Goal: Task Accomplishment & Management: Complete application form

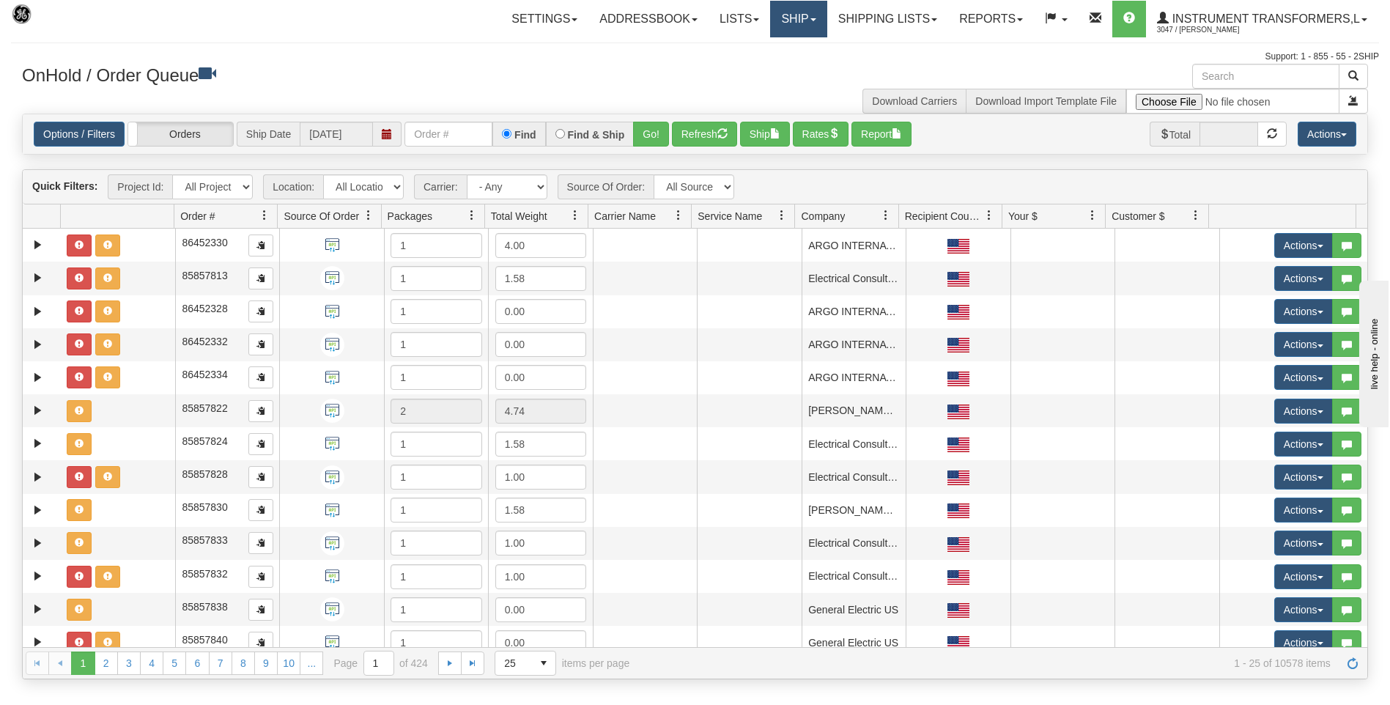
click at [797, 17] on link "Ship" at bounding box center [798, 19] width 56 height 37
click at [742, 53] on span "Ship Screen" at bounding box center [737, 51] width 56 height 12
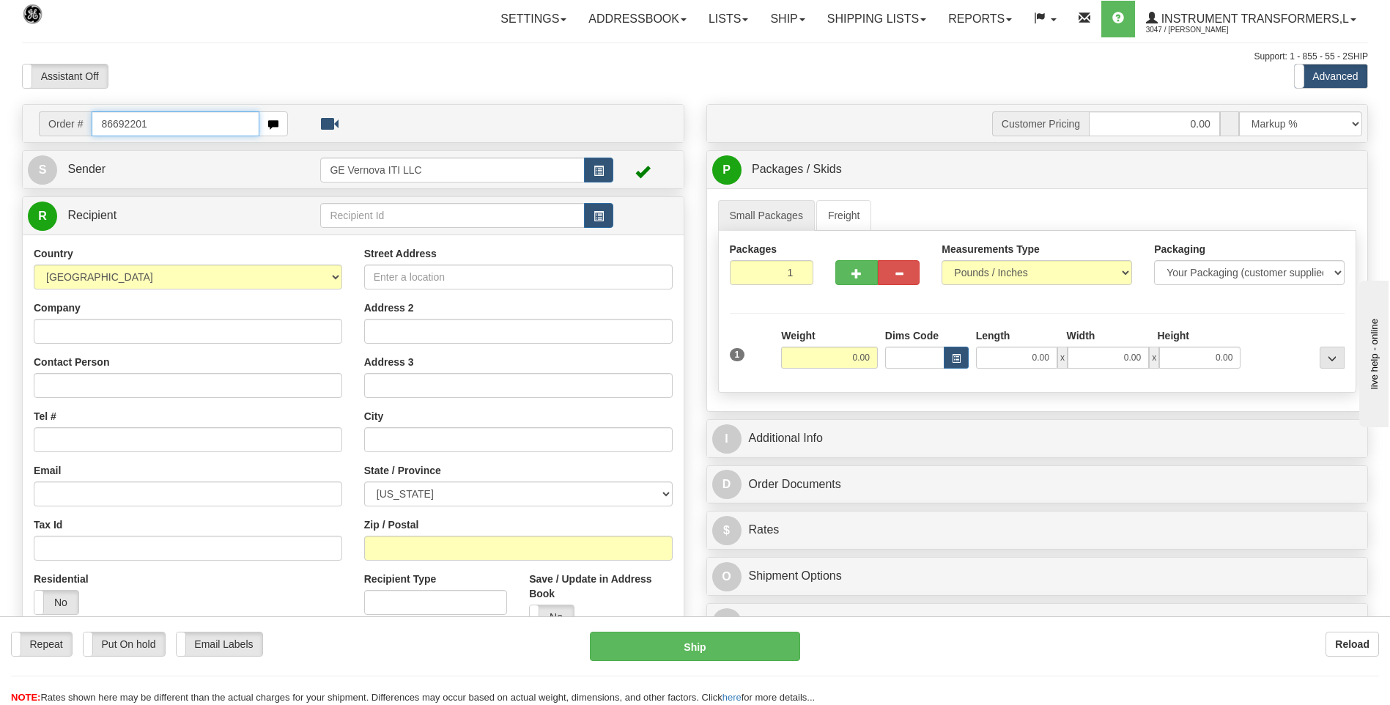
type input "86692201"
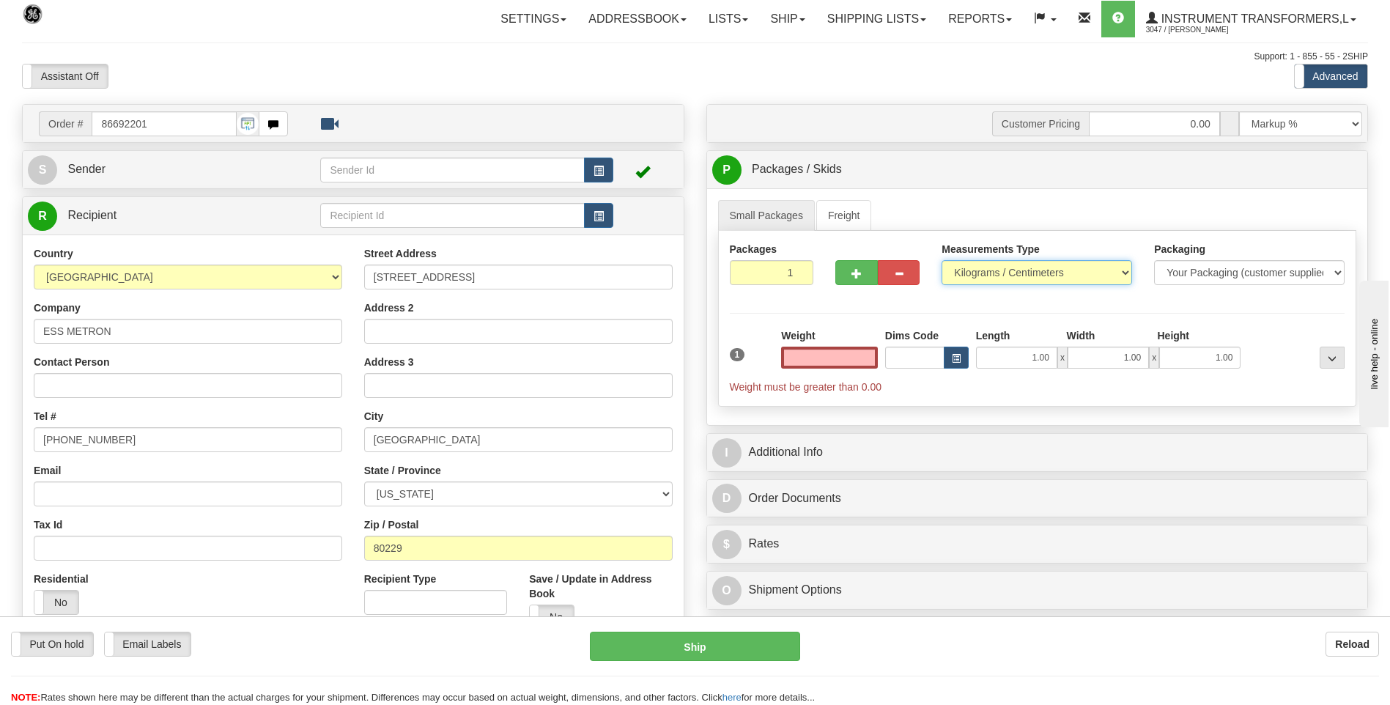
type input "0.00"
click at [956, 269] on select "Pounds / Inches Kilograms / Centimeters" at bounding box center [1037, 272] width 191 height 25
select select "0"
click at [942, 260] on select "Pounds / Inches Kilograms / Centimeters" at bounding box center [1037, 272] width 191 height 25
click at [869, 361] on input "0.00" at bounding box center [829, 358] width 97 height 22
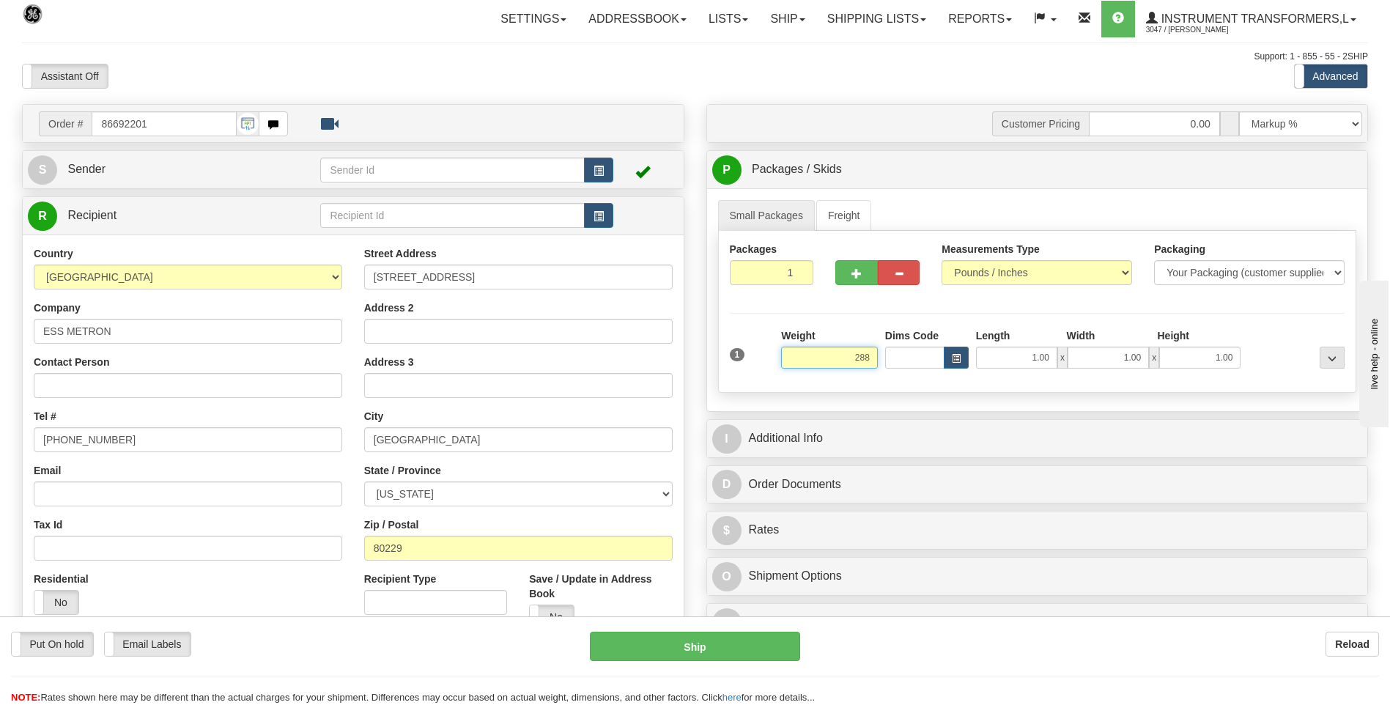
click button "Delete" at bounding box center [0, 0] width 0 height 0
type input "288.00"
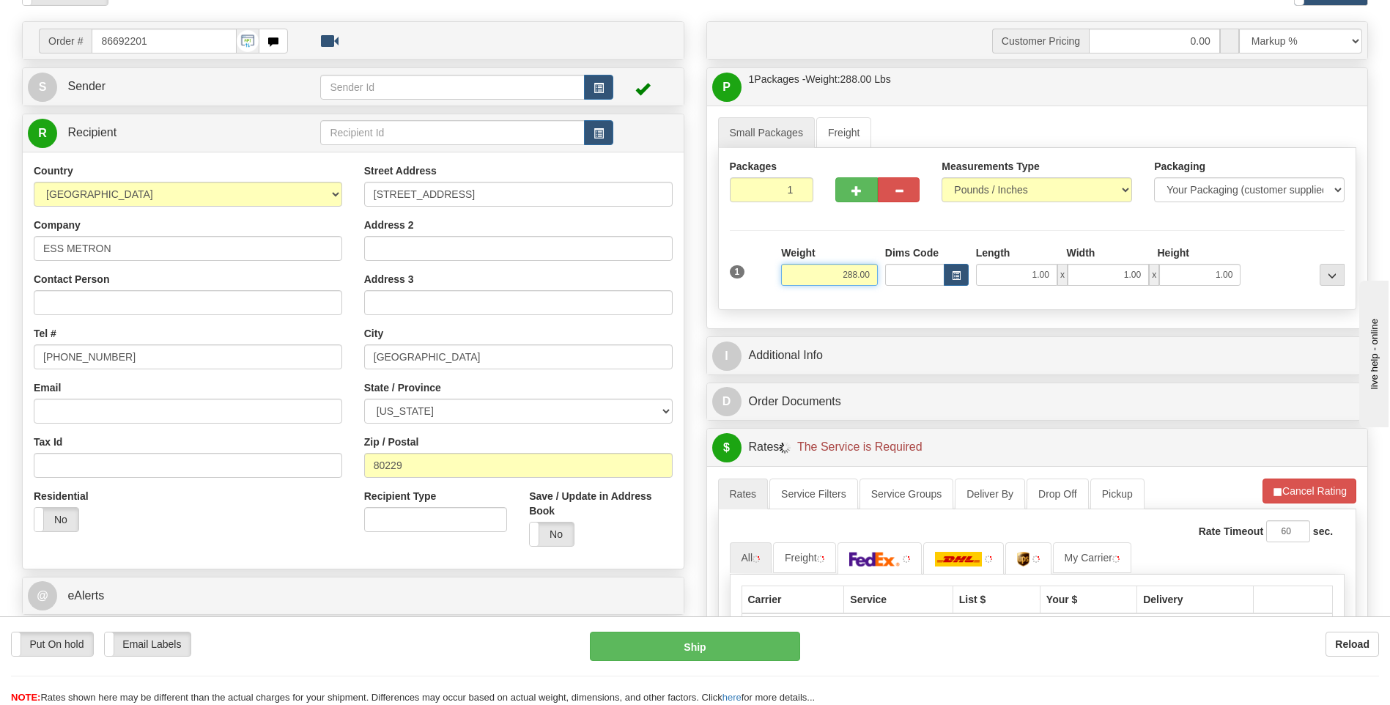
scroll to position [220, 0]
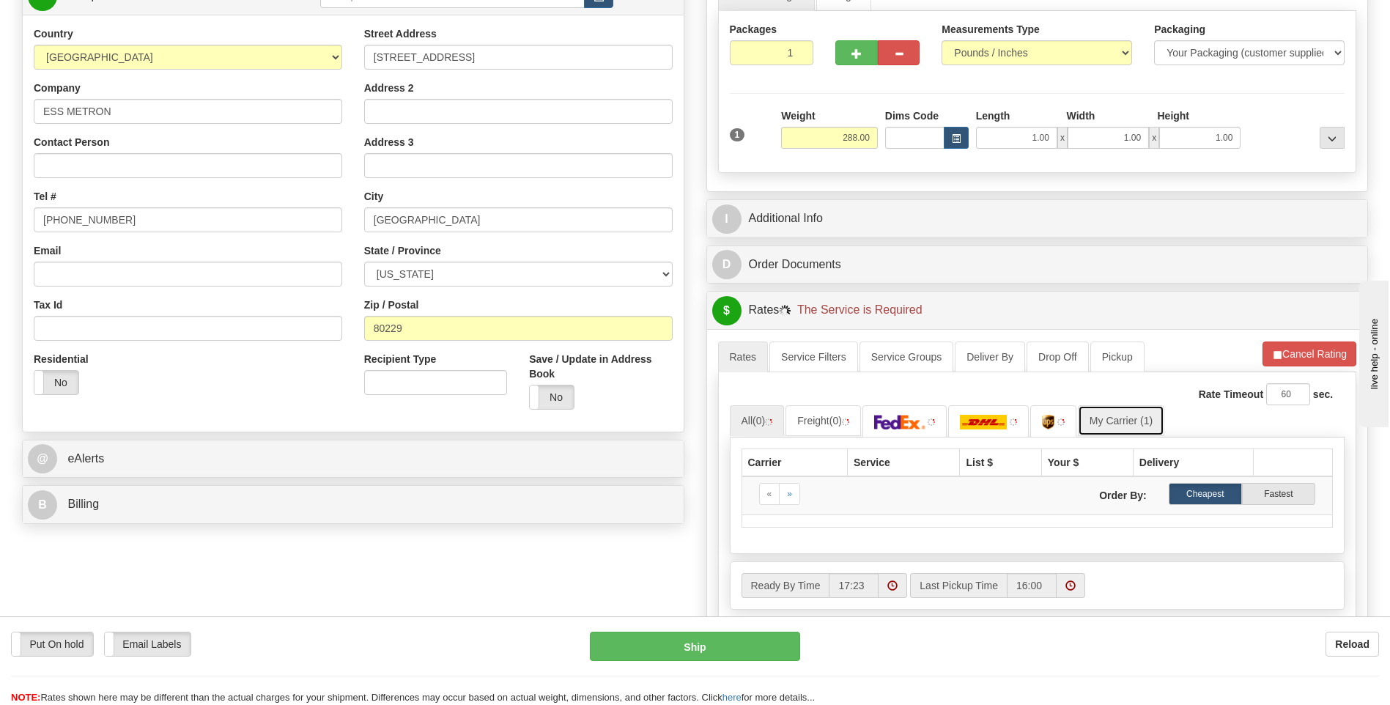
click at [1115, 418] on link "My Carrier (1)" at bounding box center [1121, 420] width 86 height 31
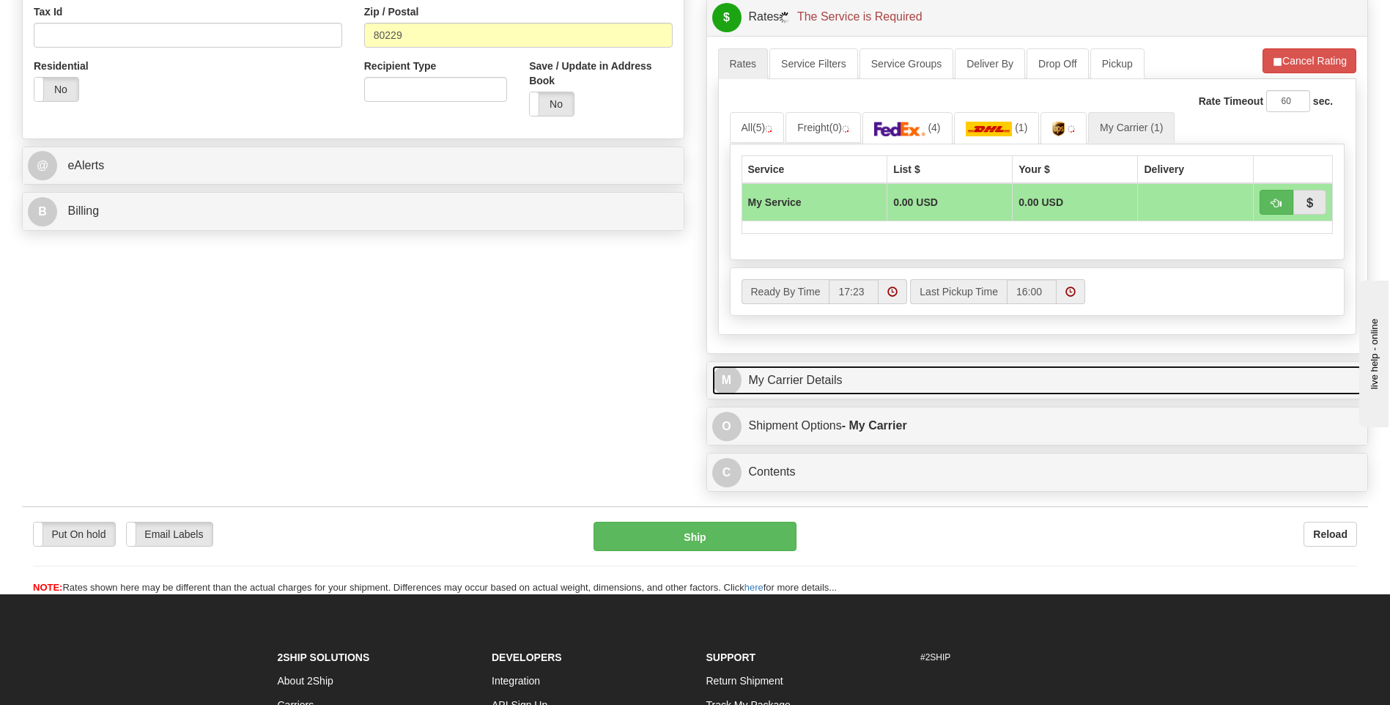
click at [842, 378] on link "M My Carrier Details" at bounding box center [1037, 381] width 651 height 30
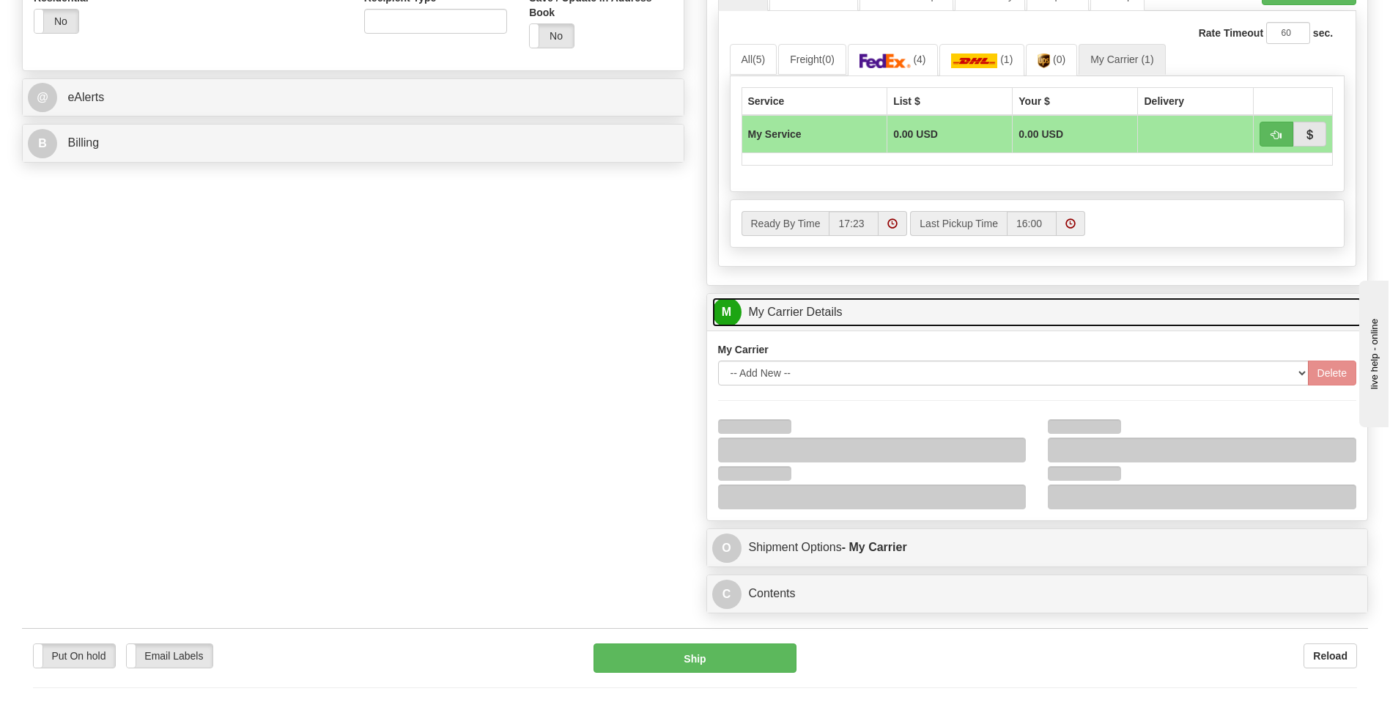
scroll to position [660, 0]
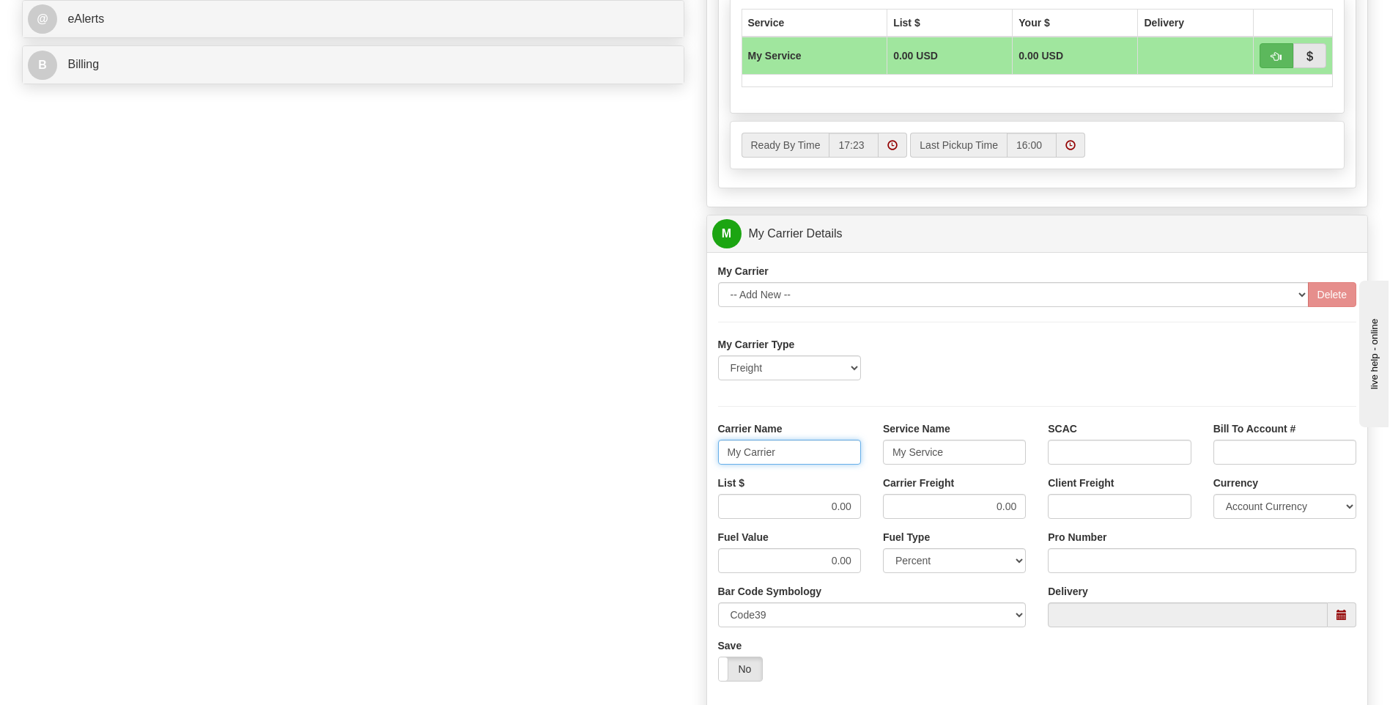
drag, startPoint x: 792, startPoint y: 452, endPoint x: 667, endPoint y: 457, distance: 125.4
click at [667, 457] on div "Order # 86692201 S Sender" at bounding box center [695, 151] width 1368 height 1414
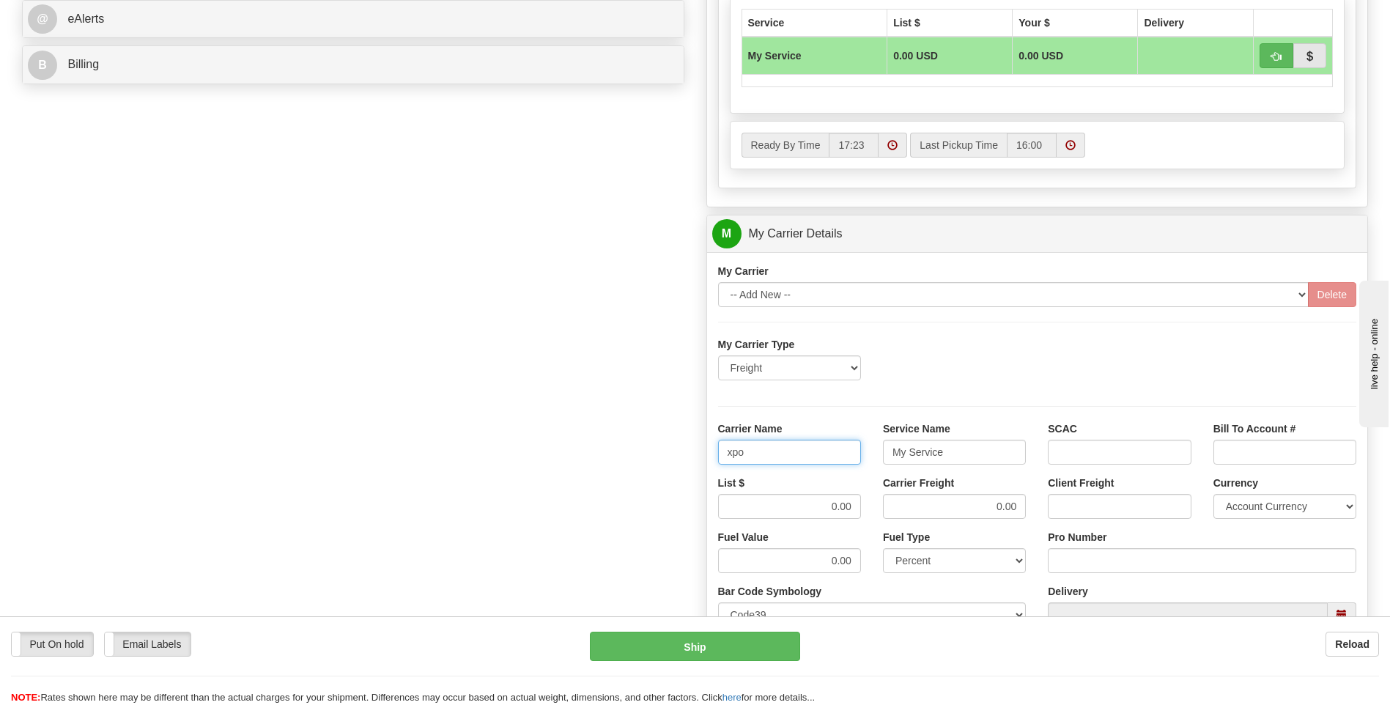
type input "xpo"
type input "ltl"
drag, startPoint x: 797, startPoint y: 503, endPoint x: 869, endPoint y: 507, distance: 72.6
click at [869, 507] on div "List $ 0.00" at bounding box center [789, 503] width 165 height 54
type input "385"
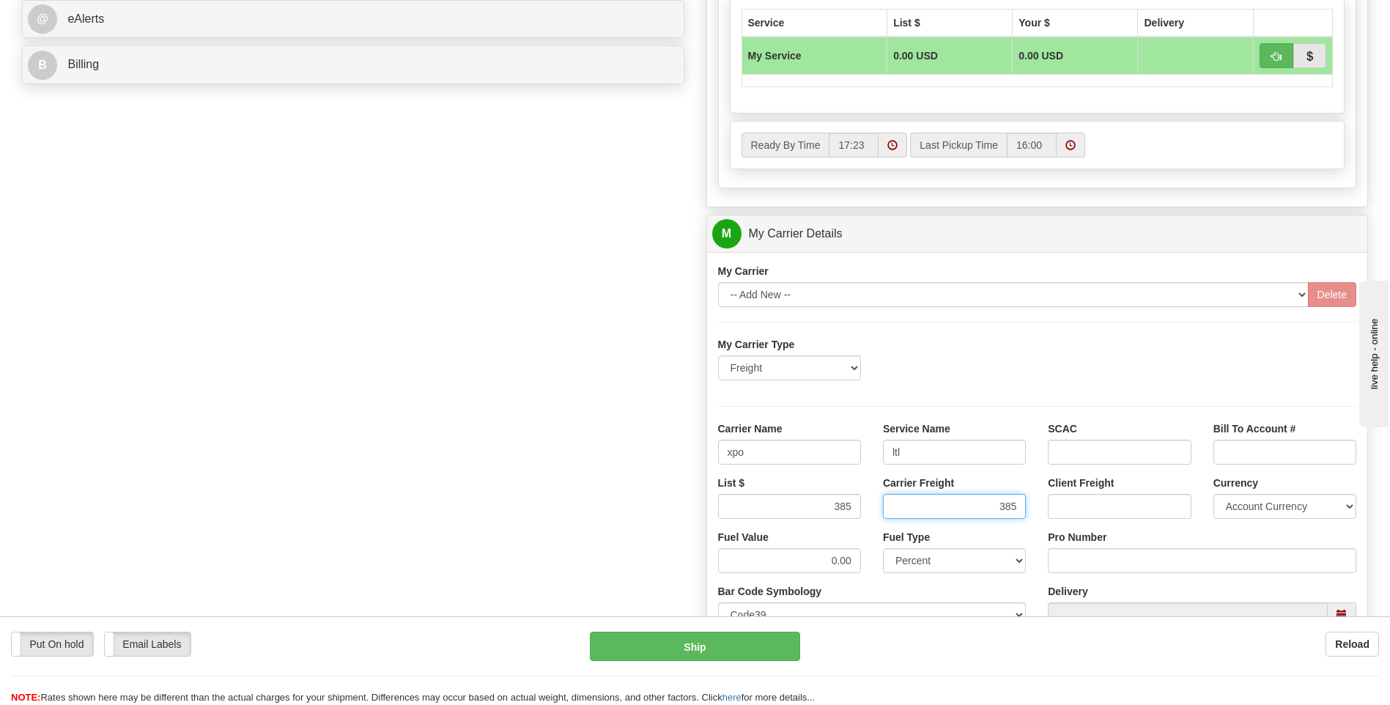
type input "385"
click at [1079, 558] on input "Pro Number" at bounding box center [1202, 560] width 309 height 25
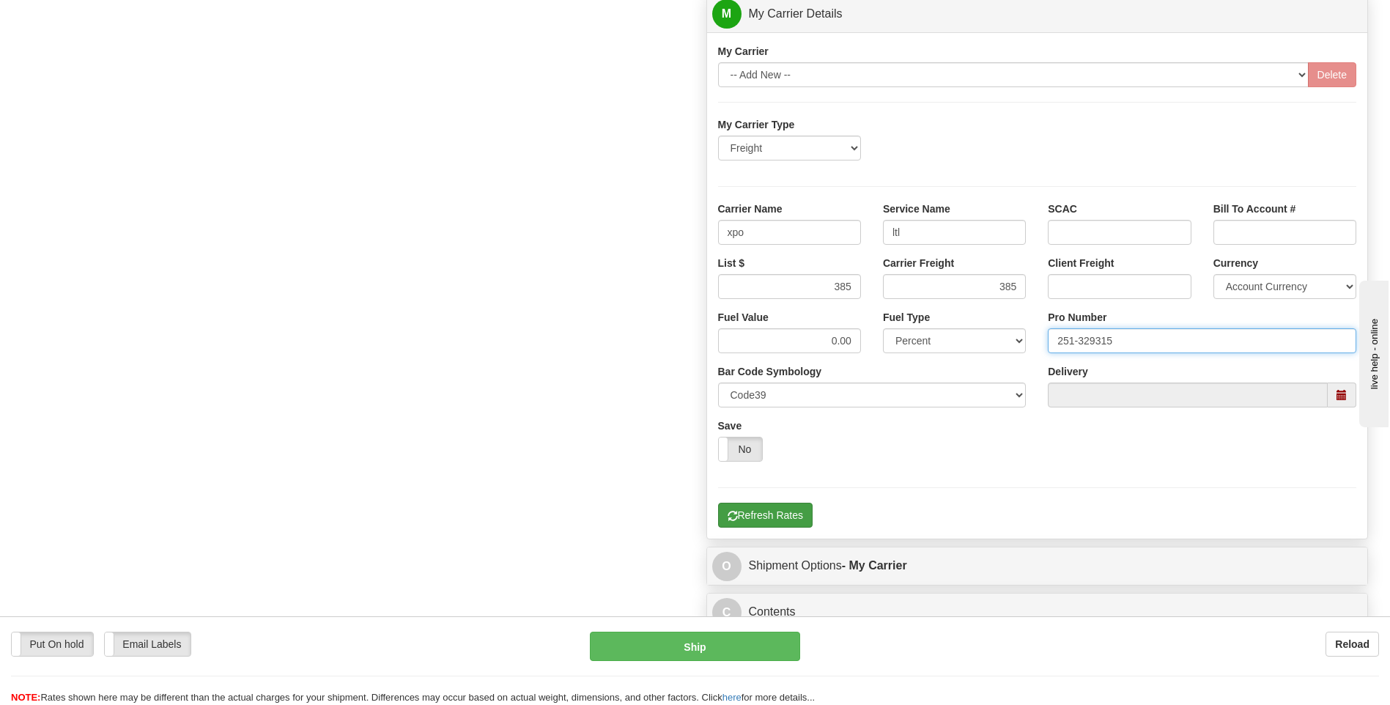
type input "251-329315"
click at [759, 526] on button "Refresh Rates" at bounding box center [765, 515] width 95 height 25
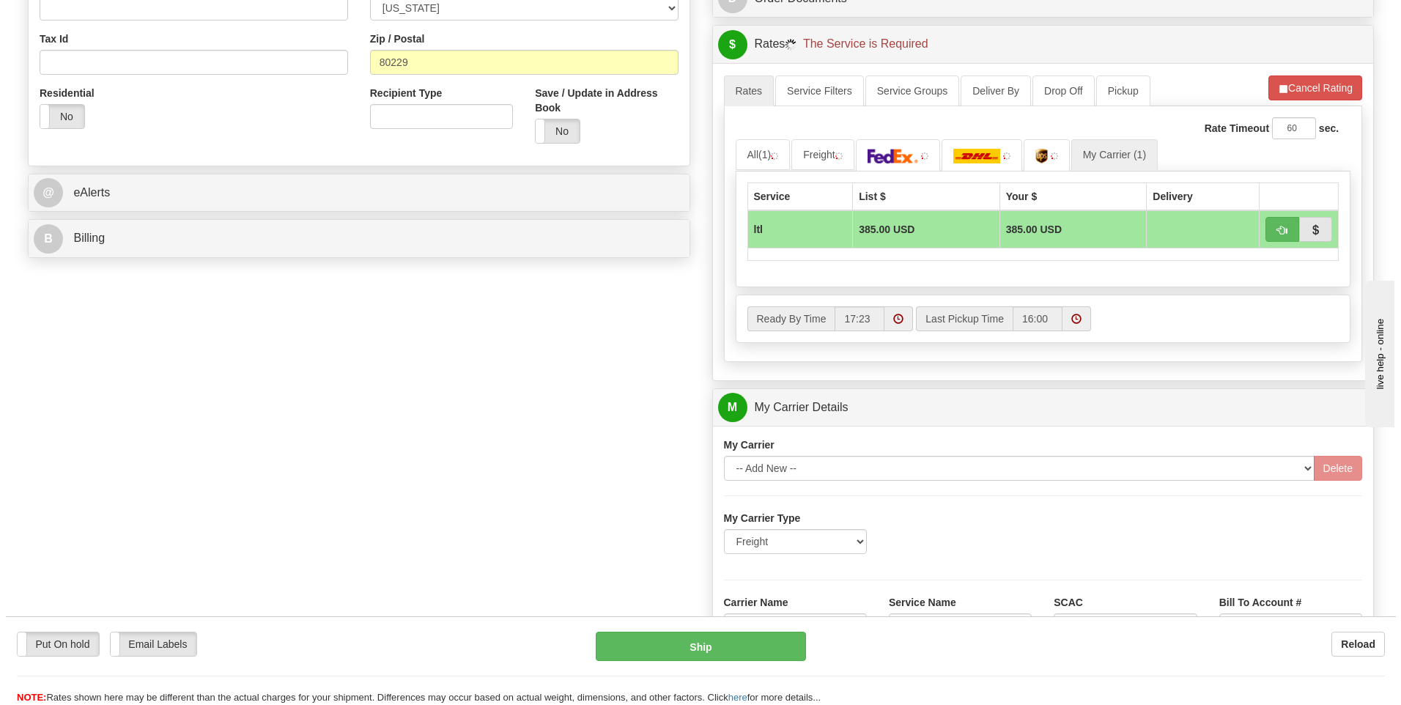
scroll to position [402, 0]
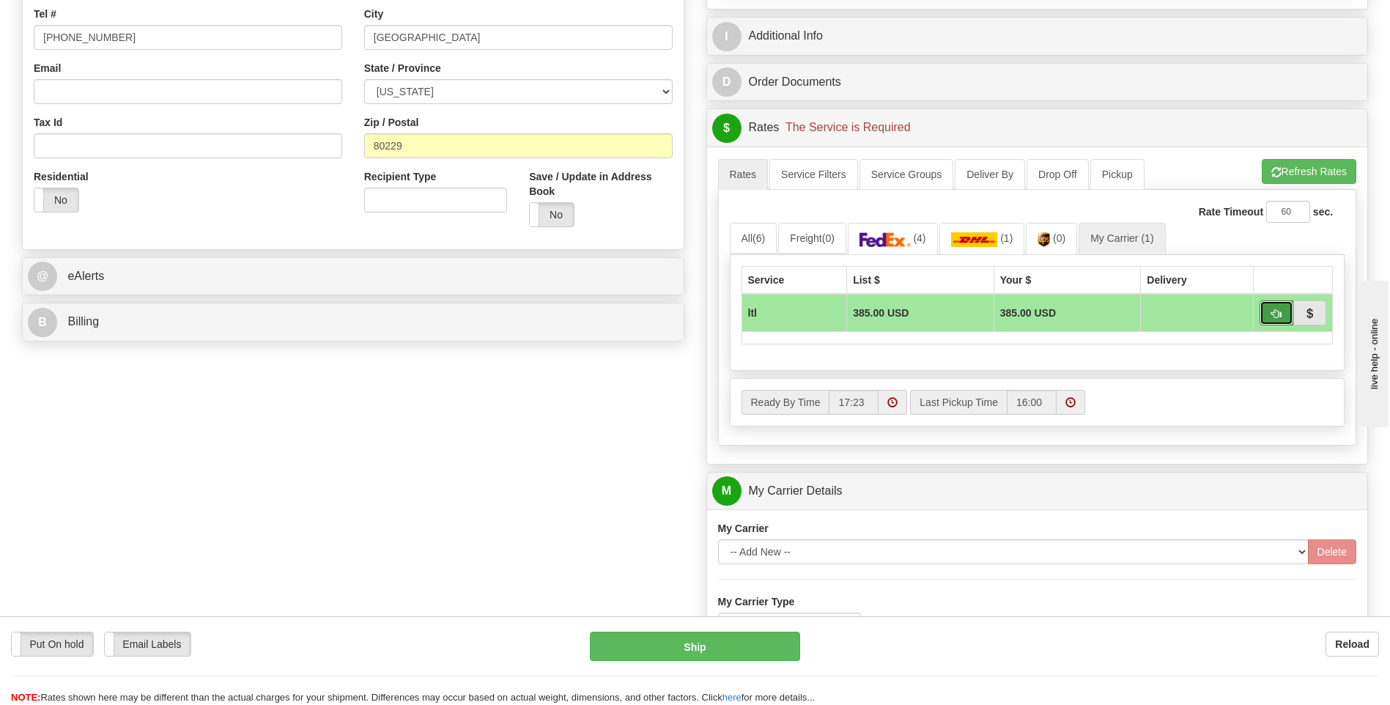
click at [1272, 313] on span "button" at bounding box center [1277, 314] width 10 height 10
type input "00"
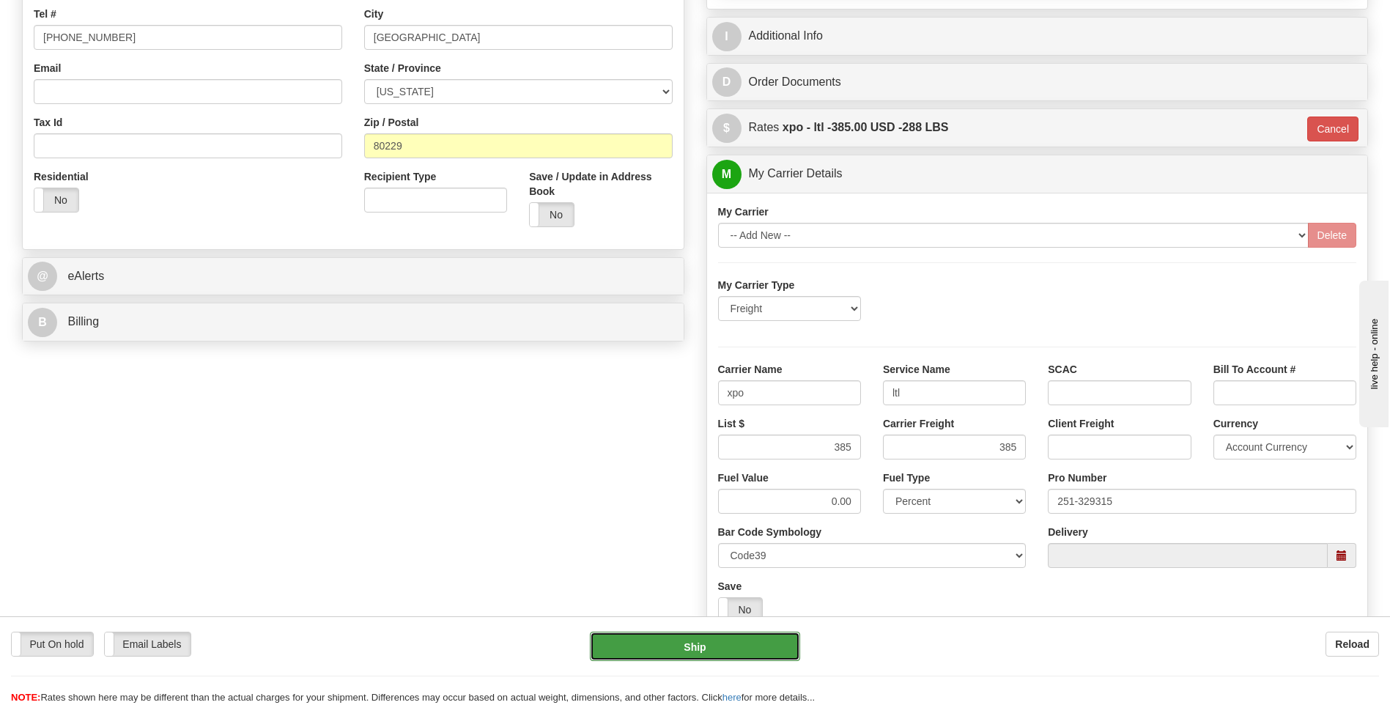
click at [694, 644] on button "Ship" at bounding box center [695, 646] width 210 height 29
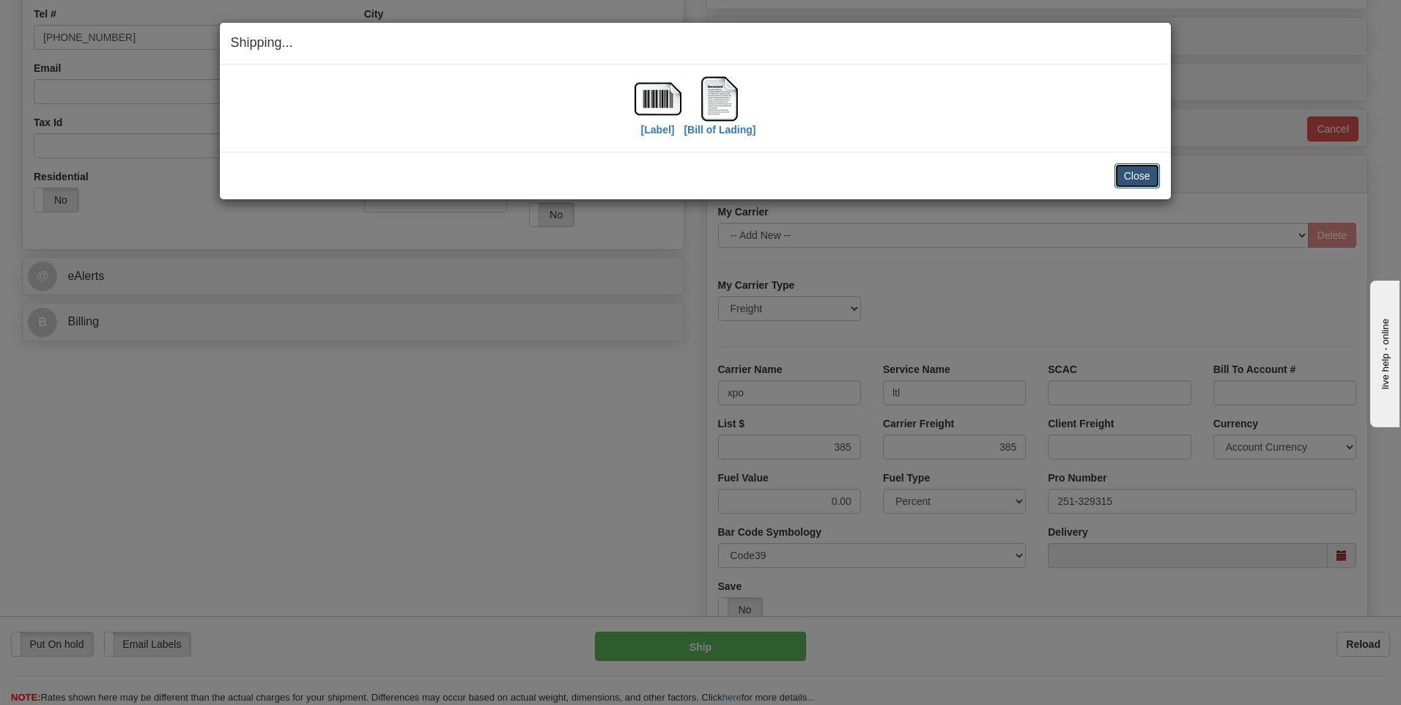
click at [1145, 169] on button "Close" at bounding box center [1137, 175] width 45 height 25
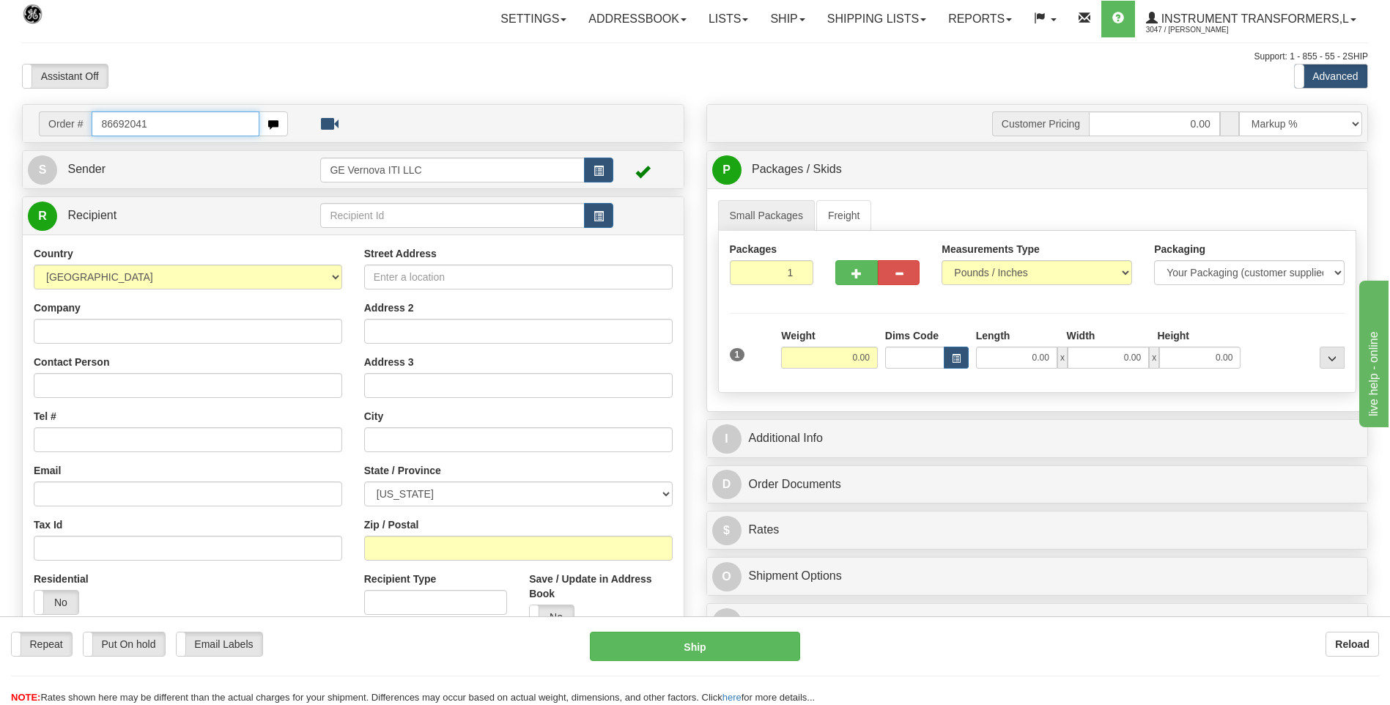
type input "86692041"
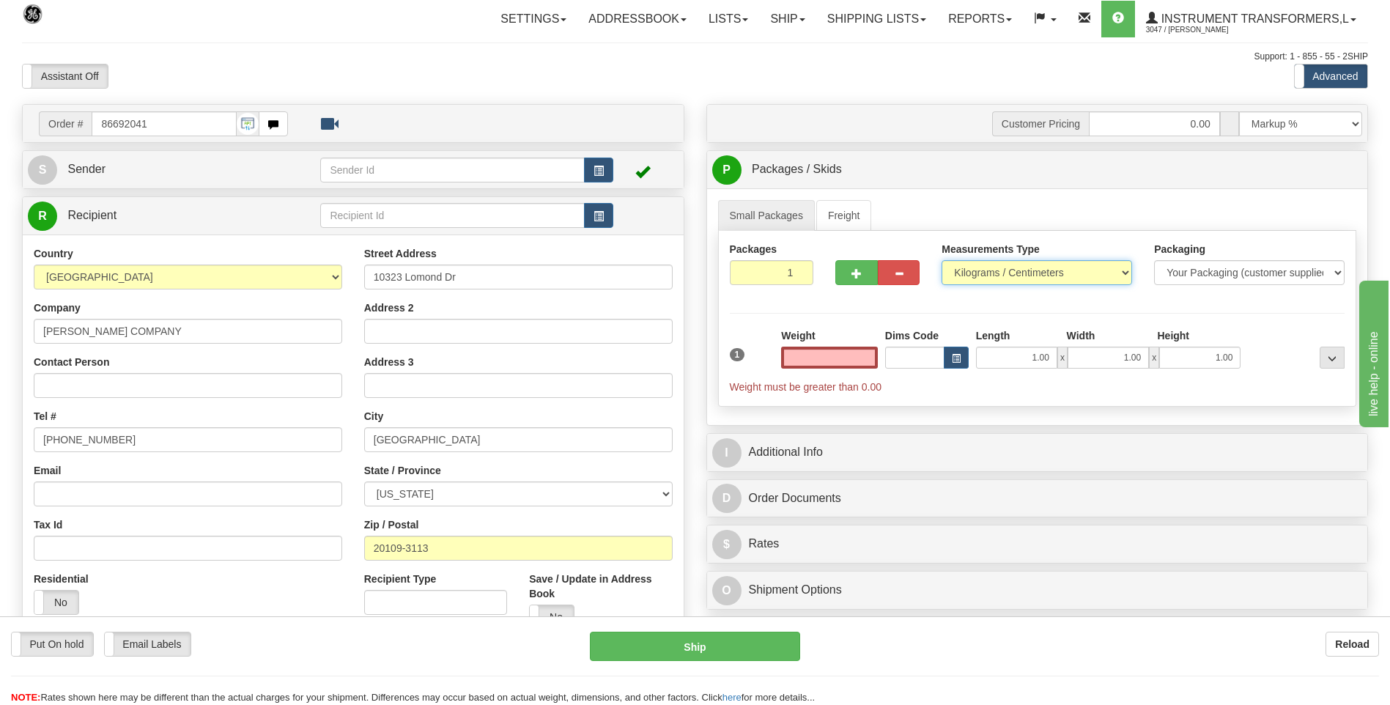
type input "0.00"
click at [1022, 270] on select "Pounds / Inches Kilograms / Centimeters" at bounding box center [1037, 272] width 191 height 25
select select "0"
click at [942, 260] on select "Pounds / Inches Kilograms / Centimeters" at bounding box center [1037, 272] width 191 height 25
click at [871, 360] on input "0.00" at bounding box center [829, 358] width 97 height 22
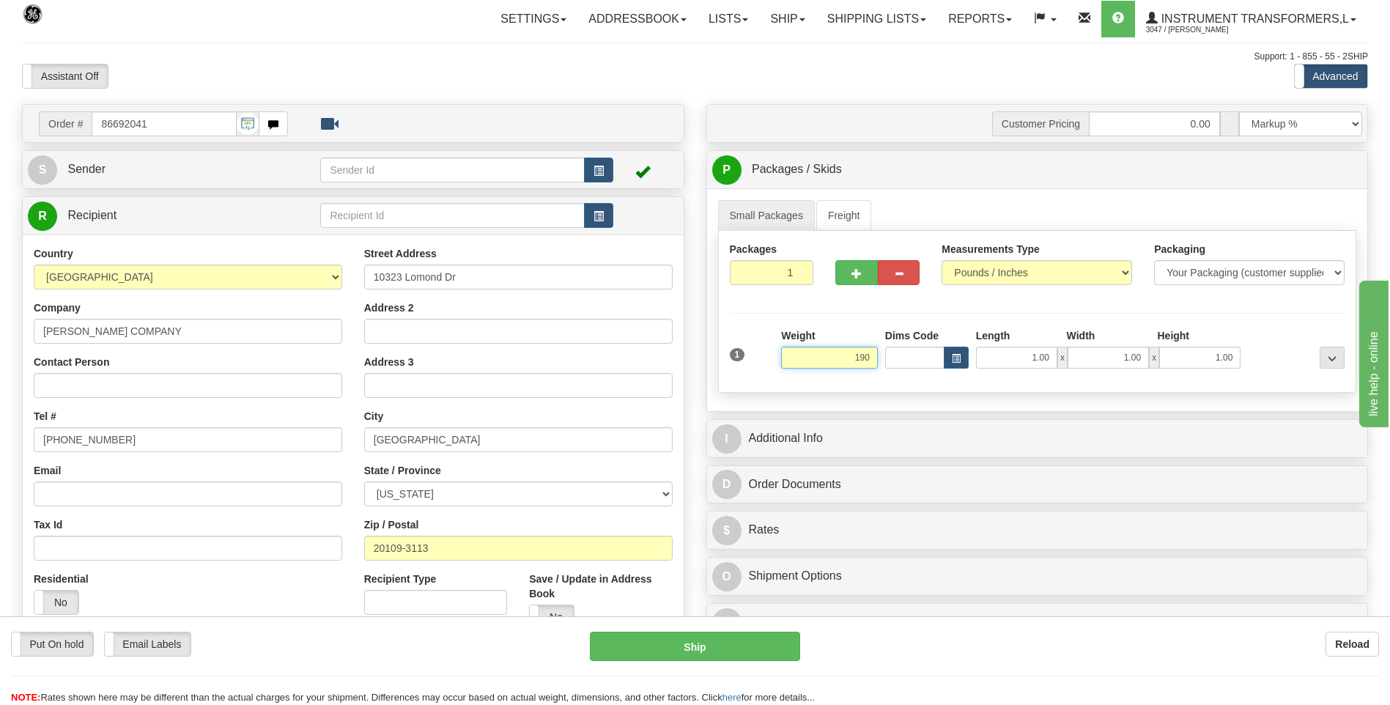
click button "Delete" at bounding box center [0, 0] width 0 height 0
type input "190.00"
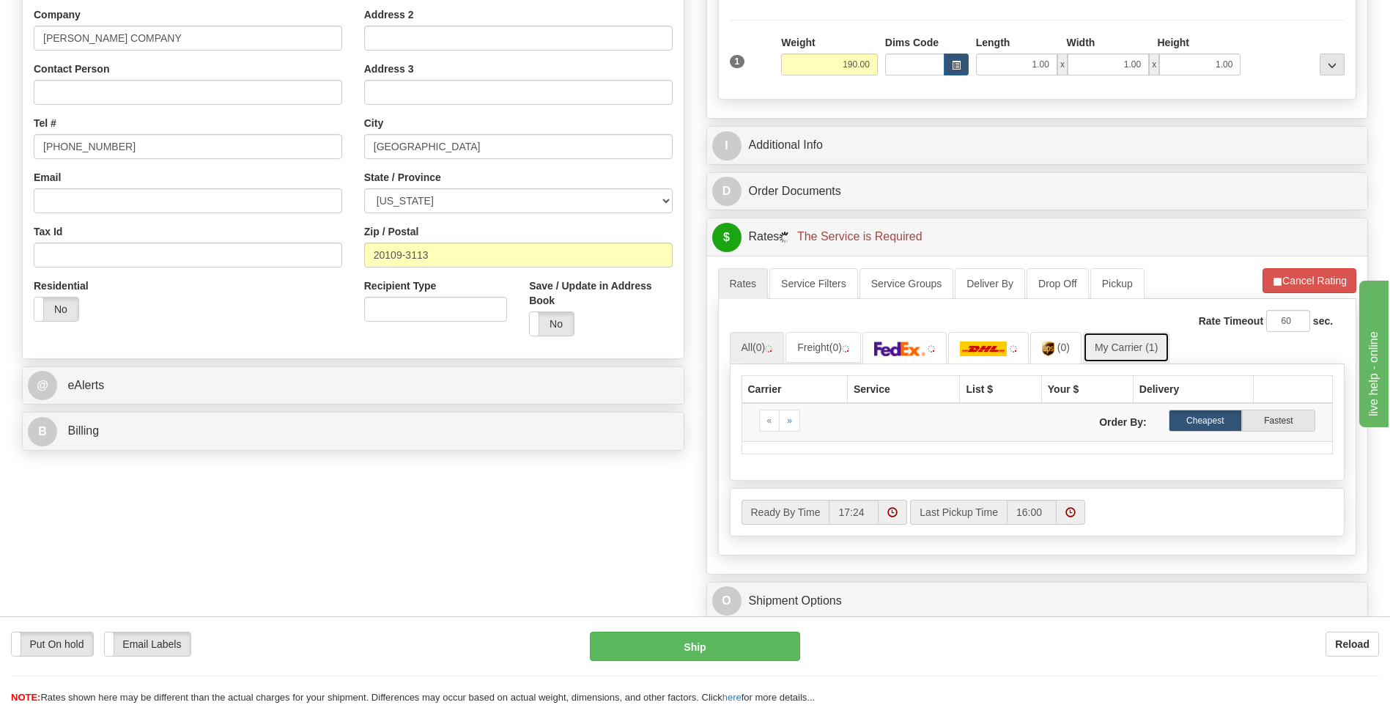
click at [1110, 353] on link "My Carrier (1)" at bounding box center [1126, 347] width 86 height 31
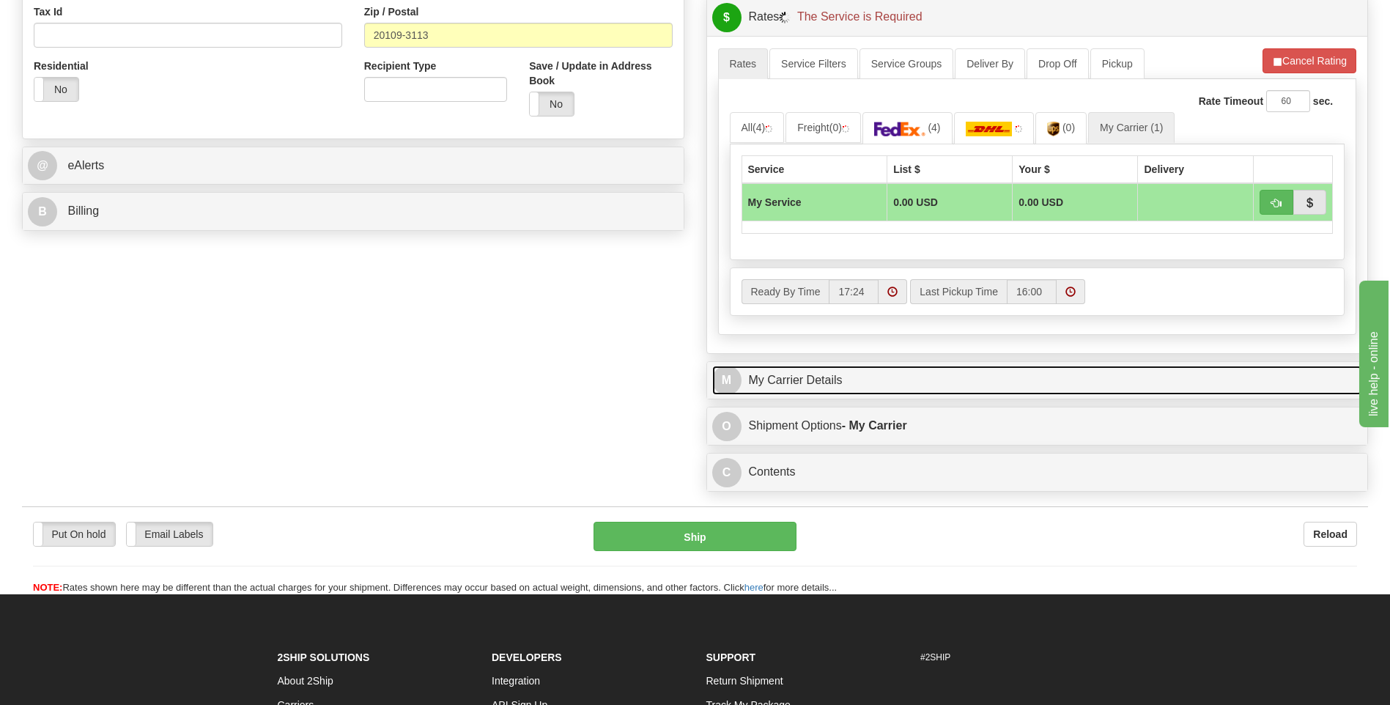
click at [887, 373] on link "M My Carrier Details" at bounding box center [1037, 381] width 651 height 30
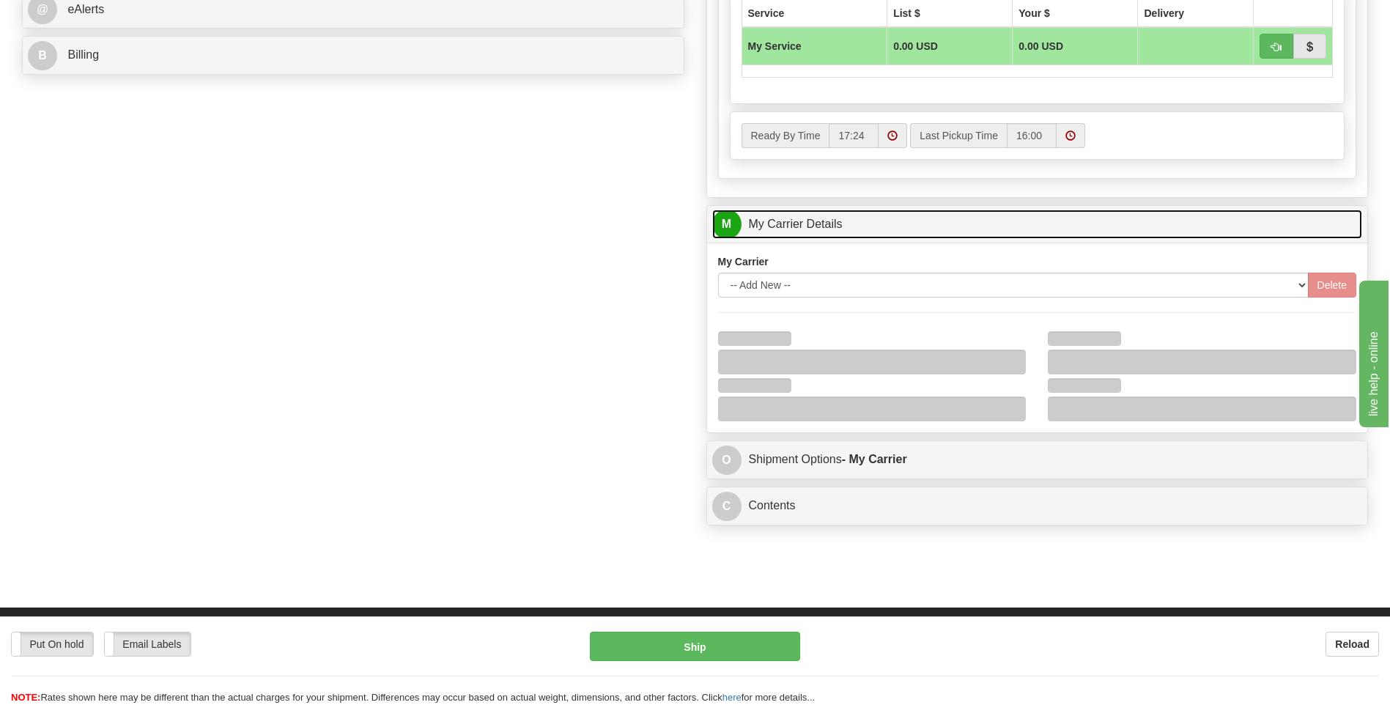
scroll to position [733, 0]
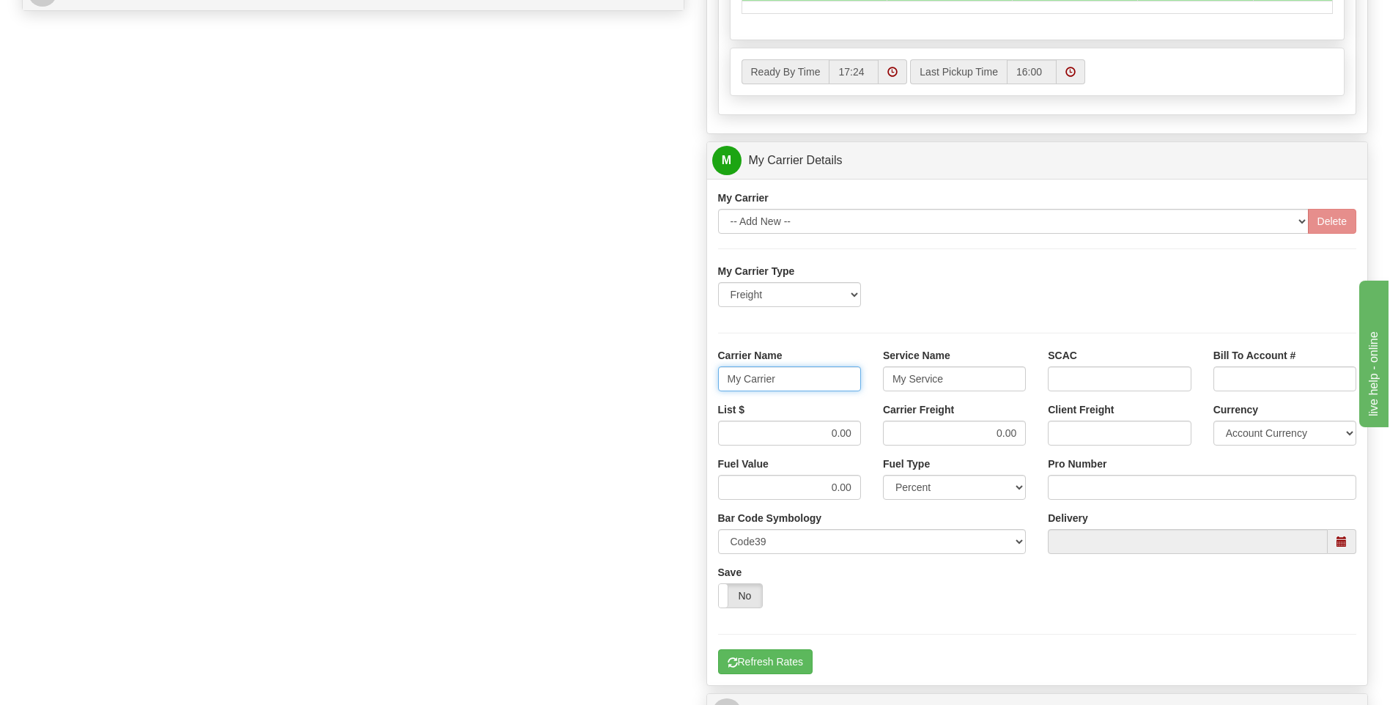
drag, startPoint x: 813, startPoint y: 388, endPoint x: 675, endPoint y: 382, distance: 138.6
click at [675, 382] on div "Order # 86692041 S Sender" at bounding box center [695, 78] width 1368 height 1414
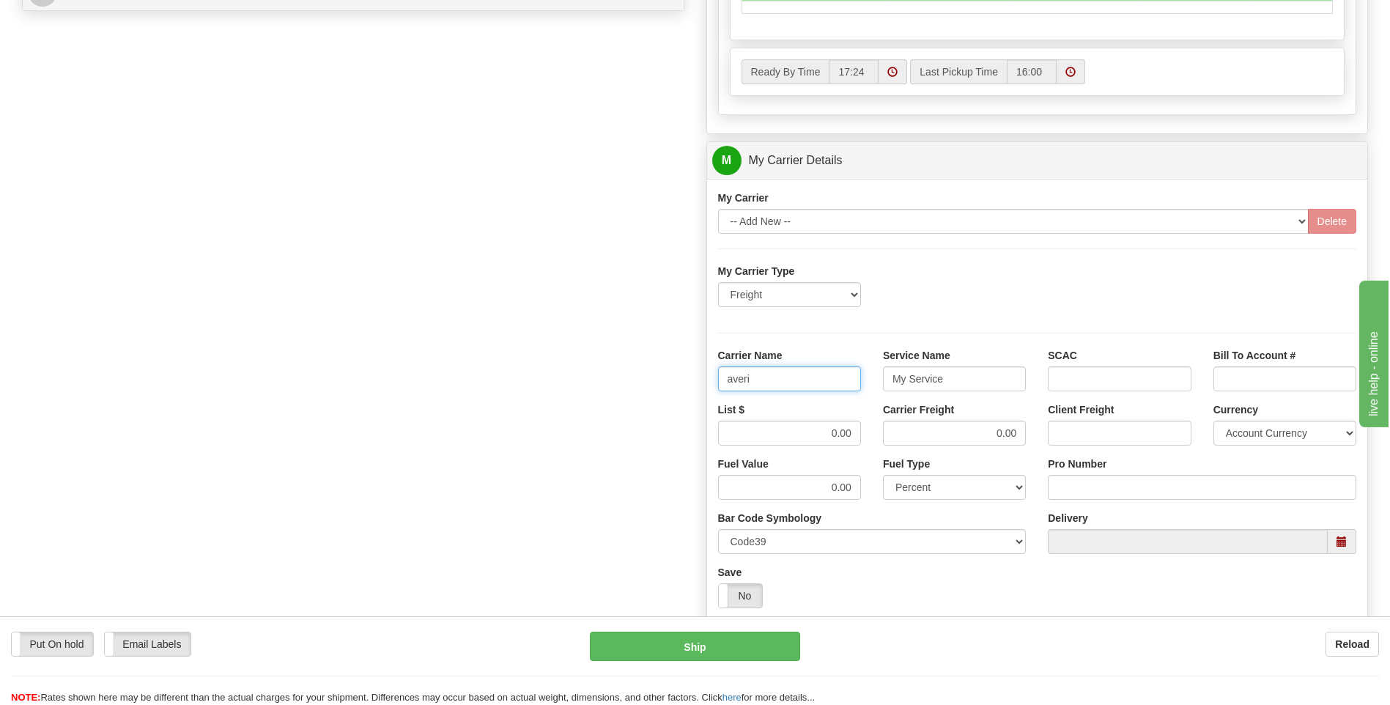
type input "averi"
type input "LTL"
drag, startPoint x: 846, startPoint y: 437, endPoint x: 903, endPoint y: 442, distance: 56.7
click at [903, 442] on div "List $ 0.00 Carrier Freight 0.00 Client Freight Currency Account Currency ARN A…" at bounding box center [1037, 429] width 661 height 54
type input "320"
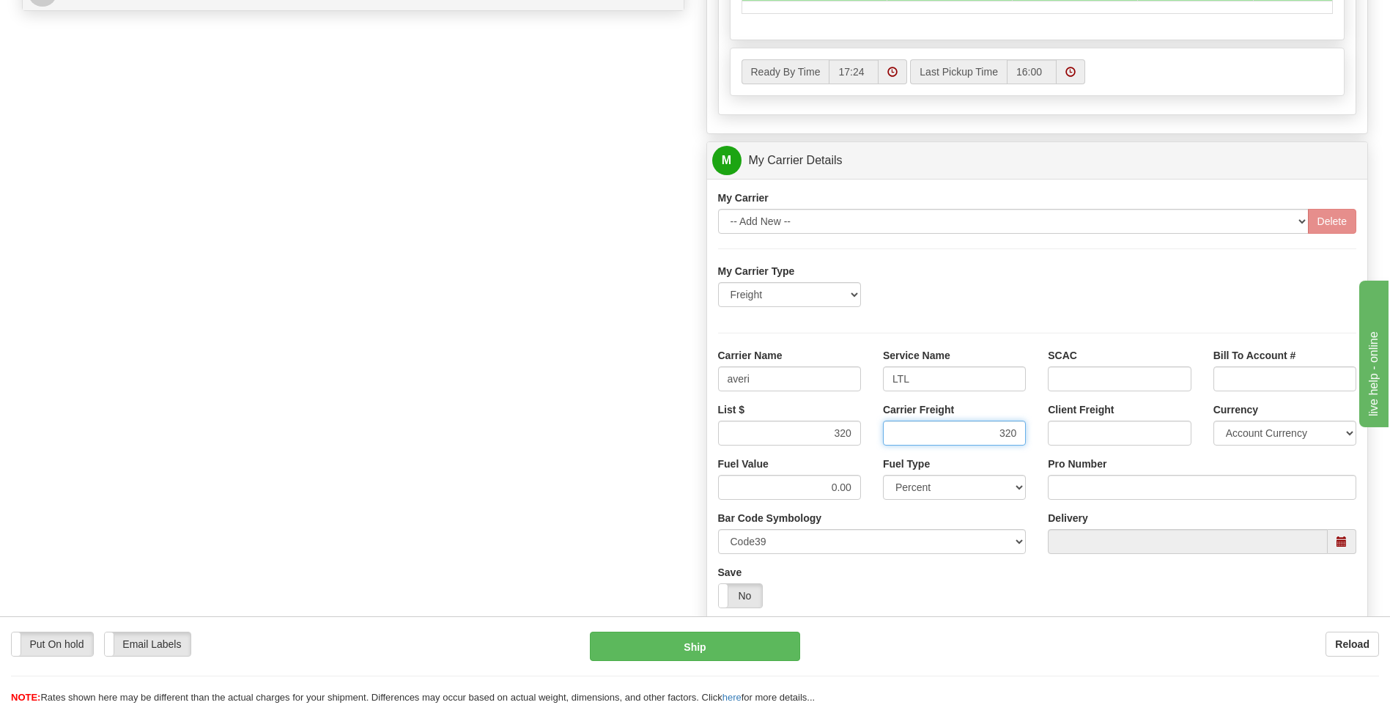
type input "320"
click at [1112, 492] on input "Pro Number" at bounding box center [1202, 487] width 309 height 25
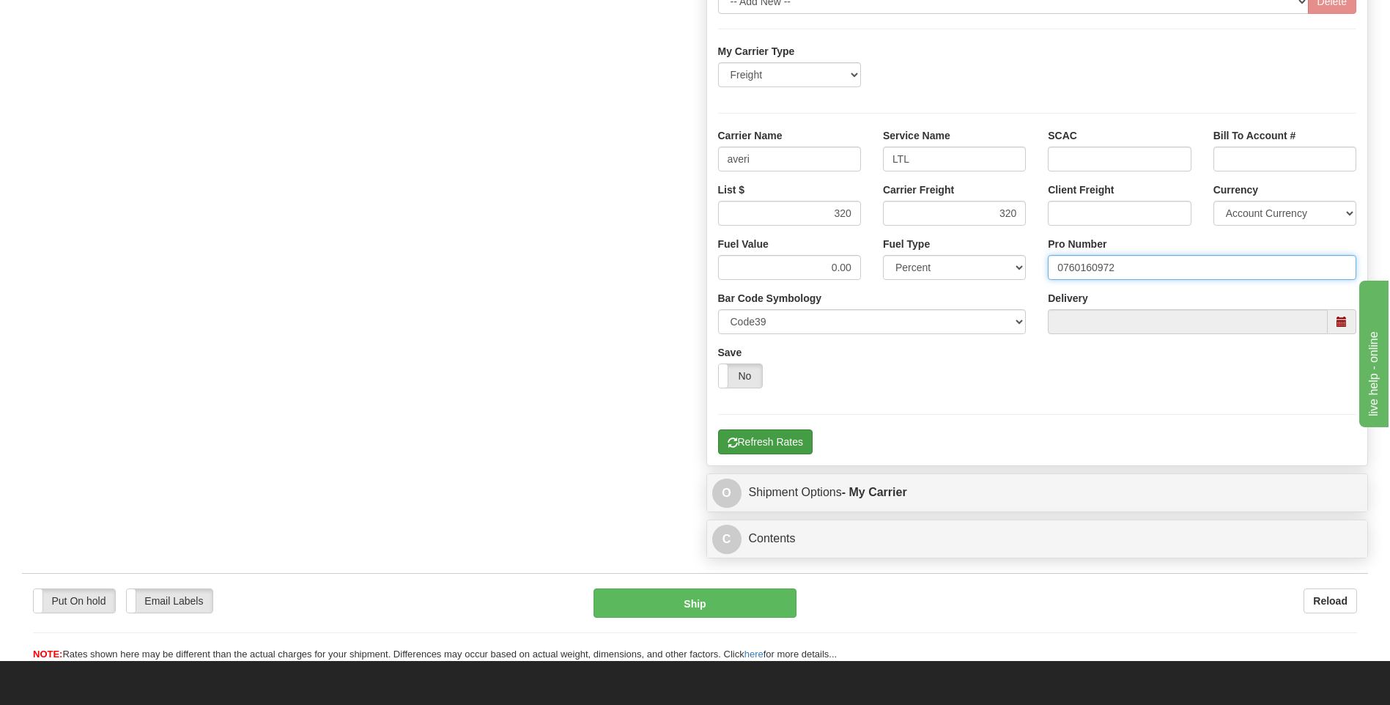
type input "0760160972"
click at [781, 448] on button "Refresh Rates" at bounding box center [765, 441] width 95 height 25
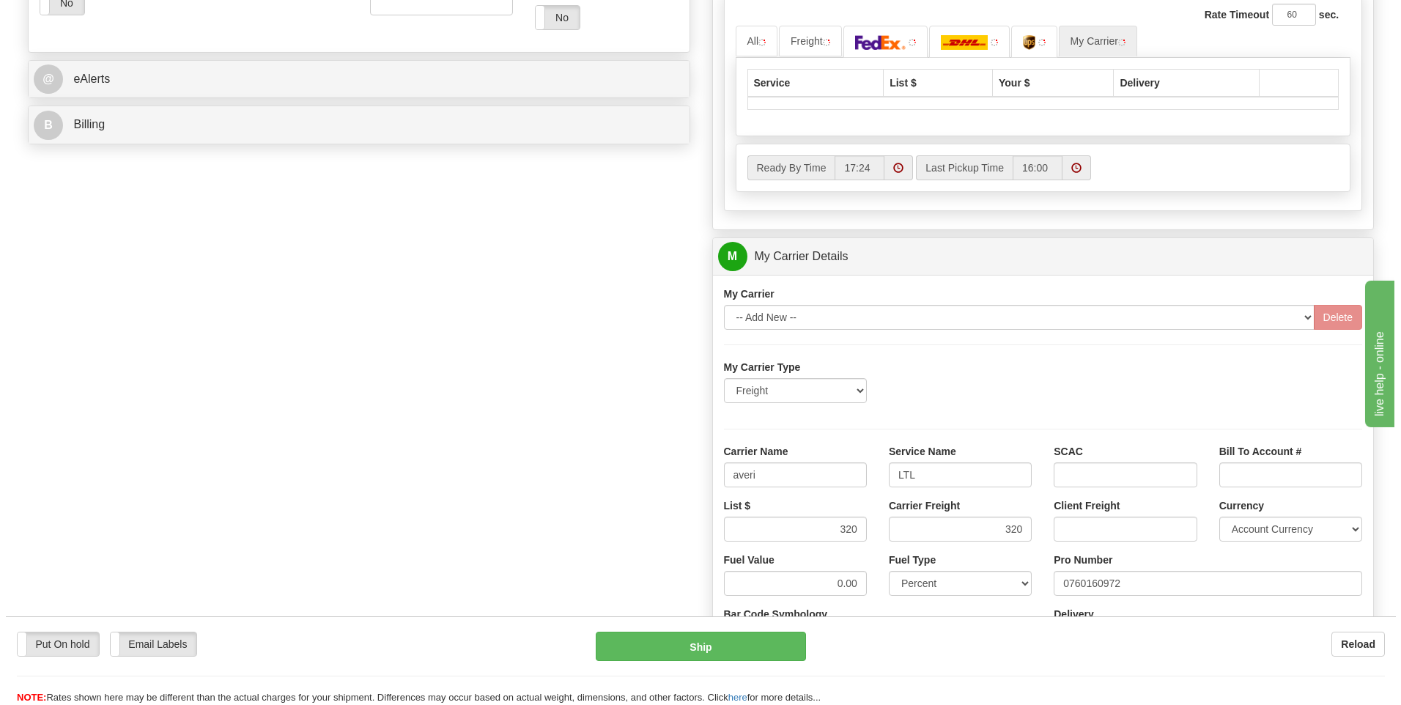
scroll to position [402, 0]
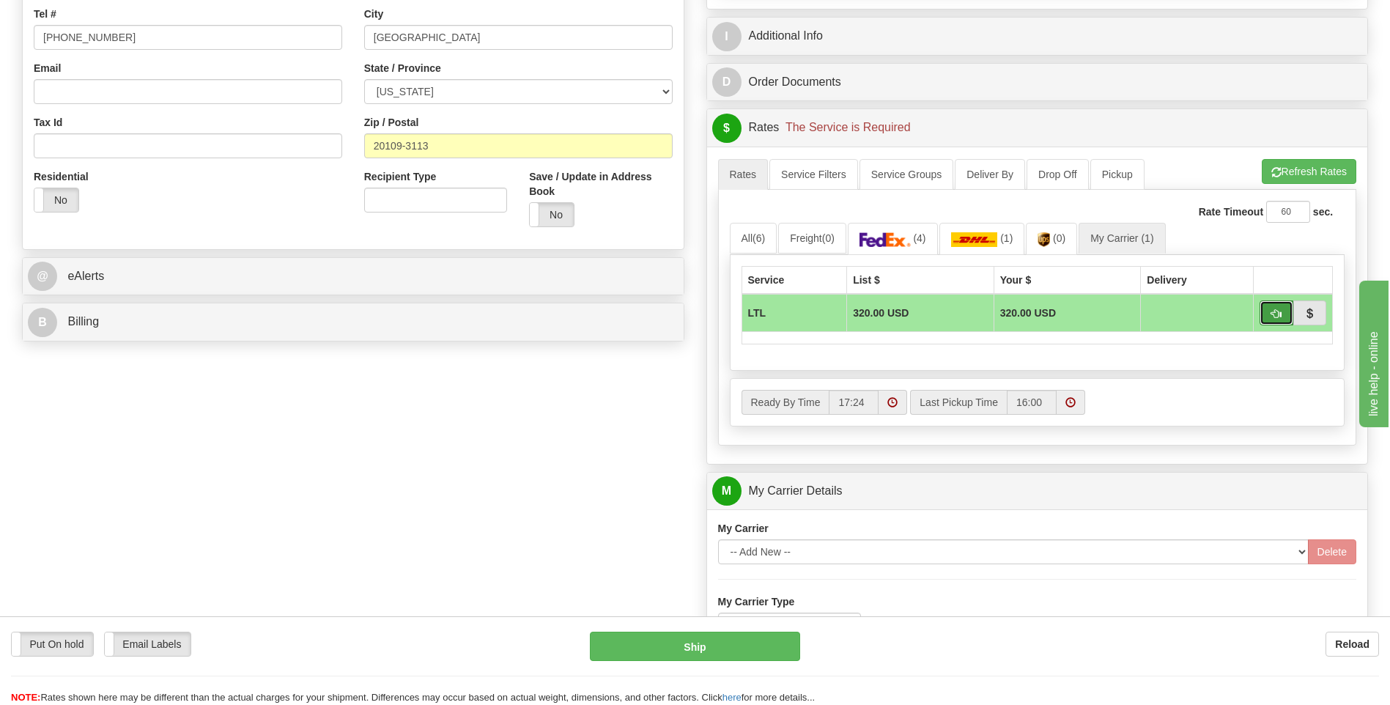
click at [1272, 314] on span "button" at bounding box center [1277, 314] width 10 height 10
type input "00"
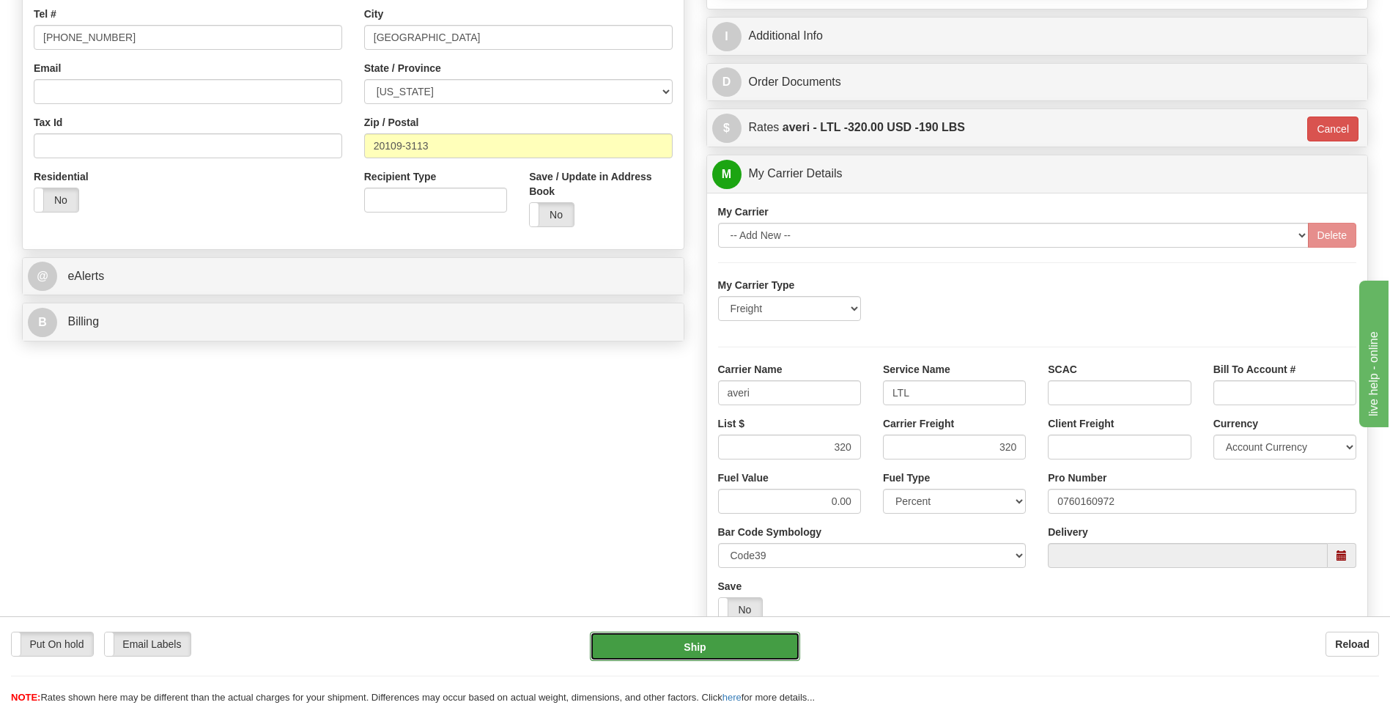
click at [674, 649] on button "Ship" at bounding box center [695, 646] width 210 height 29
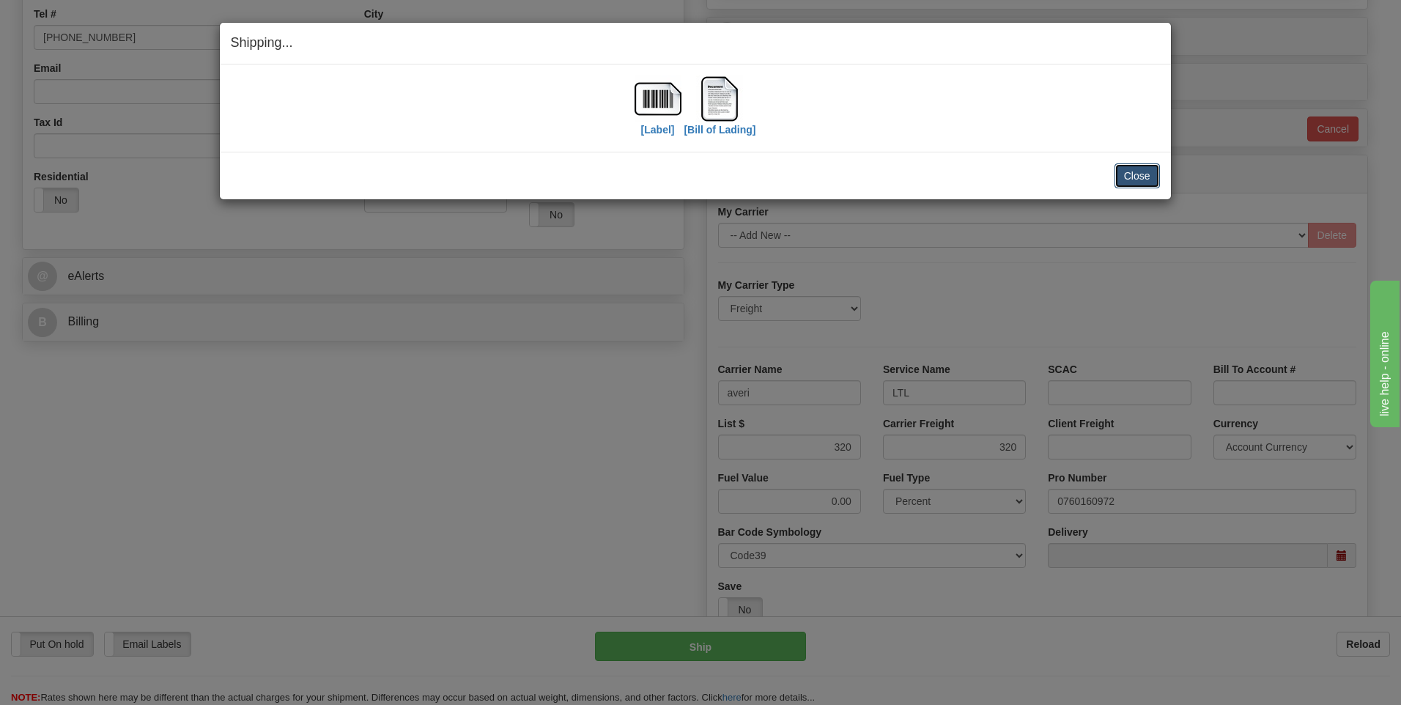
click at [1126, 177] on button "Close" at bounding box center [1137, 175] width 45 height 25
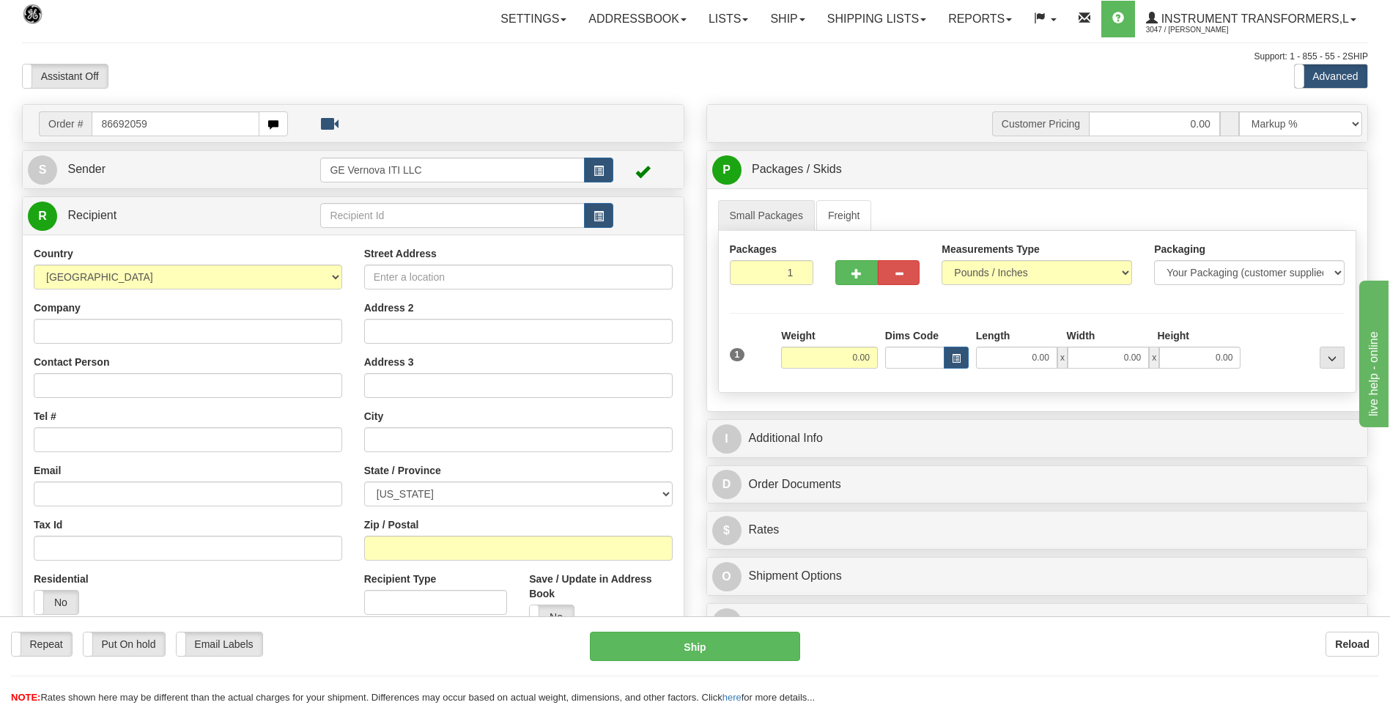
type input "86692059"
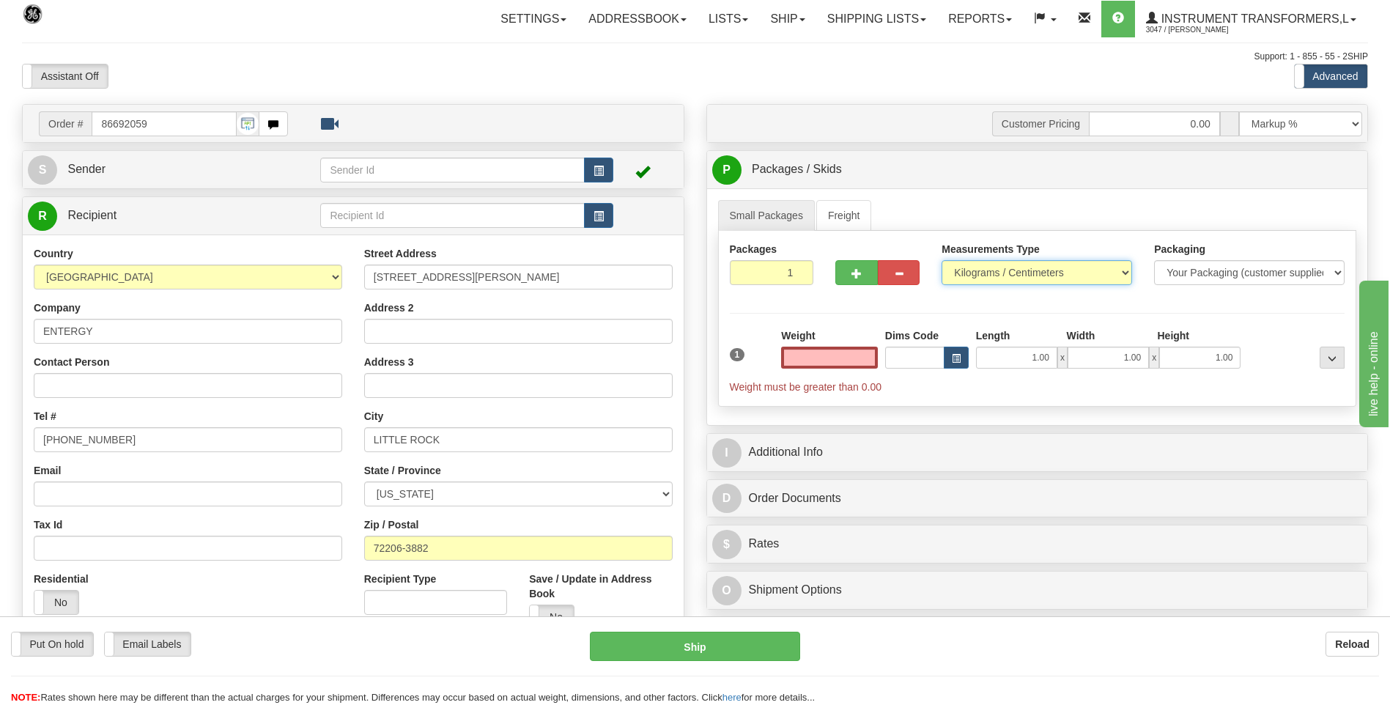
type input "0.00"
click at [991, 276] on select "Pounds / Inches Kilograms / Centimeters" at bounding box center [1037, 272] width 191 height 25
select select "0"
click at [942, 260] on select "Pounds / Inches Kilograms / Centimeters" at bounding box center [1037, 272] width 191 height 25
click at [871, 357] on input "0.00" at bounding box center [829, 358] width 97 height 22
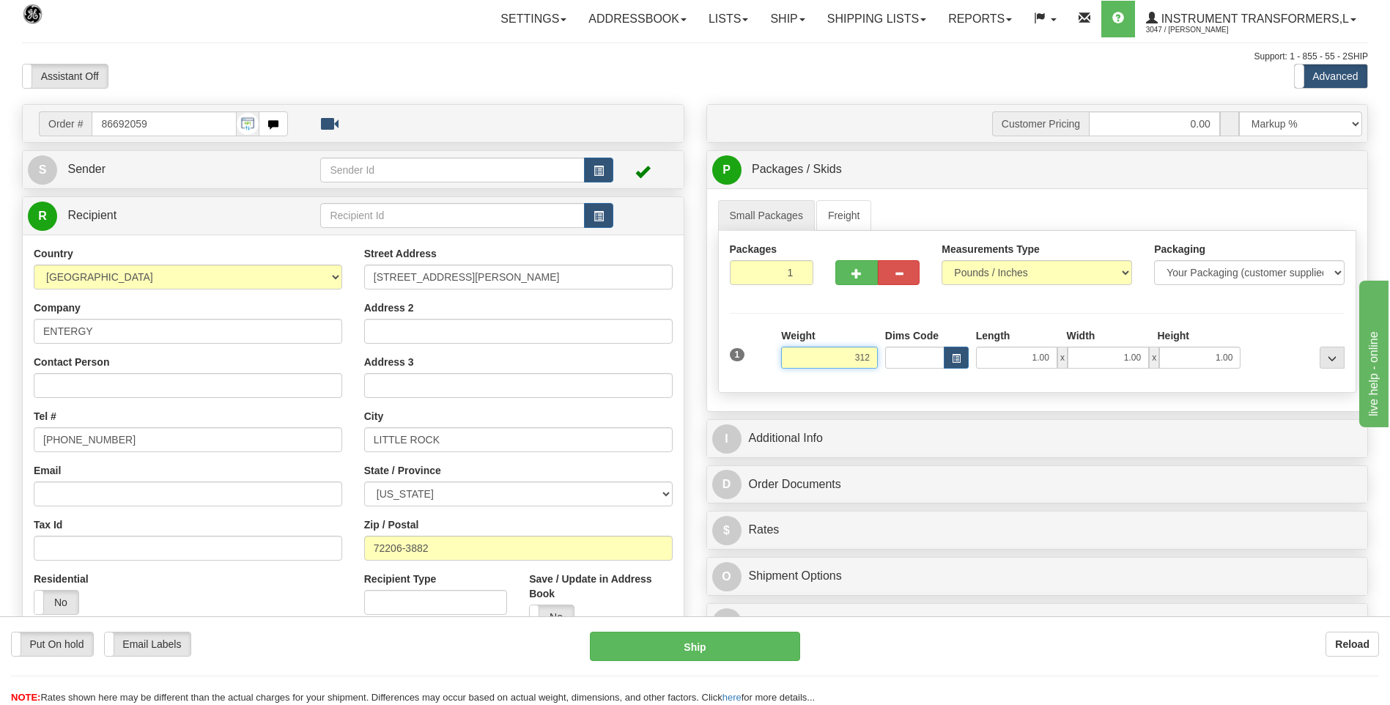
click button "Delete" at bounding box center [0, 0] width 0 height 0
type input "312.00"
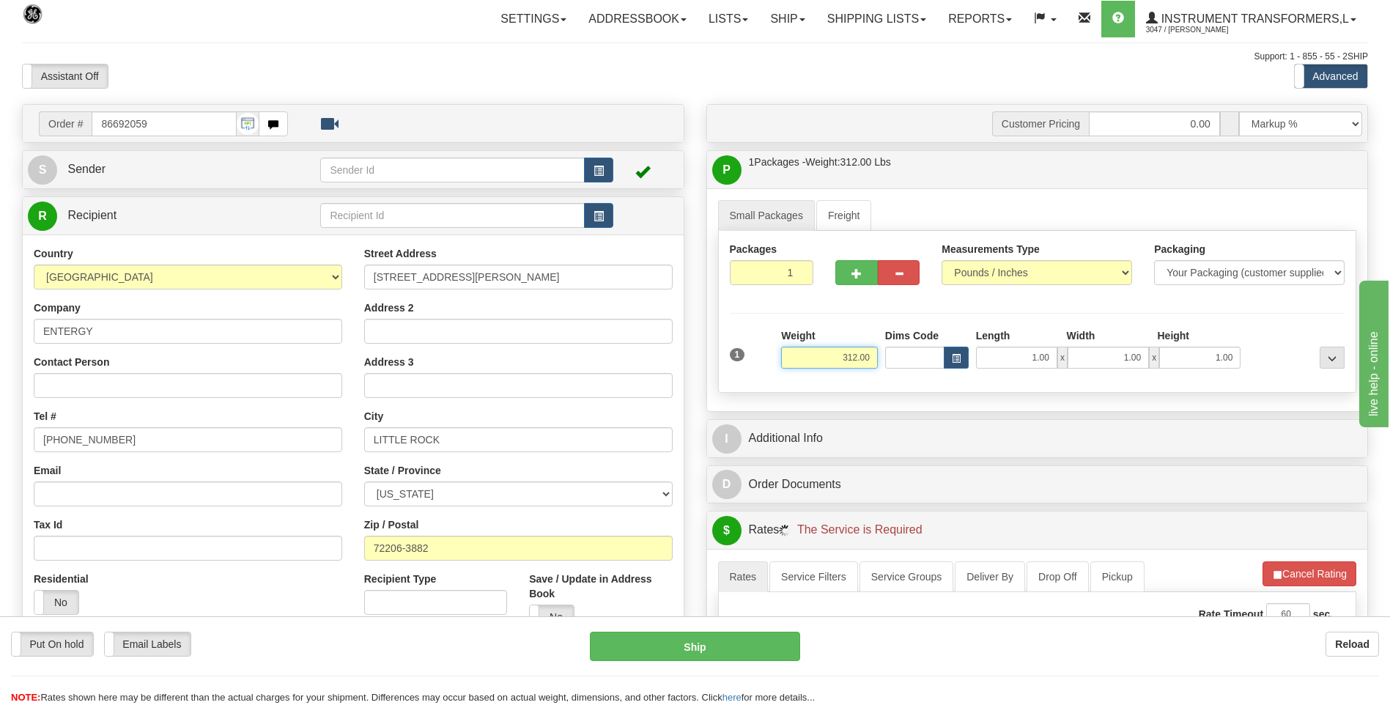
click button "Delete" at bounding box center [0, 0] width 0 height 0
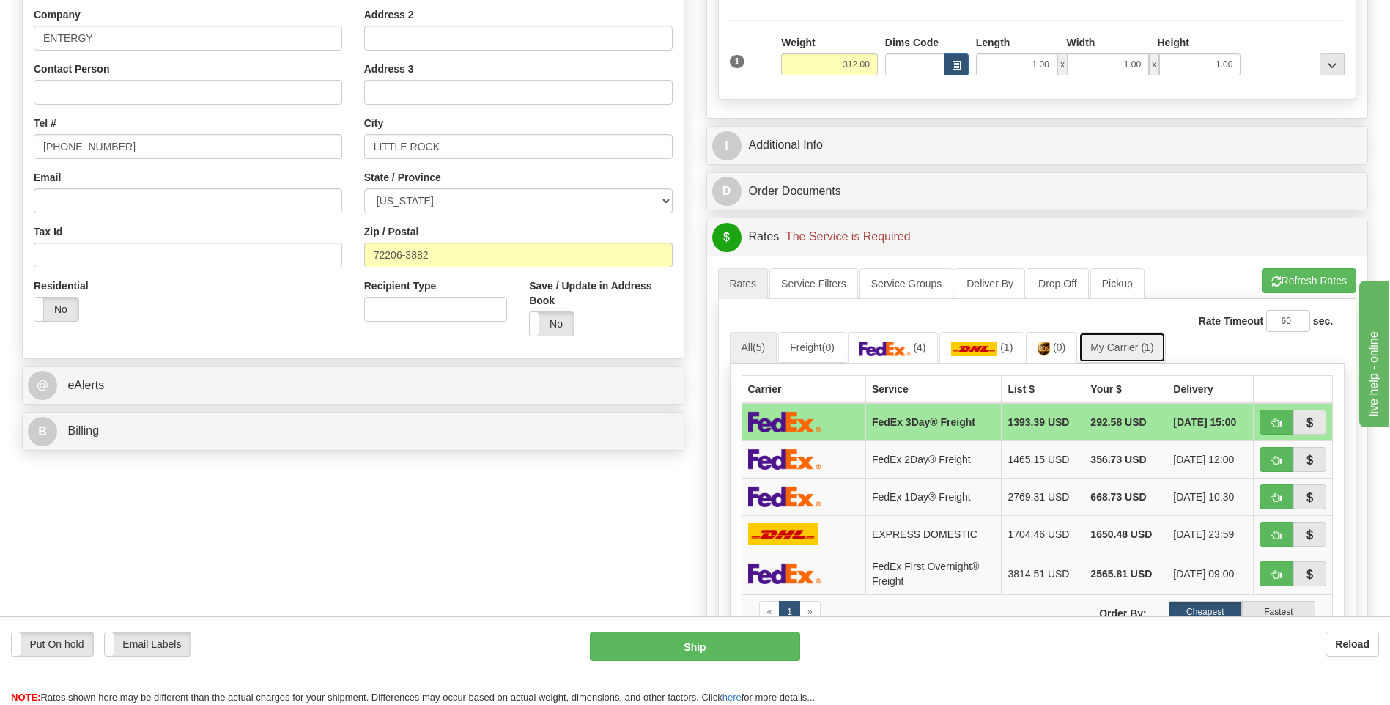
click at [1143, 342] on link "My Carrier (1)" at bounding box center [1122, 347] width 86 height 31
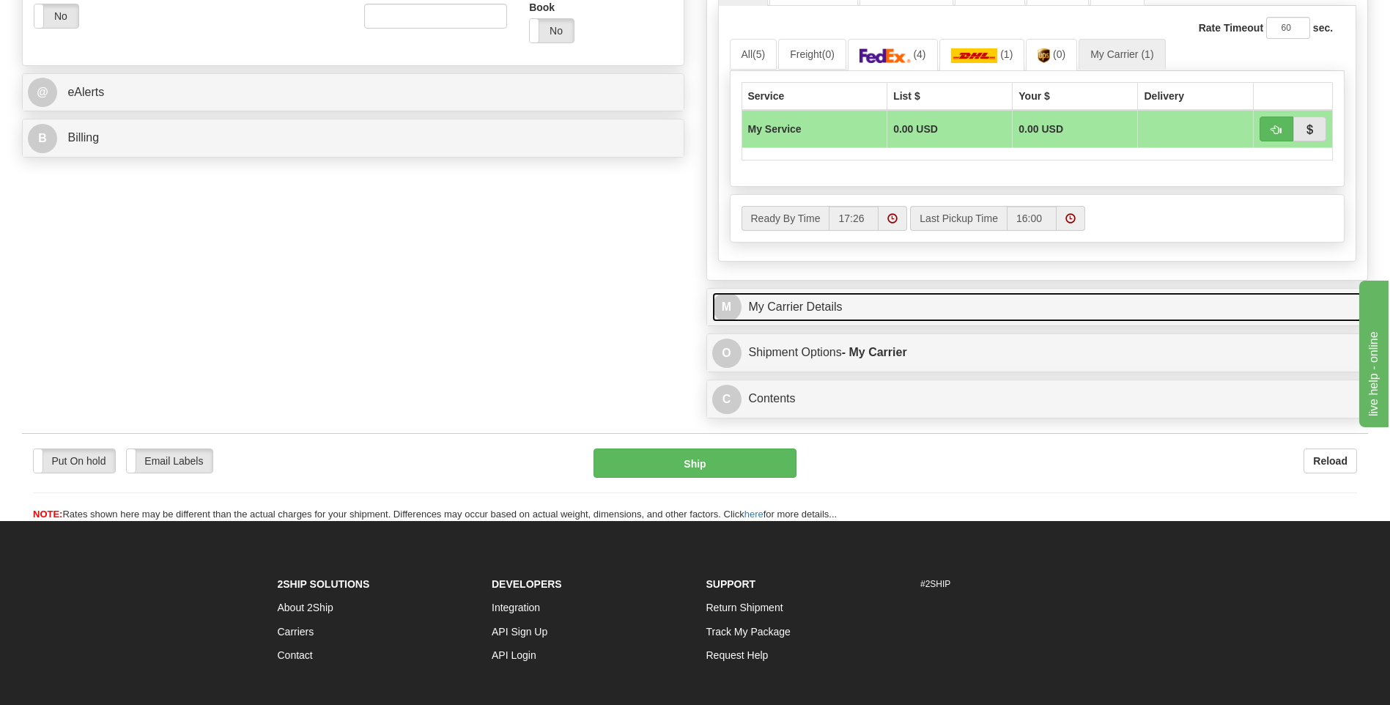
click at [827, 307] on link "M My Carrier Details" at bounding box center [1037, 307] width 651 height 30
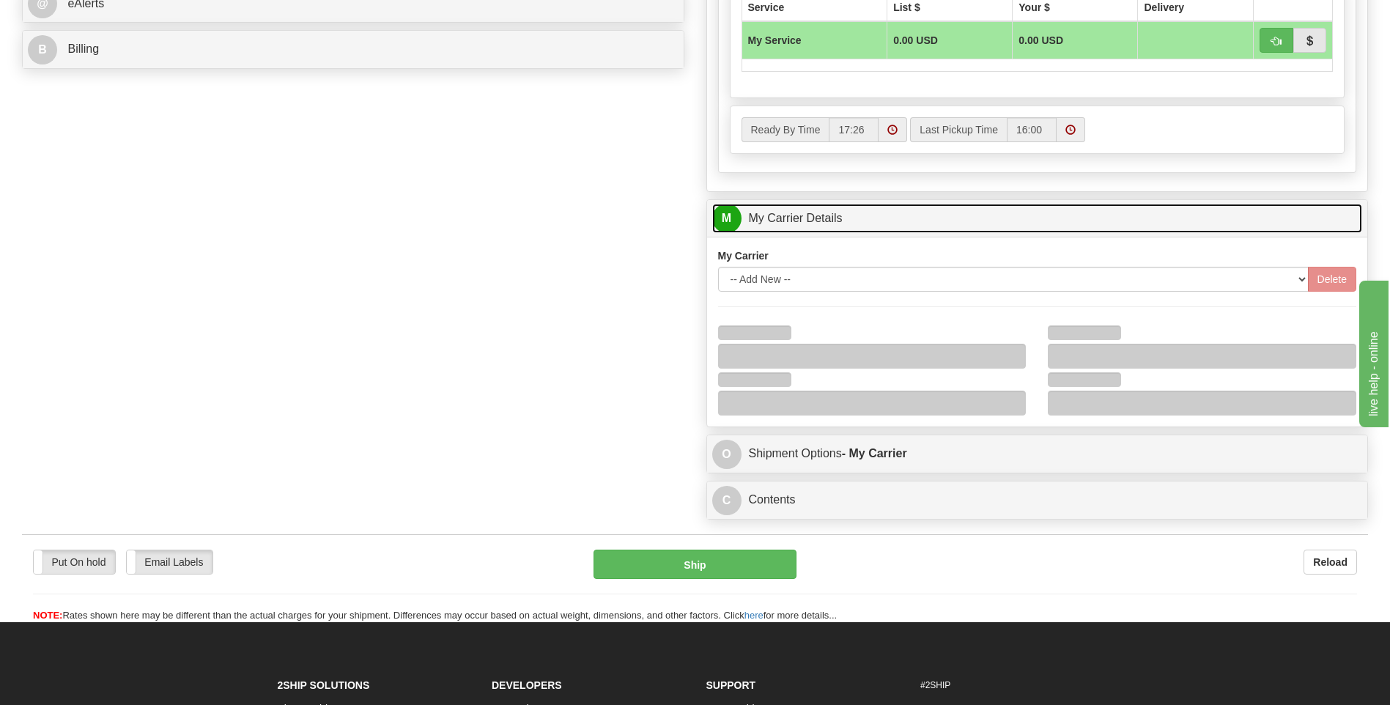
scroll to position [806, 0]
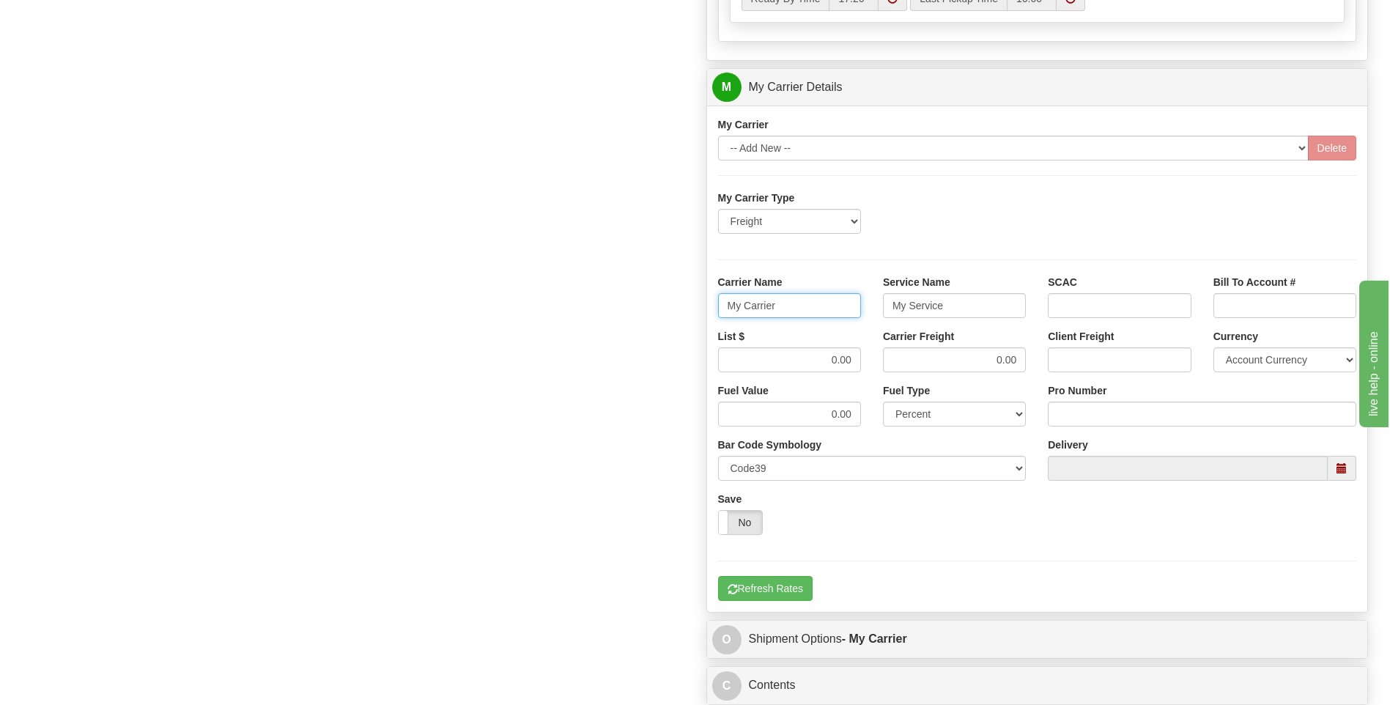
drag, startPoint x: 794, startPoint y: 311, endPoint x: 690, endPoint y: 314, distance: 104.1
click at [690, 314] on div "Order # 86692059 S Sender" at bounding box center [695, 5] width 1368 height 1414
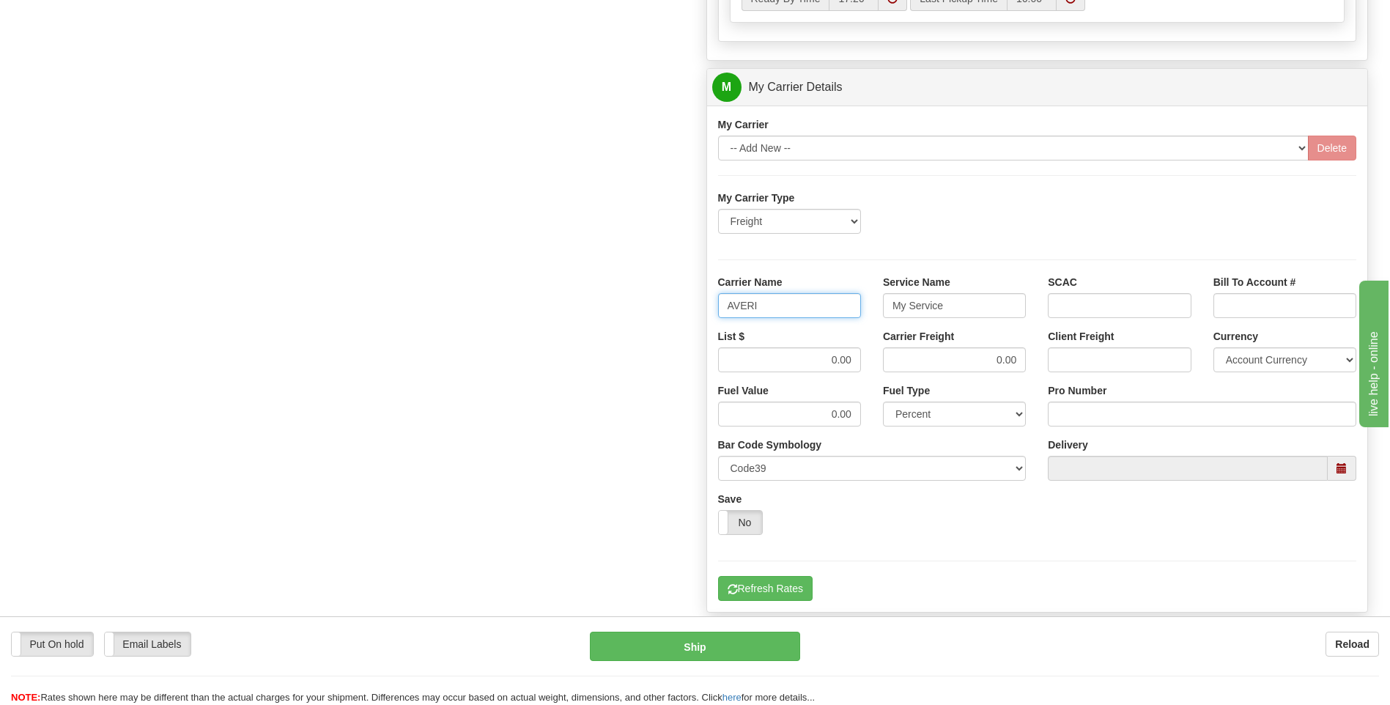
type input "AVERI"
type input "LTL"
drag, startPoint x: 817, startPoint y: 367, endPoint x: 878, endPoint y: 361, distance: 61.1
click at [878, 361] on div "List $ 0.00 Carrier Freight 0.00 Client Freight Currency Account Currency ARN A…" at bounding box center [1037, 356] width 661 height 54
type input "320"
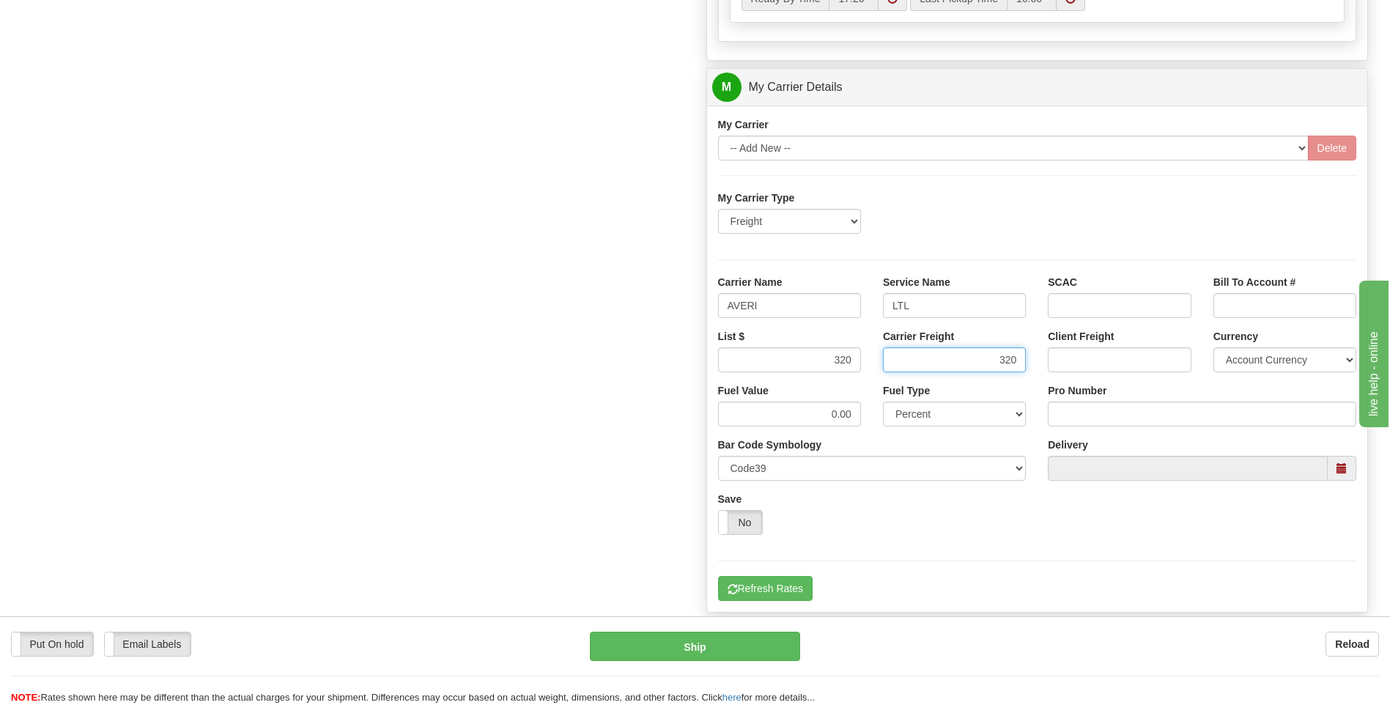
type input "320"
click at [1082, 405] on input "Pro Number" at bounding box center [1202, 414] width 309 height 25
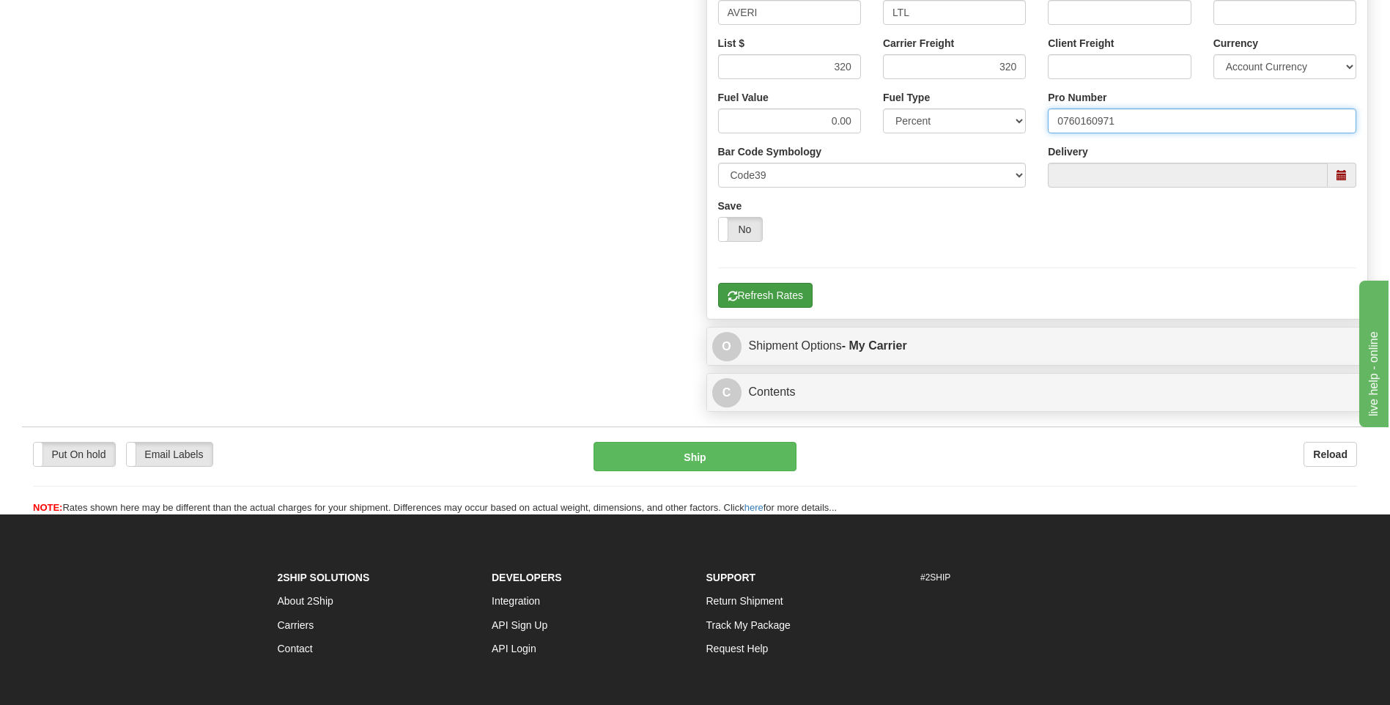
type input "0760160971"
click at [739, 296] on button "Refresh Rates" at bounding box center [765, 295] width 95 height 25
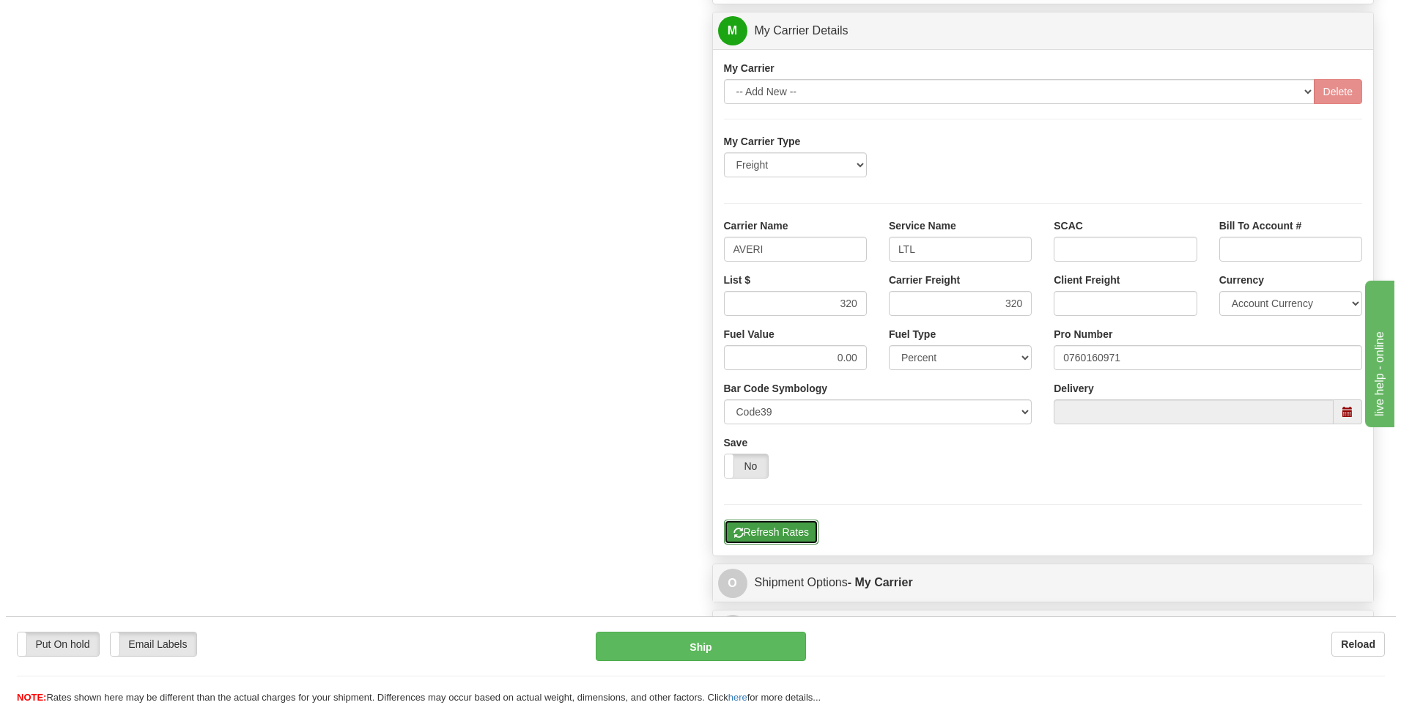
scroll to position [549, 0]
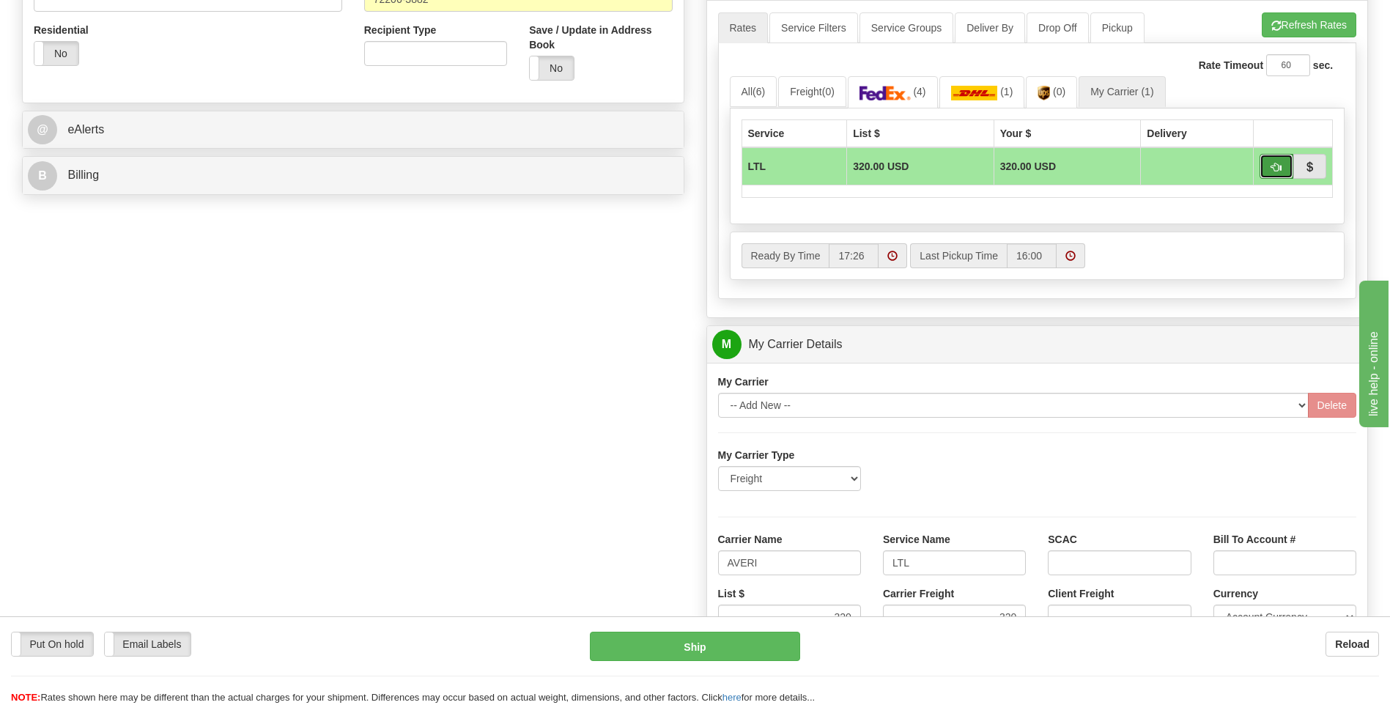
click at [1269, 168] on button "button" at bounding box center [1277, 166] width 34 height 25
type input "00"
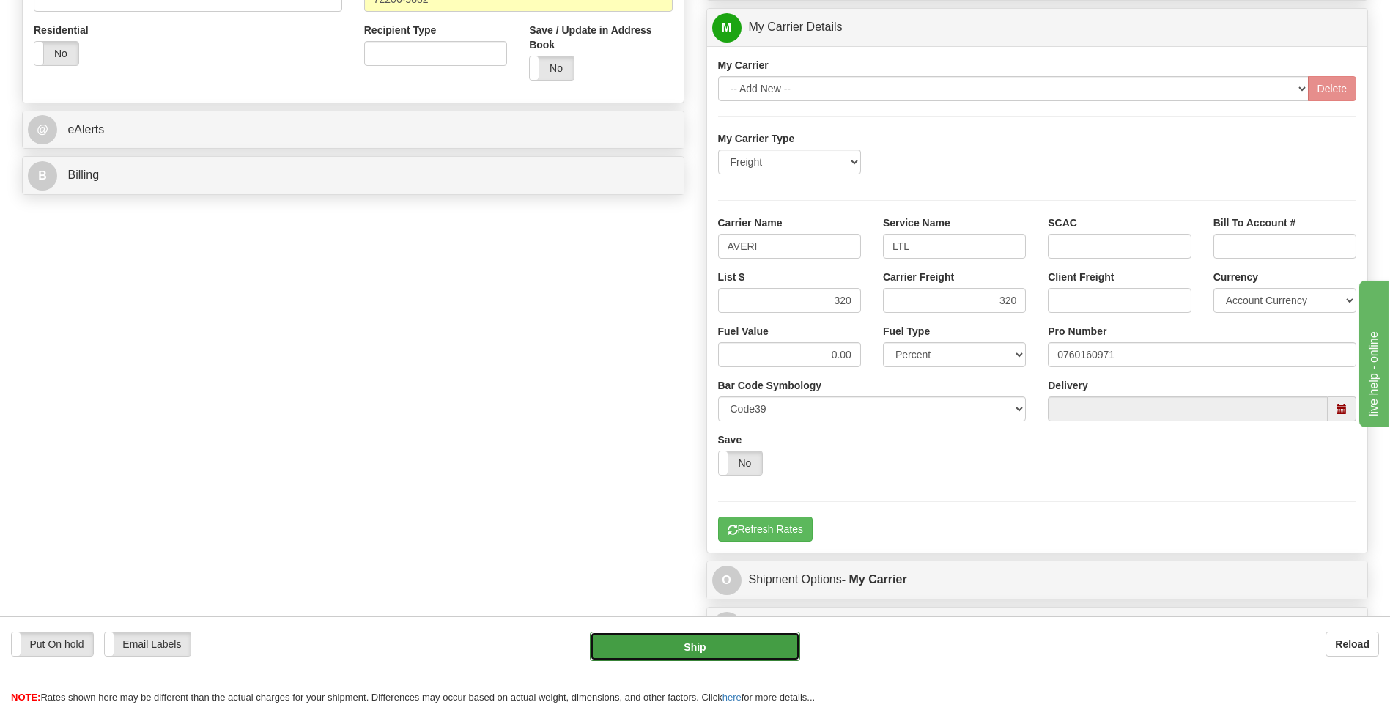
click at [722, 637] on button "Ship" at bounding box center [695, 646] width 210 height 29
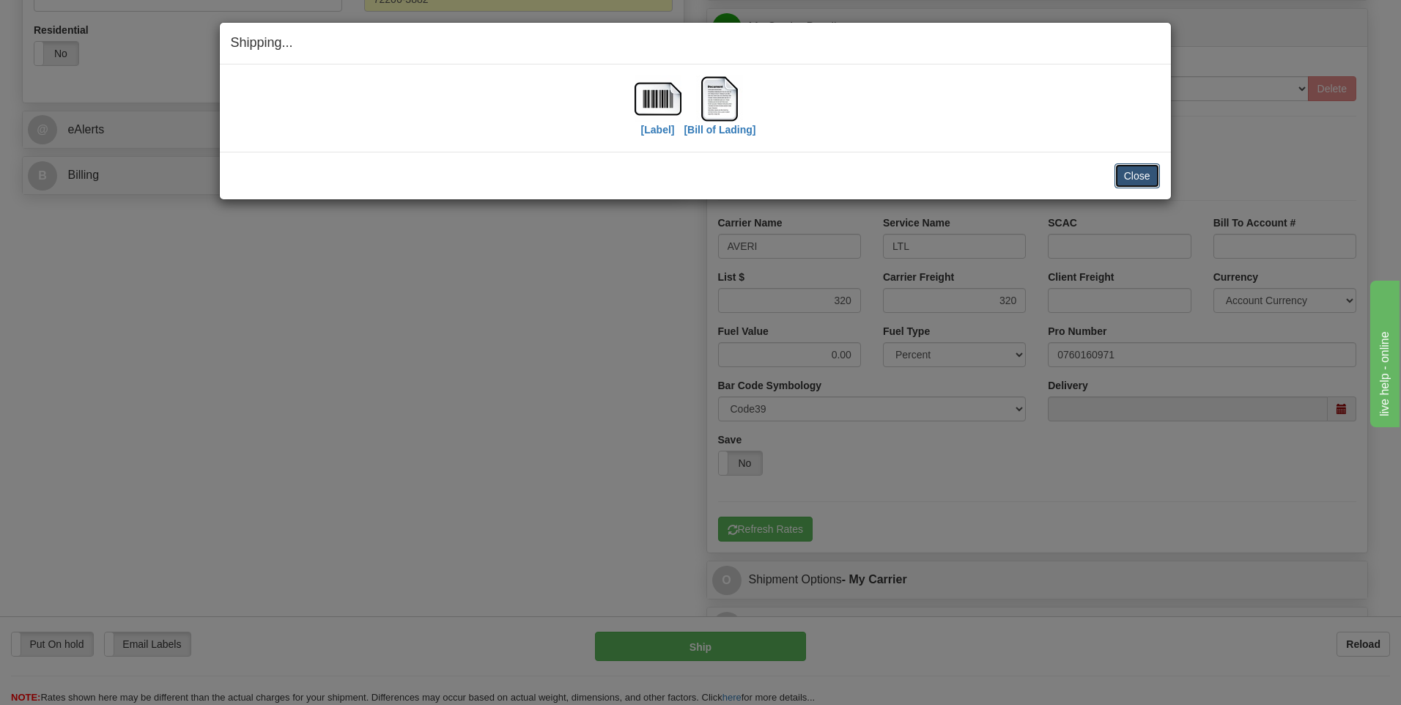
click at [1149, 174] on button "Close" at bounding box center [1137, 175] width 45 height 25
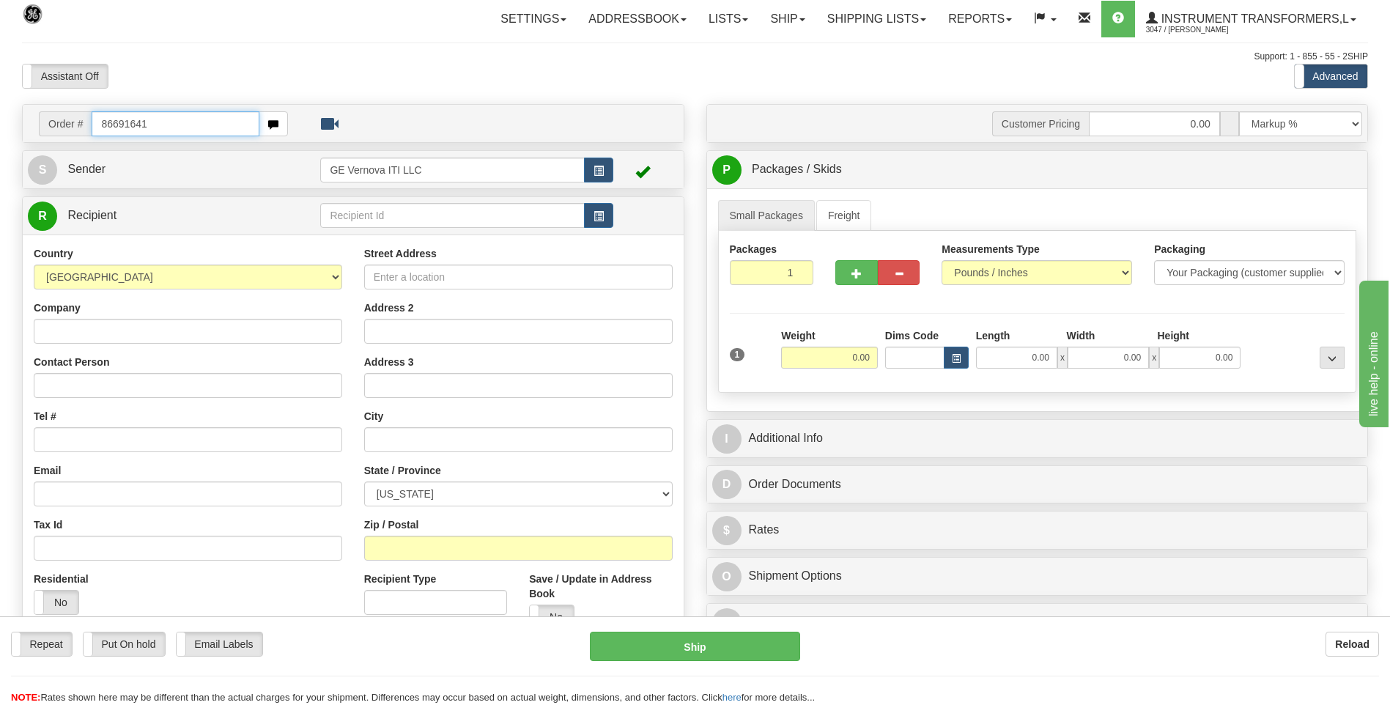
type input "86691641"
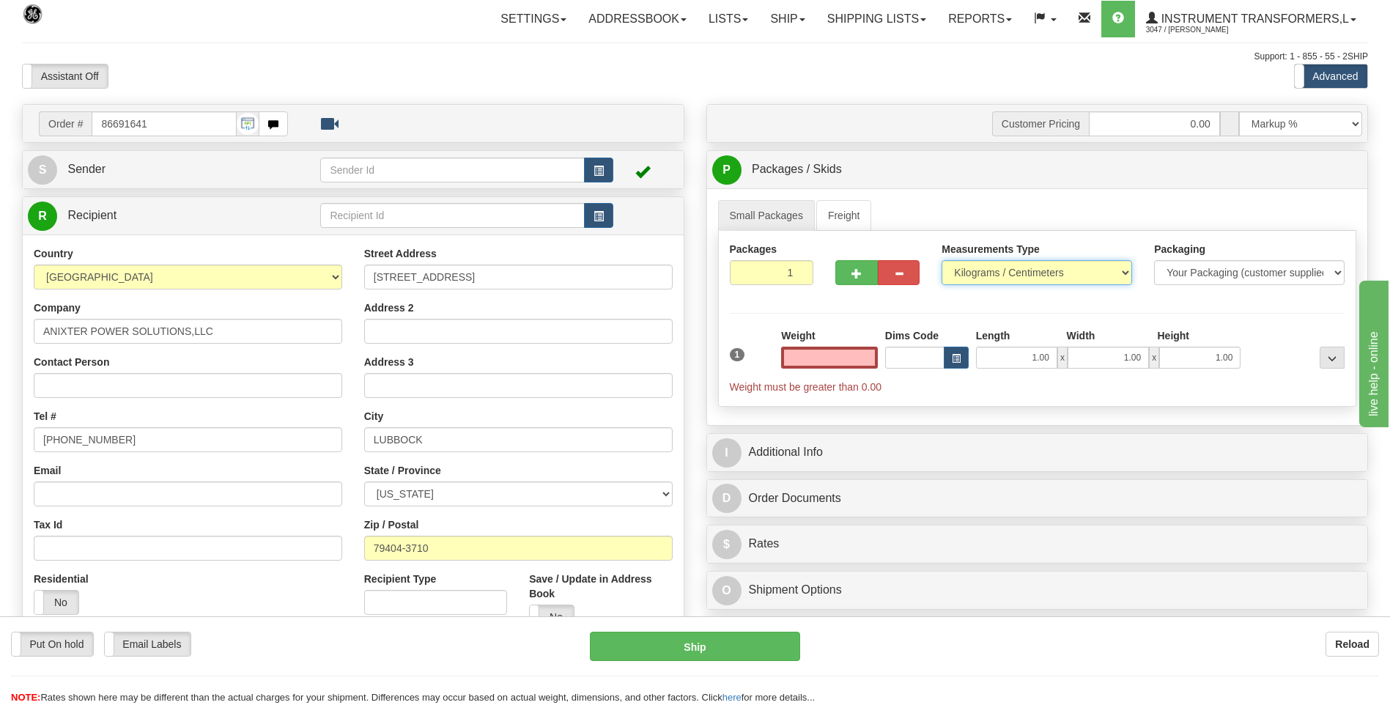
type input "0.00"
click at [992, 268] on select "Pounds / Inches Kilograms / Centimeters" at bounding box center [1037, 272] width 191 height 25
select select "0"
click at [942, 260] on select "Pounds / Inches Kilograms / Centimeters" at bounding box center [1037, 272] width 191 height 25
click at [857, 364] on input "0.00" at bounding box center [829, 358] width 97 height 22
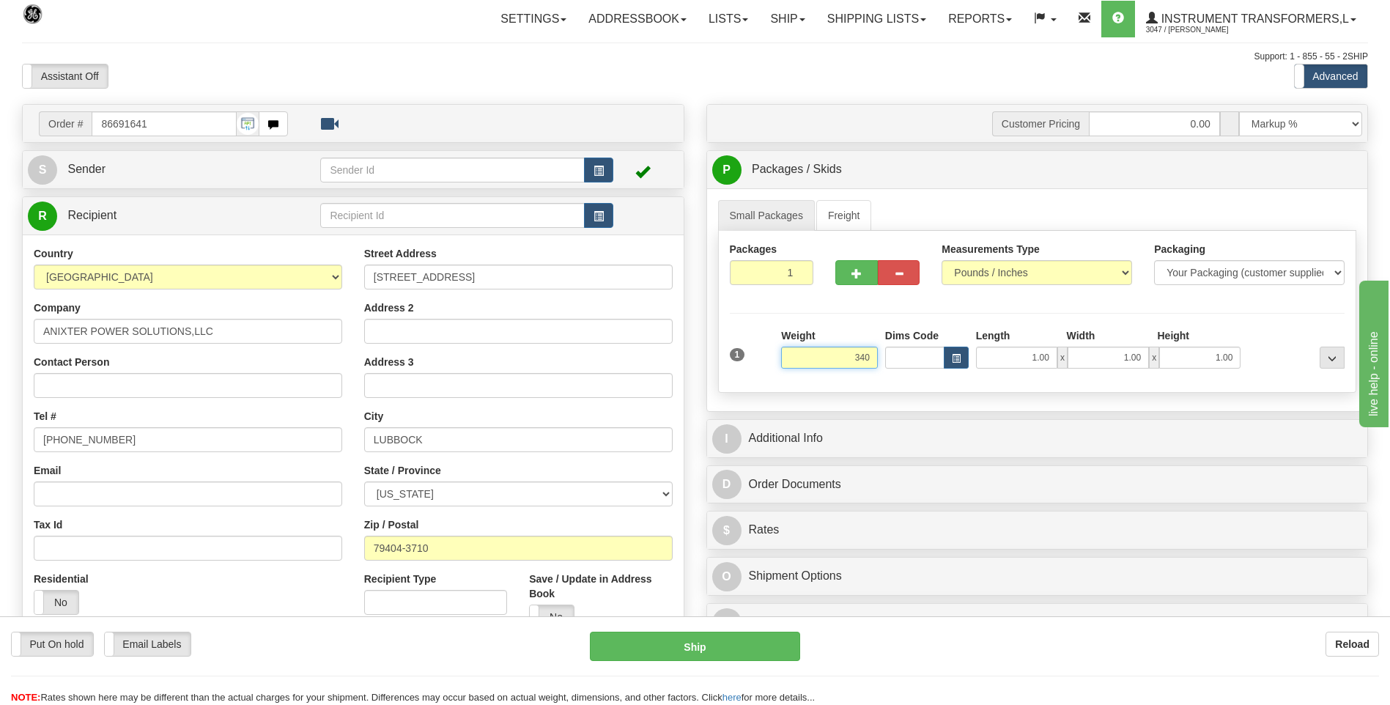
click button "Delete" at bounding box center [0, 0] width 0 height 0
type input "340.00"
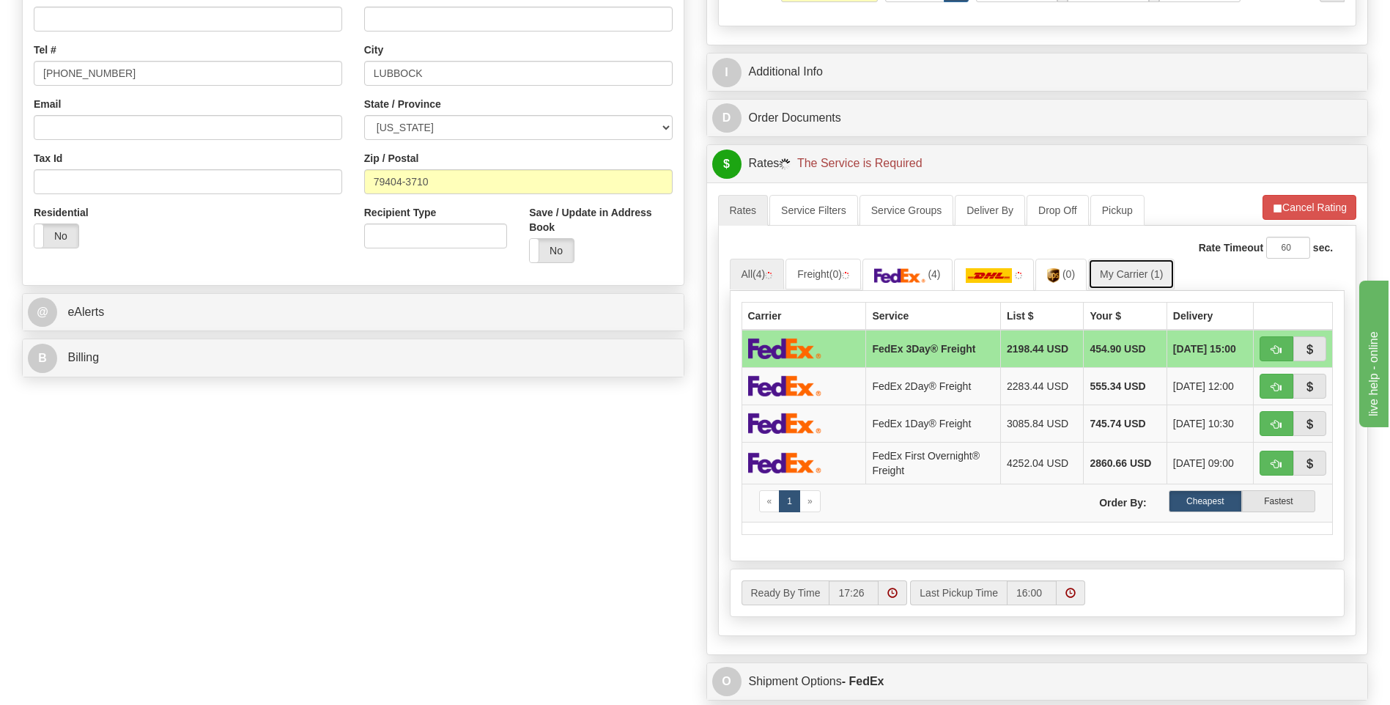
click at [1098, 270] on link "My Carrier (1)" at bounding box center [1131, 274] width 86 height 31
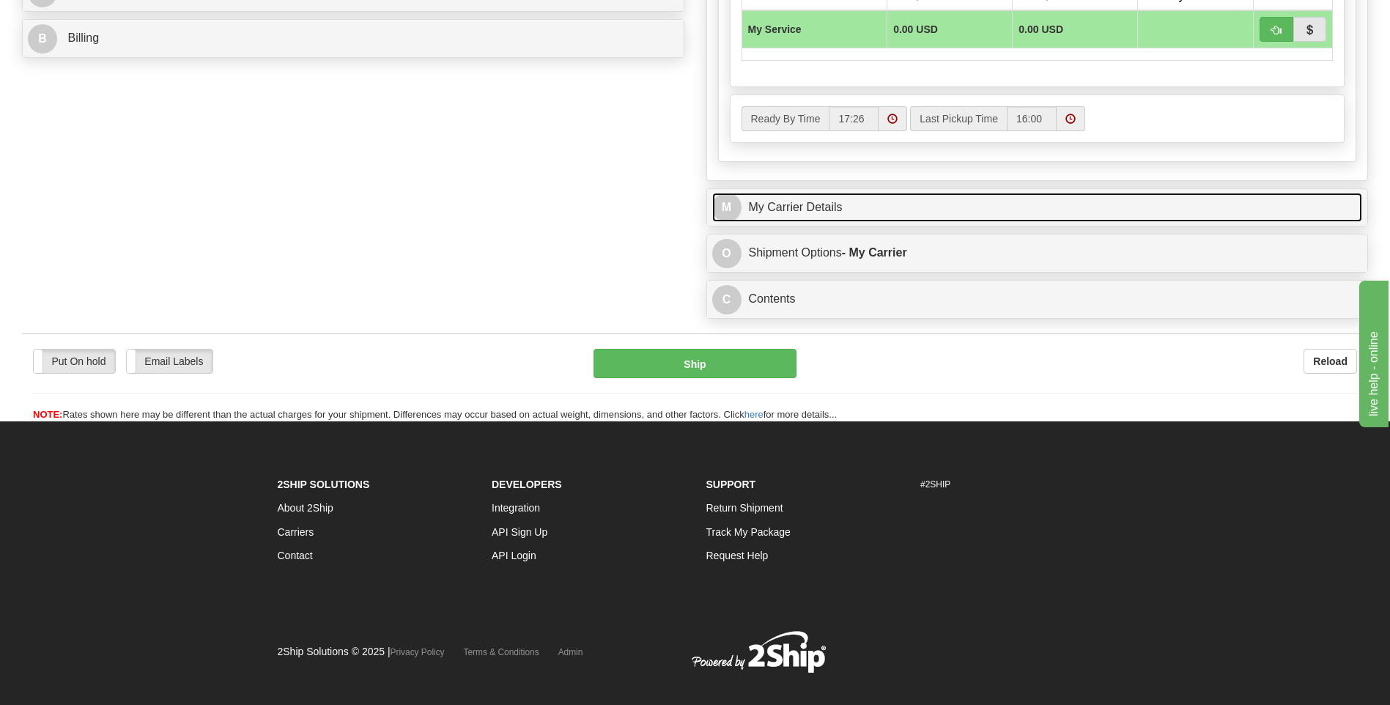
click at [879, 212] on link "M My Carrier Details" at bounding box center [1037, 208] width 651 height 30
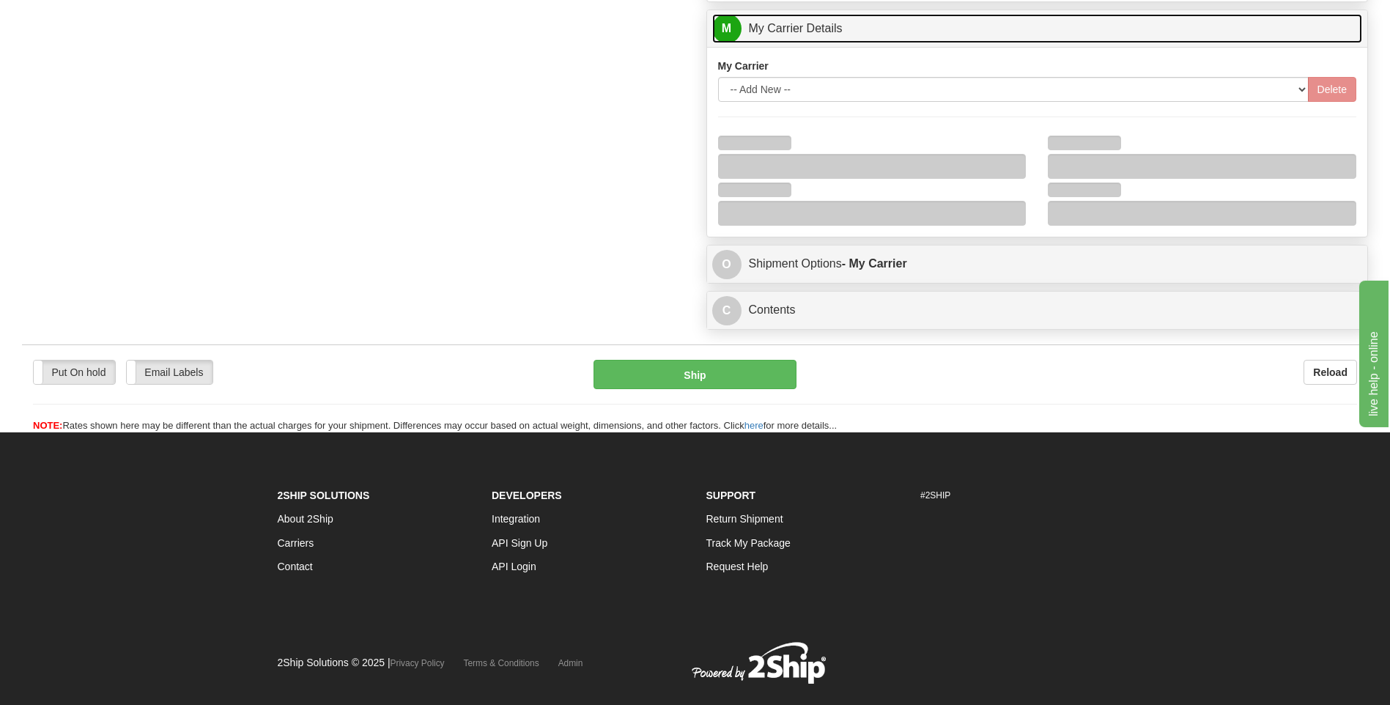
scroll to position [866, 0]
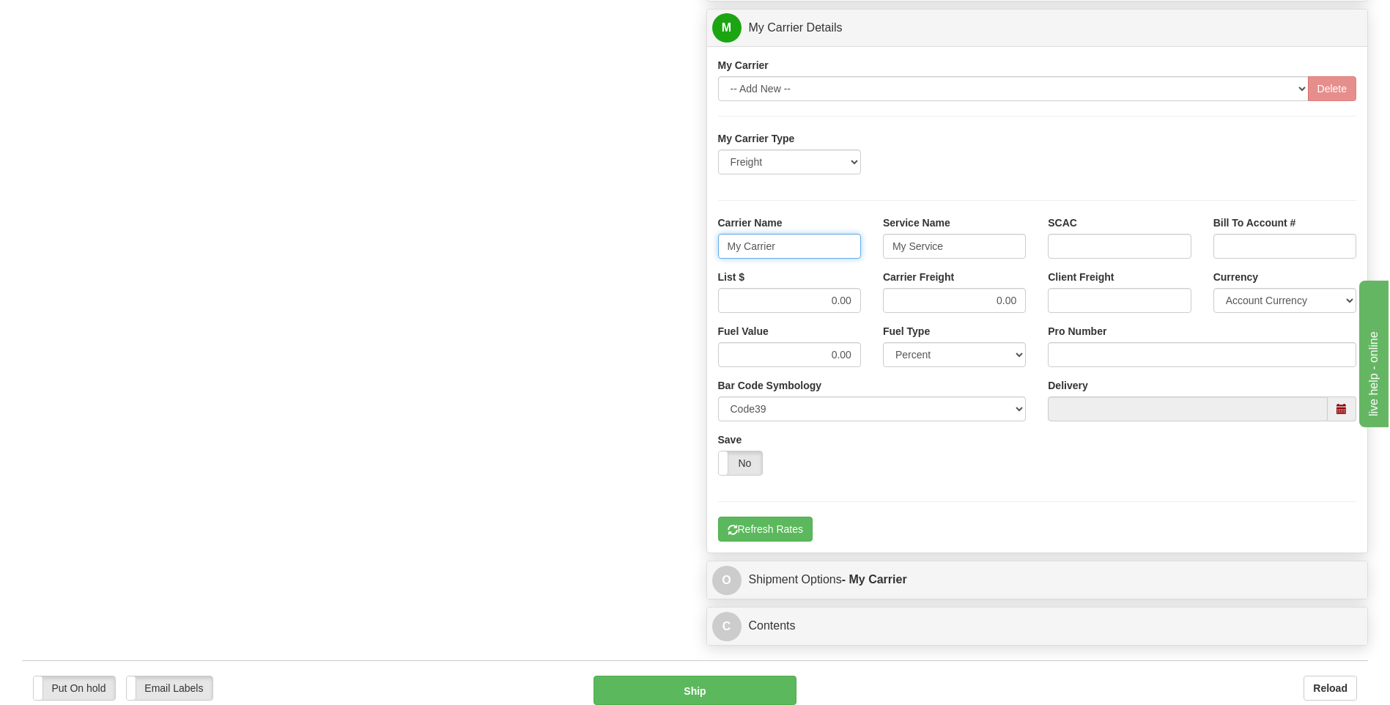
drag, startPoint x: 814, startPoint y: 250, endPoint x: 628, endPoint y: 252, distance: 186.2
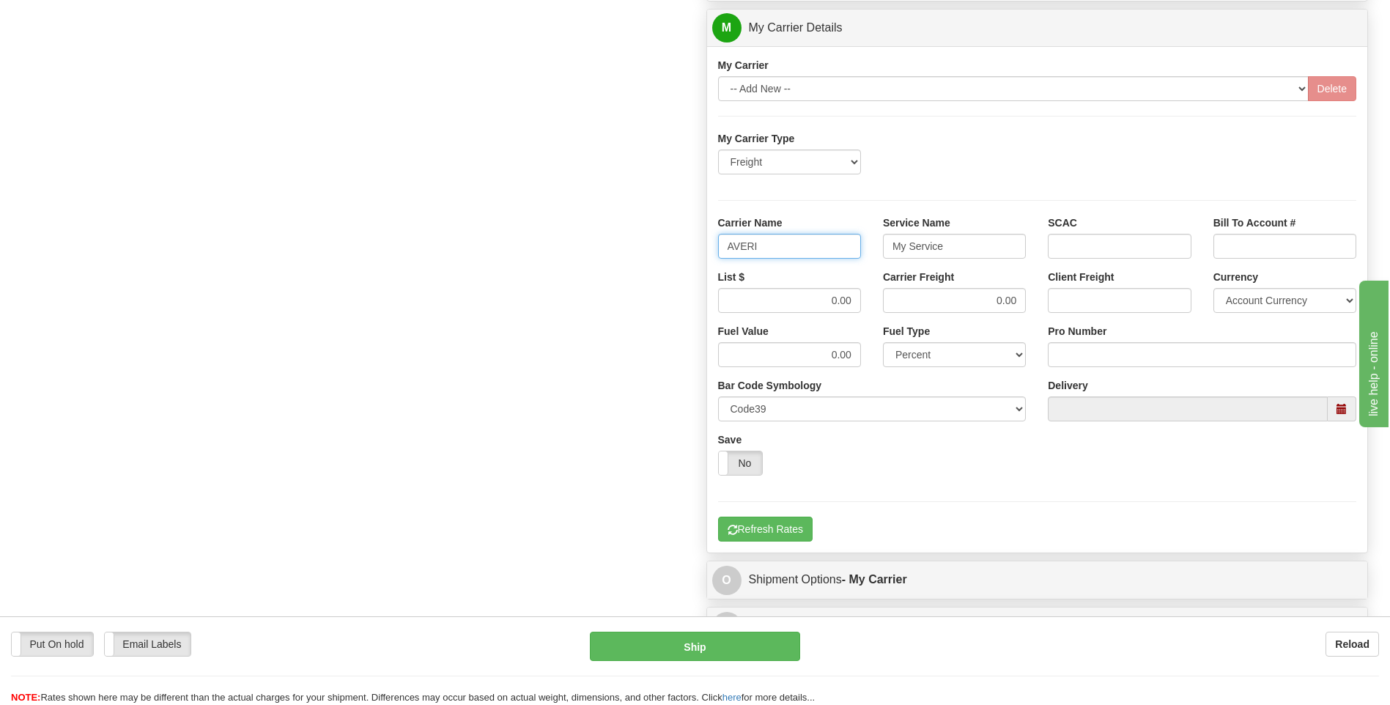
type input "AVERI"
type input "LTL"
drag, startPoint x: 823, startPoint y: 295, endPoint x: 876, endPoint y: 298, distance: 52.8
click at [876, 298] on div "List $ 0.00 Carrier Freight 0.00 Client Freight Currency Account Currency ARN A…" at bounding box center [1037, 297] width 661 height 54
type input "320"
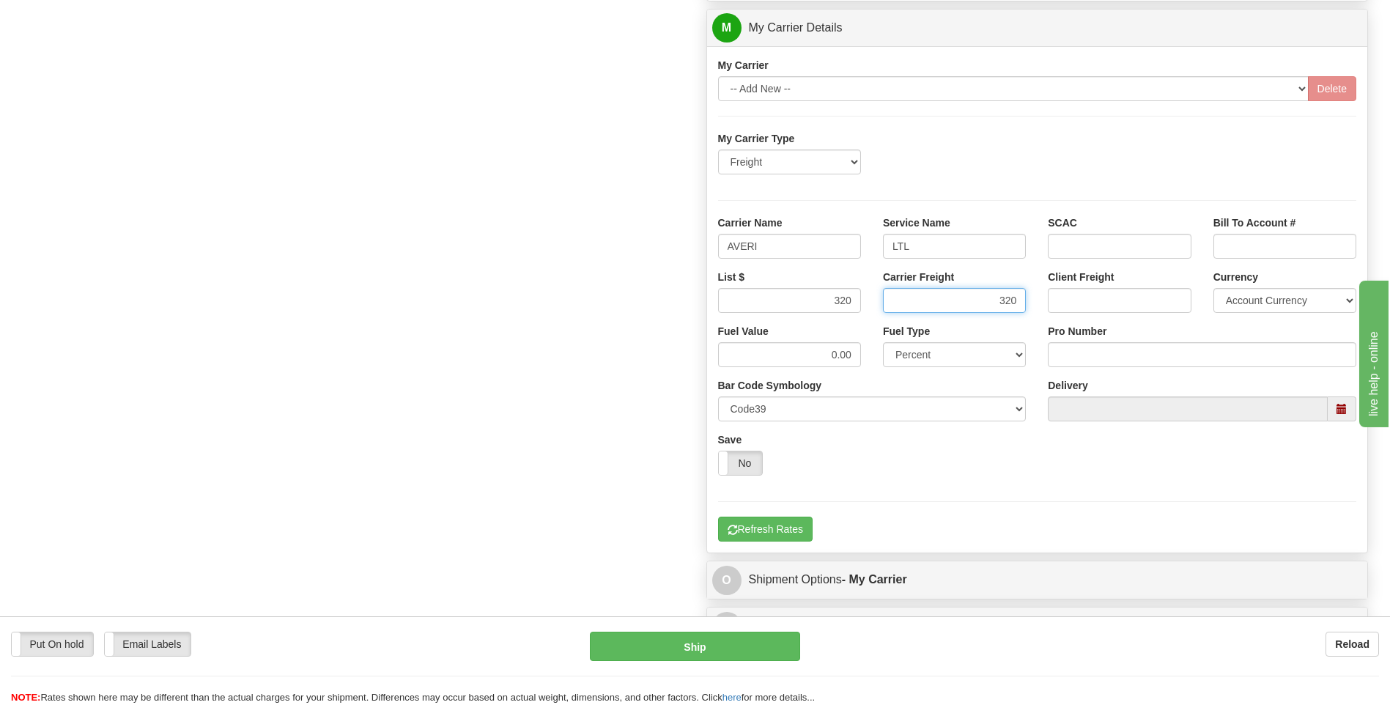
type input "320"
click at [1051, 350] on input "Pro Number" at bounding box center [1202, 354] width 309 height 25
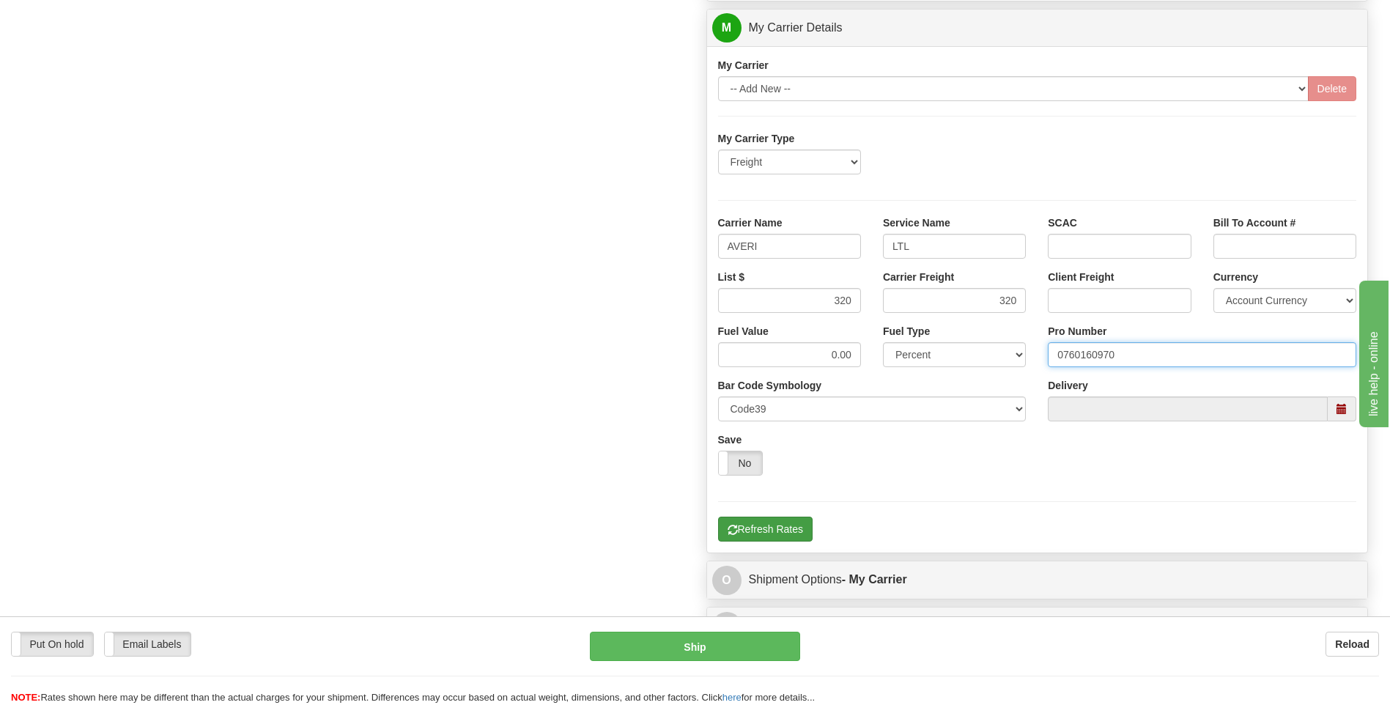
type input "0760160970"
click at [778, 529] on button "Refresh Rates" at bounding box center [765, 529] width 95 height 25
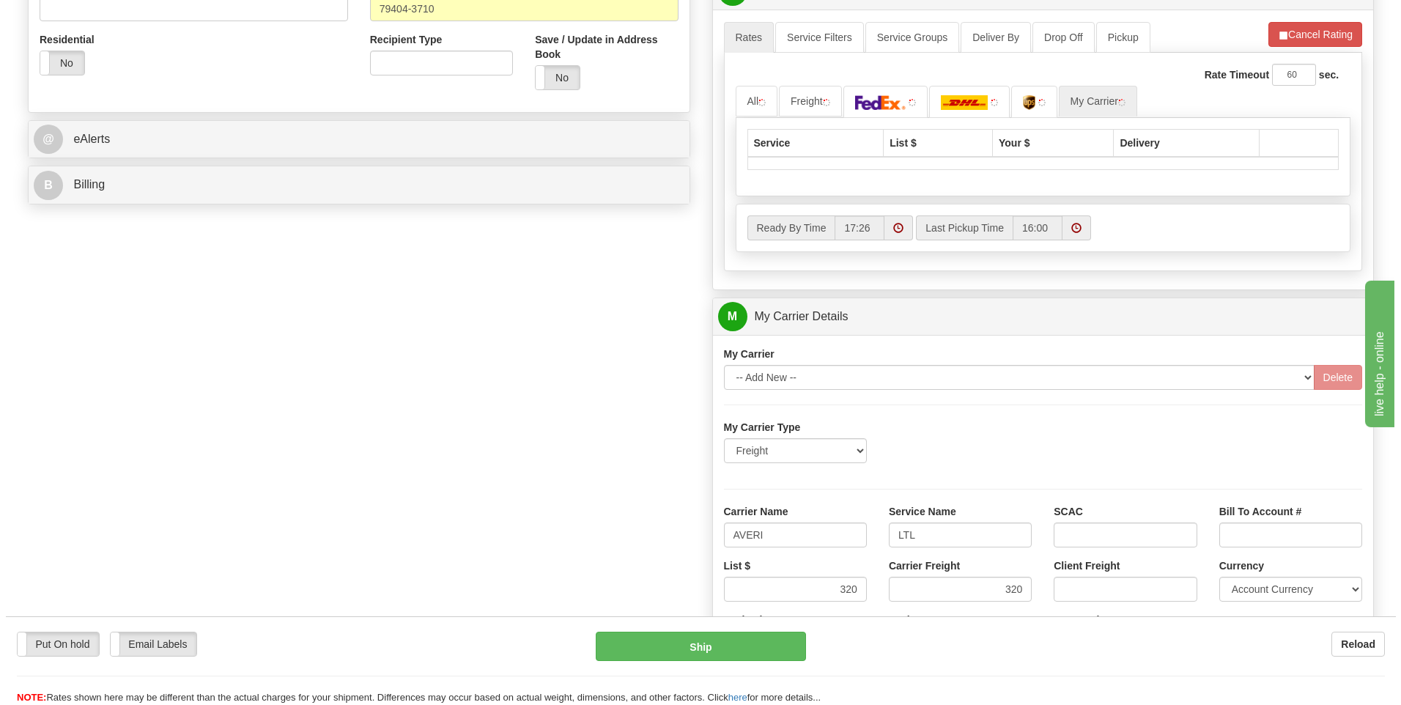
scroll to position [353, 0]
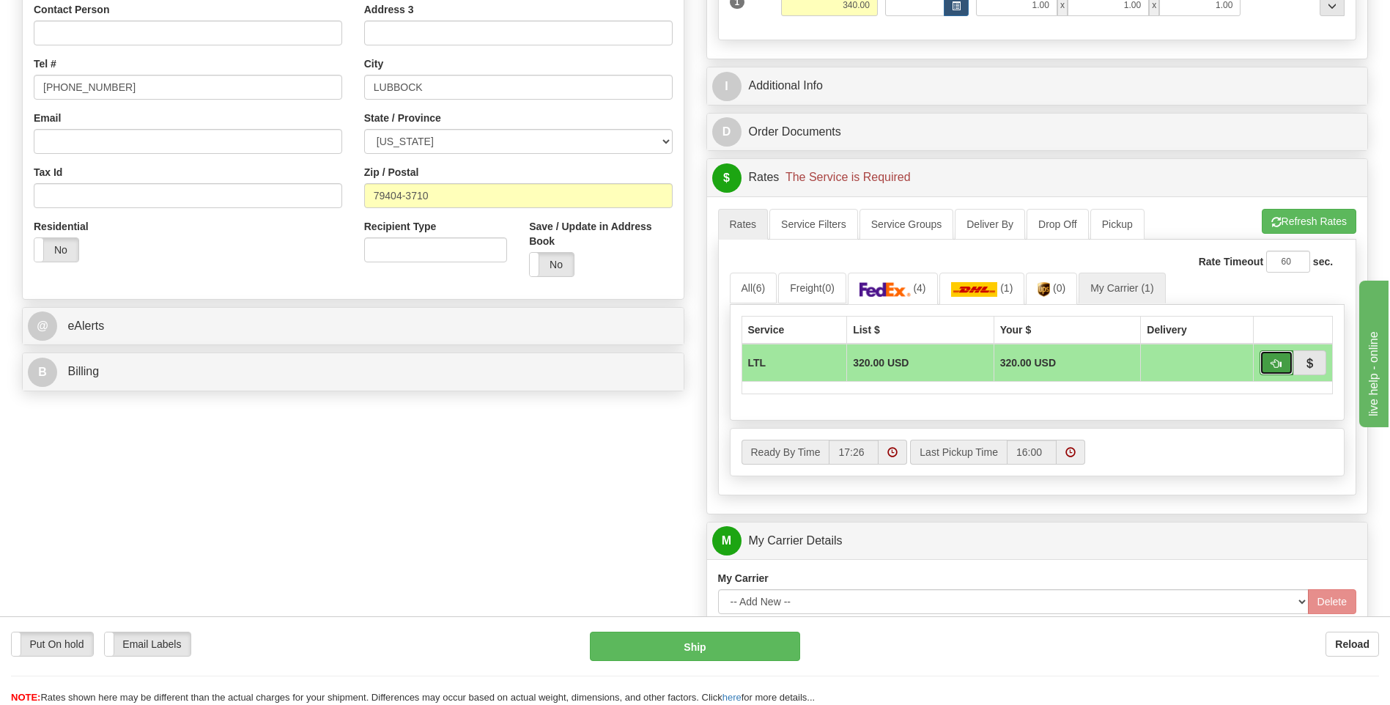
click at [1269, 366] on button "button" at bounding box center [1277, 362] width 34 height 25
type input "00"
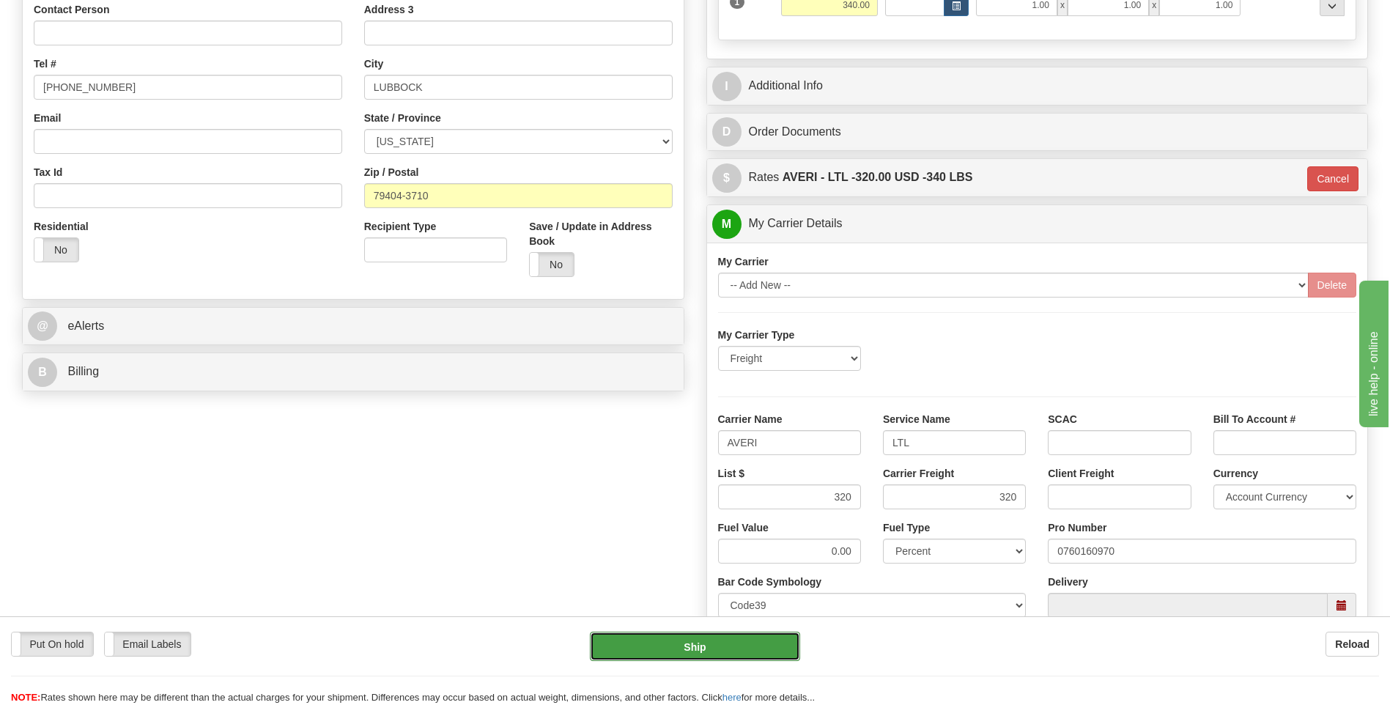
click at [754, 650] on button "Ship" at bounding box center [695, 646] width 210 height 29
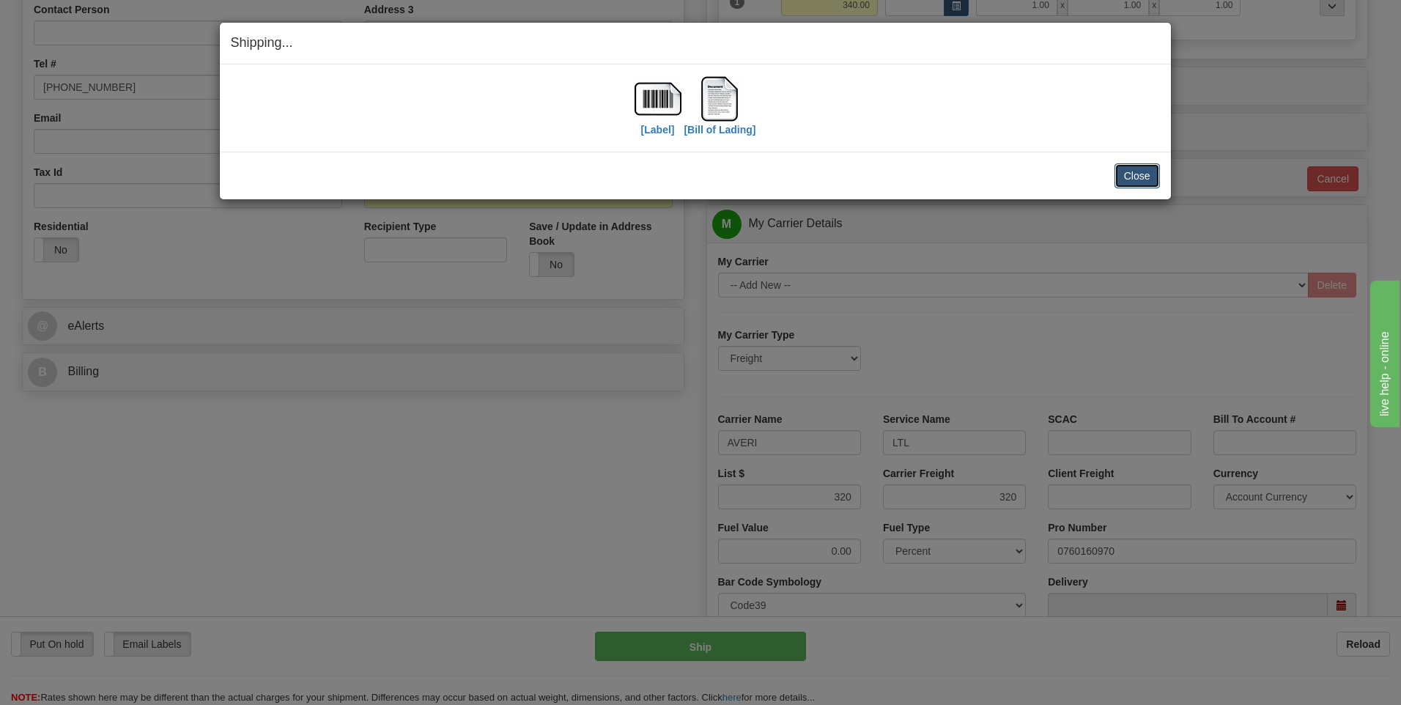
click at [1132, 170] on button "Close" at bounding box center [1137, 175] width 45 height 25
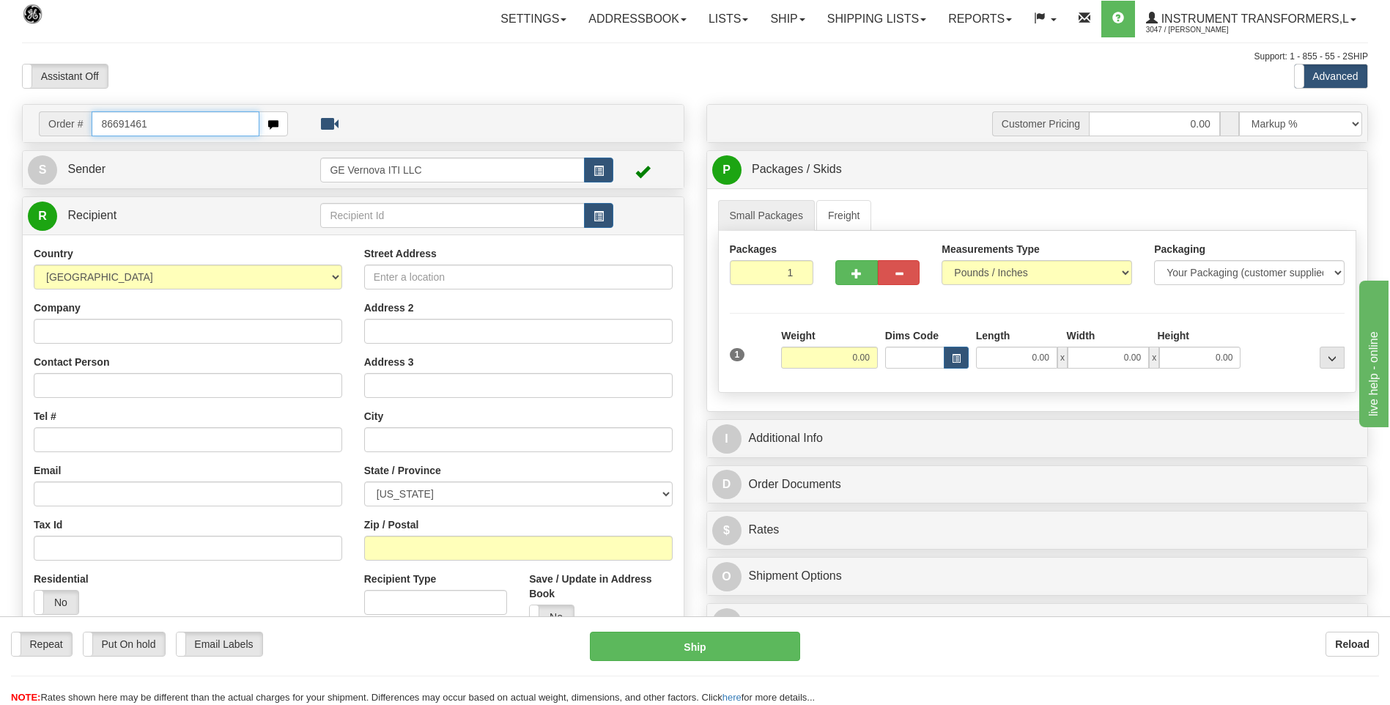
type input "86691461"
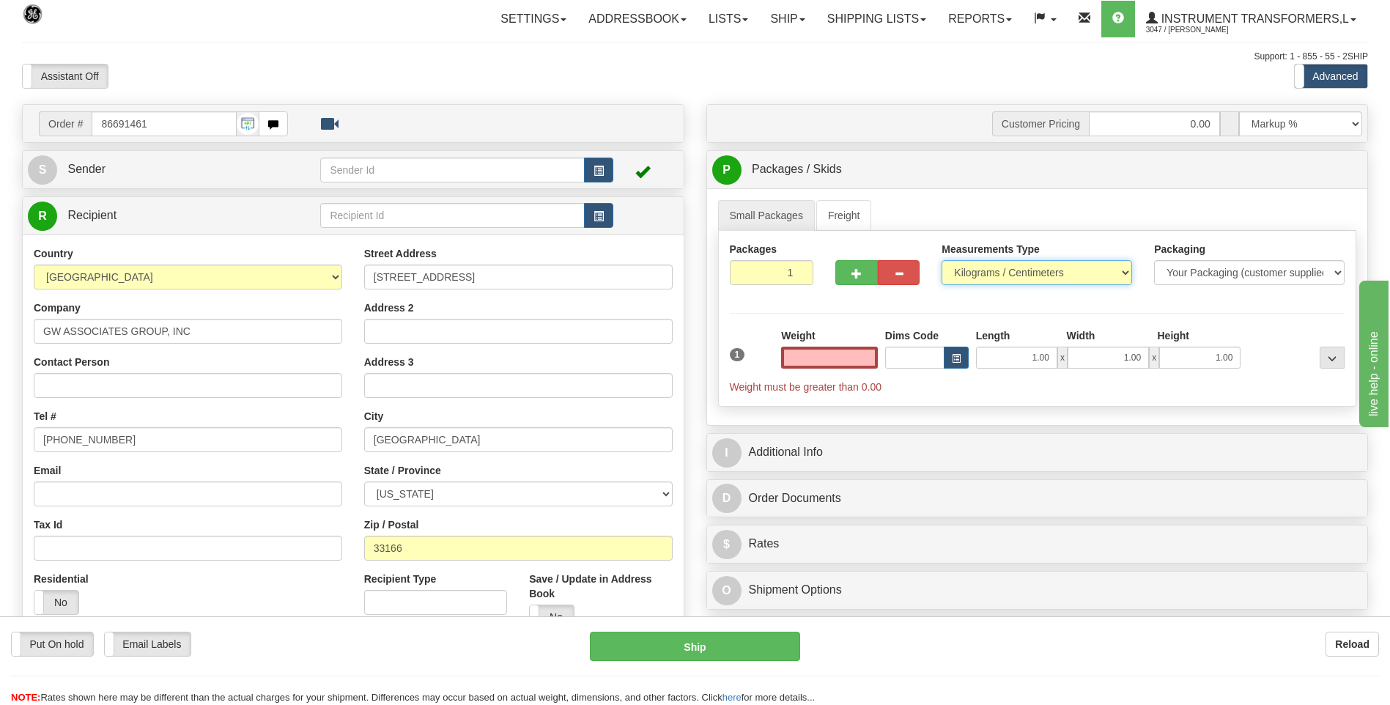
type input "0.00"
drag, startPoint x: 971, startPoint y: 264, endPoint x: 971, endPoint y: 276, distance: 12.5
click at [971, 264] on select "Pounds / Inches Kilograms / Centimeters" at bounding box center [1037, 272] width 191 height 25
select select "0"
click at [942, 260] on select "Pounds / Inches Kilograms / Centimeters" at bounding box center [1037, 272] width 191 height 25
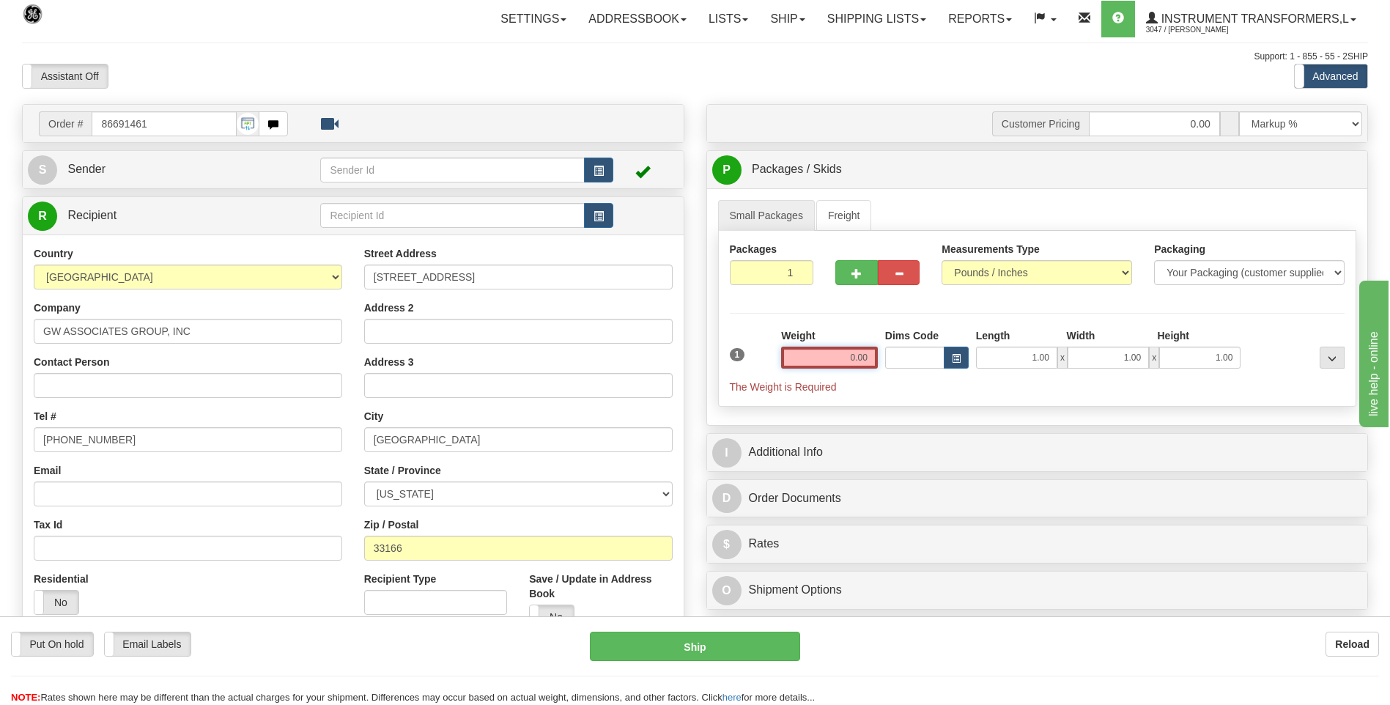
click at [863, 356] on input "0.00" at bounding box center [829, 358] width 97 height 22
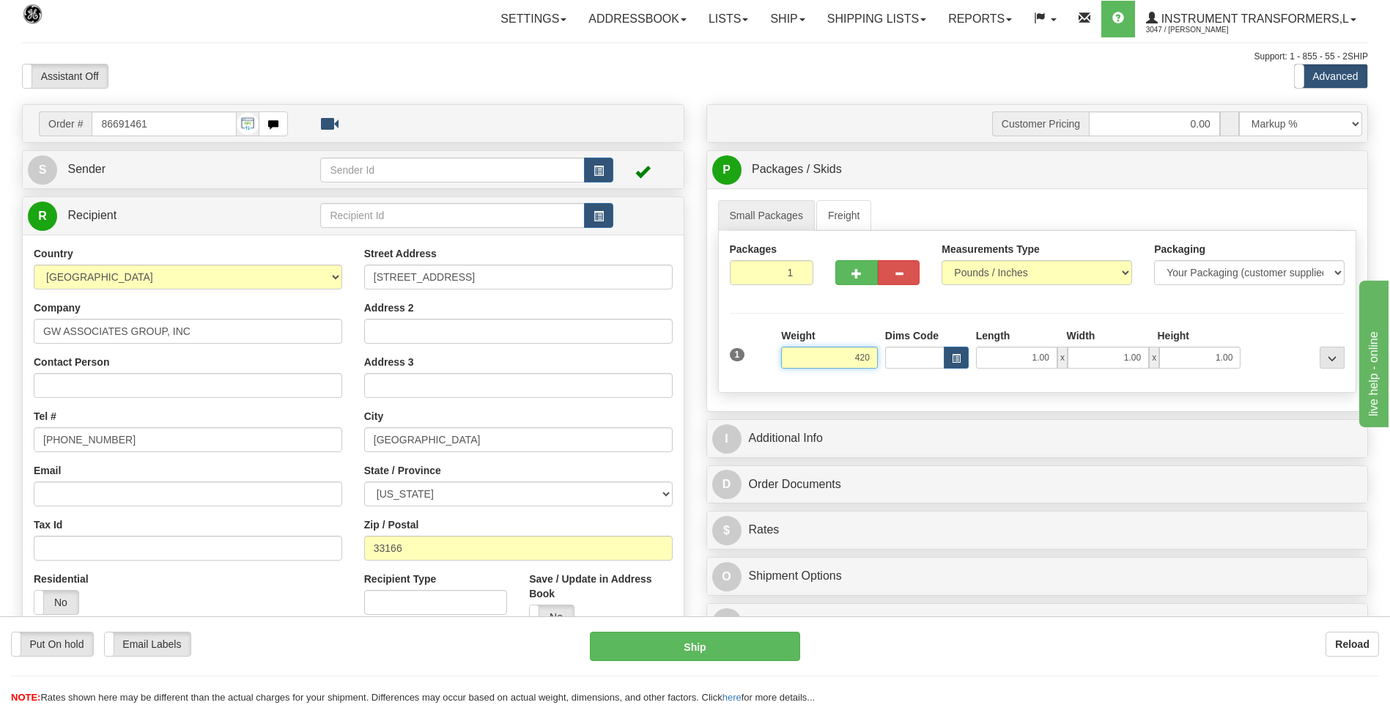
click button "Delete" at bounding box center [0, 0] width 0 height 0
type input "420.00"
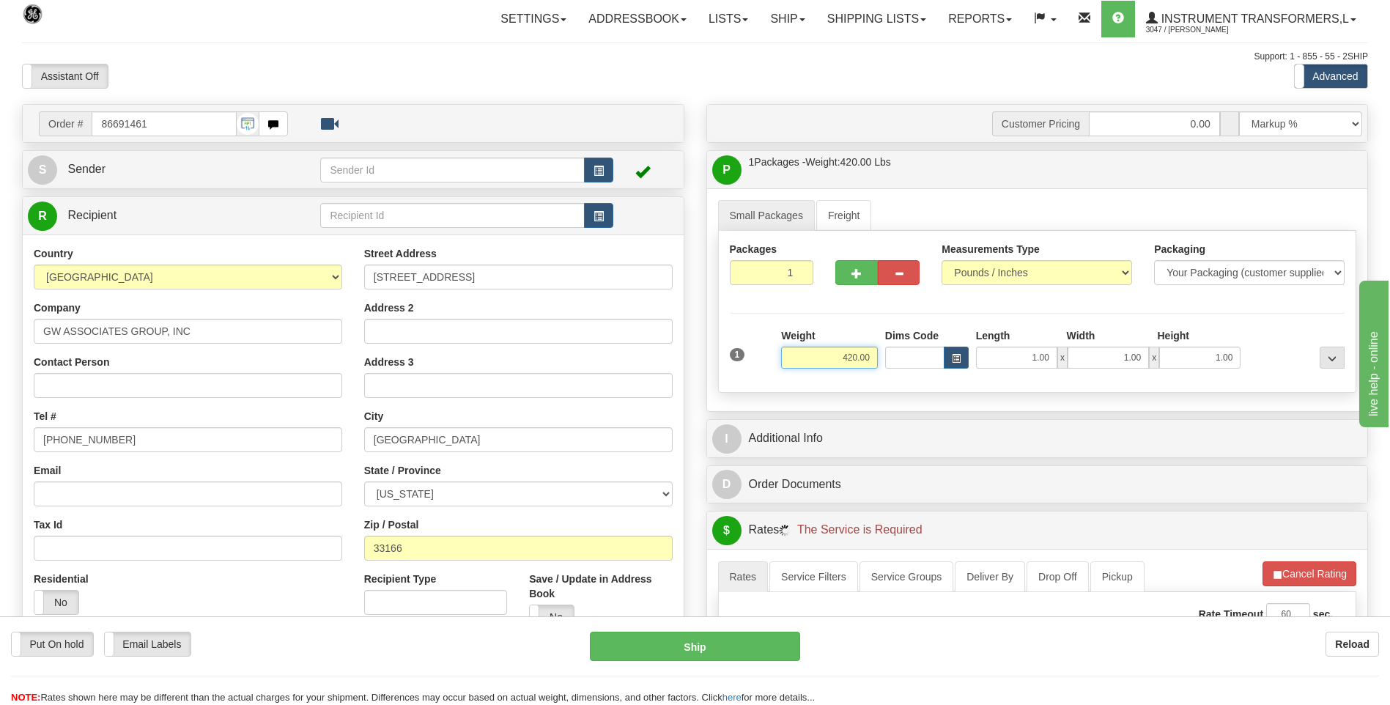
scroll to position [220, 0]
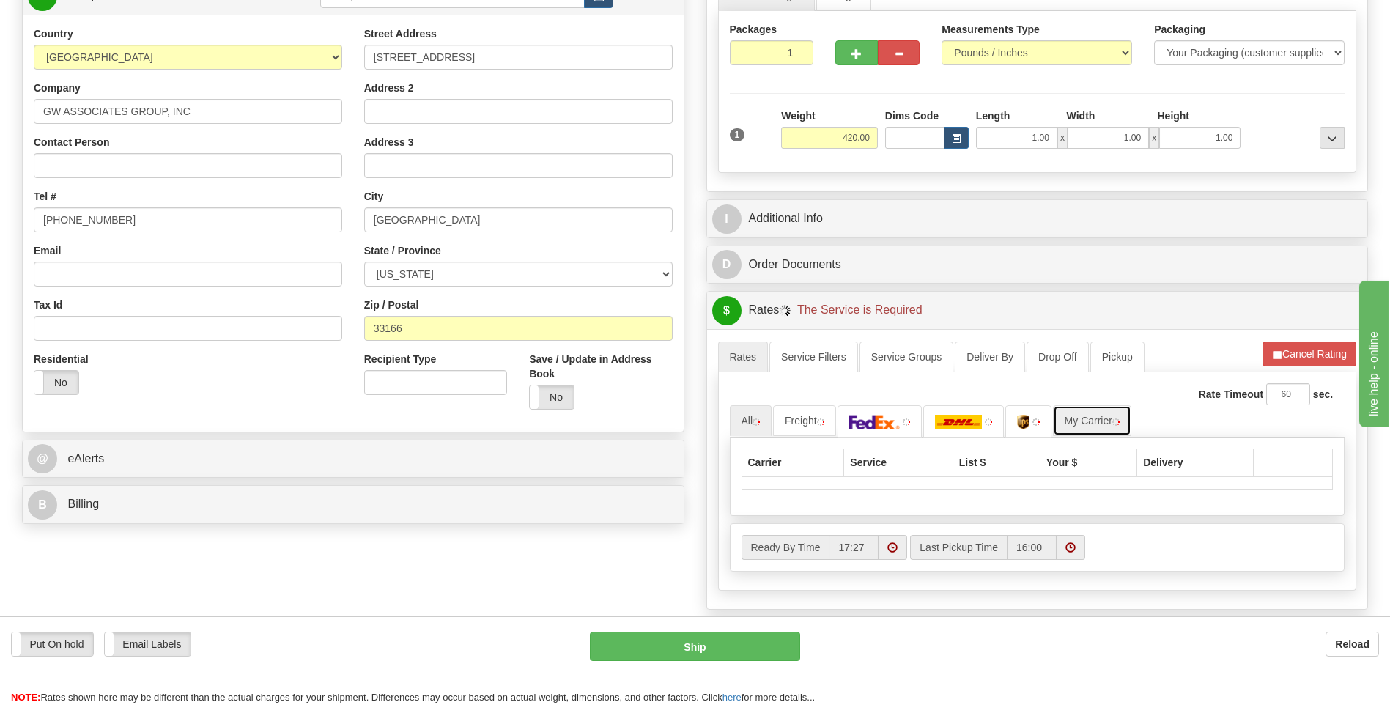
click at [1105, 417] on link "My Carrier" at bounding box center [1092, 420] width 78 height 31
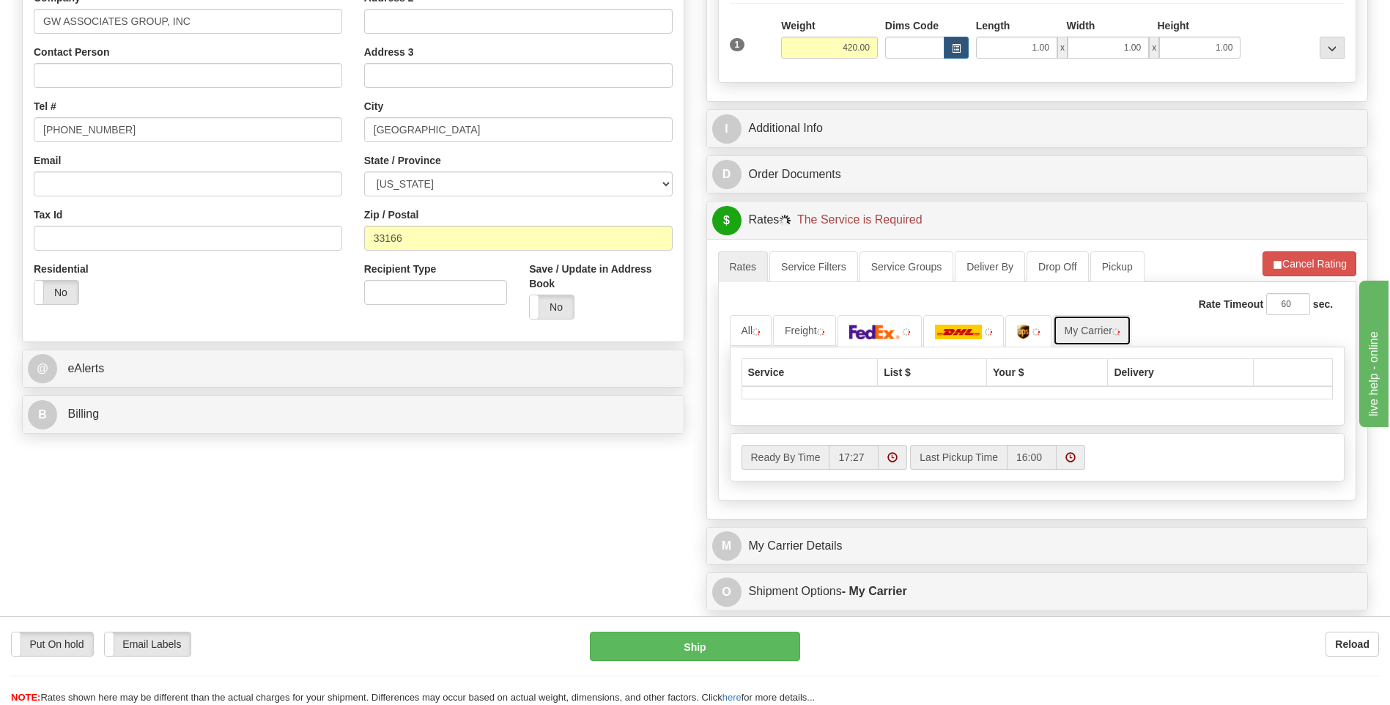
scroll to position [440, 0]
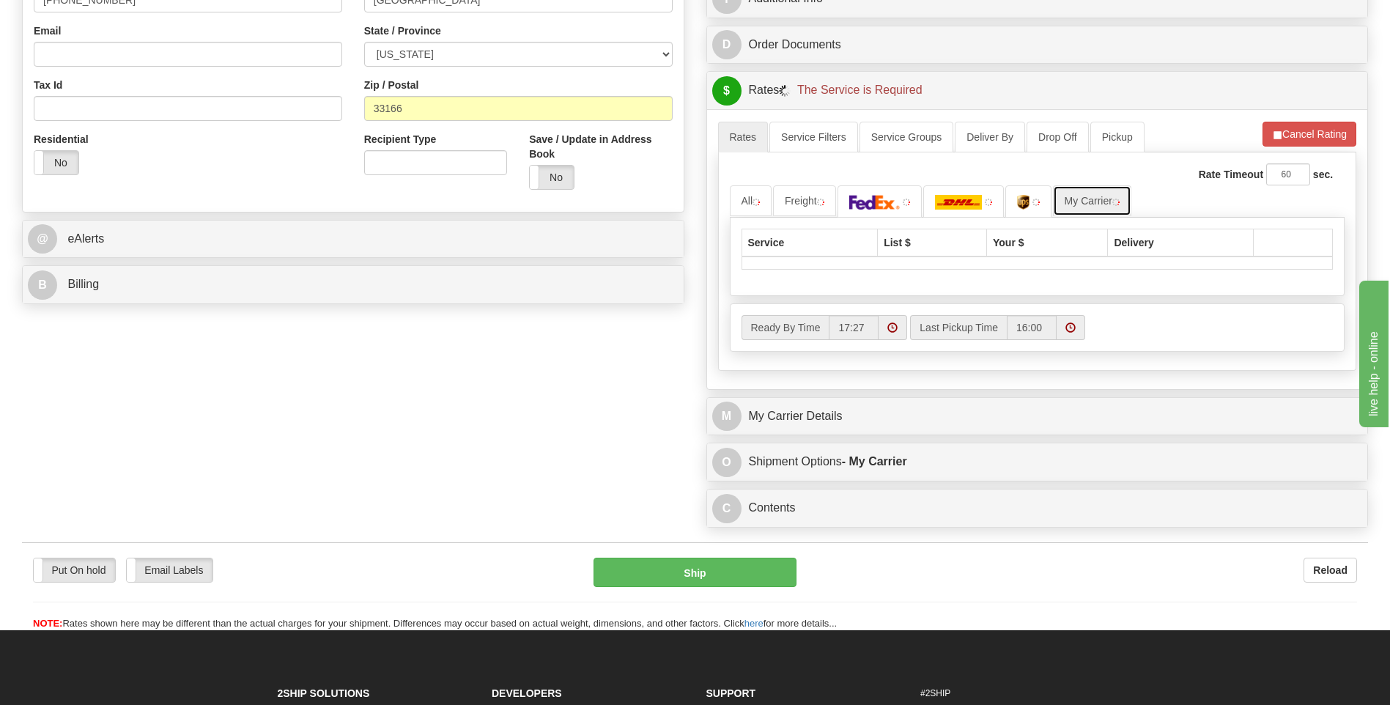
click at [1096, 209] on link "My Carrier" at bounding box center [1092, 200] width 78 height 31
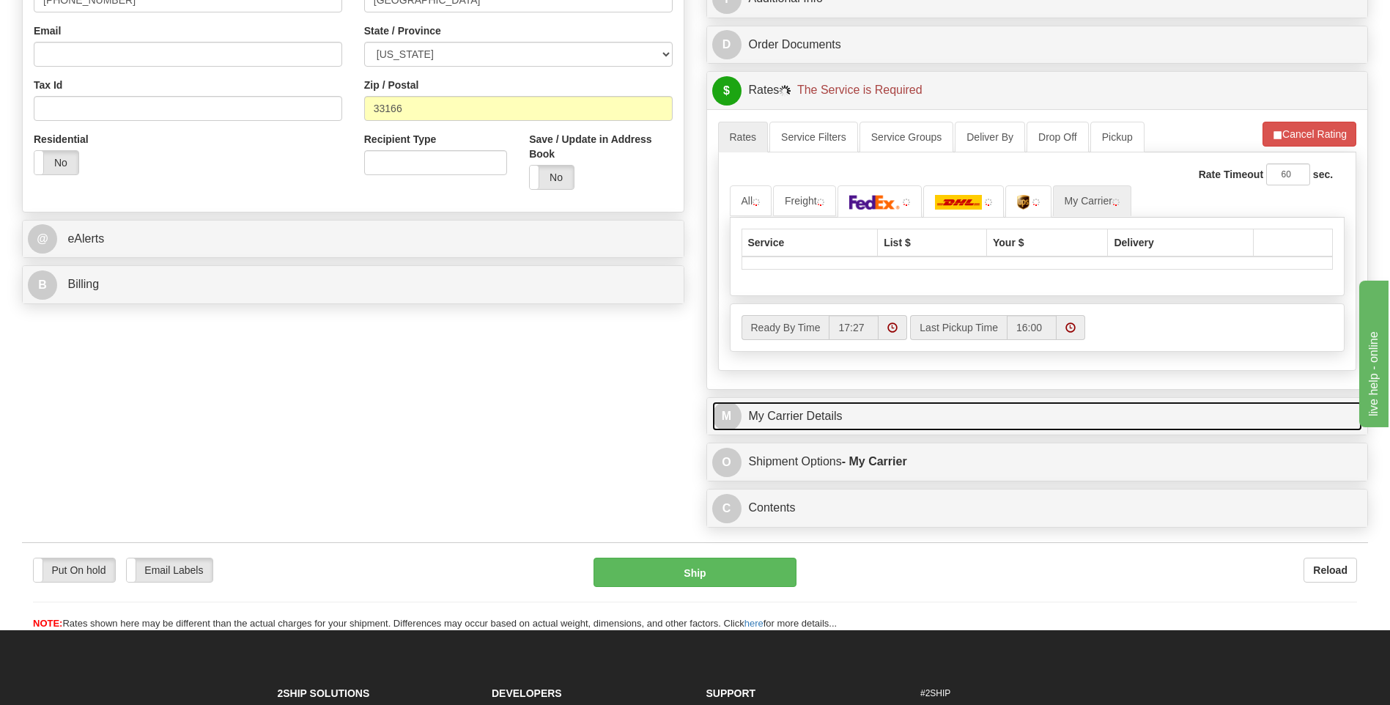
click at [876, 404] on link "M My Carrier Details" at bounding box center [1037, 417] width 651 height 30
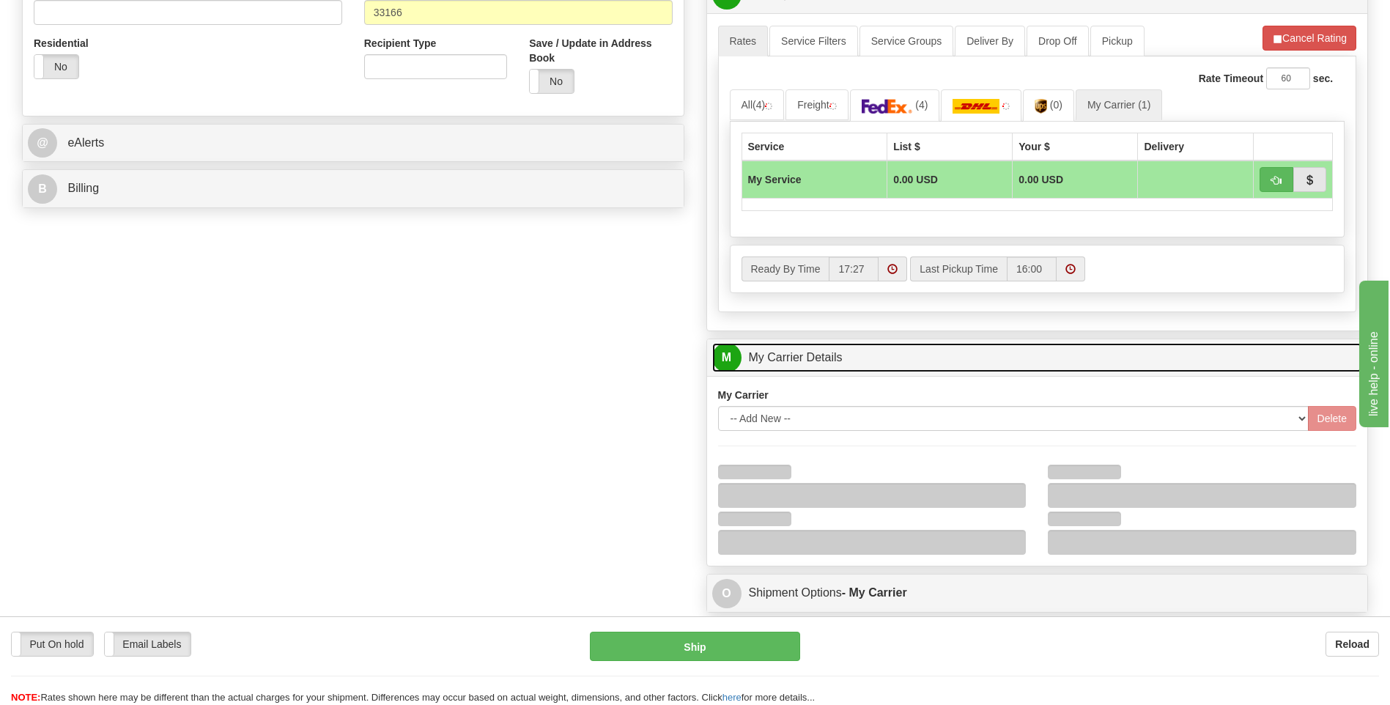
scroll to position [660, 0]
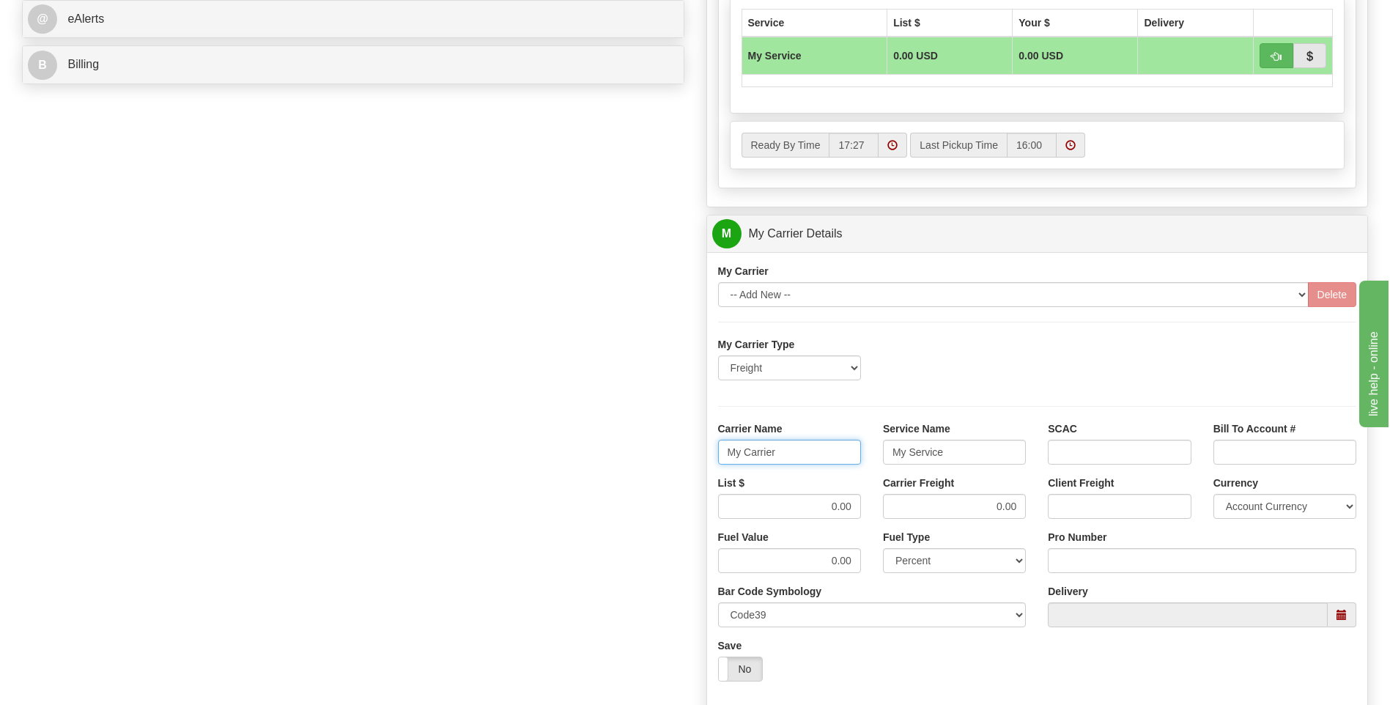
drag, startPoint x: 811, startPoint y: 443, endPoint x: 690, endPoint y: 459, distance: 121.9
click at [690, 459] on div "Order # 86691461 S Sender" at bounding box center [695, 151] width 1368 height 1414
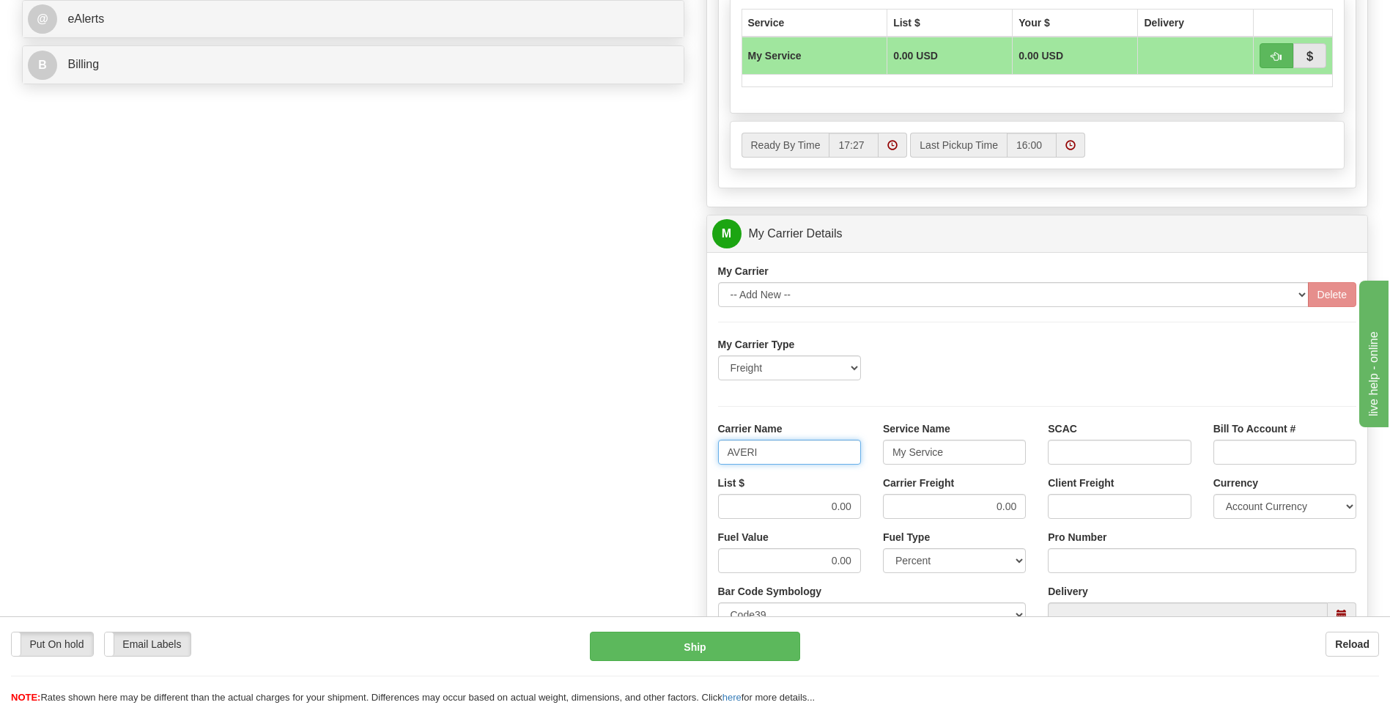
type input "AVERI"
type input "LTL"
drag, startPoint x: 813, startPoint y: 500, endPoint x: 878, endPoint y: 496, distance: 64.6
click at [878, 496] on div "List $ 0.00 Carrier Freight 0.00 Client Freight Currency Account Currency ARN A…" at bounding box center [1037, 503] width 661 height 54
type input "320"
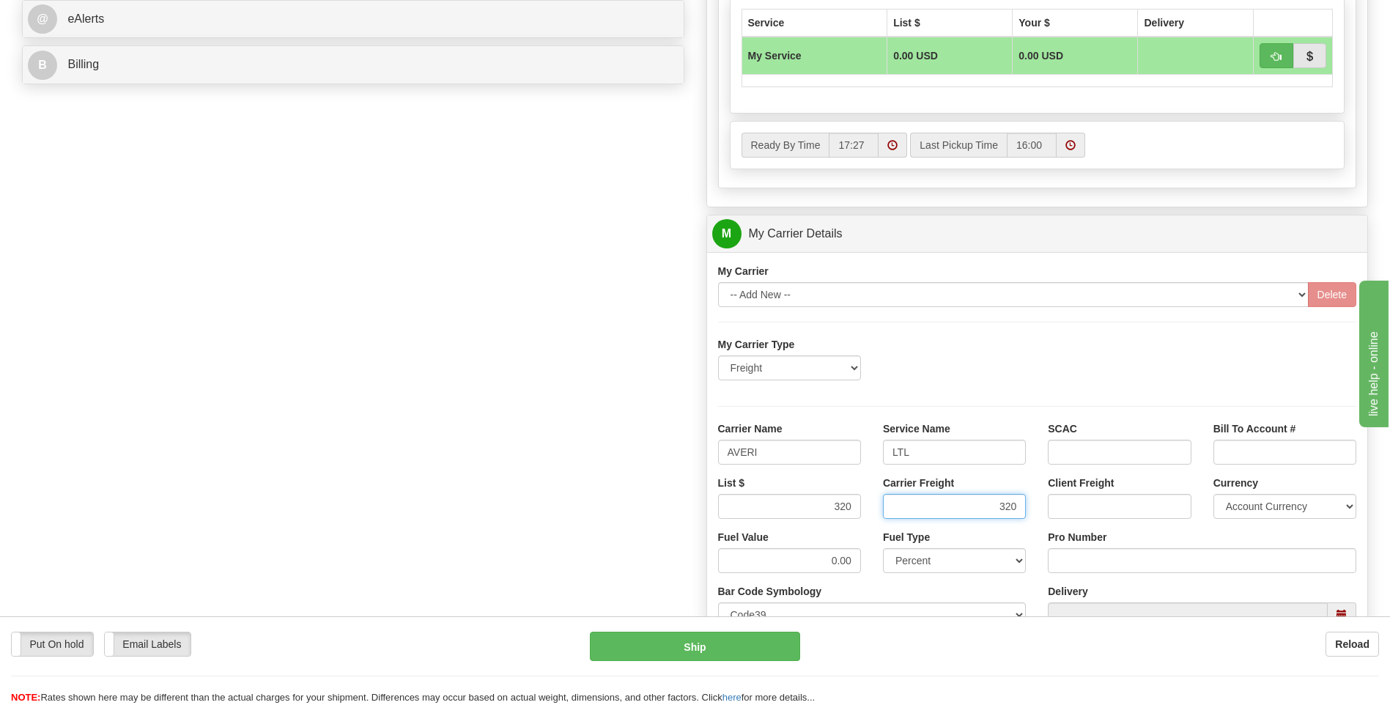
type input "320"
click at [1063, 564] on input "Pro Number" at bounding box center [1202, 560] width 309 height 25
type input "0760160969"
click button "Delete" at bounding box center [0, 0] width 0 height 0
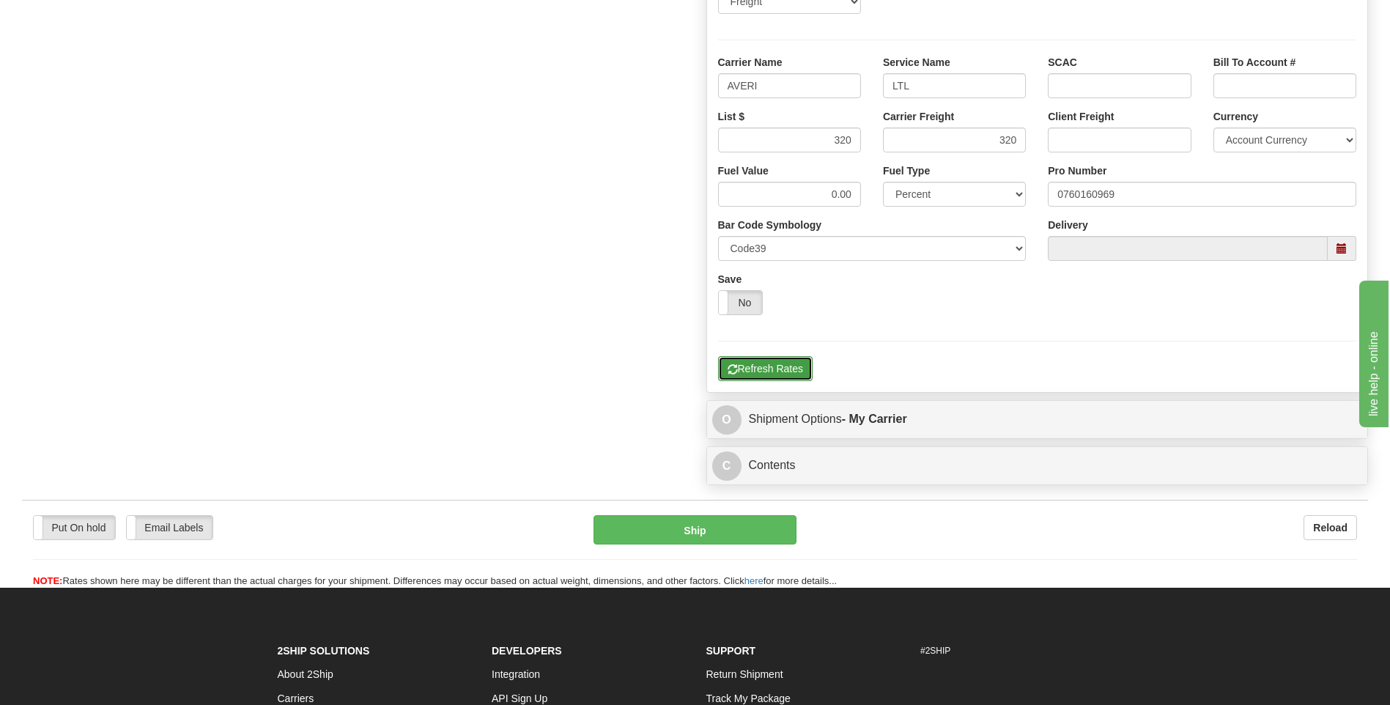
click at [791, 376] on button "Refresh Rates" at bounding box center [765, 368] width 95 height 25
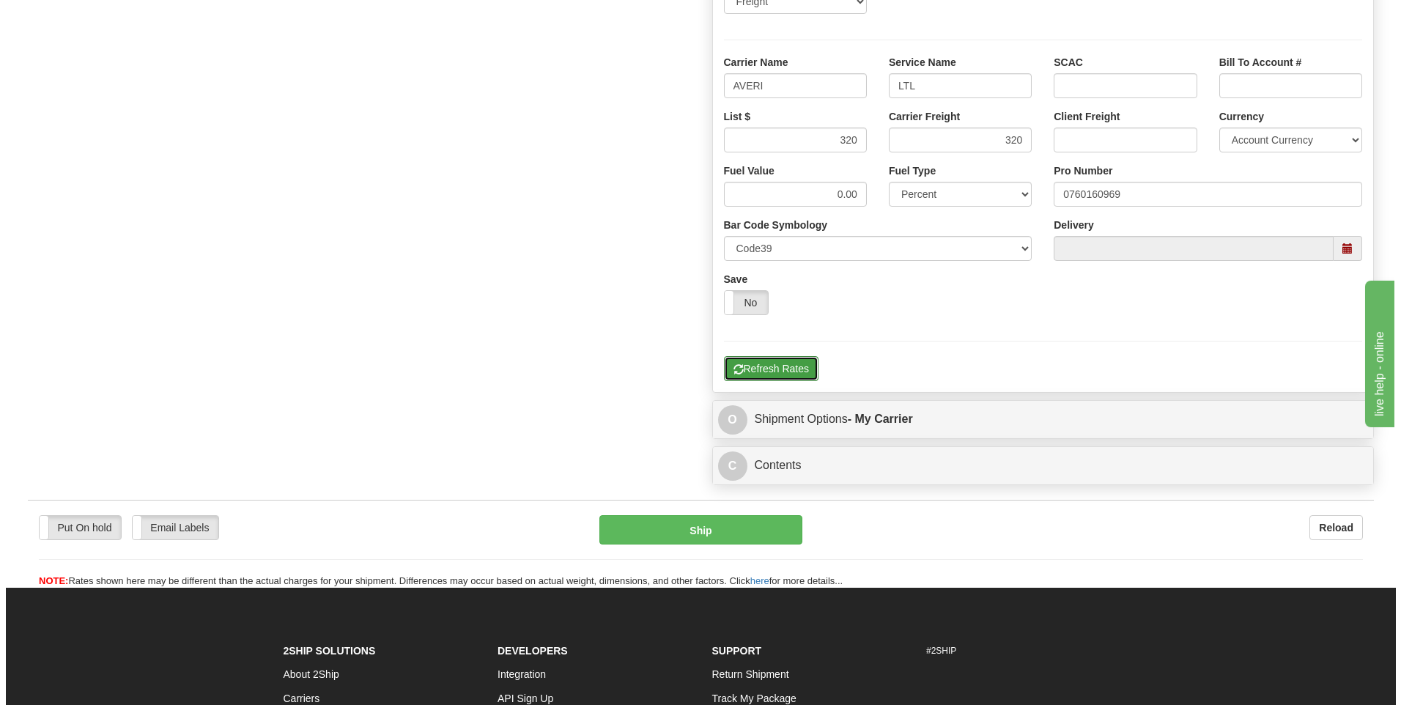
scroll to position [476, 0]
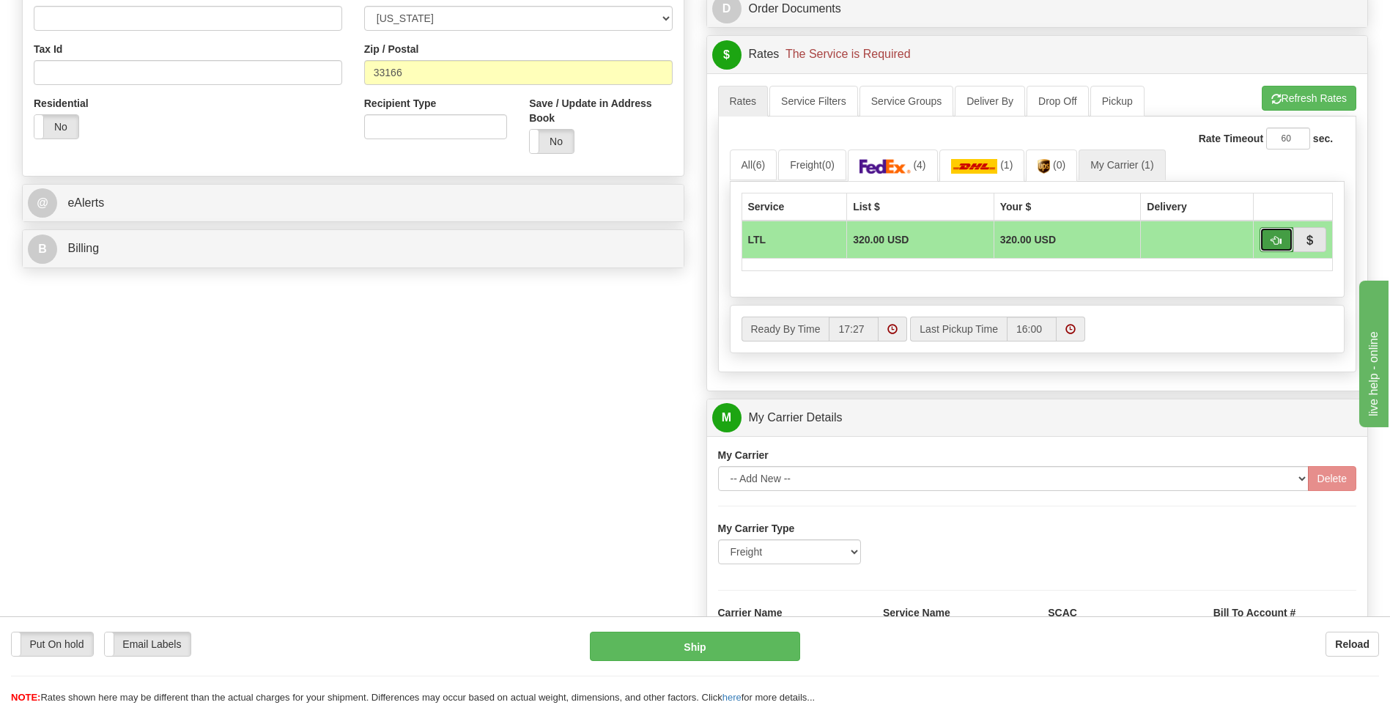
click at [1272, 243] on span "button" at bounding box center [1277, 241] width 10 height 10
type input "00"
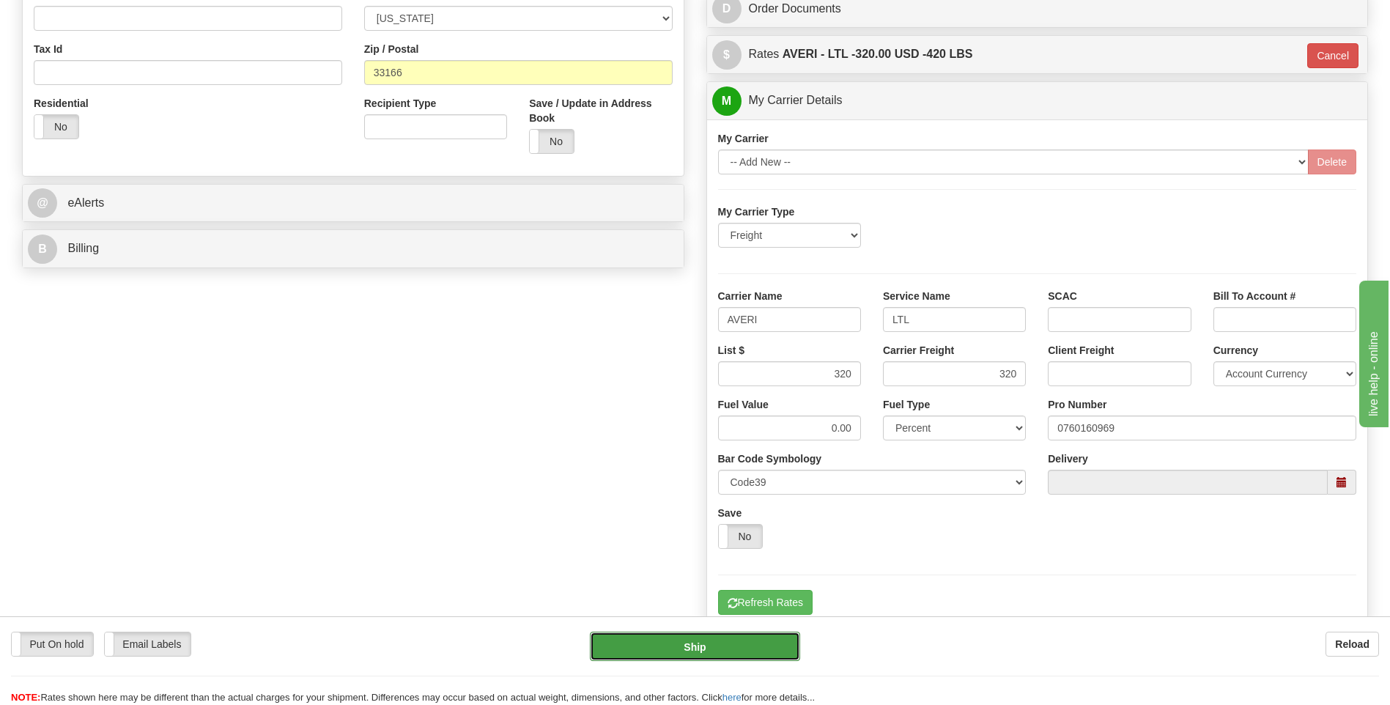
click at [735, 638] on button "Ship" at bounding box center [695, 646] width 210 height 29
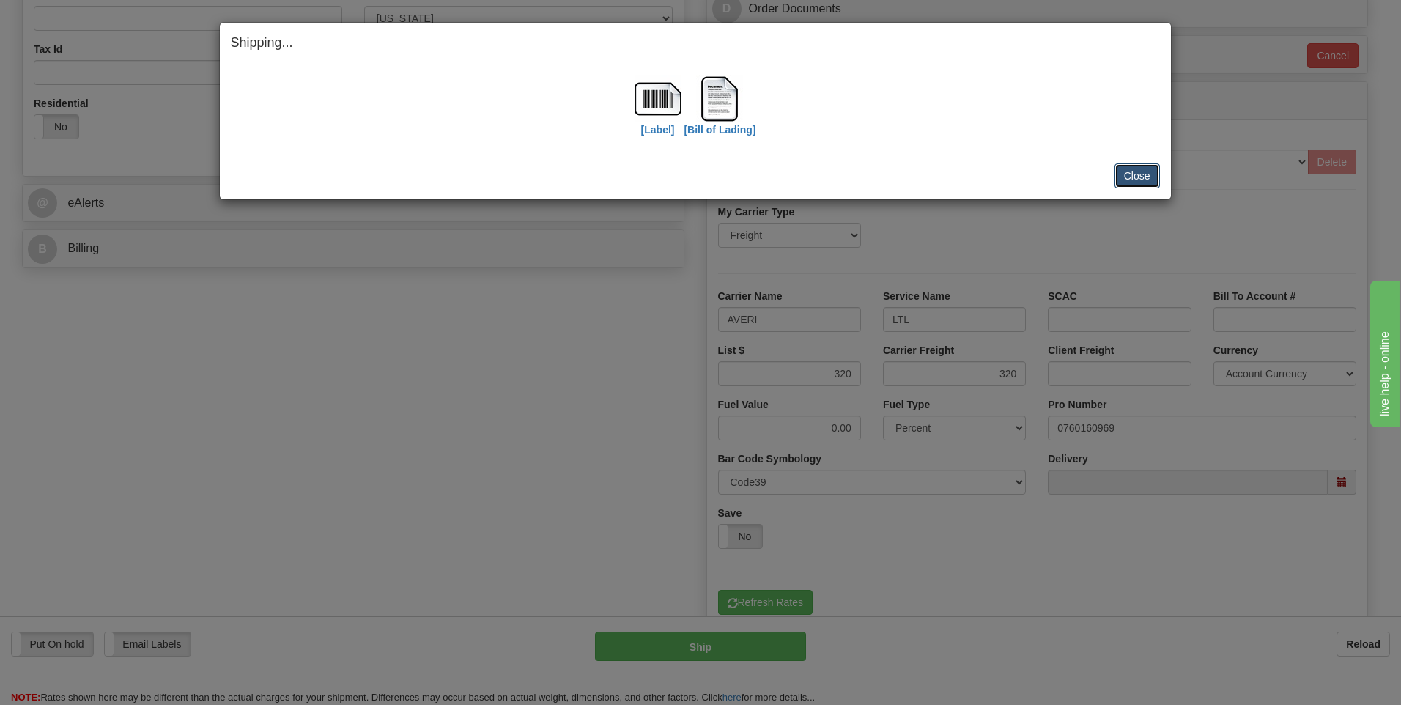
click at [1132, 180] on button "Close" at bounding box center [1137, 175] width 45 height 25
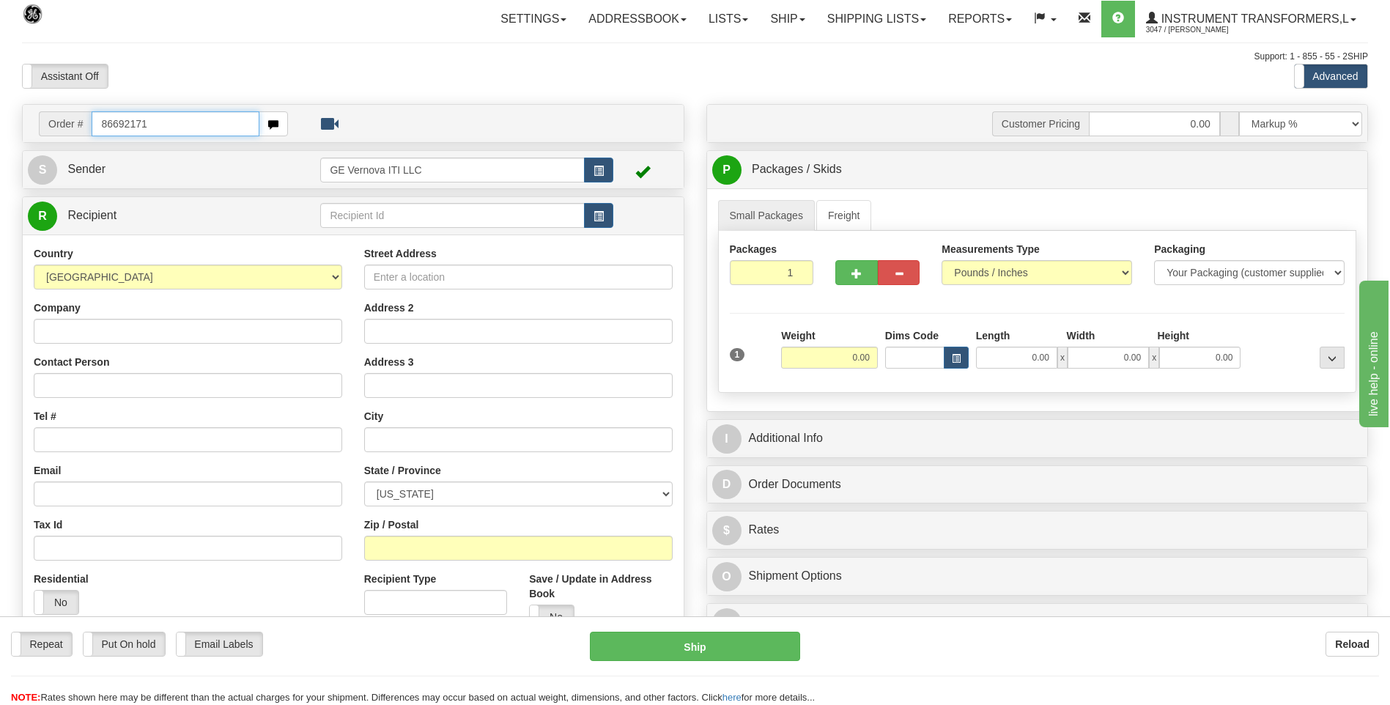
type input "86692171"
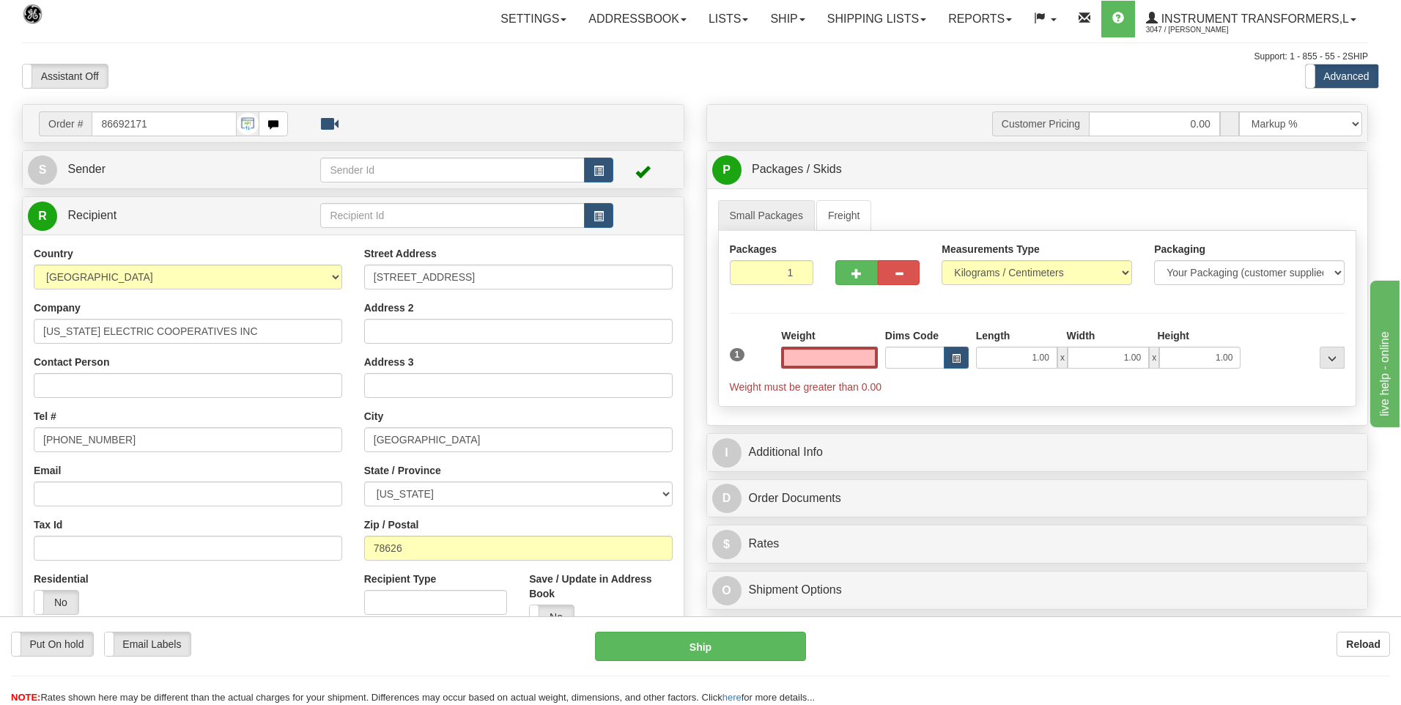
click button "Delete" at bounding box center [0, 0] width 0 height 0
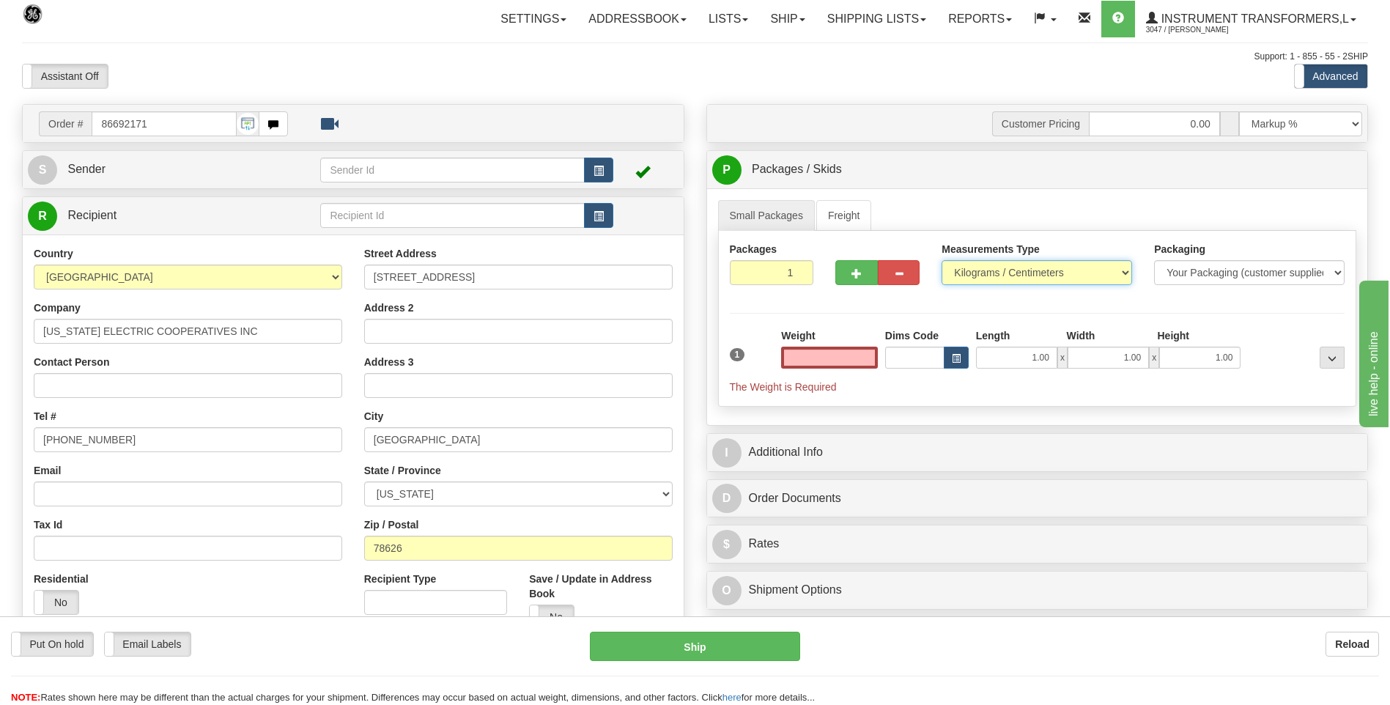
type input "0.00"
click at [1033, 281] on select "Pounds / Inches Kilograms / Centimeters" at bounding box center [1037, 272] width 191 height 25
select select "0"
click at [942, 260] on select "Pounds / Inches Kilograms / Centimeters" at bounding box center [1037, 272] width 191 height 25
click input "0.00"
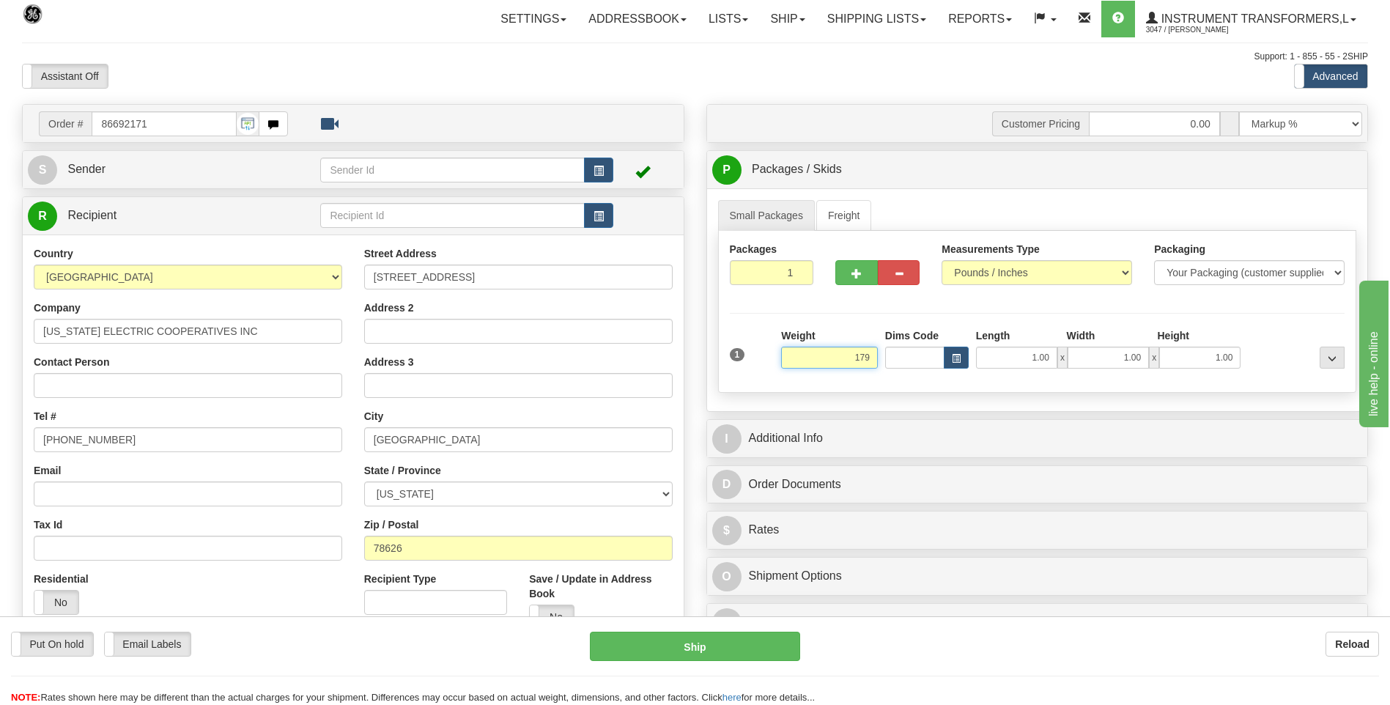
click button "Delete"
type input "179.00"
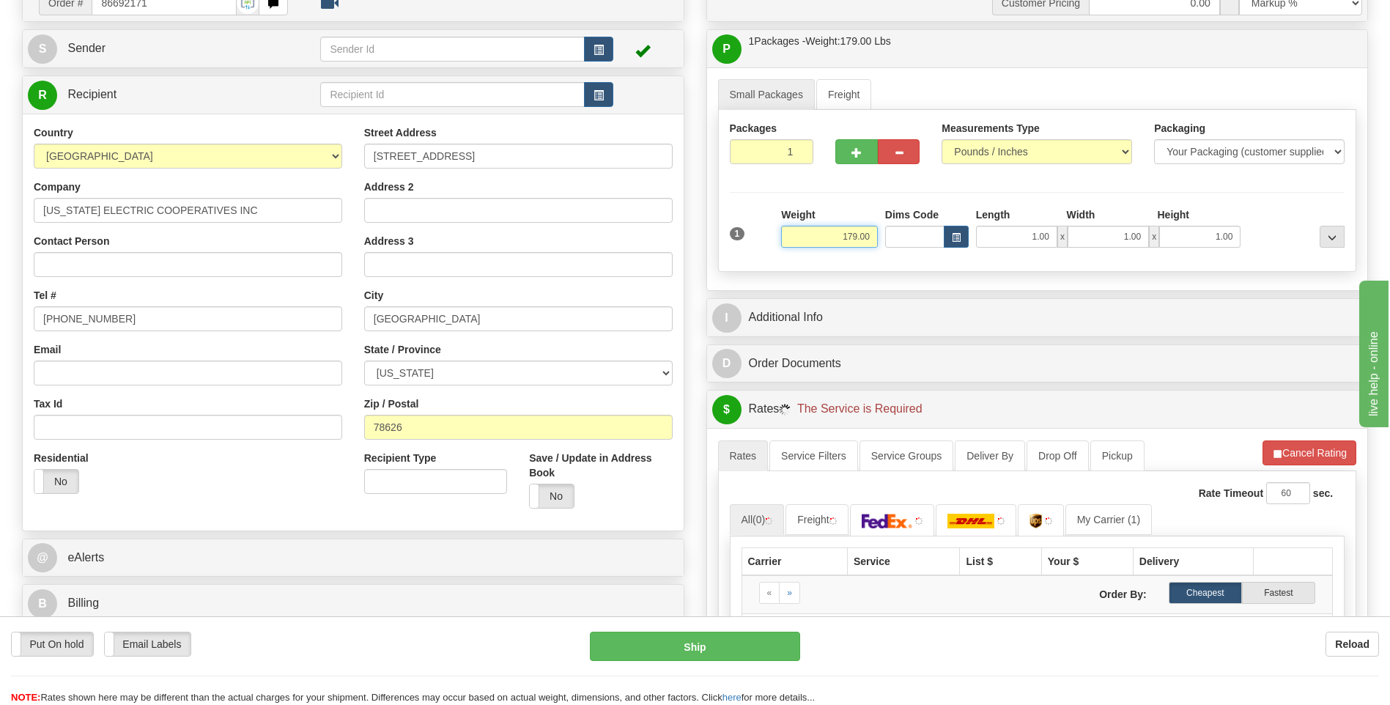
scroll to position [293, 0]
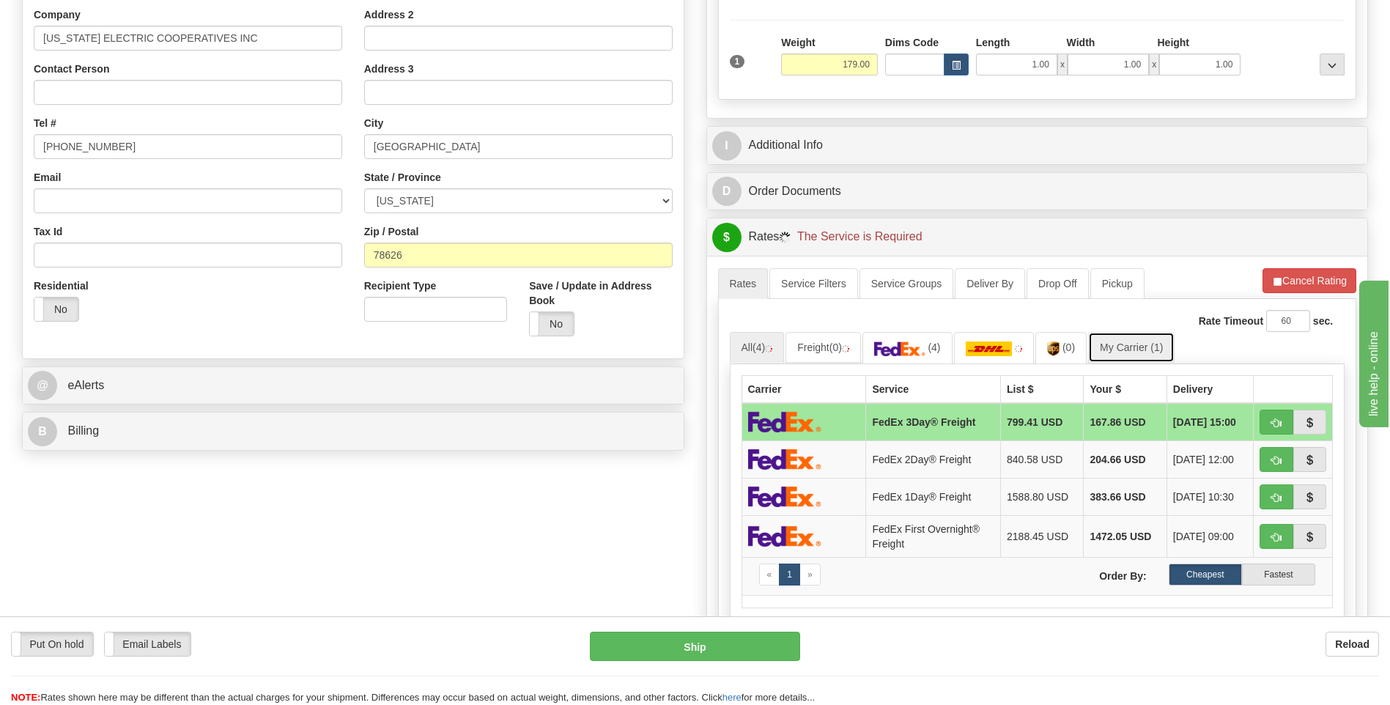
click link "My Carrier (1)"
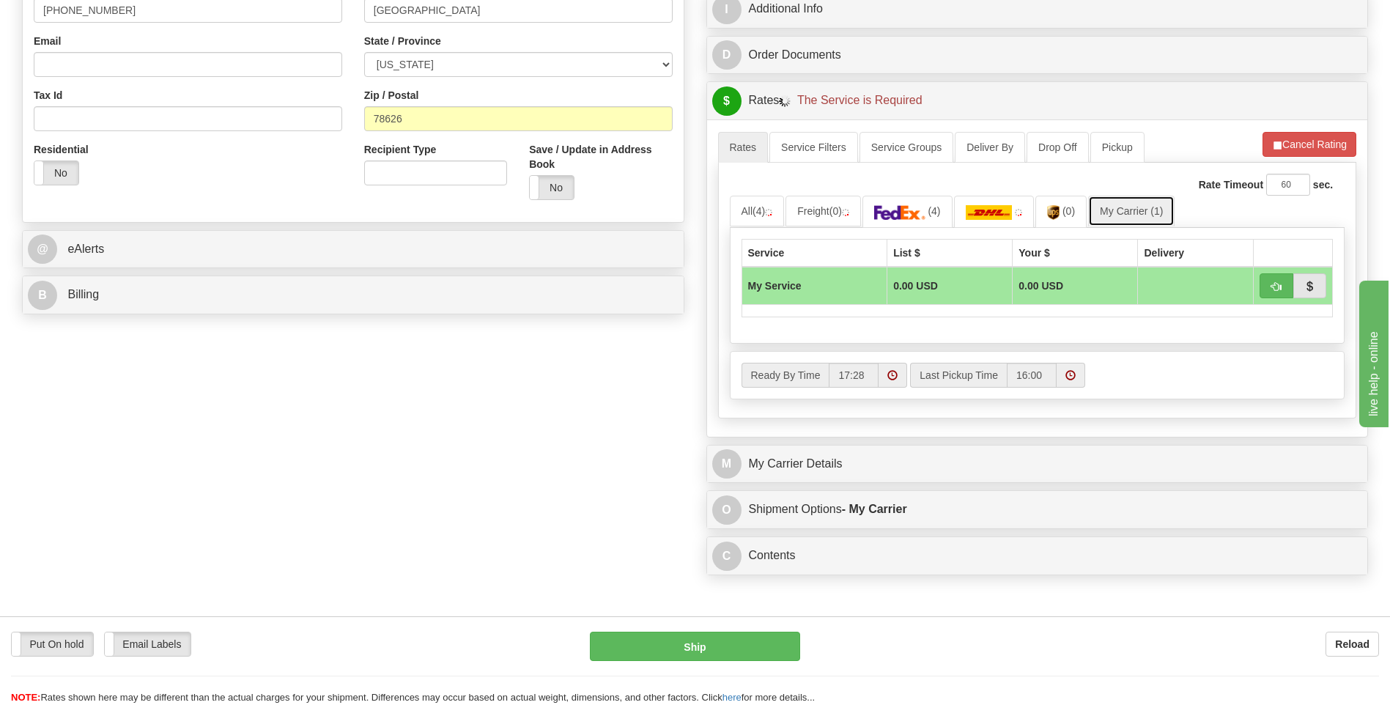
scroll to position [660, 0]
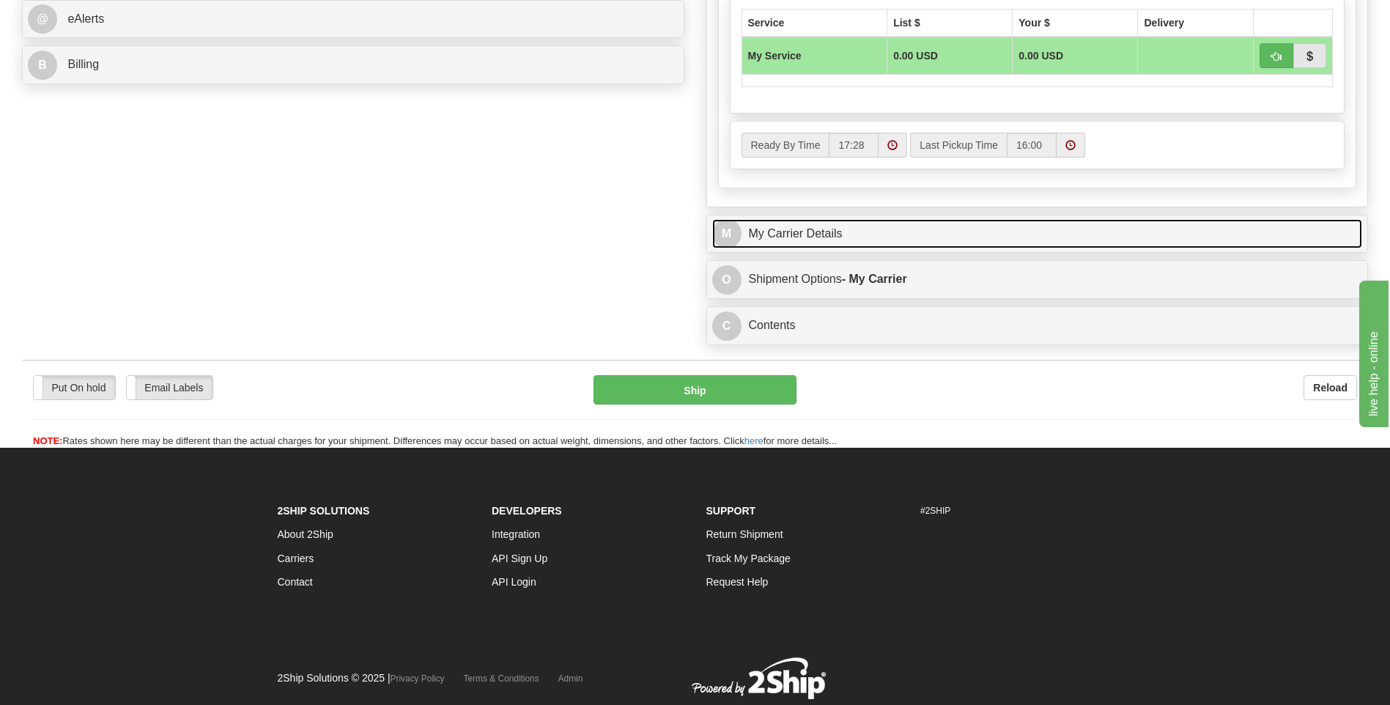
click link "M My Carrier Details"
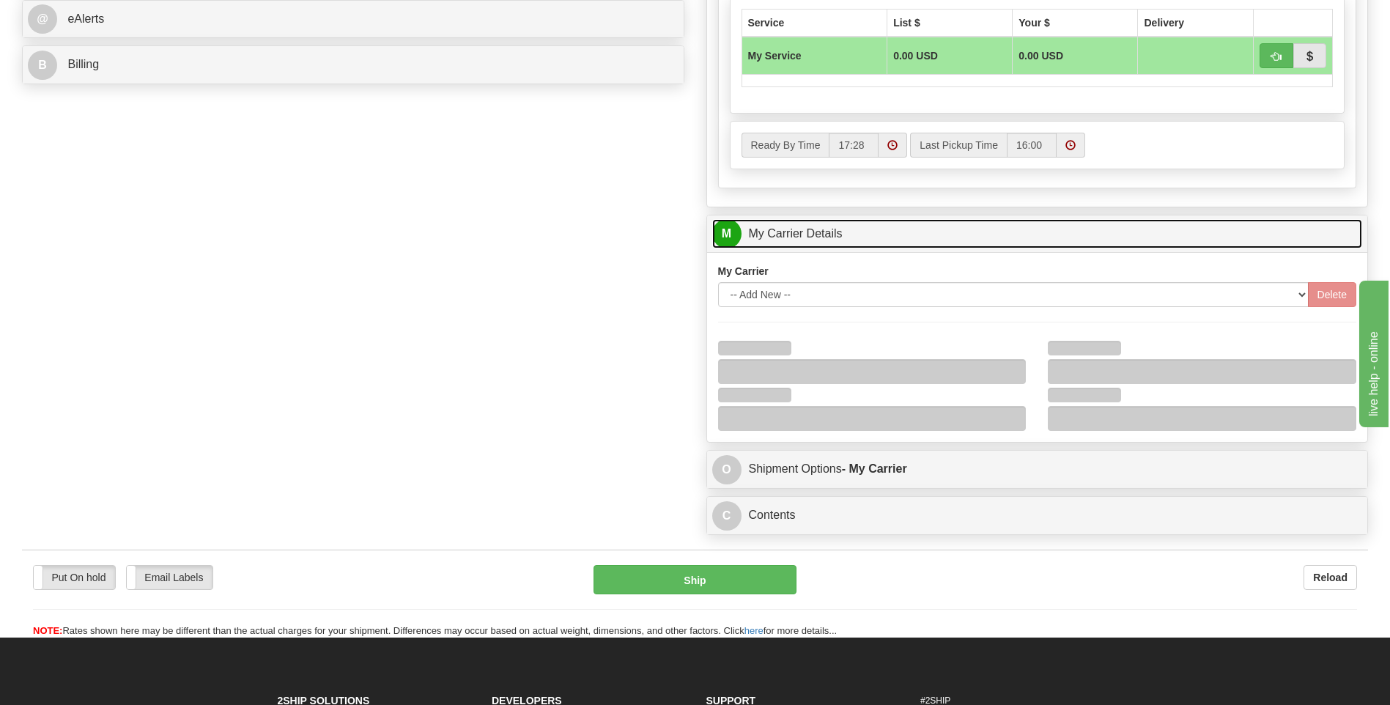
scroll to position [866, 0]
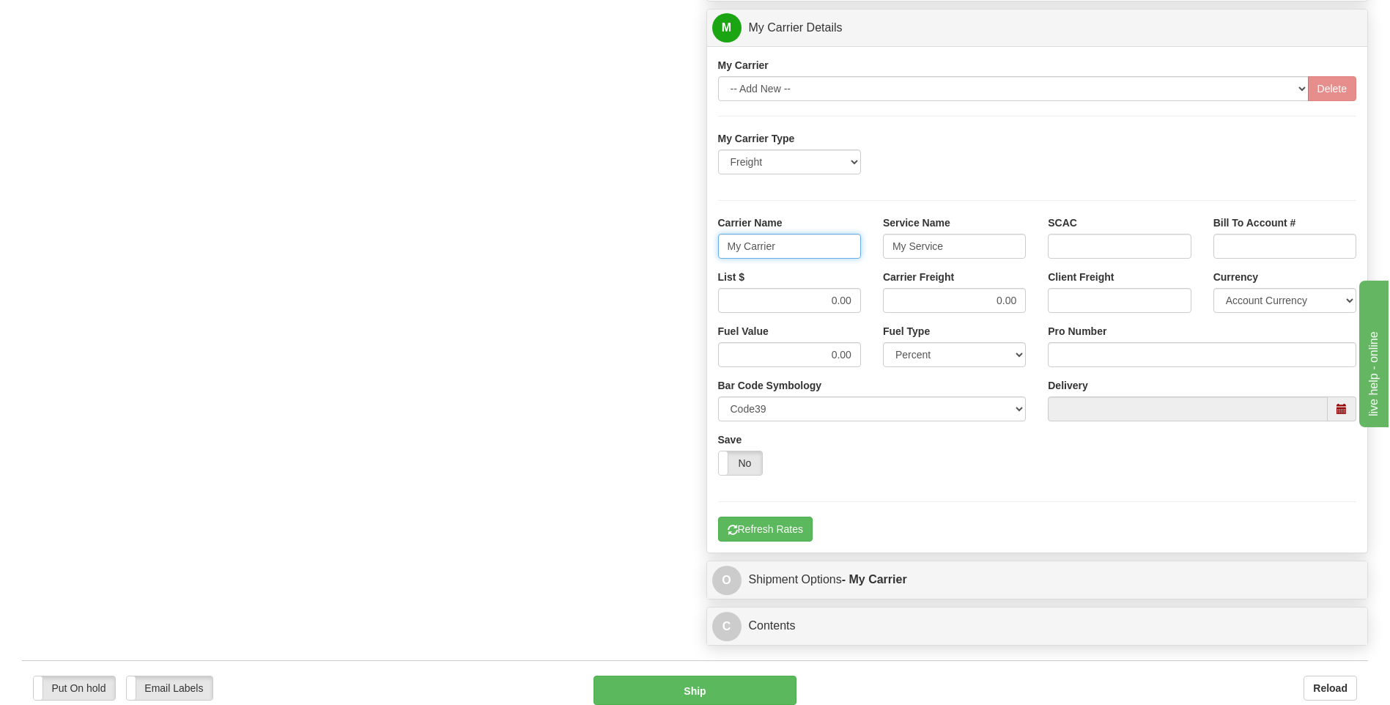
drag, startPoint x: 786, startPoint y: 248, endPoint x: 705, endPoint y: 255, distance: 80.9
click div "Customer Pricing 0.00 Markup % Discount % Flat Amount Per Pound Flat Amount Mar…"
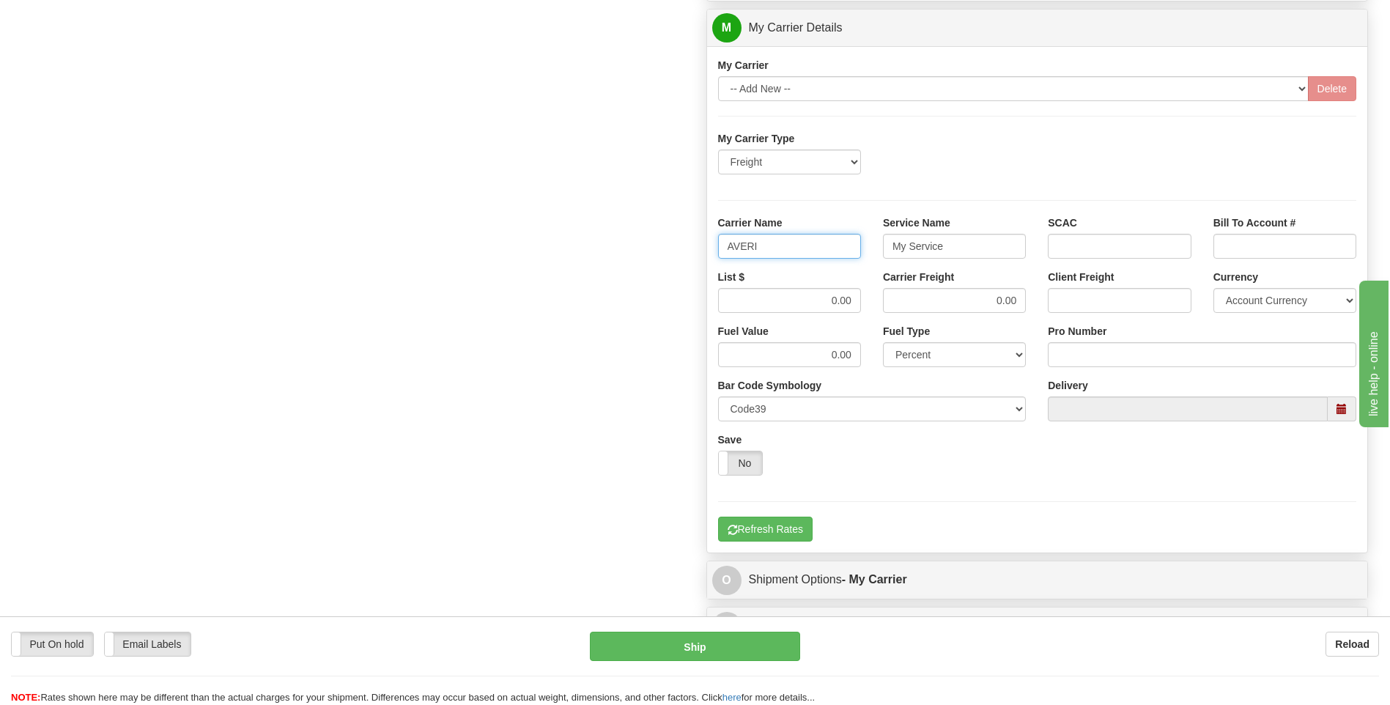
type input "AVERI"
type input "LTL"
drag, startPoint x: 813, startPoint y: 303, endPoint x: 901, endPoint y: 297, distance: 88.2
click div "List $ 0.00 Carrier Freight 0.00 Client Freight Currency Account Currency ARN A…"
type input "320"
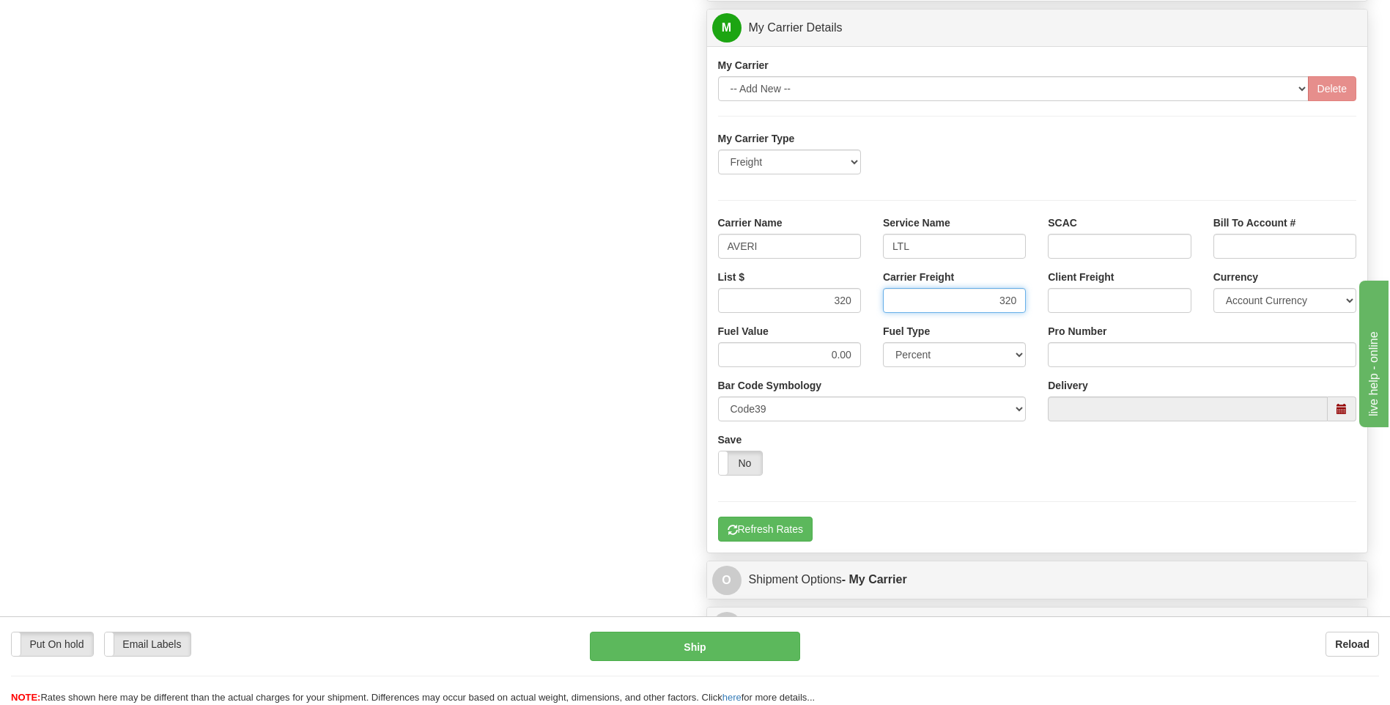
type input "320"
click input "Pro Number"
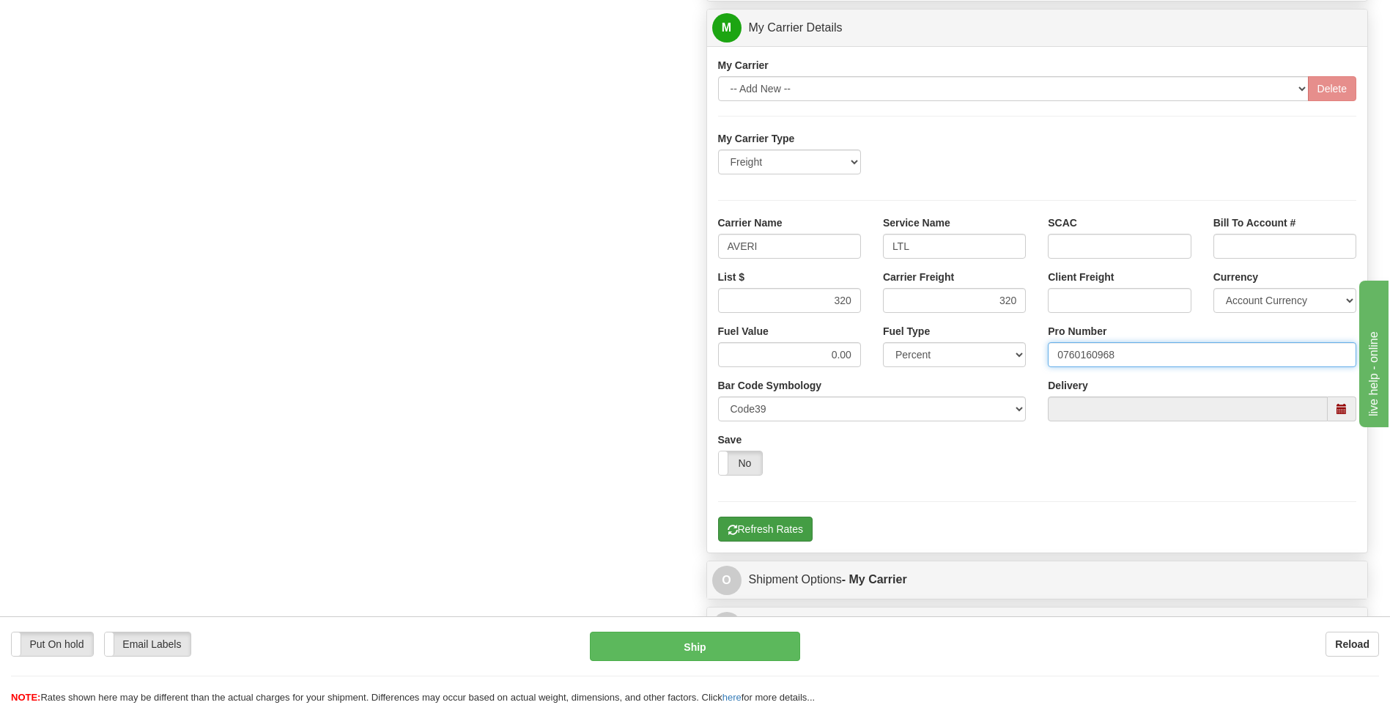
type input "0760160968"
click button "Refresh Rates"
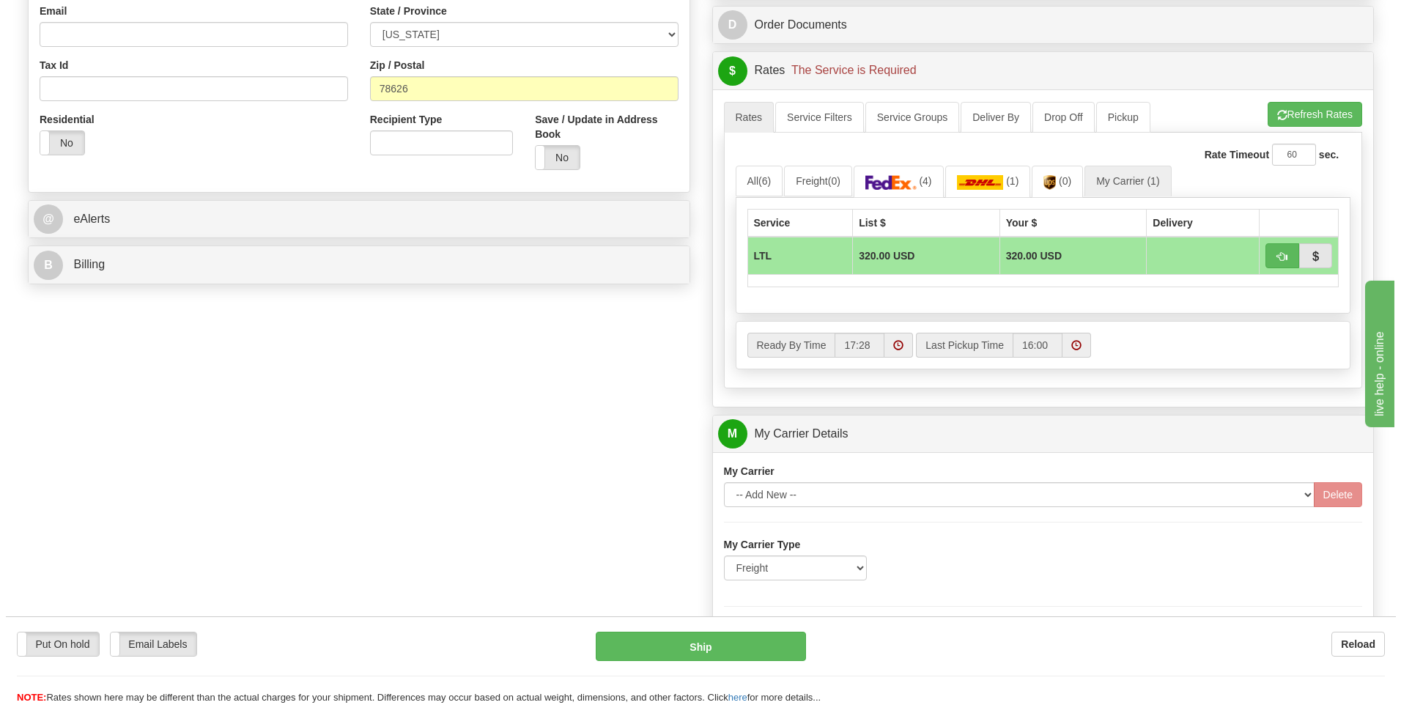
scroll to position [353, 0]
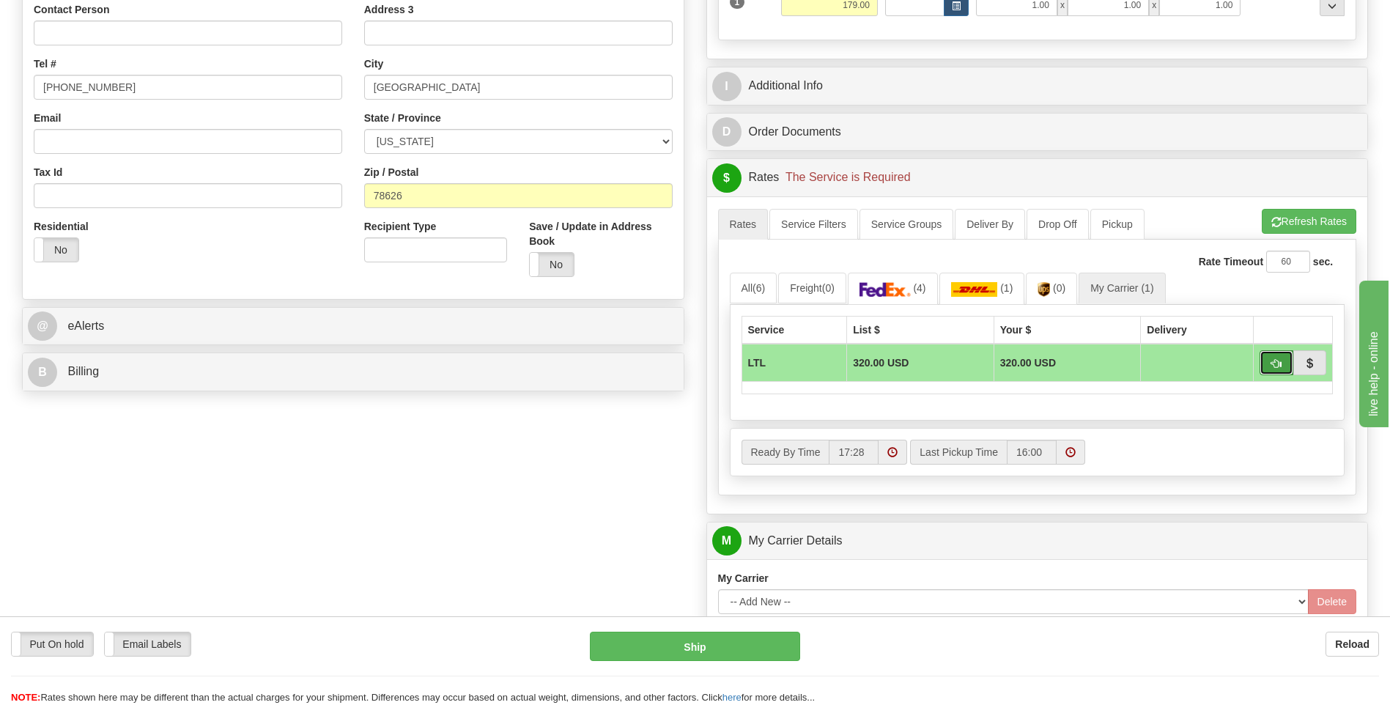
click span "button"
type input "00"
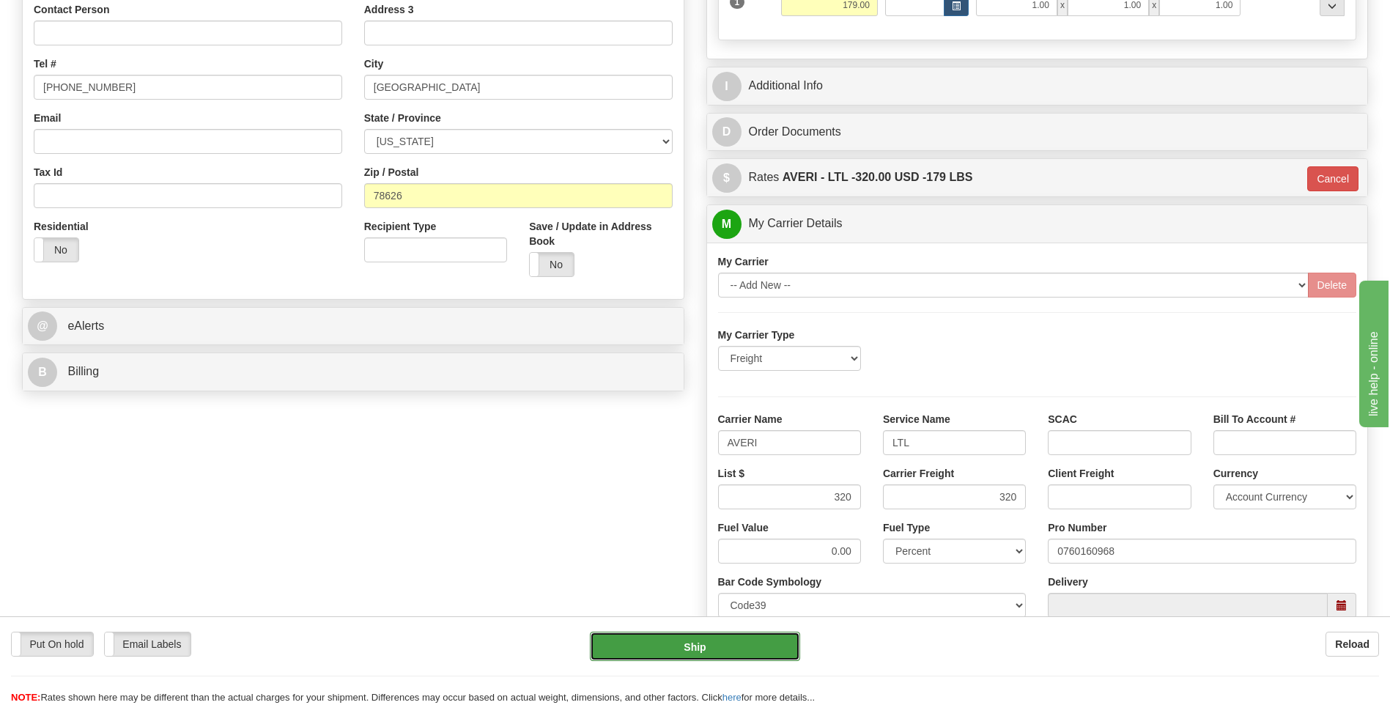
click button "Ship"
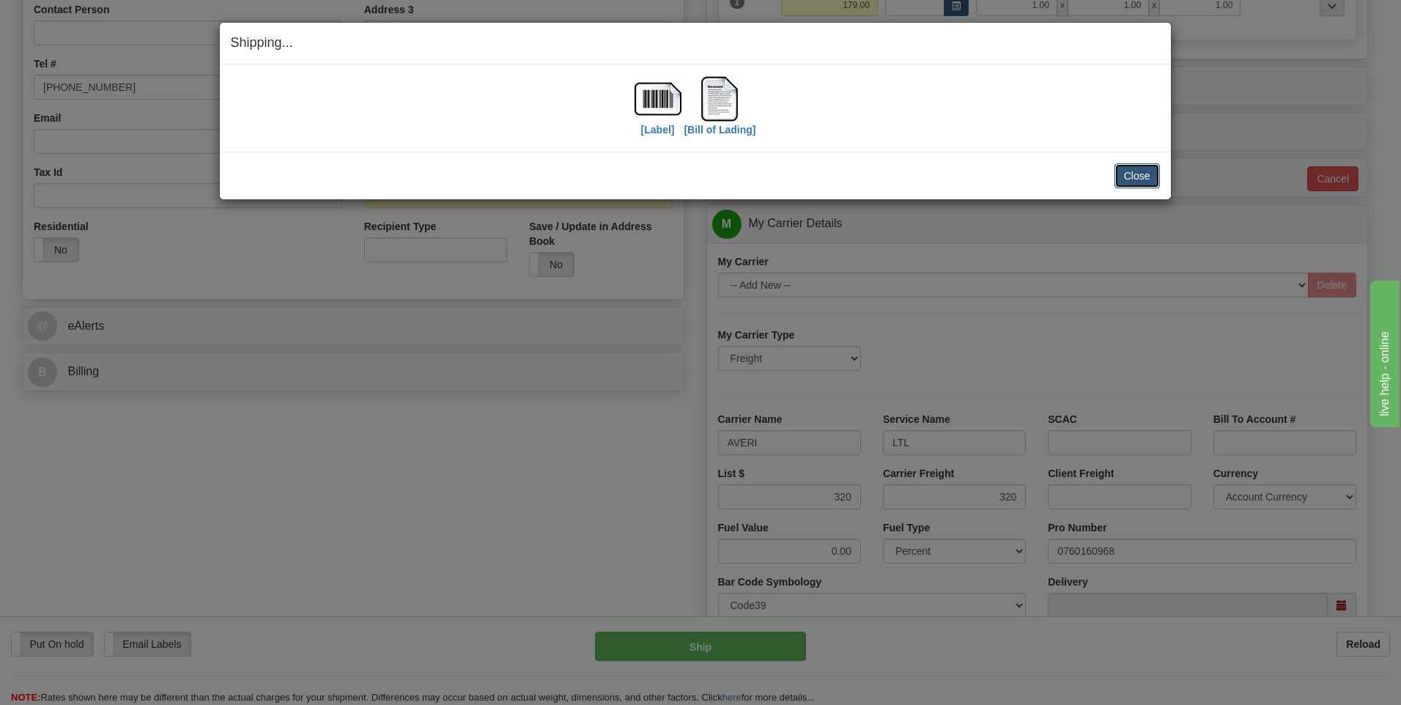
click button "Close"
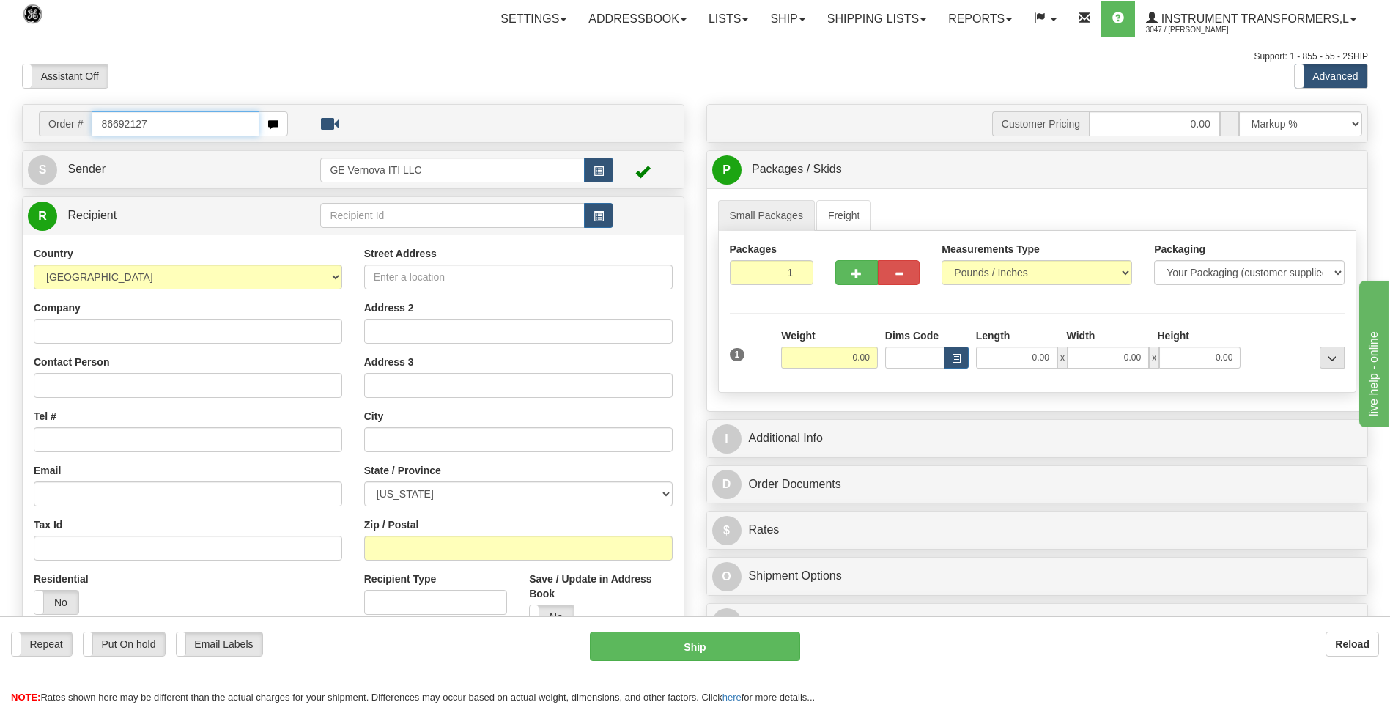
type input "86692127"
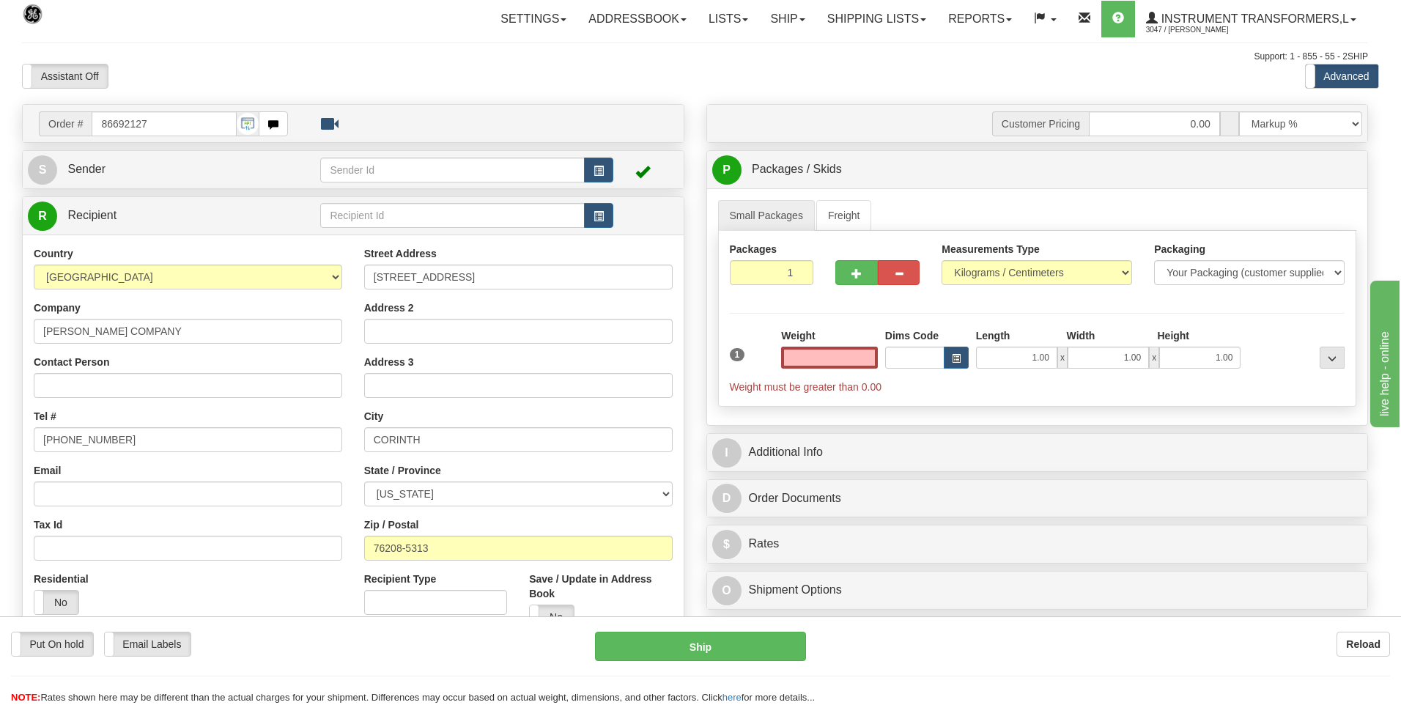
click button "Delete" at bounding box center [0, 0] width 0 height 0
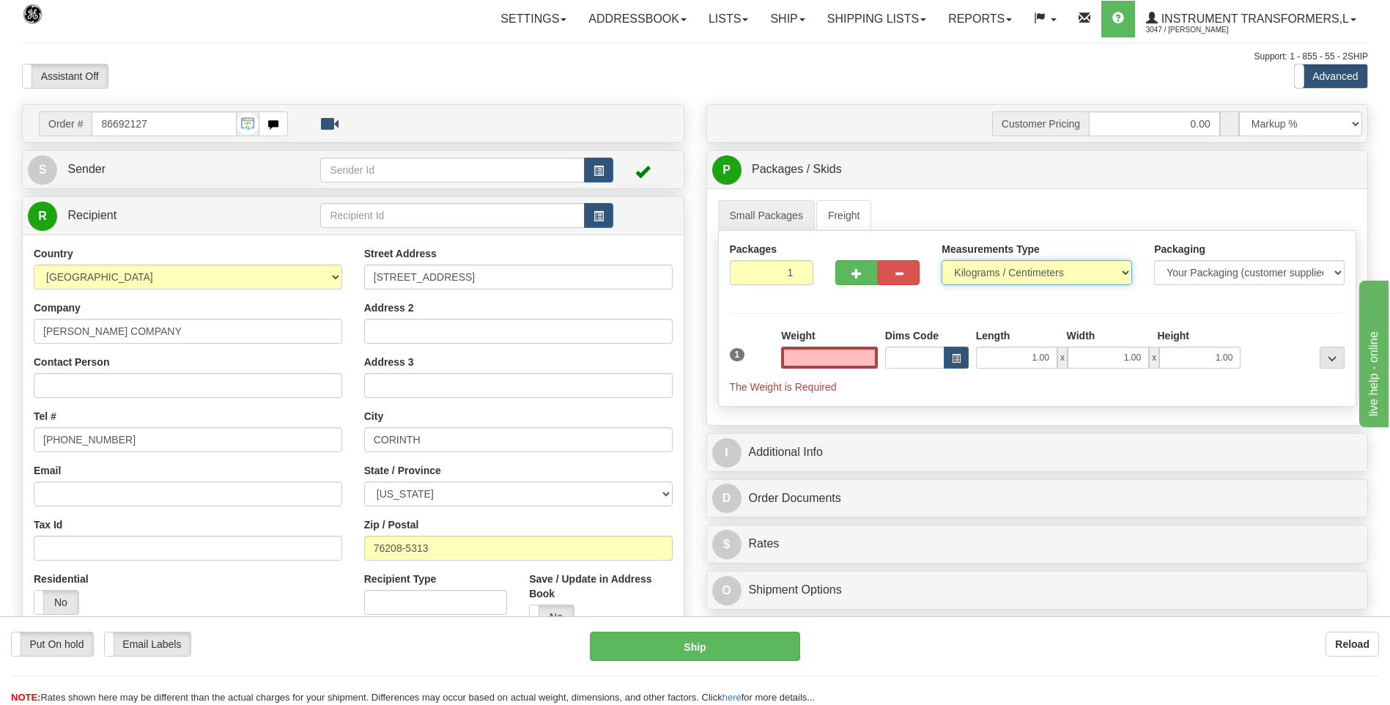
type input "0.00"
click at [977, 267] on select "Pounds / Inches Kilograms / Centimeters" at bounding box center [1037, 272] width 191 height 25
select select "0"
click at [942, 260] on select "Pounds / Inches Kilograms / Centimeters" at bounding box center [1037, 272] width 191 height 25
click at [877, 361] on input "0.00" at bounding box center [829, 358] width 97 height 22
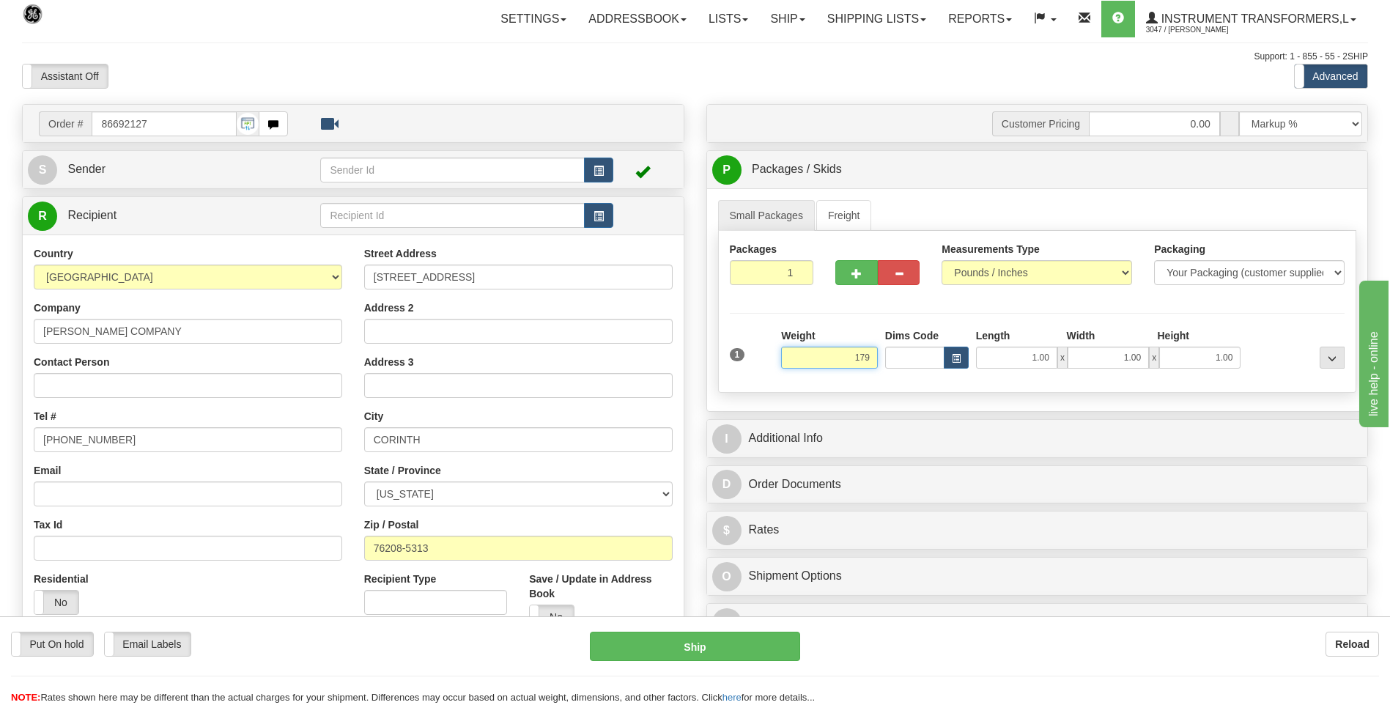
click button "Delete" at bounding box center [0, 0] width 0 height 0
type input "179.00"
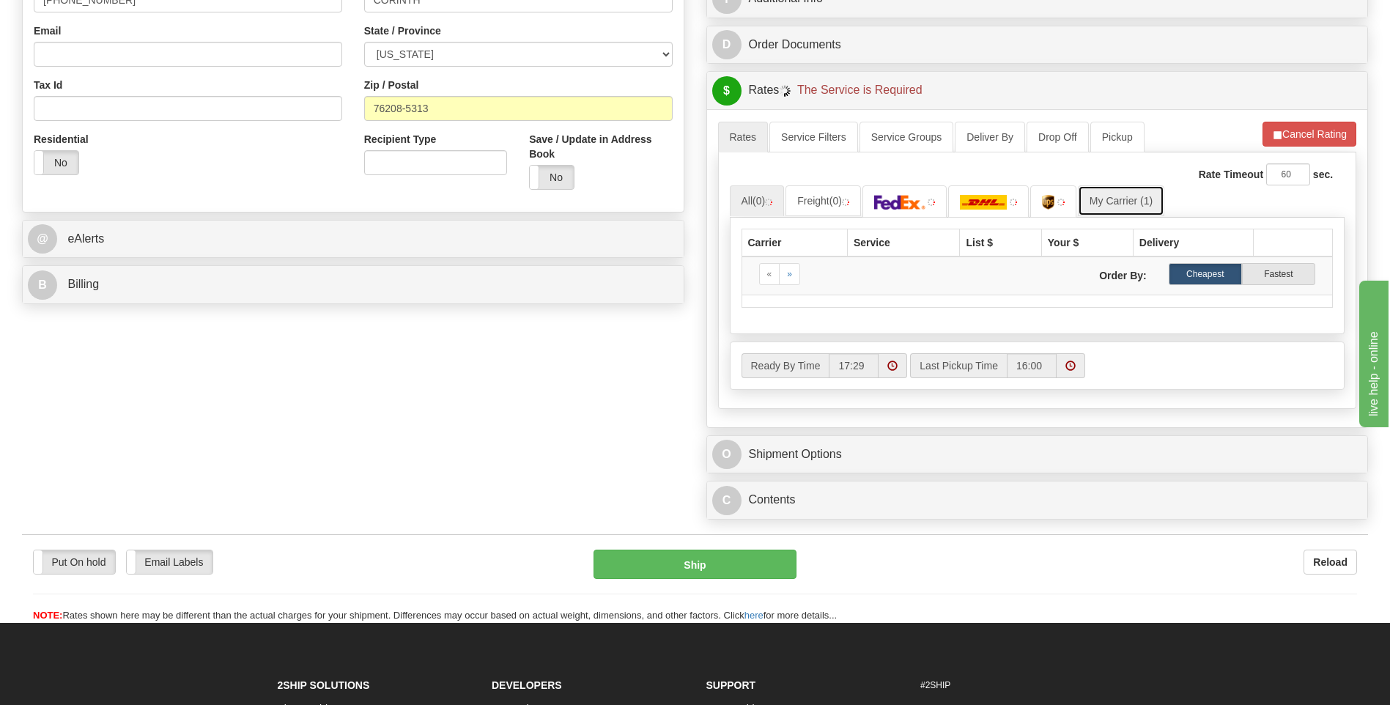
click at [1112, 193] on link "My Carrier (1)" at bounding box center [1121, 200] width 86 height 31
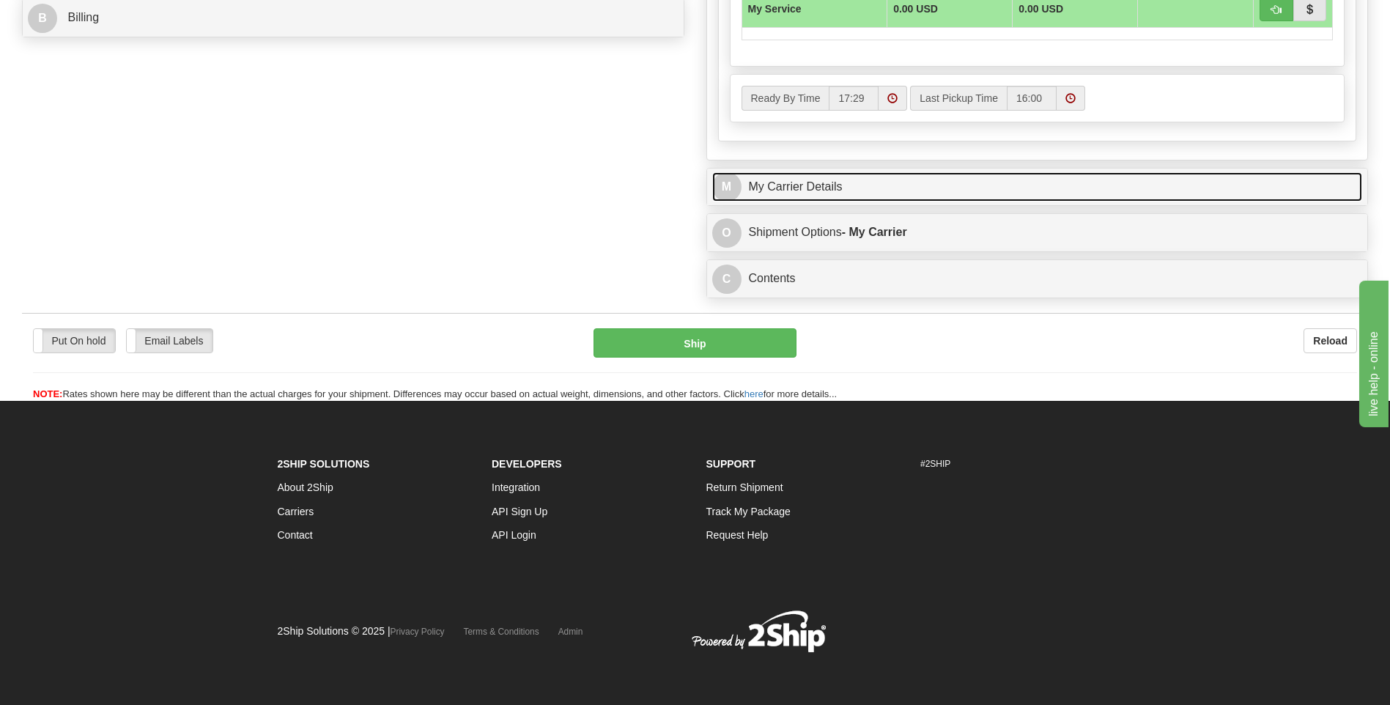
click at [878, 196] on link "M My Carrier Details" at bounding box center [1037, 187] width 651 height 30
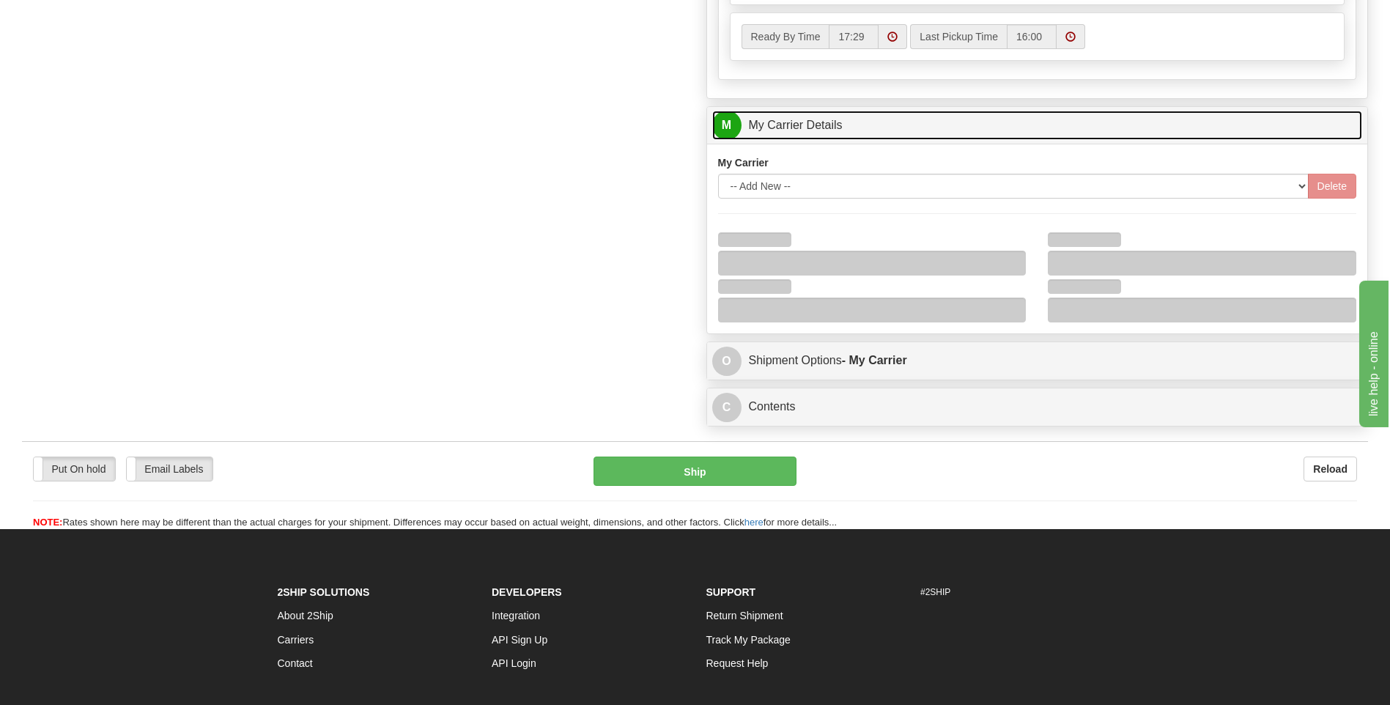
scroll to position [853, 0]
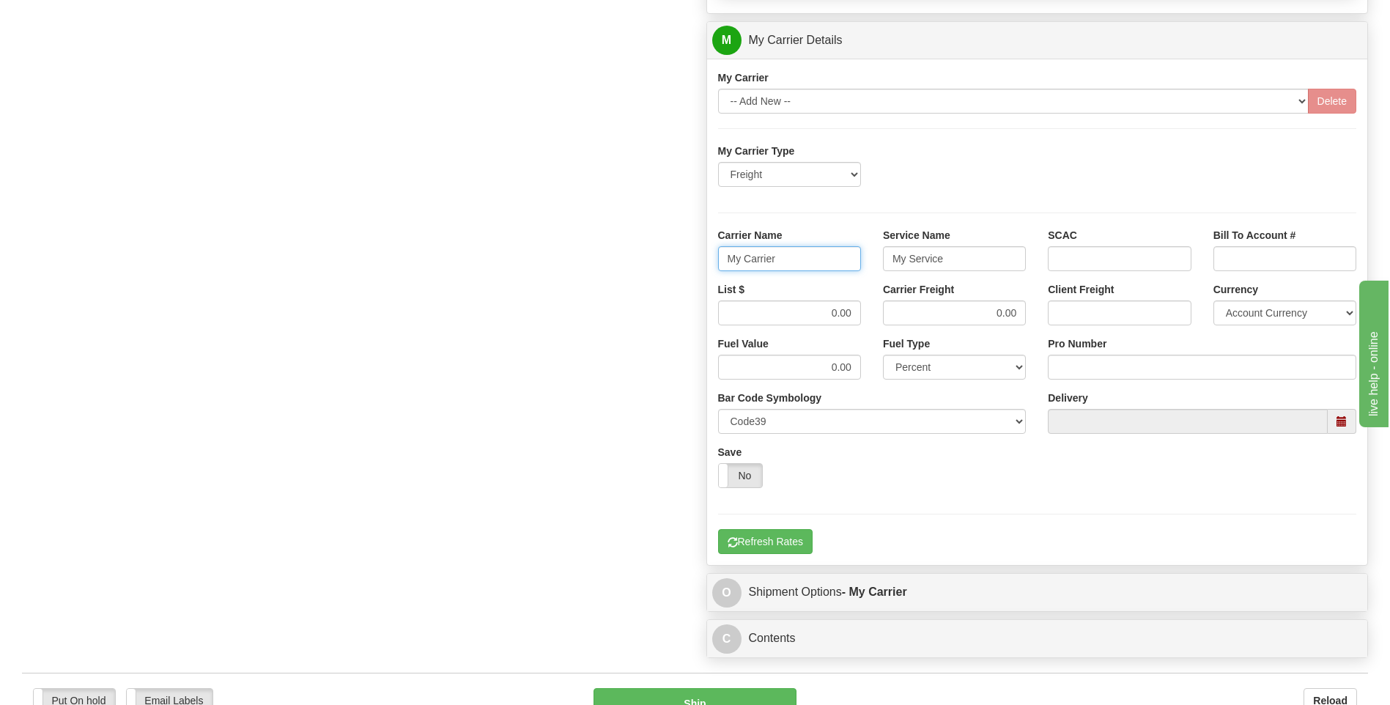
drag, startPoint x: 773, startPoint y: 257, endPoint x: 690, endPoint y: 272, distance: 85.0
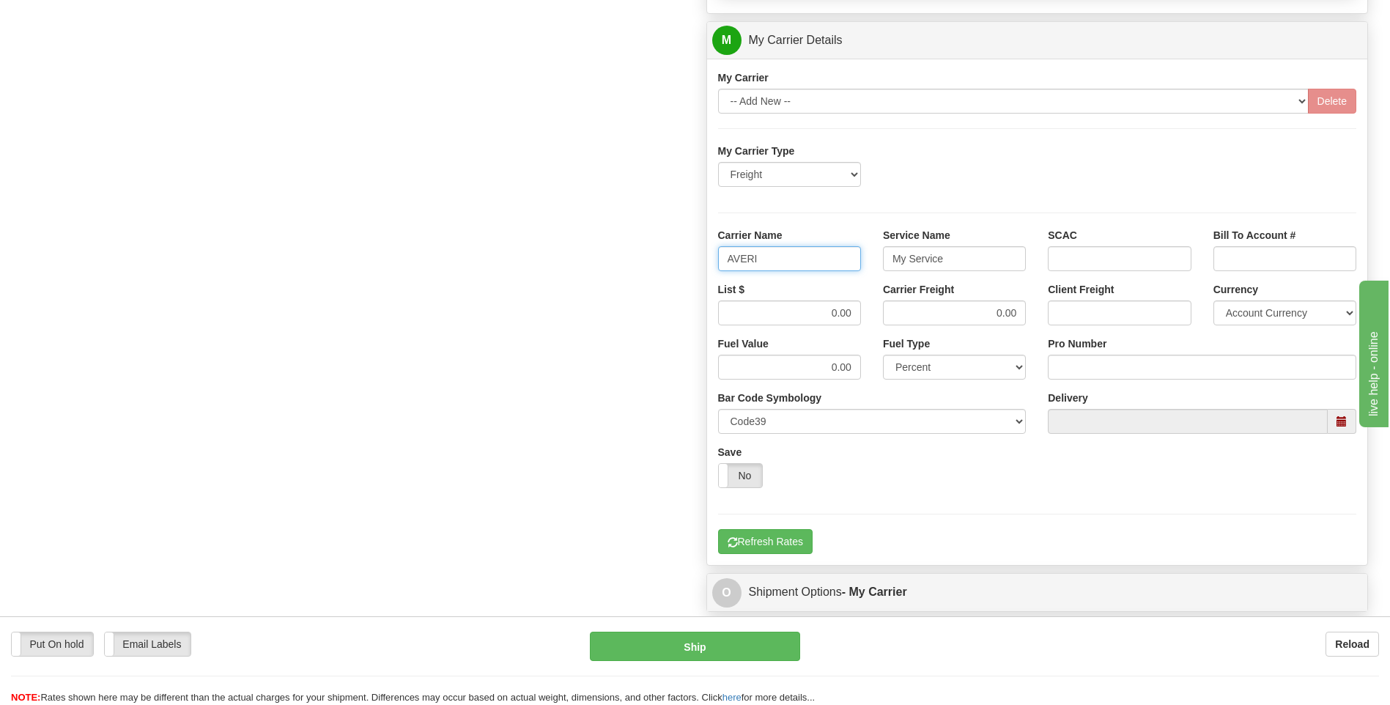
type input "AVERI"
type input "LTL"
drag, startPoint x: 800, startPoint y: 304, endPoint x: 881, endPoint y: 309, distance: 80.8
click at [881, 309] on div "List $ 0.00 Carrier Freight 0.00 Client Freight Currency Account Currency ARN A…" at bounding box center [1037, 309] width 661 height 54
type input "320"
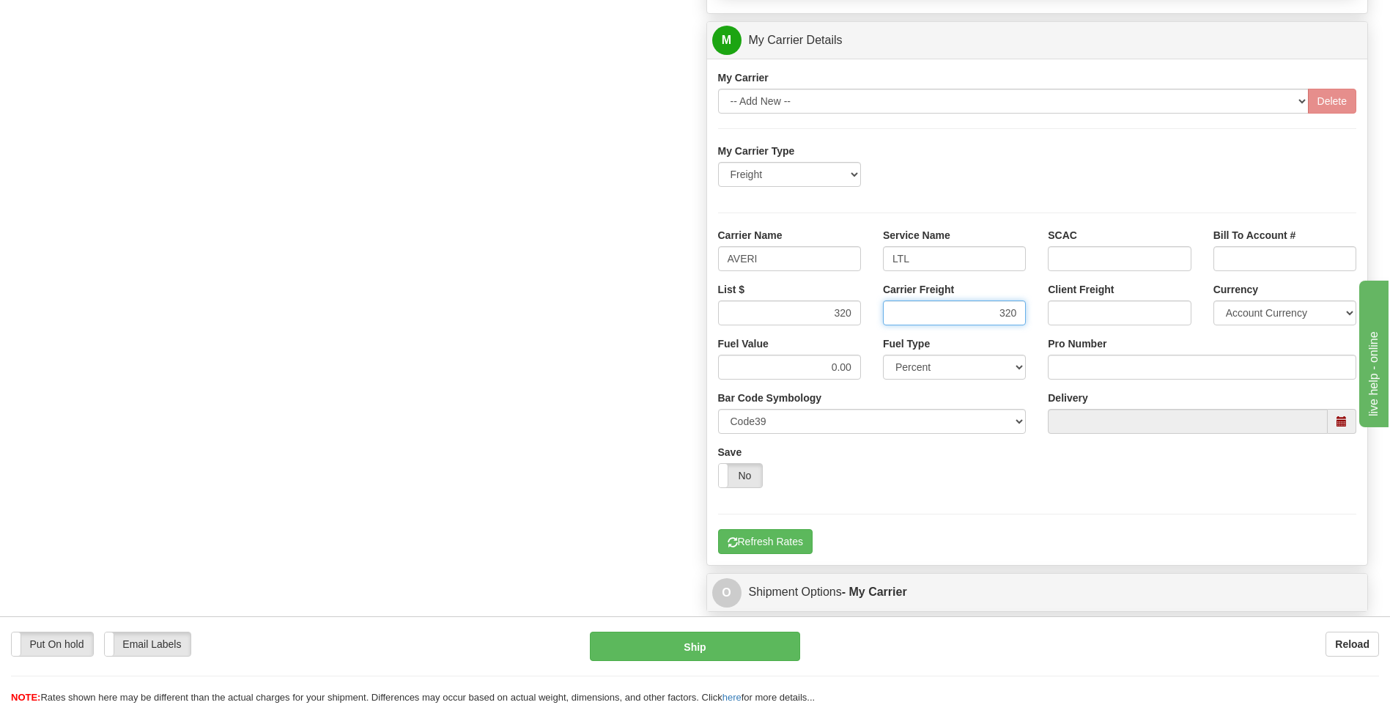
type input "320"
click at [1058, 362] on input "Pro Number" at bounding box center [1202, 367] width 309 height 25
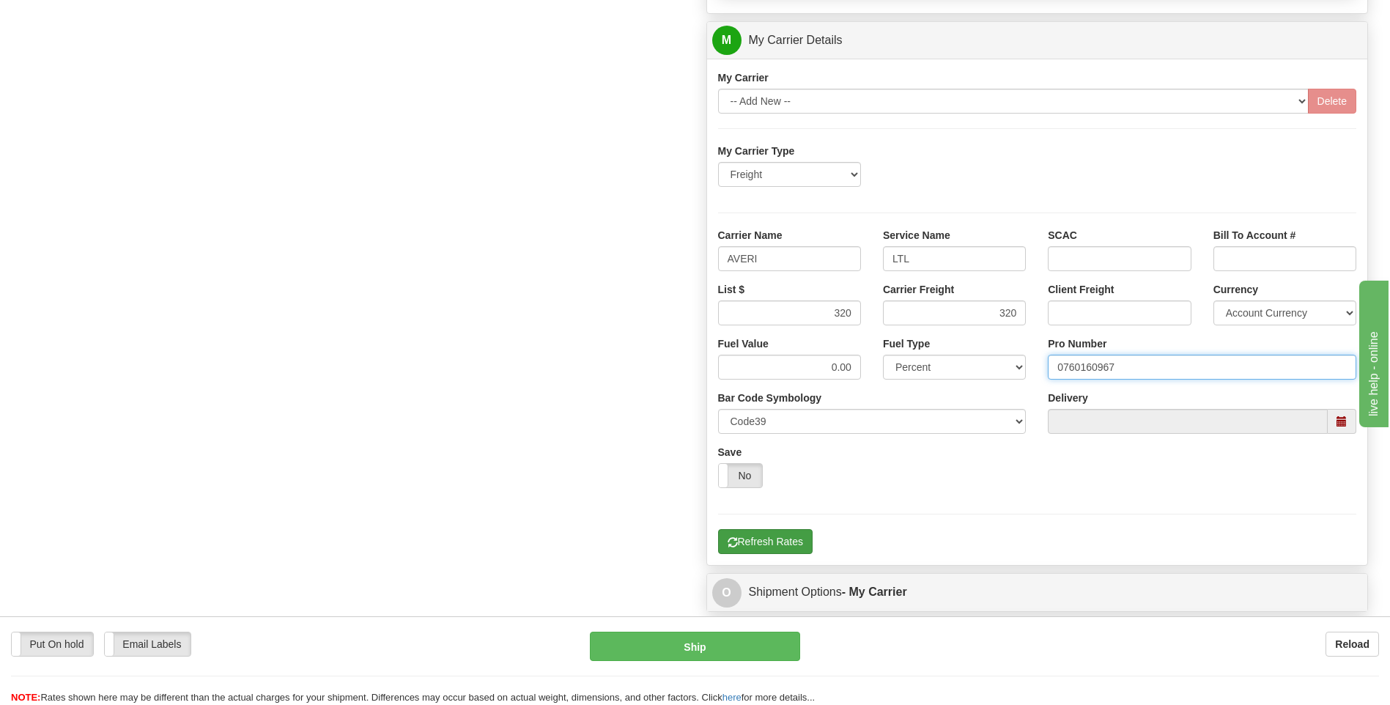
type input "0760160967"
click at [761, 547] on button "Refresh Rates" at bounding box center [765, 541] width 95 height 25
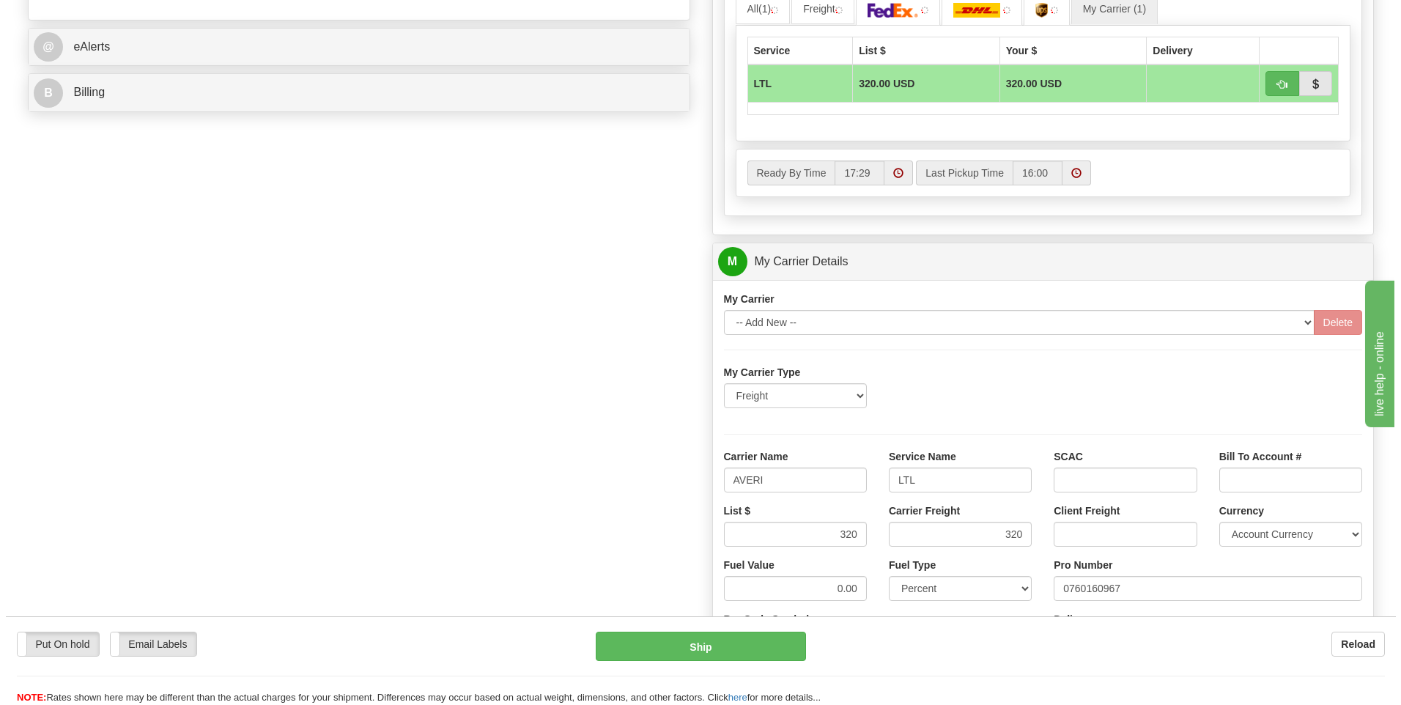
scroll to position [413, 0]
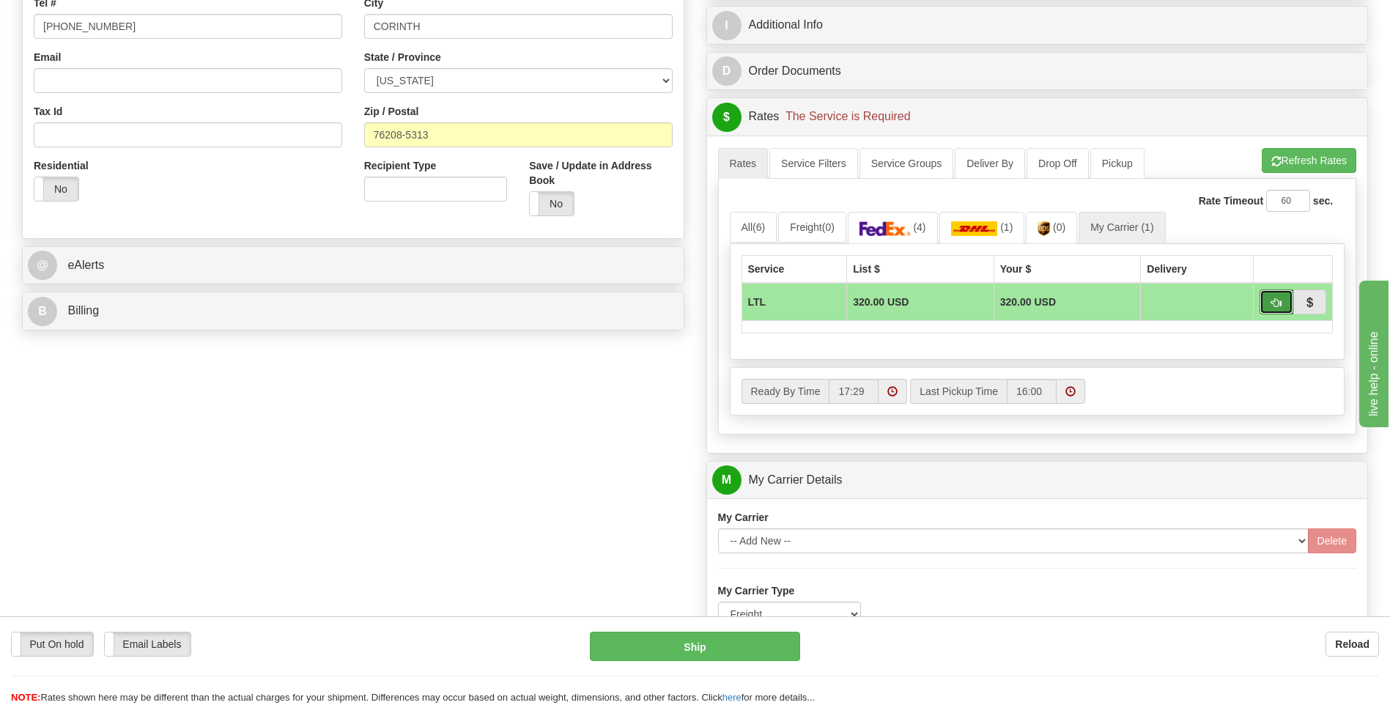
click at [1272, 306] on span "button" at bounding box center [1277, 303] width 10 height 10
type input "00"
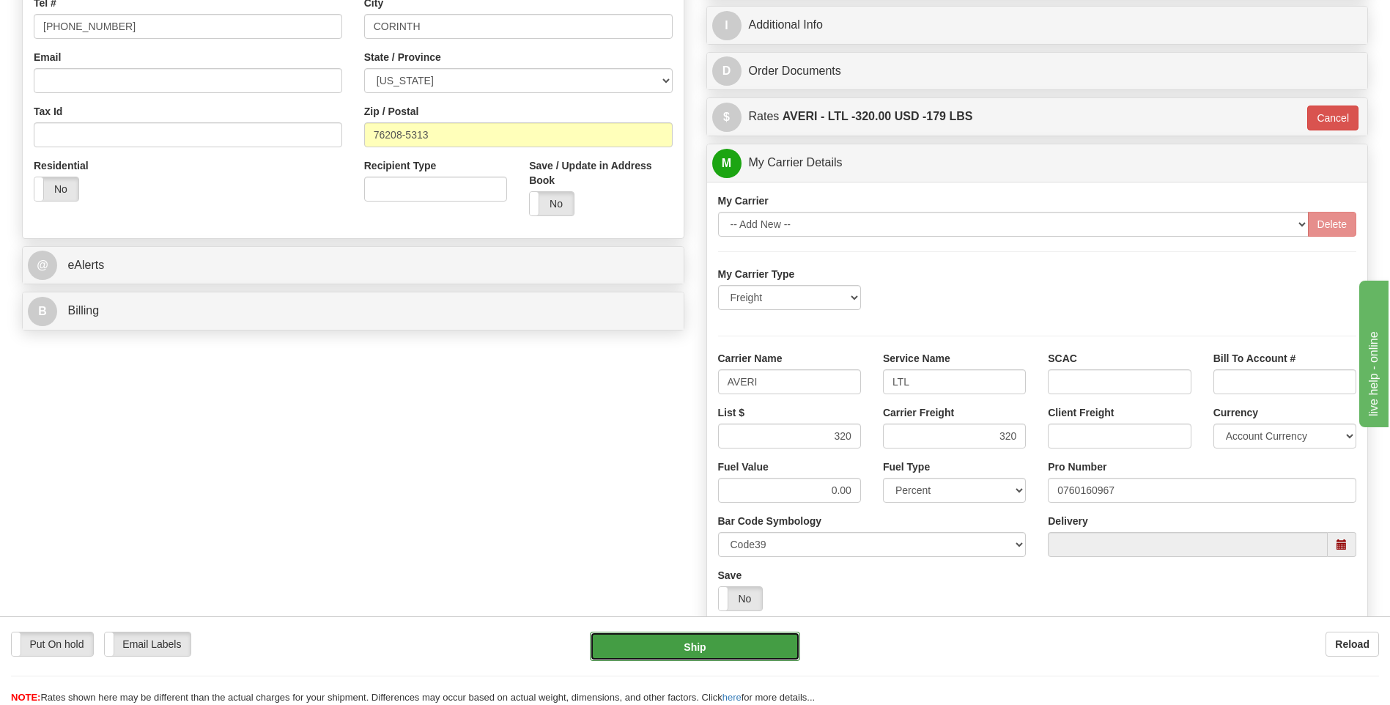
click at [717, 647] on button "Ship" at bounding box center [695, 646] width 210 height 29
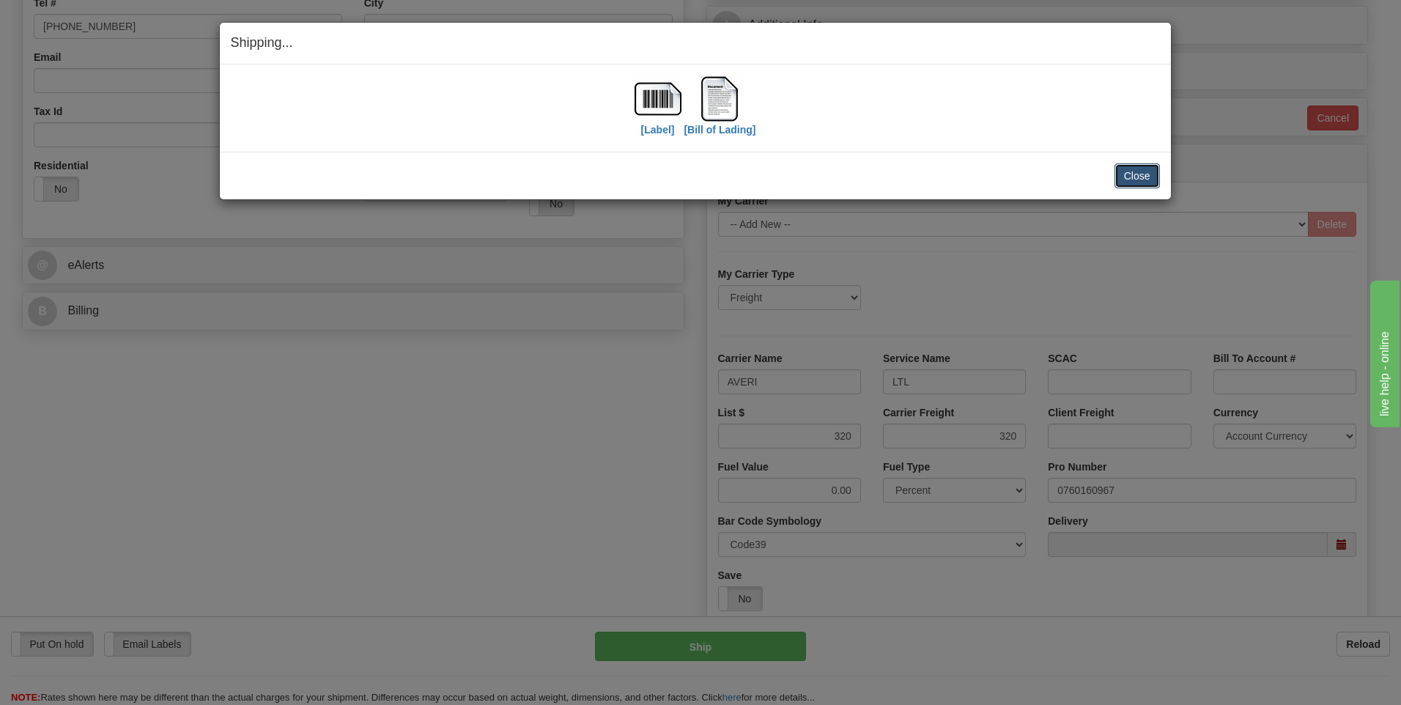
click at [1145, 180] on button "Close" at bounding box center [1137, 175] width 45 height 25
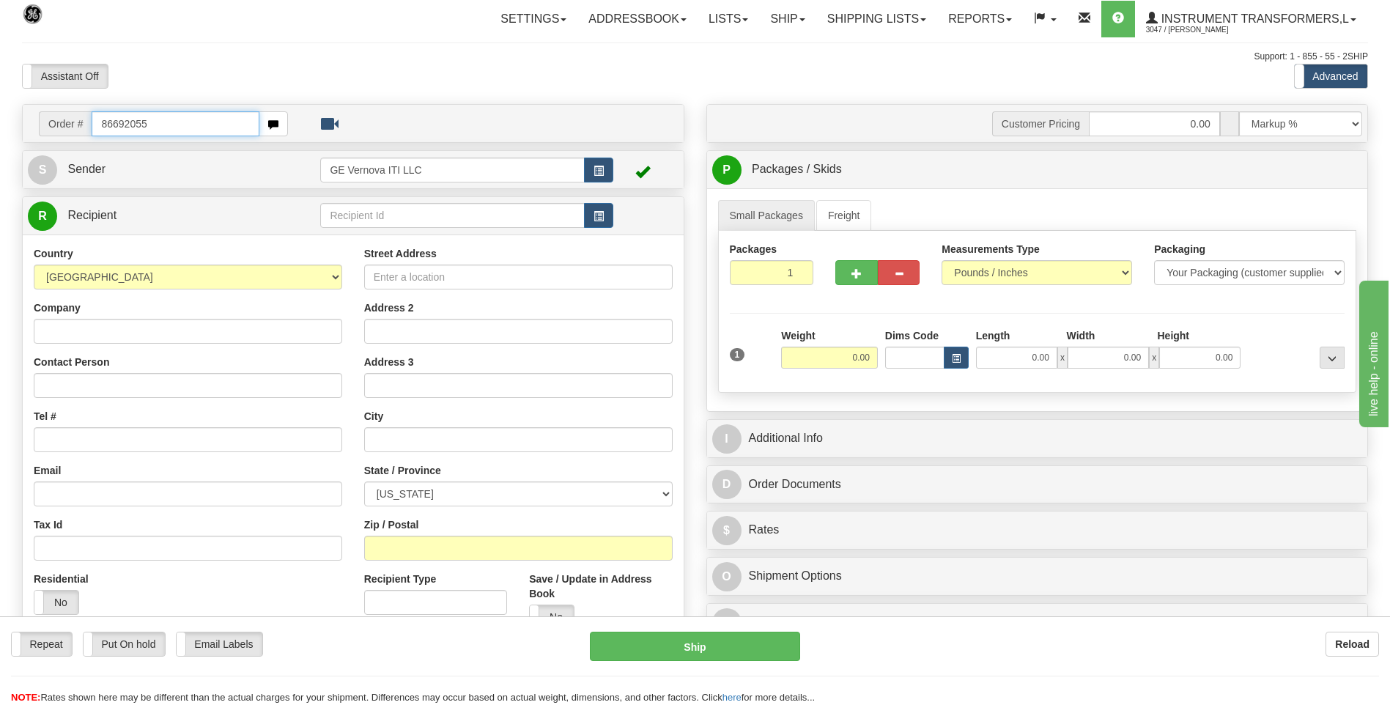
type input "86692055"
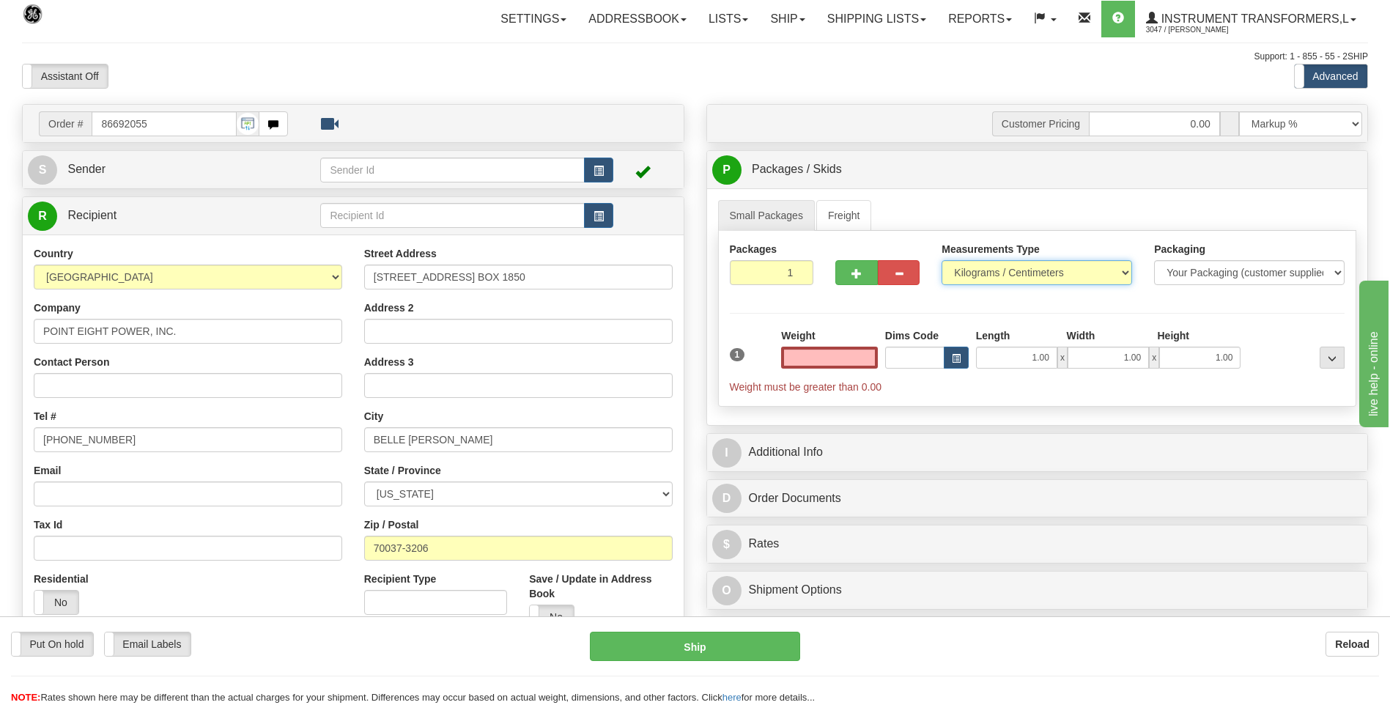
type input "0.00"
drag, startPoint x: 1015, startPoint y: 278, endPoint x: 1009, endPoint y: 285, distance: 8.8
click at [1015, 278] on select "Pounds / Inches Kilograms / Centimeters" at bounding box center [1037, 272] width 191 height 25
select select "0"
click at [942, 260] on select "Pounds / Inches Kilograms / Centimeters" at bounding box center [1037, 272] width 191 height 25
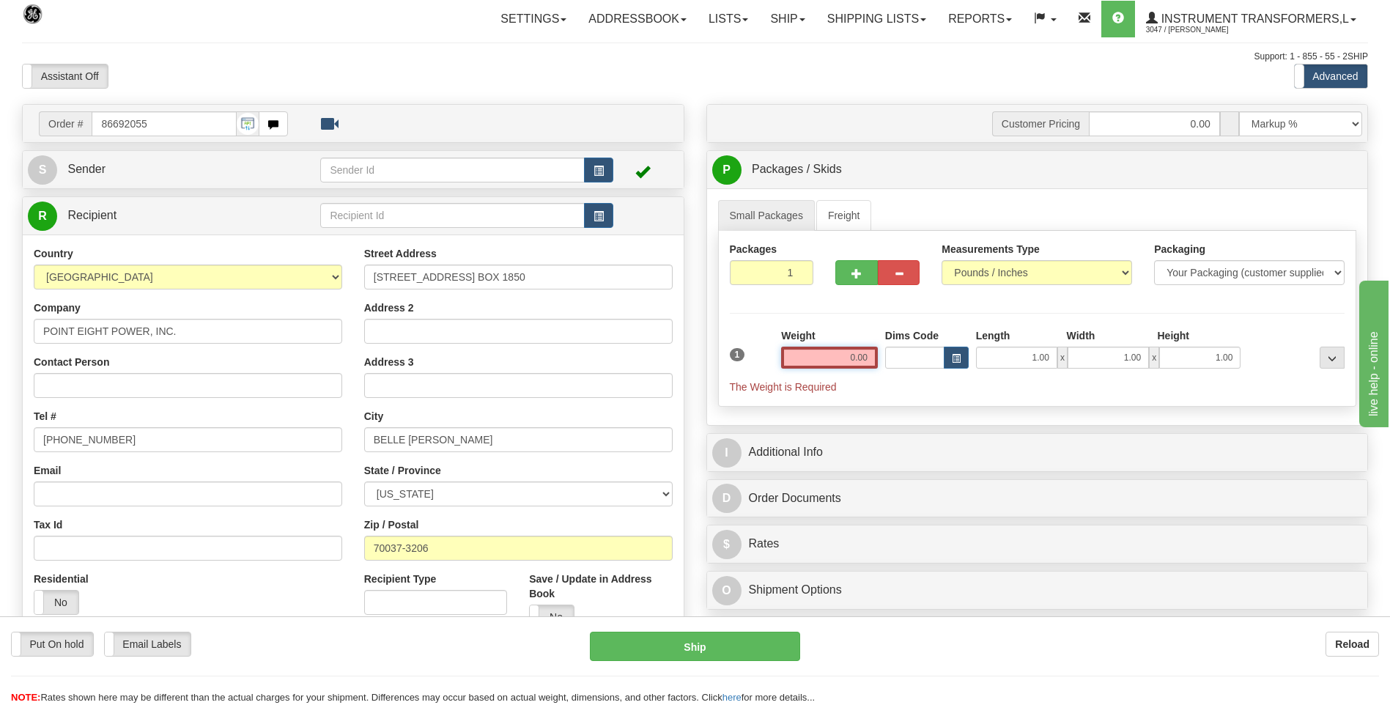
click at [874, 361] on input "0.00" at bounding box center [829, 358] width 97 height 22
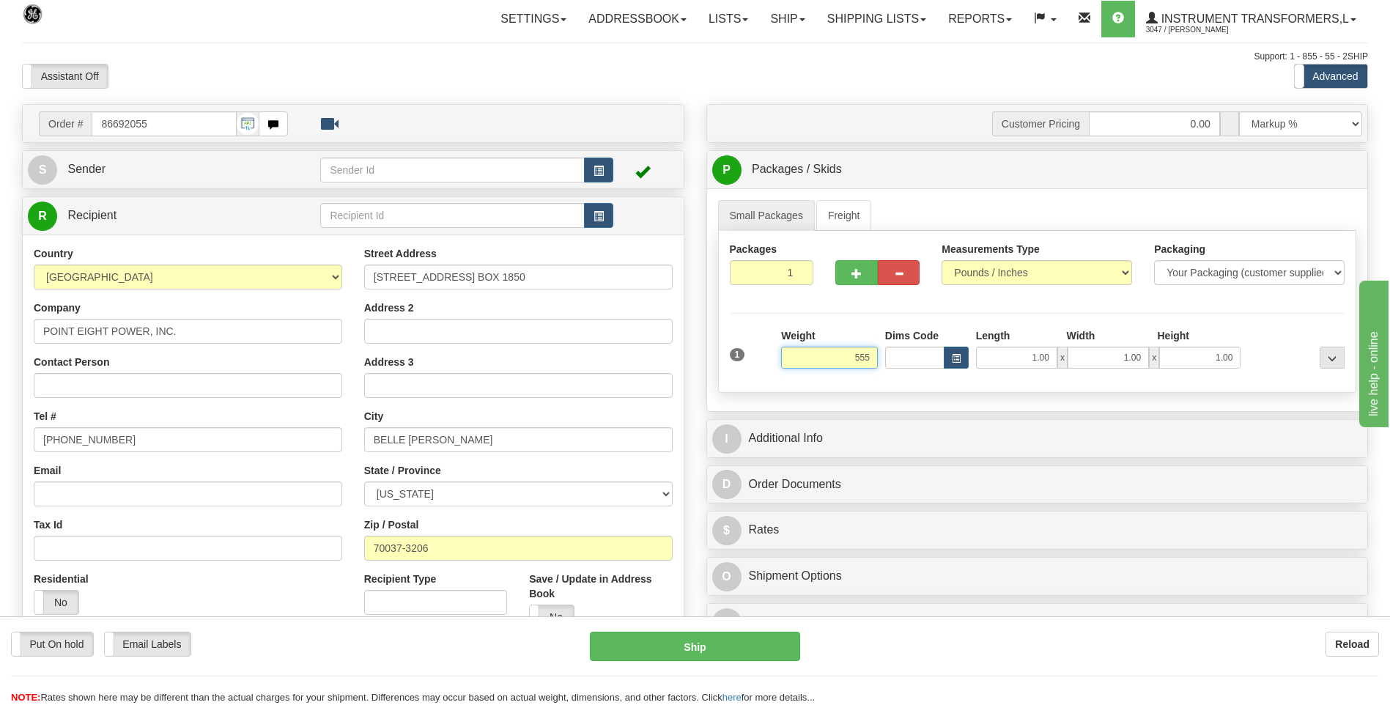
click button "Delete" at bounding box center [0, 0] width 0 height 0
type input "555.00"
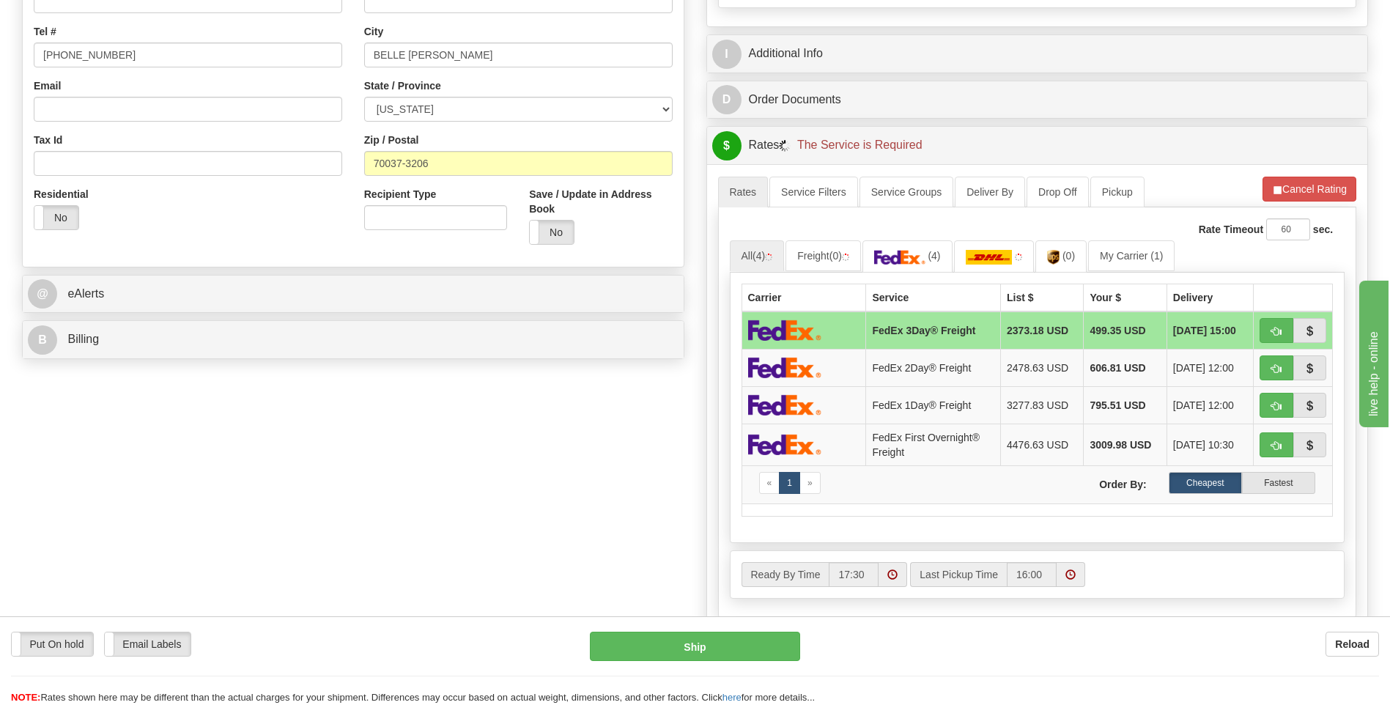
scroll to position [440, 0]
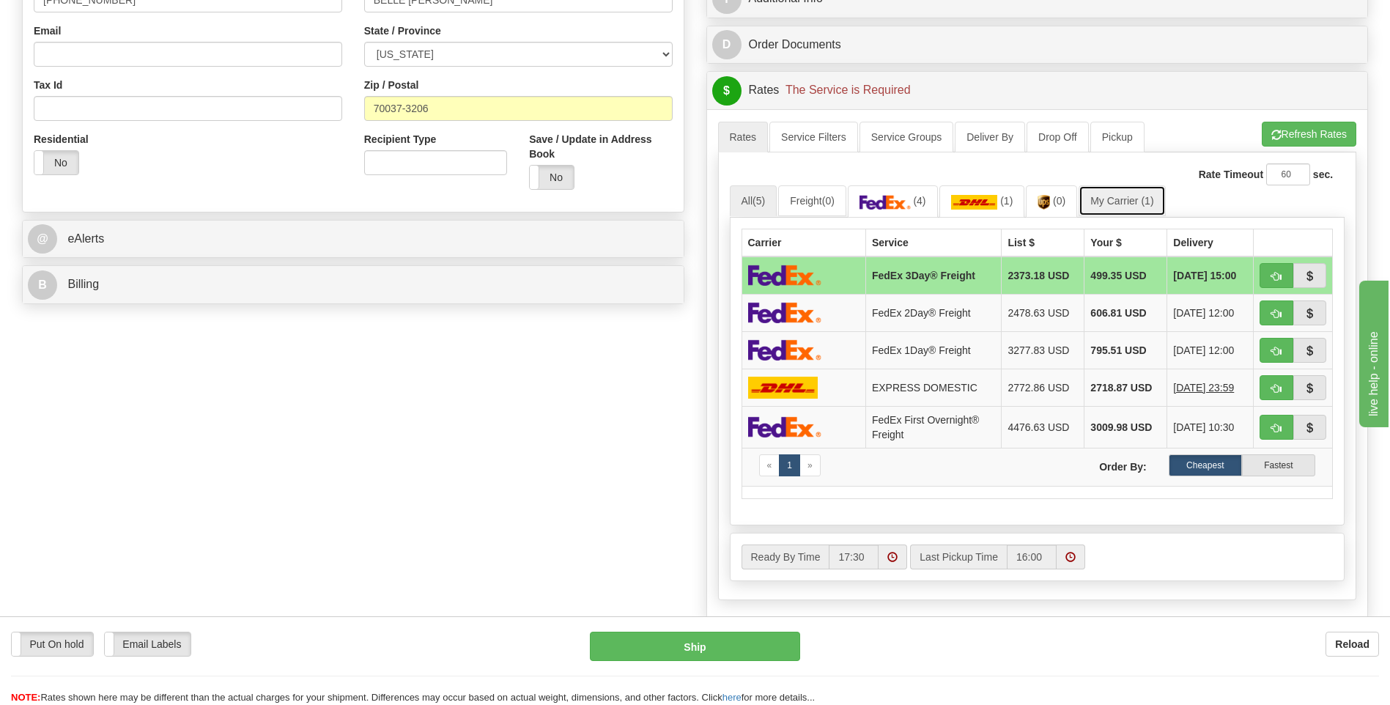
click at [1108, 190] on link "My Carrier (1)" at bounding box center [1122, 200] width 86 height 31
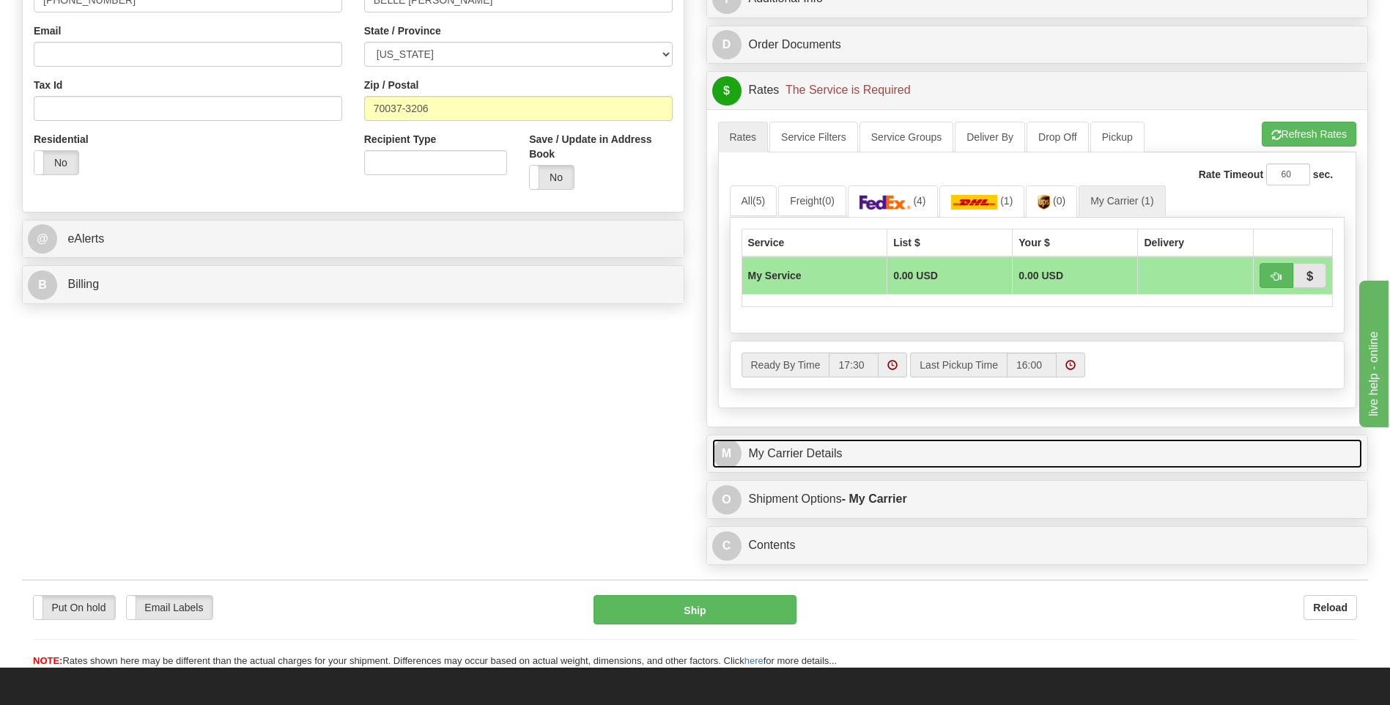
click at [884, 465] on link "M My Carrier Details" at bounding box center [1037, 454] width 651 height 30
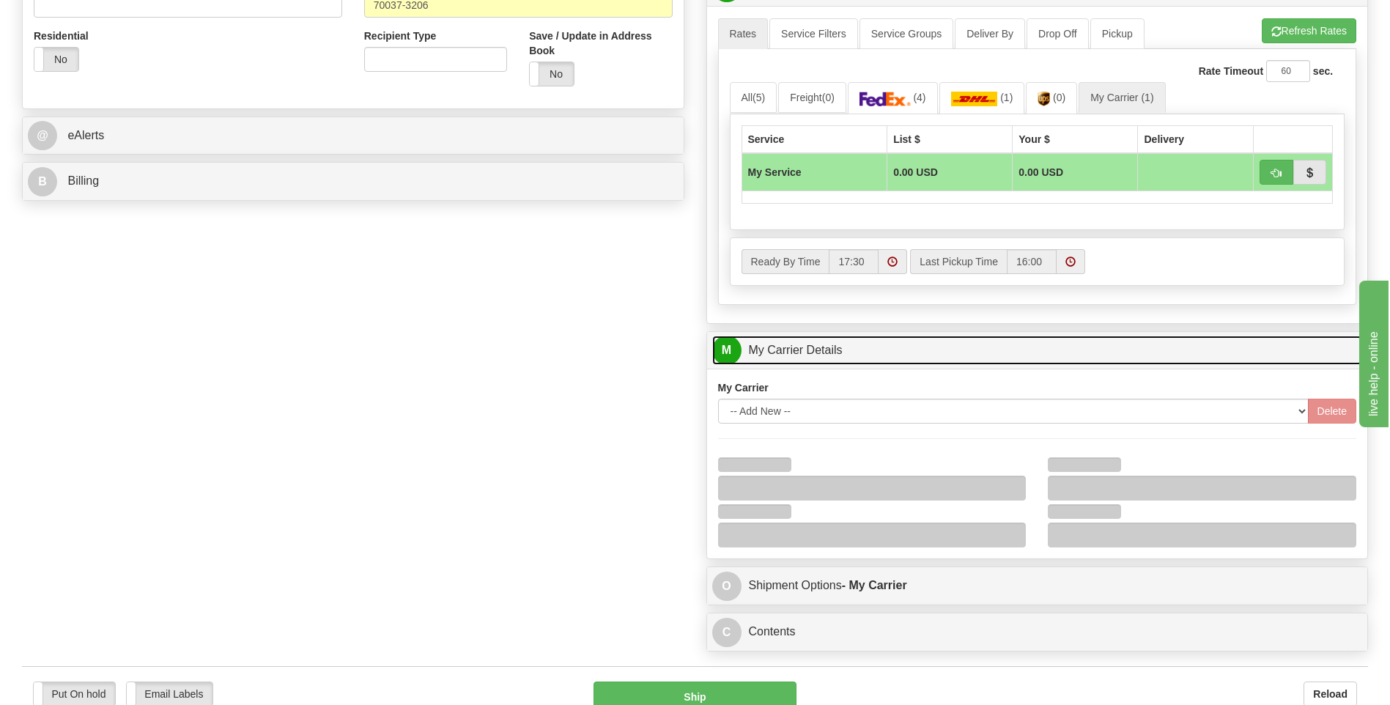
scroll to position [733, 0]
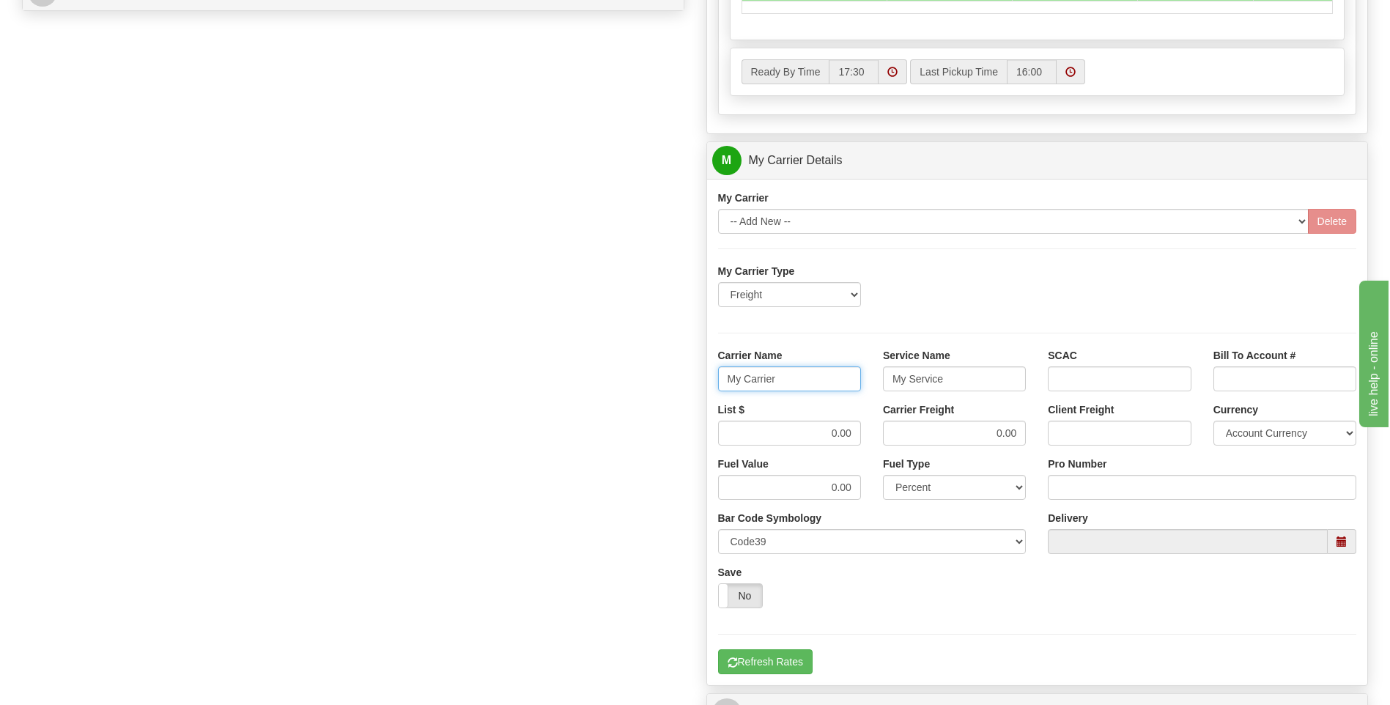
drag, startPoint x: 719, startPoint y: 388, endPoint x: 654, endPoint y: 394, distance: 65.5
click at [654, 394] on div "Order # 86692055 S Sender" at bounding box center [695, 78] width 1368 height 1414
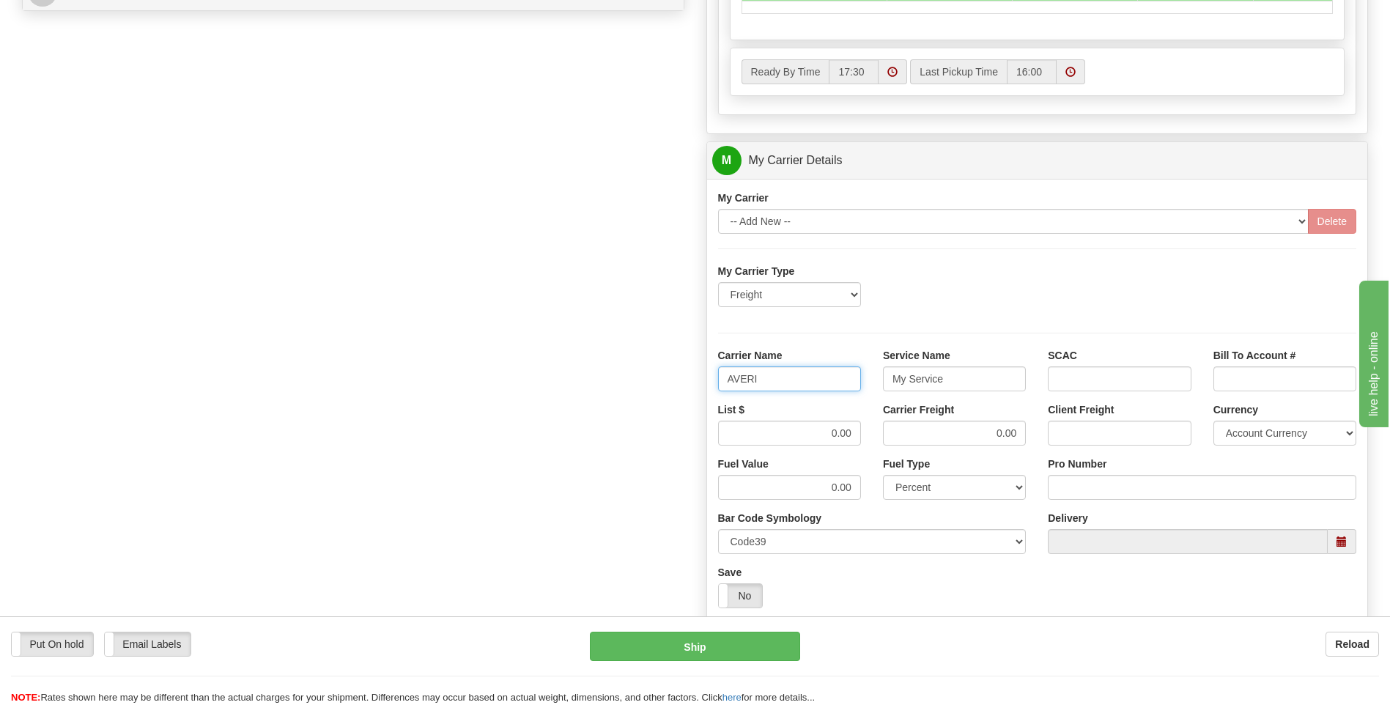
type input "AVERI"
type input "LTL"
drag, startPoint x: 808, startPoint y: 440, endPoint x: 892, endPoint y: 439, distance: 83.6
click at [892, 439] on div "List $ 0.00 Carrier Freight 0.00 Client Freight Currency Account Currency ARN A…" at bounding box center [1037, 429] width 661 height 54
type input "320"
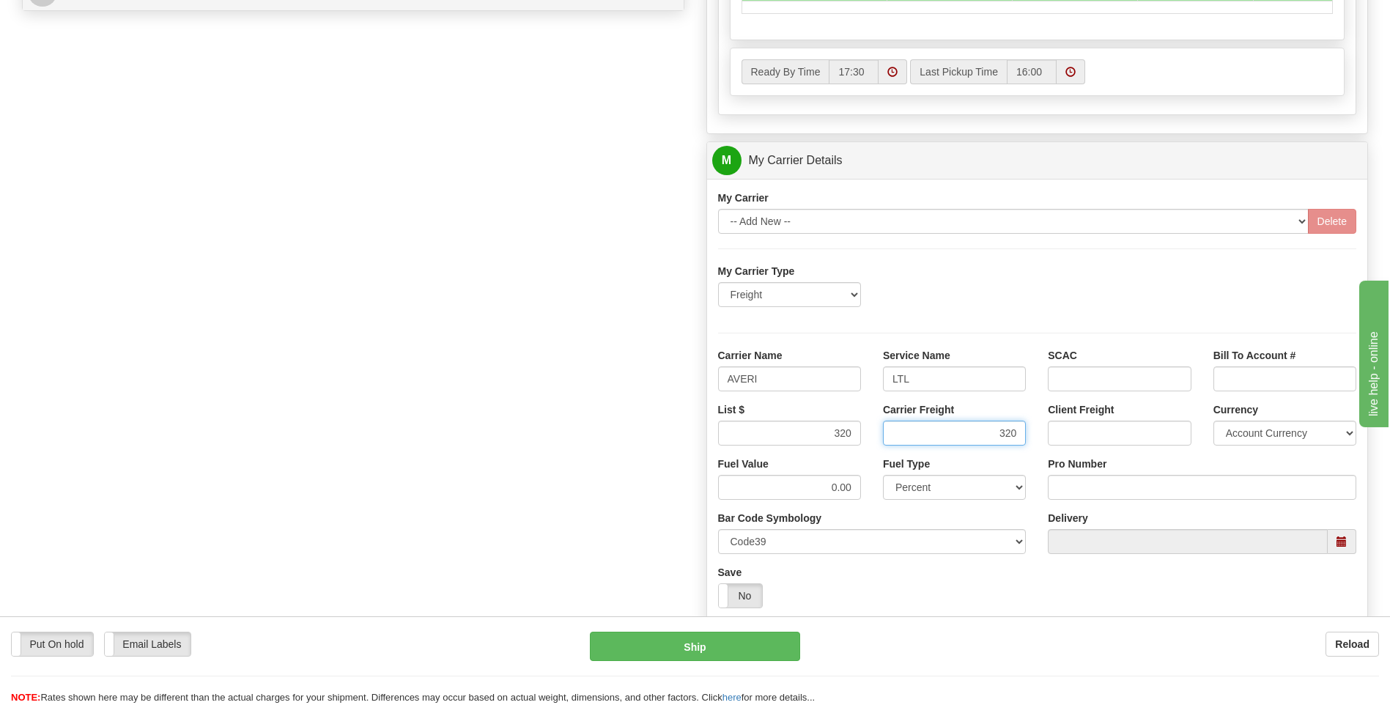
type input "320"
click button "Delete" at bounding box center [0, 0] width 0 height 0
click at [1079, 495] on input "Pro Number" at bounding box center [1202, 487] width 309 height 25
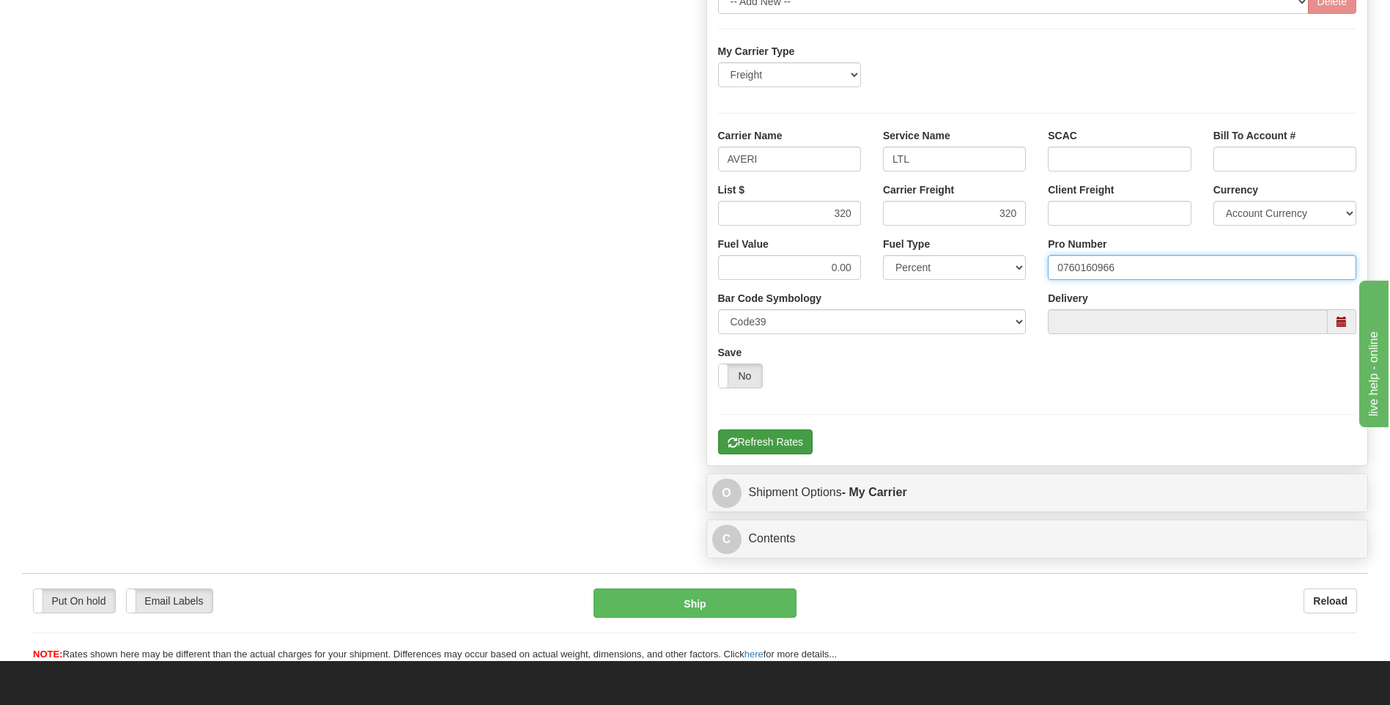
type input "0760160966"
click at [783, 449] on button "Refresh Rates" at bounding box center [765, 441] width 95 height 25
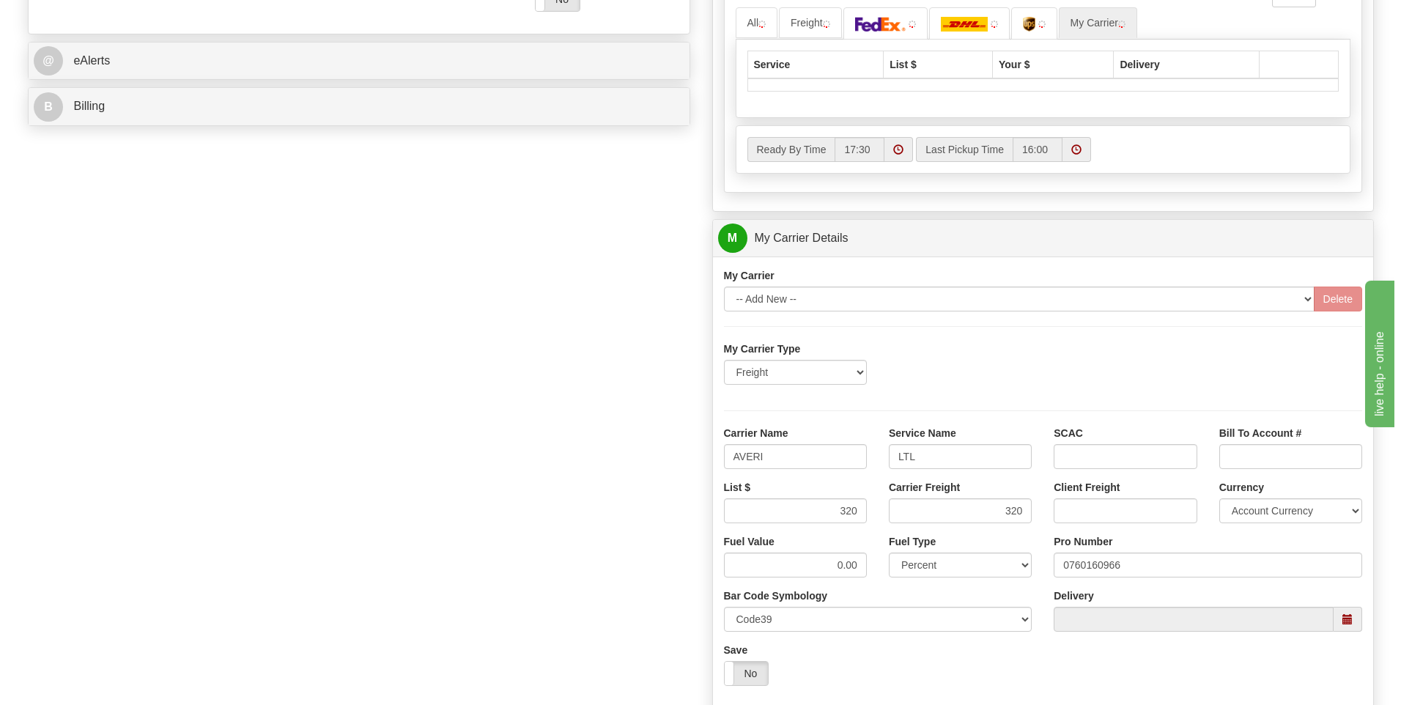
scroll to position [476, 0]
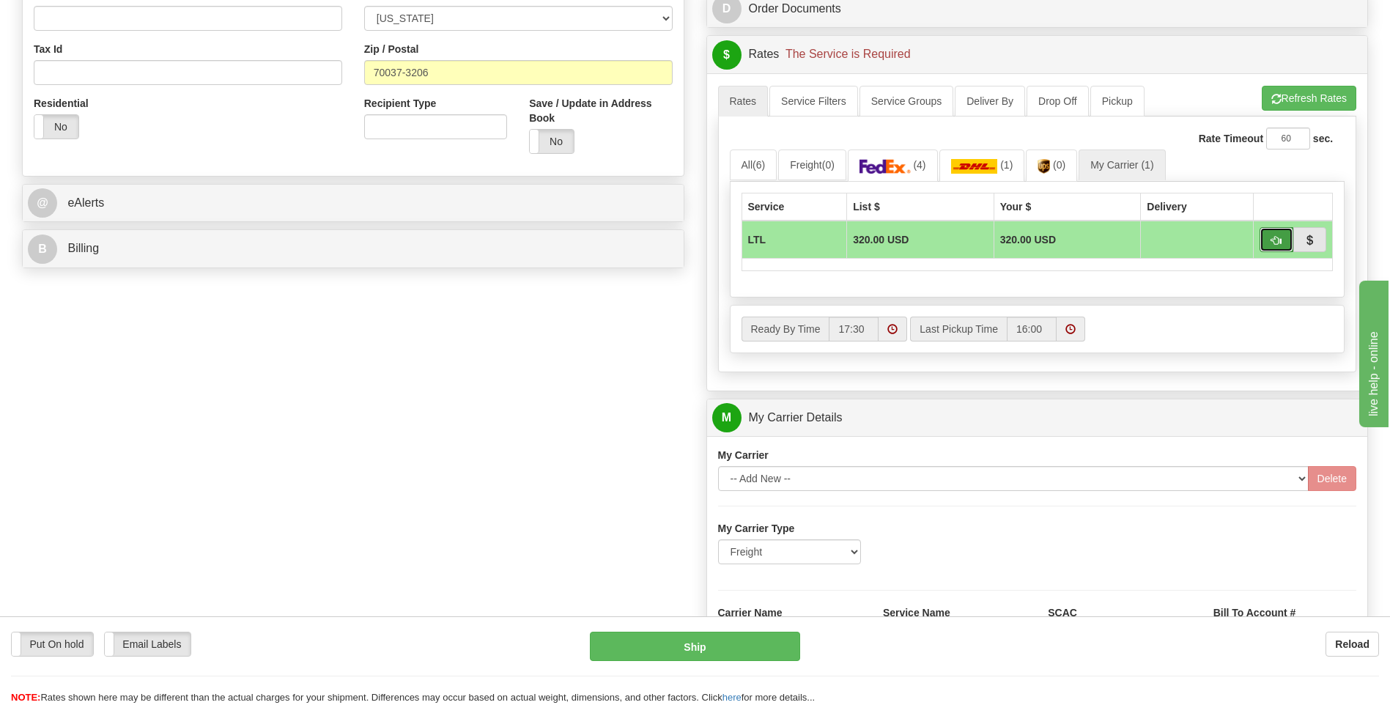
click at [1266, 240] on button "button" at bounding box center [1277, 239] width 34 height 25
type input "00"
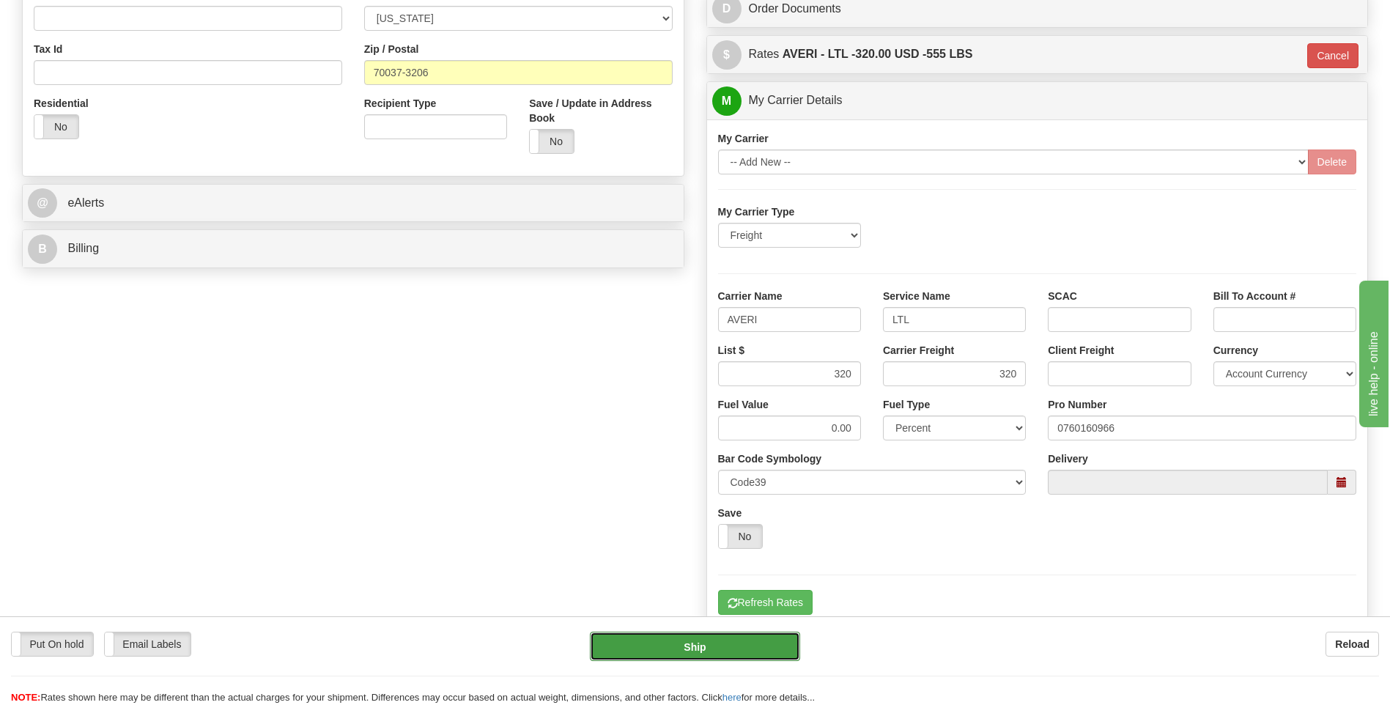
click at [739, 651] on button "Ship" at bounding box center [695, 646] width 210 height 29
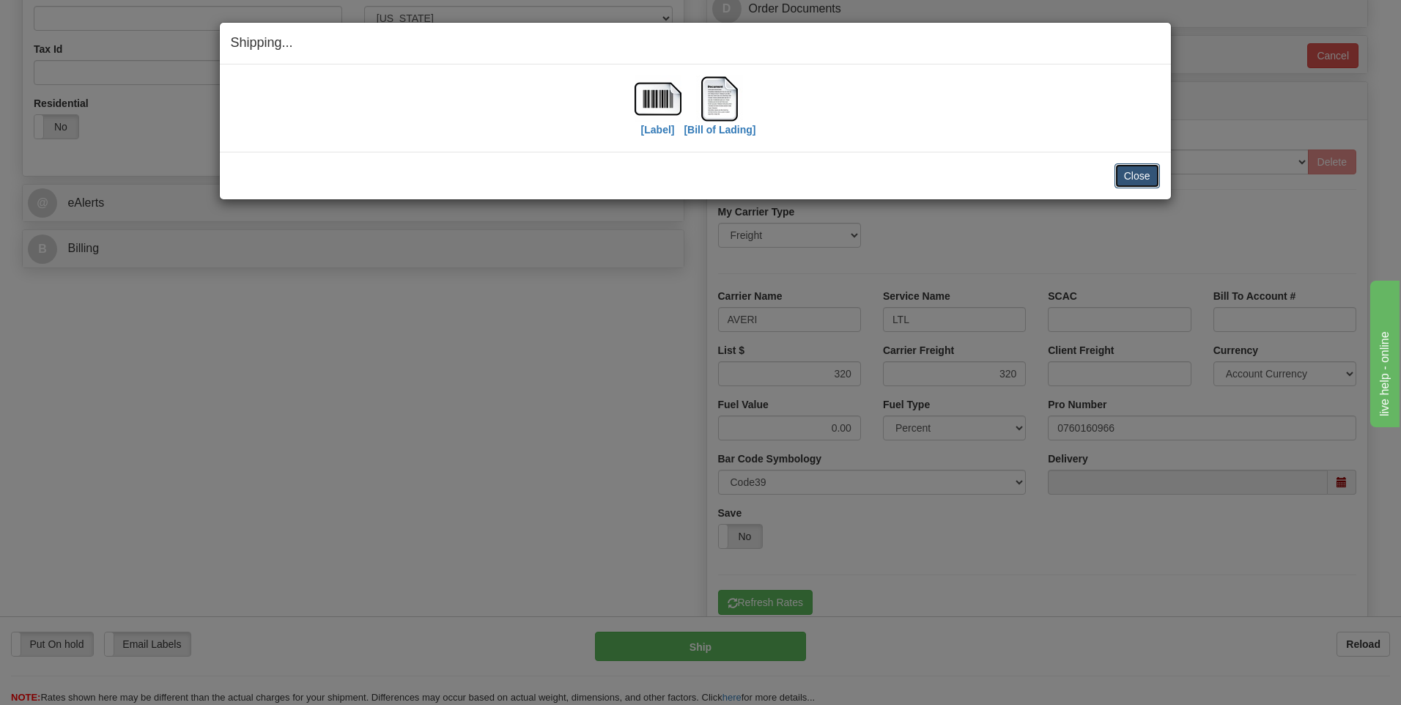
click at [1144, 178] on button "Close" at bounding box center [1137, 175] width 45 height 25
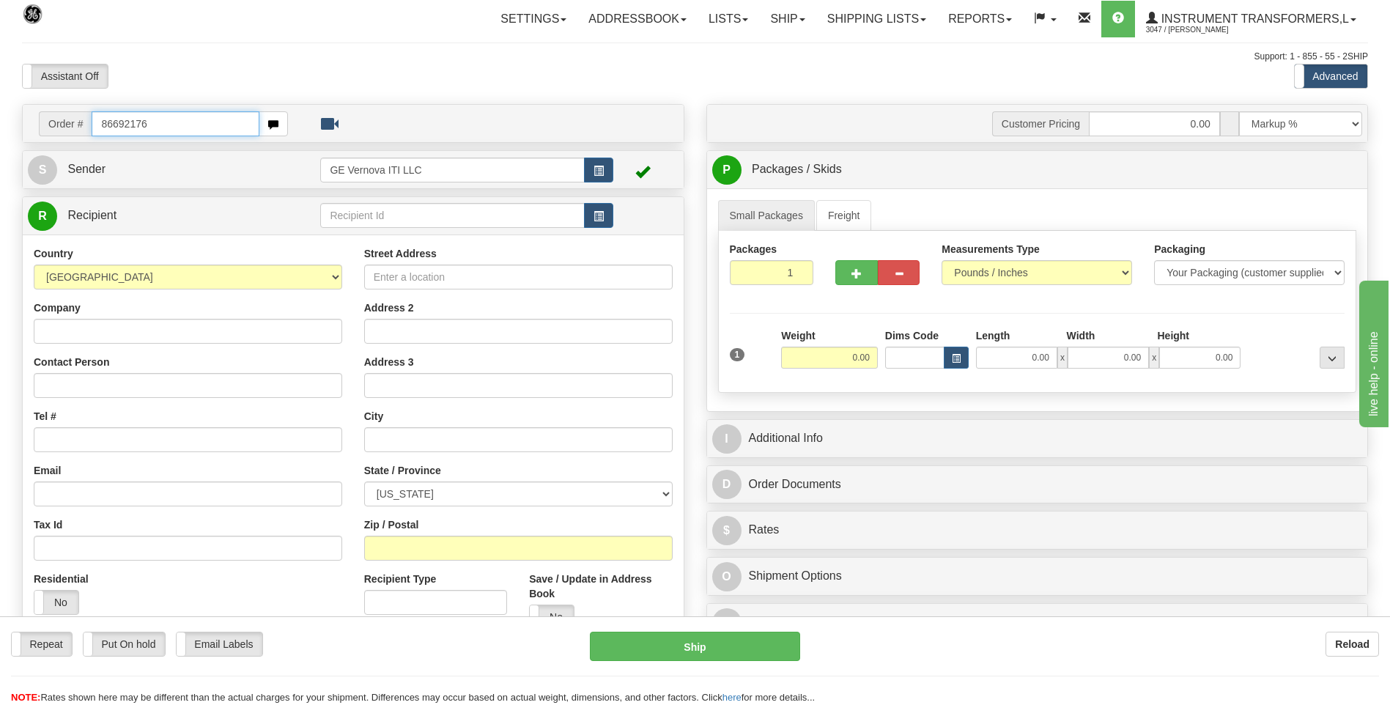
type input "86692176"
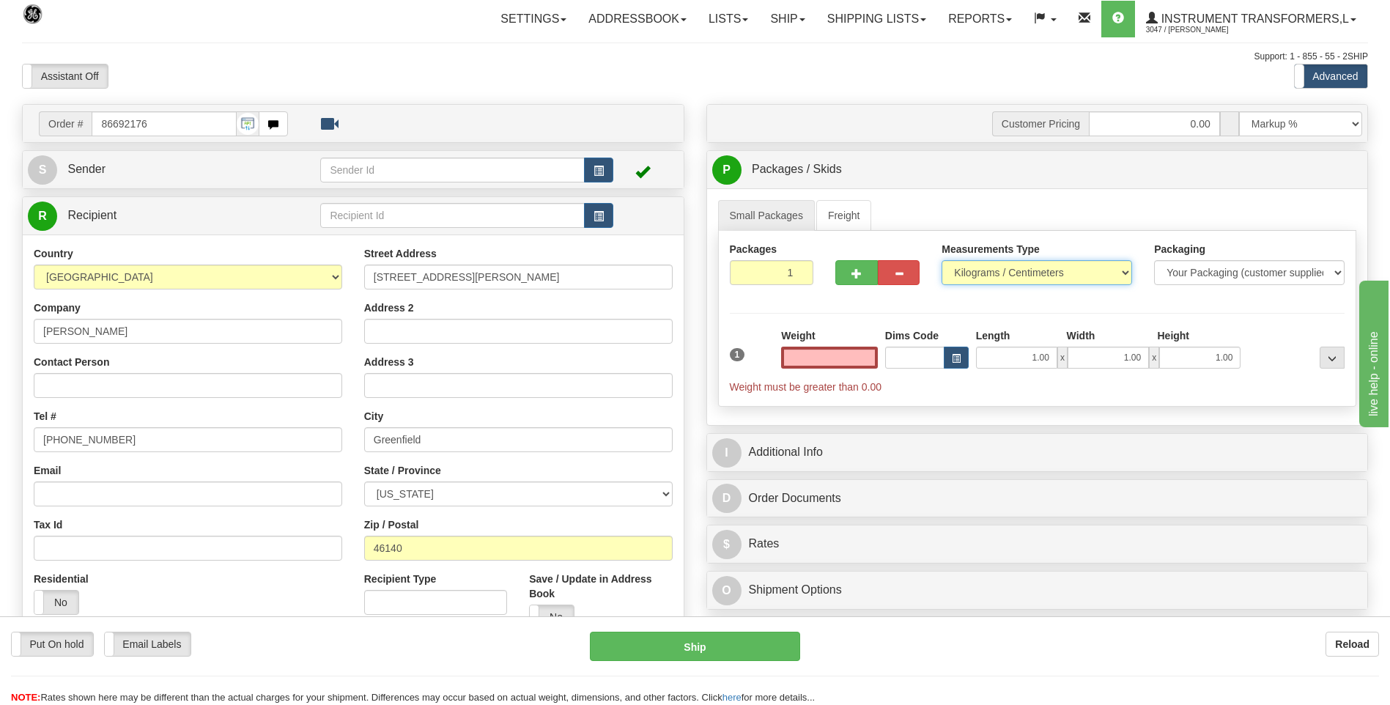
type input "0.00"
drag, startPoint x: 1030, startPoint y: 267, endPoint x: 1022, endPoint y: 277, distance: 12.0
click at [1030, 267] on select "Pounds / Inches Kilograms / Centimeters" at bounding box center [1037, 272] width 191 height 25
select select "0"
click at [942, 260] on select "Pounds / Inches Kilograms / Centimeters" at bounding box center [1037, 272] width 191 height 25
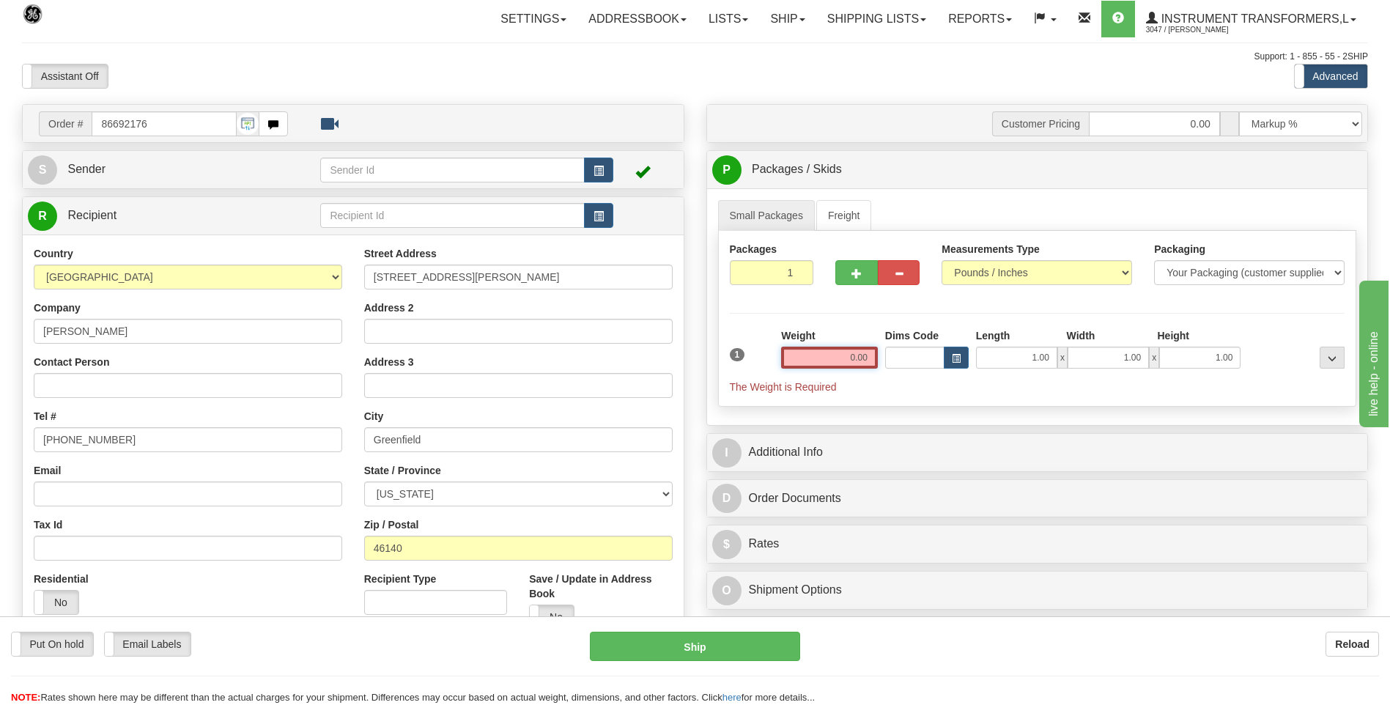
click at [867, 355] on input "0.00" at bounding box center [829, 358] width 97 height 22
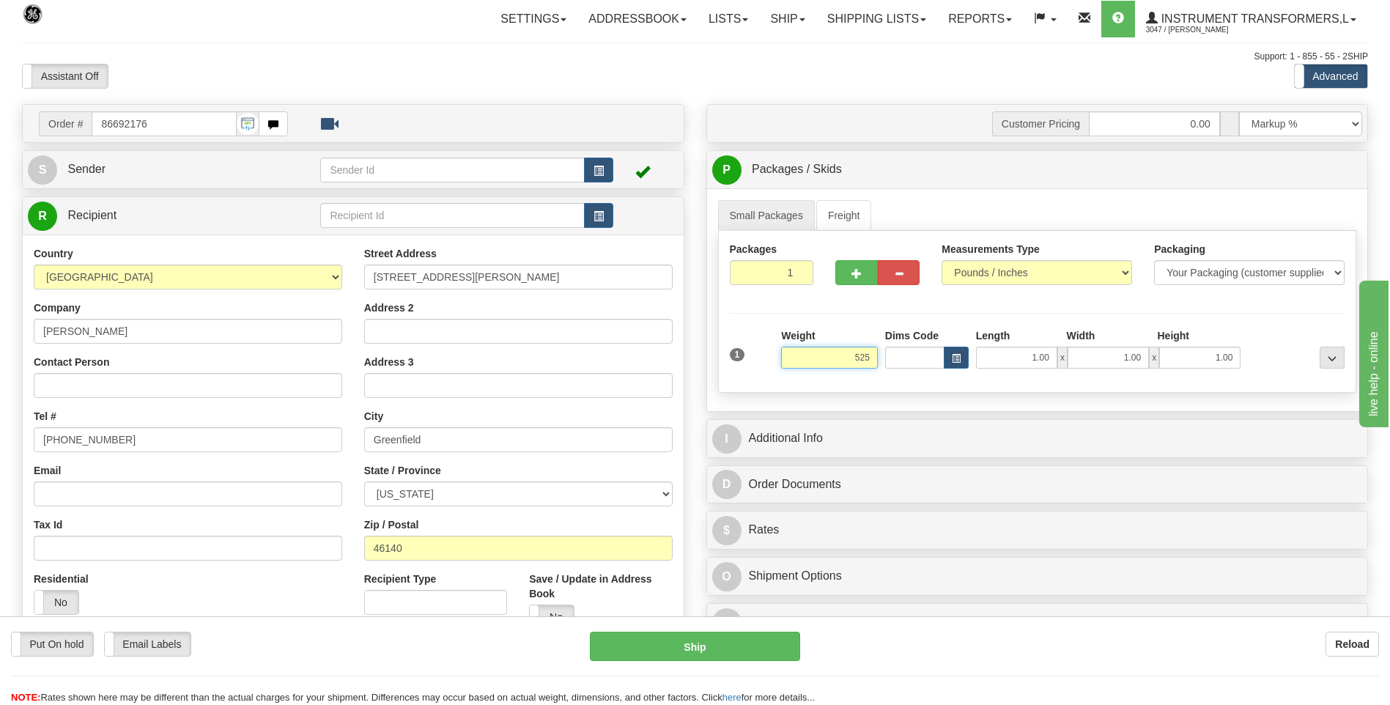
click button "Delete" at bounding box center [0, 0] width 0 height 0
type input "525.00"
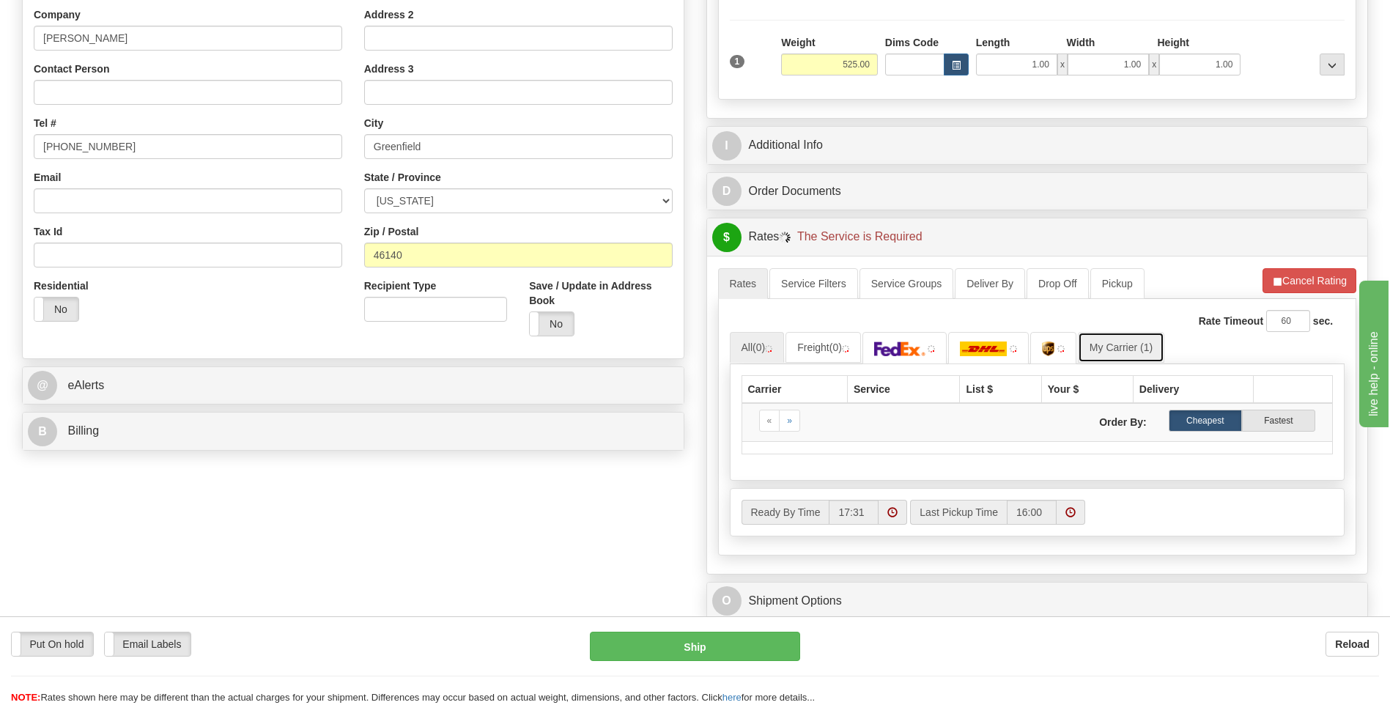
click at [1121, 347] on link "My Carrier (1)" at bounding box center [1121, 347] width 86 height 31
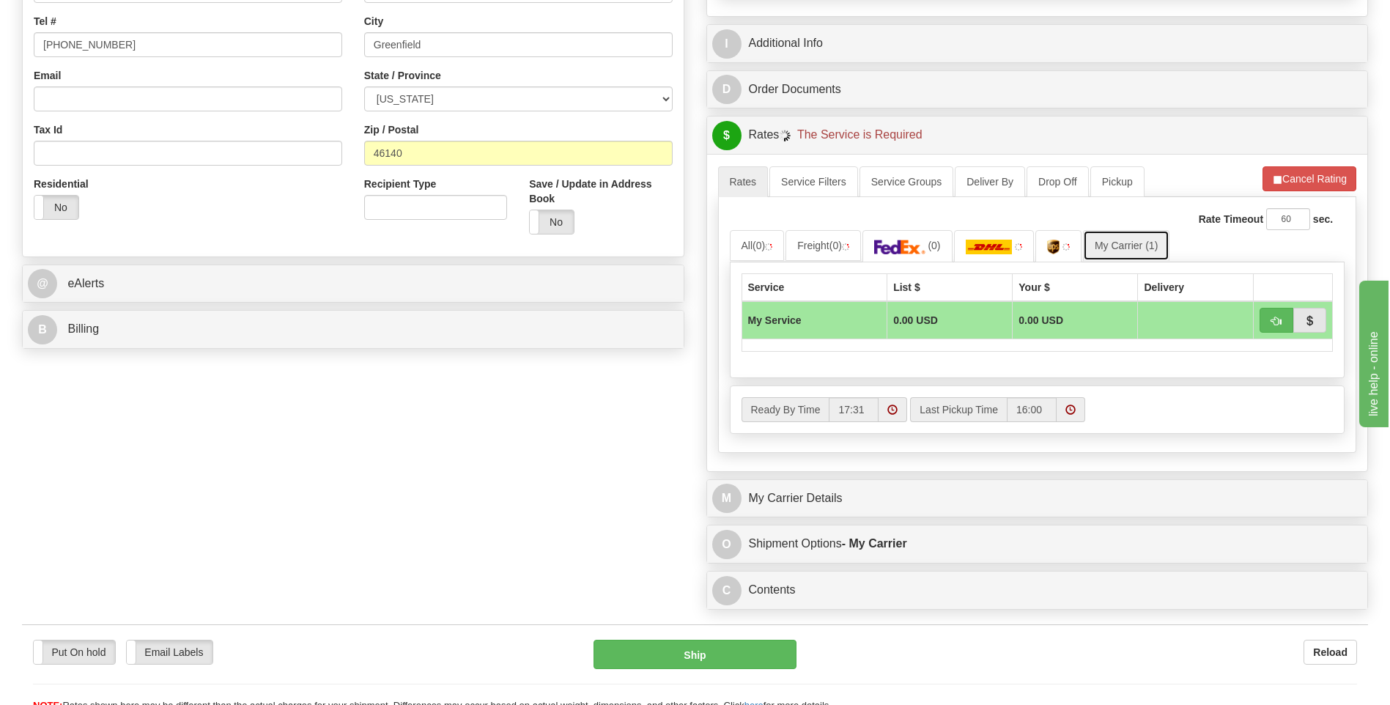
scroll to position [513, 0]
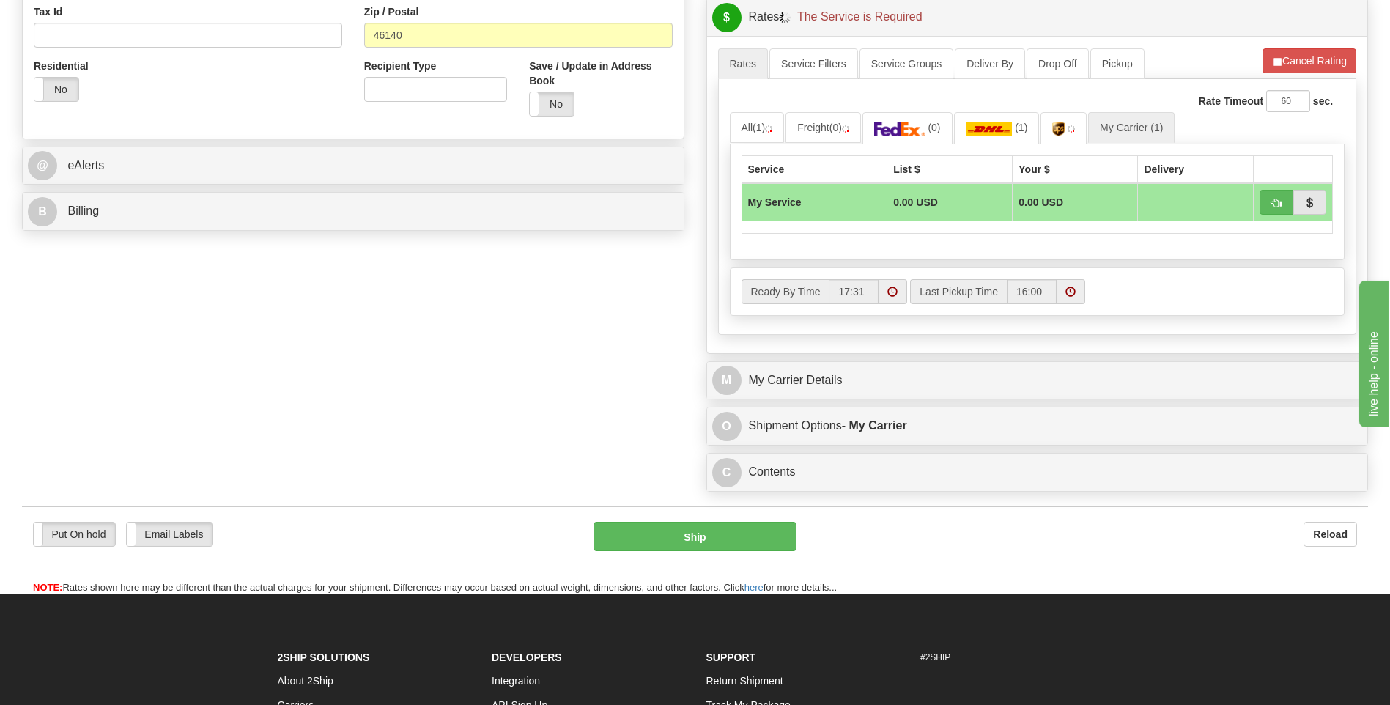
click at [850, 398] on div "M My Carrier Details" at bounding box center [1037, 380] width 661 height 37
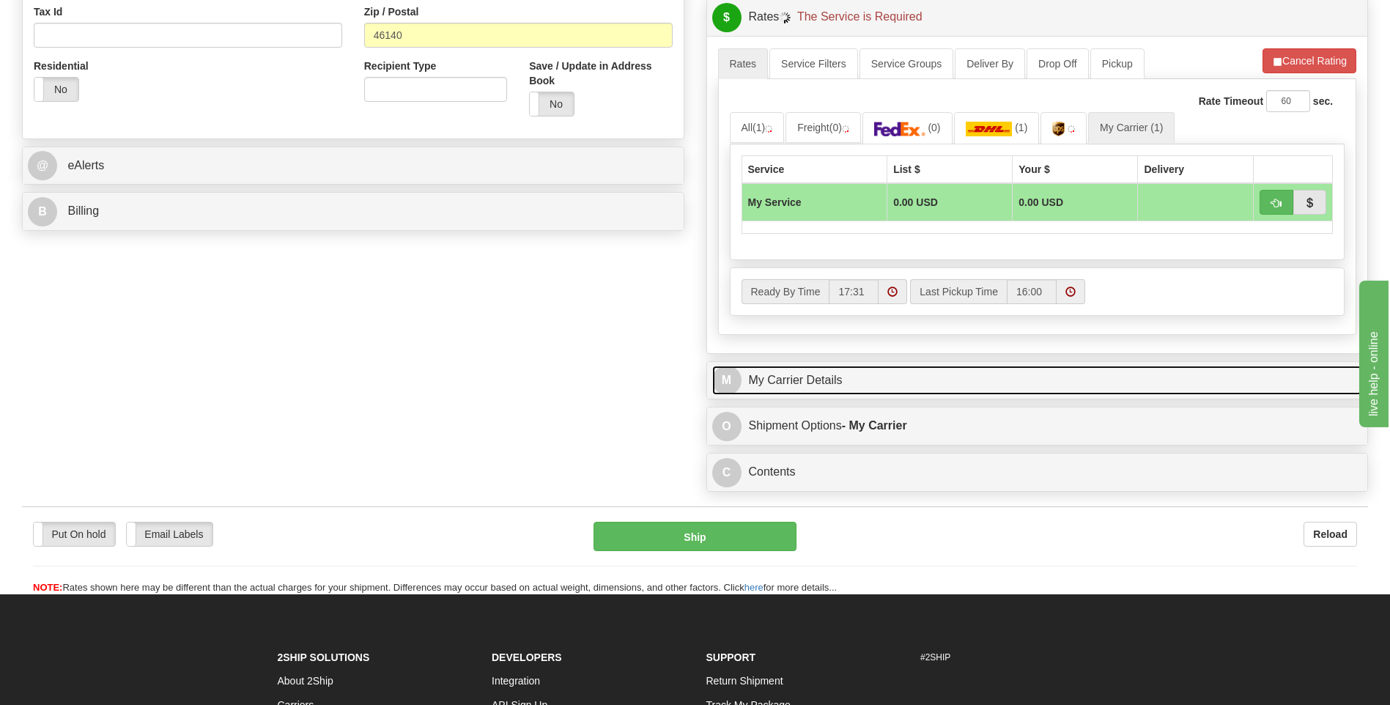
click at [852, 389] on link "M My Carrier Details" at bounding box center [1037, 381] width 651 height 30
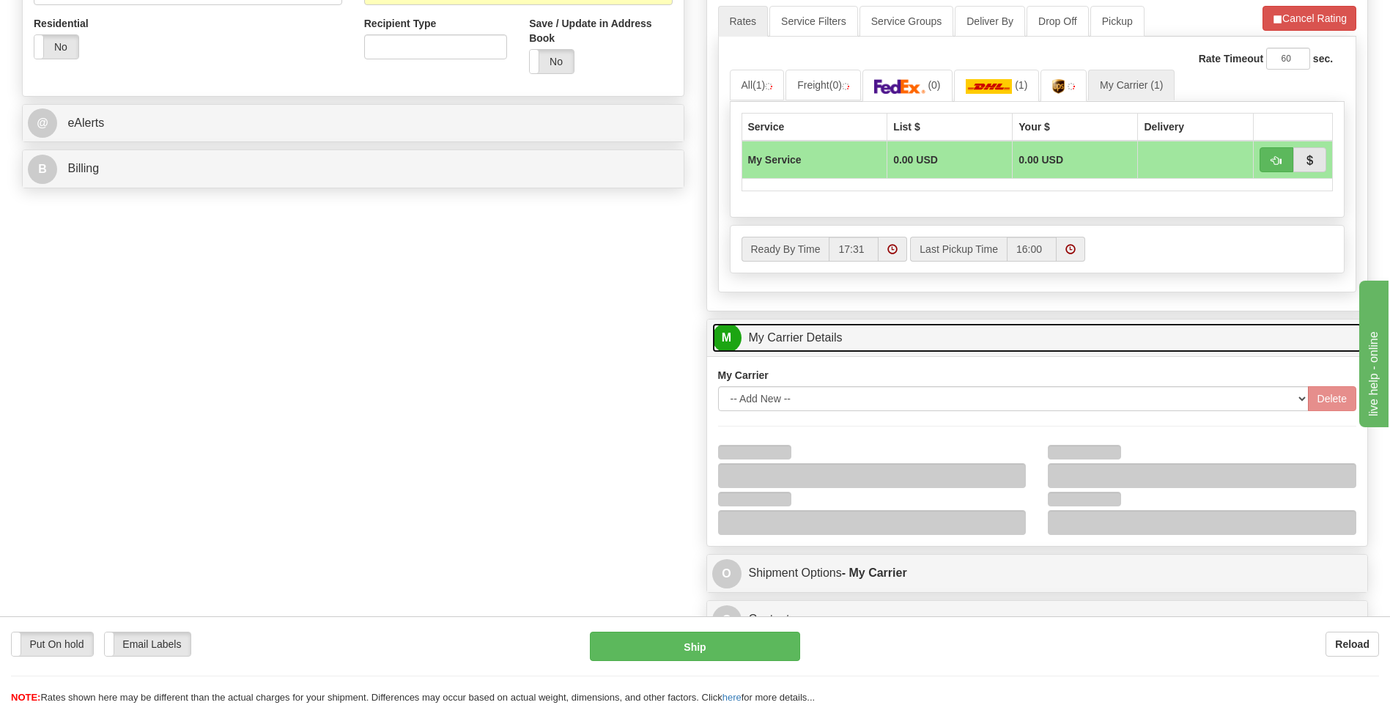
scroll to position [586, 0]
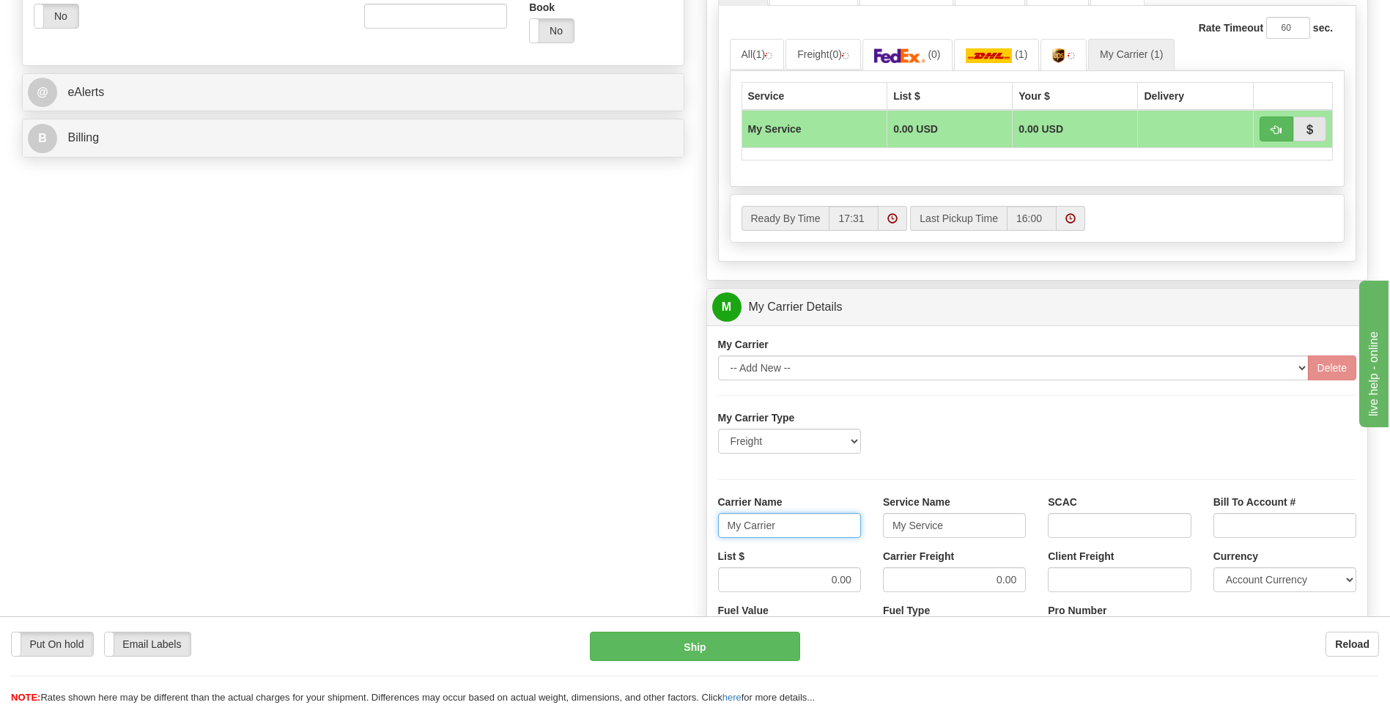
drag, startPoint x: 785, startPoint y: 519, endPoint x: 700, endPoint y: 531, distance: 85.9
click at [701, 533] on div "Customer Pricing 0.00 Markup % Discount % Flat Amount Per Pound Flat Amount Mar…" at bounding box center [1037, 225] width 685 height 1414
type input "AVERI"
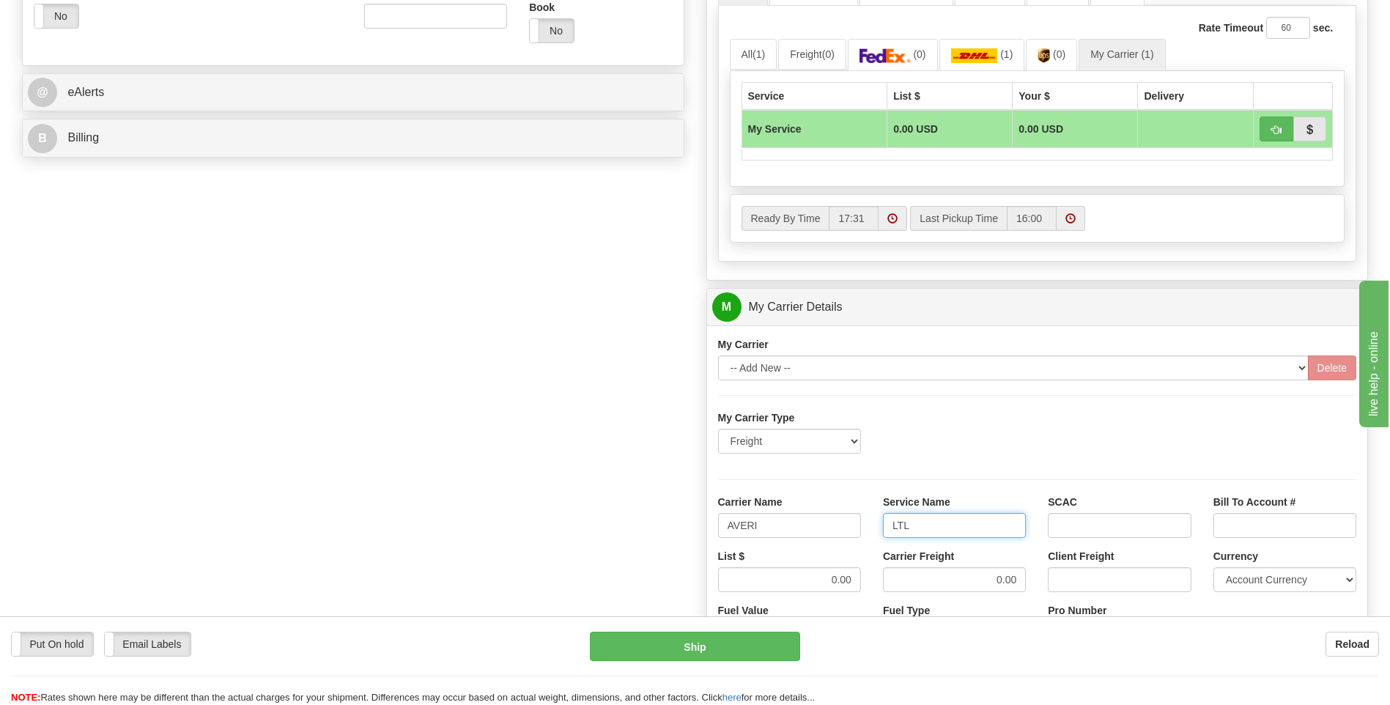
type input "LTL"
drag, startPoint x: 804, startPoint y: 585, endPoint x: 893, endPoint y: 582, distance: 89.5
click at [889, 585] on div "List $ 0.00 Carrier Freight 0.00 Client Freight Currency Account Currency ARN A…" at bounding box center [1037, 576] width 661 height 54
type input "320"
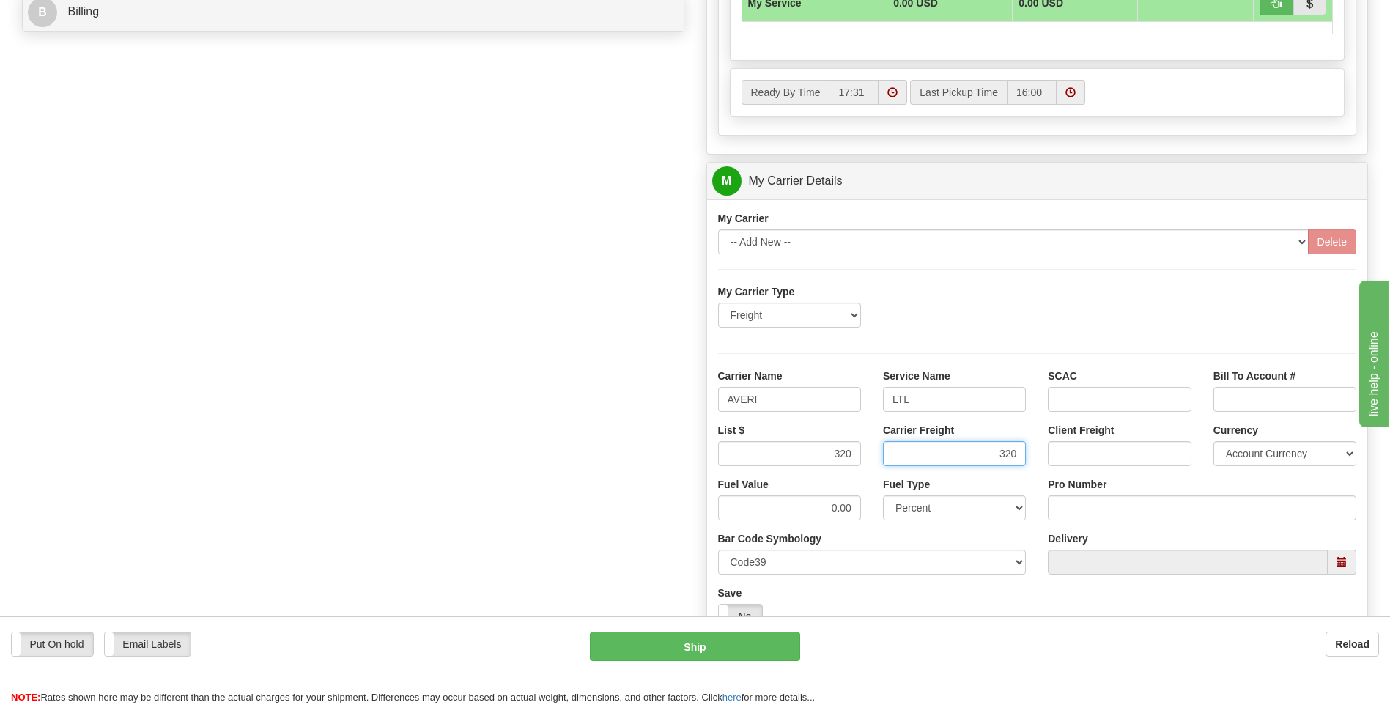
scroll to position [806, 0]
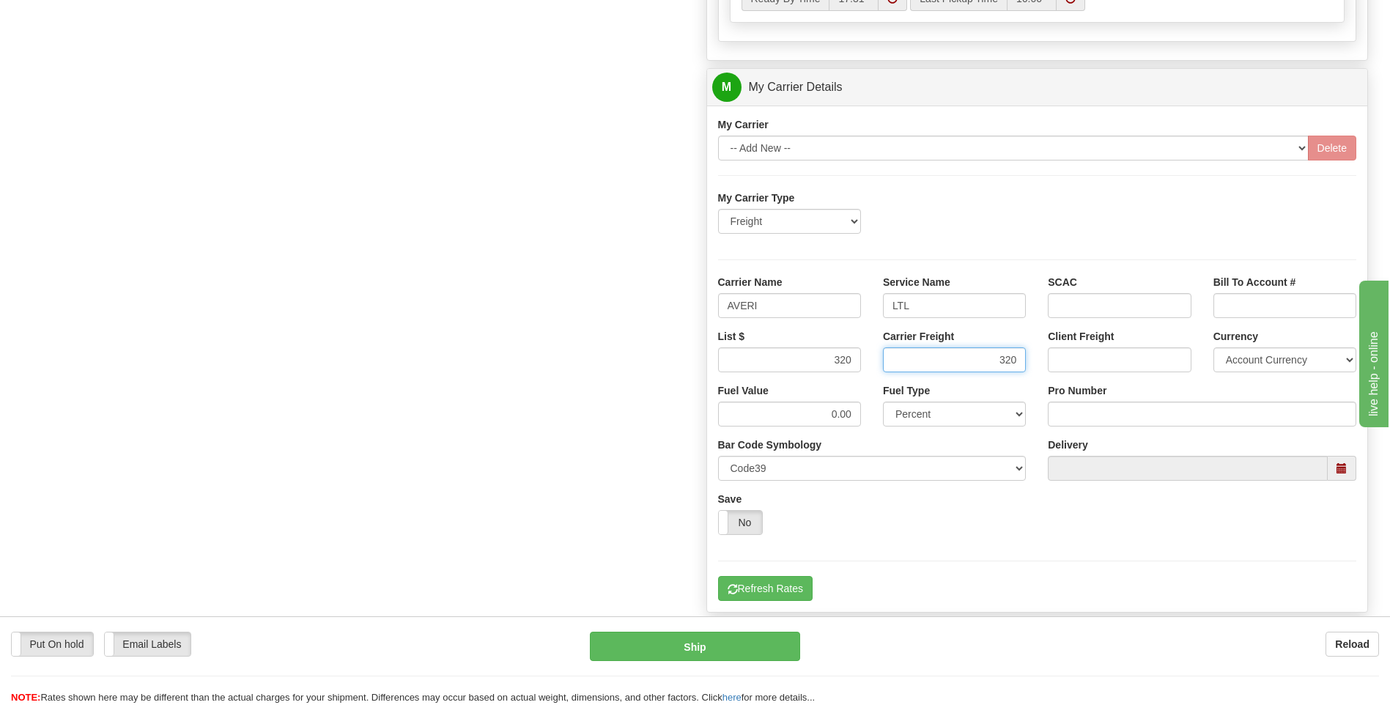
type input "320"
click at [1074, 416] on input "Pro Number" at bounding box center [1202, 414] width 309 height 25
type input "0760160965"
click at [791, 600] on button "Refresh Rates" at bounding box center [765, 588] width 95 height 25
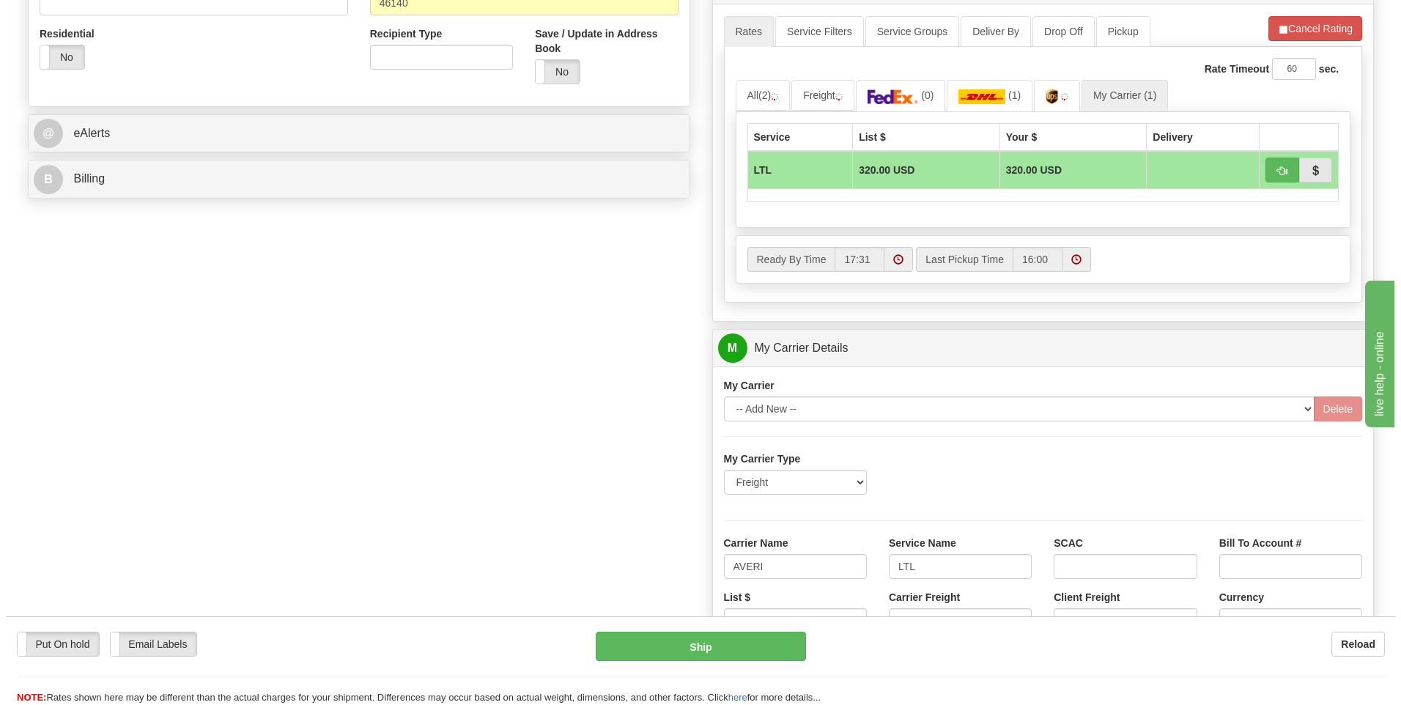
scroll to position [366, 0]
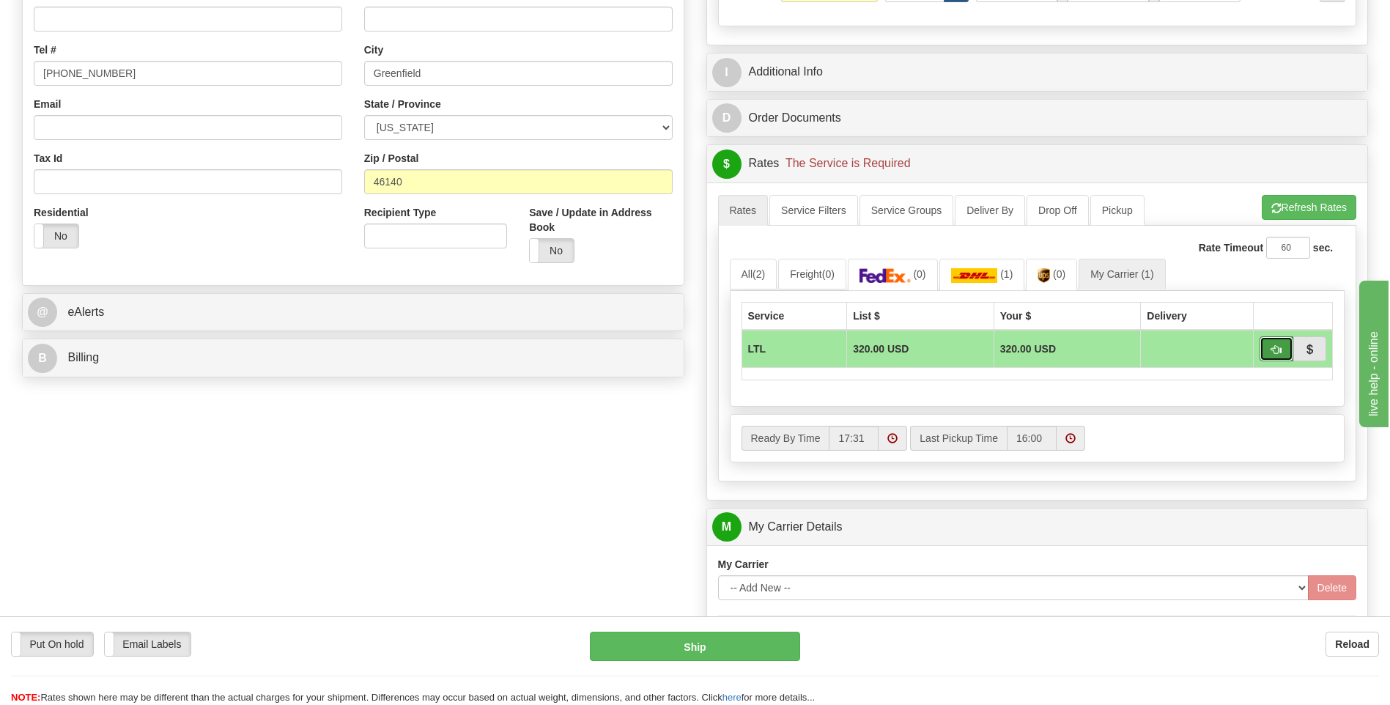
click at [1272, 353] on span "button" at bounding box center [1277, 350] width 10 height 10
type input "00"
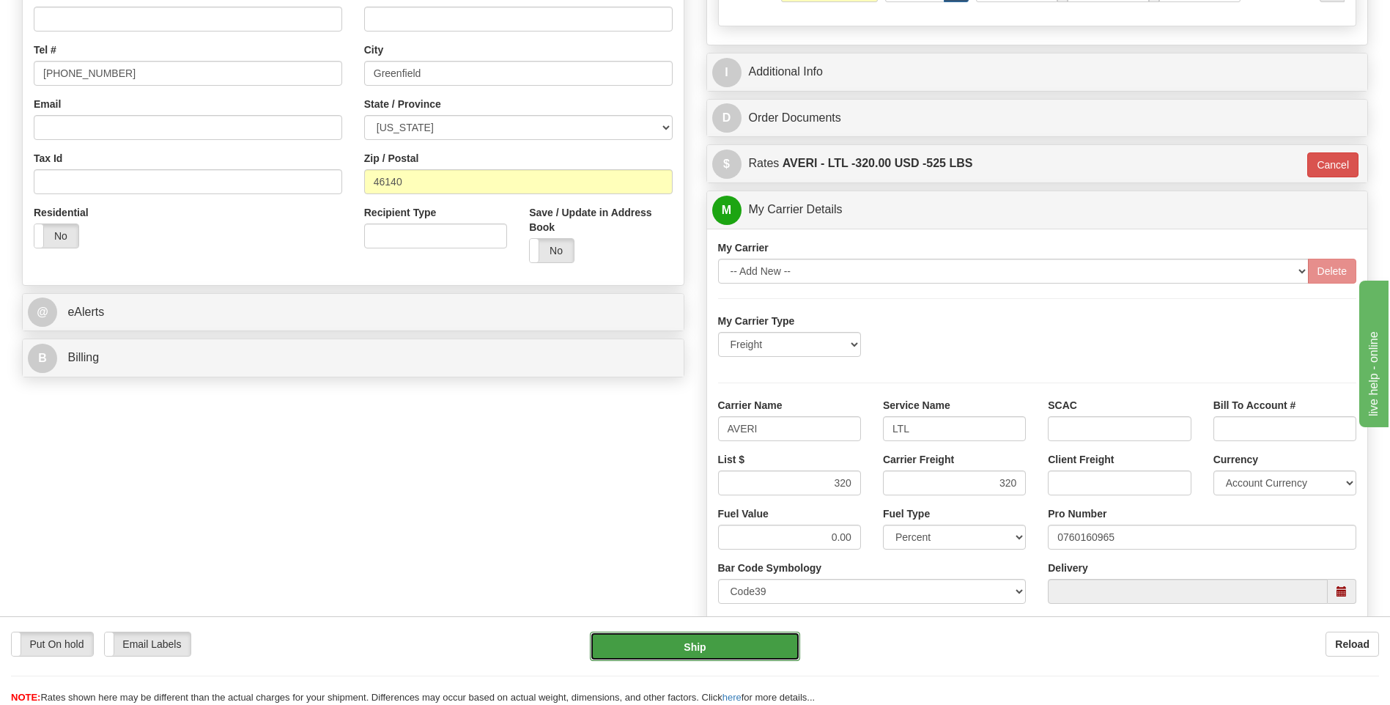
click at [786, 645] on button "Ship" at bounding box center [695, 646] width 210 height 29
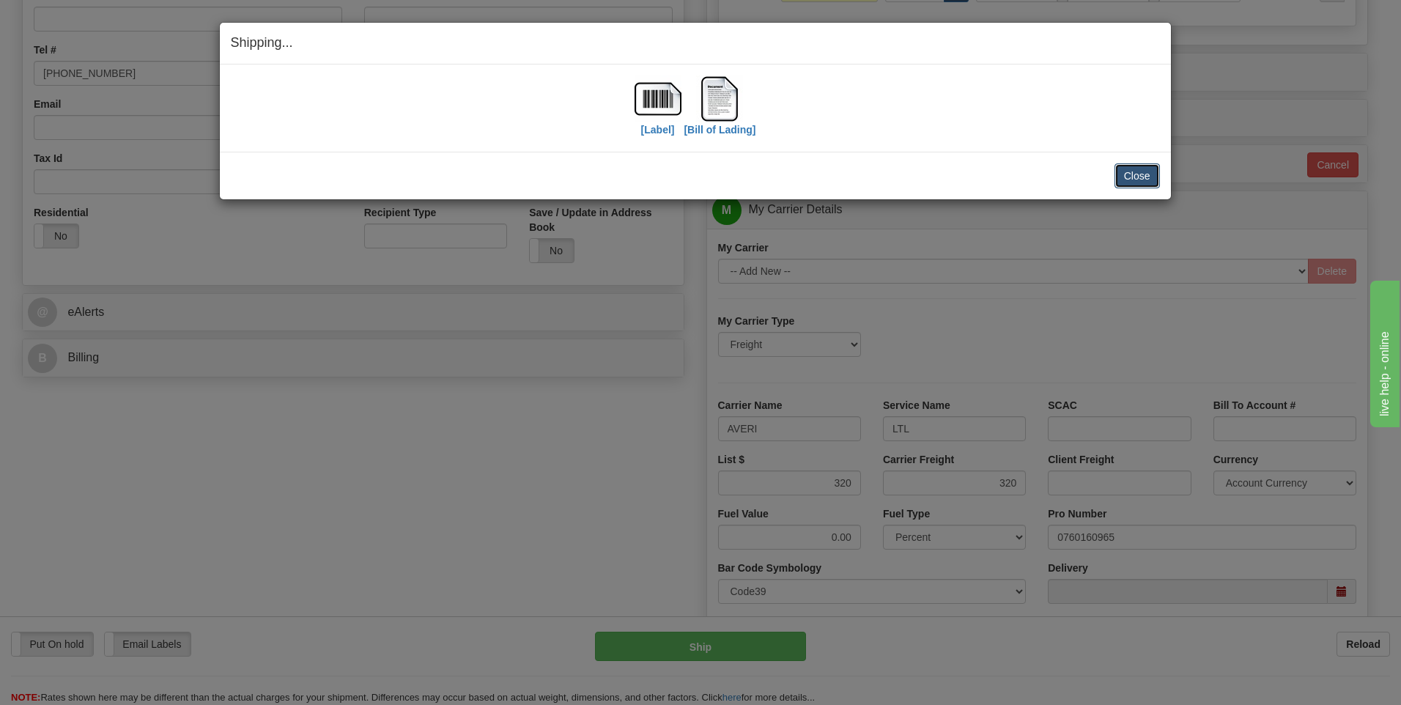
click at [1126, 177] on button "Close" at bounding box center [1137, 175] width 45 height 25
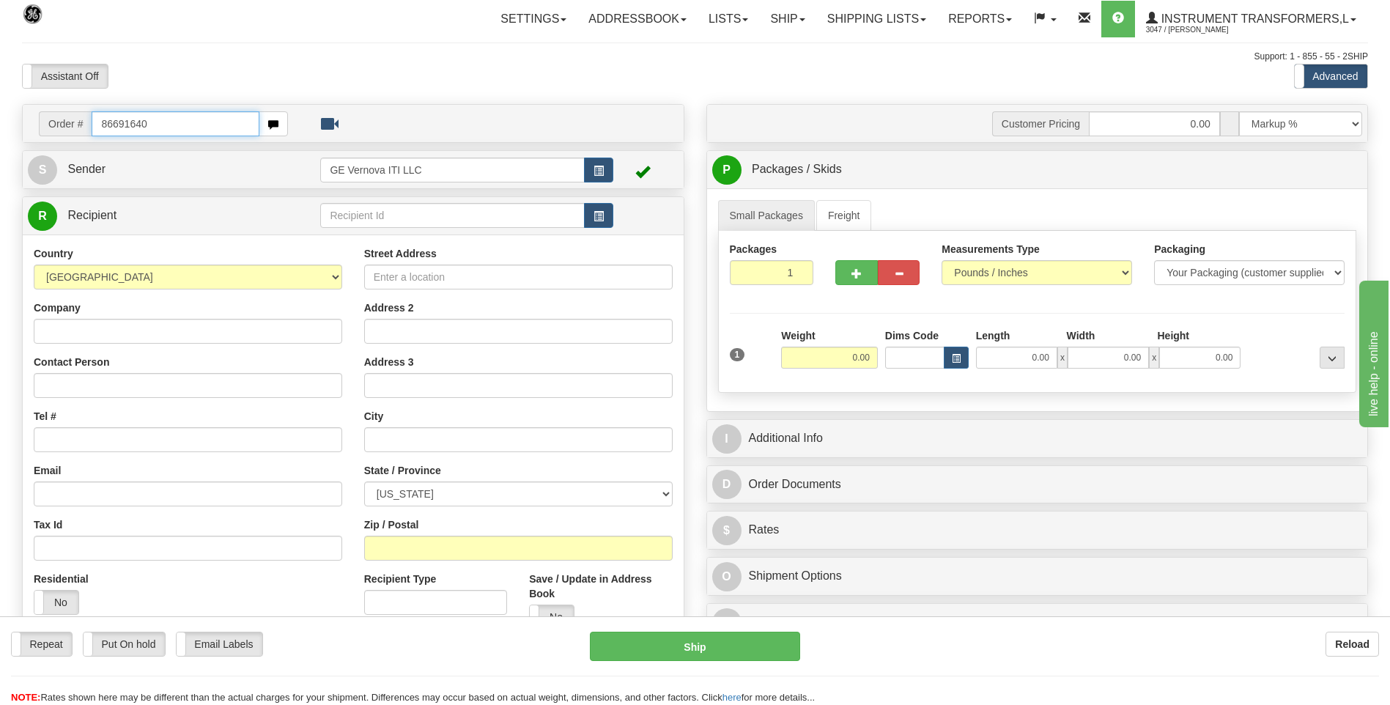
type input "86691640"
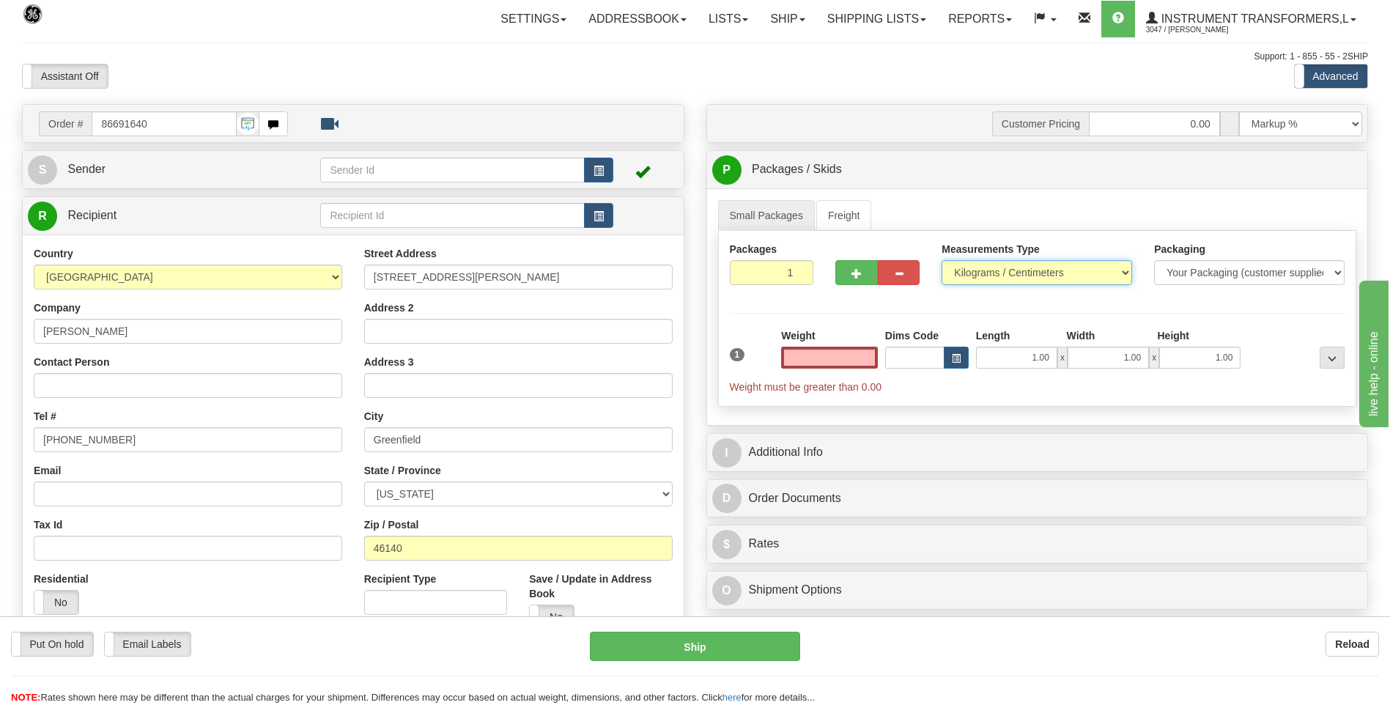
type input "0.00"
click at [967, 267] on select "Pounds / Inches Kilograms / Centimeters" at bounding box center [1037, 272] width 191 height 25
select select "0"
click at [942, 260] on select "Pounds / Inches Kilograms / Centimeters" at bounding box center [1037, 272] width 191 height 25
click at [859, 359] on input "0.00" at bounding box center [829, 358] width 97 height 22
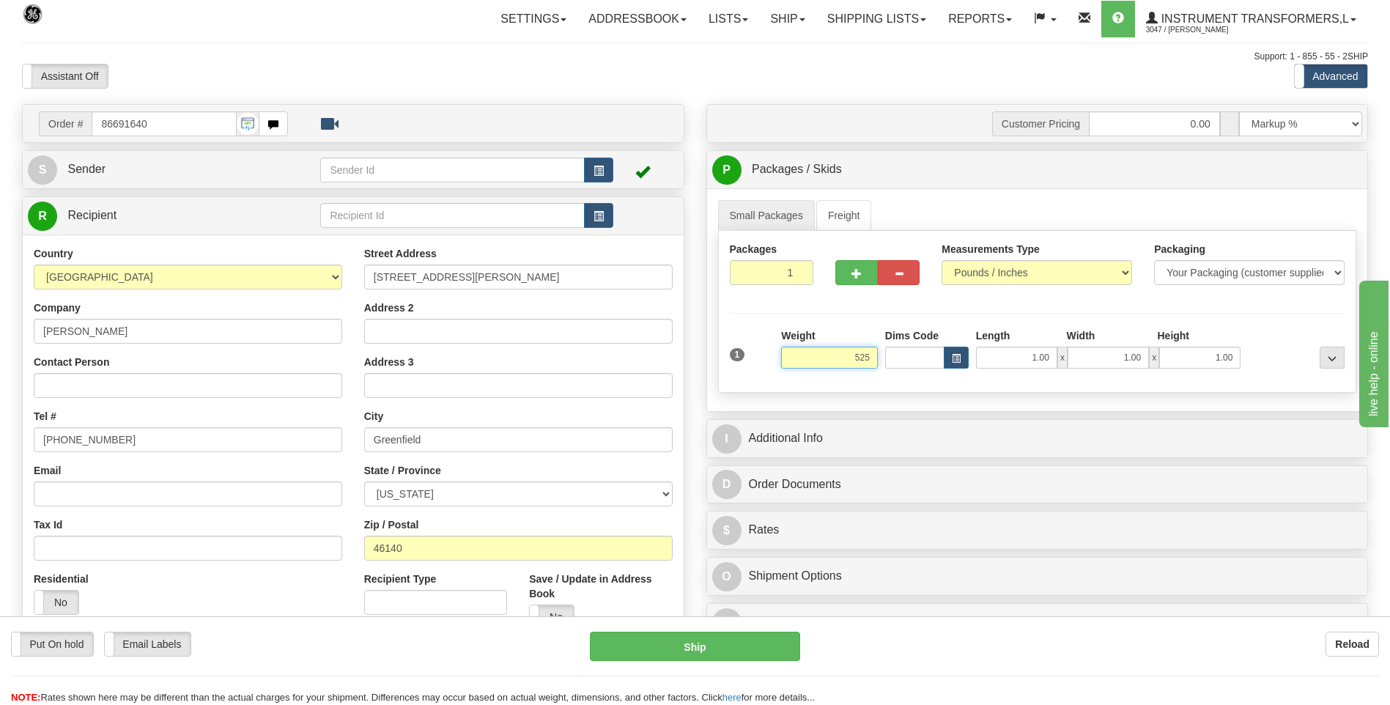
click button "Delete" at bounding box center [0, 0] width 0 height 0
type input "525.00"
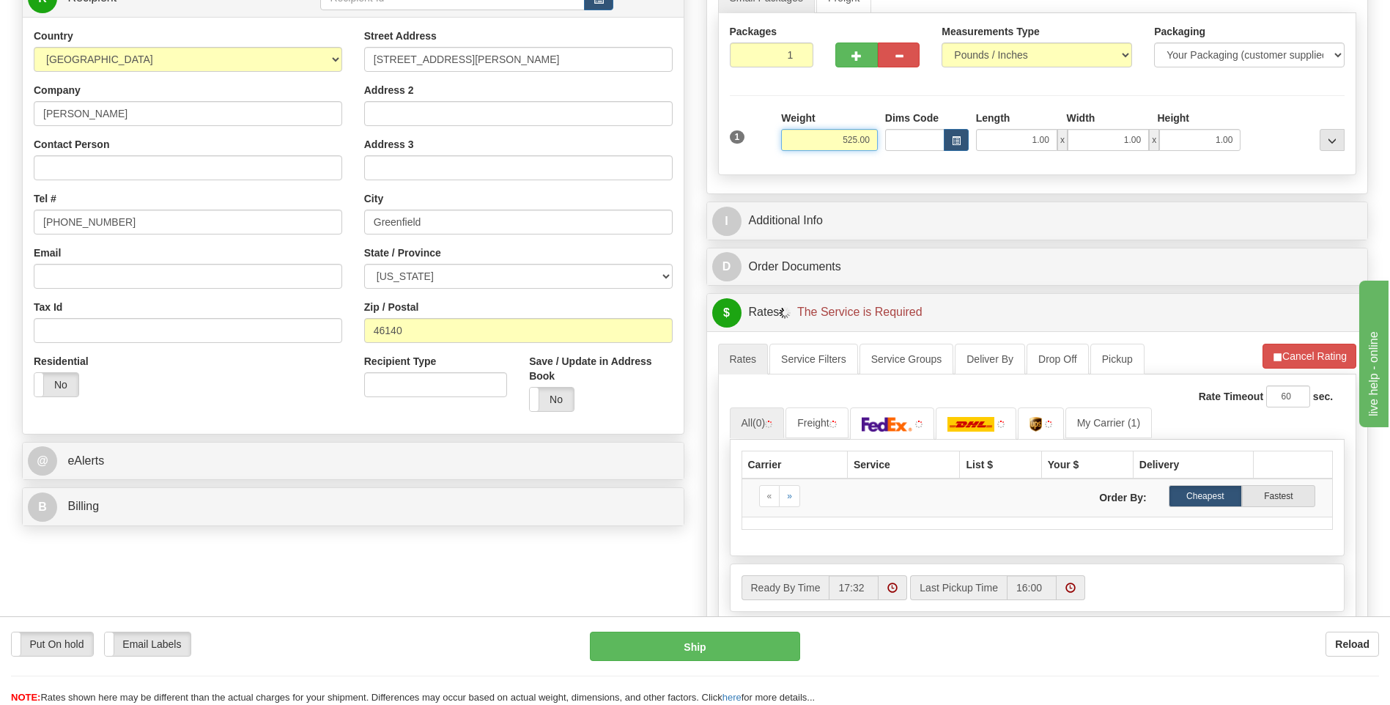
scroll to position [220, 0]
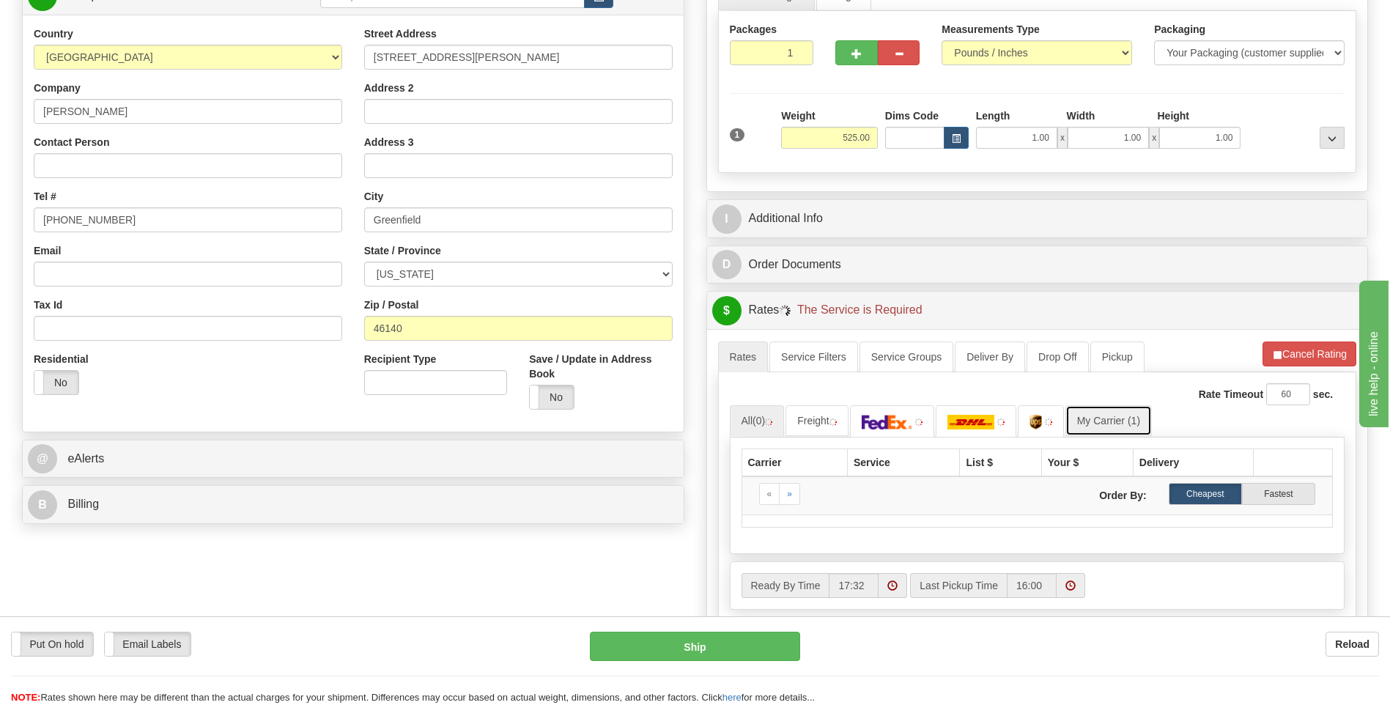
click at [1102, 435] on link "My Carrier (1)" at bounding box center [1109, 420] width 86 height 31
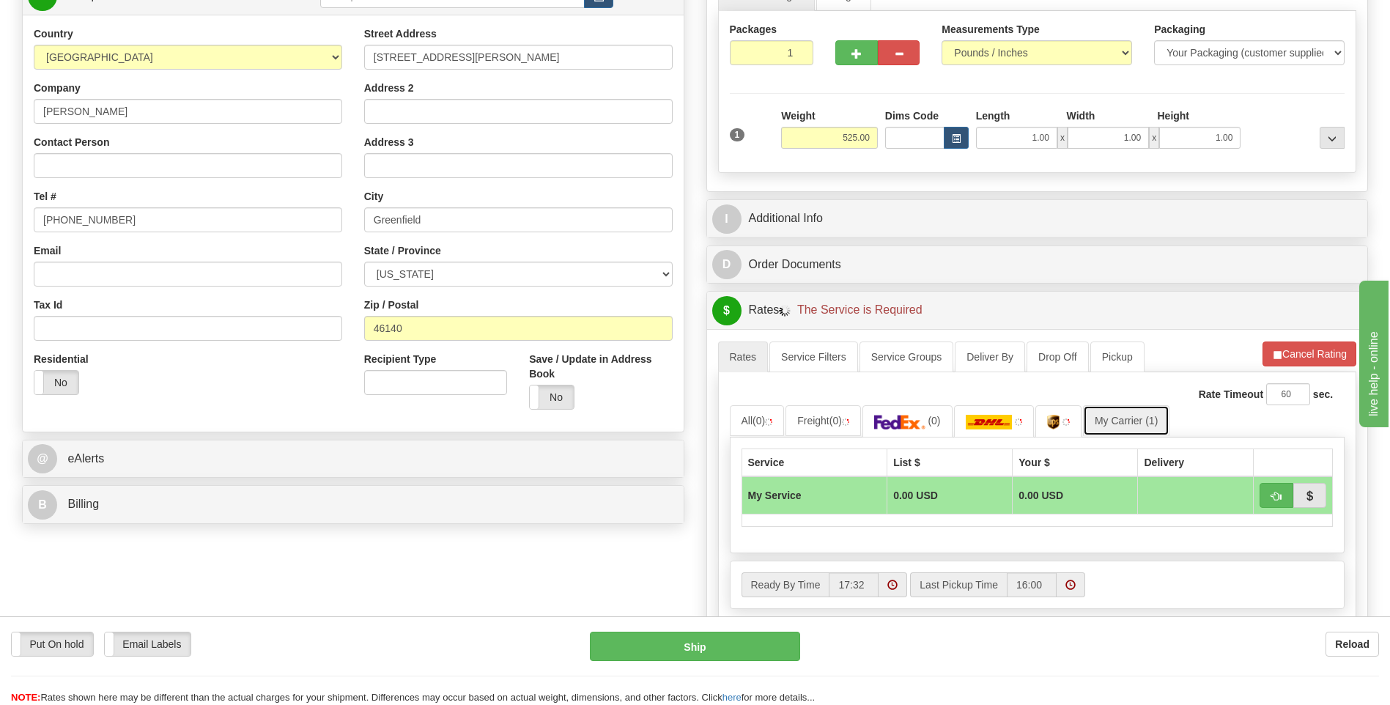
click at [1104, 425] on link "My Carrier (1)" at bounding box center [1126, 420] width 86 height 31
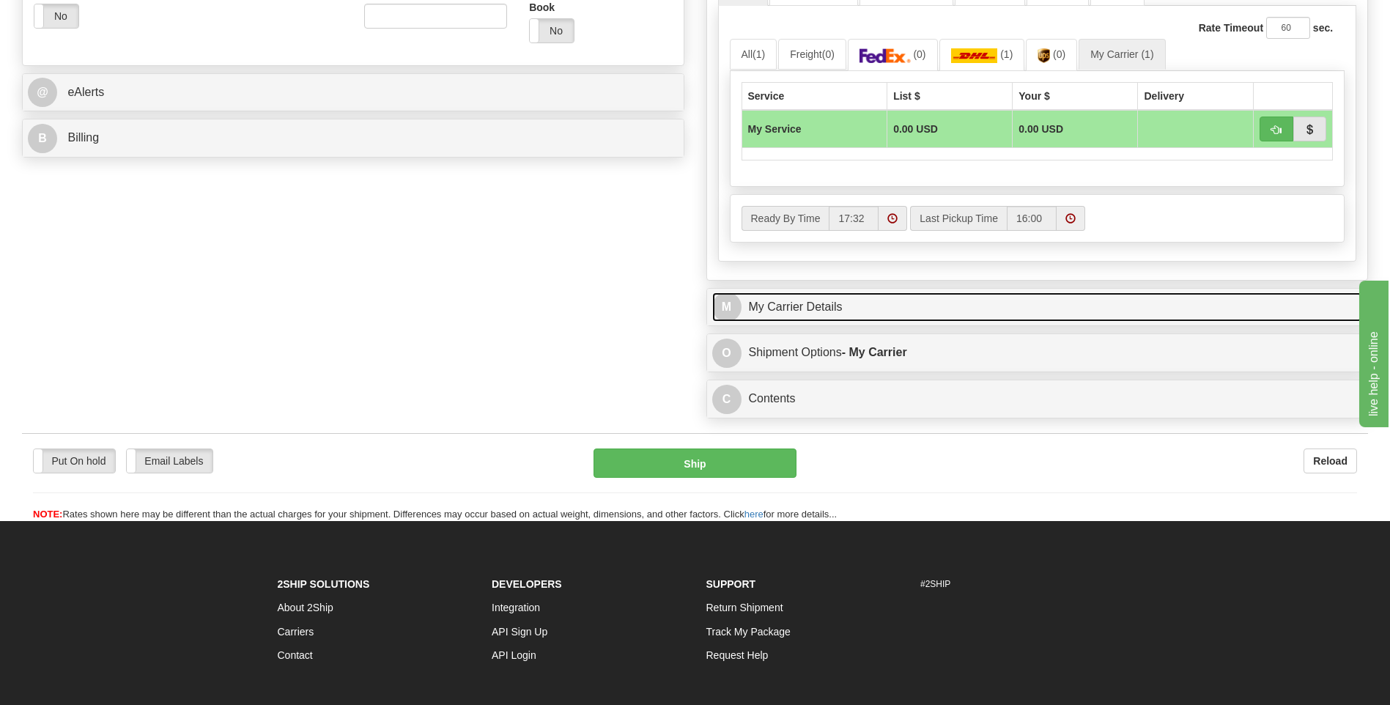
click at [878, 322] on link "M My Carrier Details" at bounding box center [1037, 307] width 651 height 30
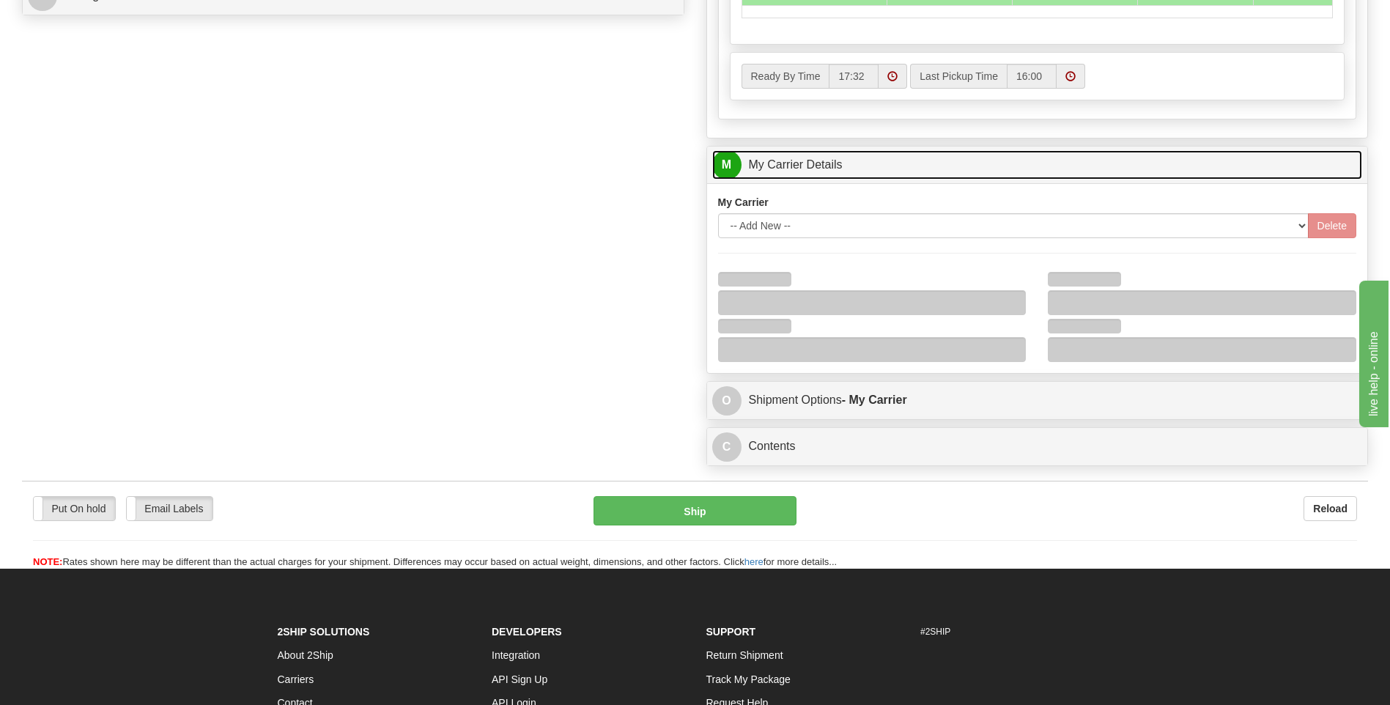
scroll to position [879, 0]
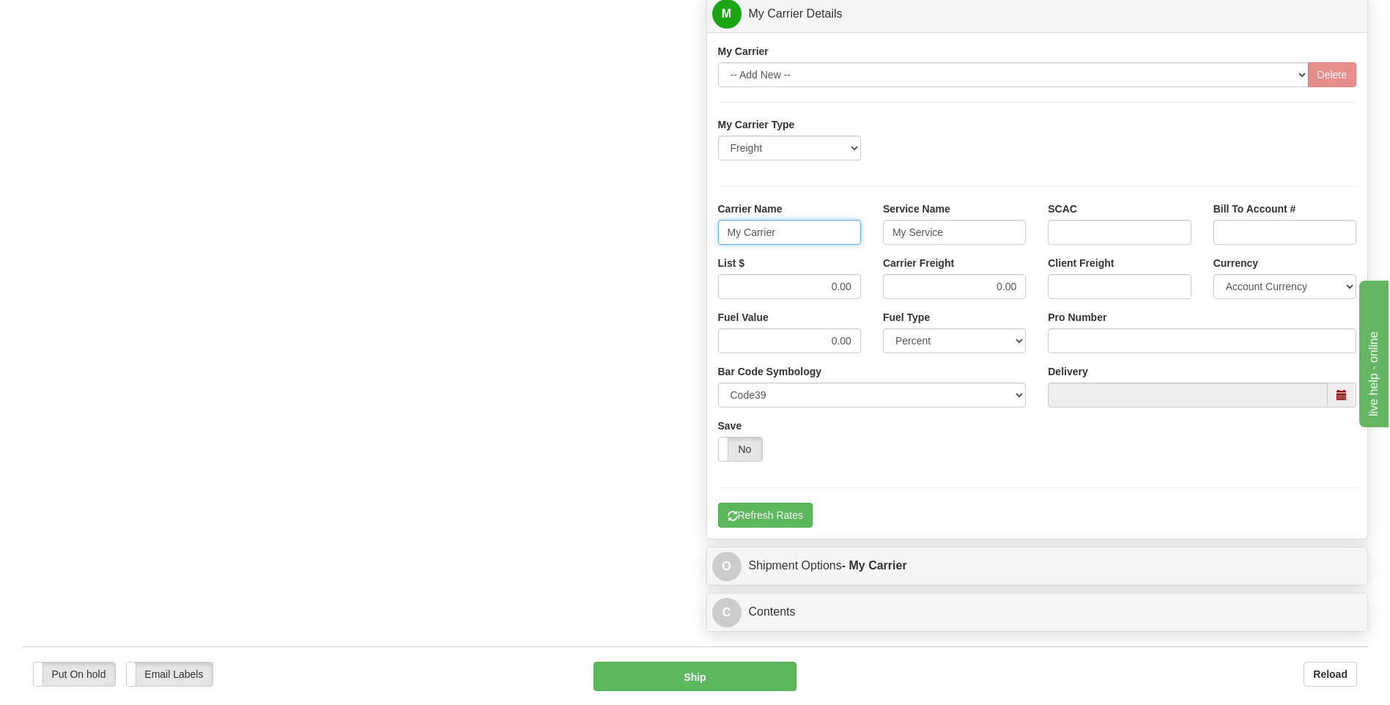
drag, startPoint x: 774, startPoint y: 230, endPoint x: 674, endPoint y: 229, distance: 100.4
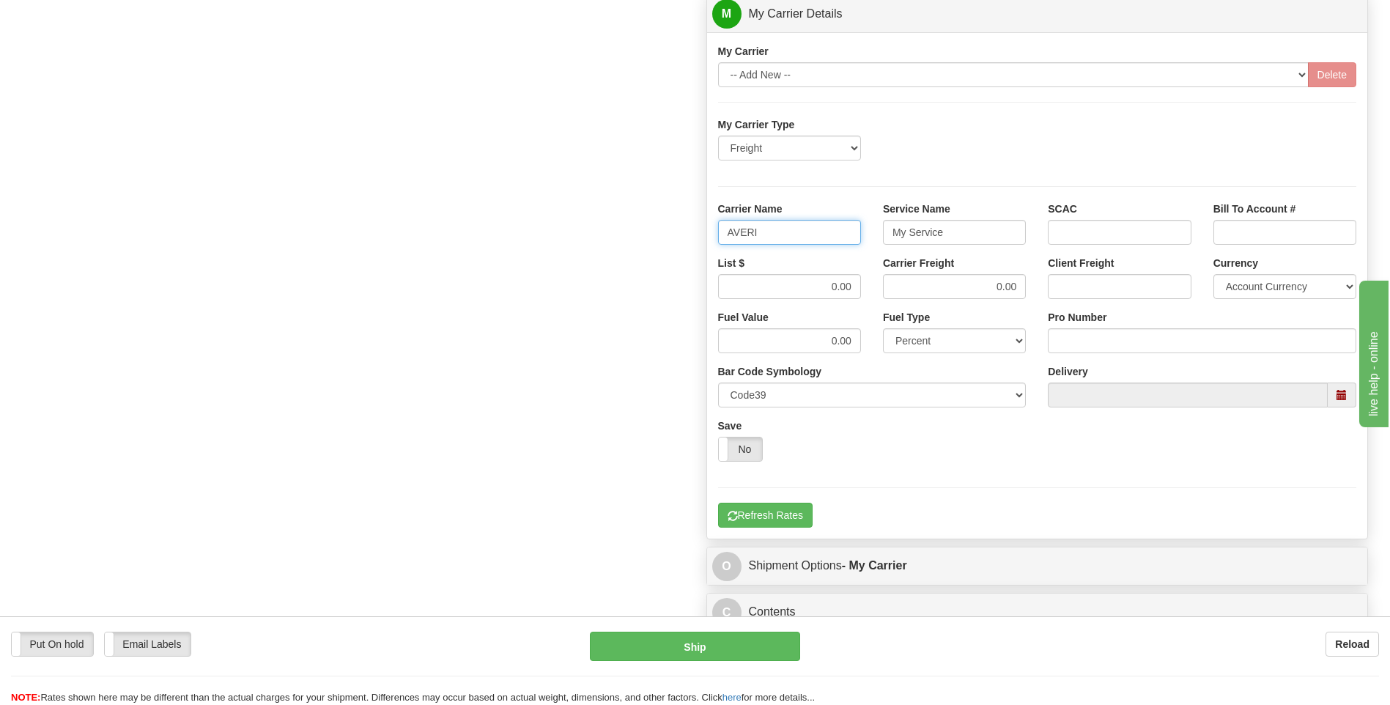
type input "AVERI"
type input "LTL"
drag, startPoint x: 822, startPoint y: 287, endPoint x: 877, endPoint y: 285, distance: 55.7
click at [877, 285] on div "List $ 0.00 Carrier Freight 0.00 Client Freight Currency Account Currency ARN A…" at bounding box center [1037, 283] width 661 height 54
type input ".01"
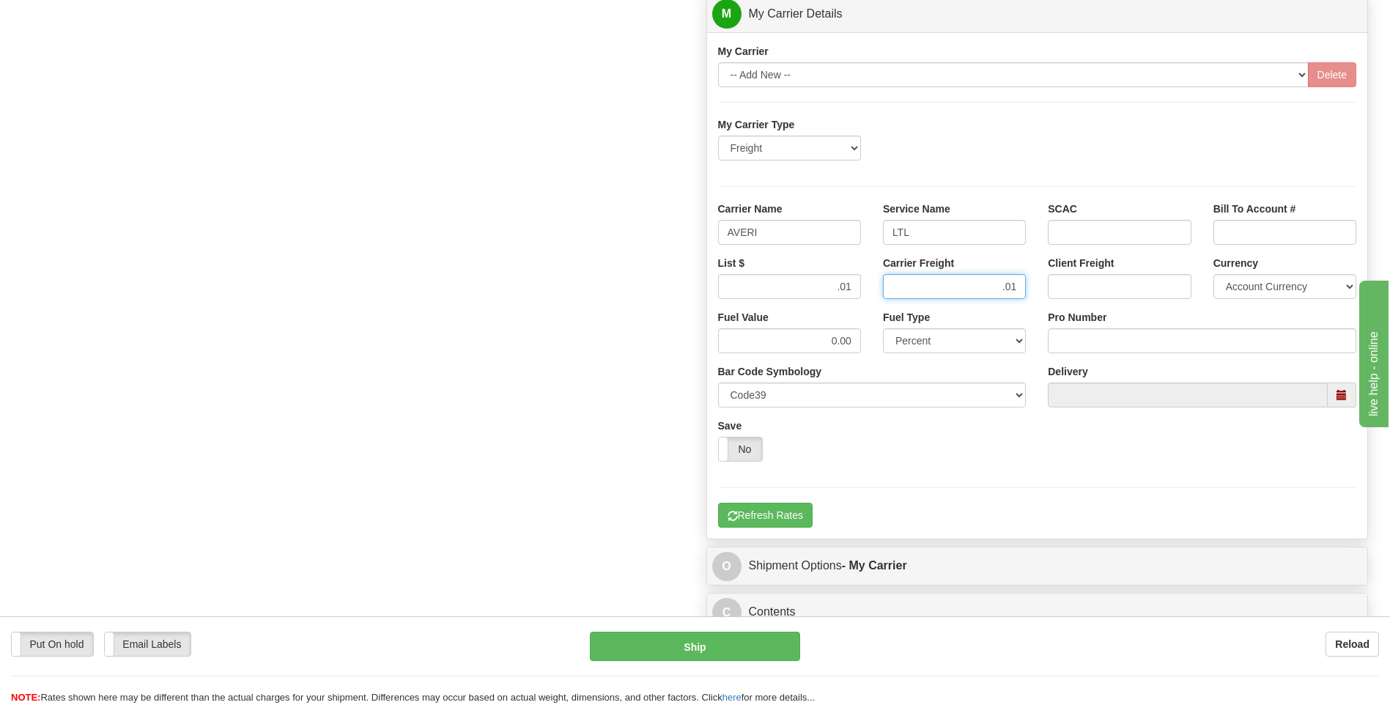
type input ".01"
click at [1116, 344] on input "Pro Number" at bounding box center [1202, 340] width 309 height 25
type input "0760160965"
click at [786, 514] on button "Refresh Rates" at bounding box center [765, 515] width 95 height 25
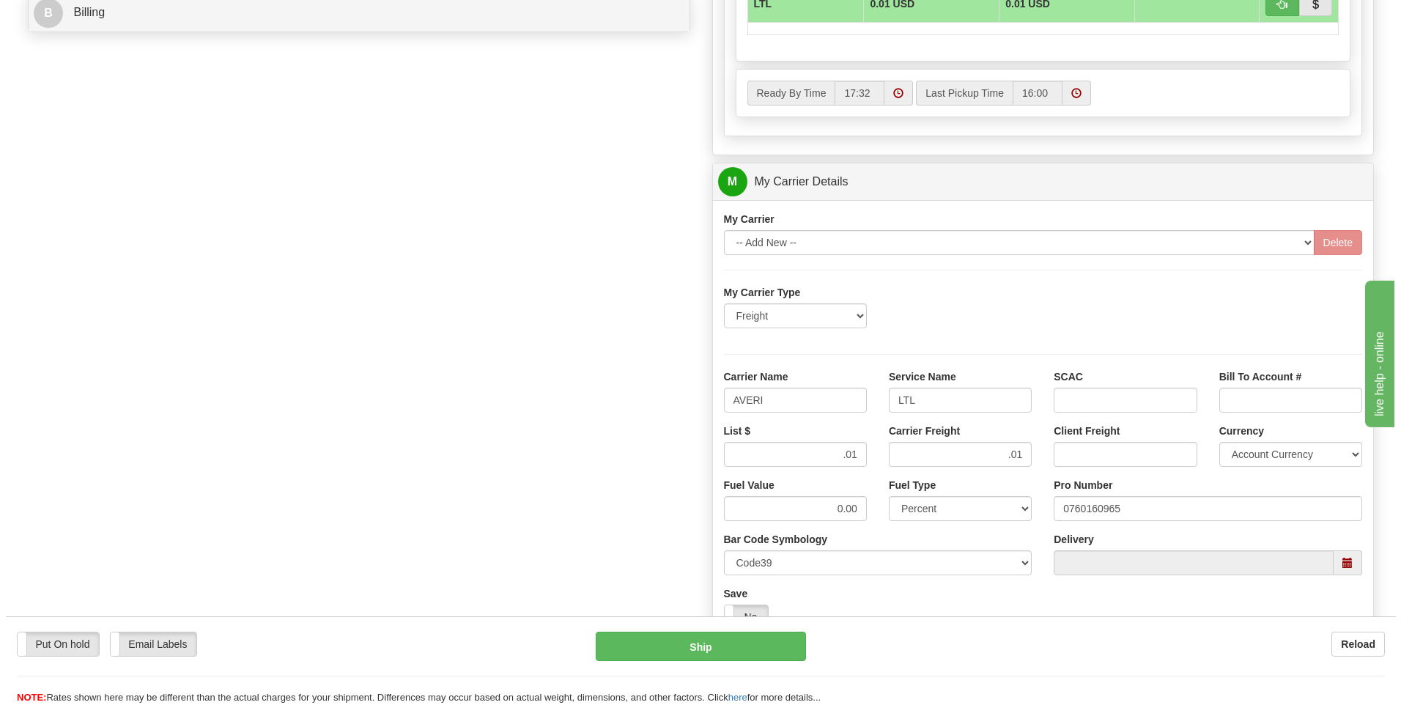
scroll to position [513, 0]
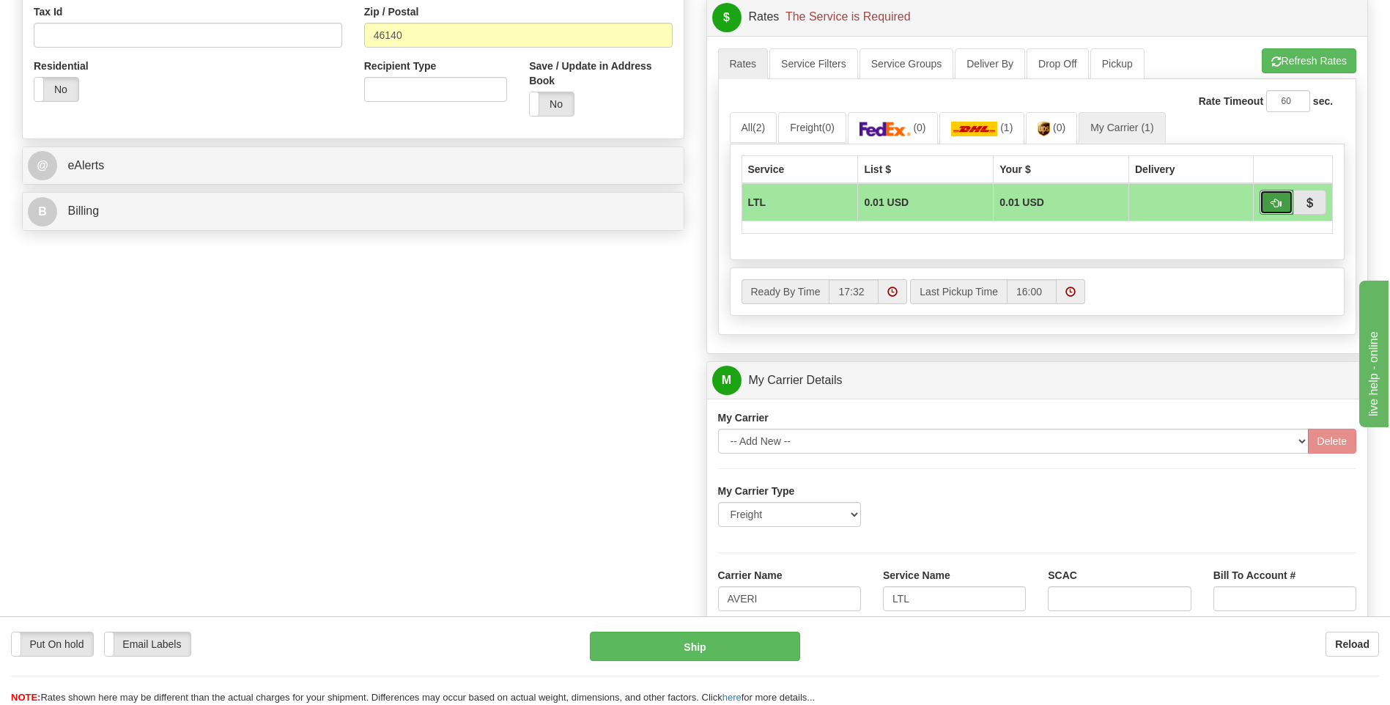
click at [1279, 202] on span "button" at bounding box center [1277, 204] width 10 height 10
type input "00"
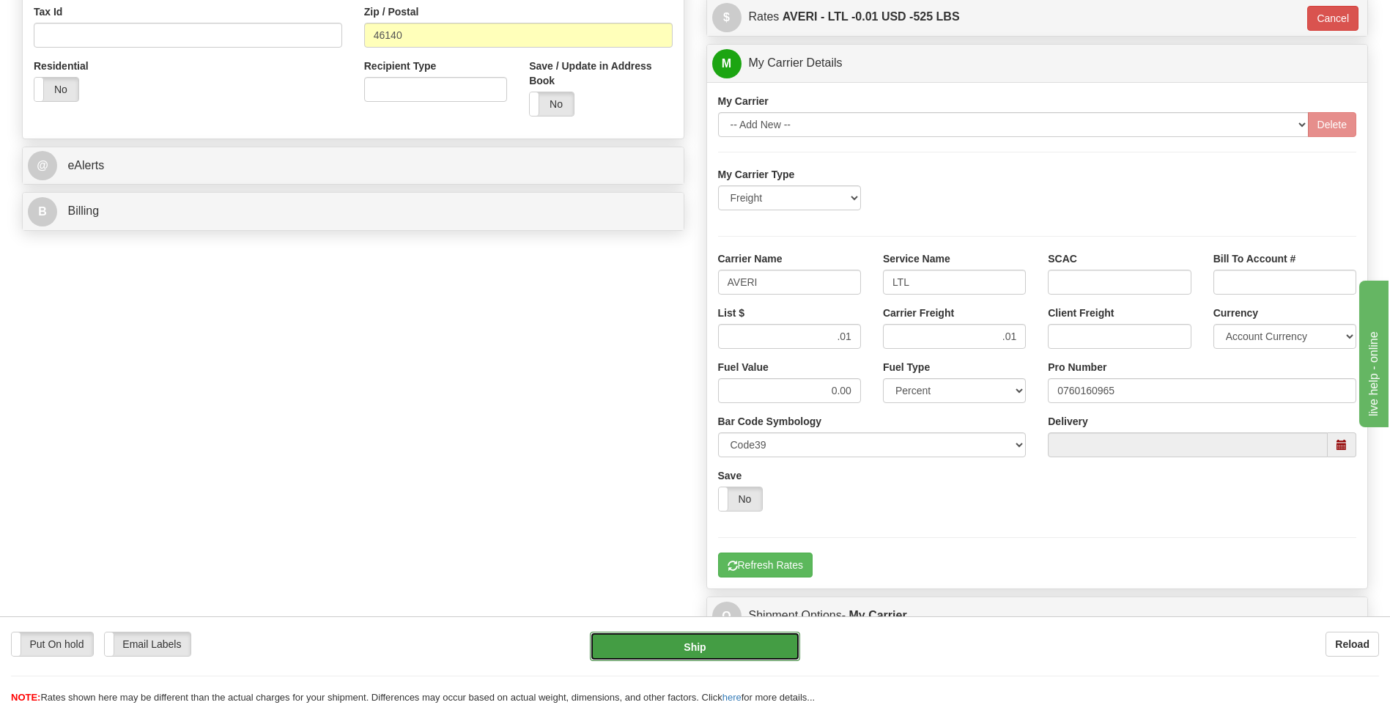
click at [690, 650] on button "Ship" at bounding box center [695, 646] width 210 height 29
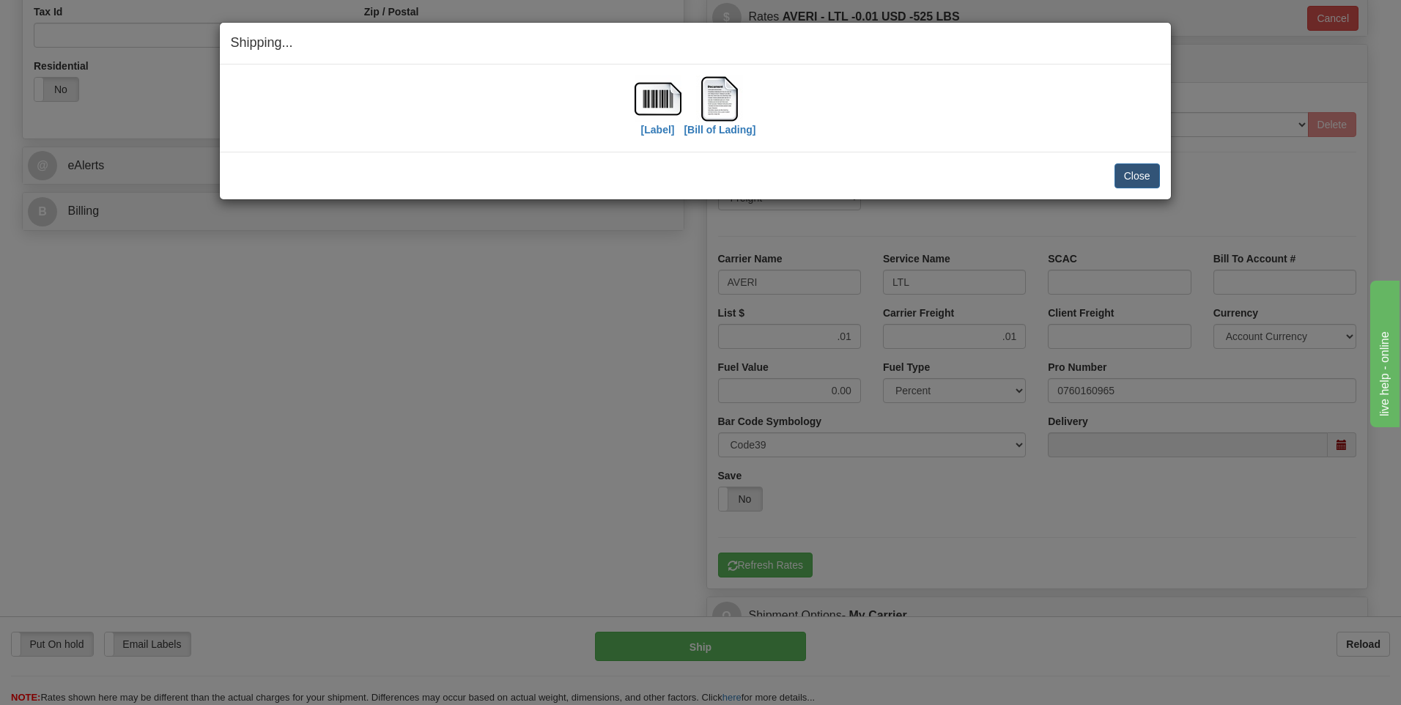
click at [1133, 161] on div "Close Cancel Cancel Shipment and Quit Pickup Quit Pickup ONLY" at bounding box center [695, 176] width 951 height 48
click at [1132, 174] on button "Close" at bounding box center [1137, 175] width 45 height 25
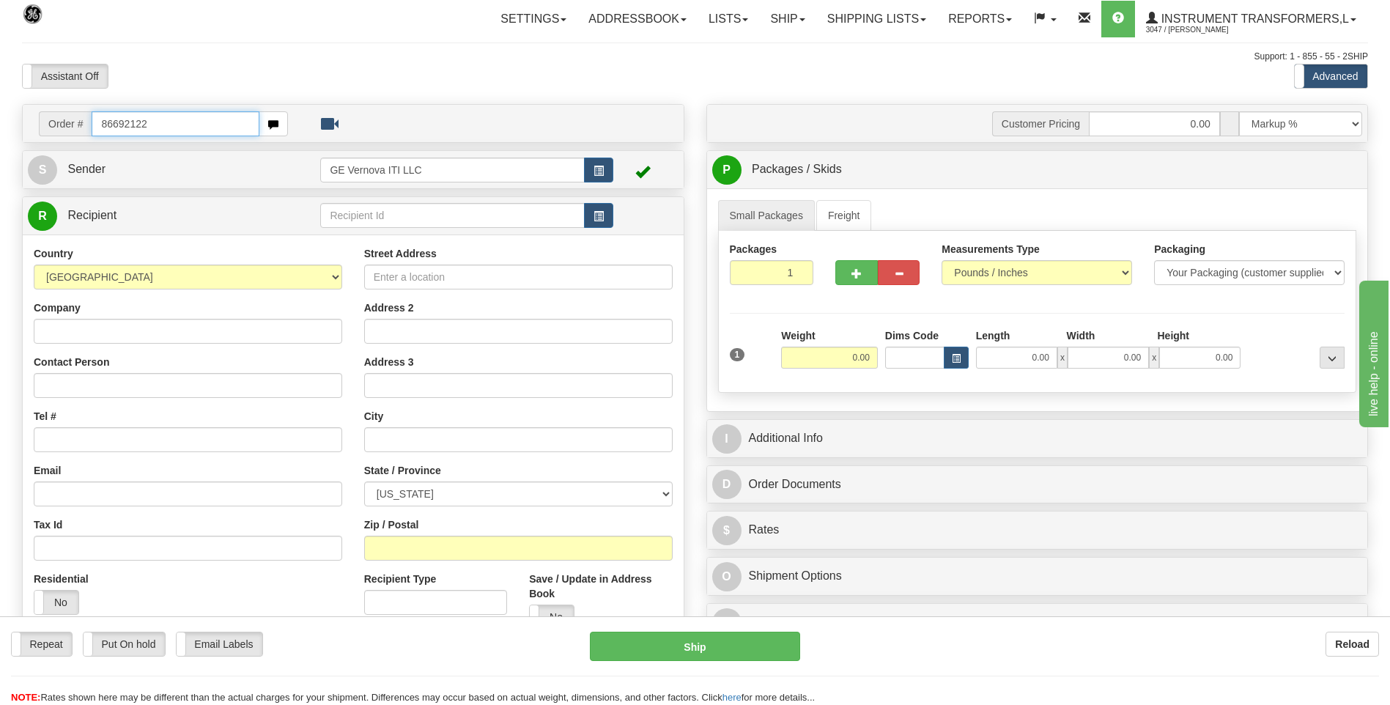
type input "86692122"
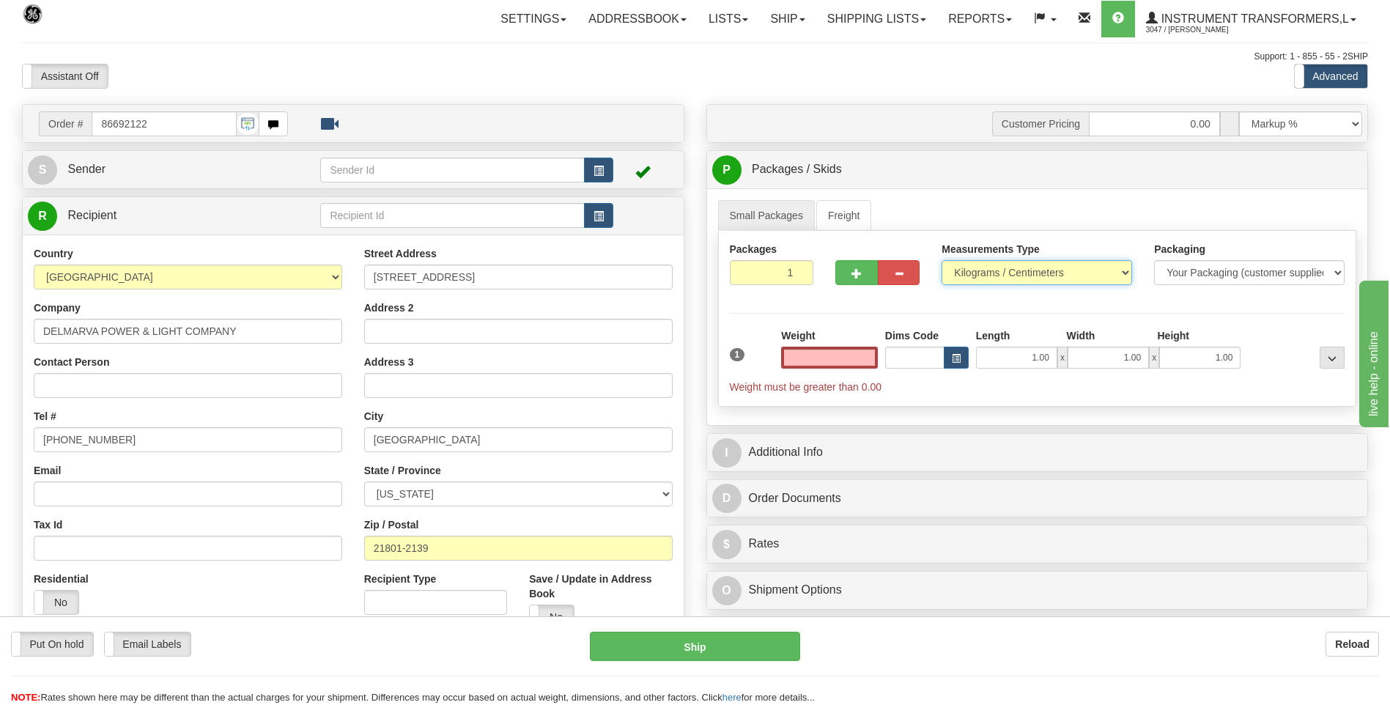
type input "0.00"
click at [988, 278] on select "Pounds / Inches Kilograms / Centimeters" at bounding box center [1037, 272] width 191 height 25
select select "0"
click at [942, 260] on select "Pounds / Inches Kilograms / Centimeters" at bounding box center [1037, 272] width 191 height 25
click at [871, 356] on input "0.00" at bounding box center [829, 358] width 97 height 22
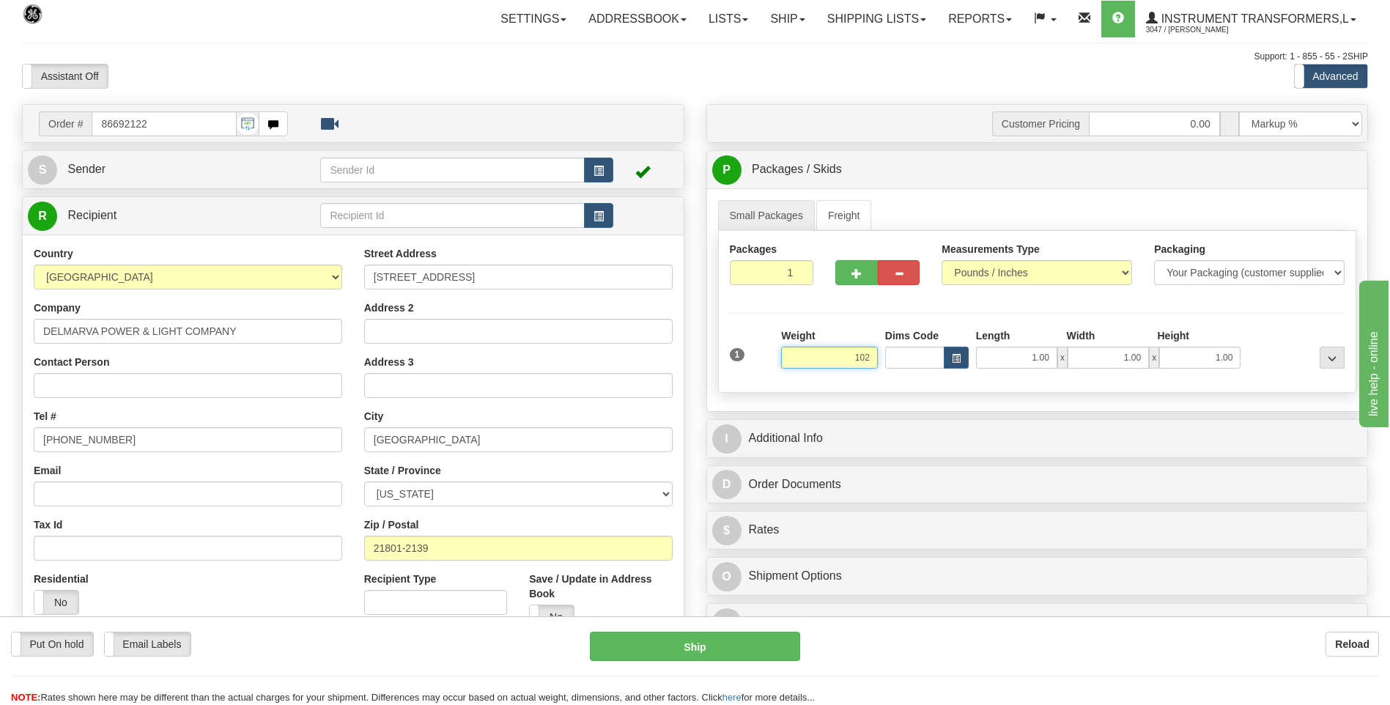
click button "Delete" at bounding box center [0, 0] width 0 height 0
type input "102.00"
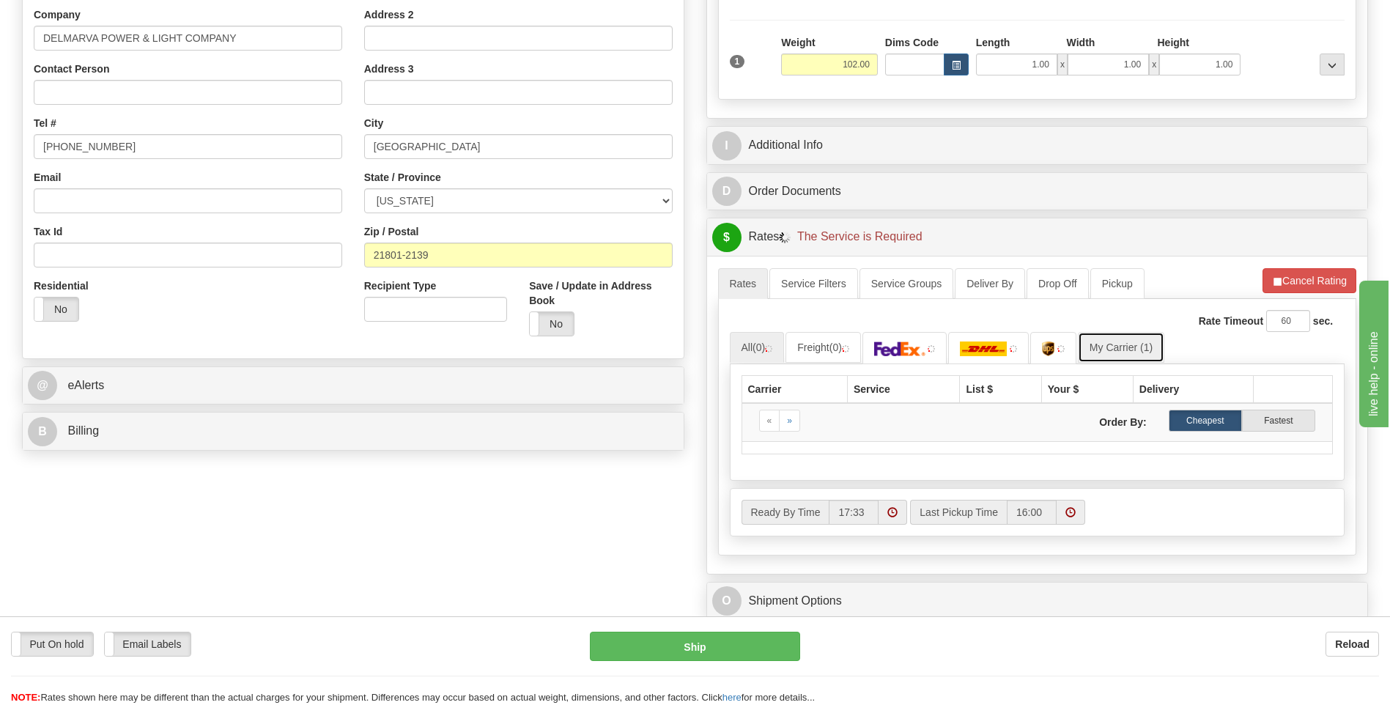
click at [1108, 353] on link "My Carrier (1)" at bounding box center [1121, 347] width 86 height 31
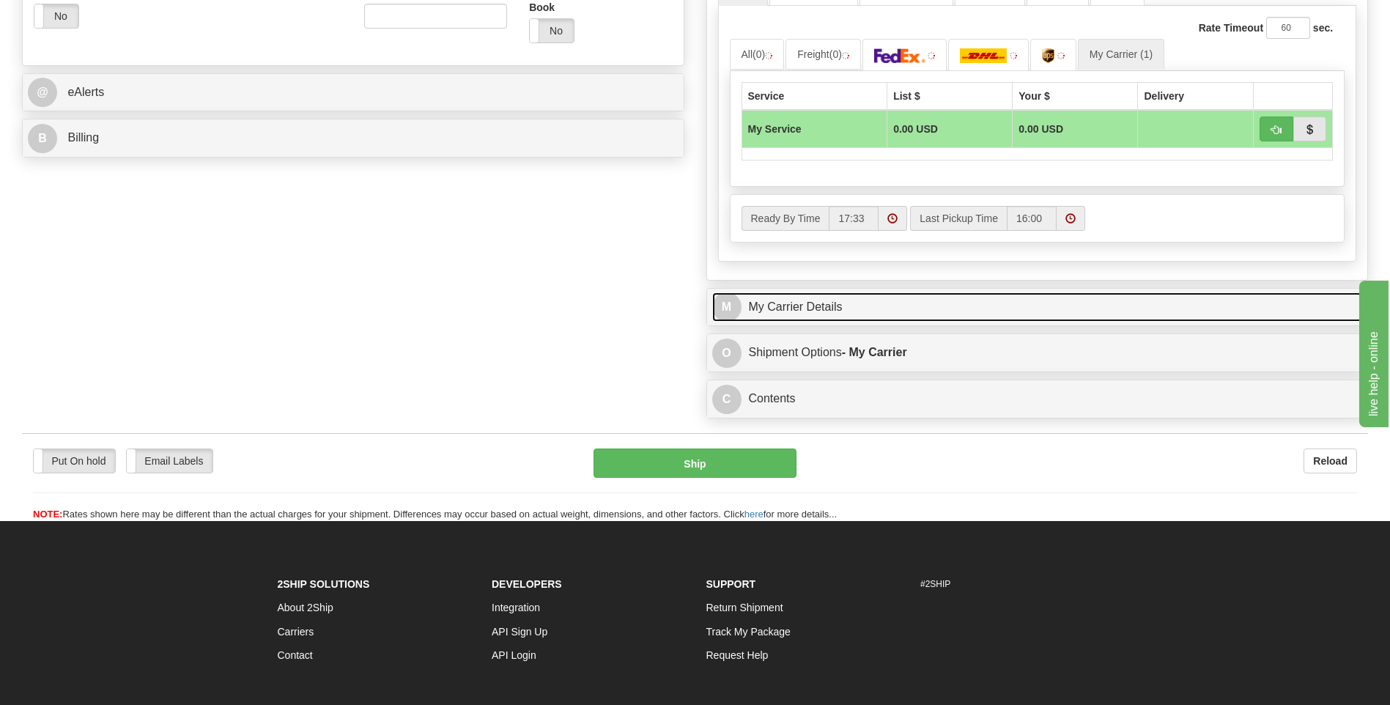
click at [874, 302] on link "M My Carrier Details" at bounding box center [1037, 307] width 651 height 30
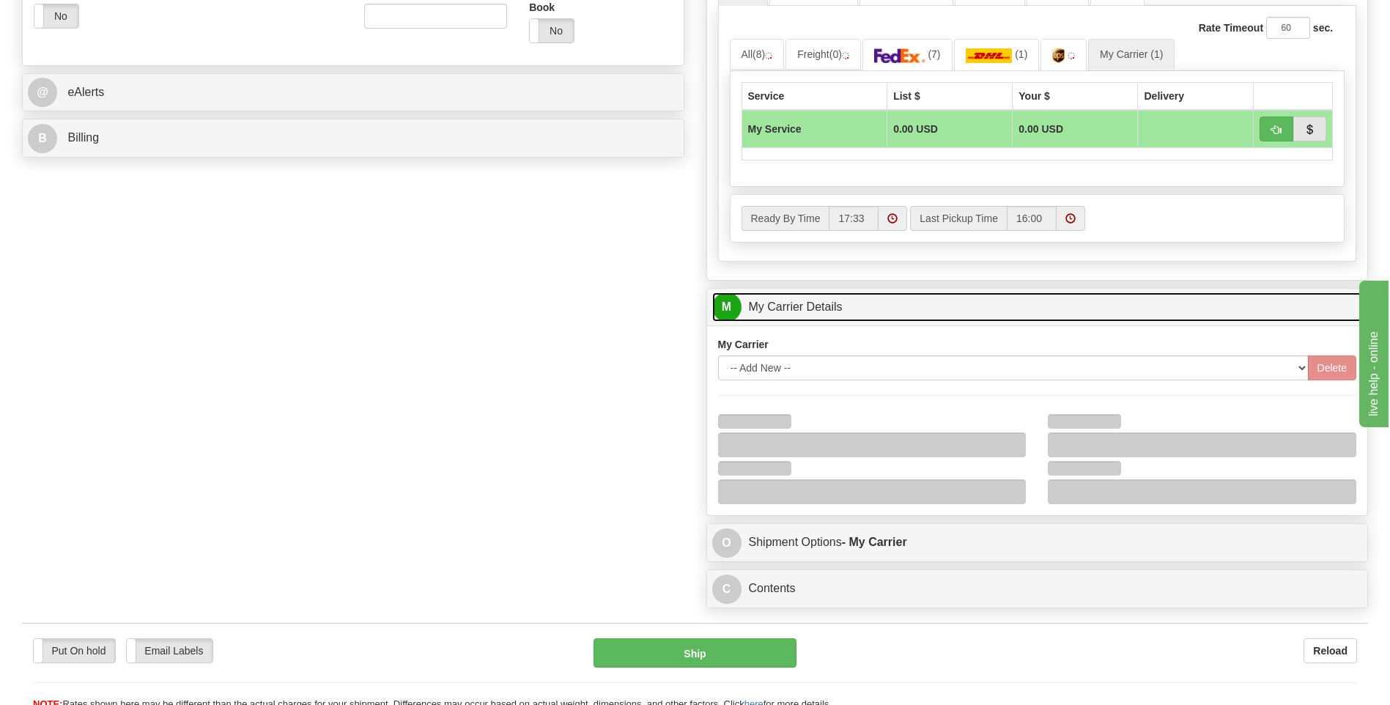
scroll to position [806, 0]
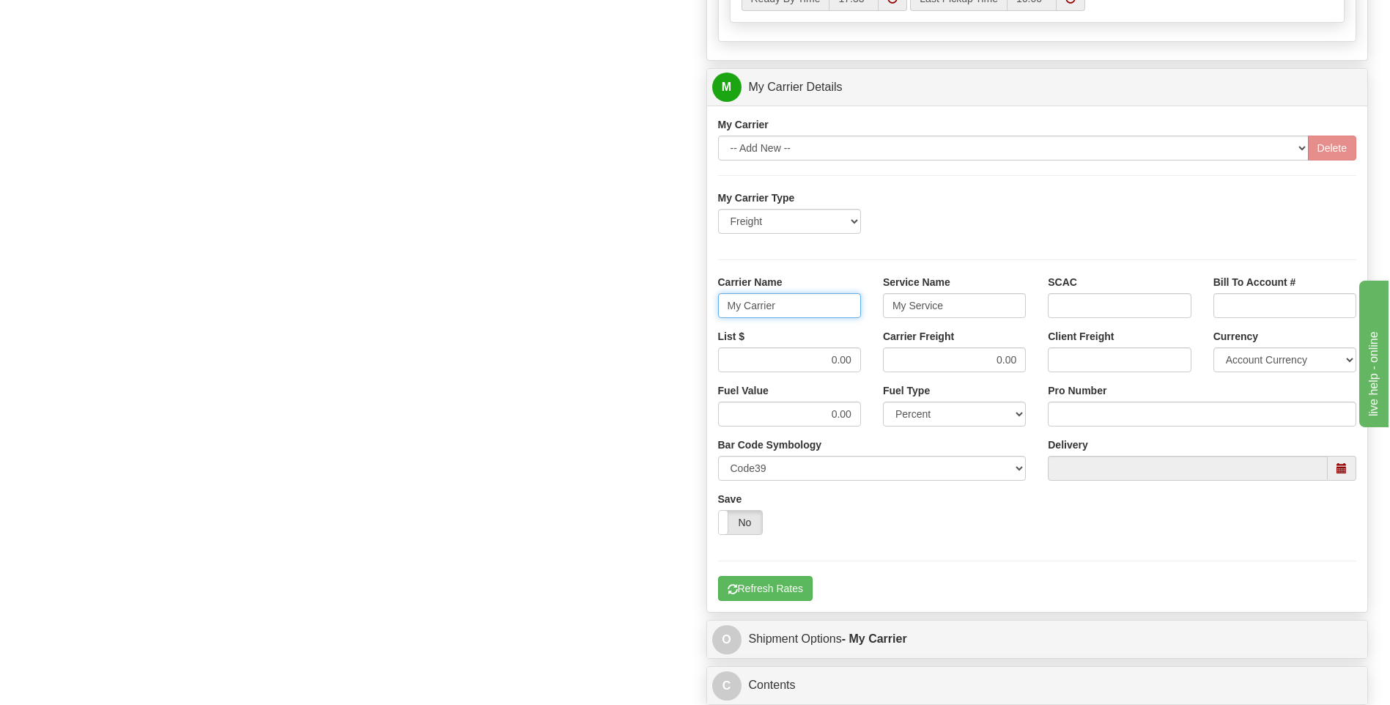
drag, startPoint x: 739, startPoint y: 302, endPoint x: 701, endPoint y: 301, distance: 37.4
click at [701, 301] on div "Customer Pricing 0.00 Markup % Discount % Flat Amount Per Pound Flat Amount Mar…" at bounding box center [1037, 5] width 685 height 1414
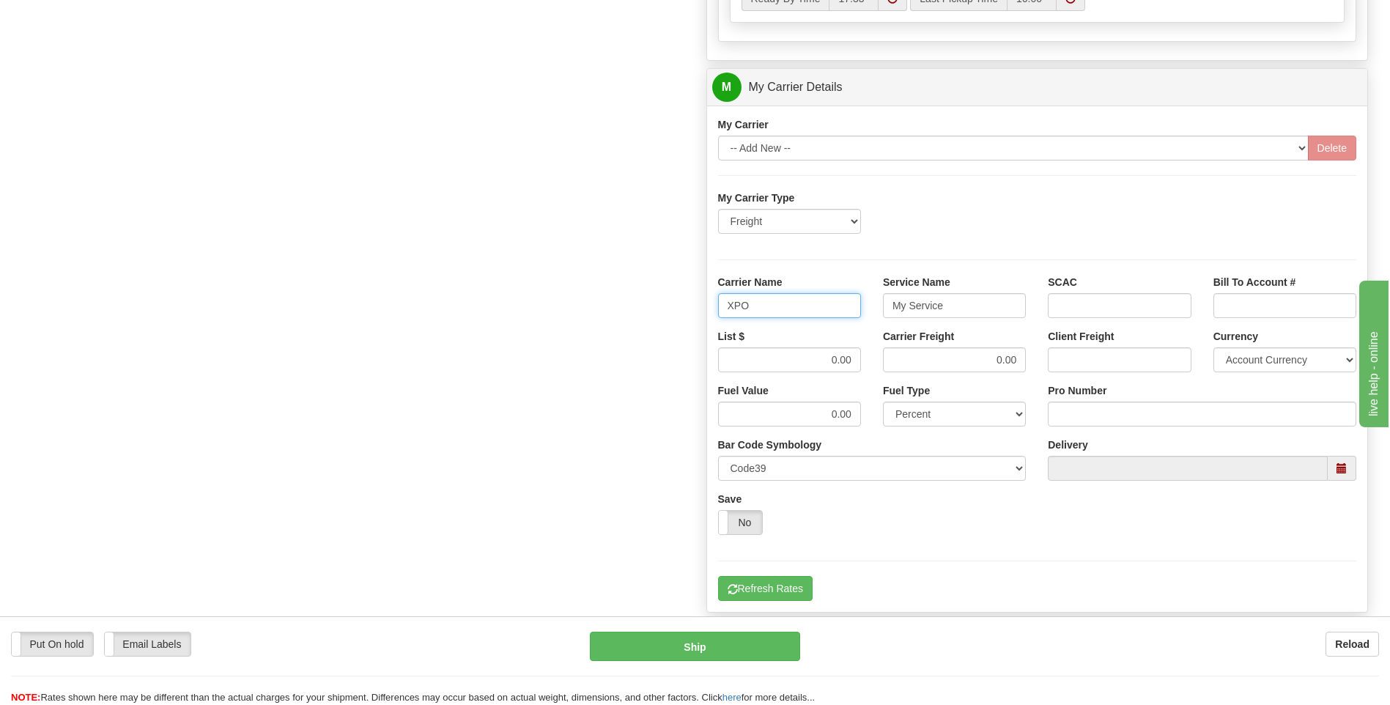
type input "XPO"
type input "LTL"
click at [965, 364] on div "List $ 0.00 Carrier Freight 0.00 Client Freight Currency Account Currency ARN A…" at bounding box center [1037, 356] width 661 height 54
type input "385"
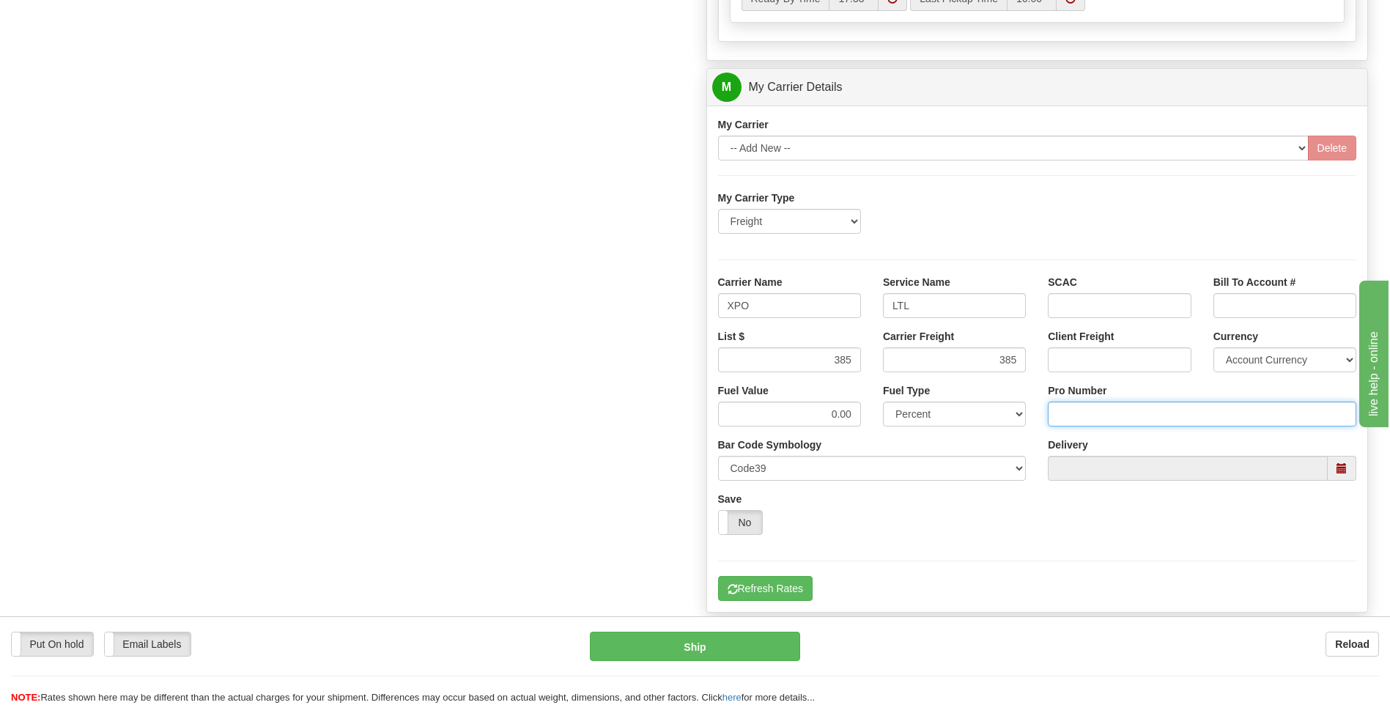
click at [1092, 412] on input "Pro Number" at bounding box center [1202, 414] width 309 height 25
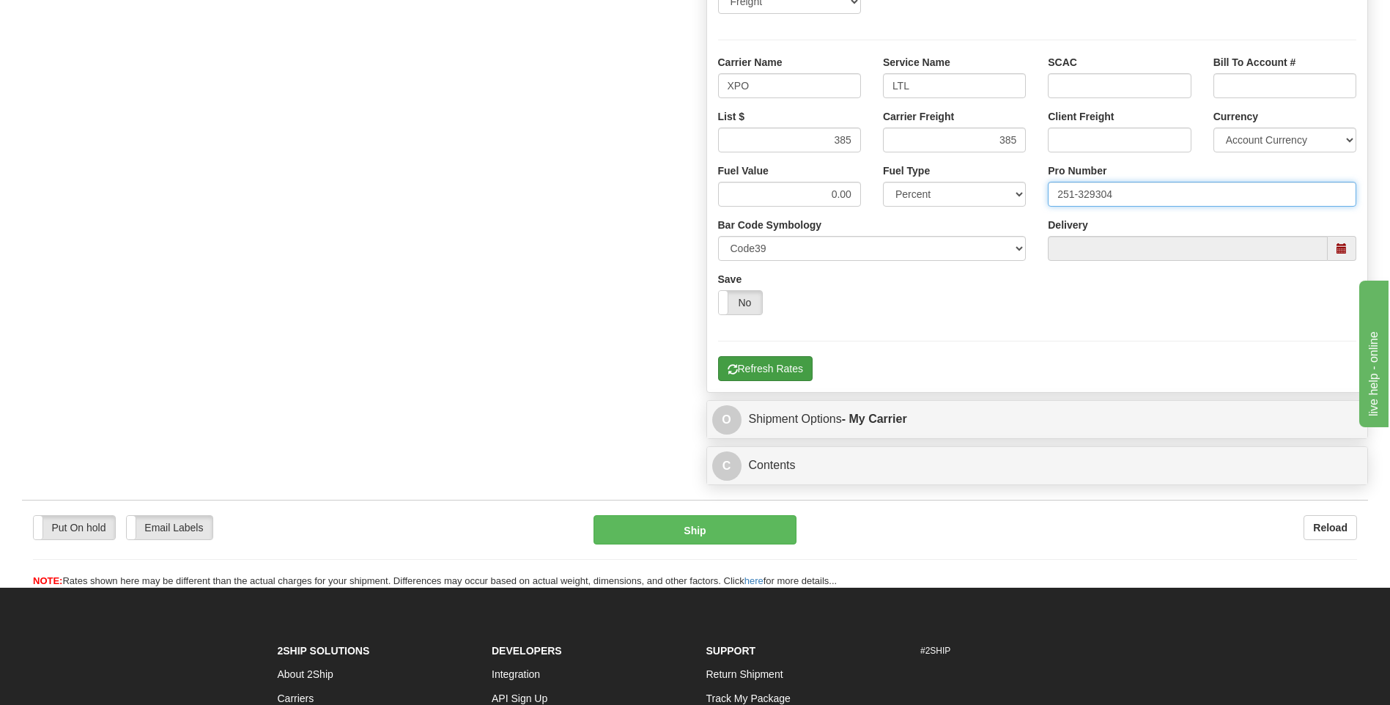
type input "251-329304"
click at [781, 376] on button "Refresh Rates" at bounding box center [765, 368] width 95 height 25
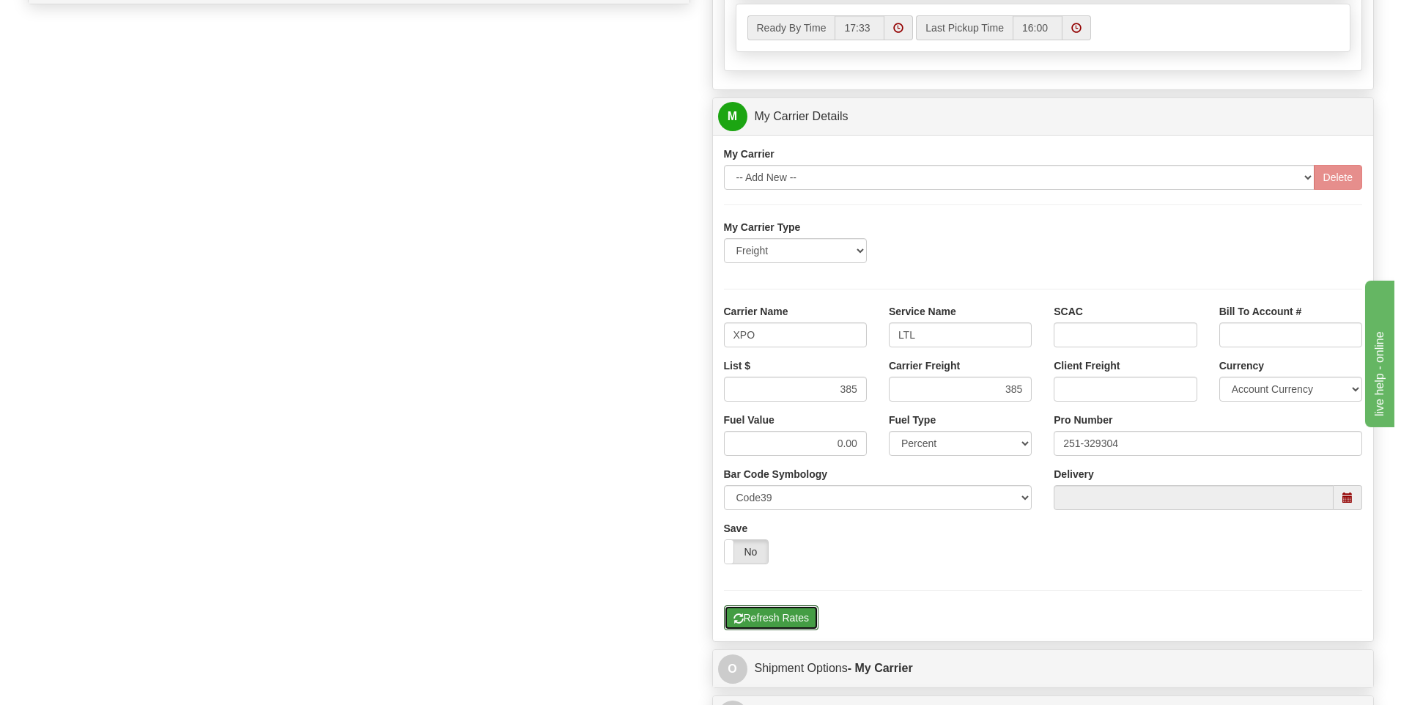
scroll to position [402, 0]
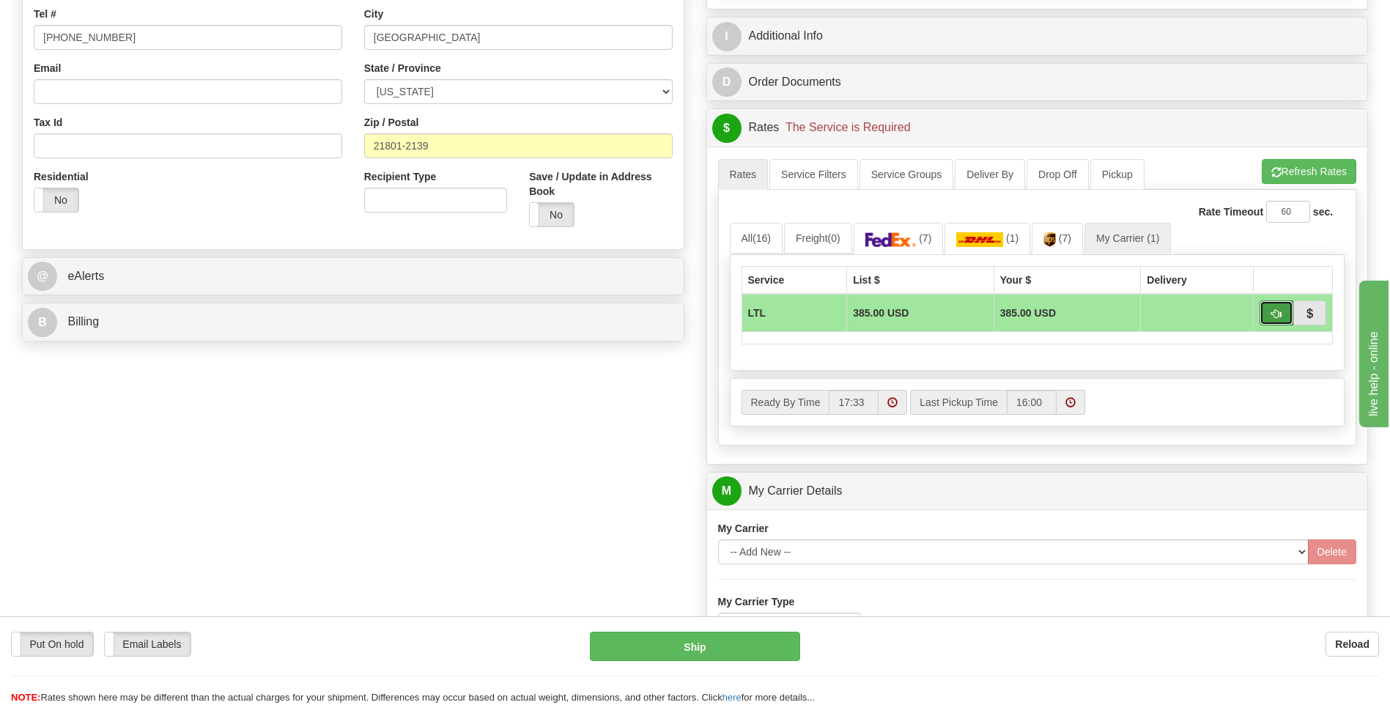
click at [1269, 314] on button "button" at bounding box center [1277, 312] width 34 height 25
type input "00"
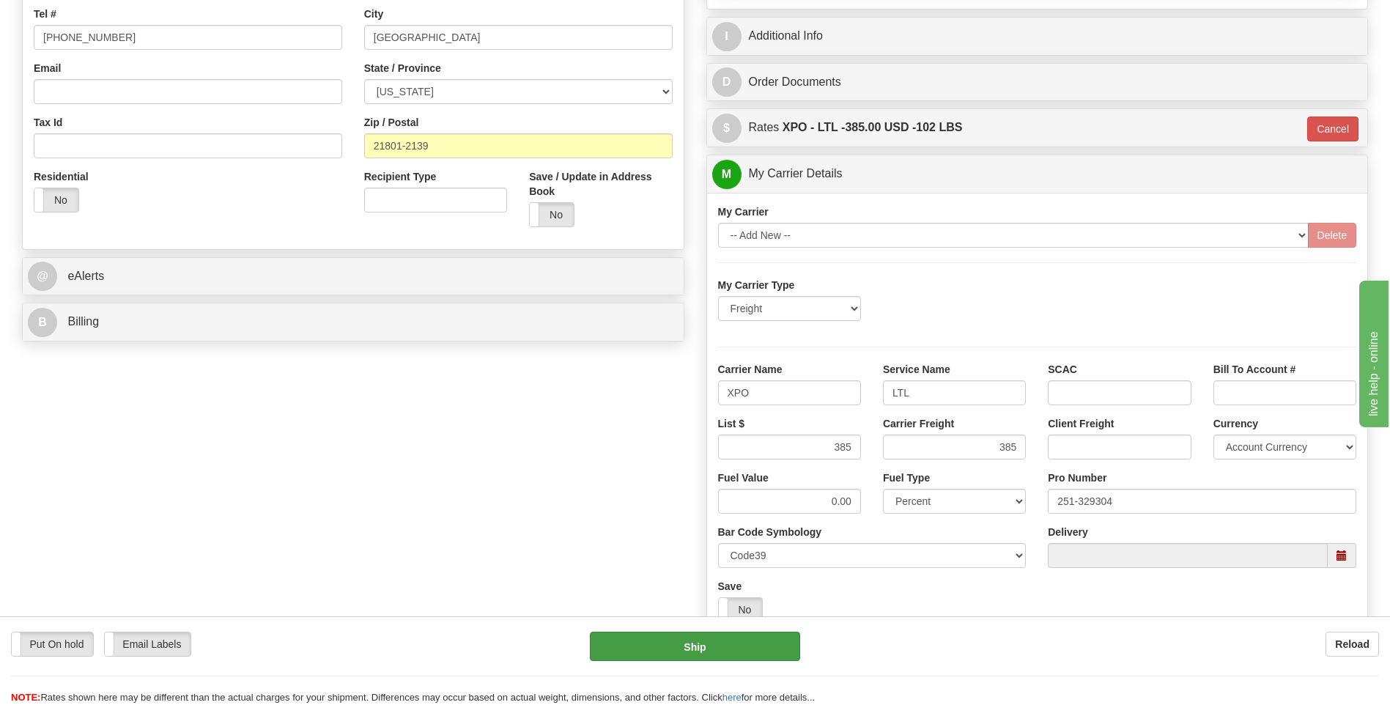
drag, startPoint x: 713, startPoint y: 669, endPoint x: 717, endPoint y: 659, distance: 11.2
click at [713, 668] on div "Put On hold Put On hold Email Labels Email Labels Edit Reload Ship" at bounding box center [695, 668] width 1390 height 73
click at [720, 656] on button "Ship" at bounding box center [695, 646] width 210 height 29
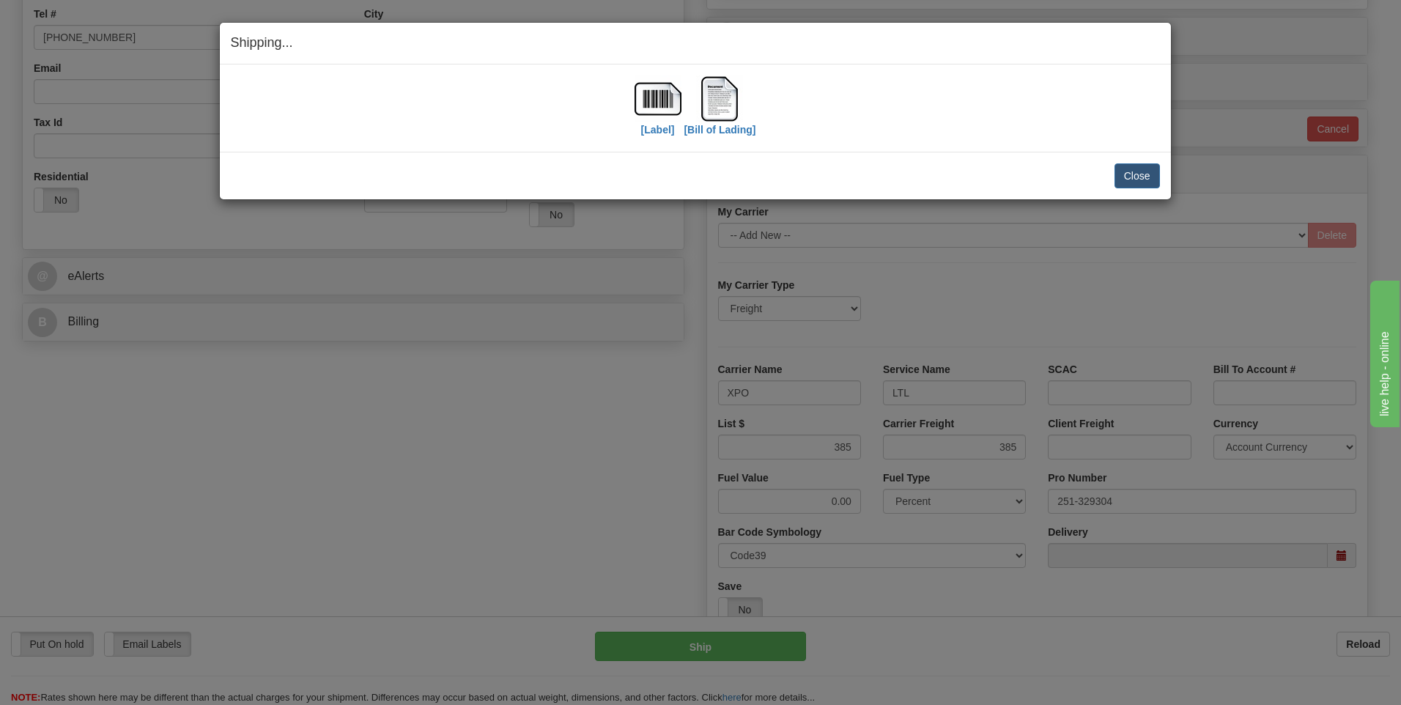
click at [1165, 182] on div "Close Cancel Cancel Shipment and Quit Pickup Quit Pickup ONLY" at bounding box center [695, 176] width 951 height 48
click at [1157, 185] on button "Close" at bounding box center [1137, 175] width 45 height 25
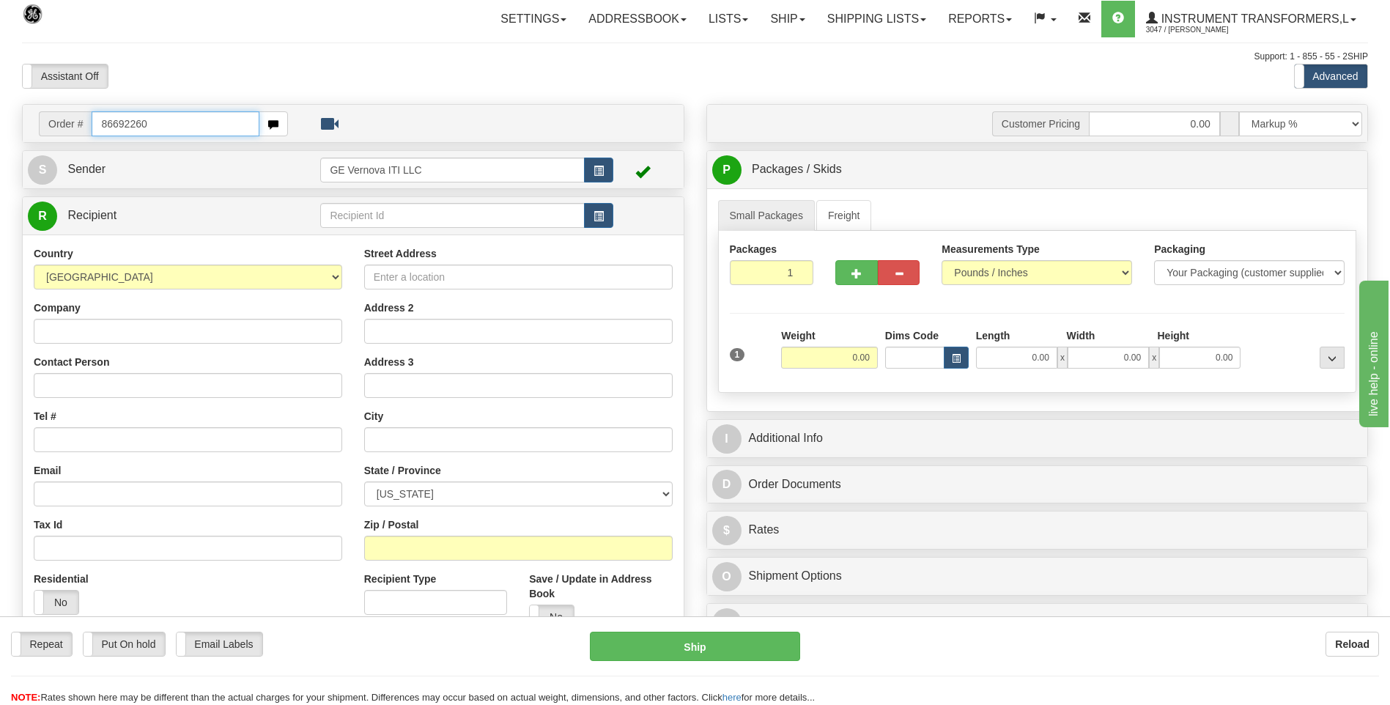
type input "86692260"
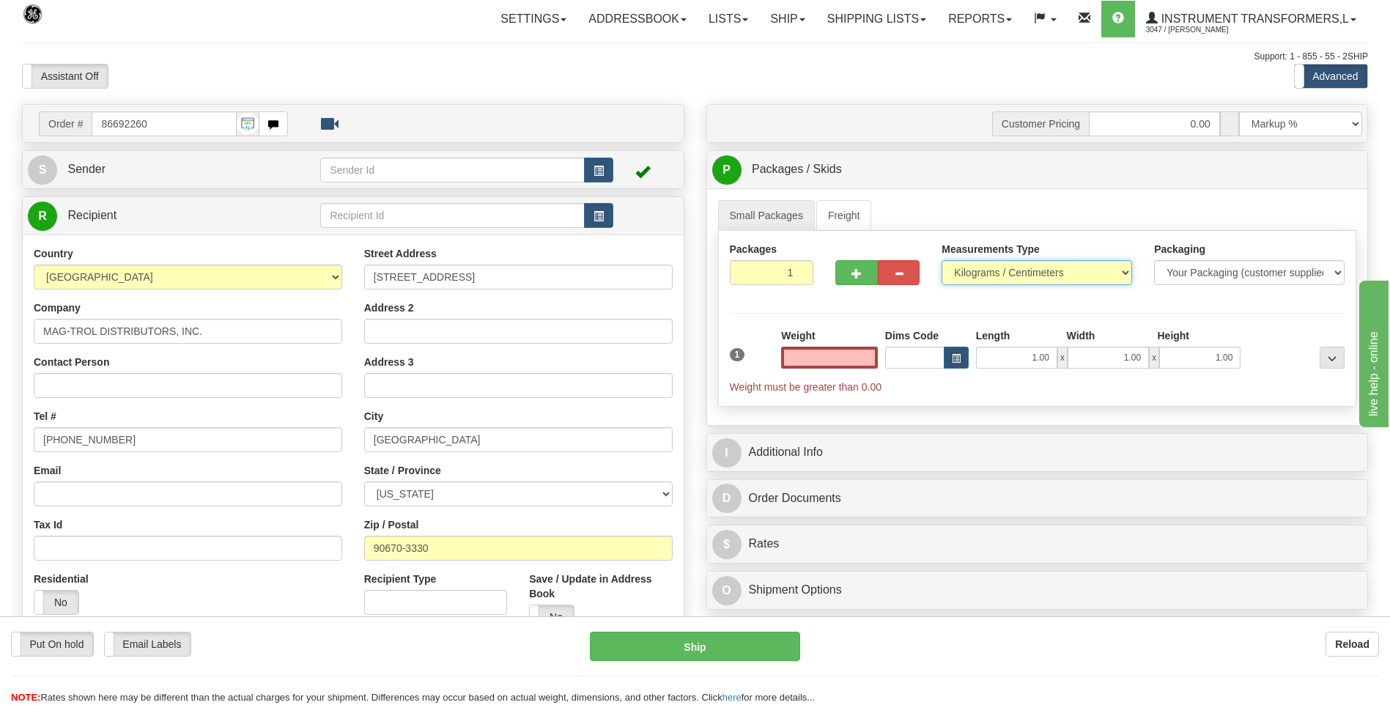
type input "0.00"
click at [1001, 272] on select "Pounds / Inches Kilograms / Centimeters" at bounding box center [1037, 272] width 191 height 25
select select "0"
click at [942, 260] on select "Pounds / Inches Kilograms / Centimeters" at bounding box center [1037, 272] width 191 height 25
click at [867, 349] on input "0.00" at bounding box center [829, 358] width 97 height 22
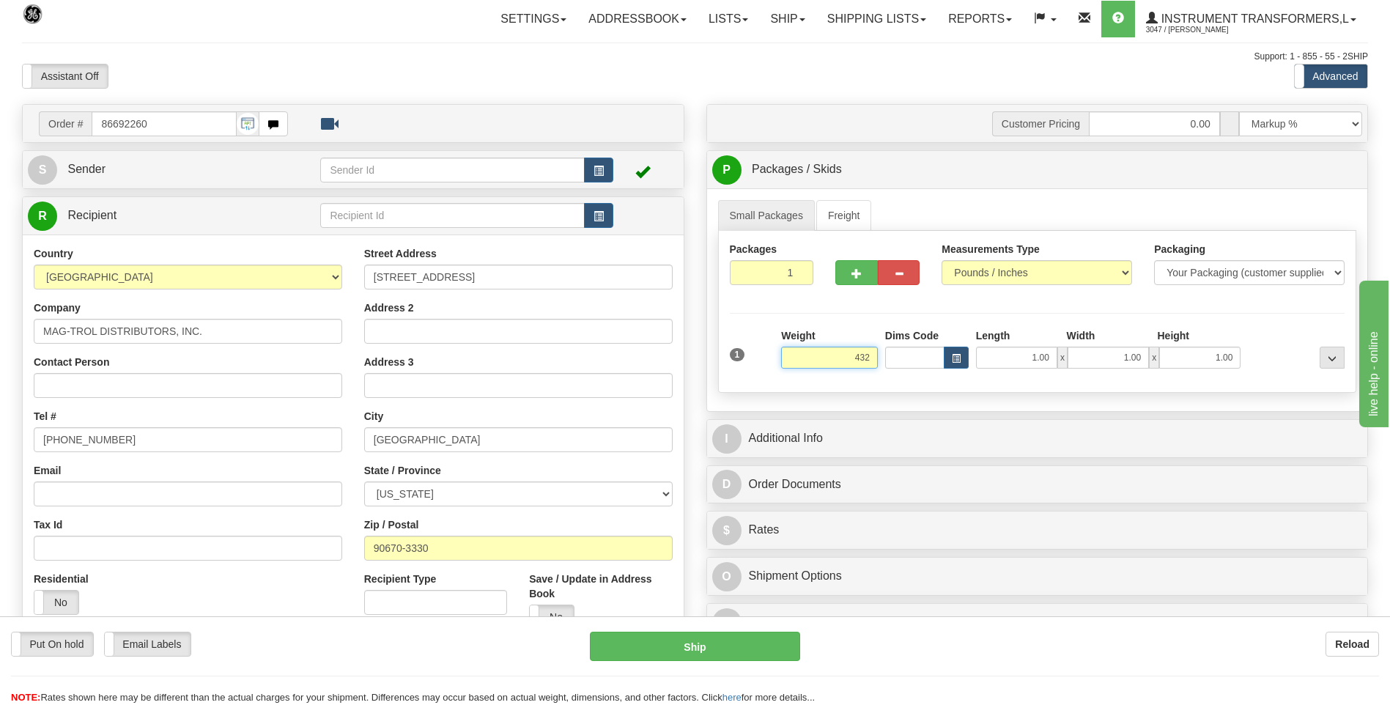
click button "Delete" at bounding box center [0, 0] width 0 height 0
type input "432.00"
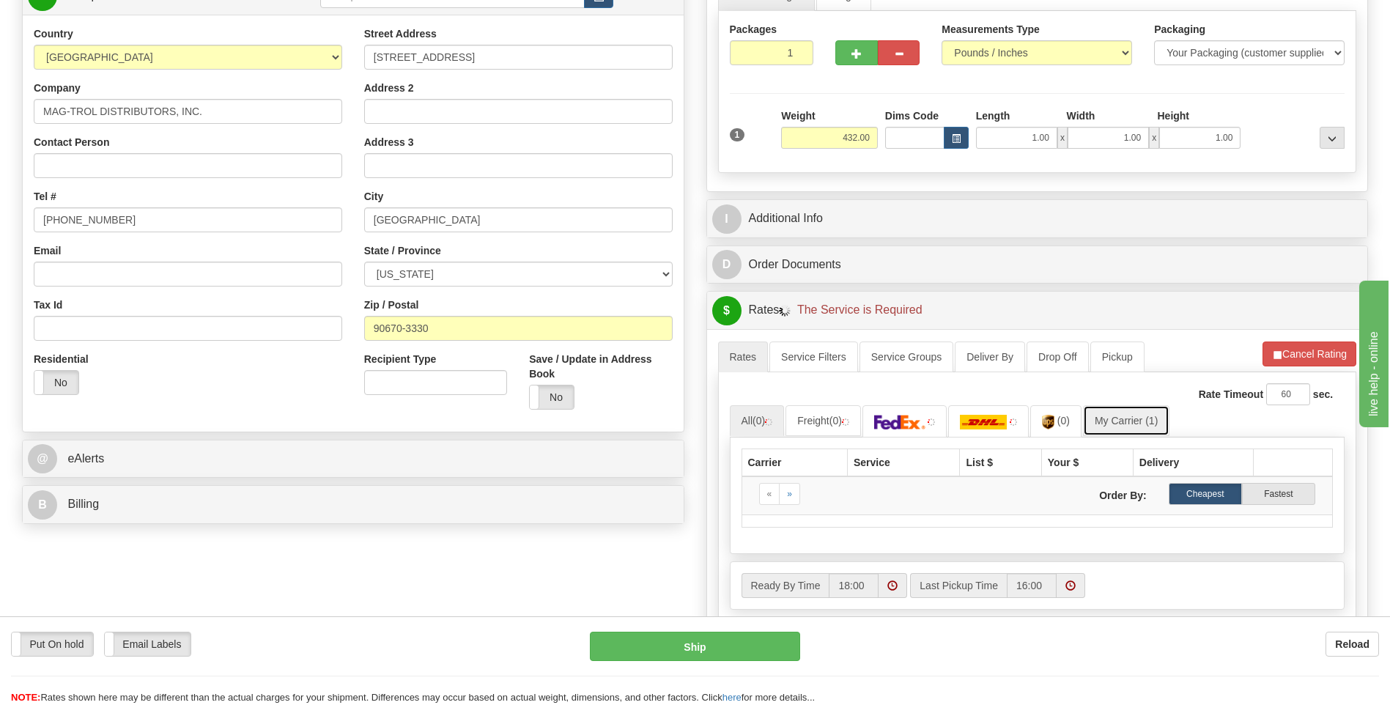
click at [1117, 424] on link "My Carrier (1)" at bounding box center [1126, 420] width 86 height 31
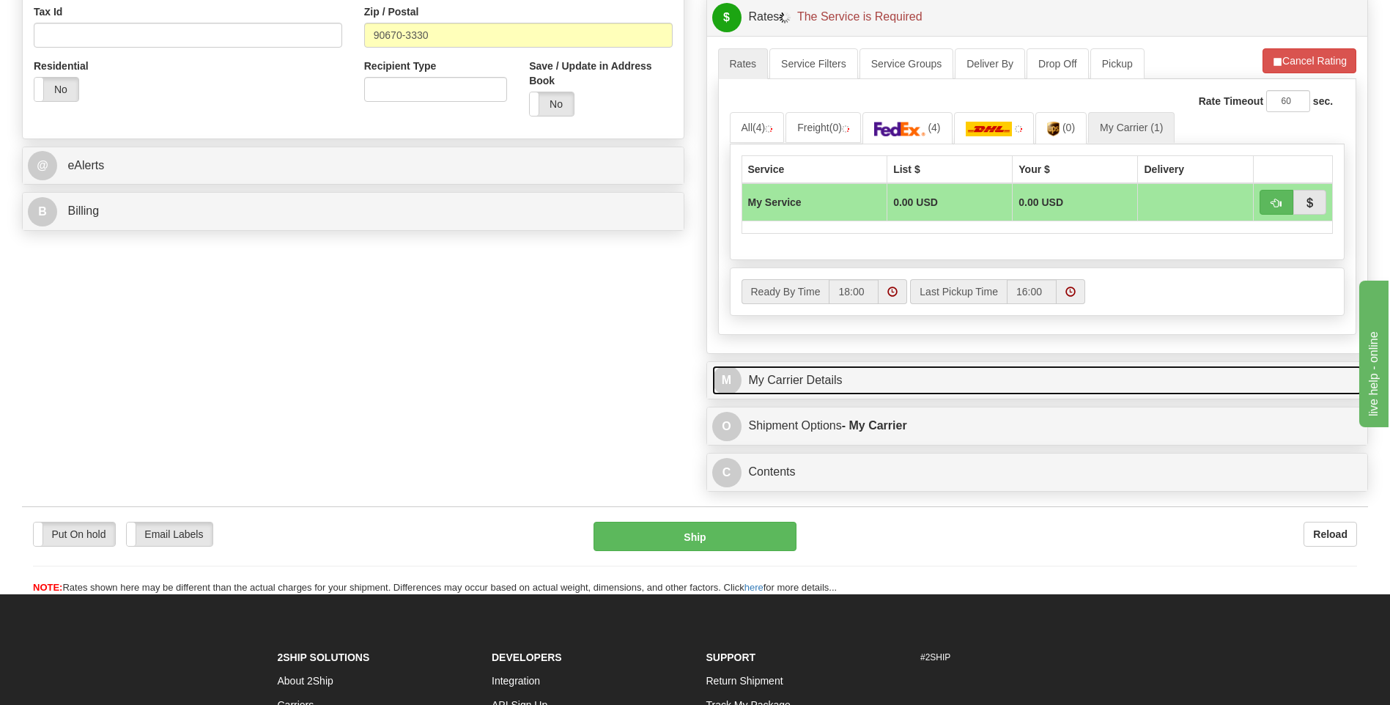
click at [948, 385] on link "M My Carrier Details" at bounding box center [1037, 381] width 651 height 30
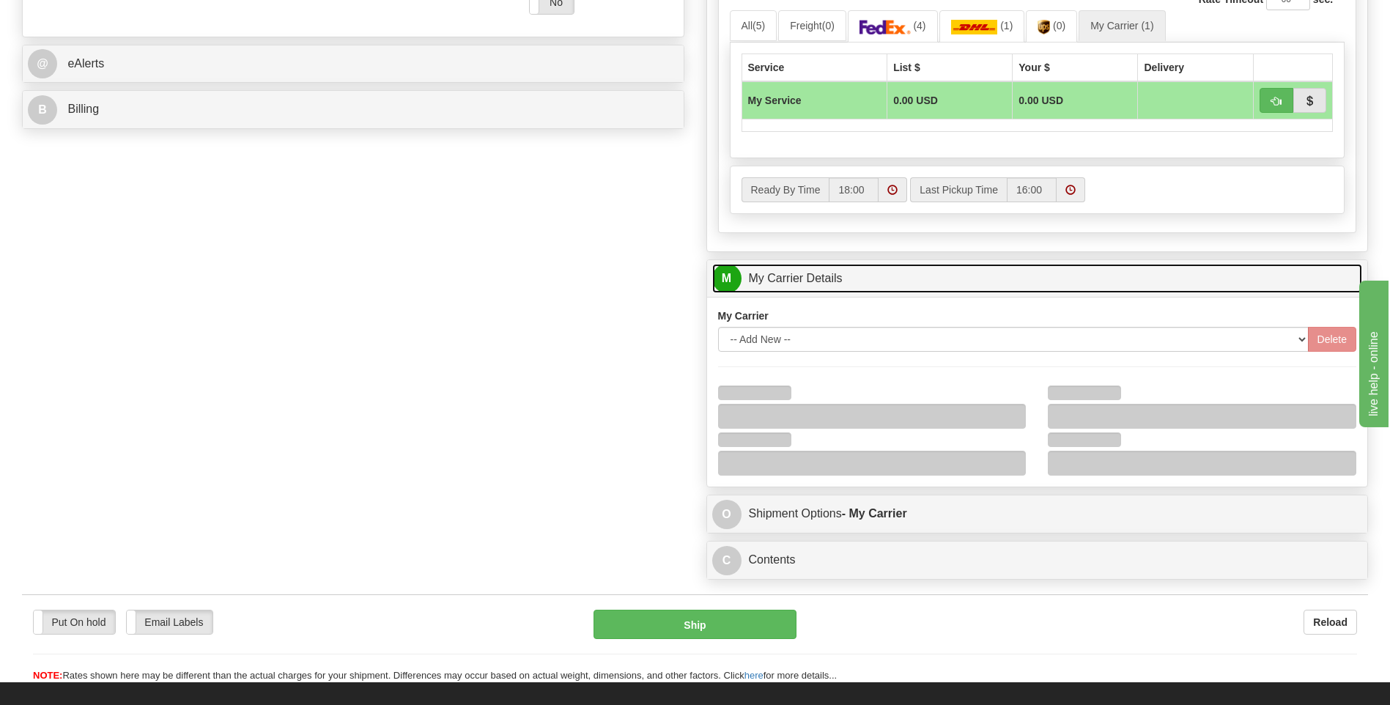
scroll to position [733, 0]
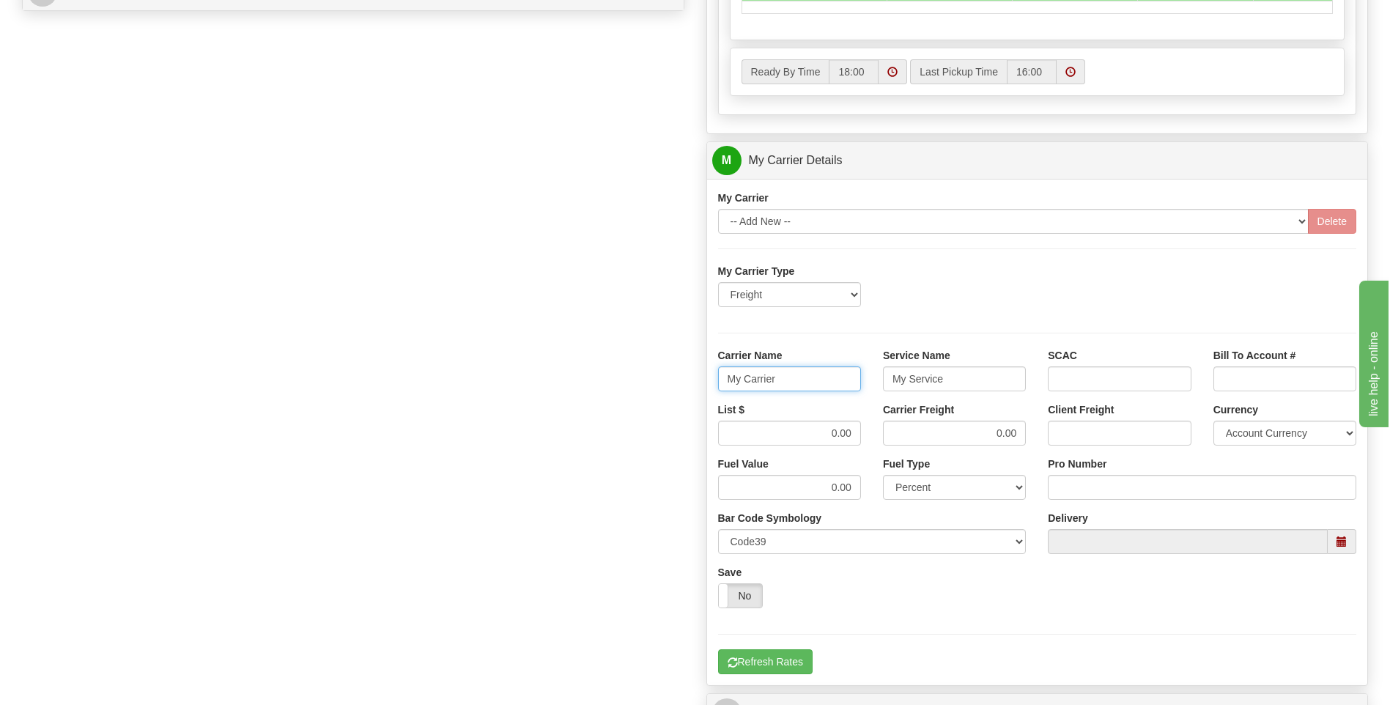
drag, startPoint x: 819, startPoint y: 375, endPoint x: 671, endPoint y: 377, distance: 147.3
click at [671, 377] on div "Order # 86692260 S Sender" at bounding box center [695, 78] width 1368 height 1414
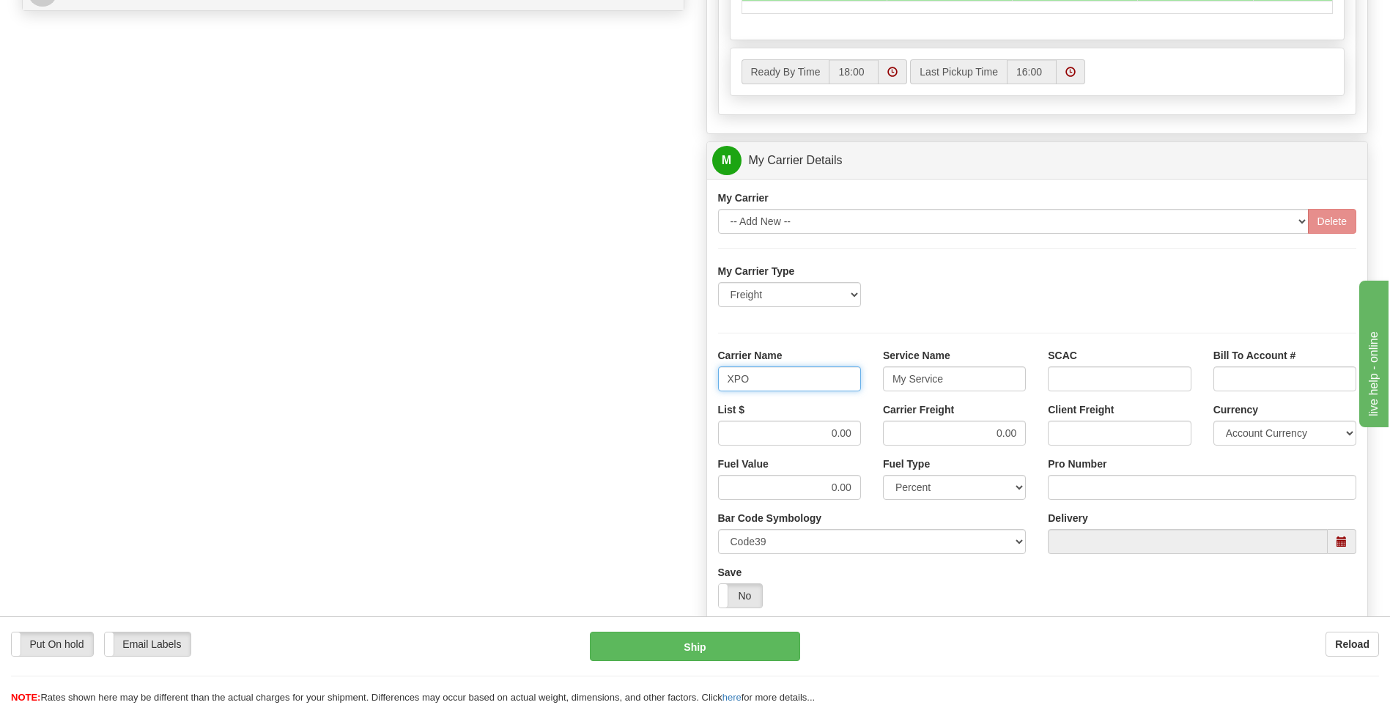
type input "XPO"
type input "LTL"
drag, startPoint x: 802, startPoint y: 426, endPoint x: 894, endPoint y: 438, distance: 92.5
click at [894, 438] on div "List $ 0.00 Carrier Freight 0.00 Client Freight Currency Account Currency ARN A…" at bounding box center [1037, 429] width 661 height 54
type input "385"
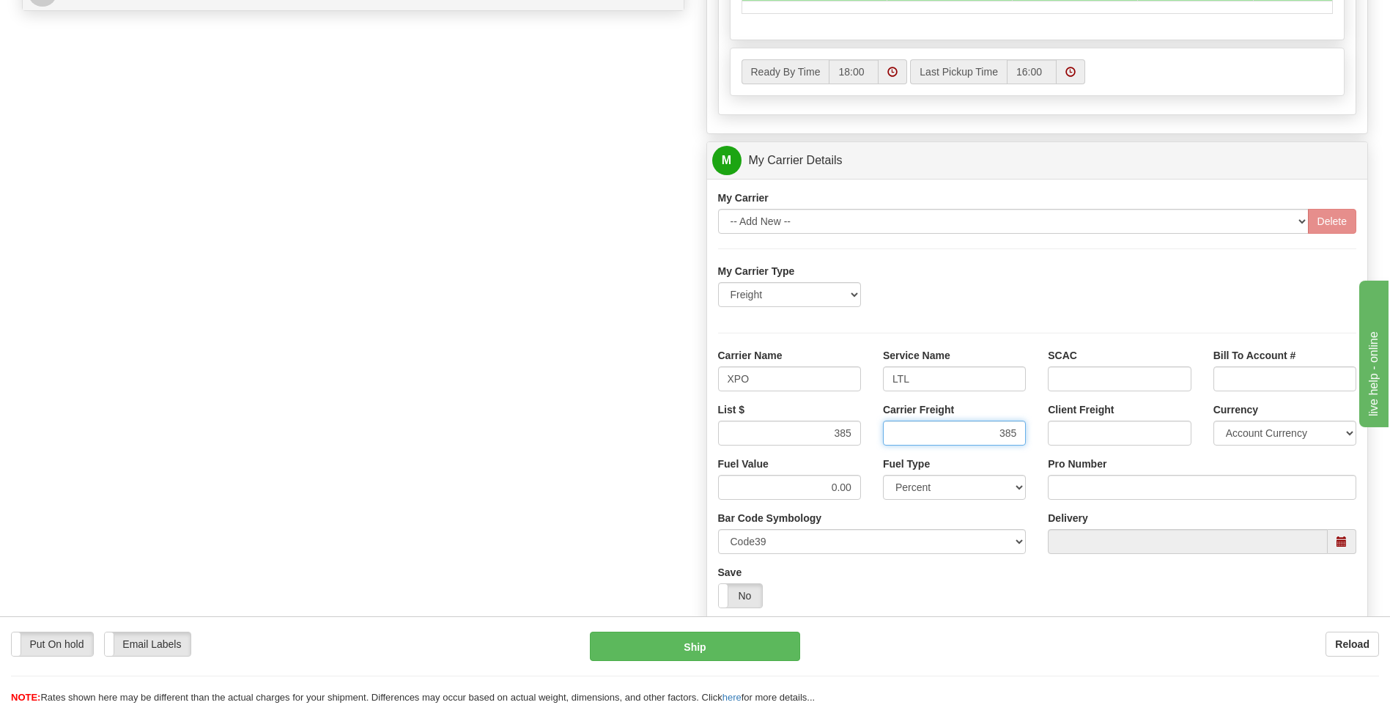
type input "385"
click at [1080, 484] on input "Pro Number" at bounding box center [1202, 487] width 309 height 25
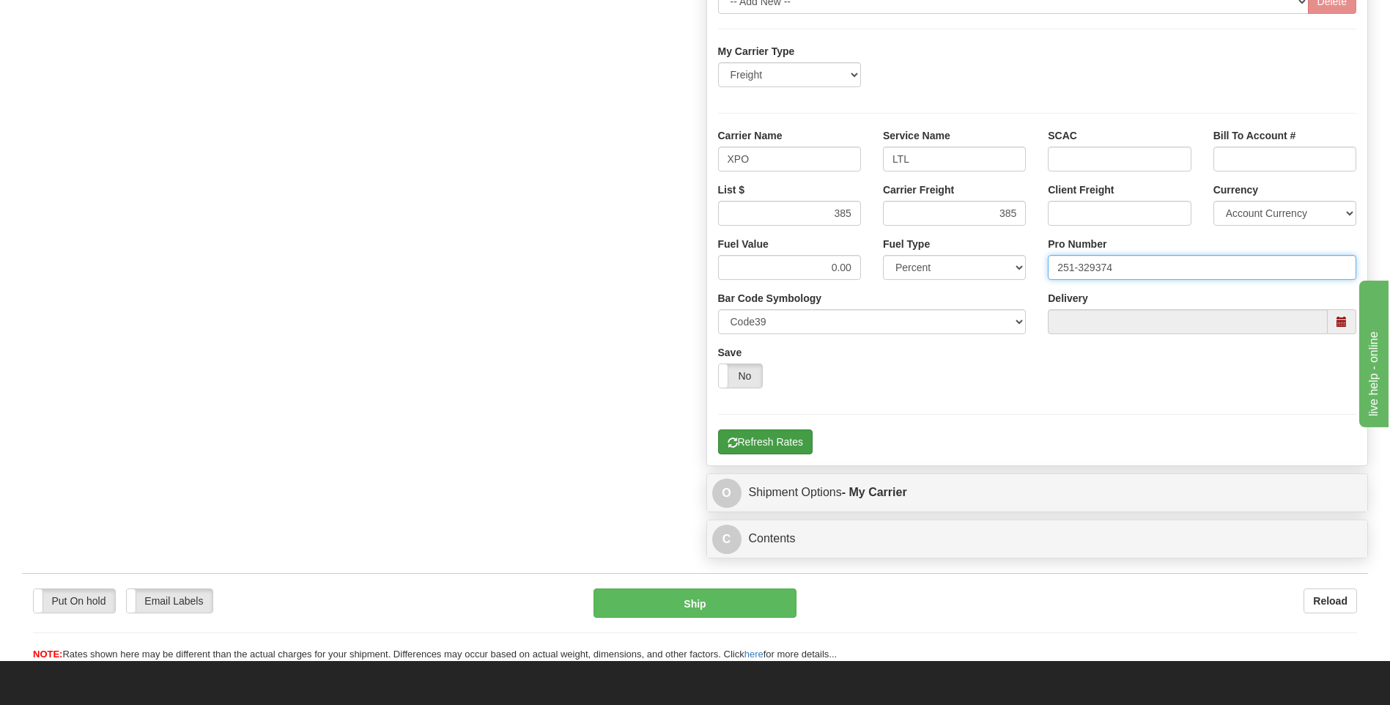
type input "251-329374"
click at [777, 444] on button "Refresh Rates" at bounding box center [765, 441] width 95 height 25
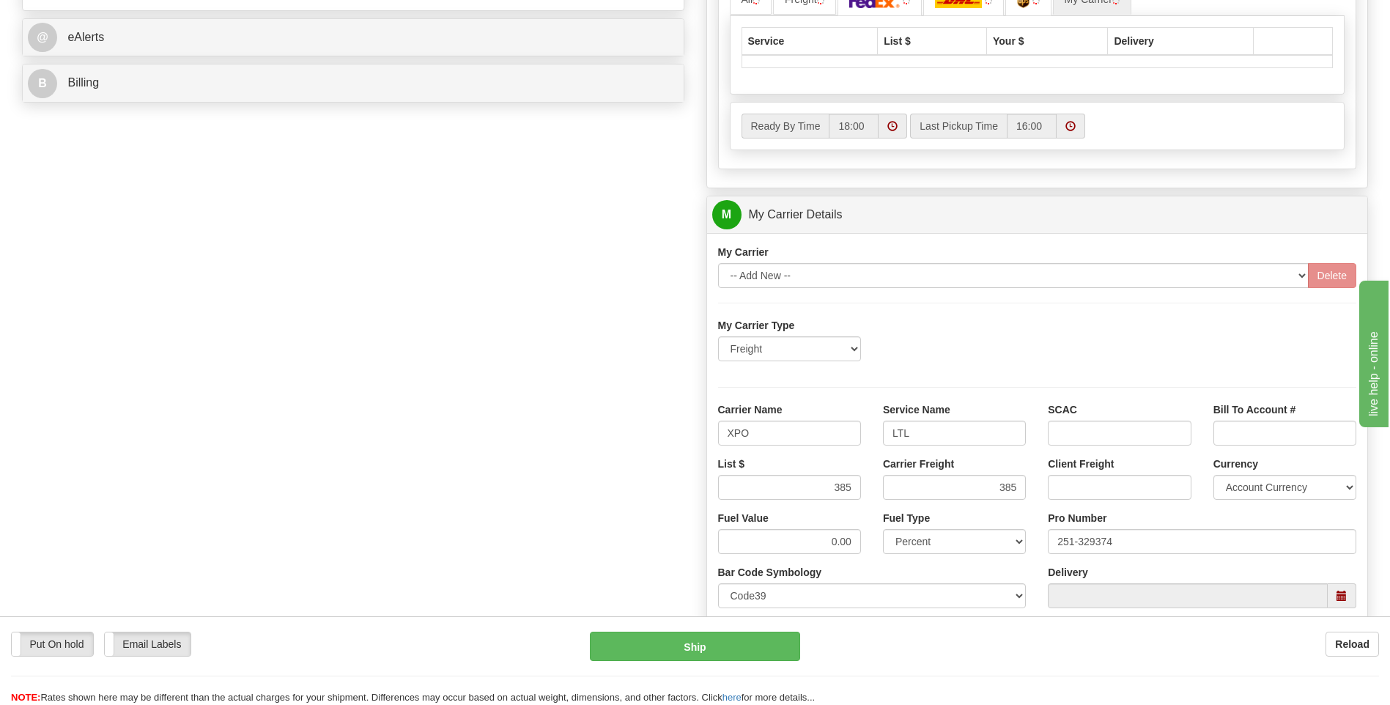
scroll to position [769, 0]
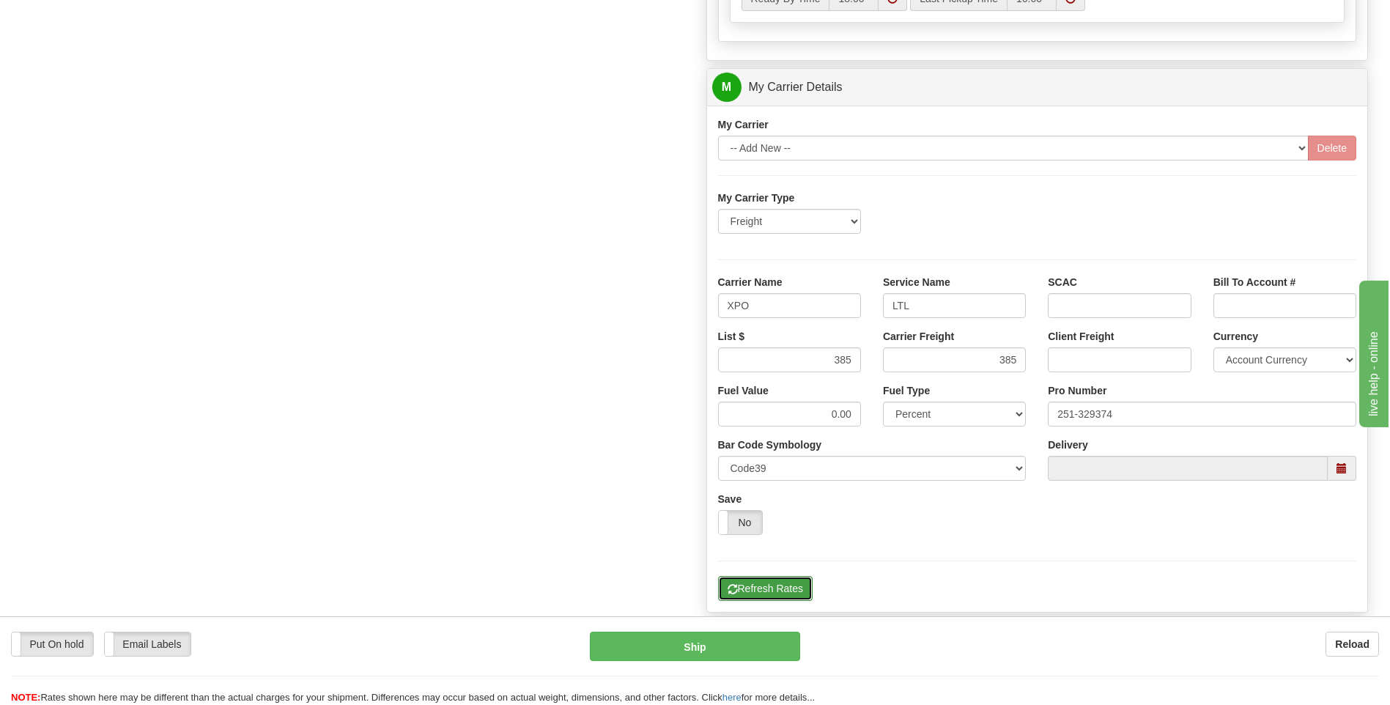
click at [767, 594] on button "Refresh Rates" at bounding box center [765, 588] width 95 height 25
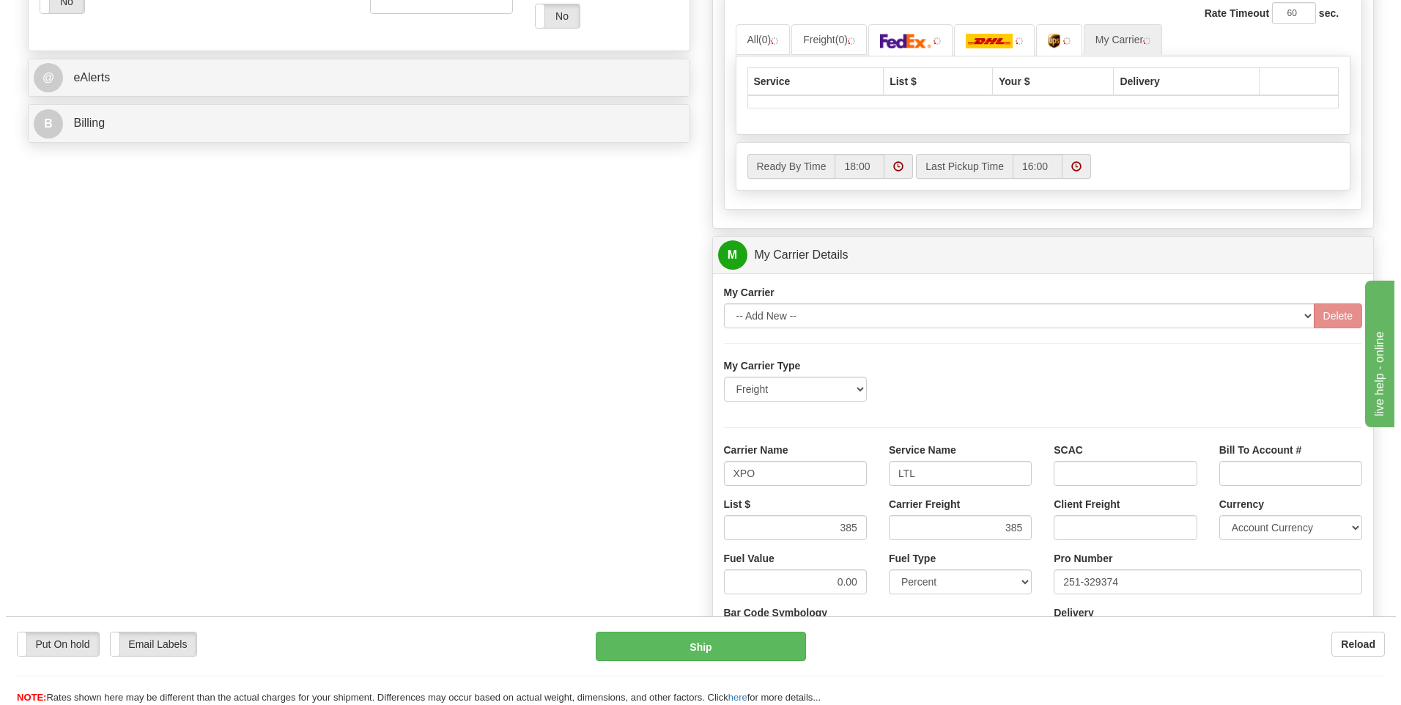
scroll to position [476, 0]
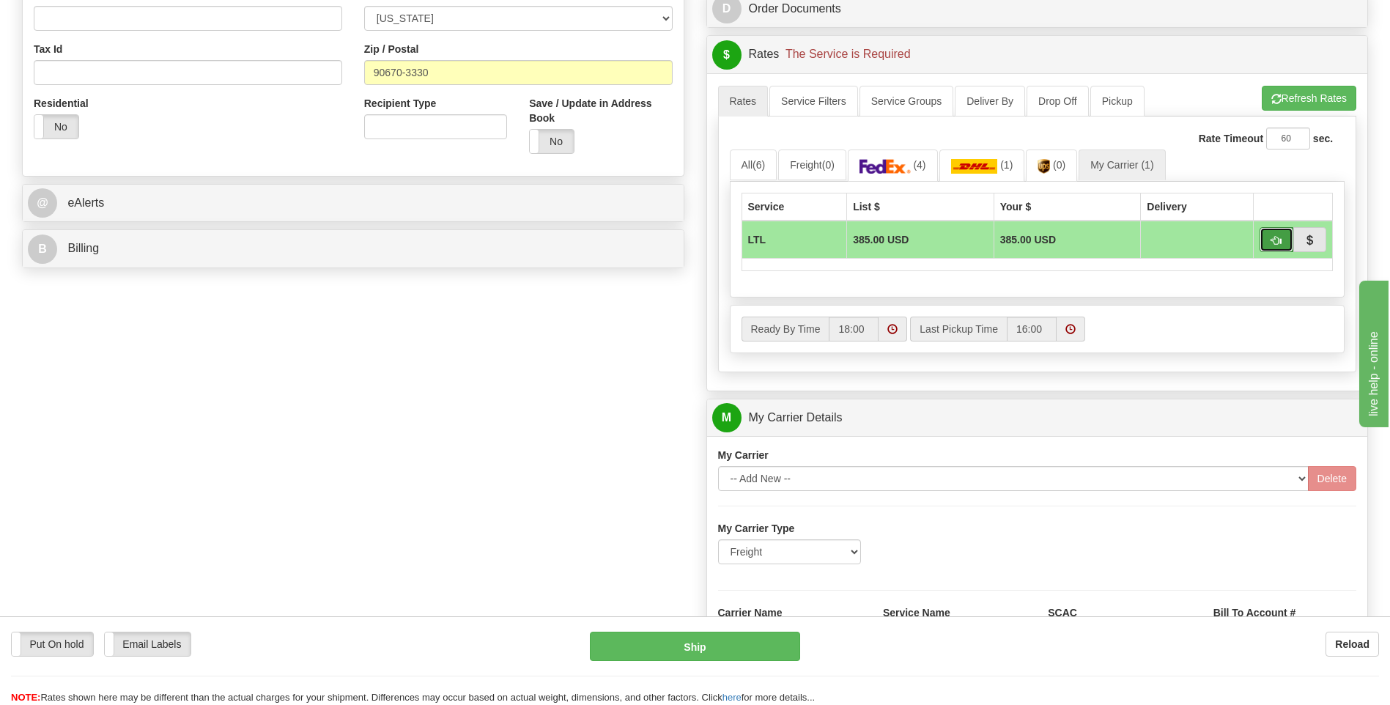
click at [1273, 243] on span "button" at bounding box center [1277, 241] width 10 height 10
type input "00"
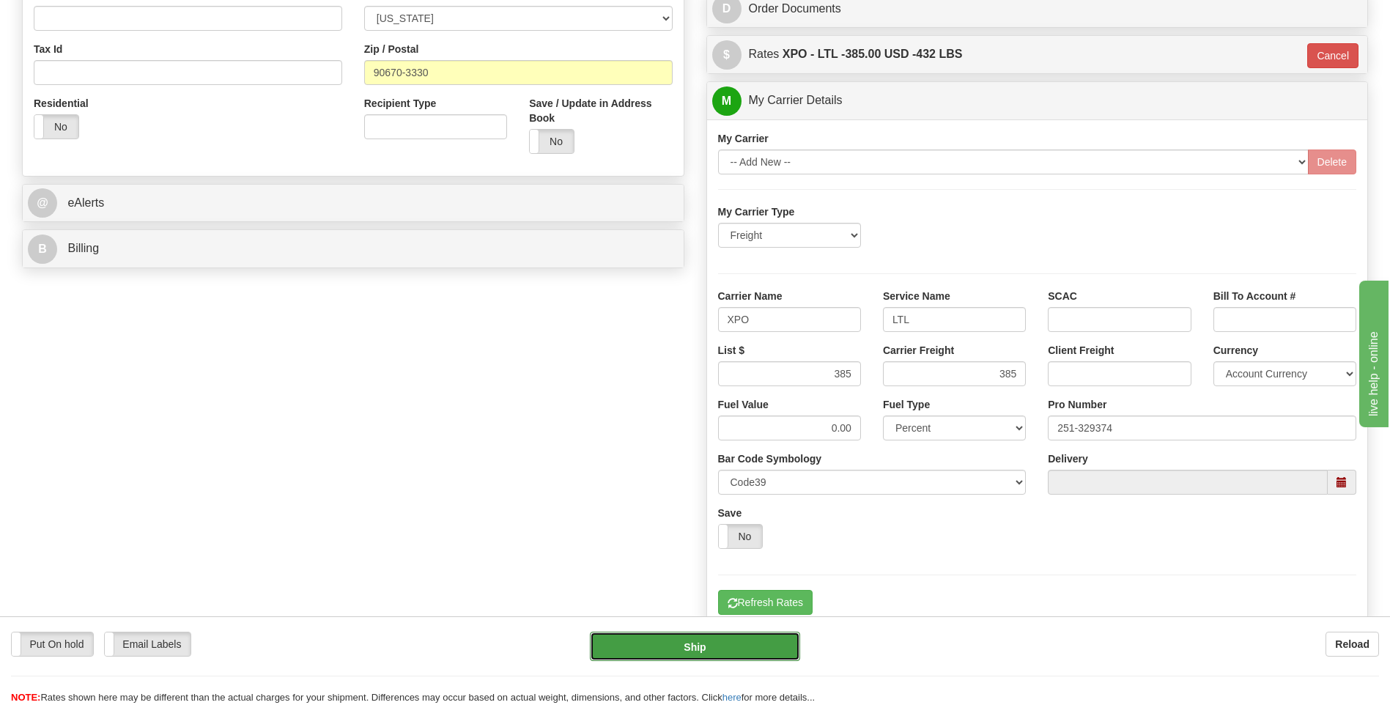
click at [758, 648] on button "Ship" at bounding box center [695, 646] width 210 height 29
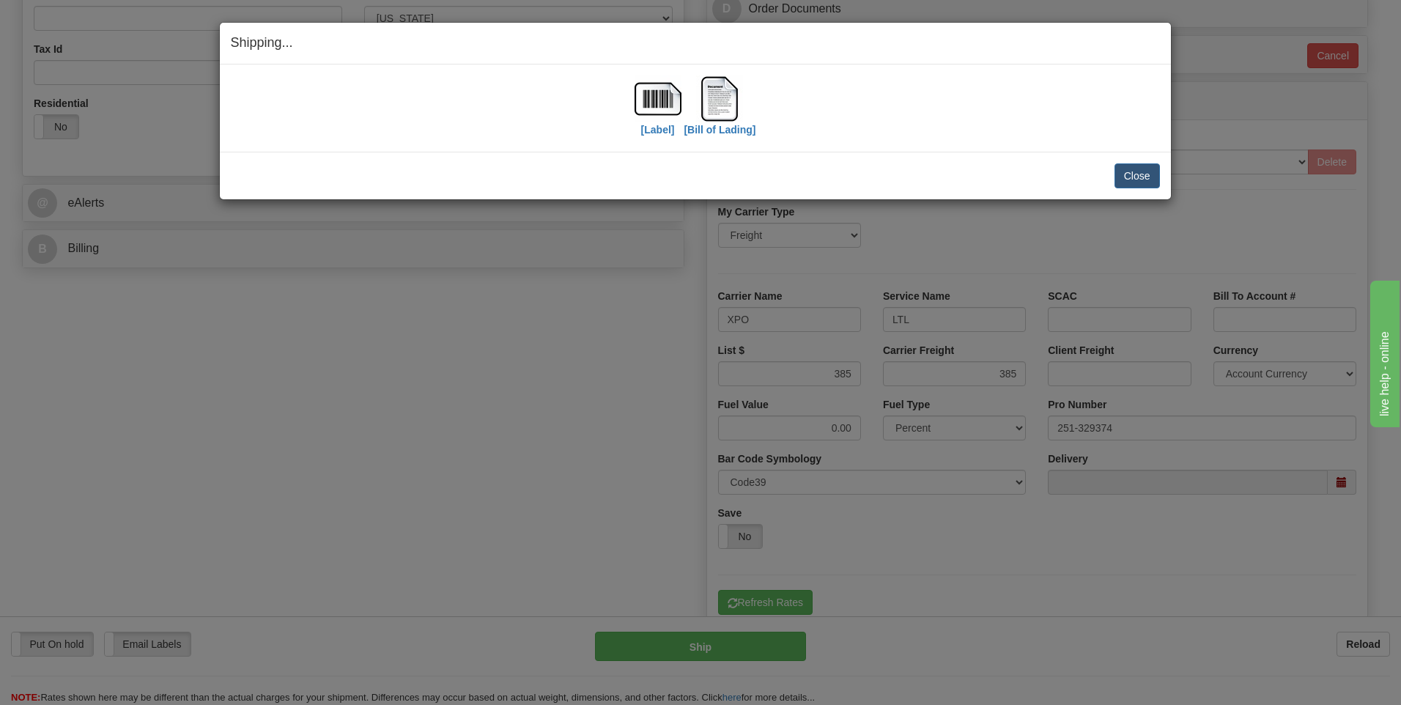
click at [1132, 188] on div "Close Cancel Cancel Shipment and Quit Pickup Quit Pickup ONLY" at bounding box center [695, 176] width 951 height 48
click at [1132, 184] on button "Close" at bounding box center [1137, 175] width 45 height 25
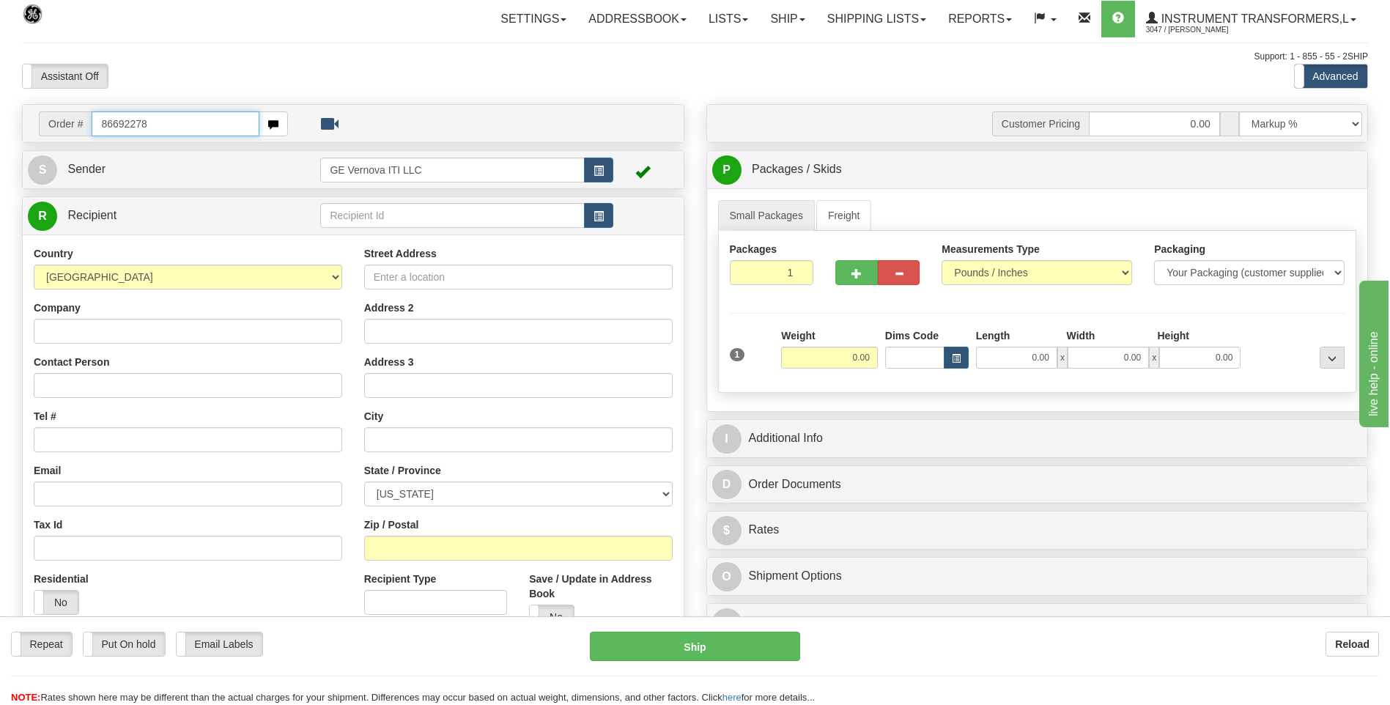
type input "86692278"
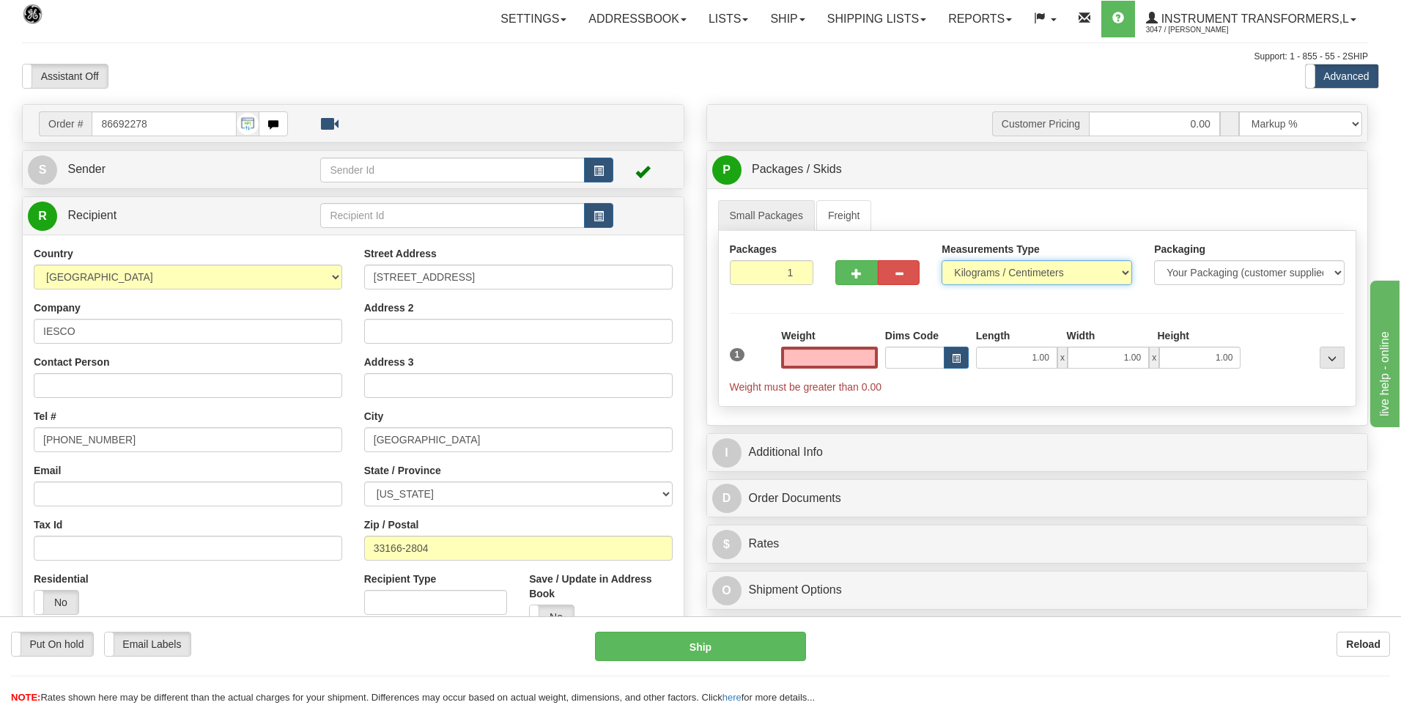
type input "0.00"
click at [1010, 270] on select "Pounds / Inches Kilograms / Centimeters" at bounding box center [1037, 272] width 191 height 25
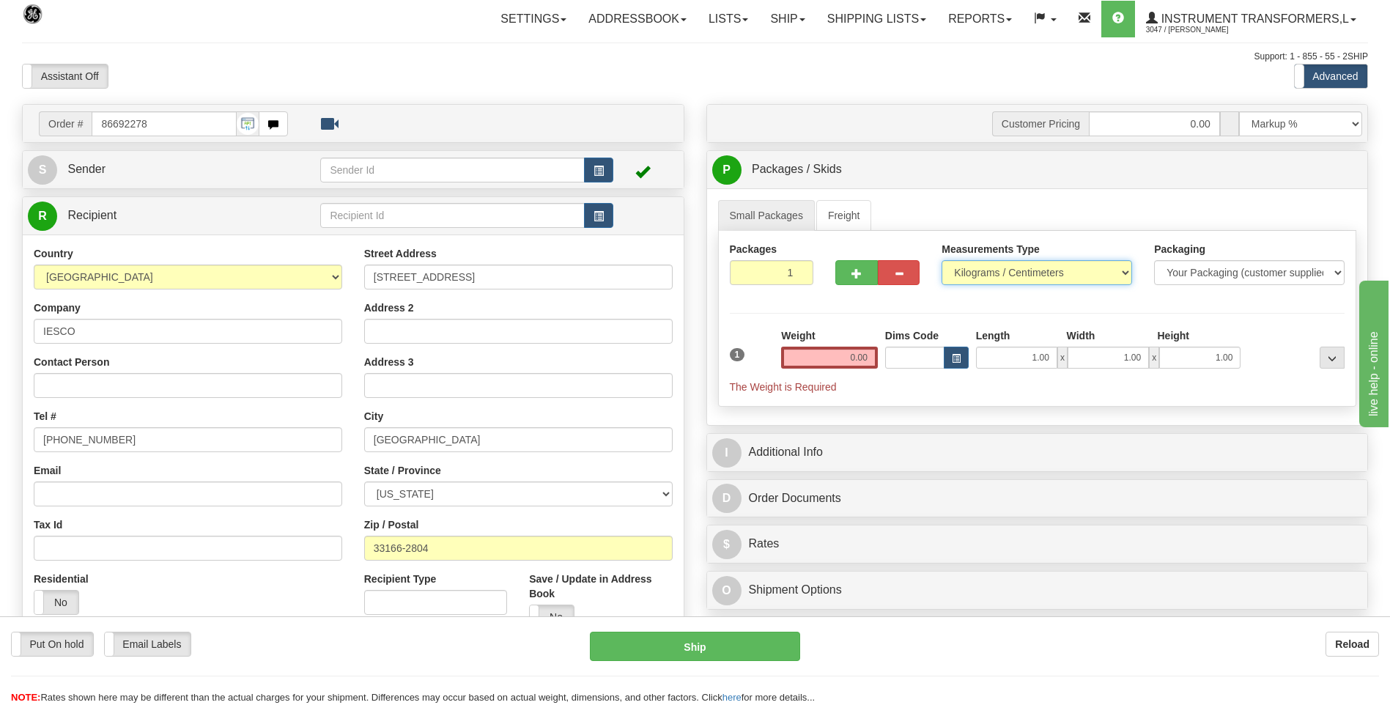
select select "0"
click at [942, 260] on select "Pounds / Inches Kilograms / Centimeters" at bounding box center [1037, 272] width 191 height 25
click at [866, 355] on input "0.00" at bounding box center [829, 358] width 97 height 22
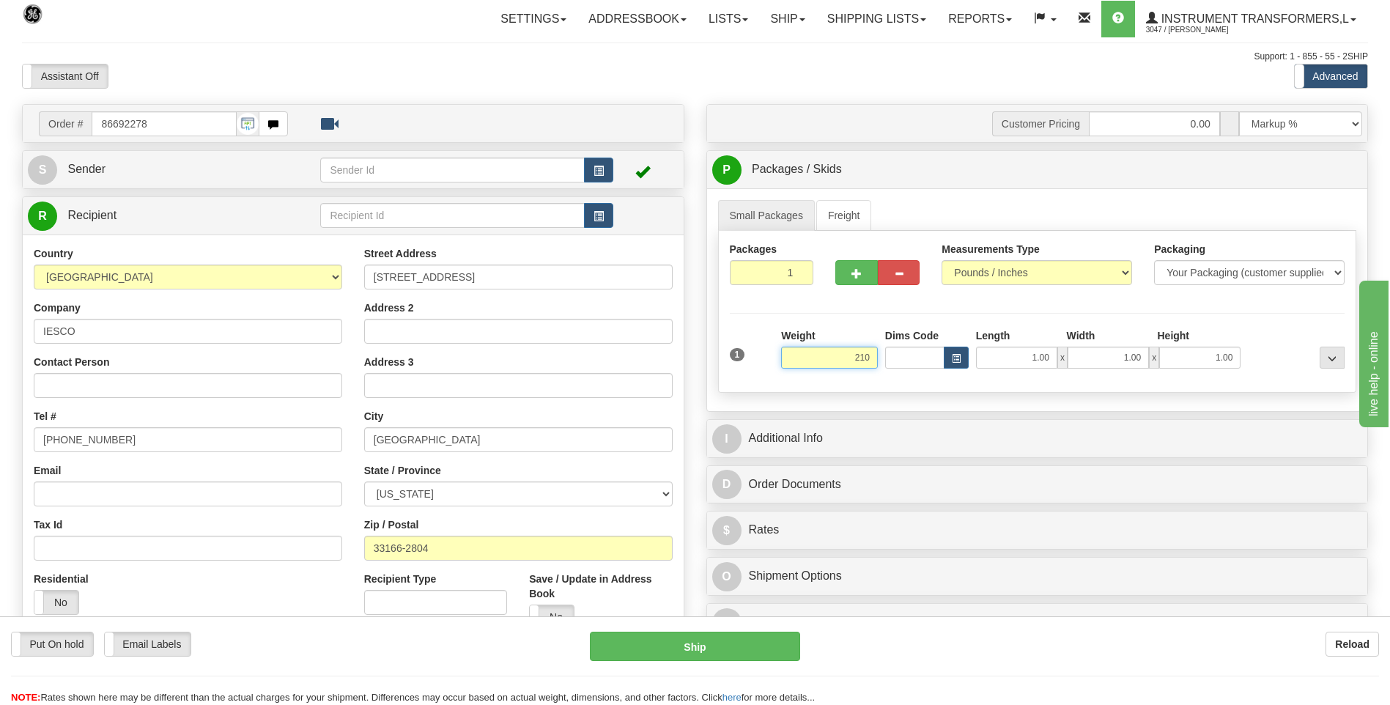
click button "Delete" at bounding box center [0, 0] width 0 height 0
type input "210.00"
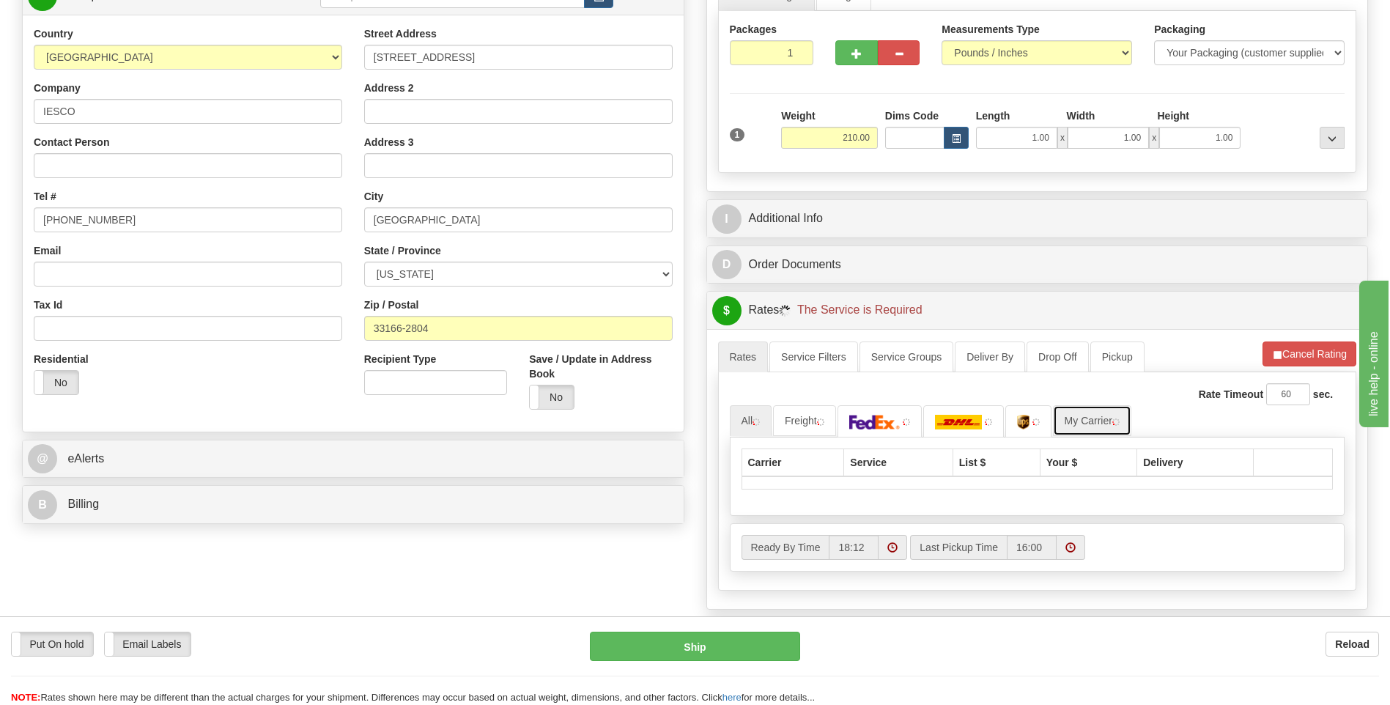
click at [1088, 421] on link "My Carrier" at bounding box center [1092, 420] width 78 height 31
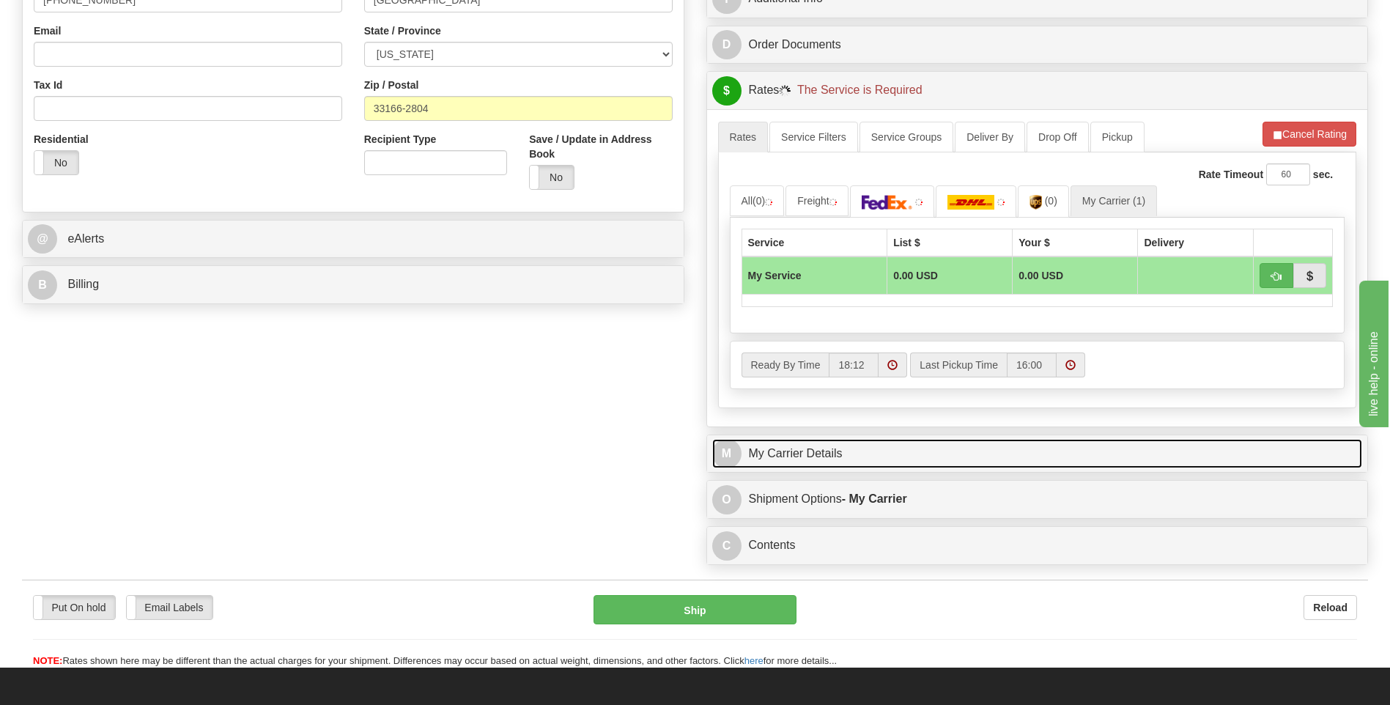
click at [861, 442] on link "M My Carrier Details" at bounding box center [1037, 454] width 651 height 30
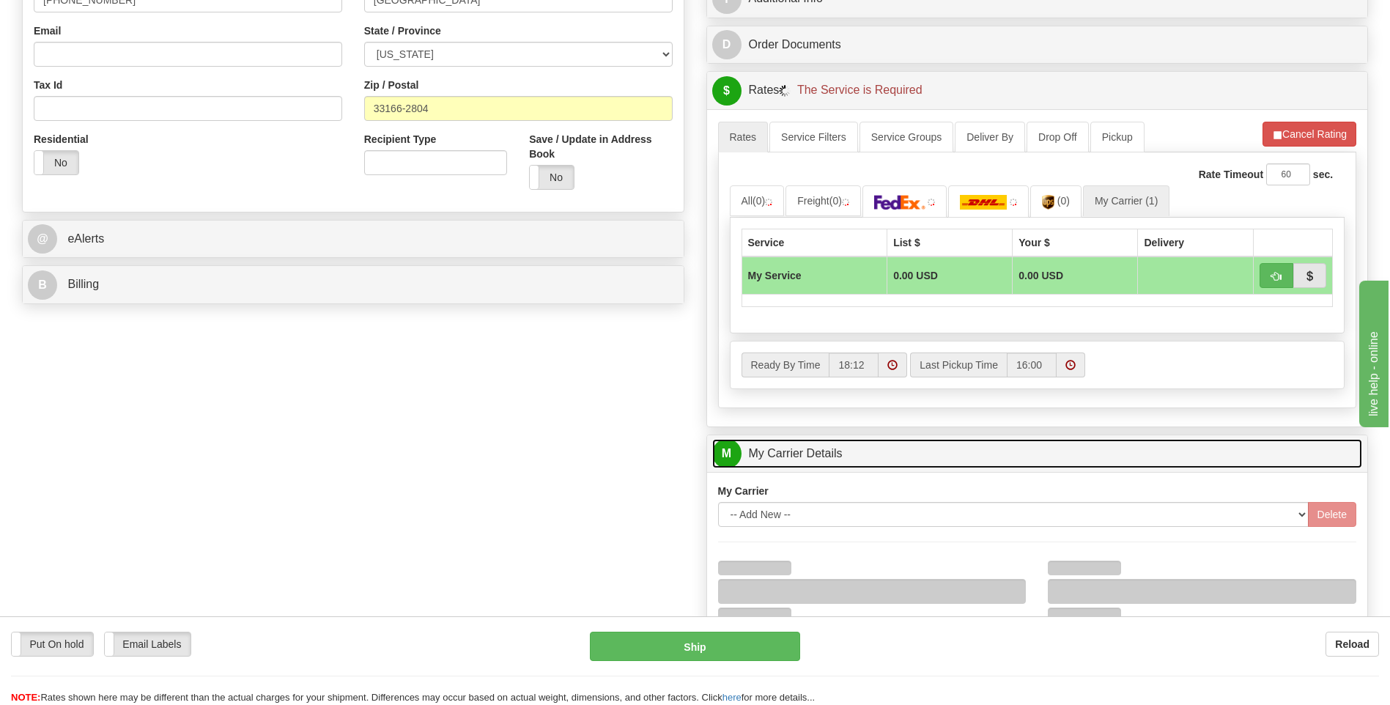
scroll to position [586, 0]
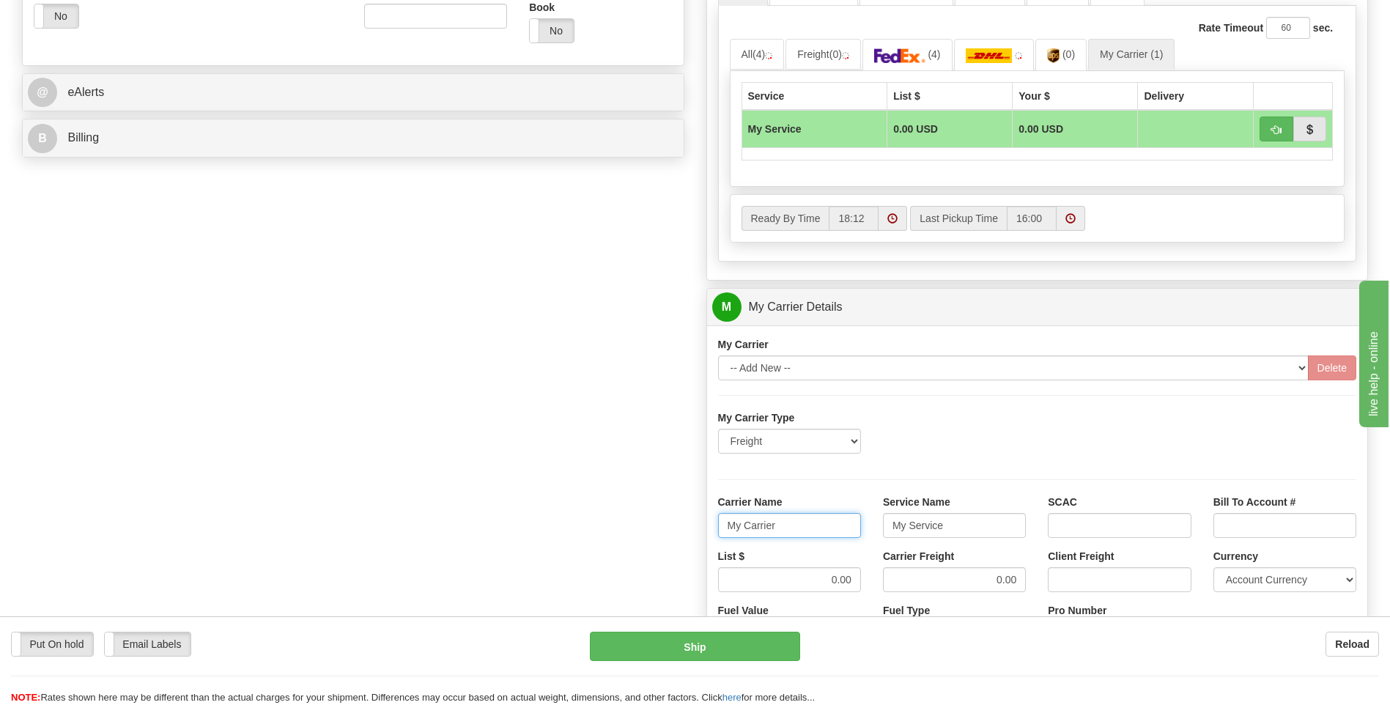
drag, startPoint x: 802, startPoint y: 524, endPoint x: 688, endPoint y: 525, distance: 114.3
click at [693, 525] on div "Order # 86692278 S Sender" at bounding box center [695, 225] width 1368 height 1414
type input "AVERI"
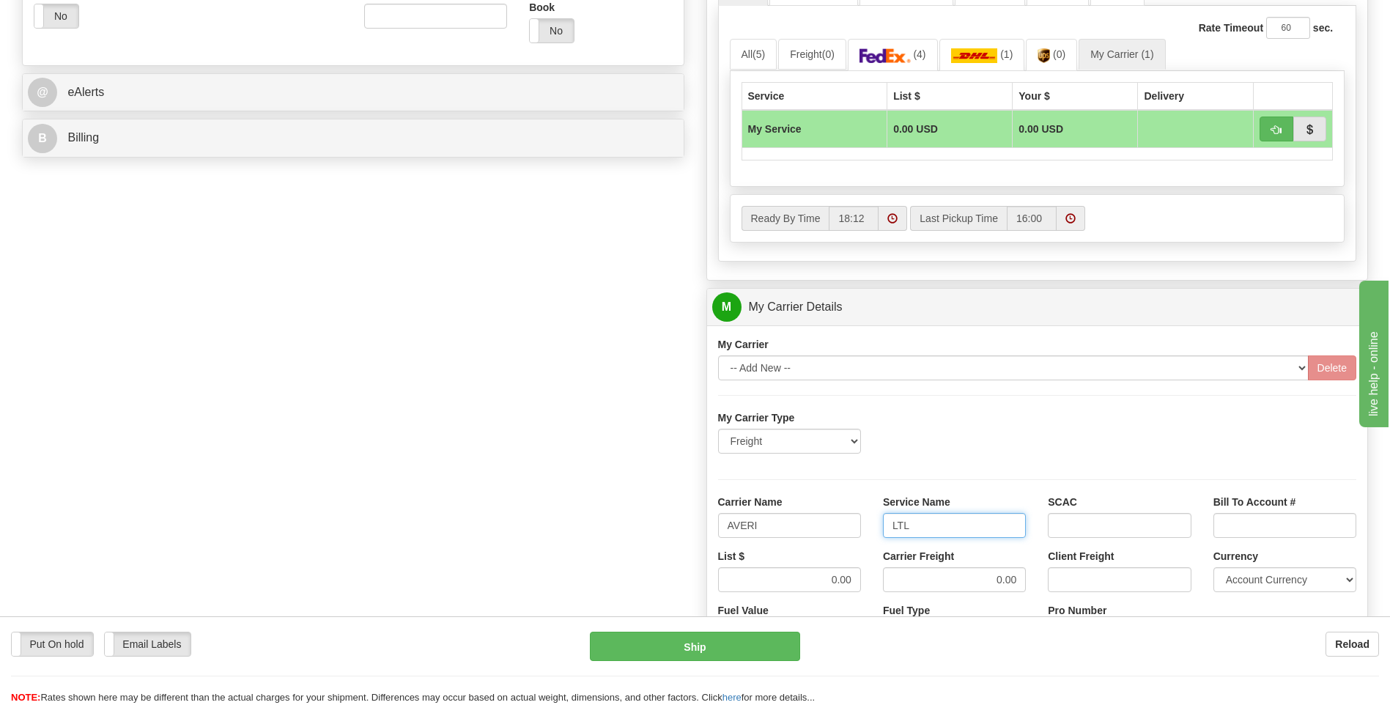
type input "LTL"
click at [901, 599] on div "List $ 0.00 Carrier Freight 0.00 Client Freight Currency Account Currency ARN A…" at bounding box center [1037, 576] width 661 height 54
type input "320"
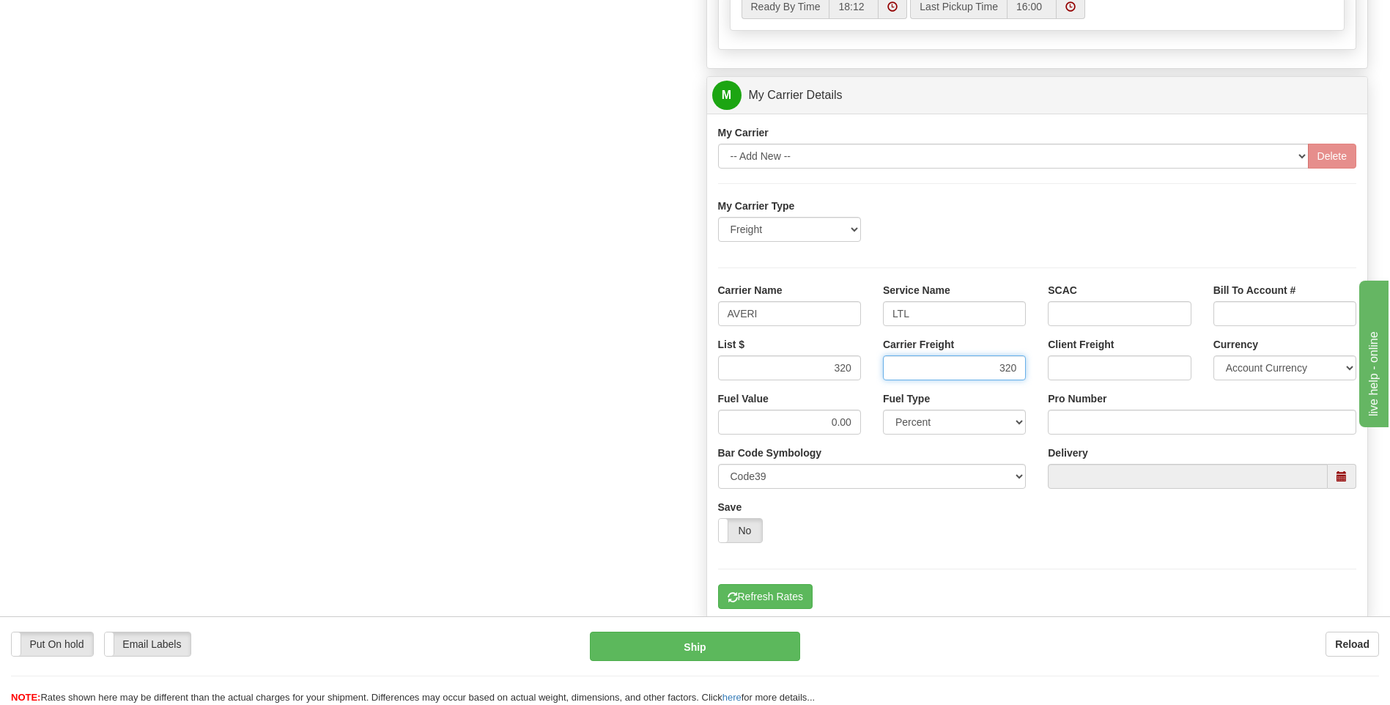
scroll to position [806, 0]
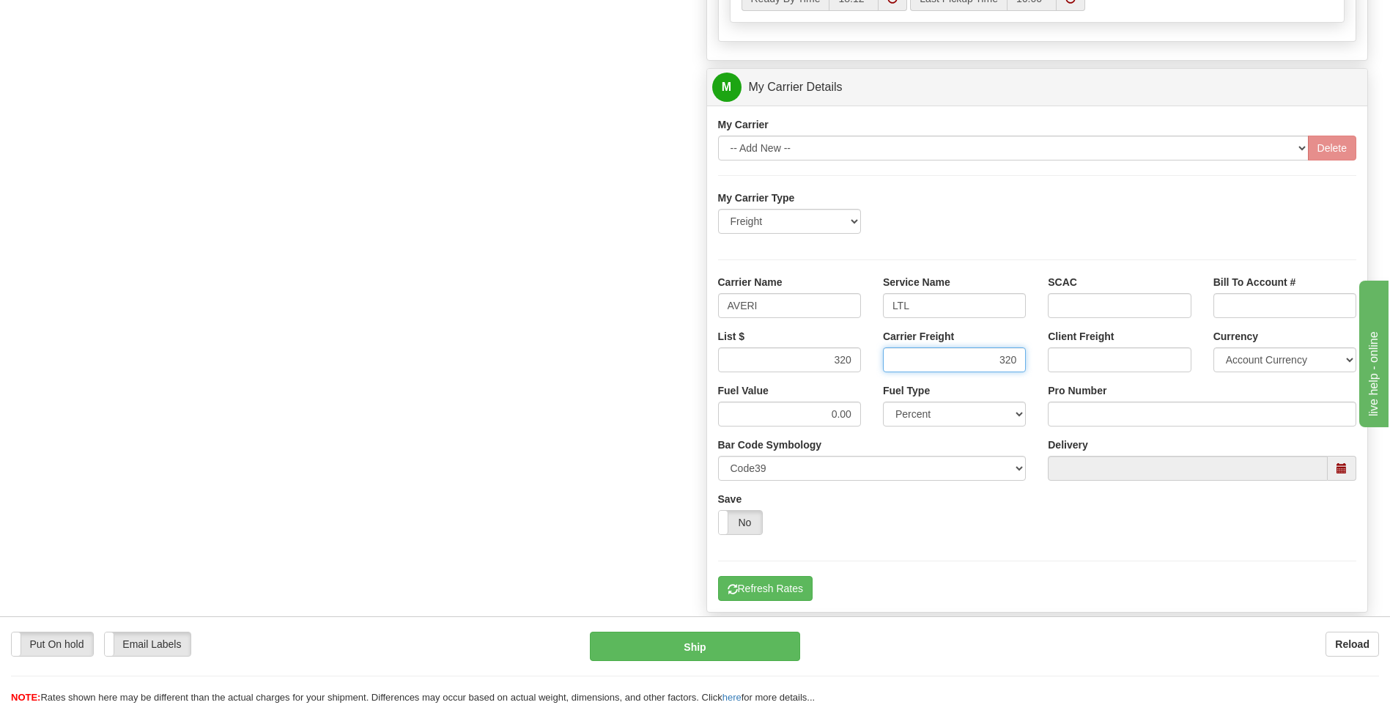
type input "320"
click at [1091, 413] on input "Pro Number" at bounding box center [1202, 414] width 309 height 25
type input "0760160973"
click at [795, 583] on button "Refresh Rates" at bounding box center [765, 588] width 95 height 25
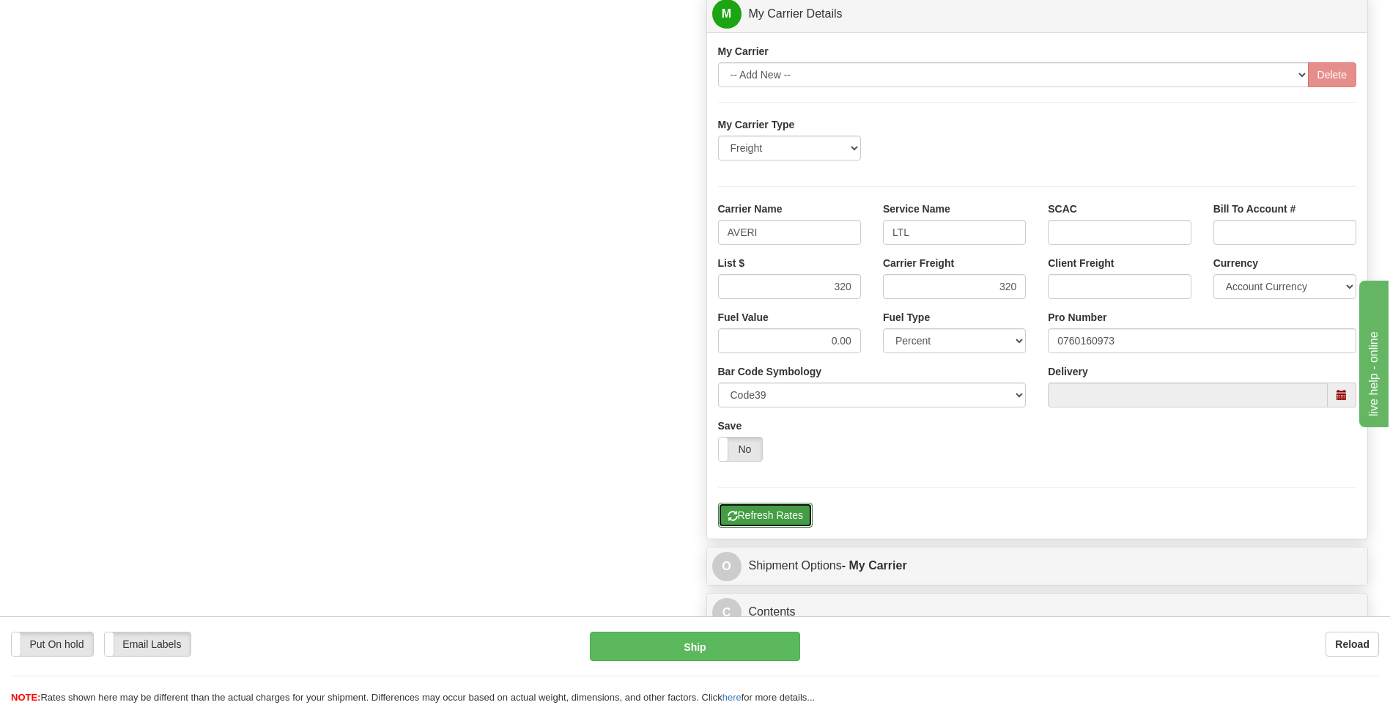
click at [786, 519] on button "Refresh Rates" at bounding box center [765, 515] width 95 height 25
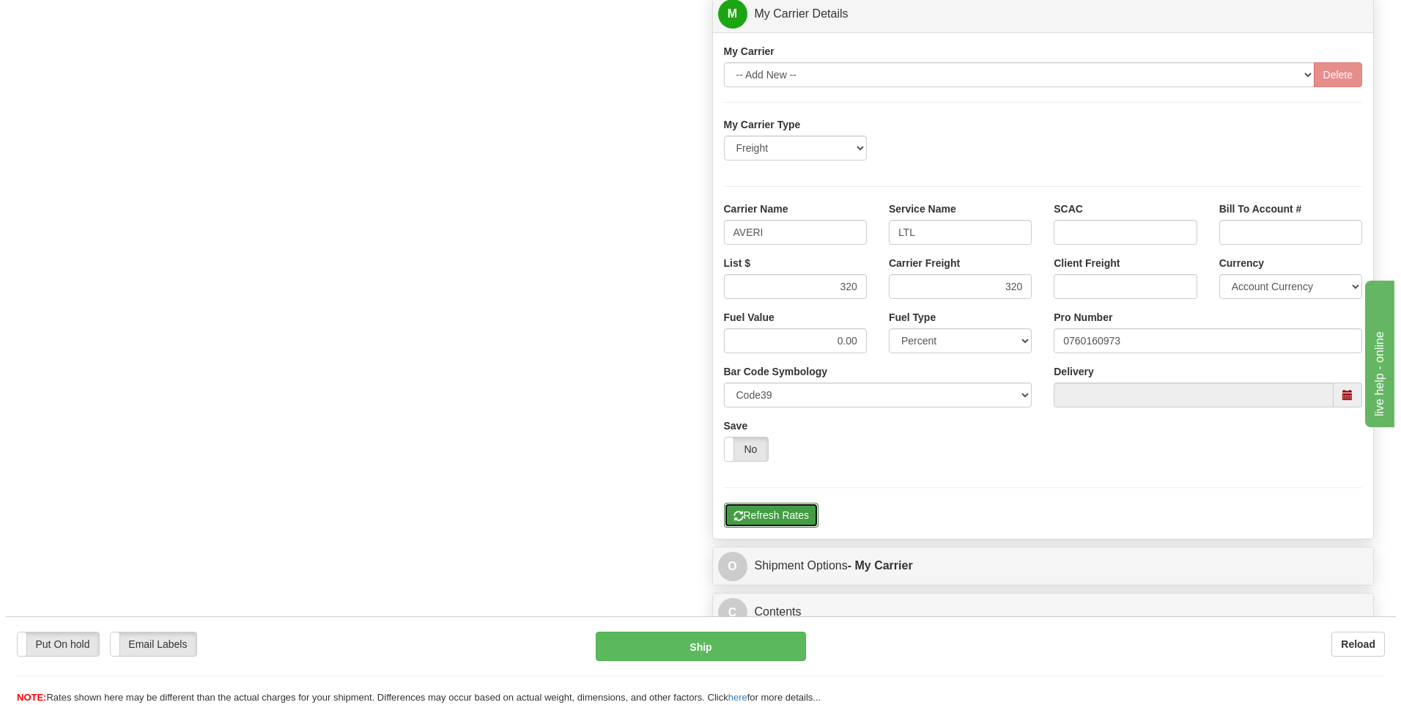
scroll to position [329, 0]
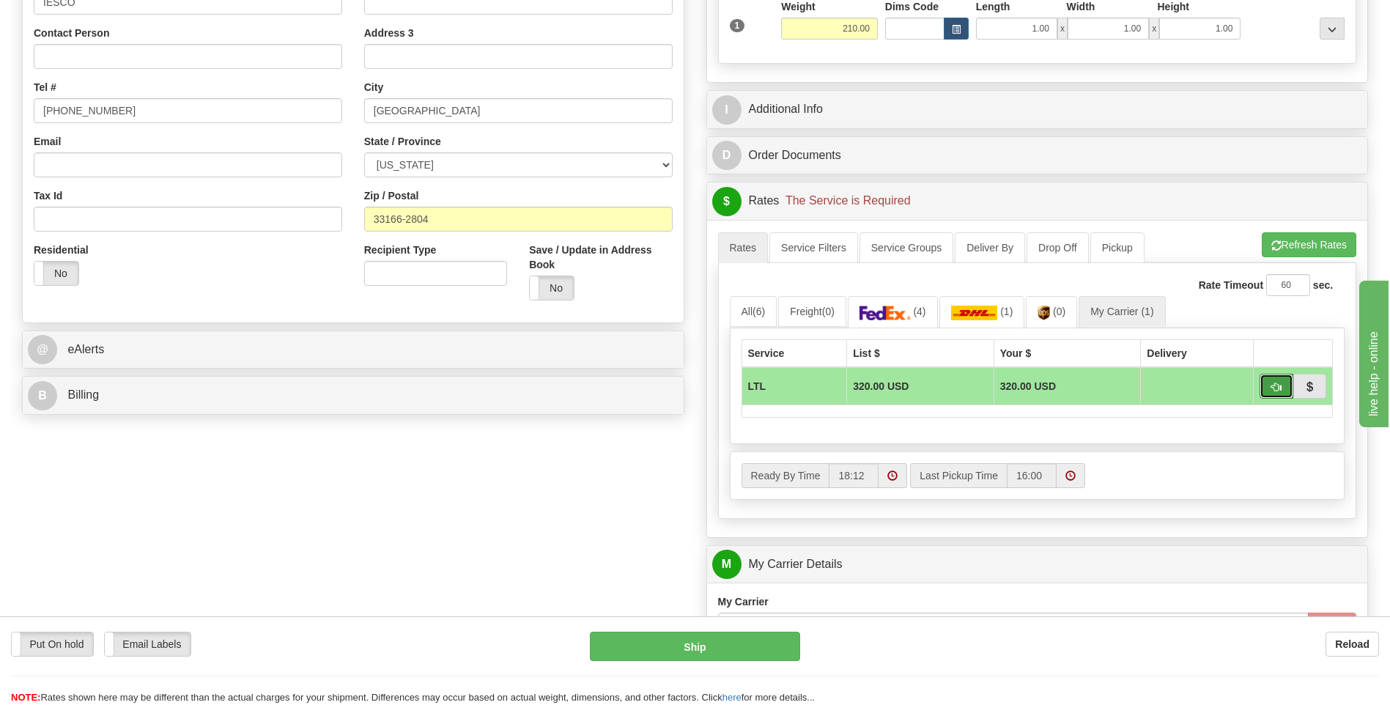
click at [1272, 389] on span "button" at bounding box center [1277, 388] width 10 height 10
type input "00"
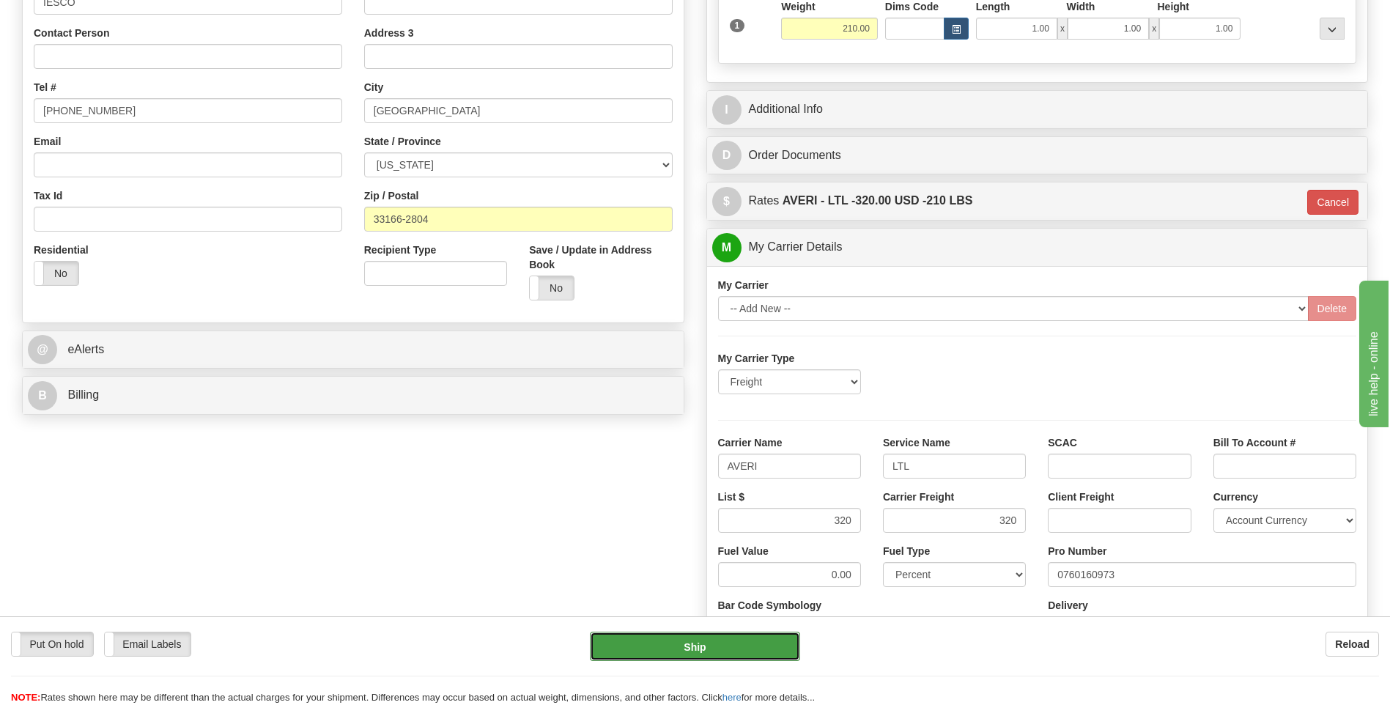
click at [734, 646] on button "Ship" at bounding box center [695, 646] width 210 height 29
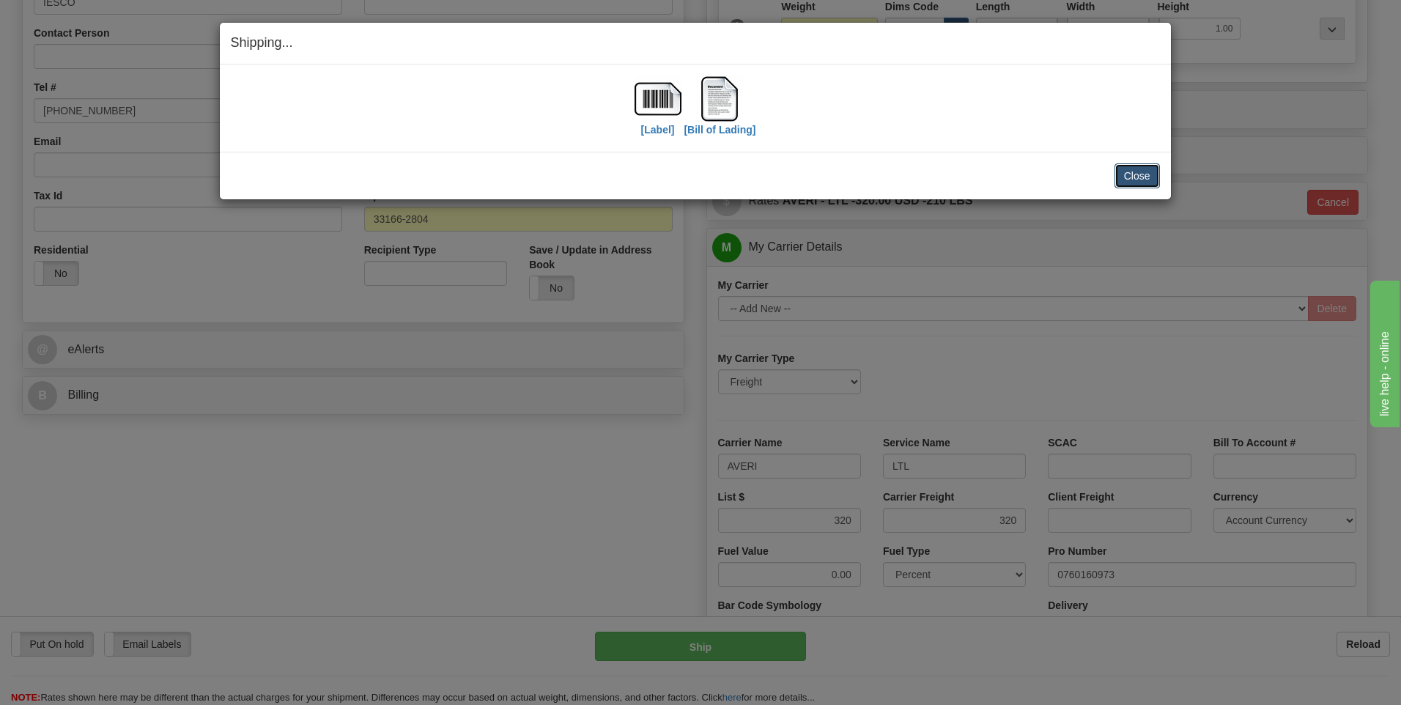
click at [1143, 182] on button "Close" at bounding box center [1137, 175] width 45 height 25
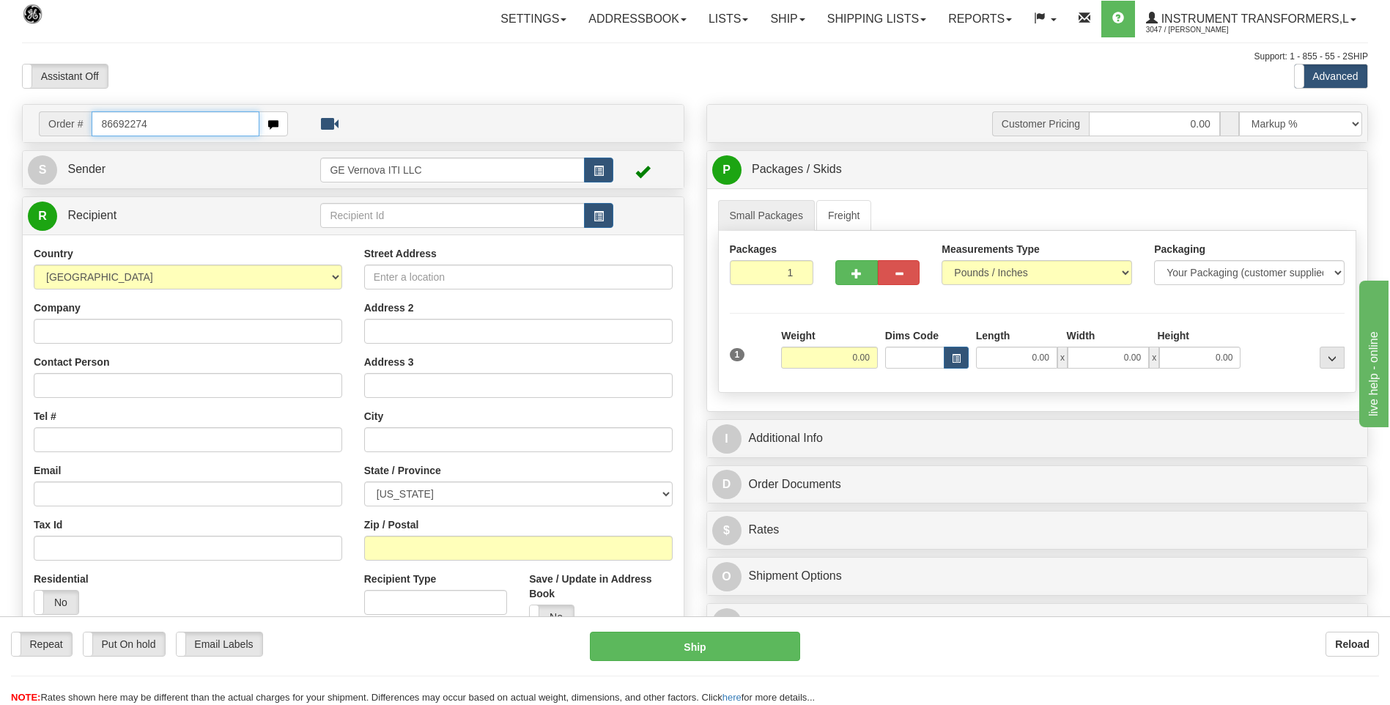
type input "86692274"
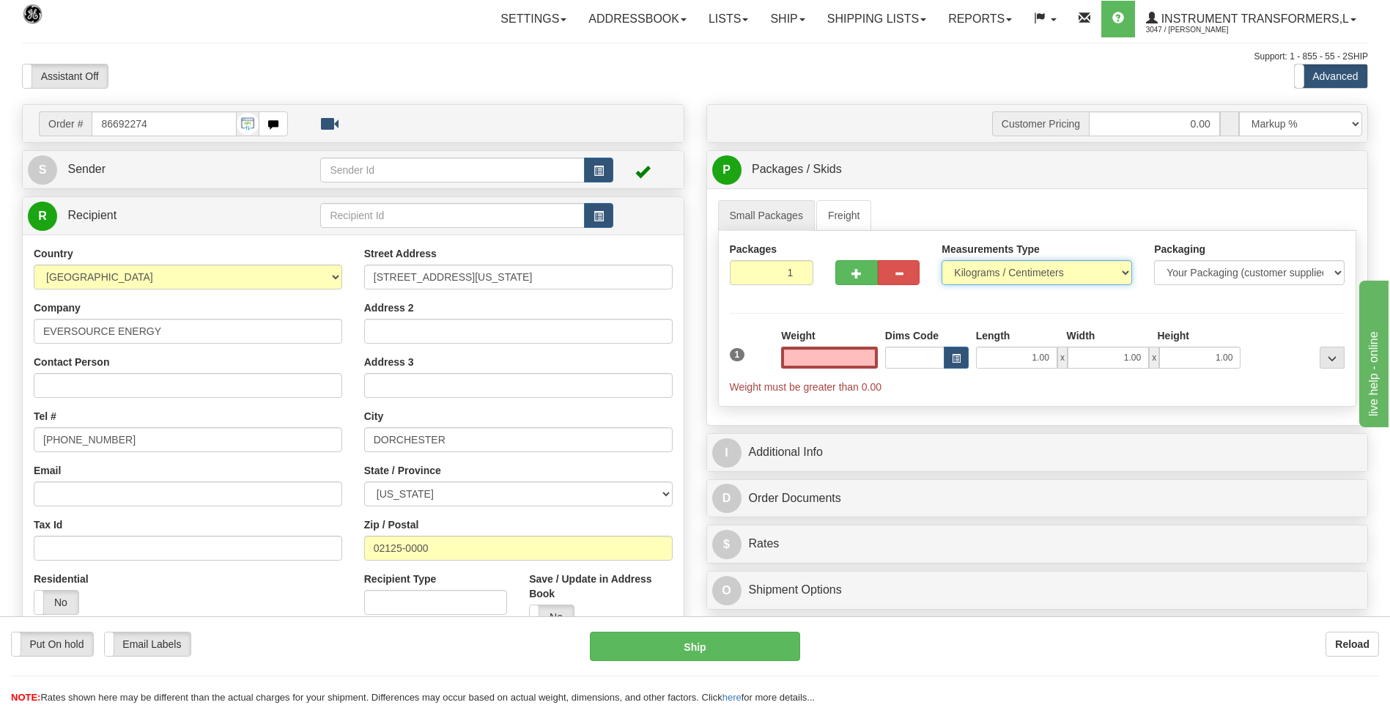
type input "0.00"
click at [1020, 277] on select "Pounds / Inches Kilograms / Centimeters" at bounding box center [1037, 272] width 191 height 25
select select "0"
click at [942, 260] on select "Pounds / Inches Kilograms / Centimeters" at bounding box center [1037, 272] width 191 height 25
click at [873, 353] on input "0.00" at bounding box center [829, 358] width 97 height 22
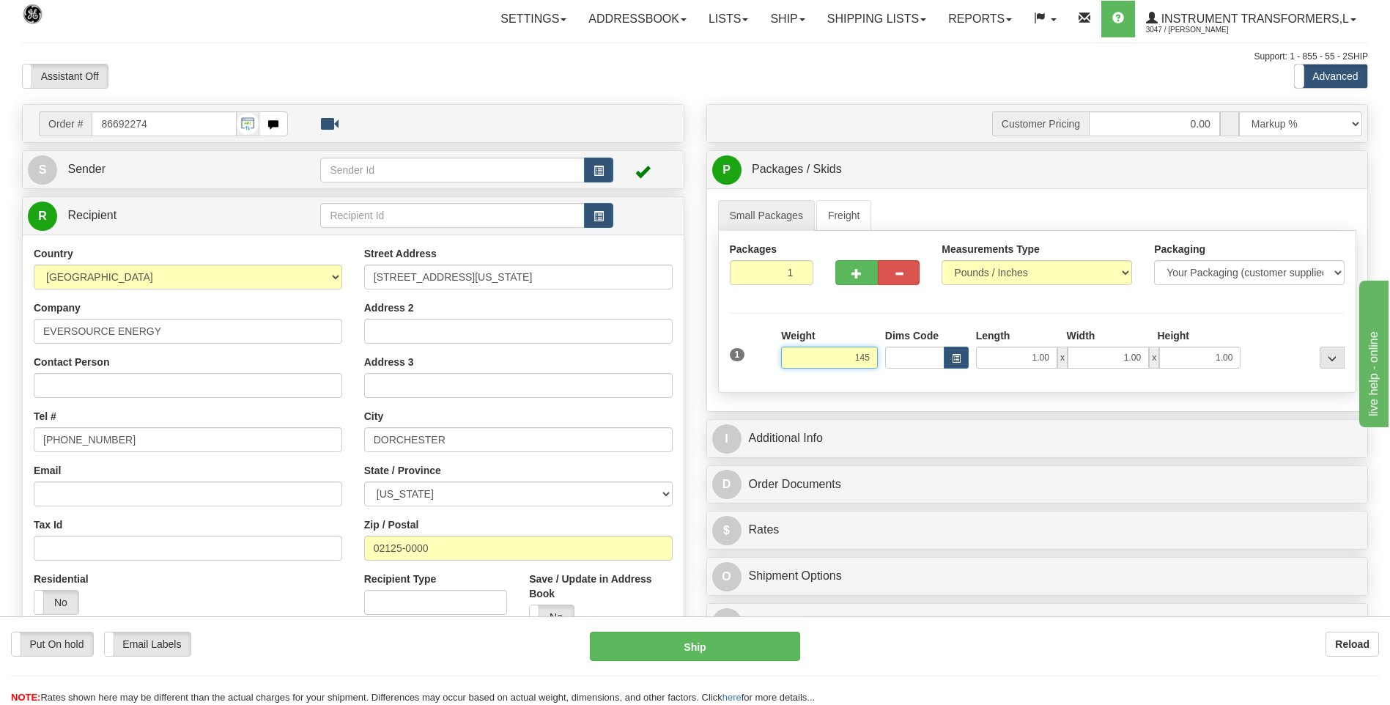
click button "Delete" at bounding box center [0, 0] width 0 height 0
type input "145.00"
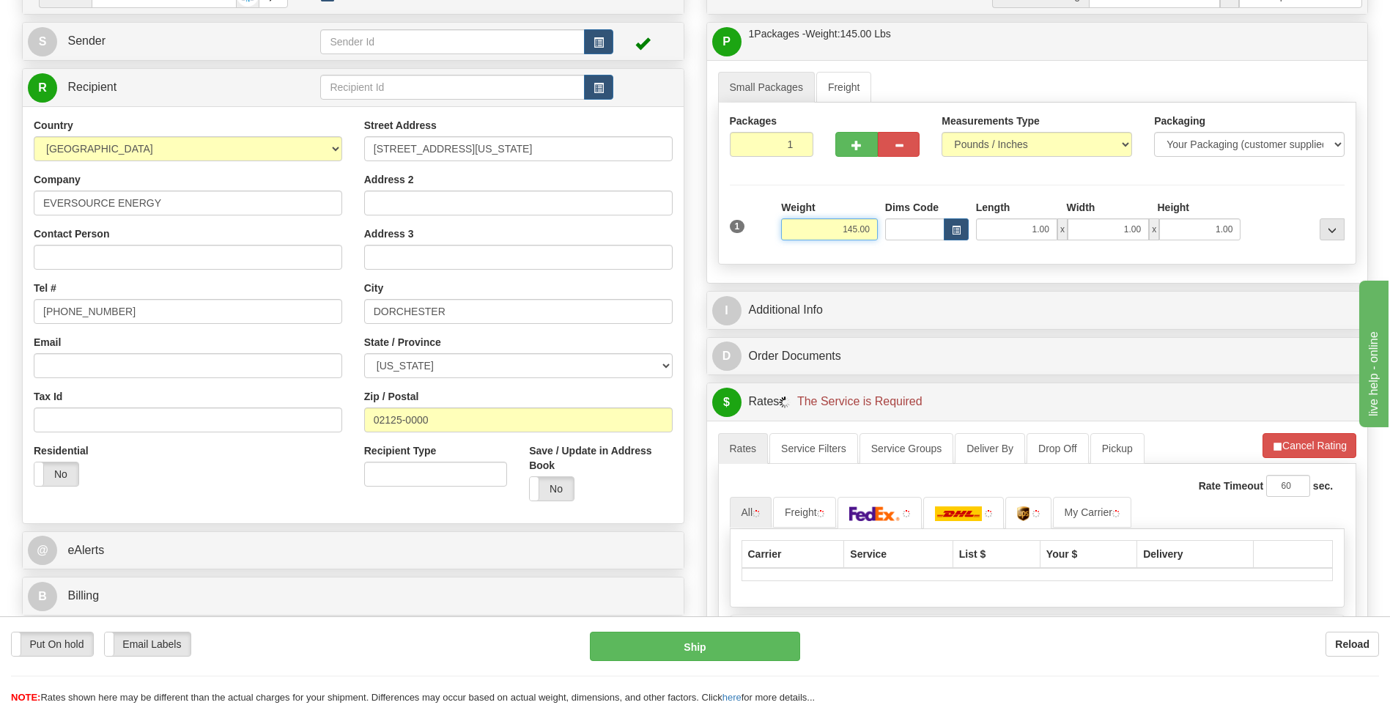
scroll to position [293, 0]
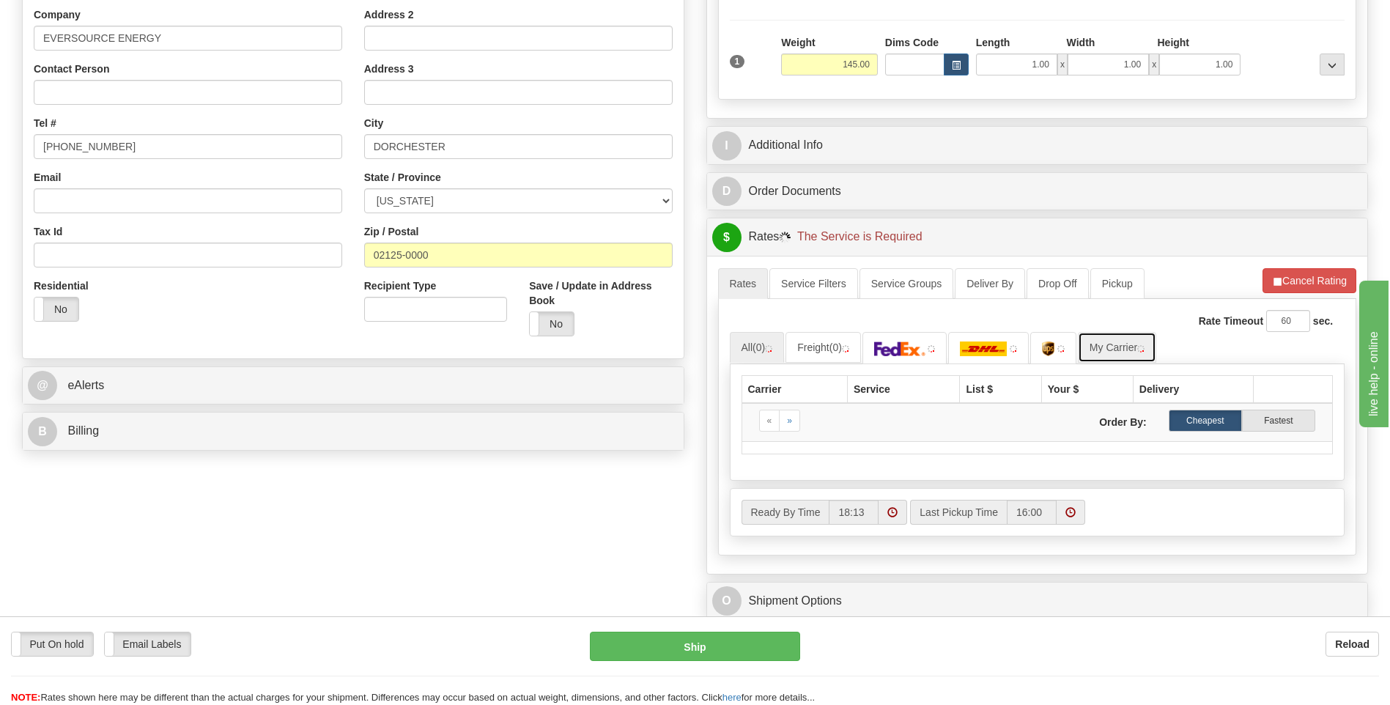
click at [1087, 355] on link "My Carrier" at bounding box center [1117, 347] width 78 height 31
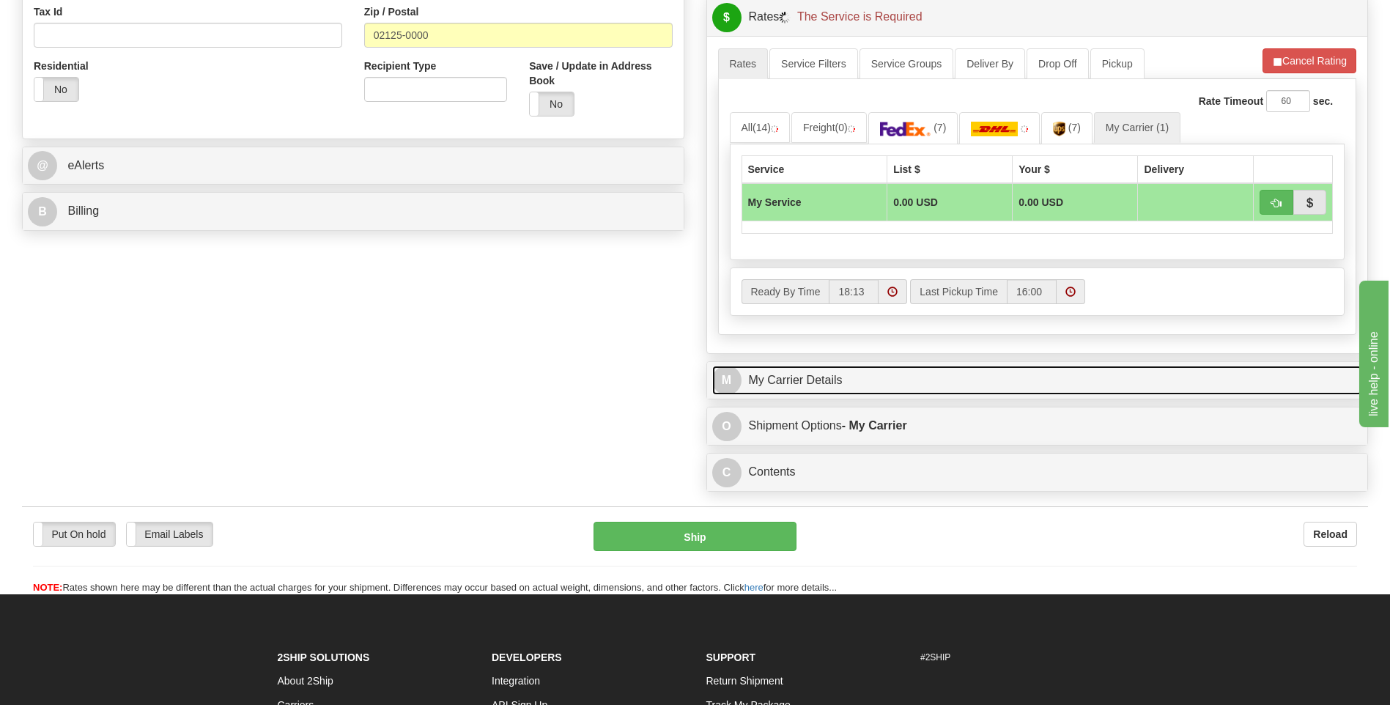
click at [840, 391] on link "M My Carrier Details" at bounding box center [1037, 381] width 651 height 30
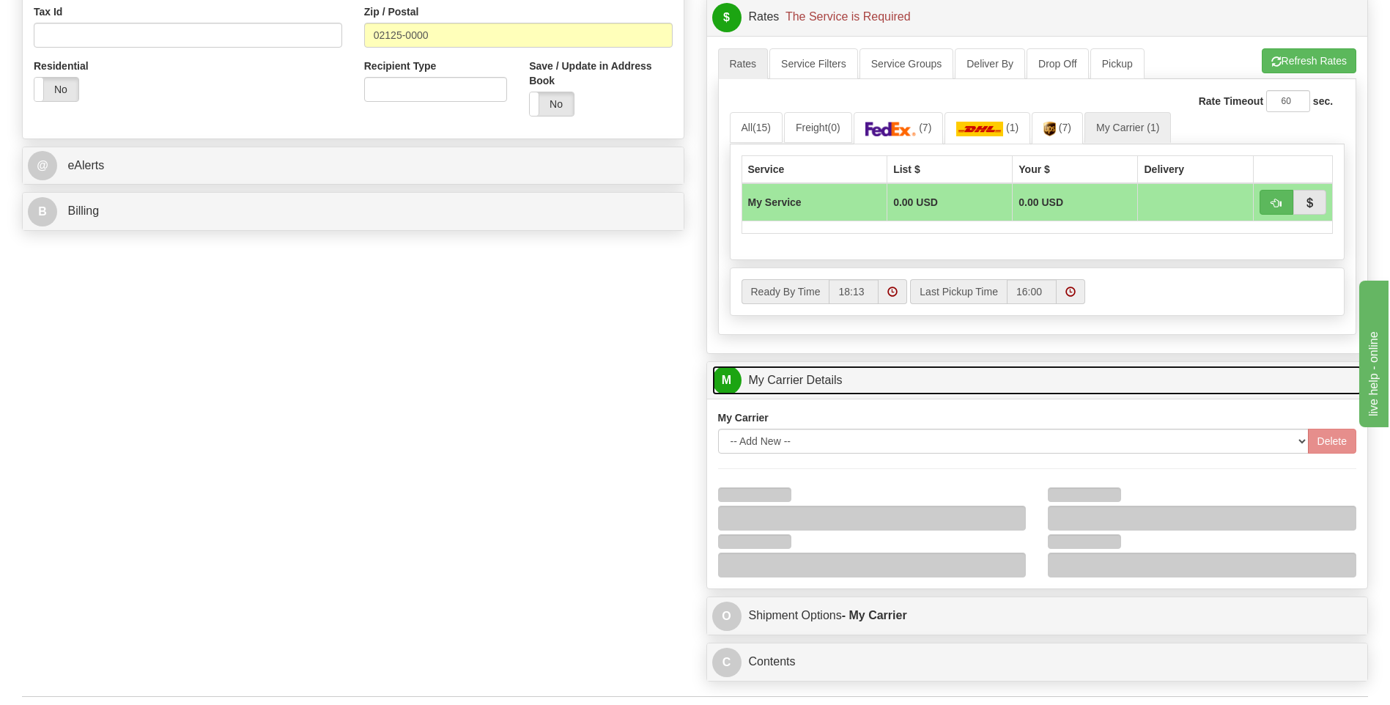
scroll to position [733, 0]
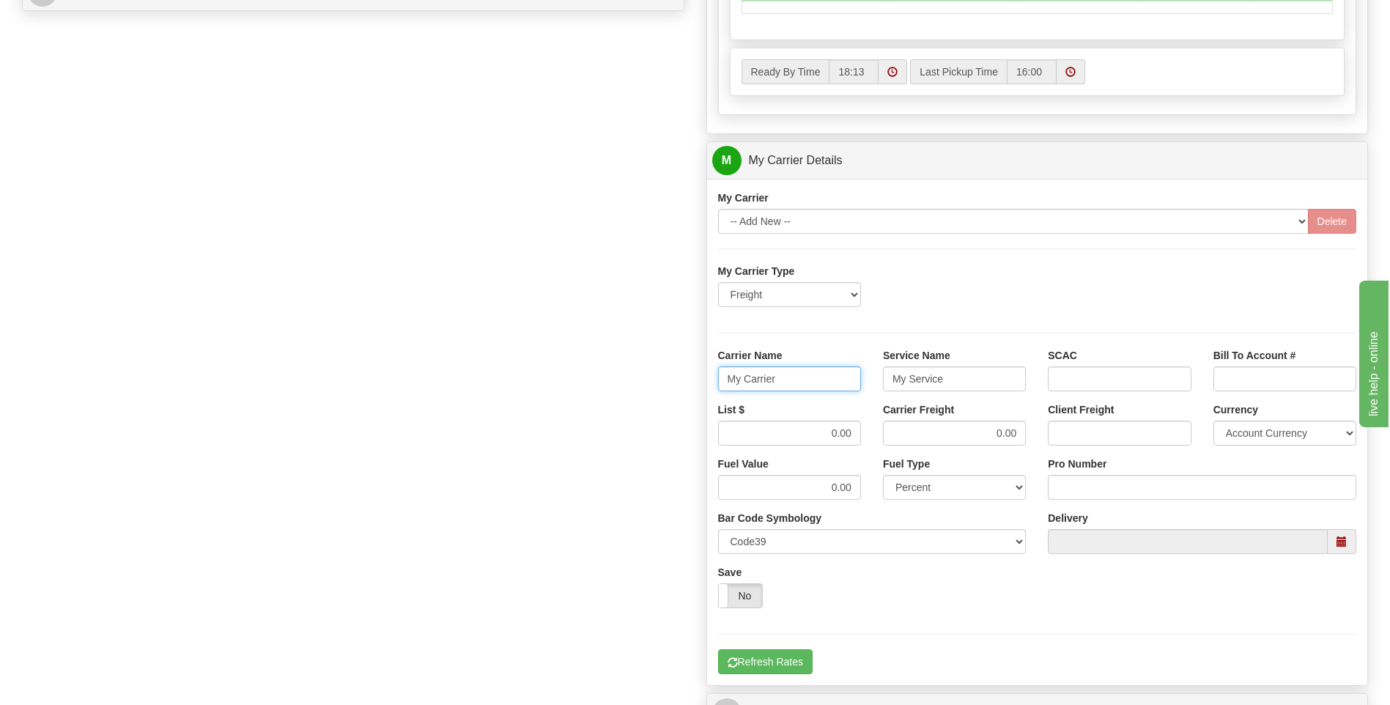
drag, startPoint x: 796, startPoint y: 388, endPoint x: 689, endPoint y: 385, distance: 107.0
click at [689, 385] on div "Order # 86692274 S Sender" at bounding box center [695, 78] width 1368 height 1414
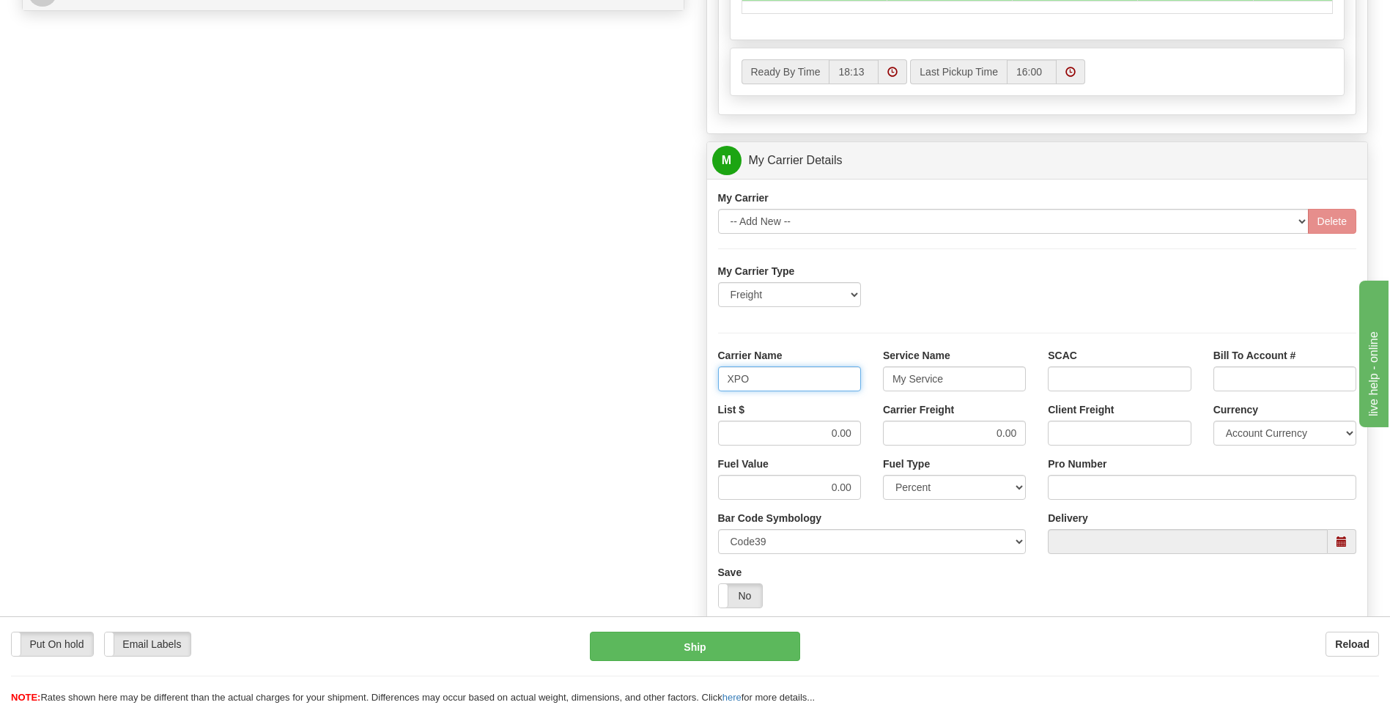
type input "XPO"
type input "LTL"
drag, startPoint x: 794, startPoint y: 421, endPoint x: 891, endPoint y: 432, distance: 98.2
click at [891, 432] on div "List $ 0.00 Carrier Freight 0.00 Client Freight Currency Account Currency ARN A…" at bounding box center [1037, 429] width 661 height 54
type input "385"
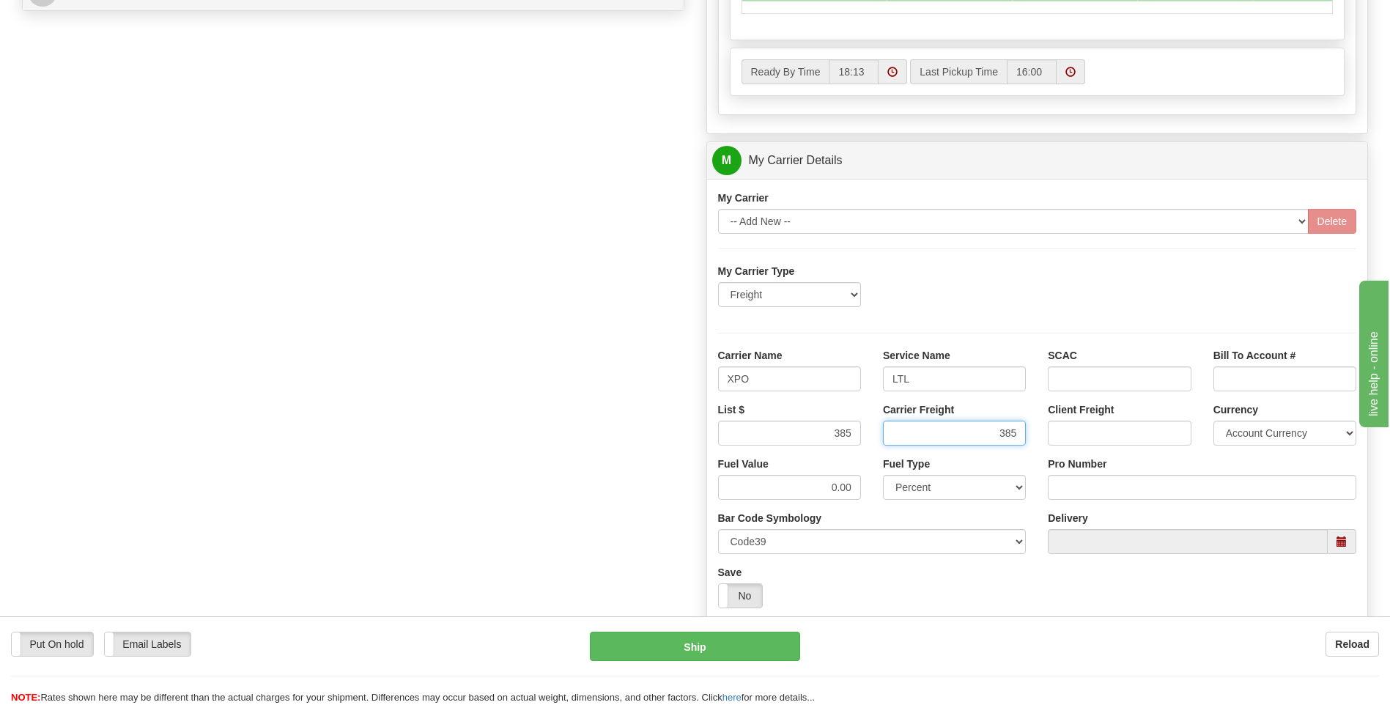
type input "385"
click at [1087, 487] on input "Pro Number" at bounding box center [1202, 487] width 309 height 25
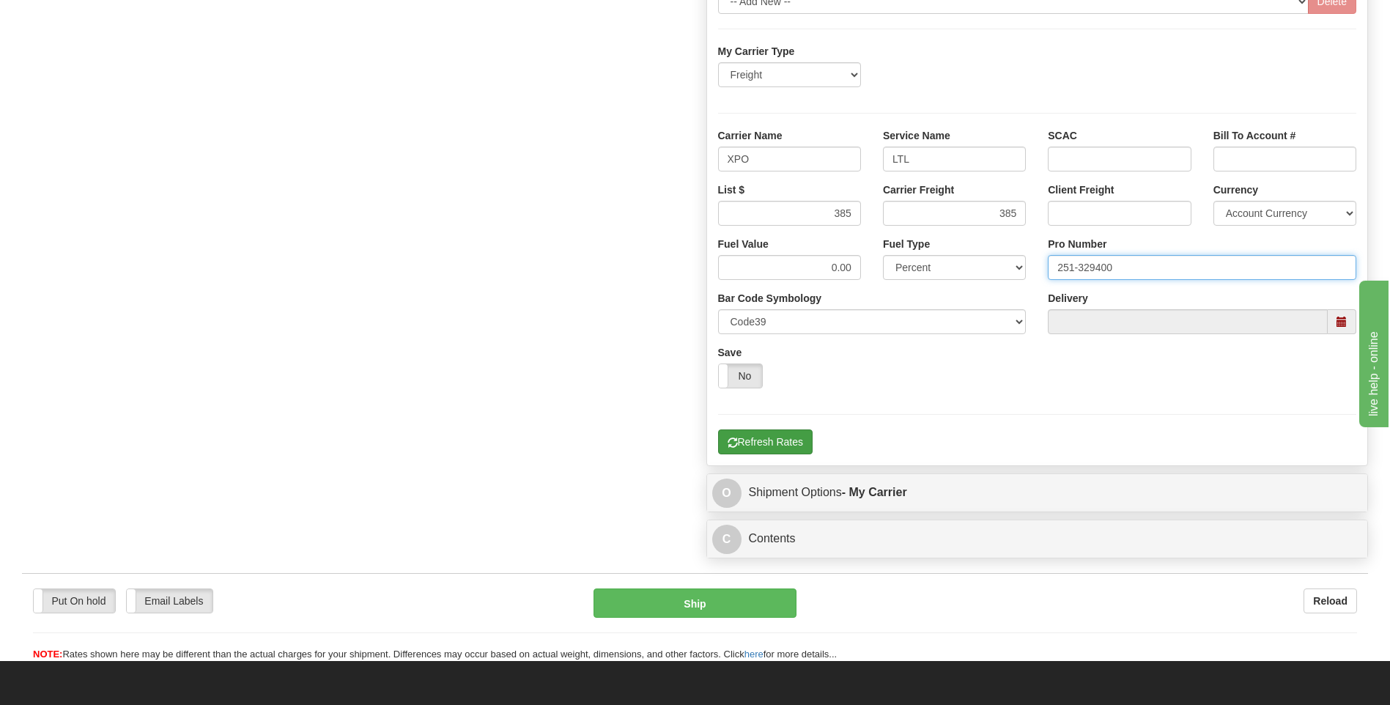
type input "251-329400"
click at [752, 448] on button "Refresh Rates" at bounding box center [765, 441] width 95 height 25
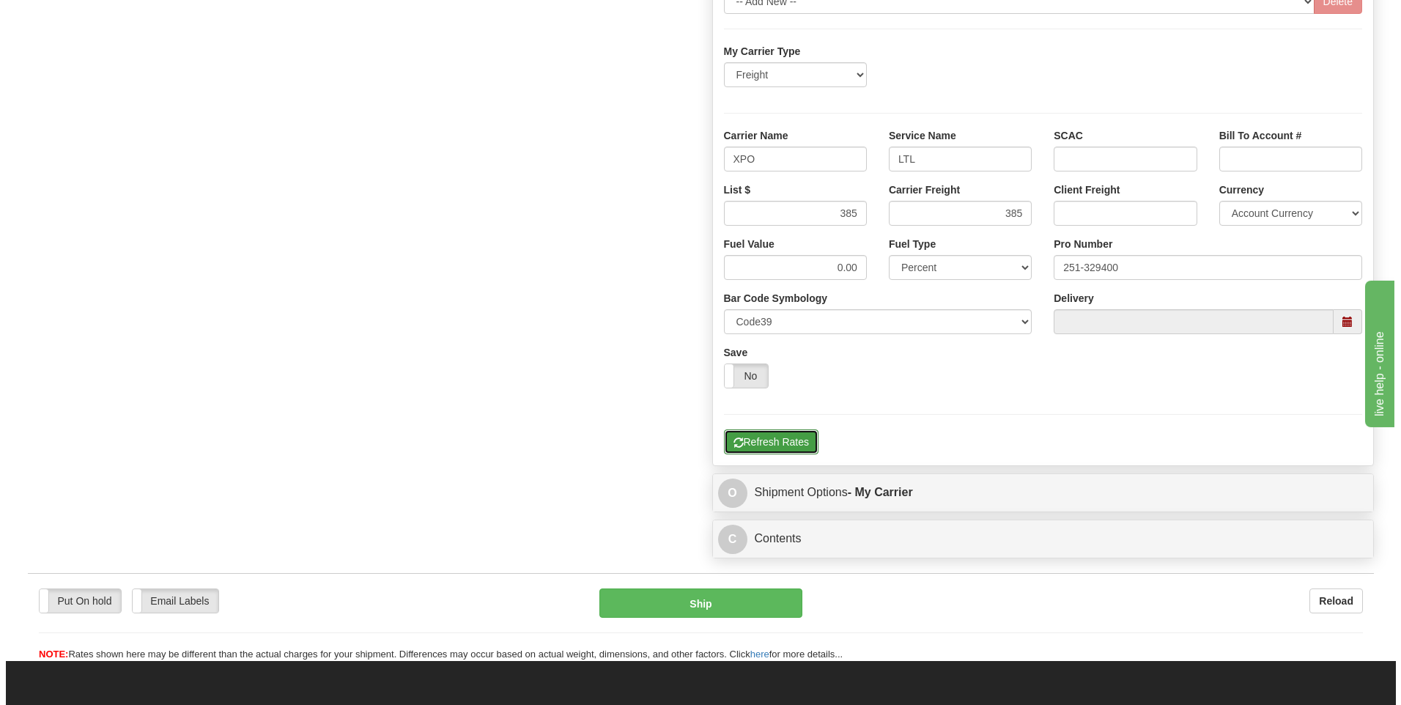
scroll to position [329, 0]
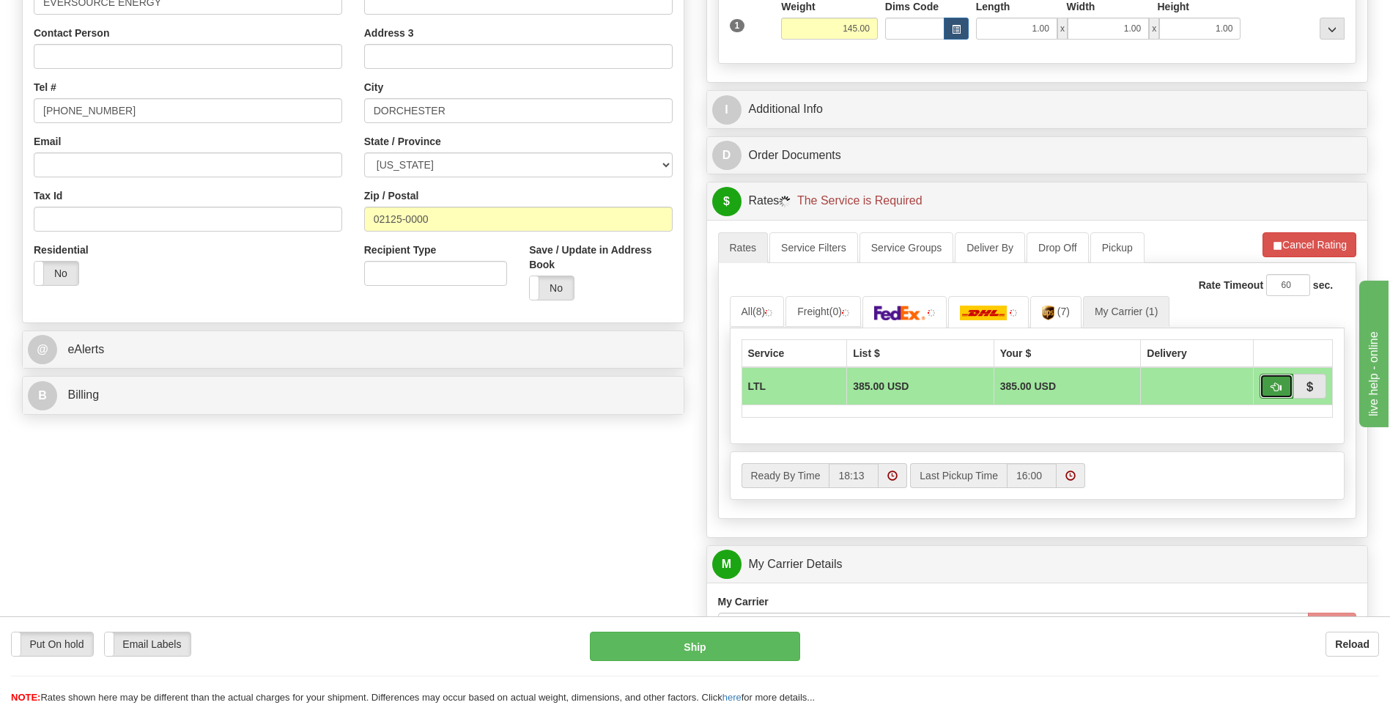
click at [1274, 389] on span "button" at bounding box center [1277, 388] width 10 height 10
type input "00"
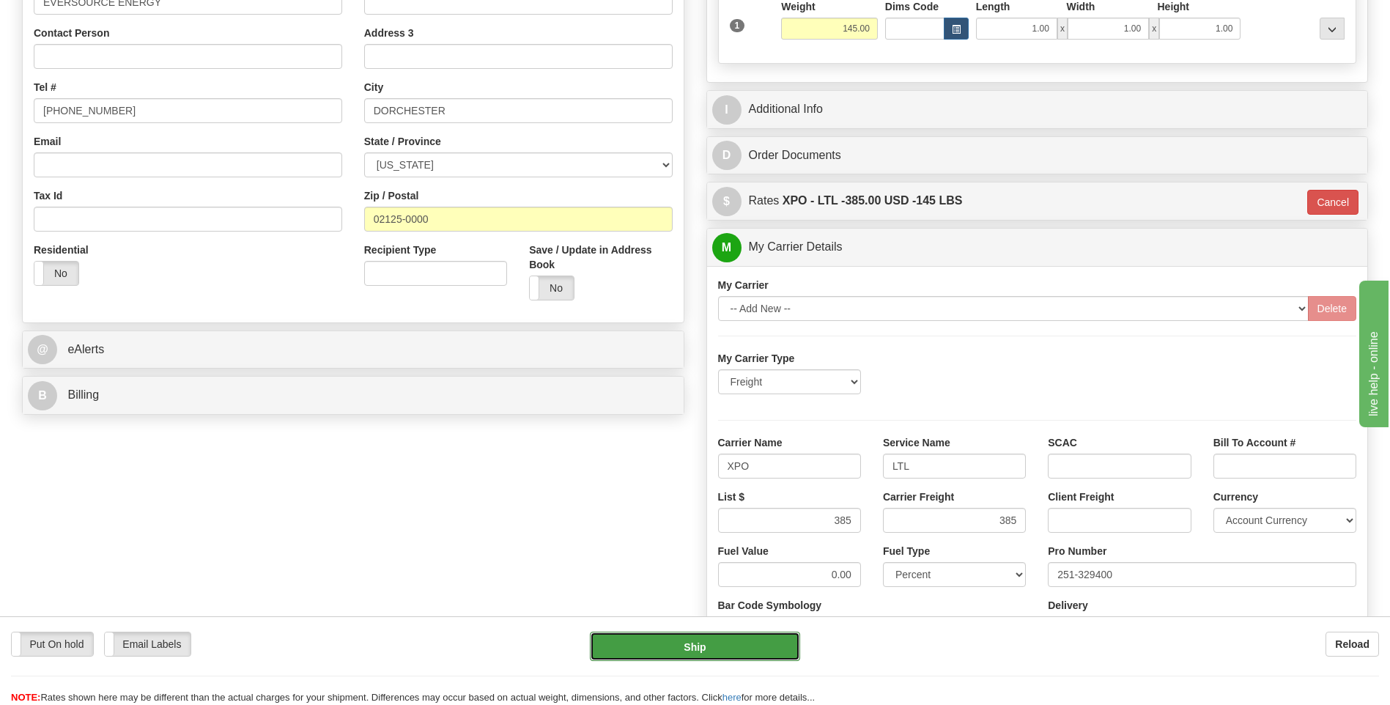
click at [762, 639] on button "Ship" at bounding box center [695, 646] width 210 height 29
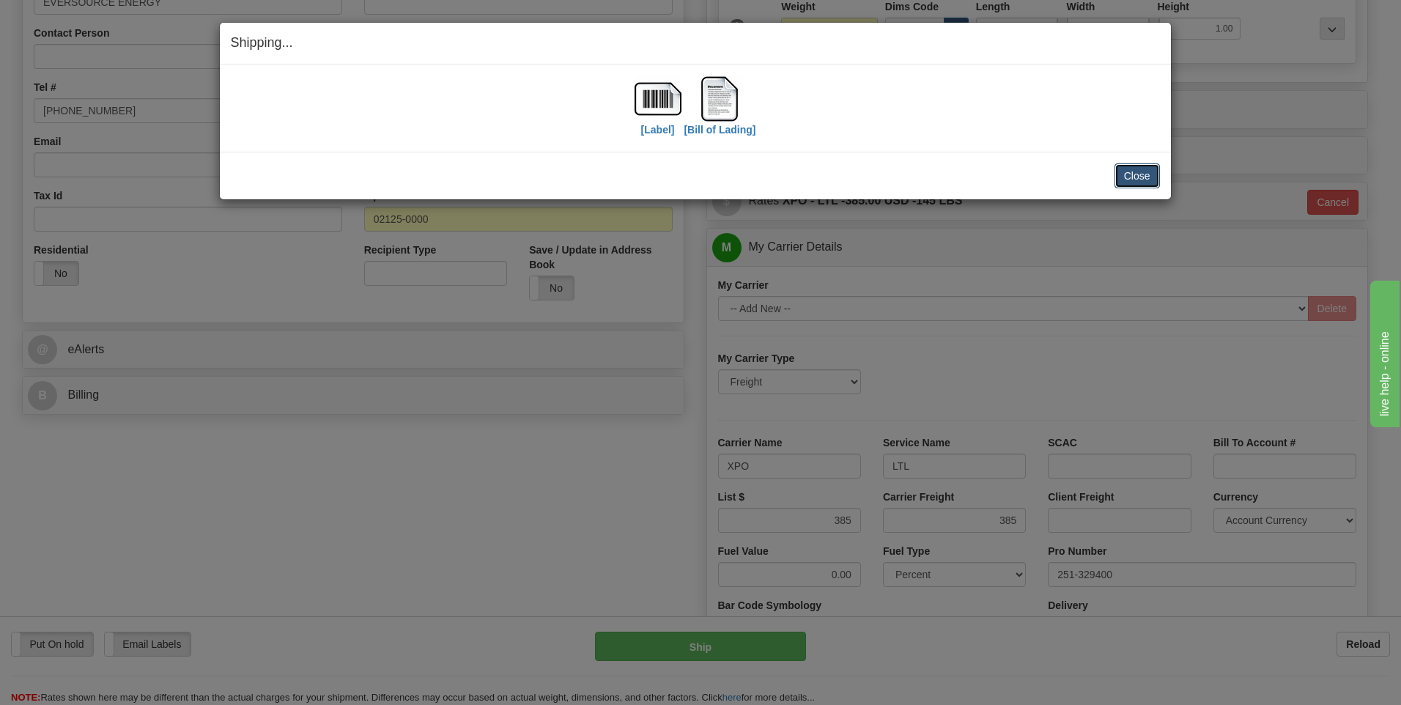
click at [1131, 174] on button "Close" at bounding box center [1137, 175] width 45 height 25
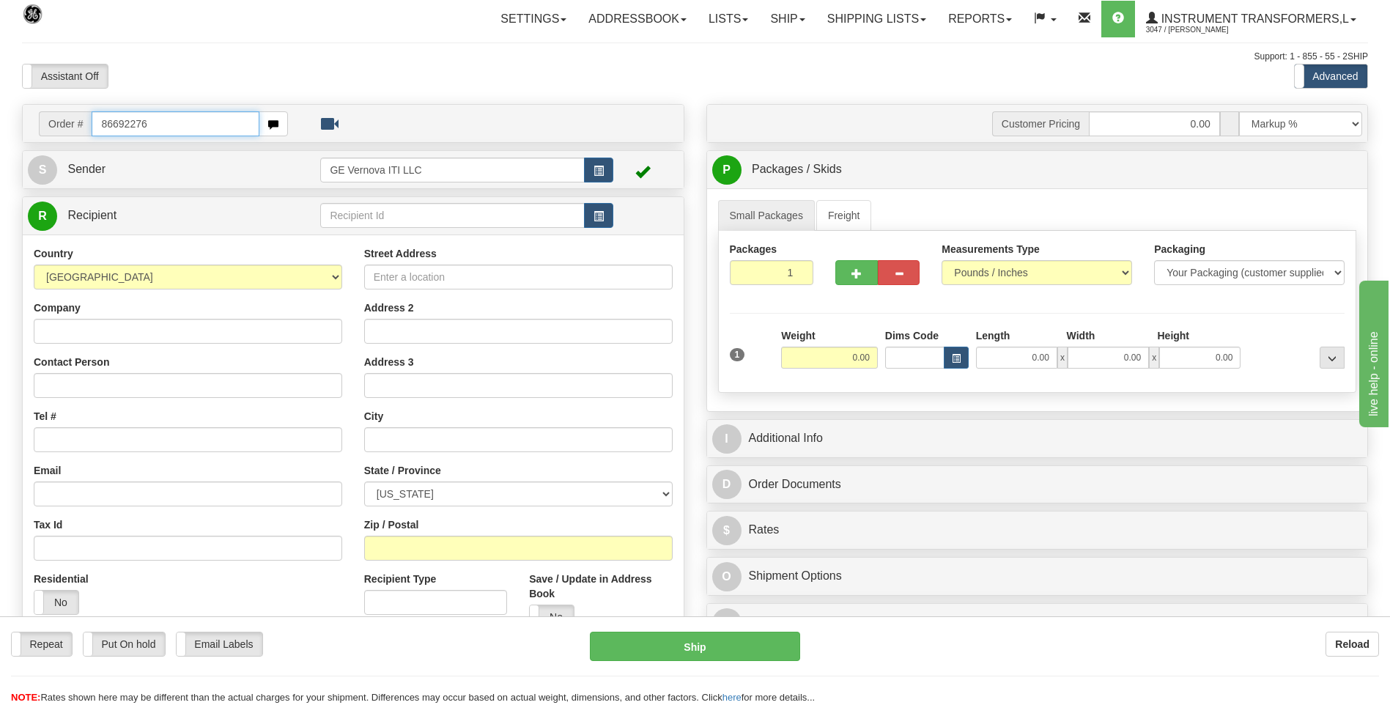
type input "86692276"
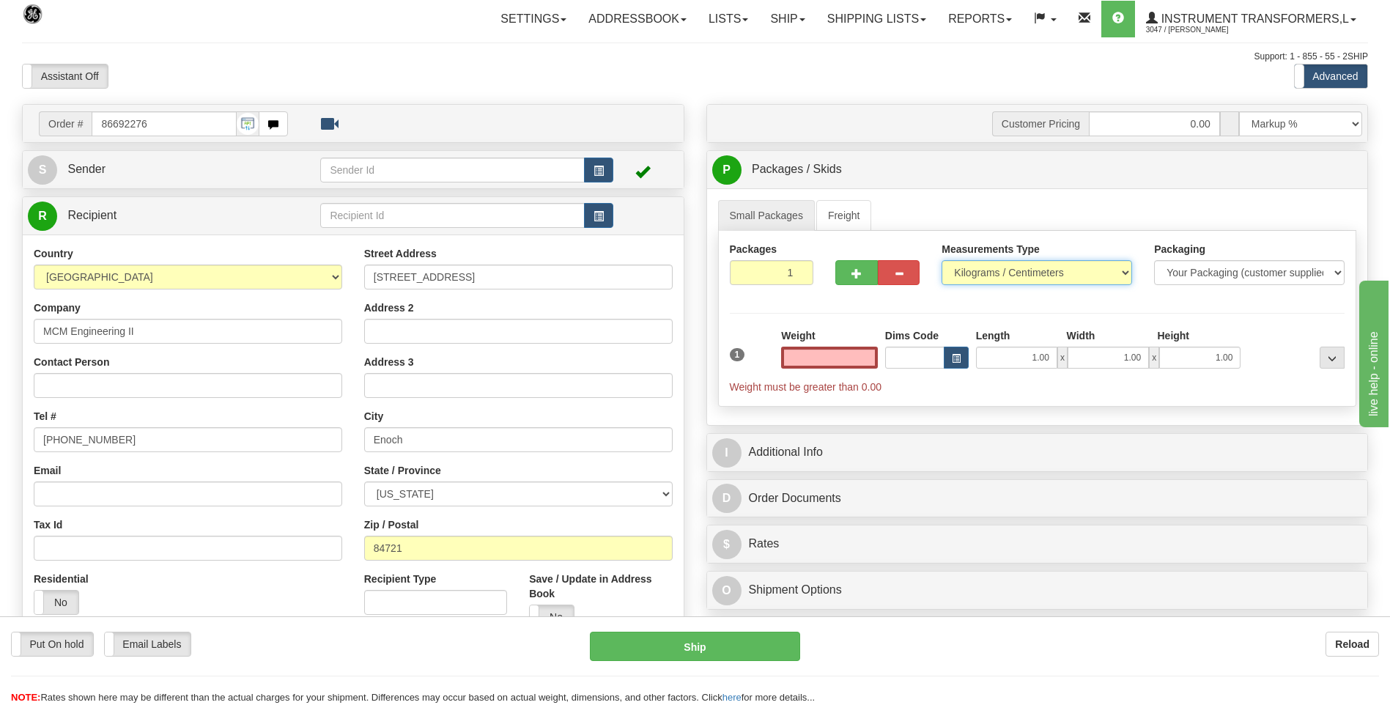
type input "0.00"
click at [959, 268] on select "Pounds / Inches Kilograms / Centimeters" at bounding box center [1037, 272] width 191 height 25
click at [967, 287] on div "Measurements Type Pounds / Inches Kilograms / Centimeters" at bounding box center [1037, 269] width 213 height 54
click at [968, 269] on select "Pounds / Inches Kilograms / Centimeters" at bounding box center [1037, 272] width 191 height 25
select select "0"
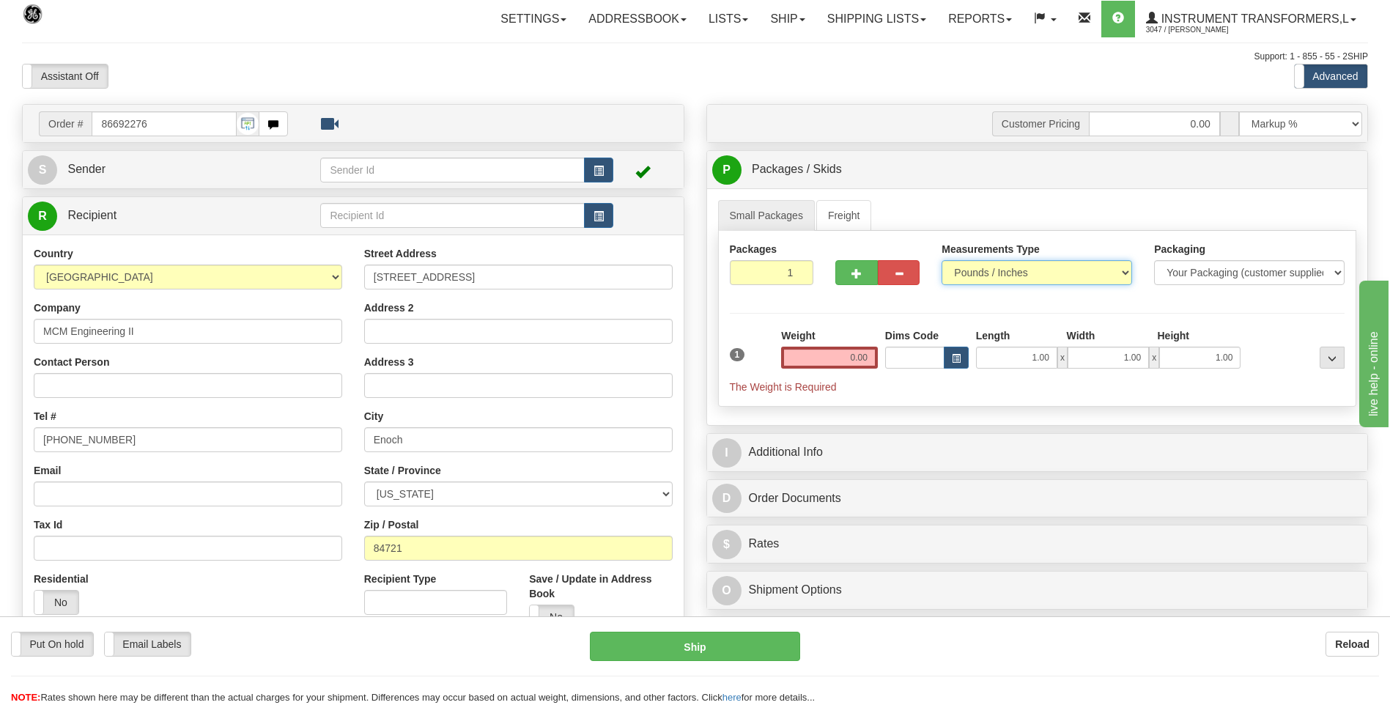
click at [942, 260] on select "Pounds / Inches Kilograms / Centimeters" at bounding box center [1037, 272] width 191 height 25
click at [869, 358] on input "0.00" at bounding box center [829, 358] width 97 height 22
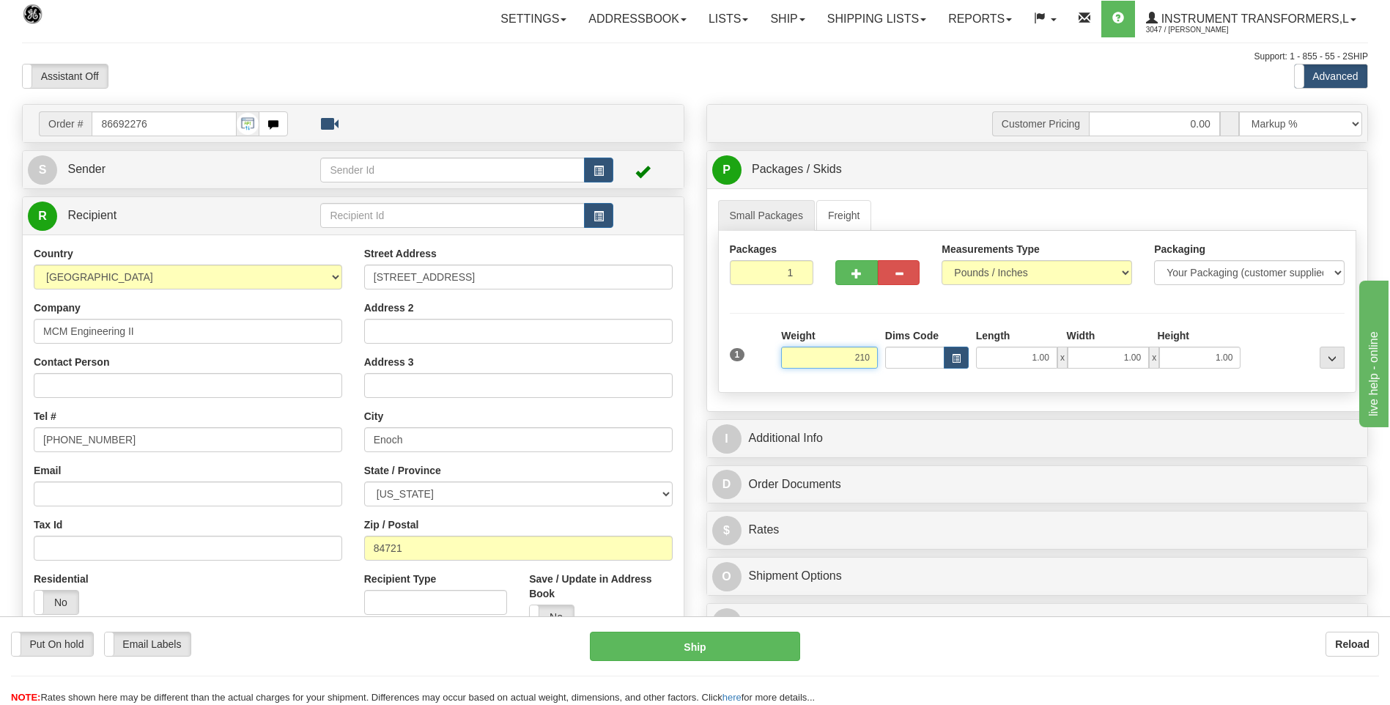
click button "Delete" at bounding box center [0, 0] width 0 height 0
type input "210.00"
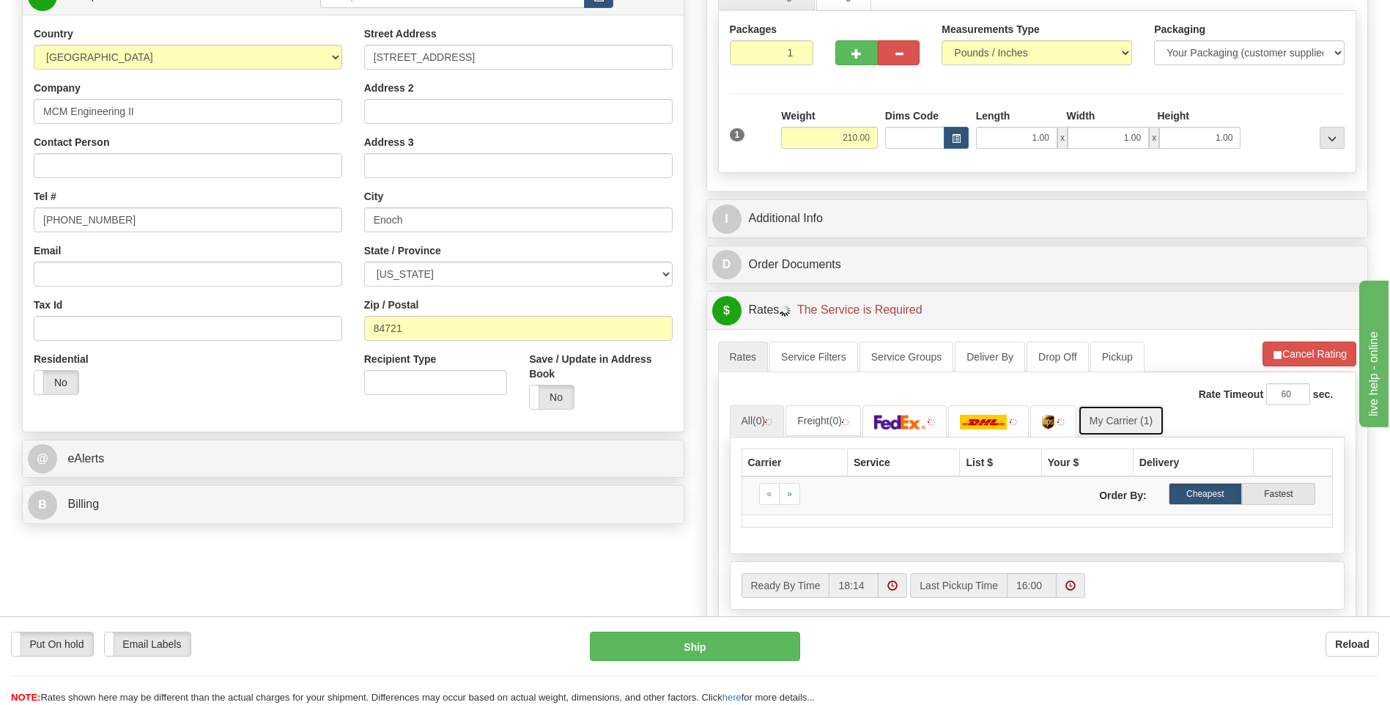
click at [1112, 424] on link "My Carrier (1)" at bounding box center [1121, 420] width 86 height 31
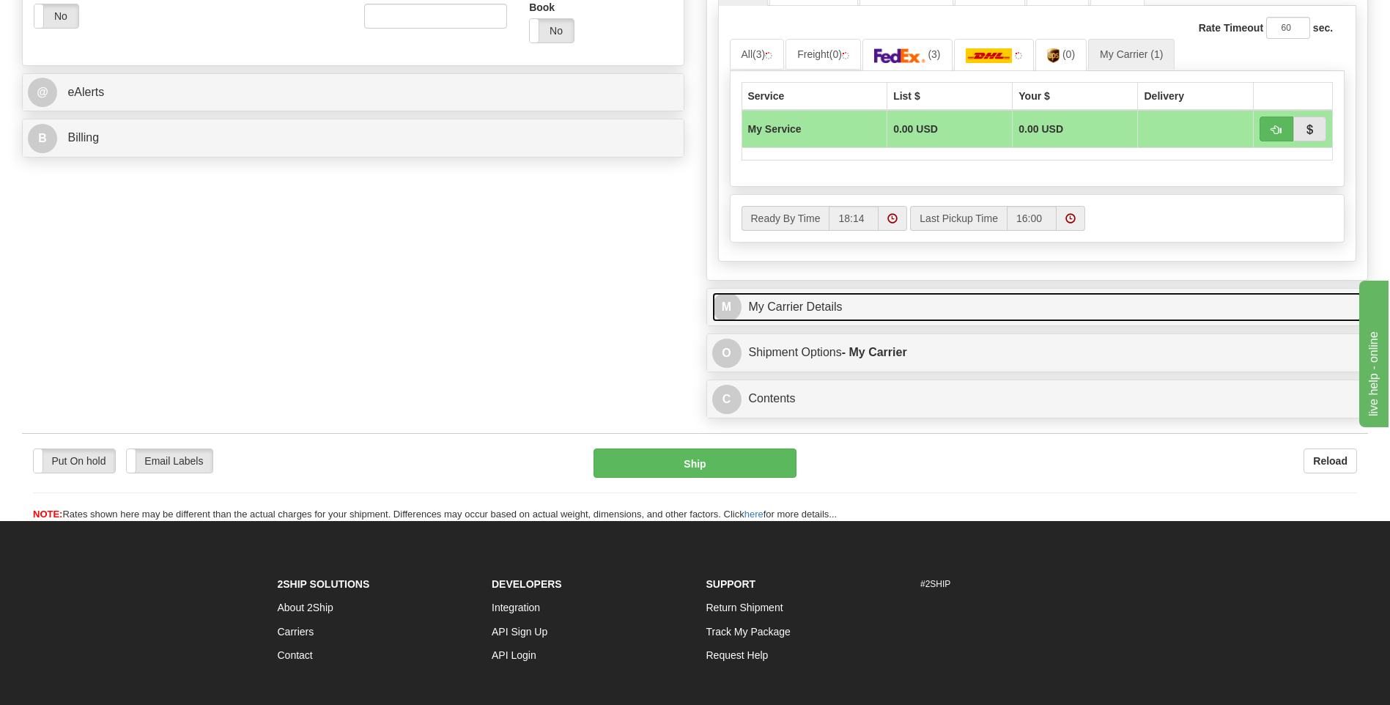
click at [816, 304] on link "M My Carrier Details" at bounding box center [1037, 307] width 651 height 30
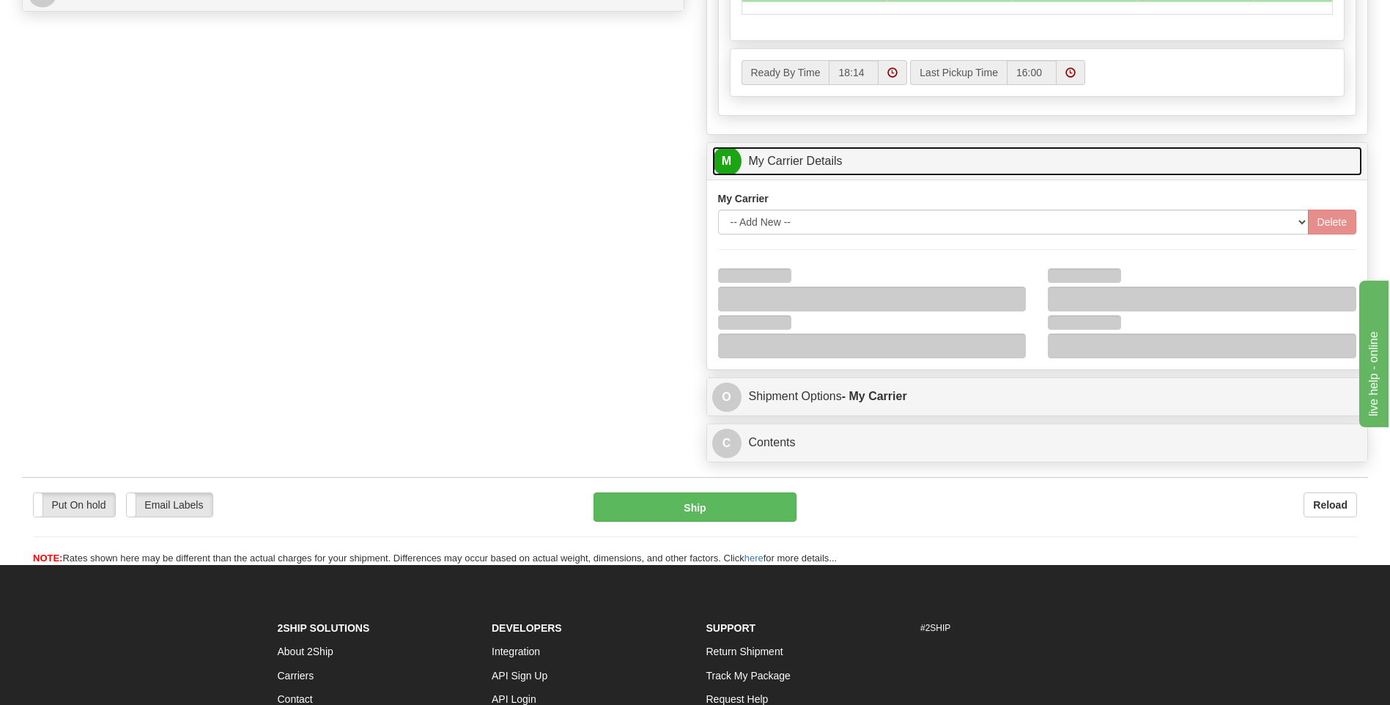
scroll to position [857, 0]
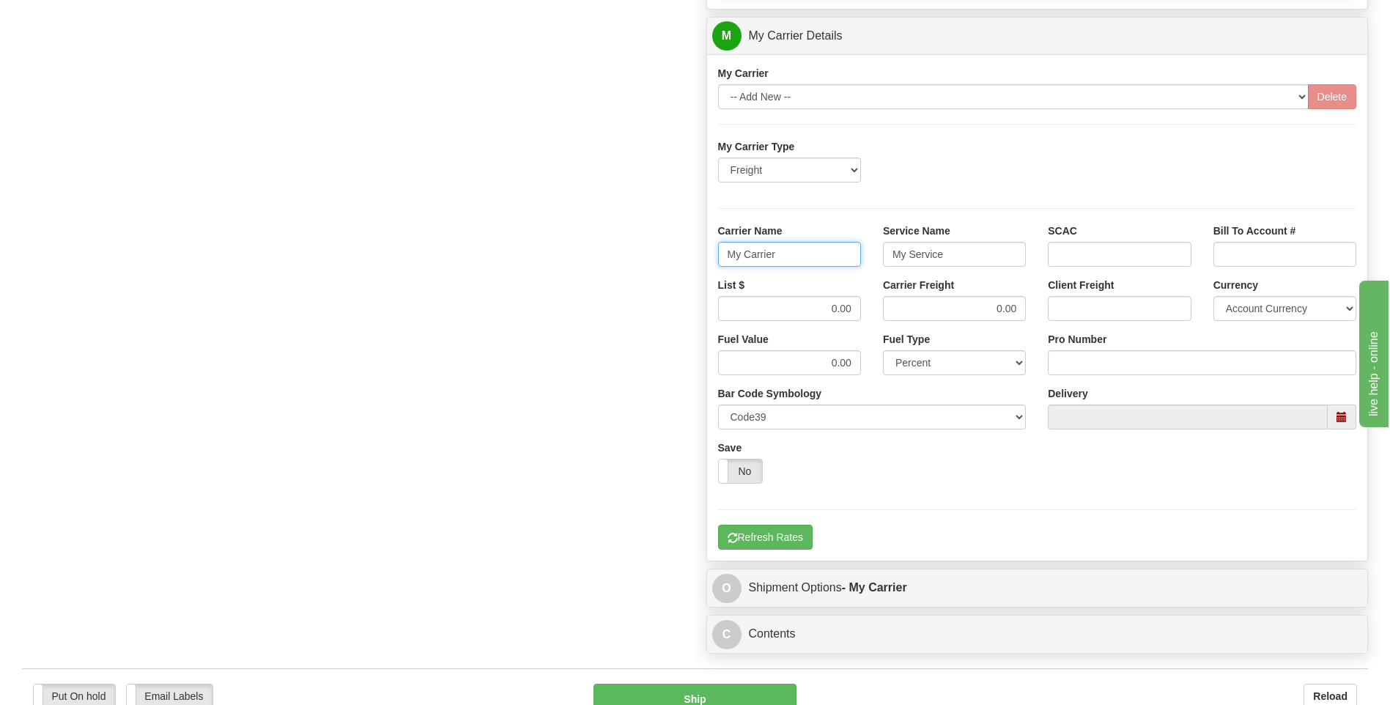
drag, startPoint x: 804, startPoint y: 254, endPoint x: 653, endPoint y: 253, distance: 151.0
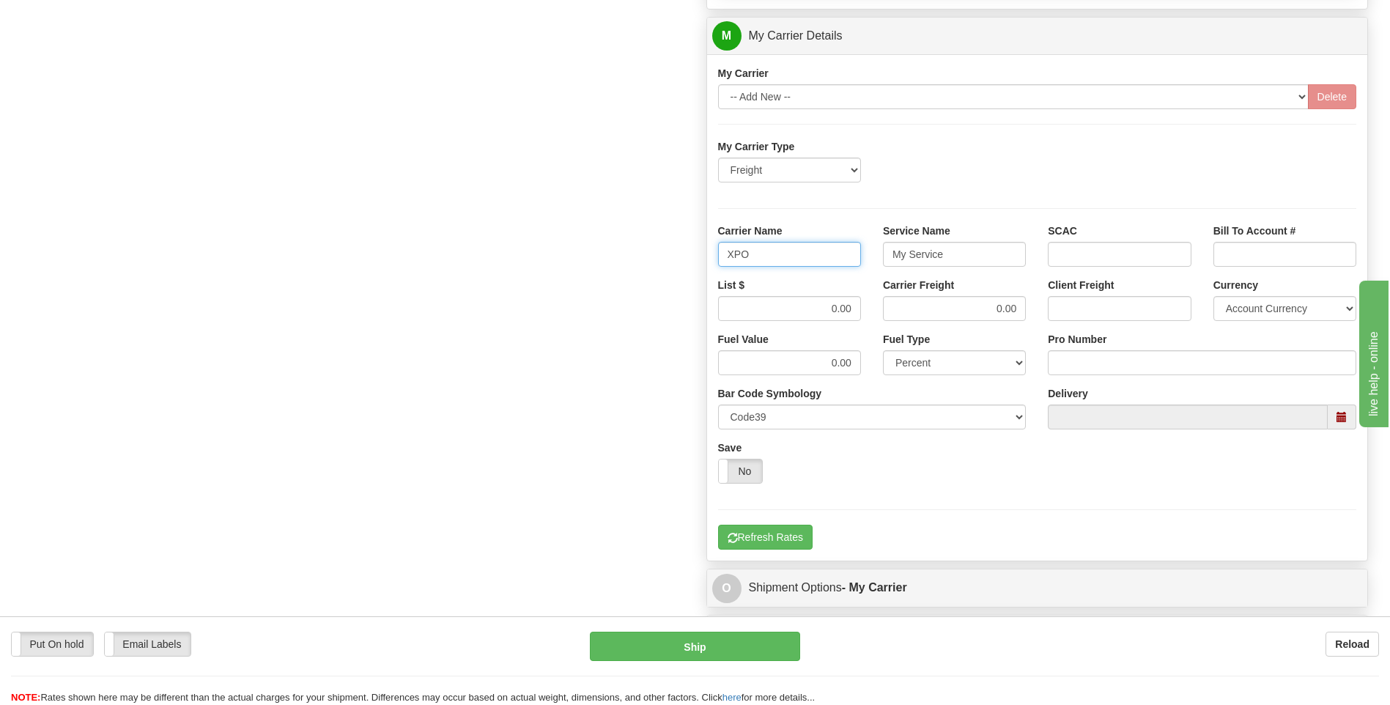
type input "XPO"
type input "LTL"
drag, startPoint x: 816, startPoint y: 311, endPoint x: 901, endPoint y: 307, distance: 85.8
click at [901, 307] on div "List $ 0.00 Carrier Freight 0.00 Client Freight Currency Account Currency ARN A…" at bounding box center [1037, 305] width 661 height 54
type input "385"
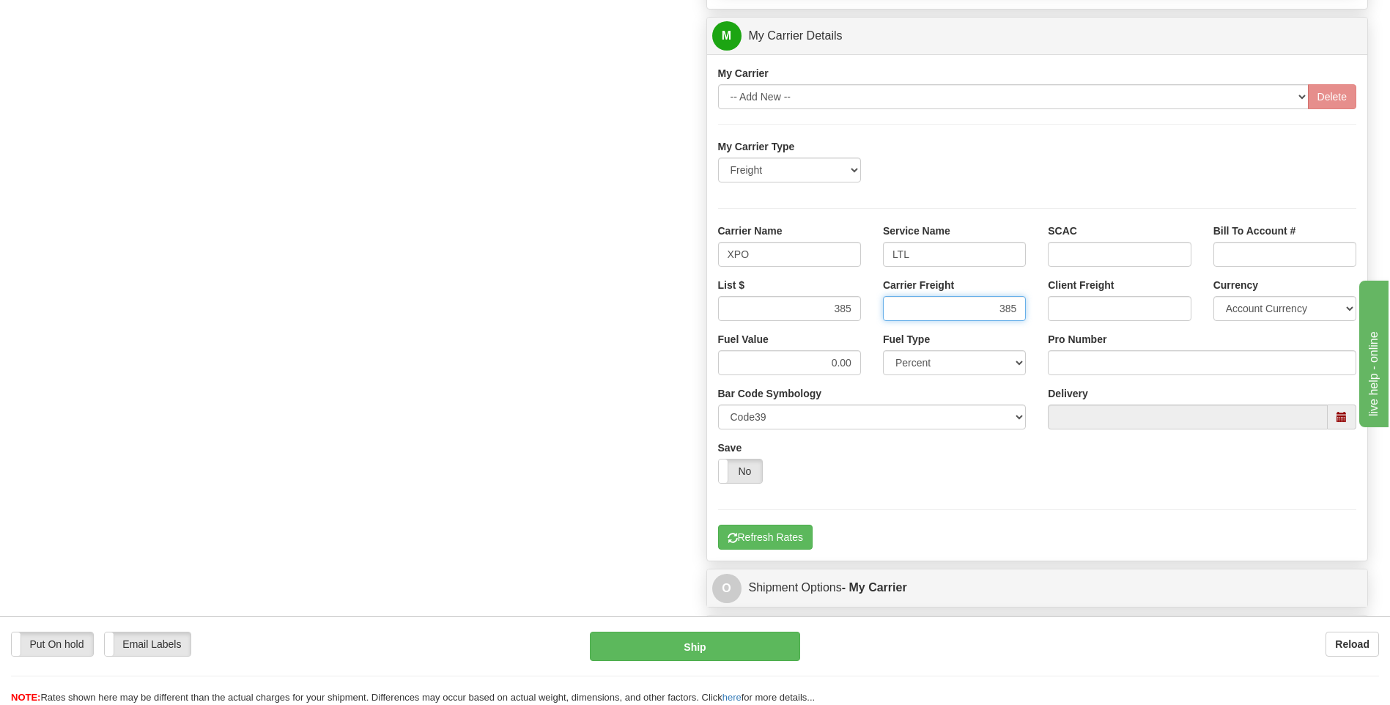
type input "385"
click at [1096, 366] on input "Pro Number" at bounding box center [1202, 362] width 309 height 25
type input "251-329385"
click at [783, 535] on button "Refresh Rates" at bounding box center [765, 537] width 95 height 25
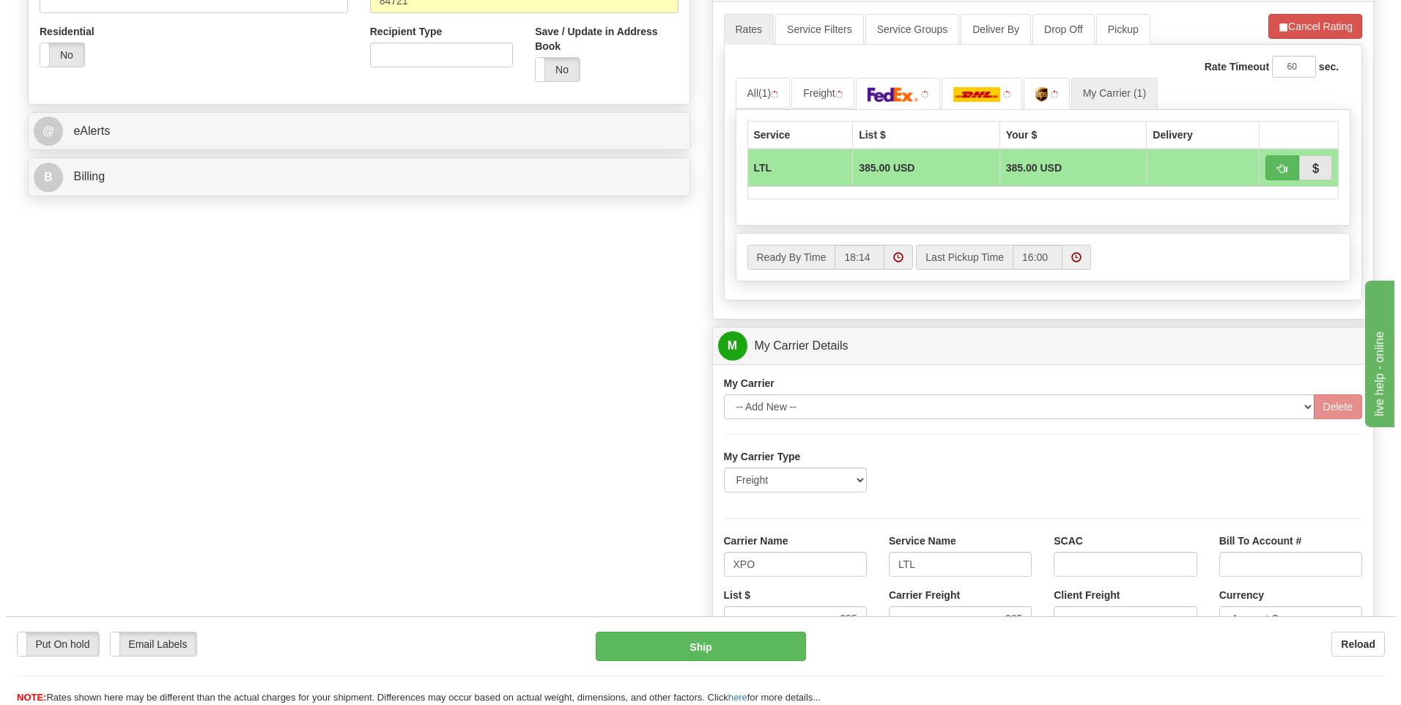
scroll to position [271, 0]
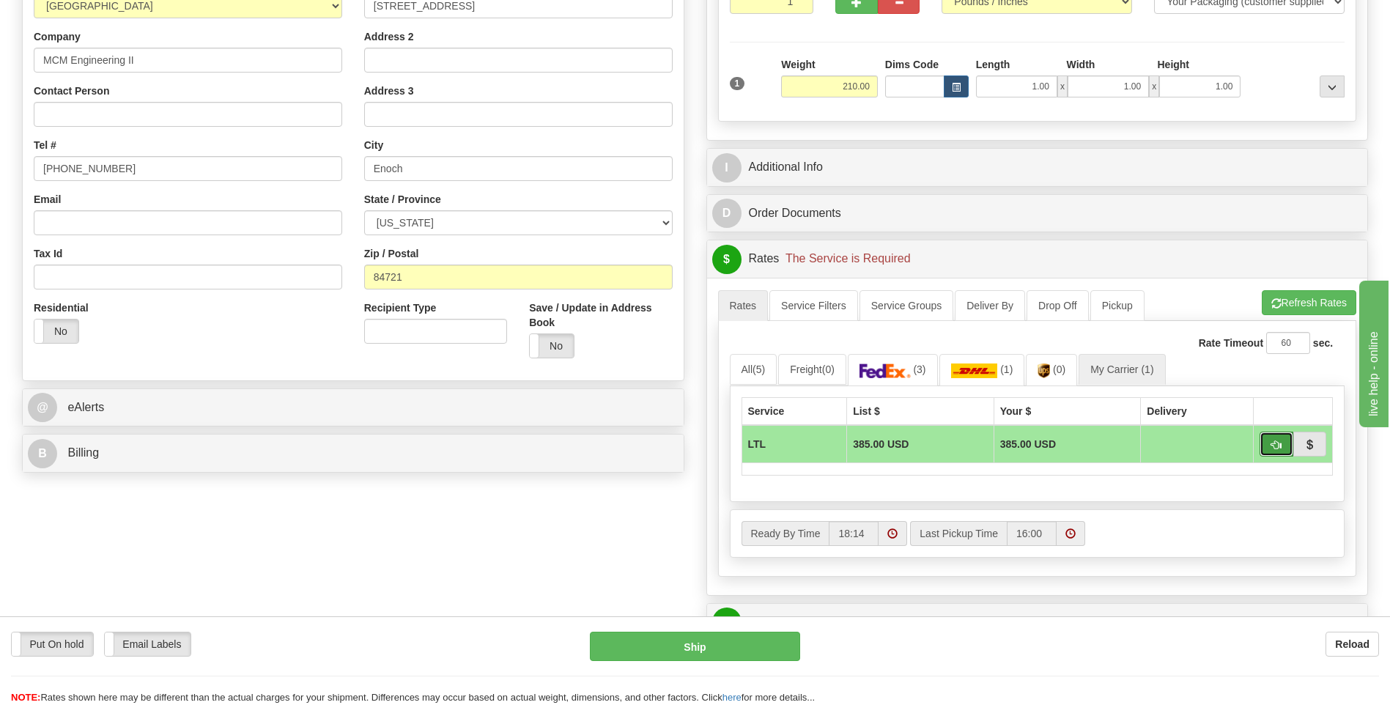
click at [1272, 445] on span "button" at bounding box center [1277, 445] width 10 height 10
type input "00"
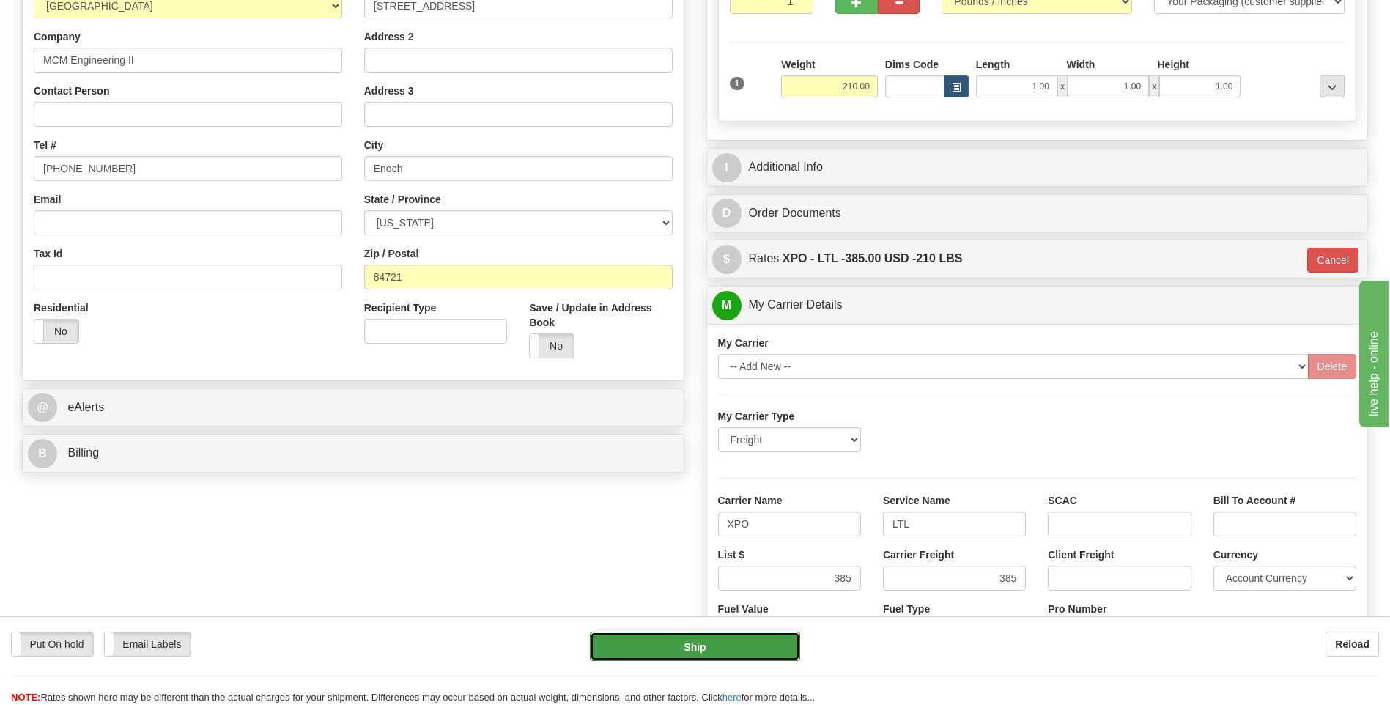
click at [722, 649] on button "Ship" at bounding box center [695, 646] width 210 height 29
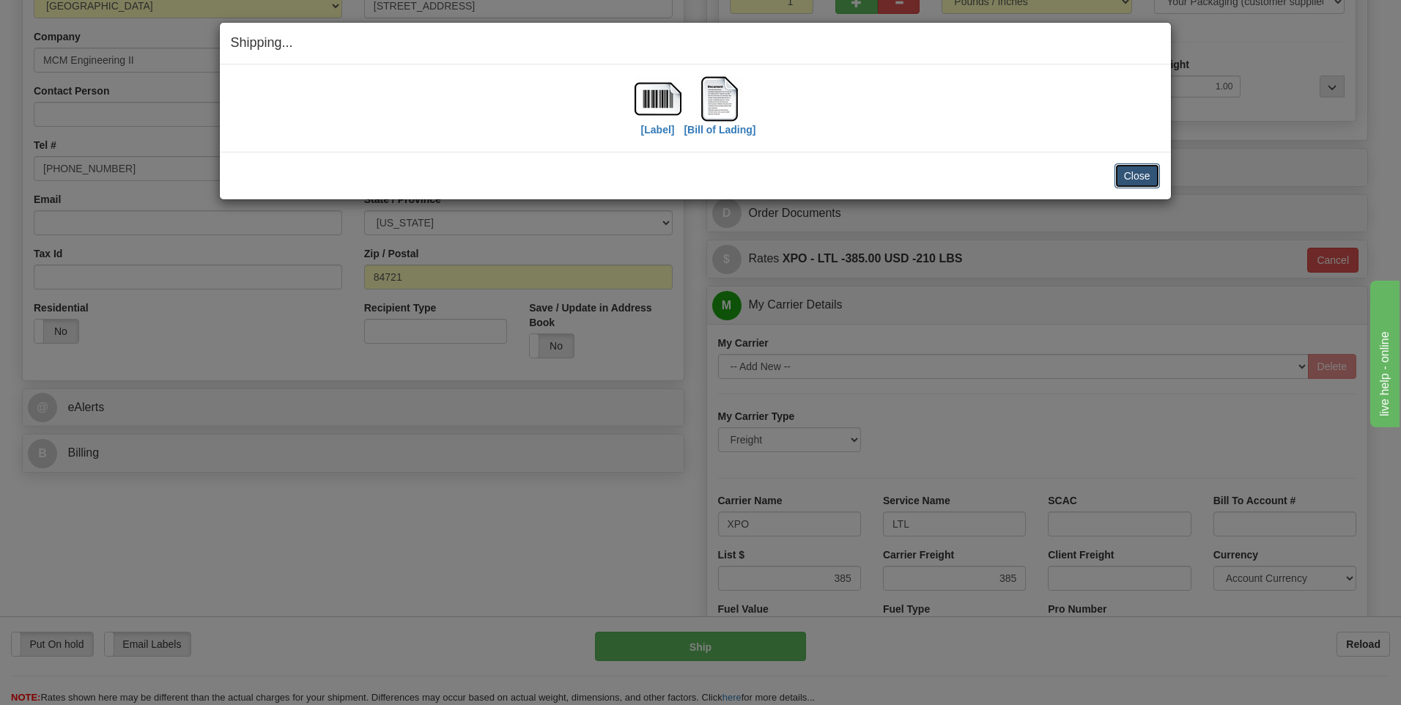
click at [1128, 172] on button "Close" at bounding box center [1137, 175] width 45 height 25
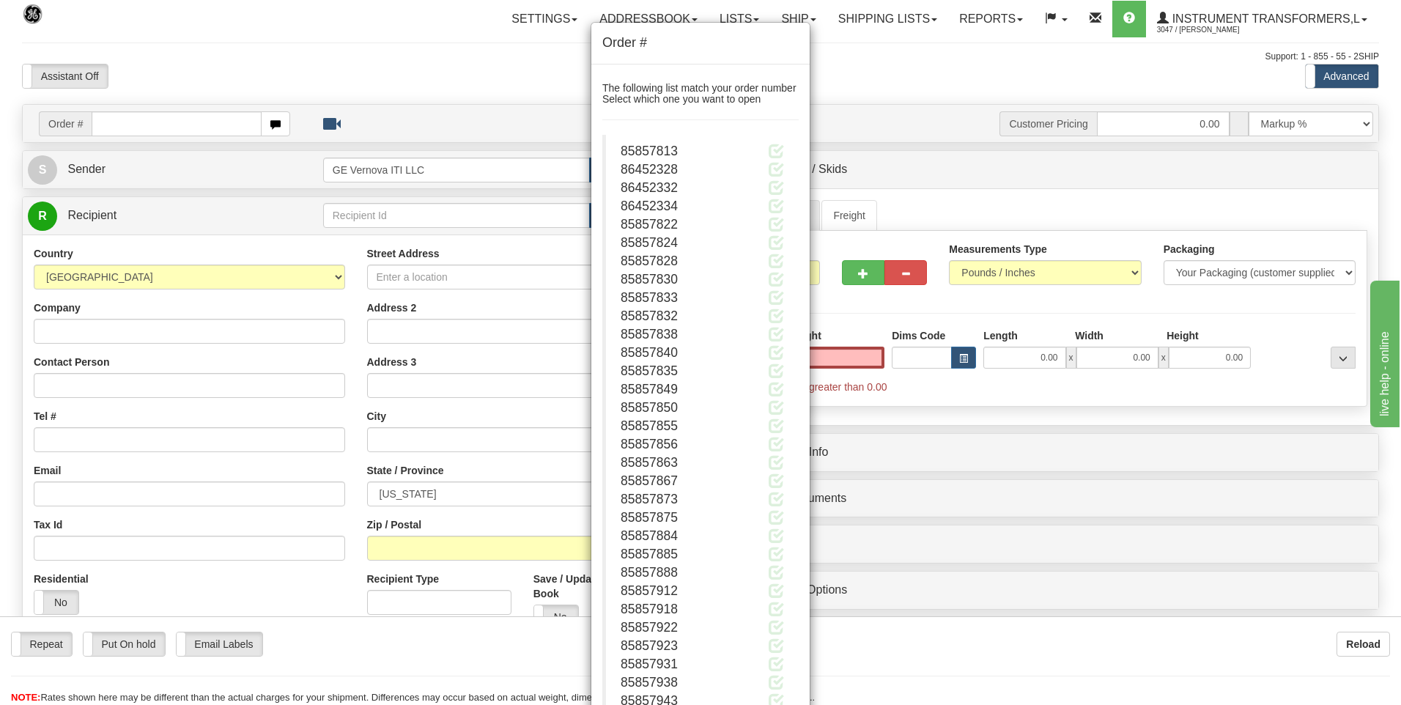
type input "0.00"
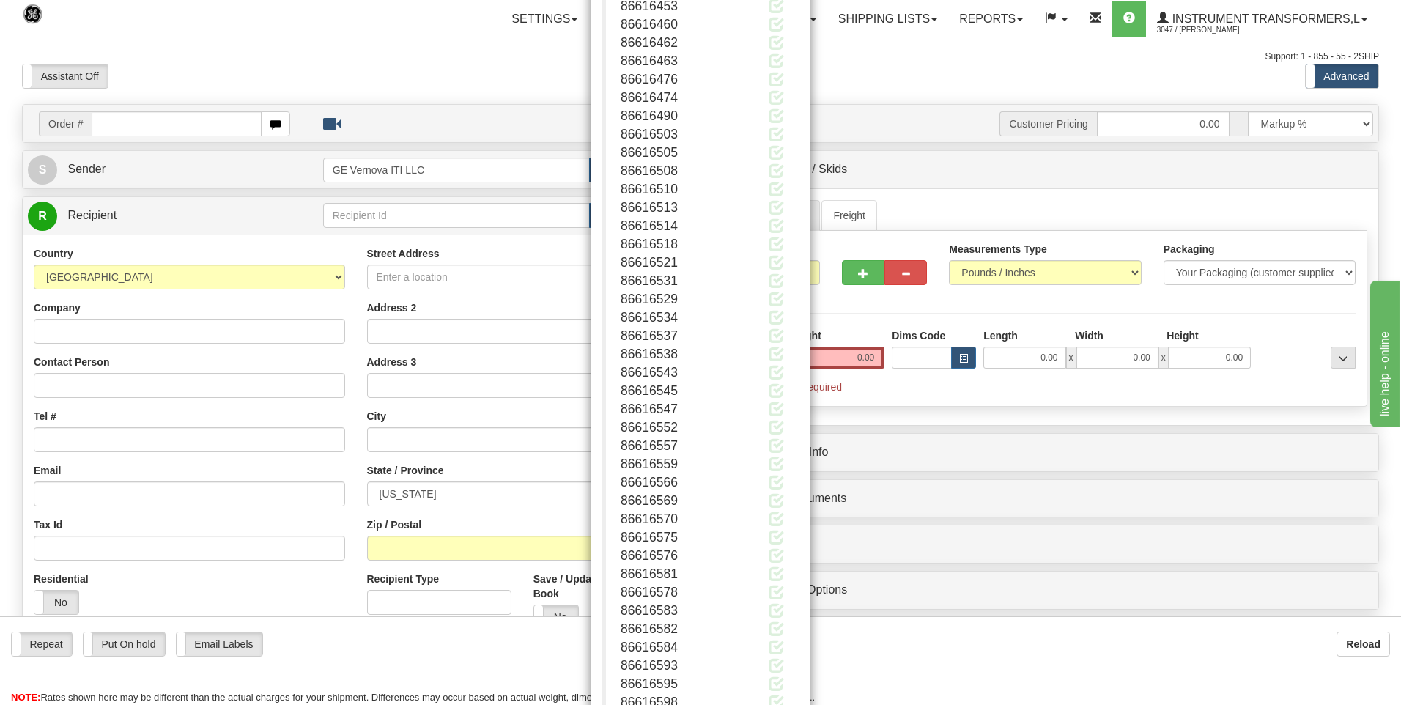
scroll to position [193385, 0]
click at [758, 660] on button "Close" at bounding box center [775, 658] width 45 height 25
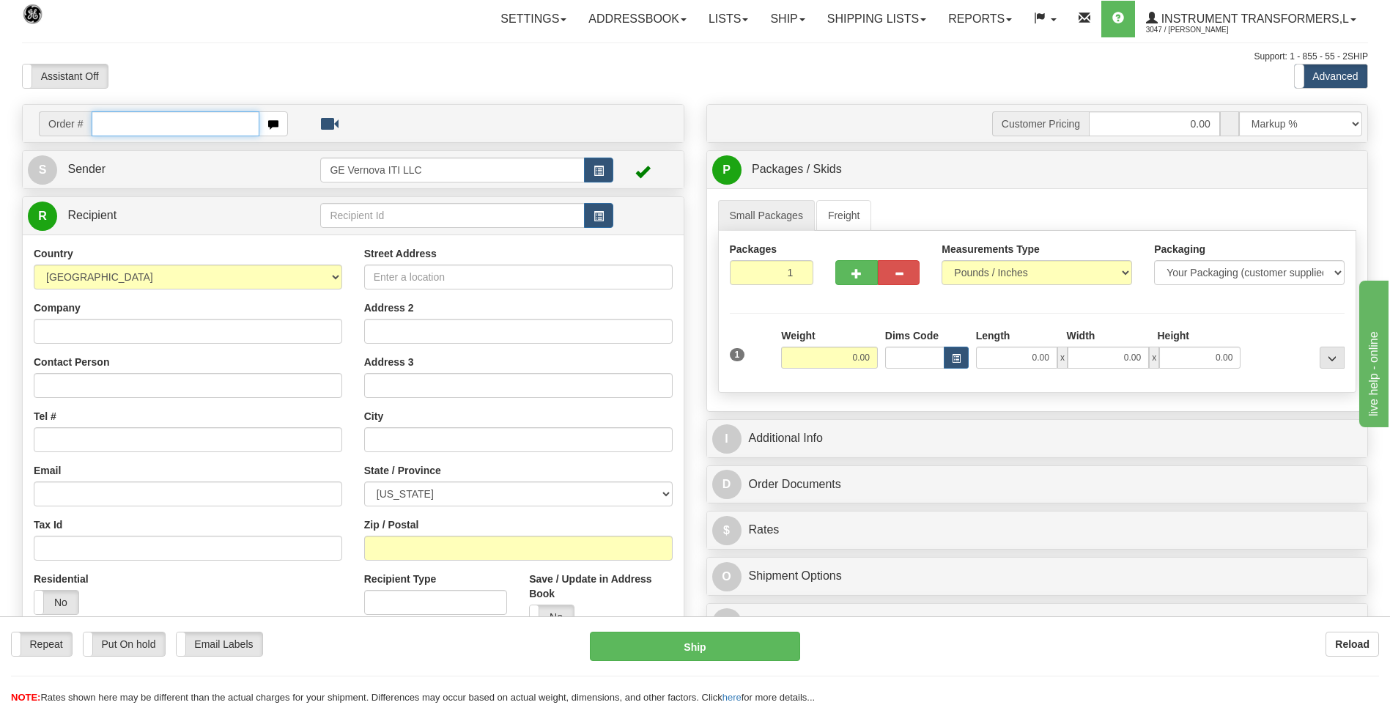
click at [156, 124] on input "text" at bounding box center [175, 123] width 167 height 25
type input "86692134"
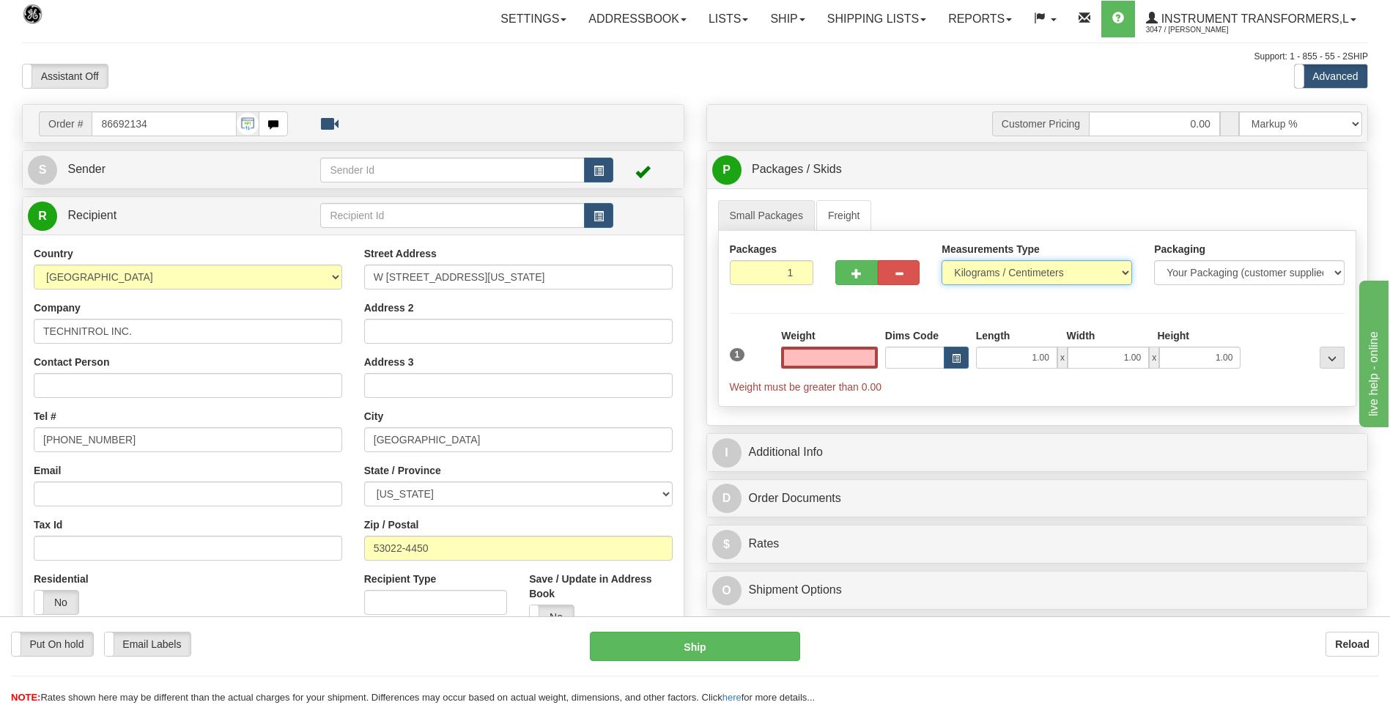
type input "0.00"
click at [991, 269] on select "Pounds / Inches Kilograms / Centimeters" at bounding box center [1037, 272] width 191 height 25
select select "0"
click at [942, 260] on select "Pounds / Inches Kilograms / Centimeters" at bounding box center [1037, 272] width 191 height 25
click at [873, 362] on input "0.00" at bounding box center [829, 358] width 97 height 22
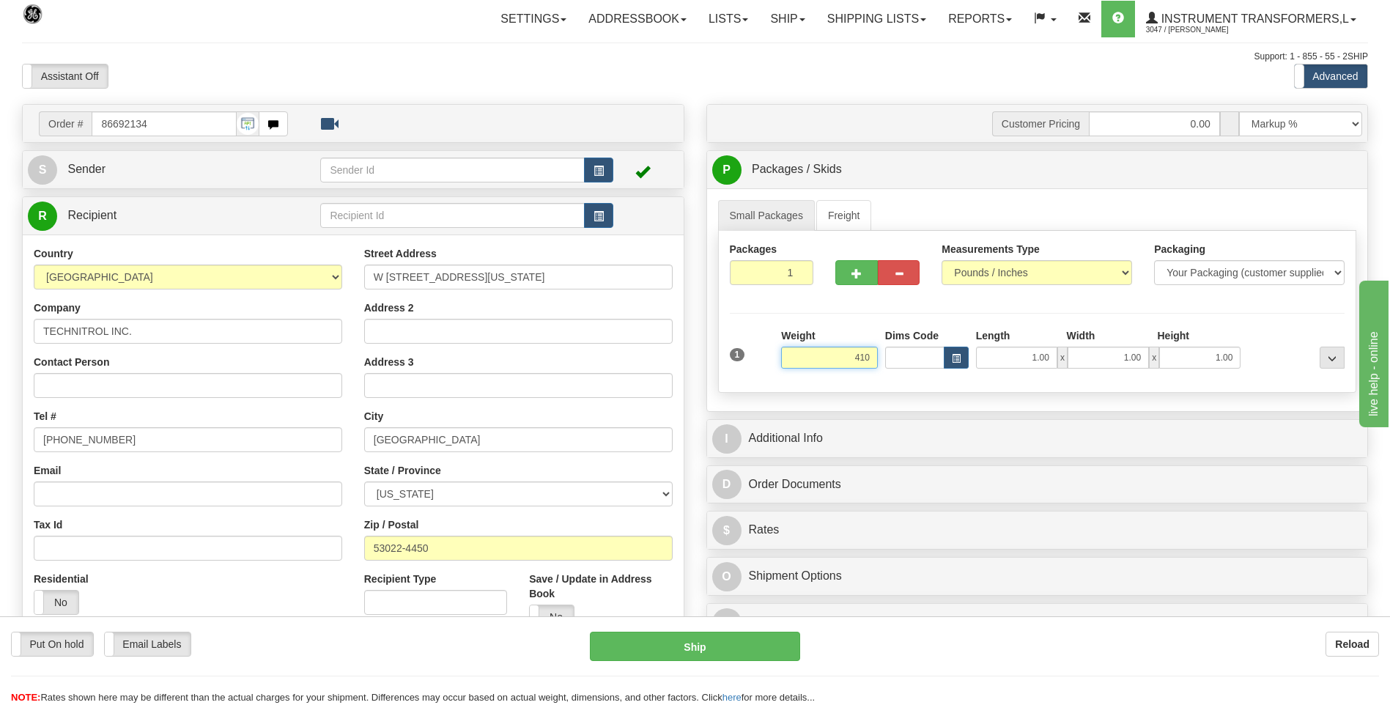
click button "Delete" at bounding box center [0, 0] width 0 height 0
type input "410.00"
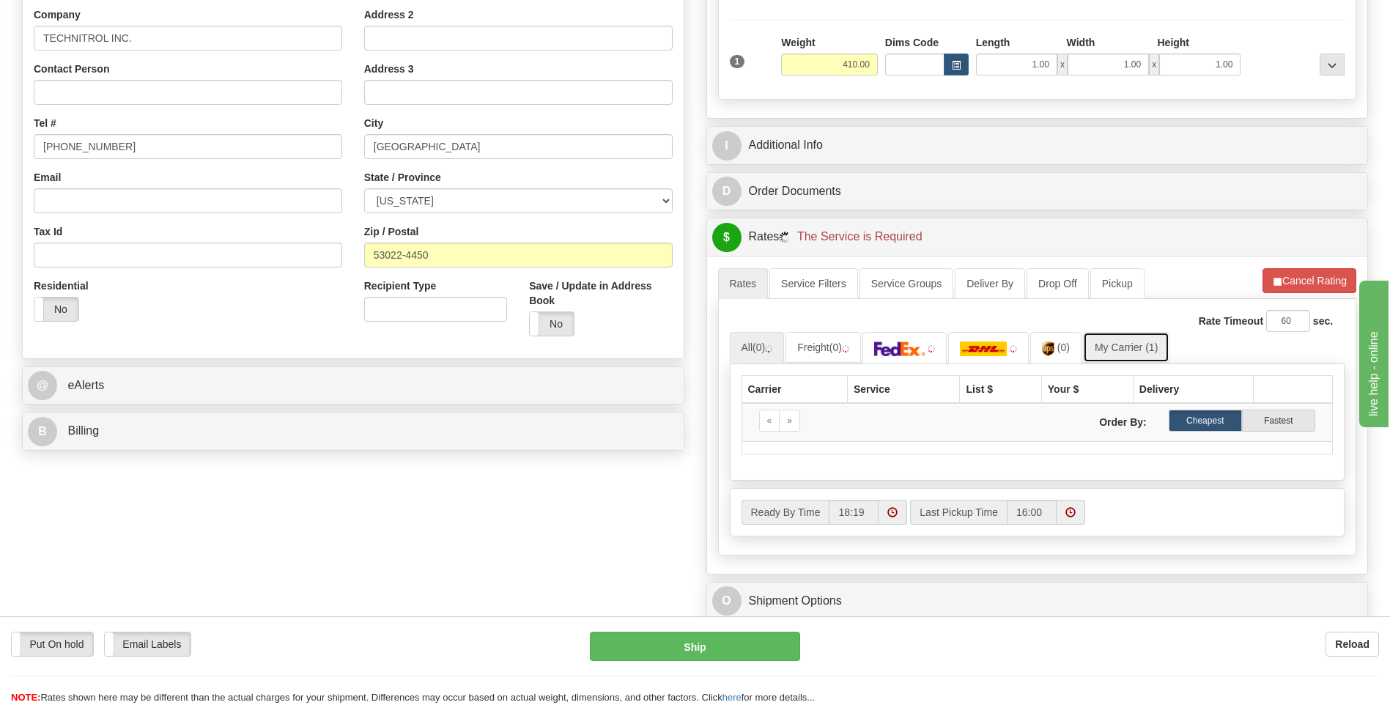
click at [1116, 346] on link "My Carrier (1)" at bounding box center [1126, 347] width 86 height 31
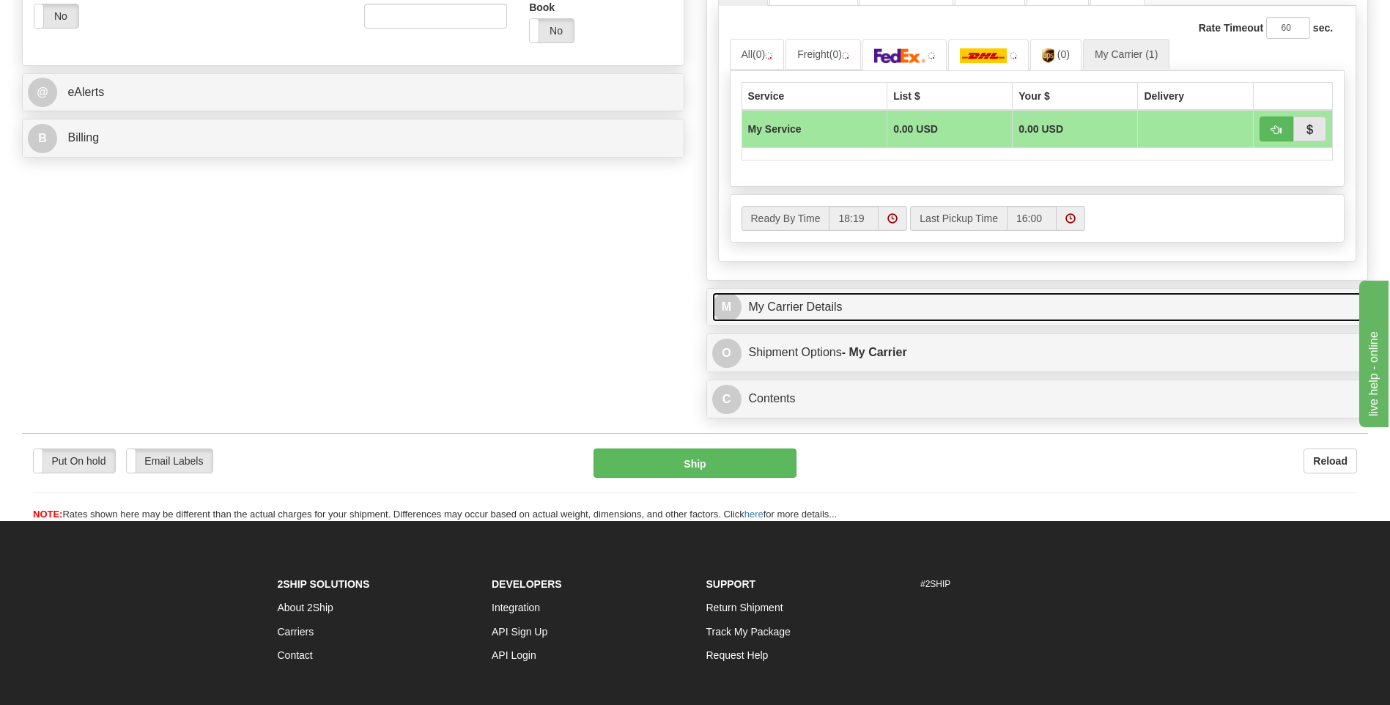
click at [854, 314] on link "M My Carrier Details" at bounding box center [1037, 307] width 651 height 30
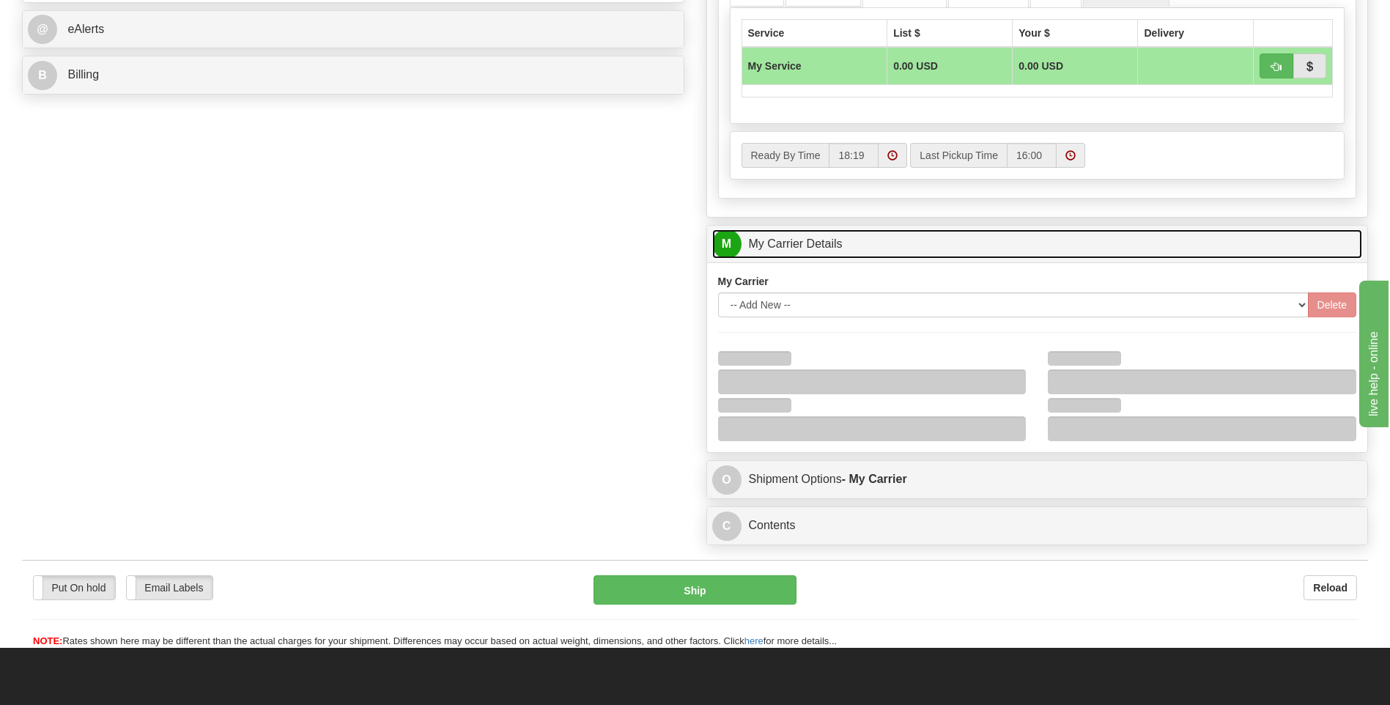
scroll to position [733, 0]
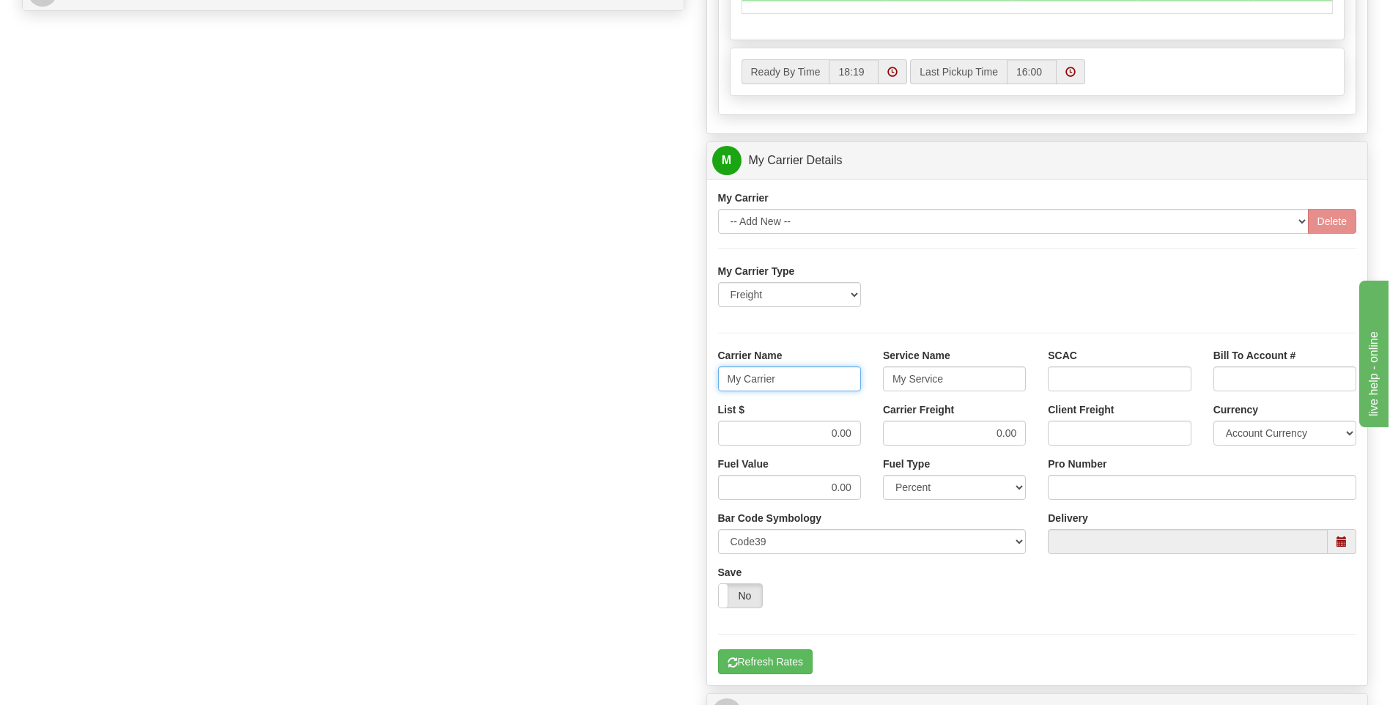
click at [670, 383] on div "Order # 86692134 S Sender" at bounding box center [695, 78] width 1368 height 1414
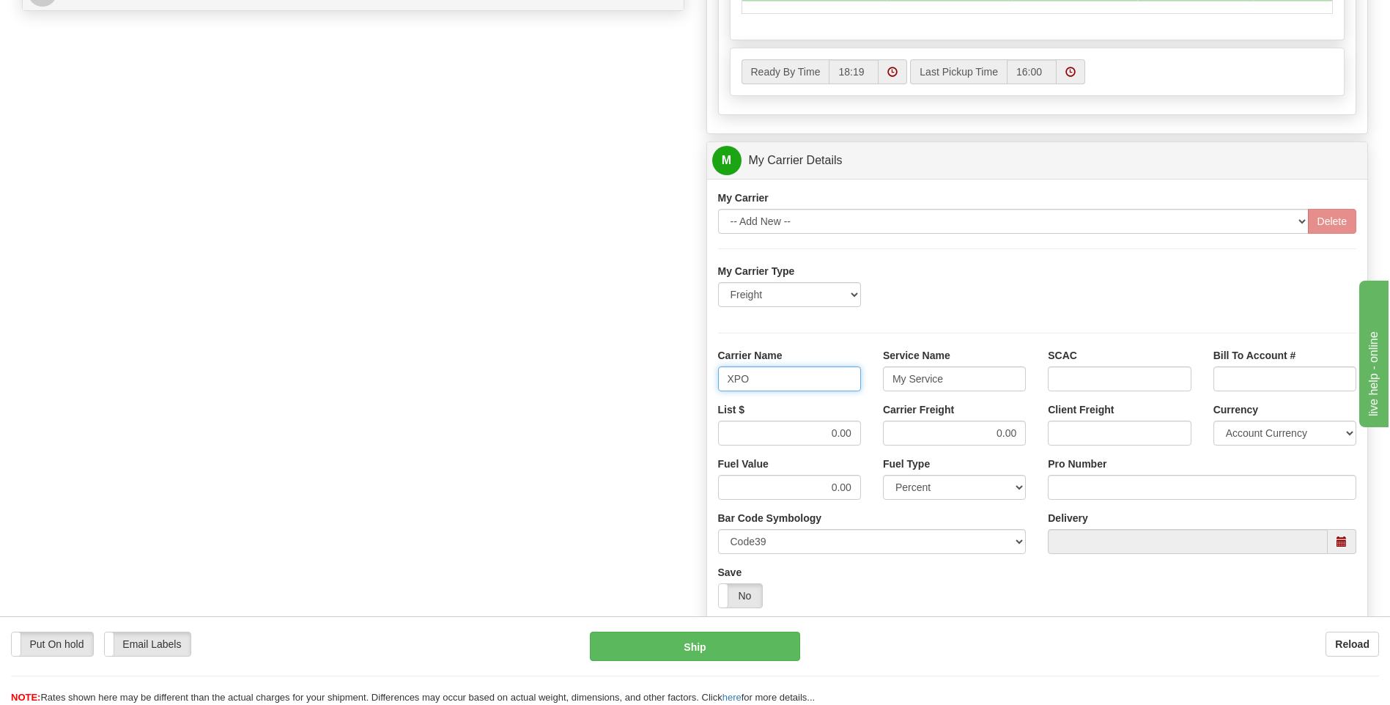
type input "XPO"
type input "LTL"
drag, startPoint x: 802, startPoint y: 429, endPoint x: 898, endPoint y: 439, distance: 96.5
click at [896, 440] on div "List $ 0.00 Carrier Freight 0.00 Client Freight Currency Account Currency ARN A…" at bounding box center [1037, 429] width 661 height 54
type input "385"
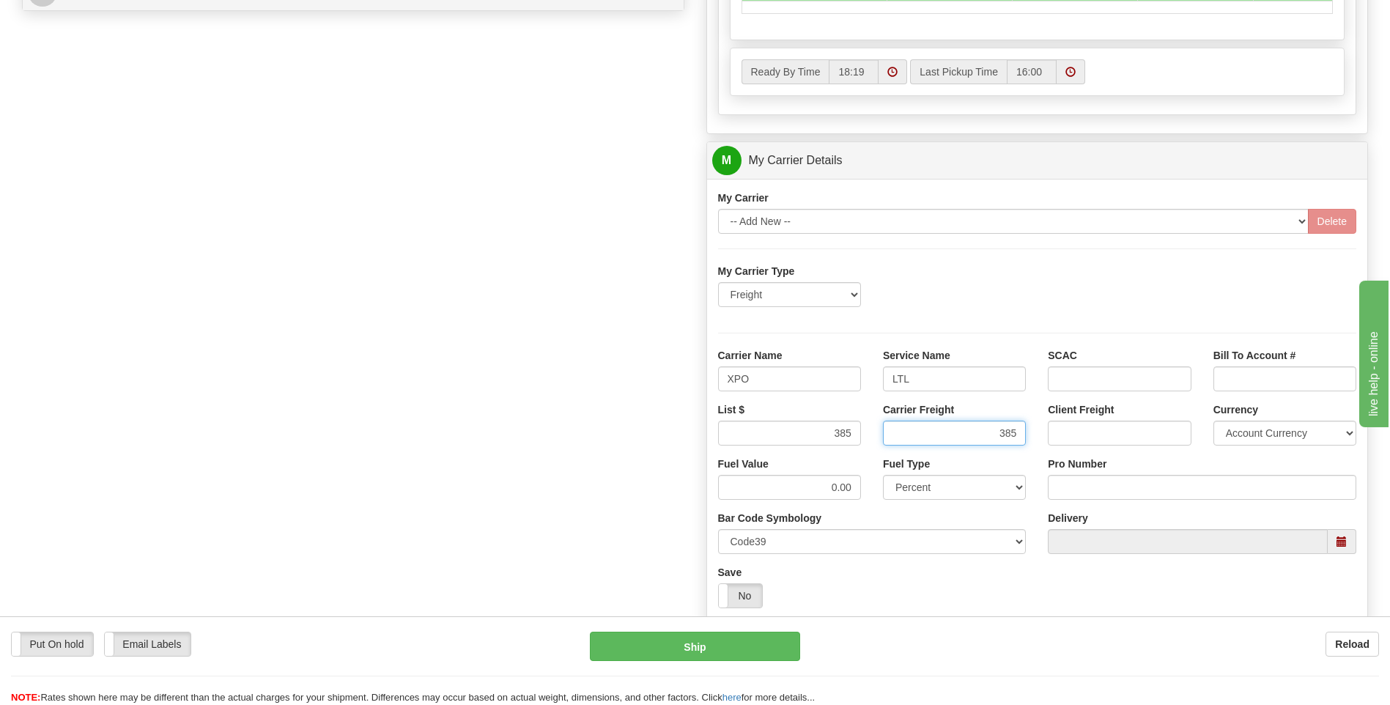
type input "385"
click at [1097, 485] on input "Pro Number" at bounding box center [1202, 487] width 309 height 25
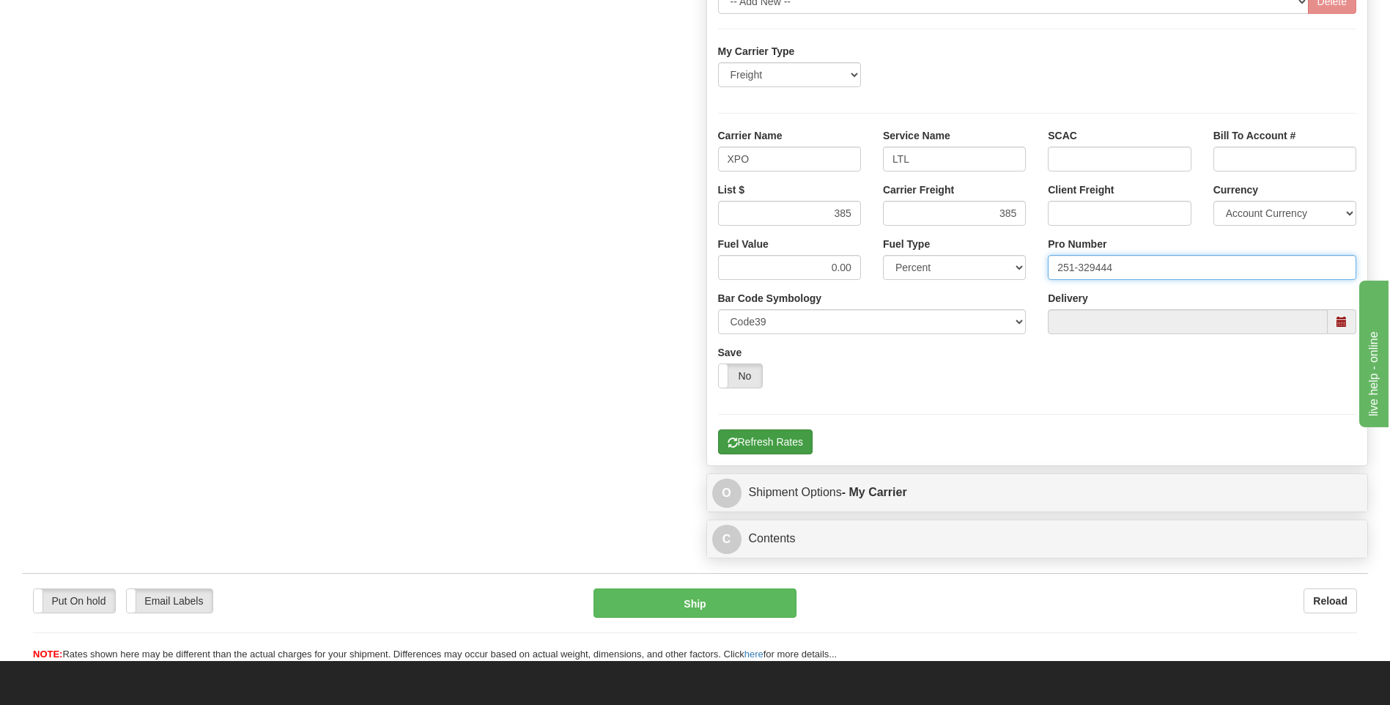
type input "251-329444"
click at [780, 445] on button "Refresh Rates" at bounding box center [765, 441] width 95 height 25
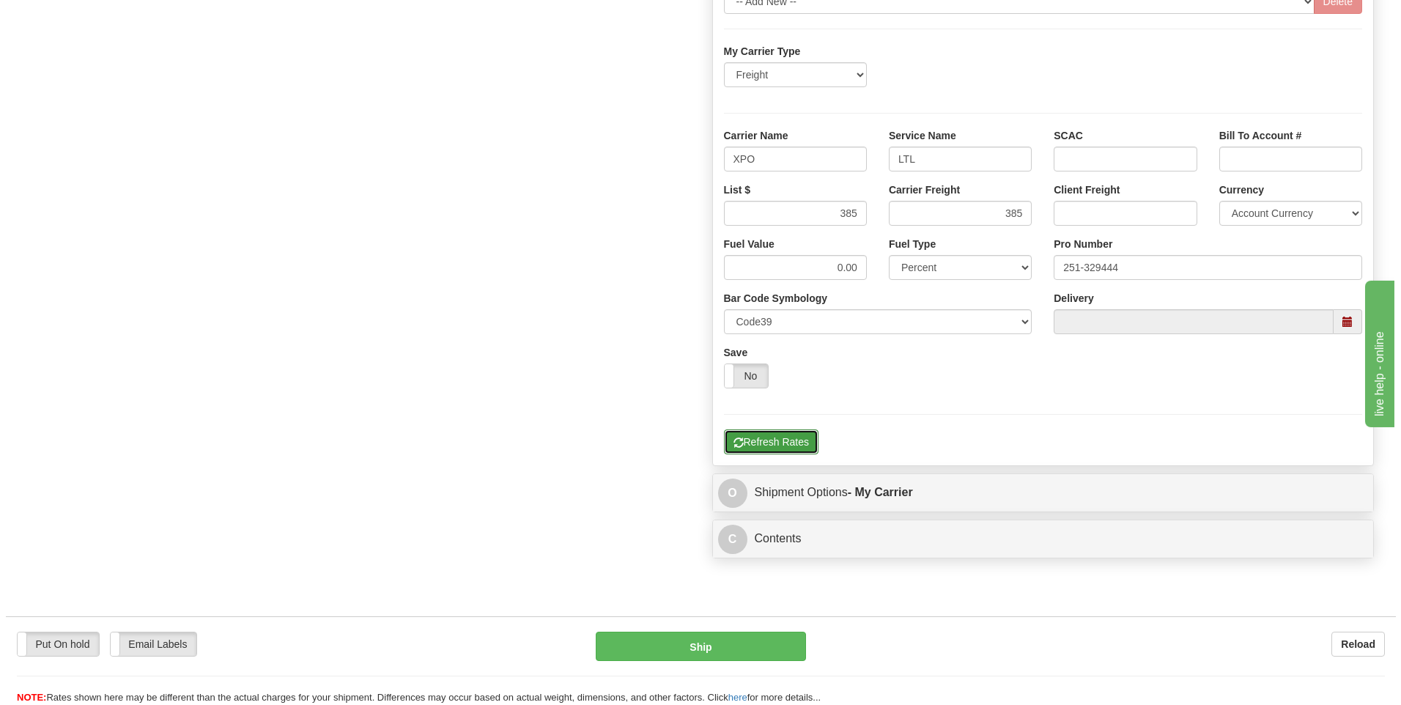
scroll to position [402, 0]
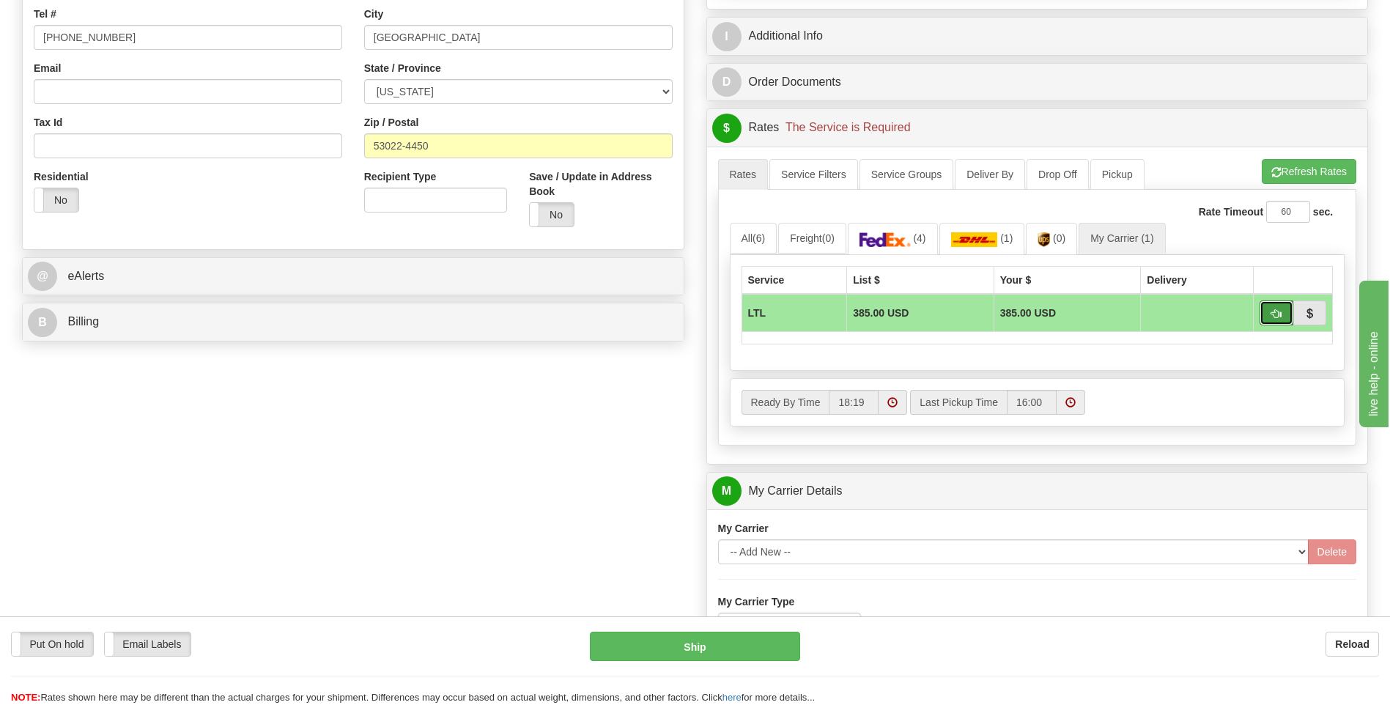
click at [1274, 309] on span "button" at bounding box center [1277, 314] width 10 height 10
type input "00"
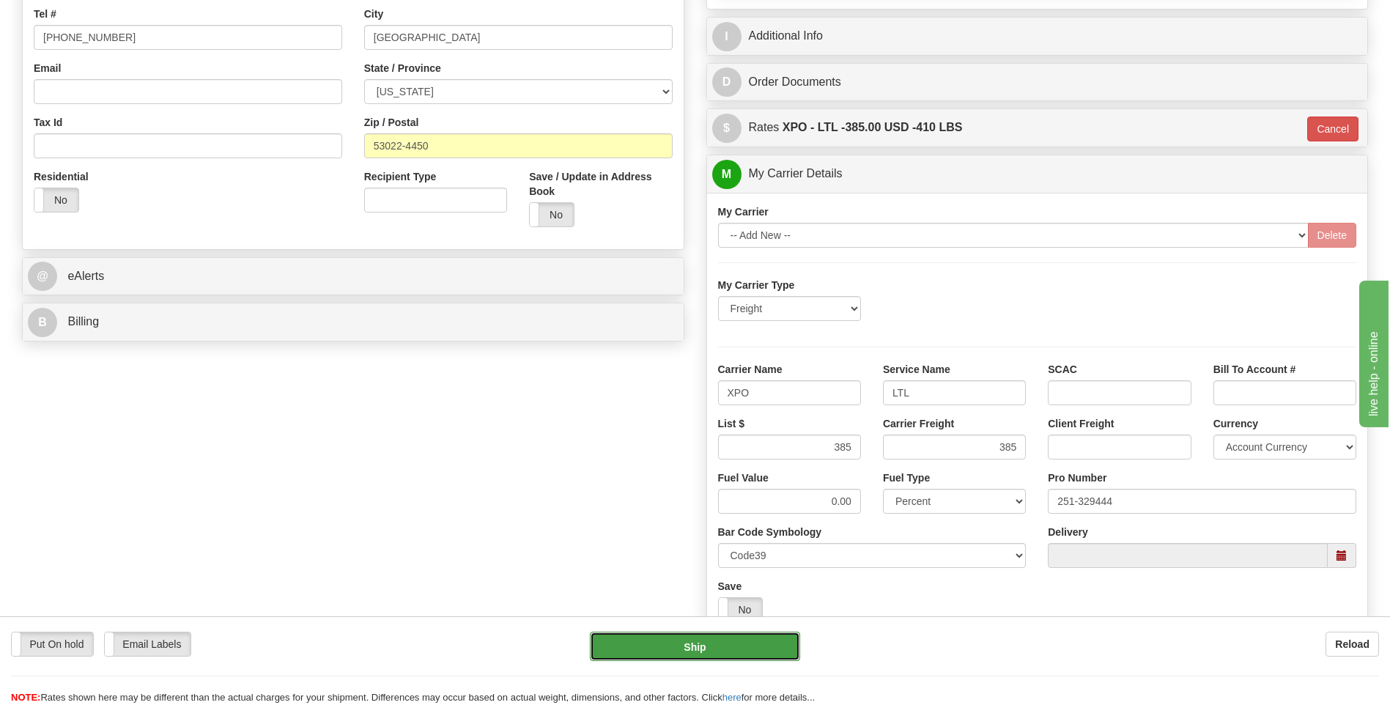
click at [715, 649] on button "Ship" at bounding box center [695, 646] width 210 height 29
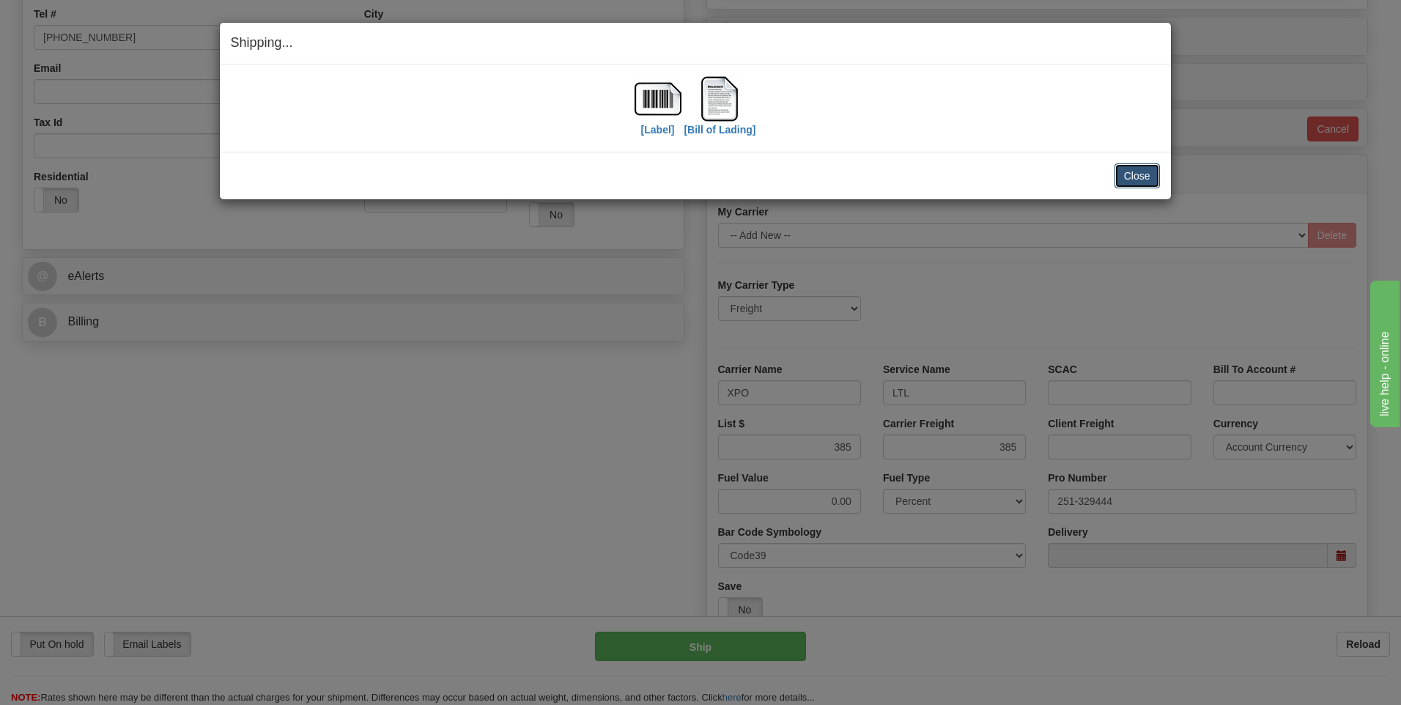
click at [1147, 175] on button "Close" at bounding box center [1137, 175] width 45 height 25
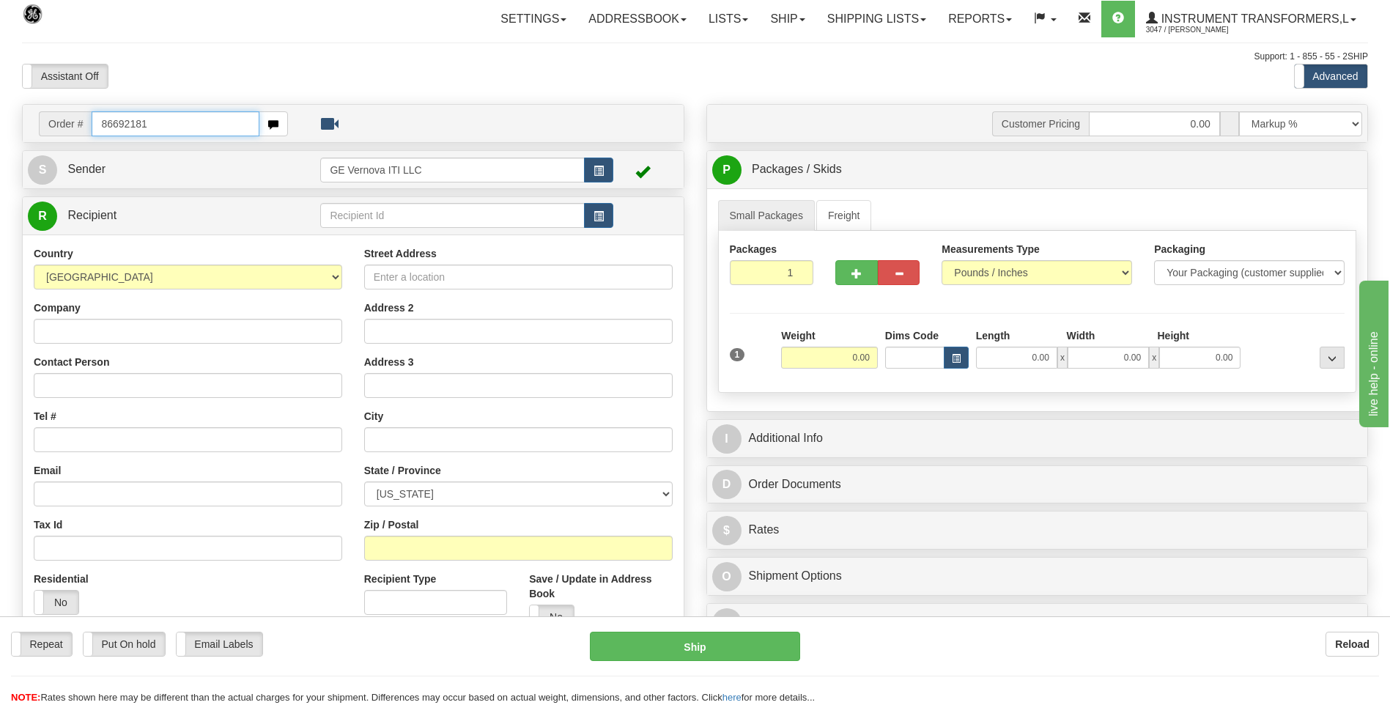
type input "86692181"
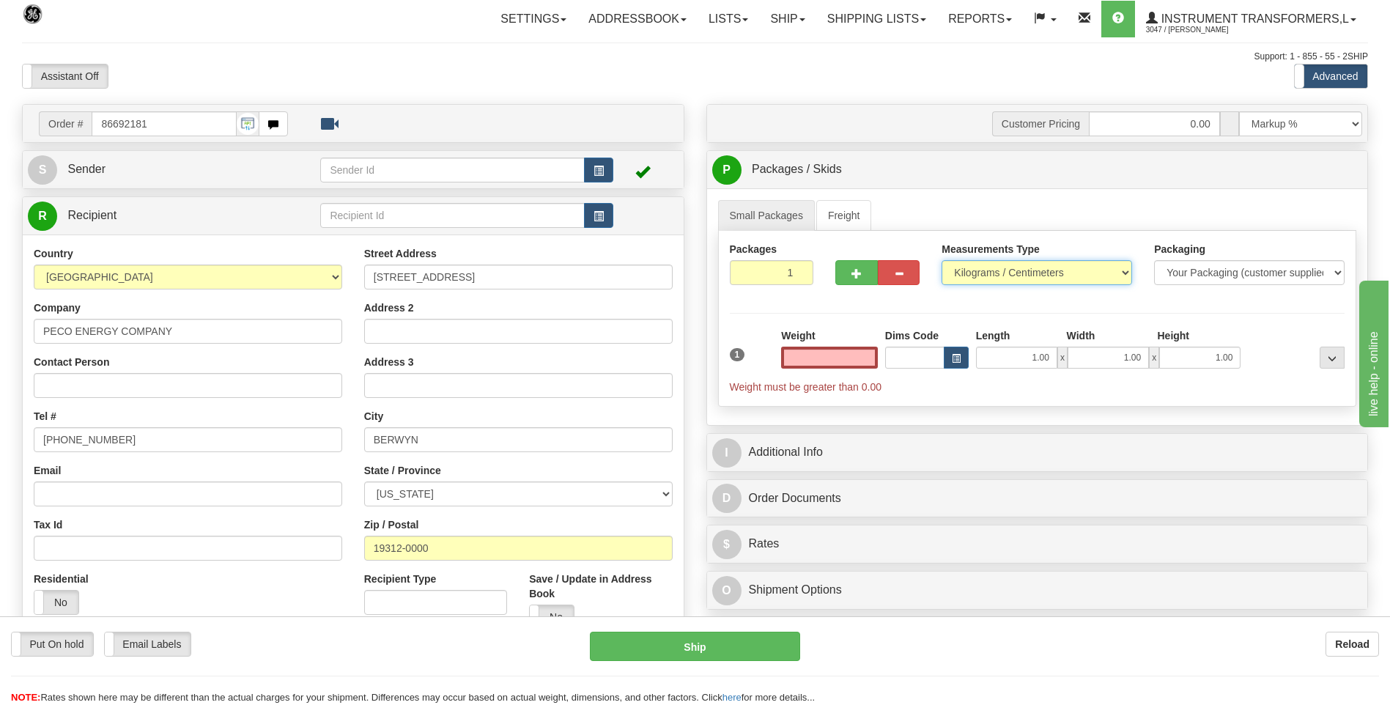
type input "0.00"
click at [985, 278] on select "Pounds / Inches Kilograms / Centimeters" at bounding box center [1037, 272] width 191 height 25
select select "0"
click at [942, 260] on select "Pounds / Inches Kilograms / Centimeters" at bounding box center [1037, 272] width 191 height 25
click at [873, 361] on input "0.00" at bounding box center [829, 358] width 97 height 22
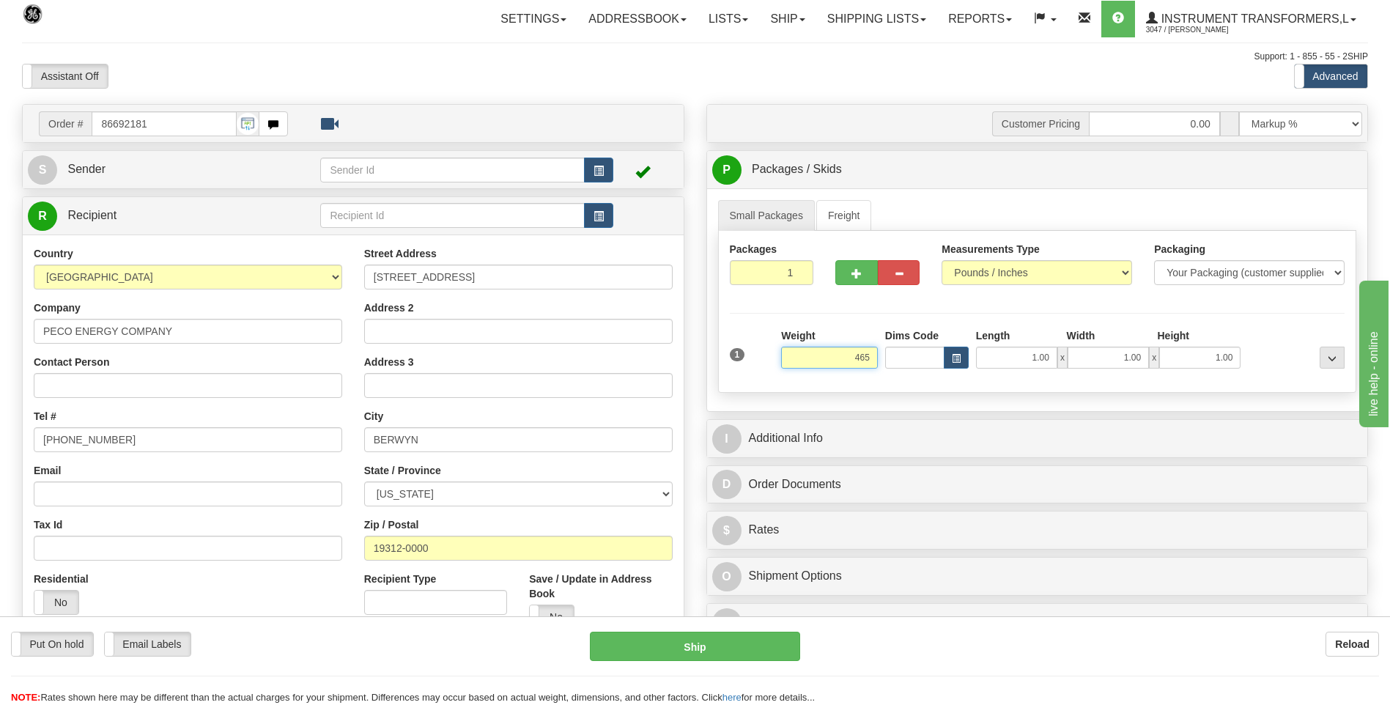
click button "Delete" at bounding box center [0, 0] width 0 height 0
type input "465.00"
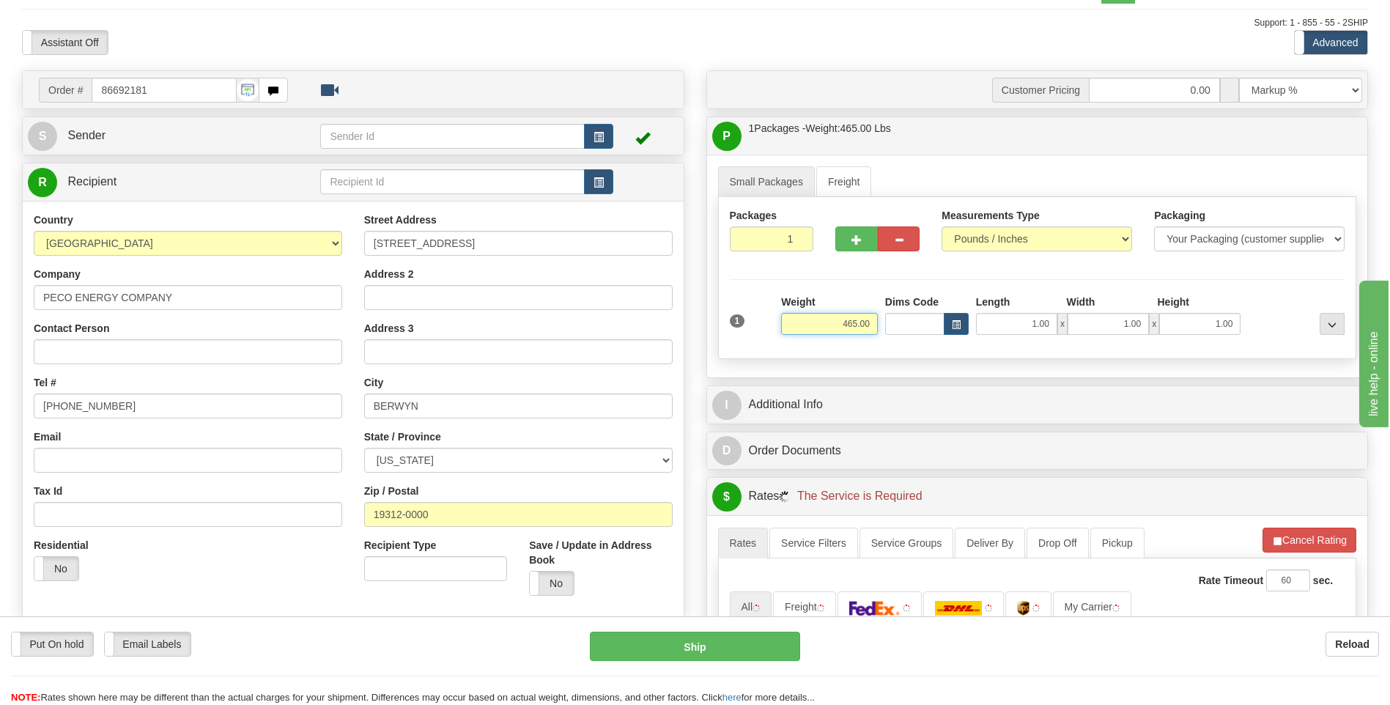
scroll to position [73, 0]
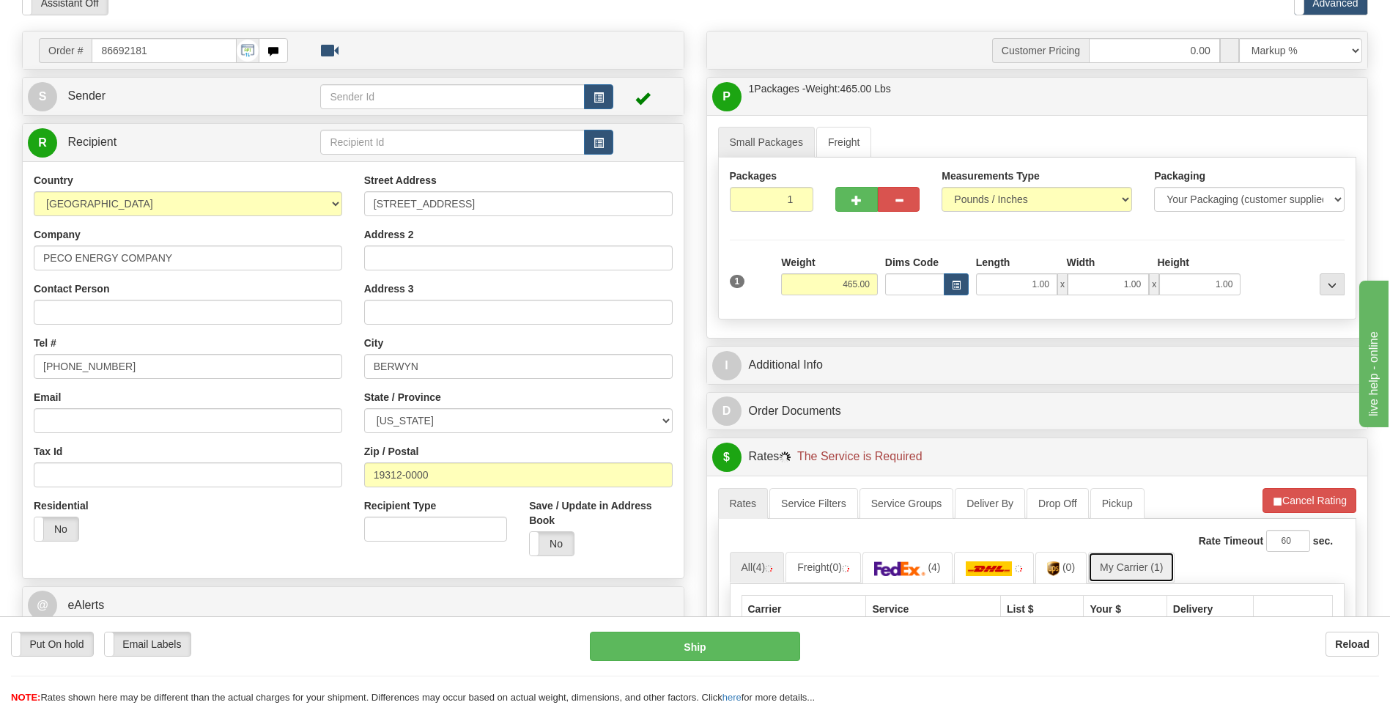
click at [1124, 565] on link "My Carrier (1)" at bounding box center [1131, 567] width 86 height 31
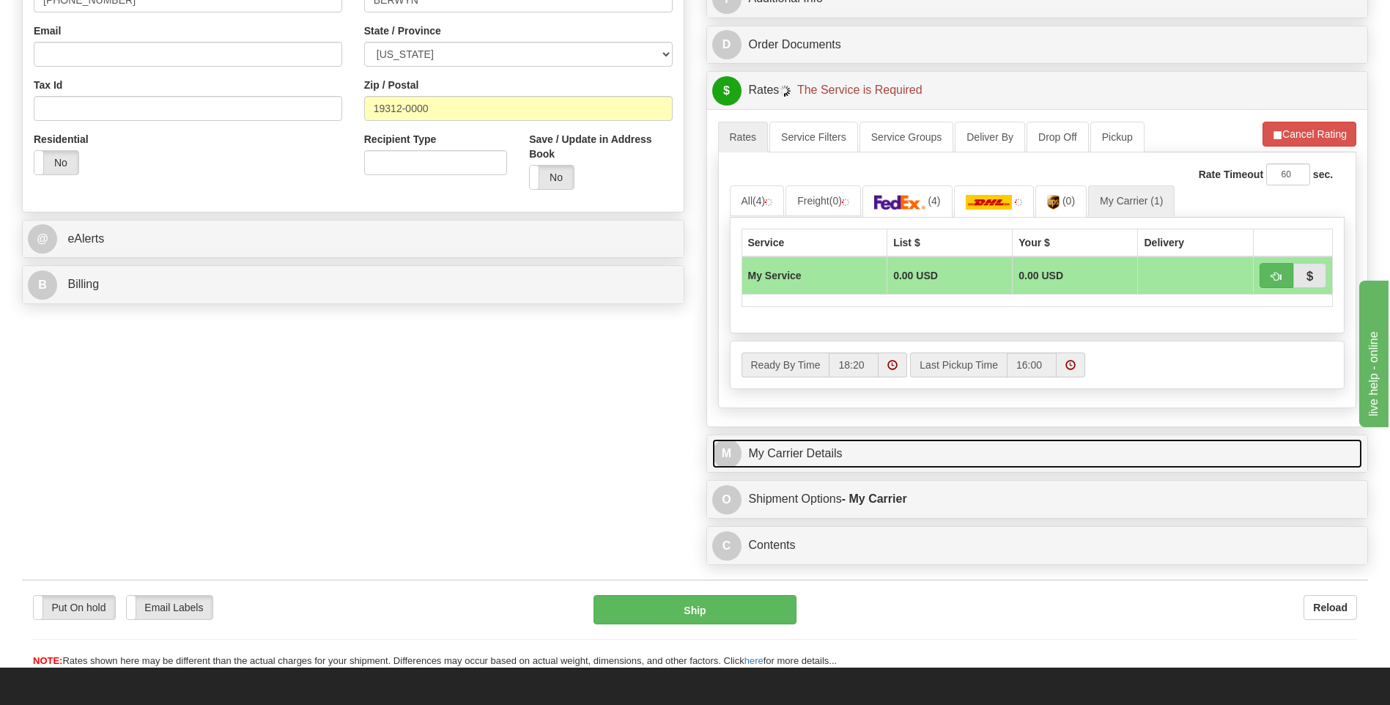
click at [942, 465] on link "M My Carrier Details" at bounding box center [1037, 454] width 651 height 30
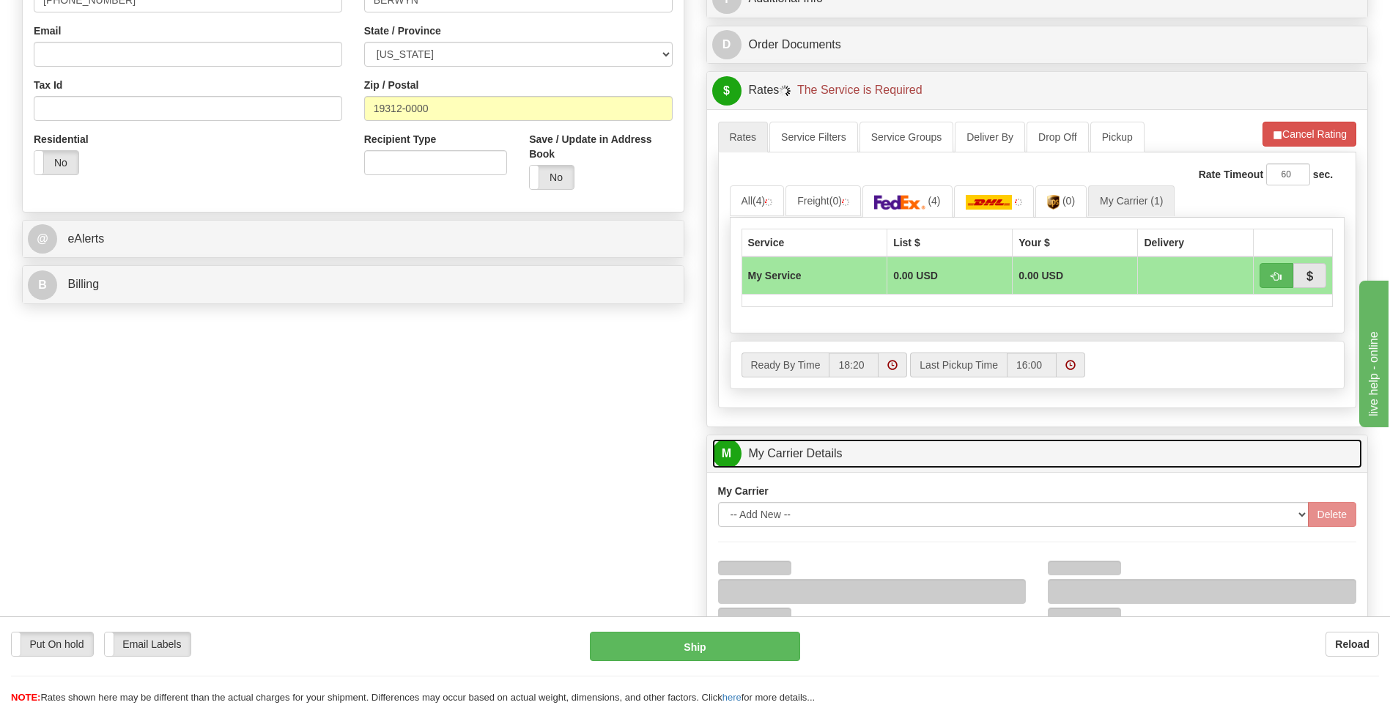
scroll to position [660, 0]
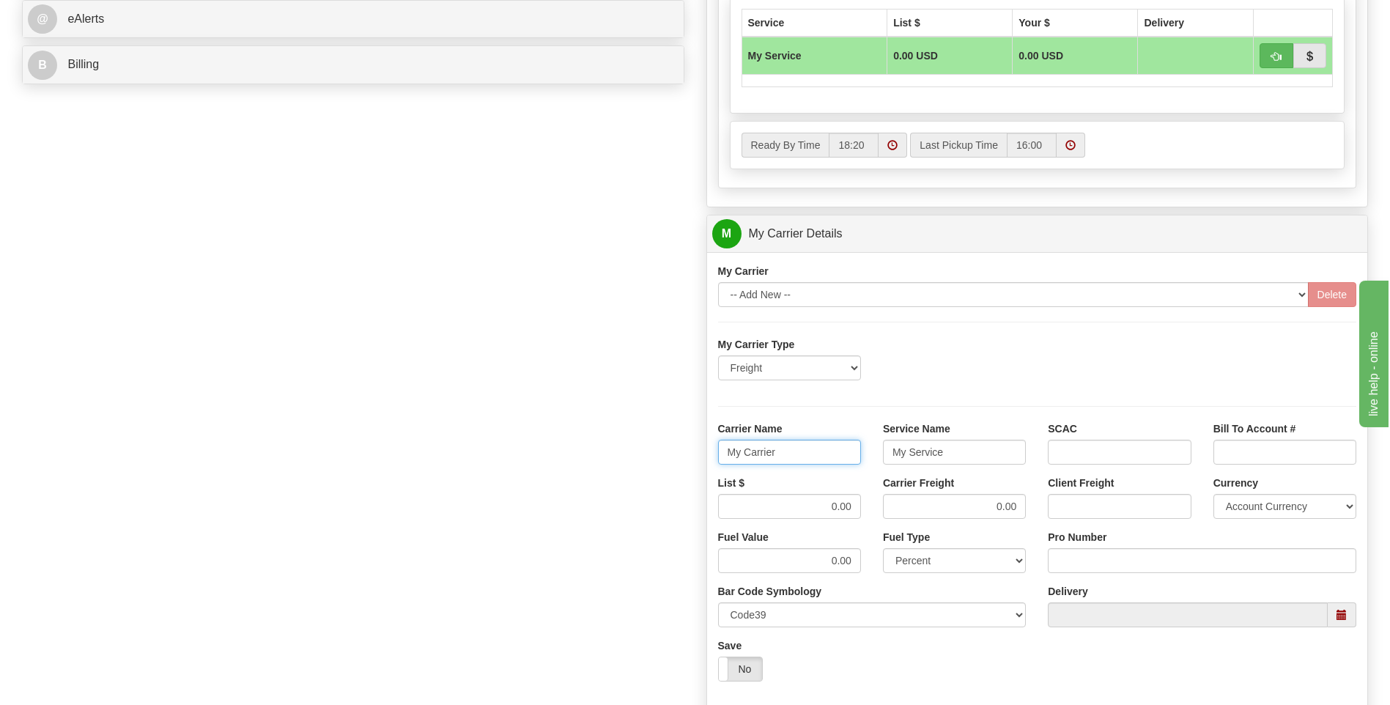
drag, startPoint x: 785, startPoint y: 454, endPoint x: 665, endPoint y: 450, distance: 119.5
click at [665, 450] on div "Order # 86692181 S Sender" at bounding box center [695, 151] width 1368 height 1414
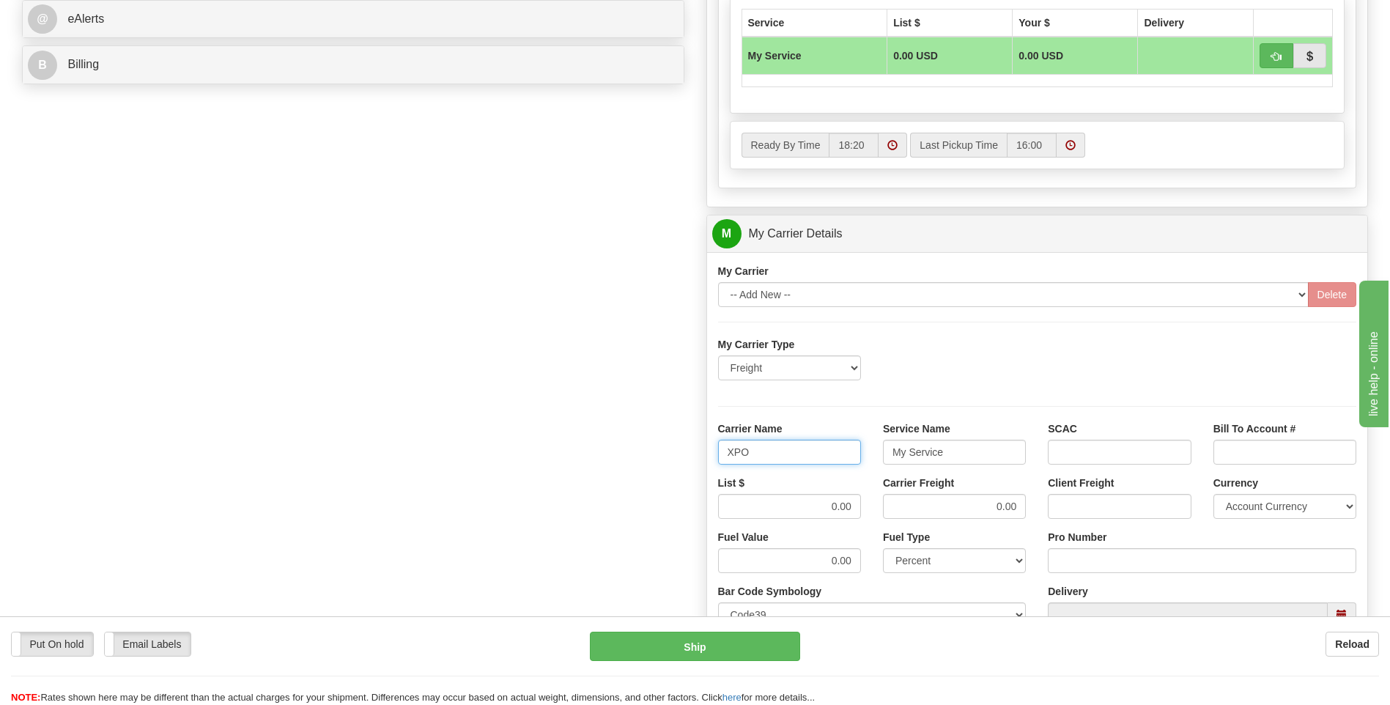
type input "XPO"
type input "LTL"
drag, startPoint x: 806, startPoint y: 504, endPoint x: 920, endPoint y: 513, distance: 113.9
click at [920, 513] on div "List $ 0.00 Carrier Freight 0.00 Client Freight Currency Account Currency ARN A…" at bounding box center [1037, 503] width 661 height 54
type input "385"
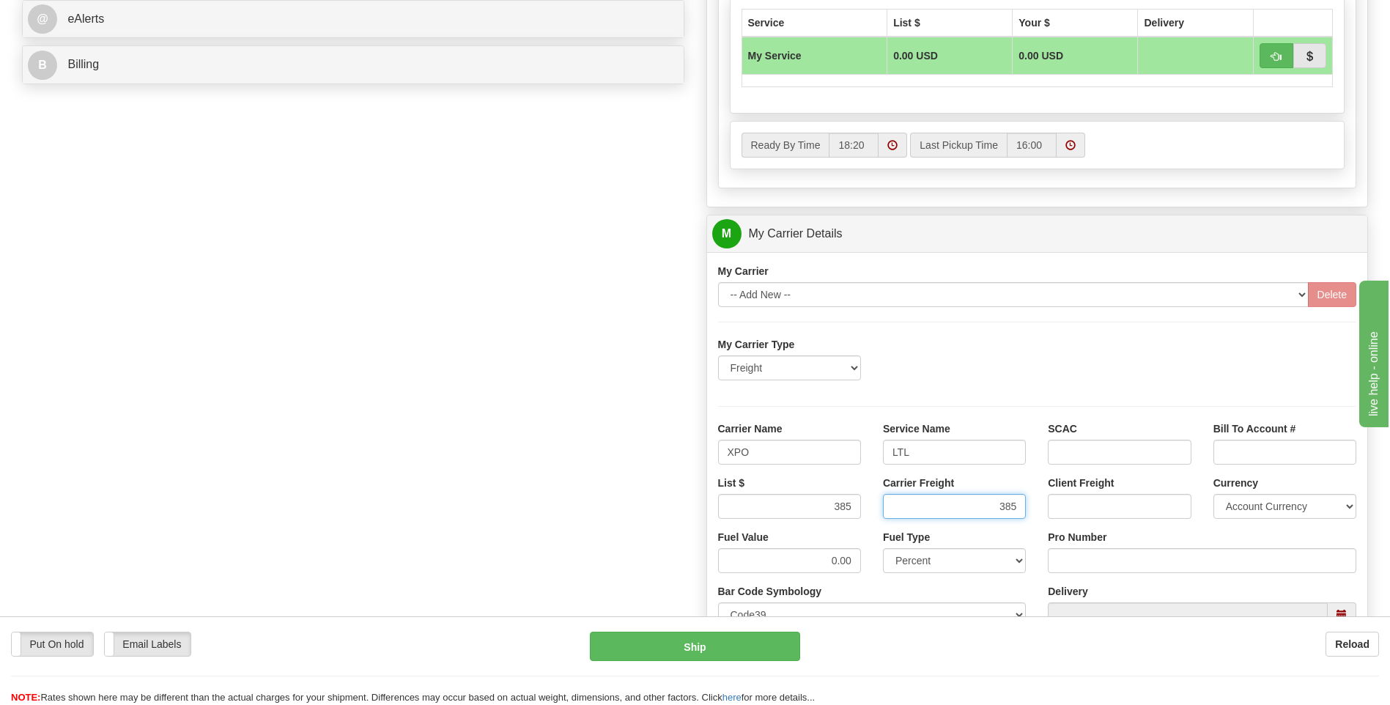
type input "385"
click at [1100, 562] on input "Pro Number" at bounding box center [1202, 560] width 309 height 25
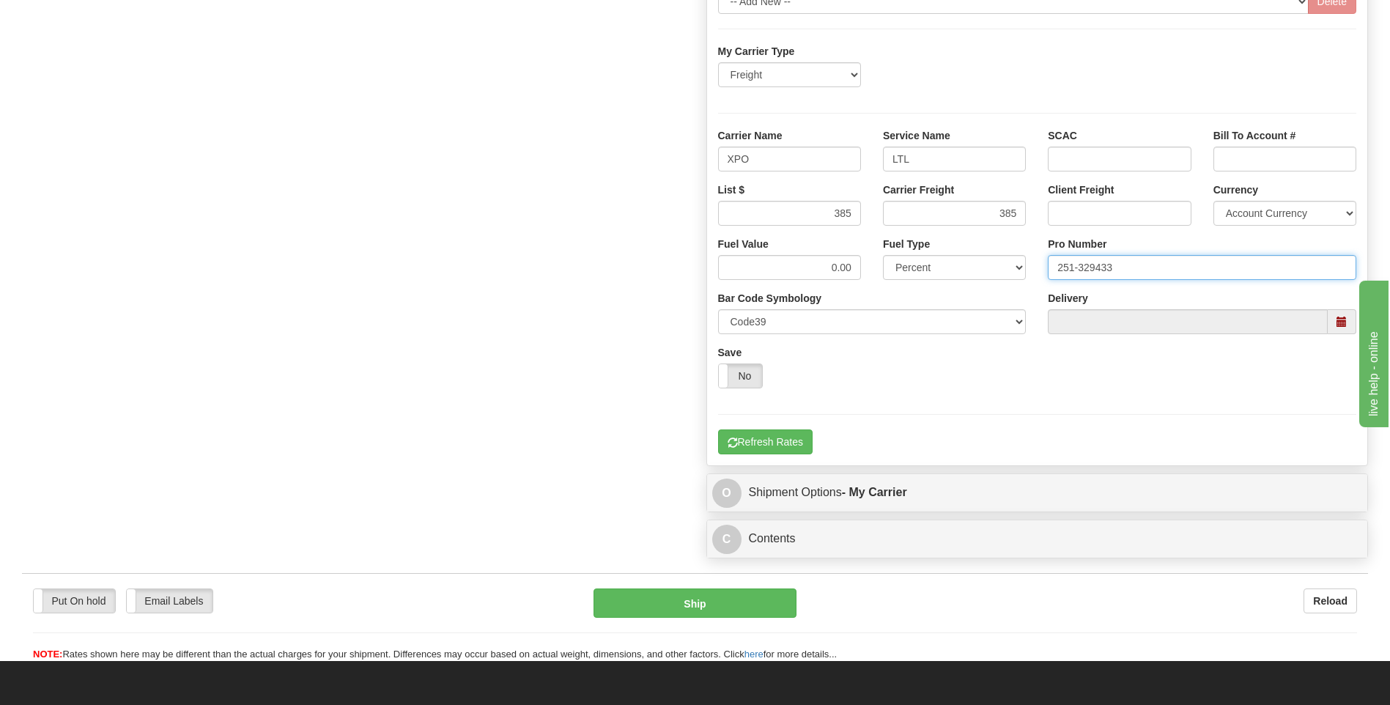
type input "251-329433"
drag, startPoint x: 789, startPoint y: 428, endPoint x: 785, endPoint y: 436, distance: 9.2
click at [789, 429] on div "My Carrier Type Freight Same-Day Small Pack Air Freight Ocean Freight Carrier N…" at bounding box center [1037, 249] width 639 height 410
click at [785, 436] on button "Refresh Rates" at bounding box center [765, 441] width 95 height 25
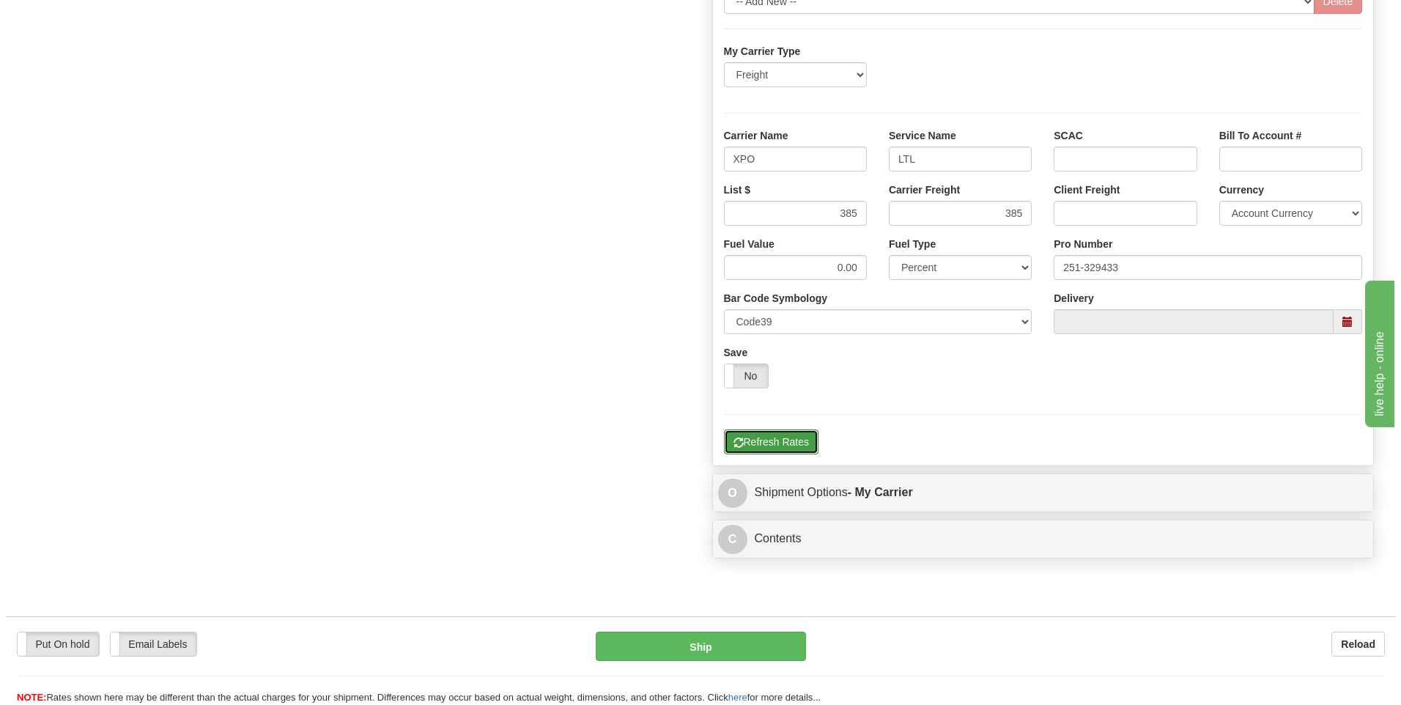
scroll to position [476, 0]
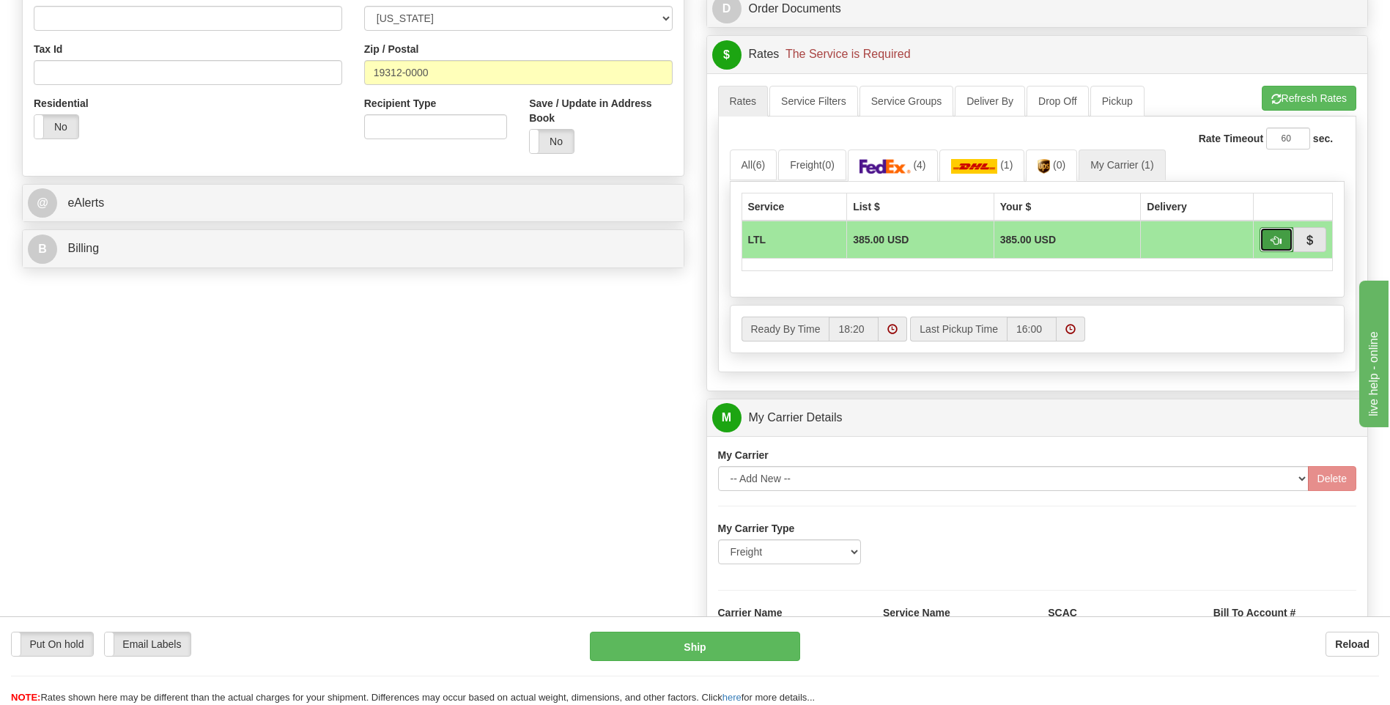
click at [1269, 242] on button "button" at bounding box center [1277, 239] width 34 height 25
type input "00"
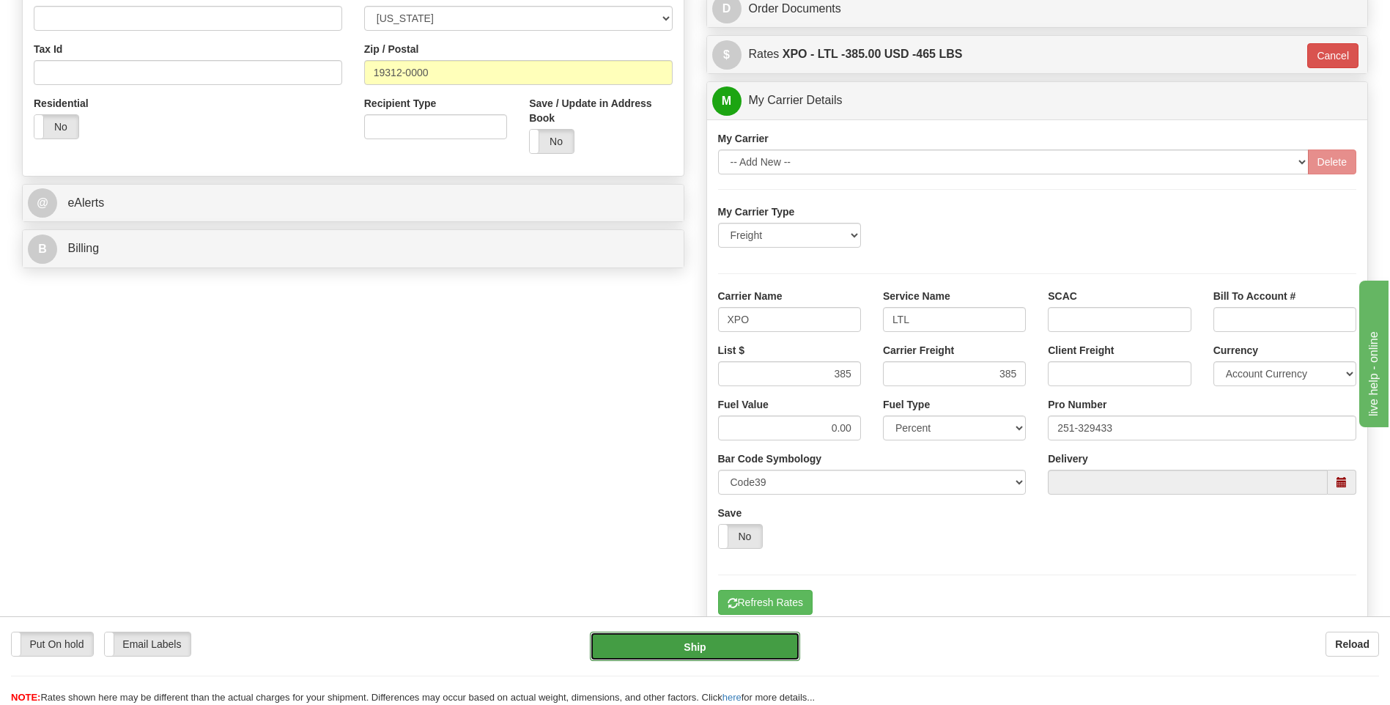
click at [720, 656] on button "Ship" at bounding box center [695, 646] width 210 height 29
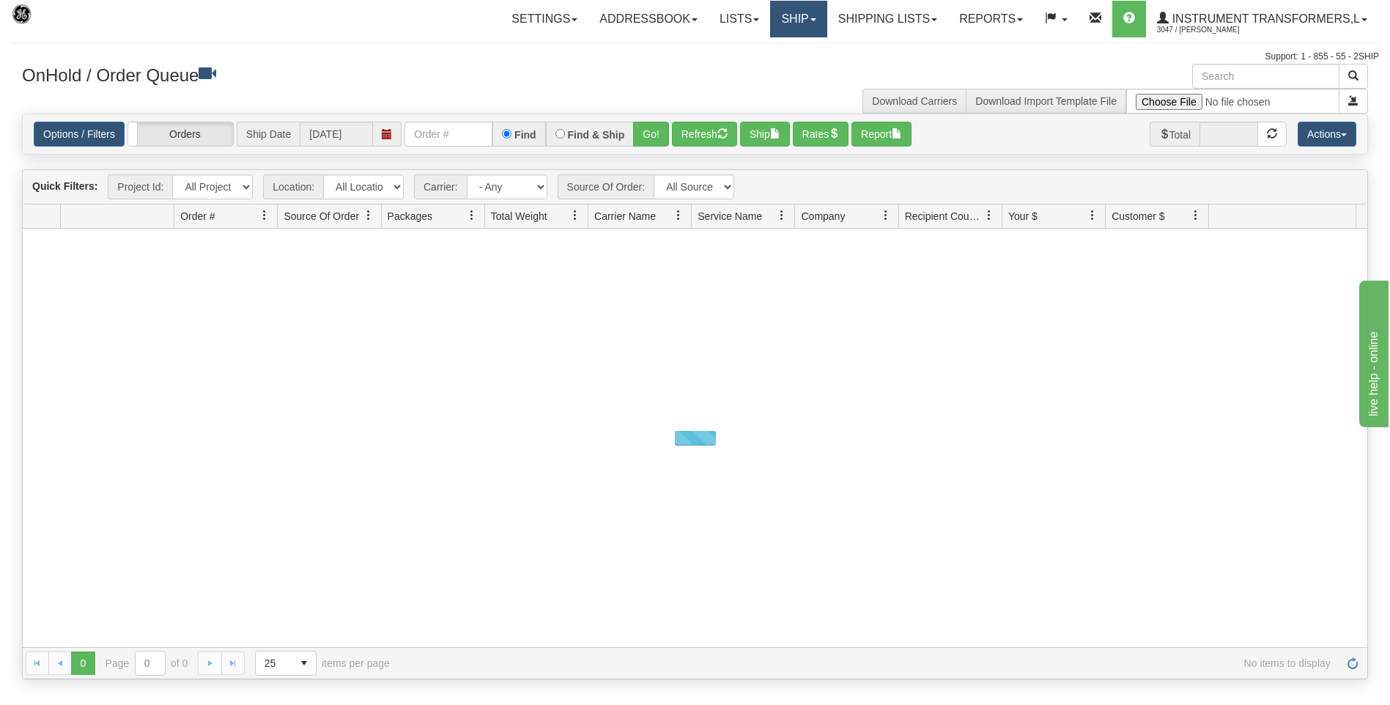
click at [785, 13] on link "Ship" at bounding box center [798, 19] width 56 height 37
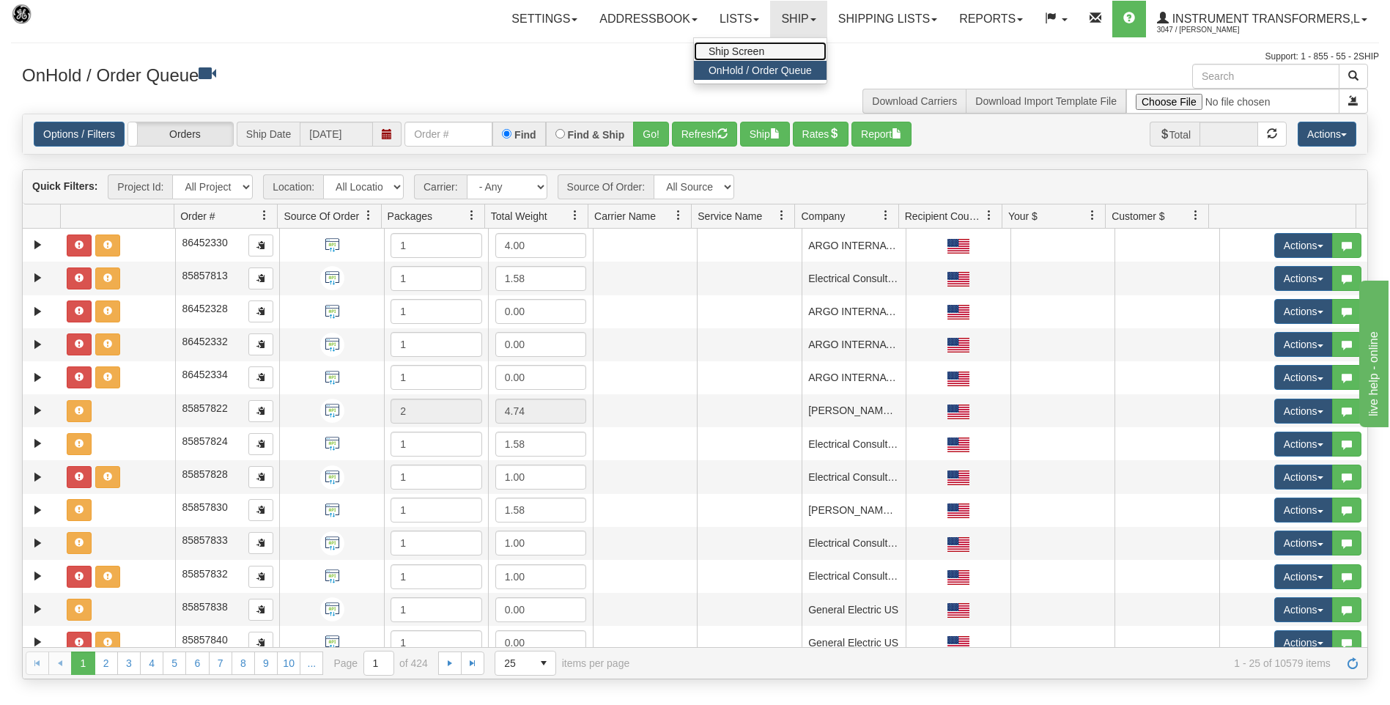
click at [729, 51] on span "Ship Screen" at bounding box center [737, 51] width 56 height 12
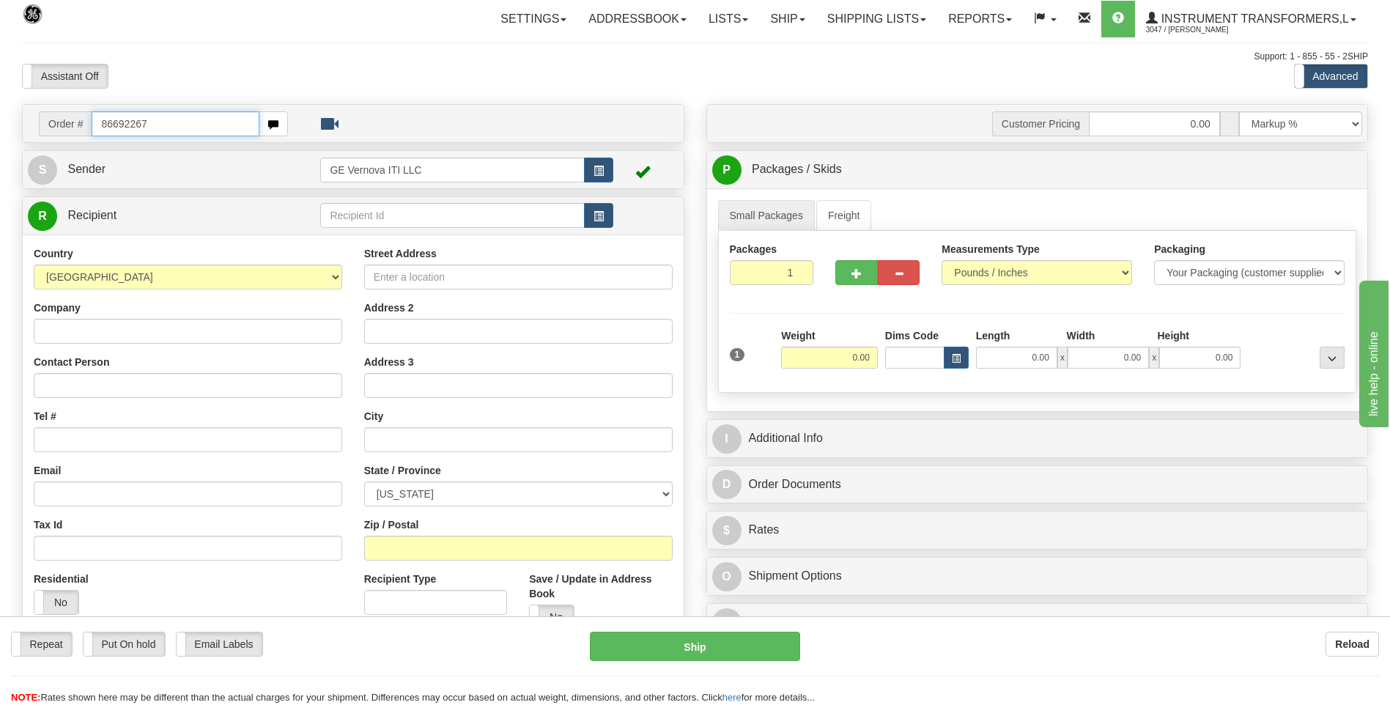
type input "86692267"
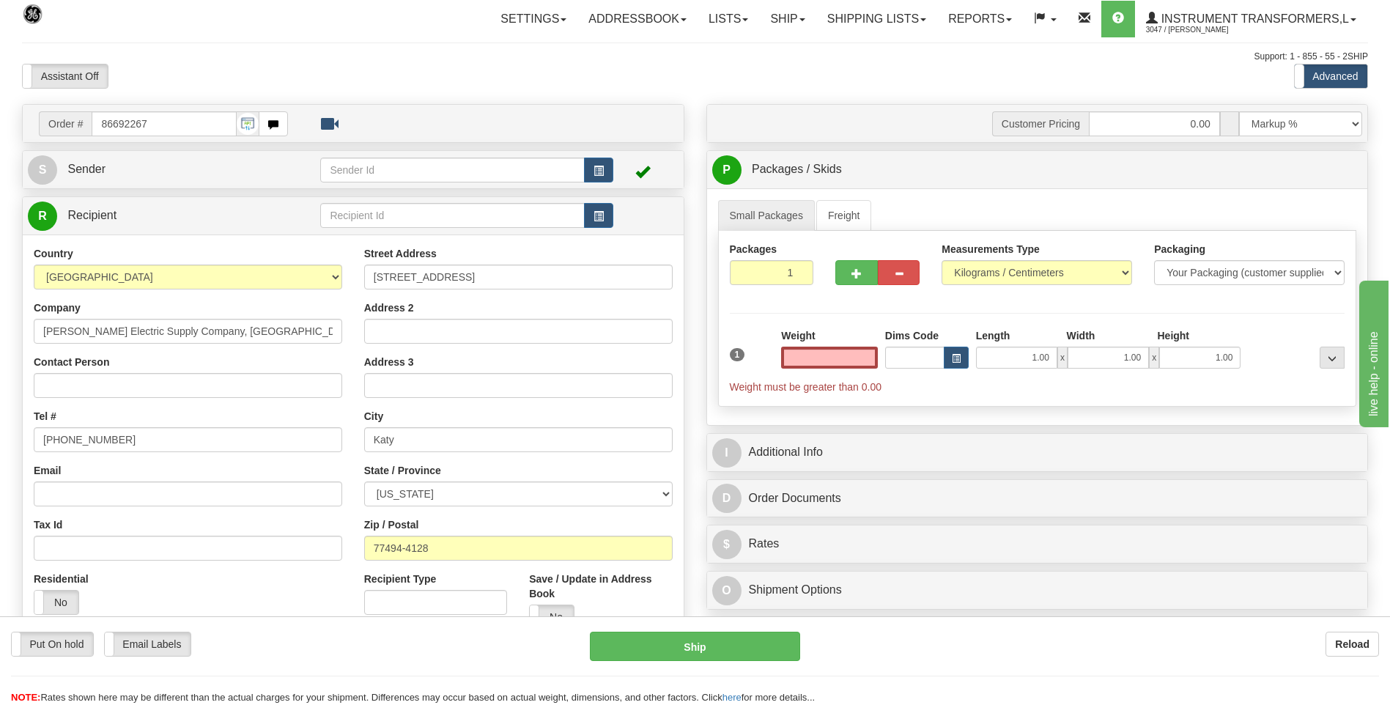
type input "0.00"
drag, startPoint x: 973, startPoint y: 257, endPoint x: 983, endPoint y: 276, distance: 20.7
click at [975, 259] on div "Measurements Type Pounds / Inches Kilograms / Centimeters" at bounding box center [1037, 263] width 191 height 43
drag, startPoint x: 983, startPoint y: 276, endPoint x: 984, endPoint y: 287, distance: 11.0
click at [983, 276] on select "Pounds / Inches Kilograms / Centimeters" at bounding box center [1037, 272] width 191 height 25
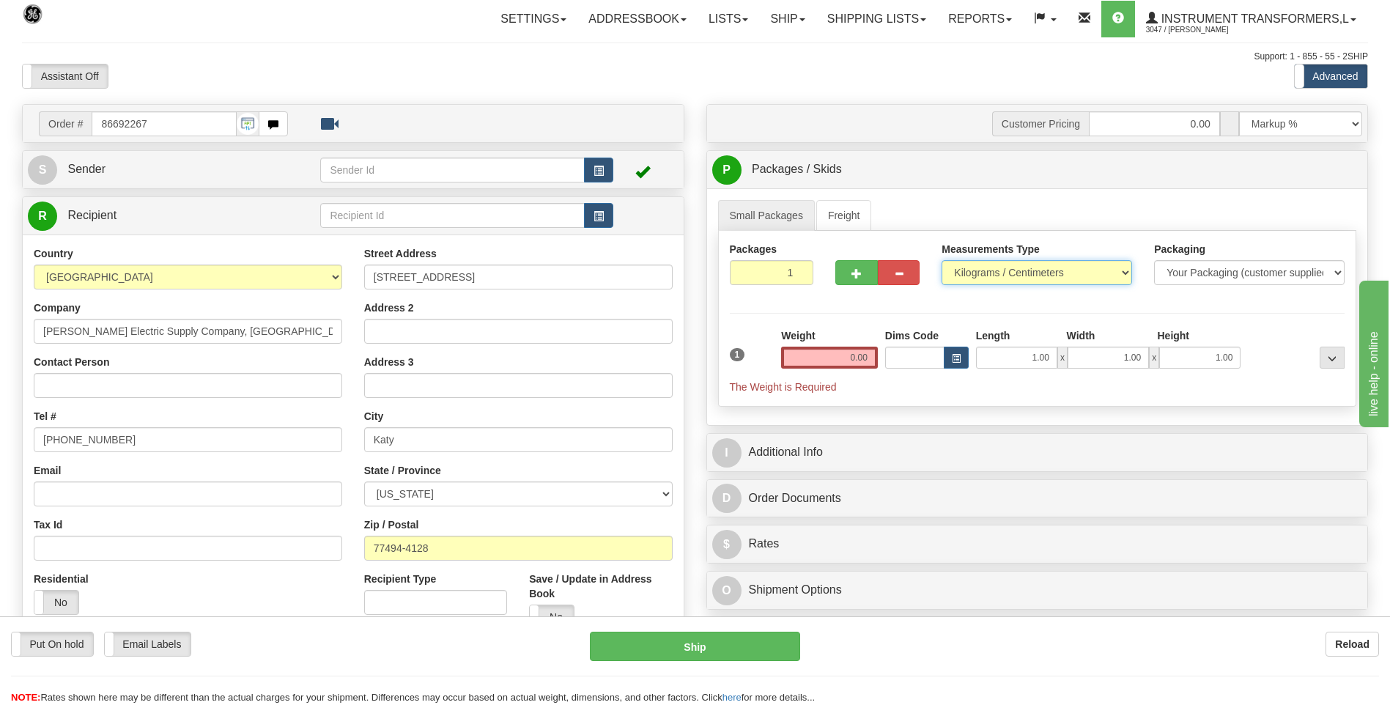
select select "0"
click at [942, 260] on select "Pounds / Inches Kilograms / Centimeters" at bounding box center [1037, 272] width 191 height 25
click at [876, 358] on input "0.00" at bounding box center [829, 358] width 97 height 22
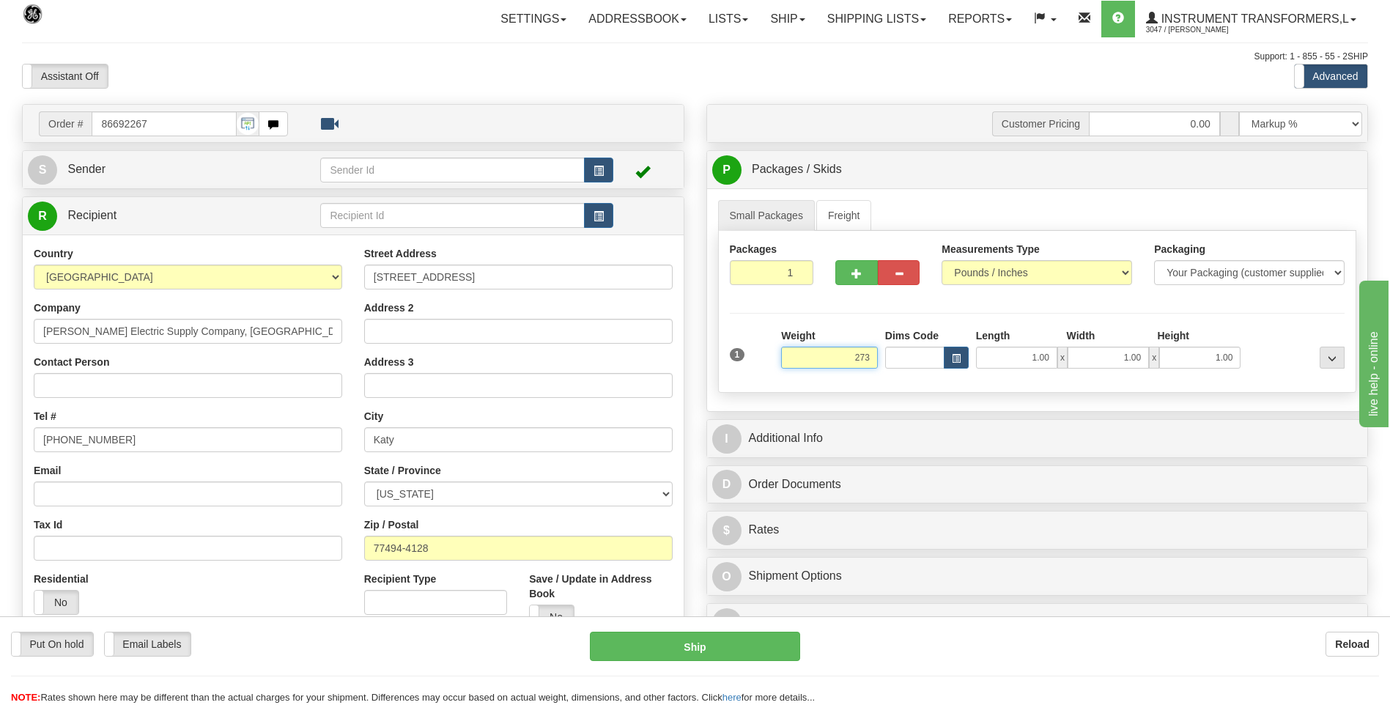
click button "Delete" at bounding box center [0, 0] width 0 height 0
type input "273.00"
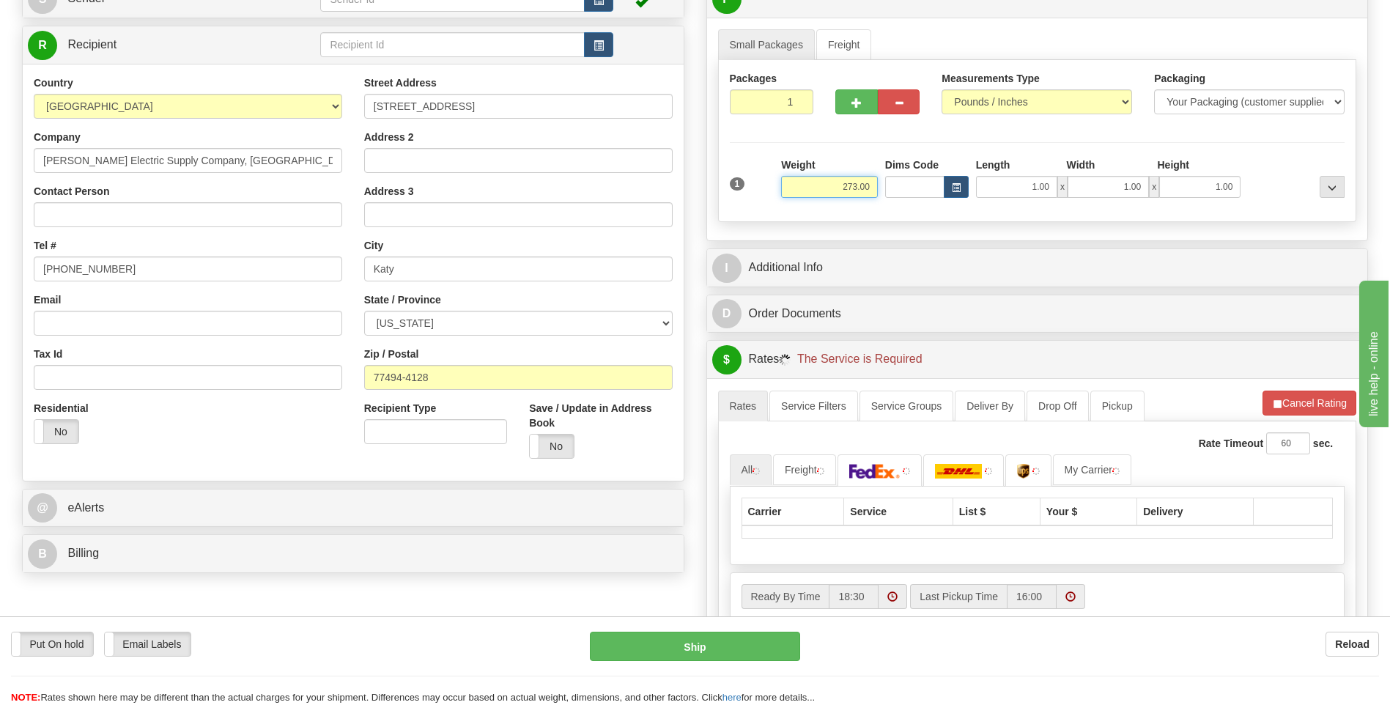
scroll to position [293, 0]
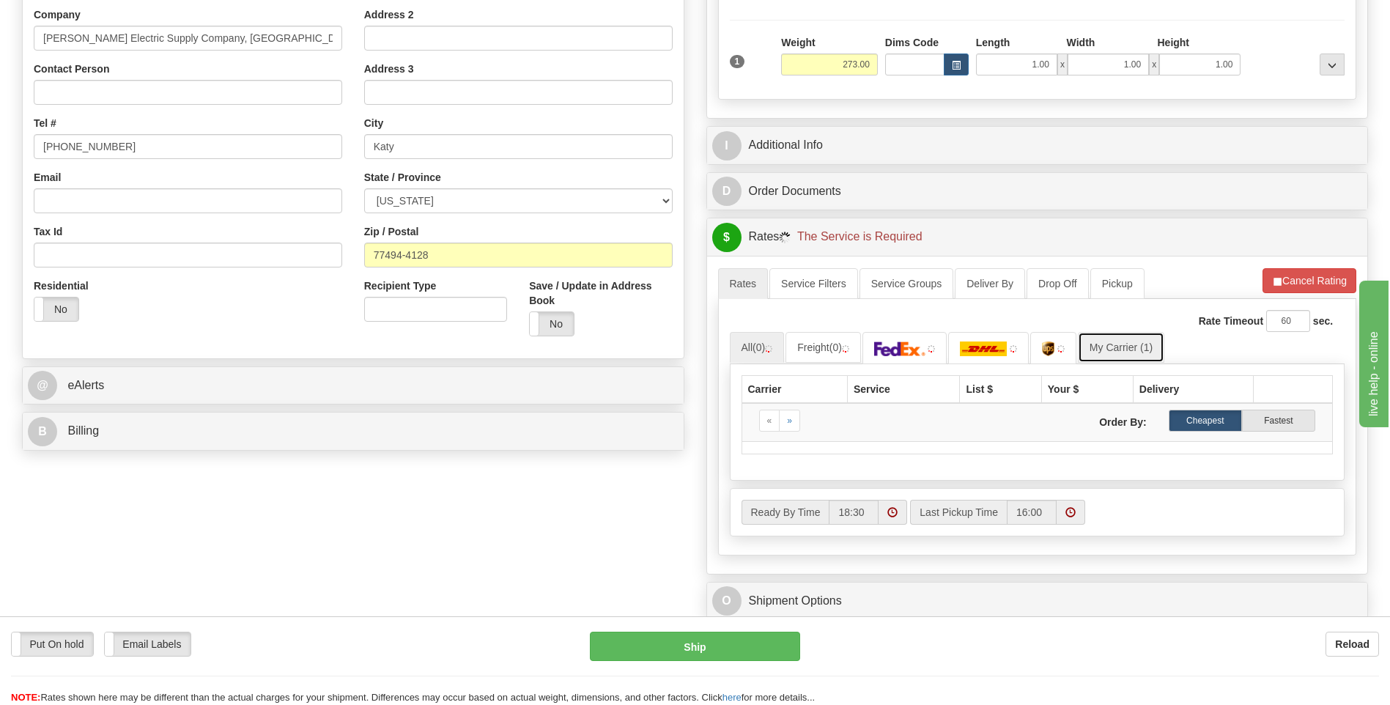
click at [1116, 349] on link "My Carrier (1)" at bounding box center [1121, 347] width 86 height 31
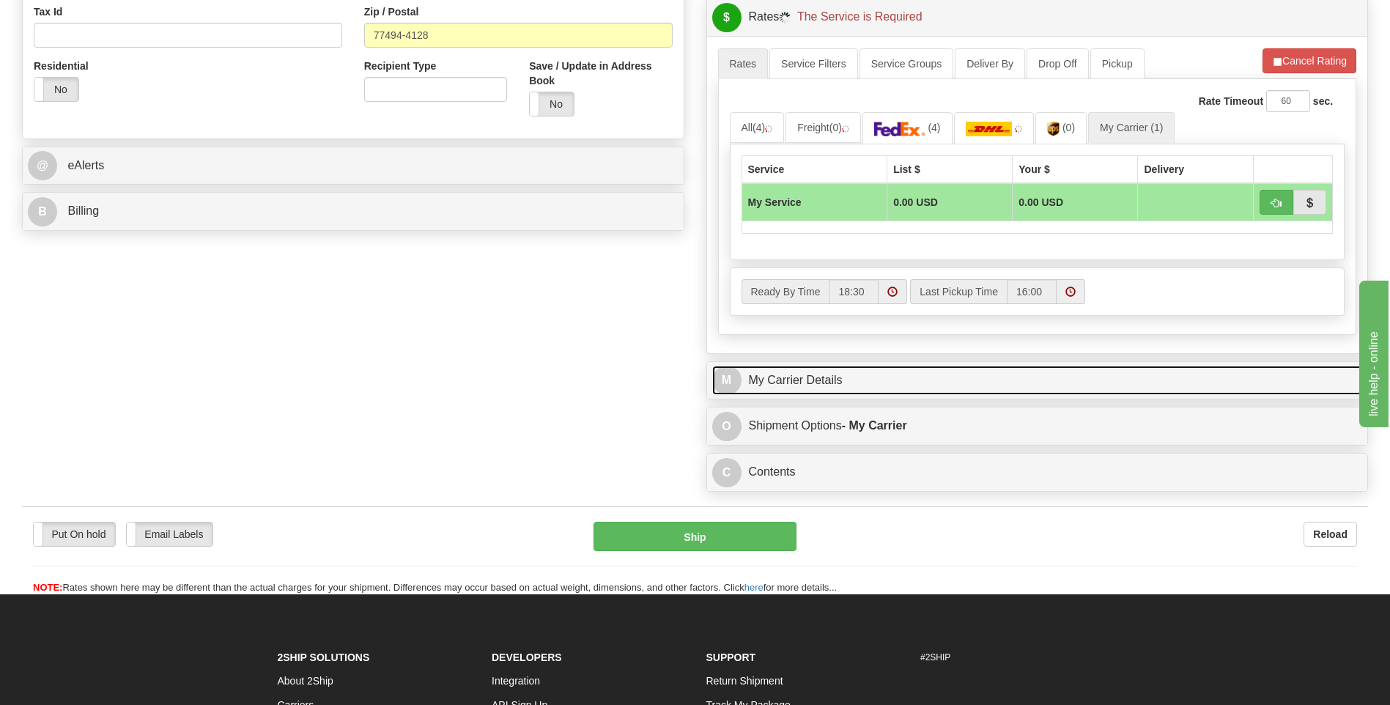
click at [832, 372] on link "M My Carrier Details" at bounding box center [1037, 381] width 651 height 30
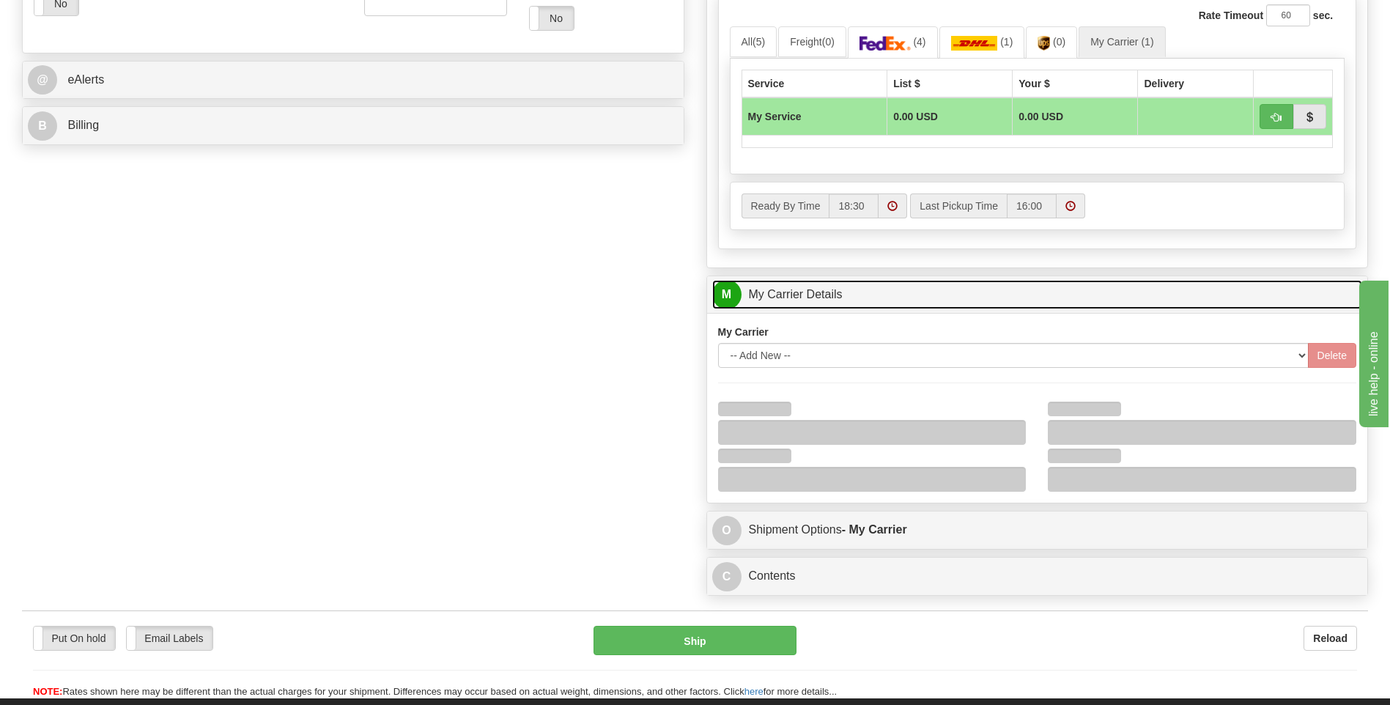
scroll to position [733, 0]
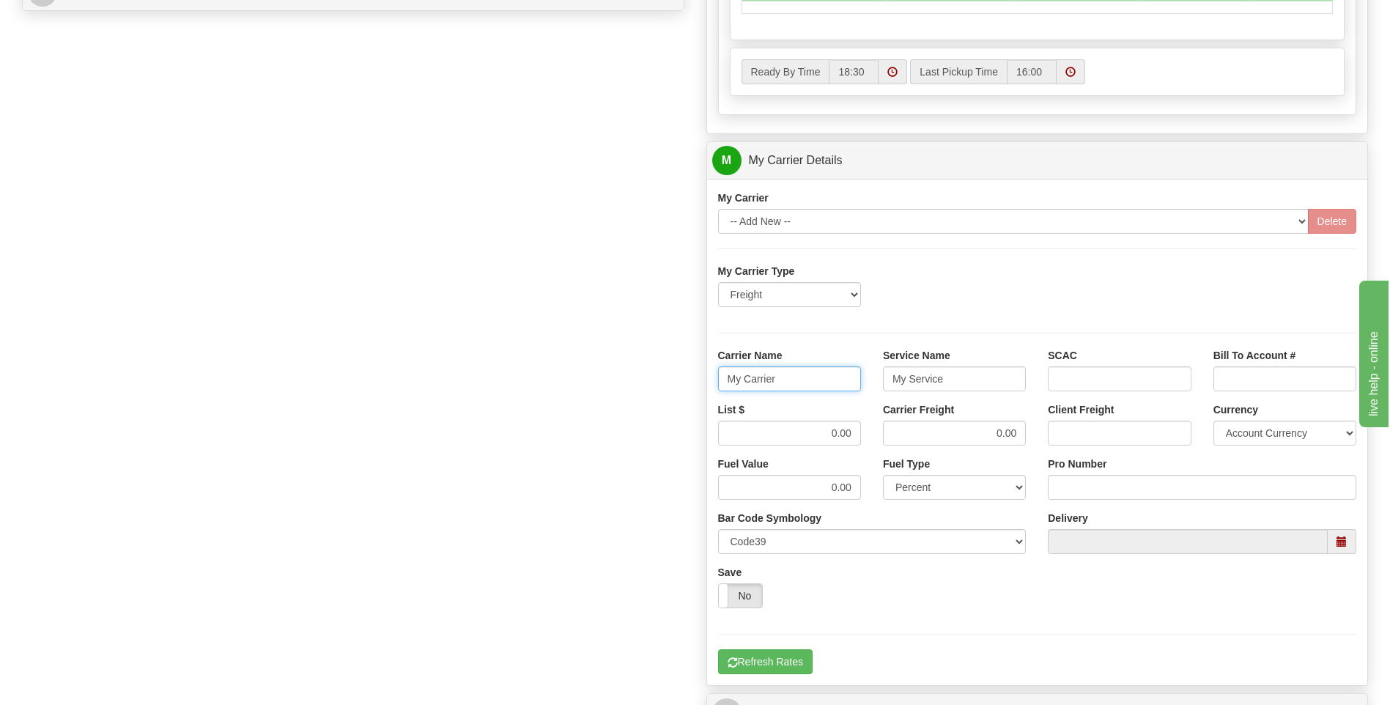
click at [654, 377] on div "Order # 86692267 S Sender" at bounding box center [695, 78] width 1368 height 1414
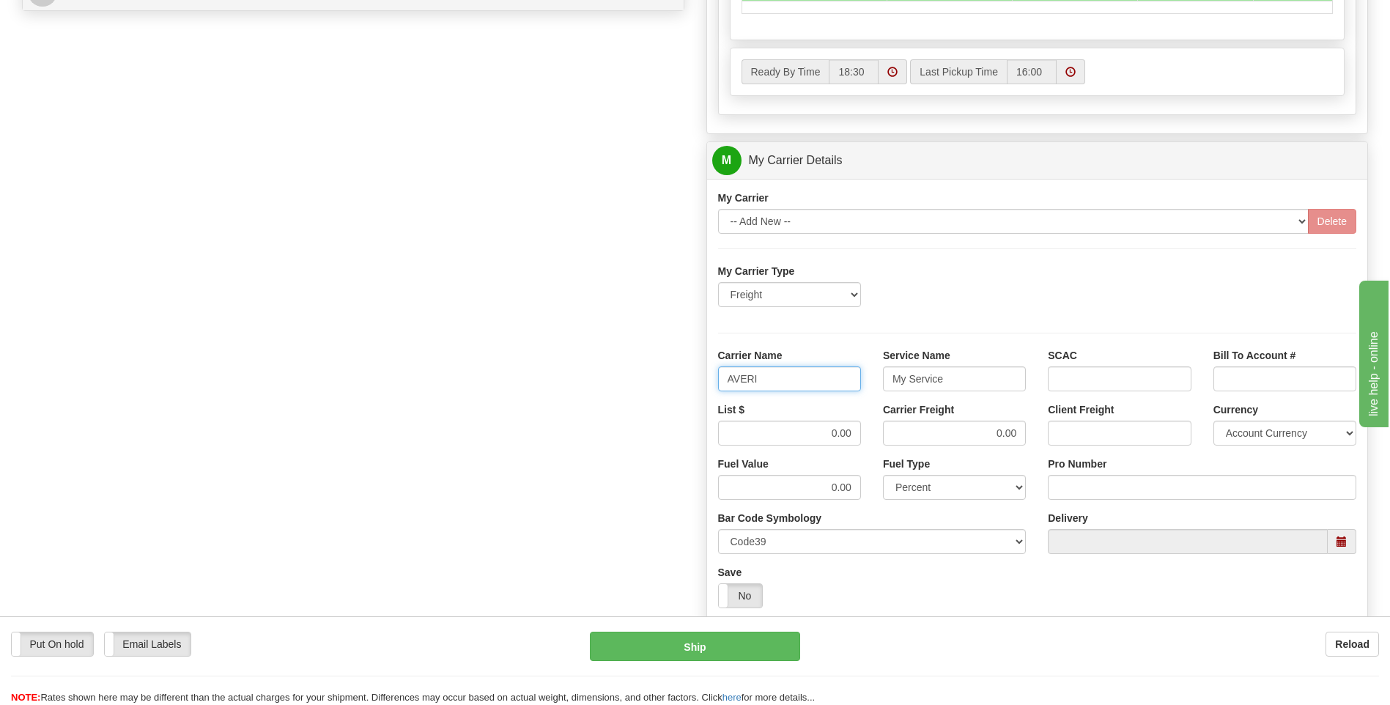
type input "AVERI"
type input "LTL"
drag, startPoint x: 802, startPoint y: 444, endPoint x: 893, endPoint y: 440, distance: 91.0
click at [892, 440] on div "List $ 0.00 Carrier Freight 0.00 Client Freight Currency Account Currency ARN A…" at bounding box center [1037, 429] width 661 height 54
type input "320"
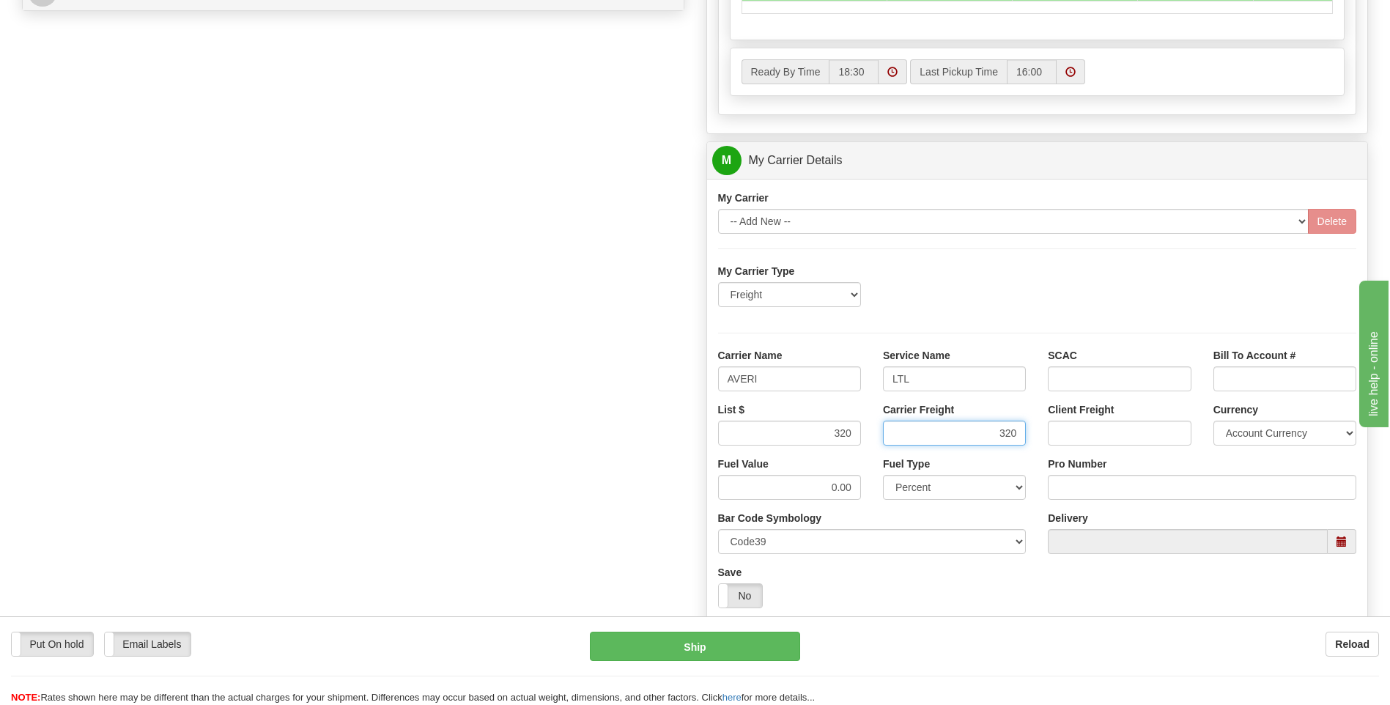
type input "320"
click at [1082, 487] on input "Pro Number" at bounding box center [1202, 487] width 309 height 25
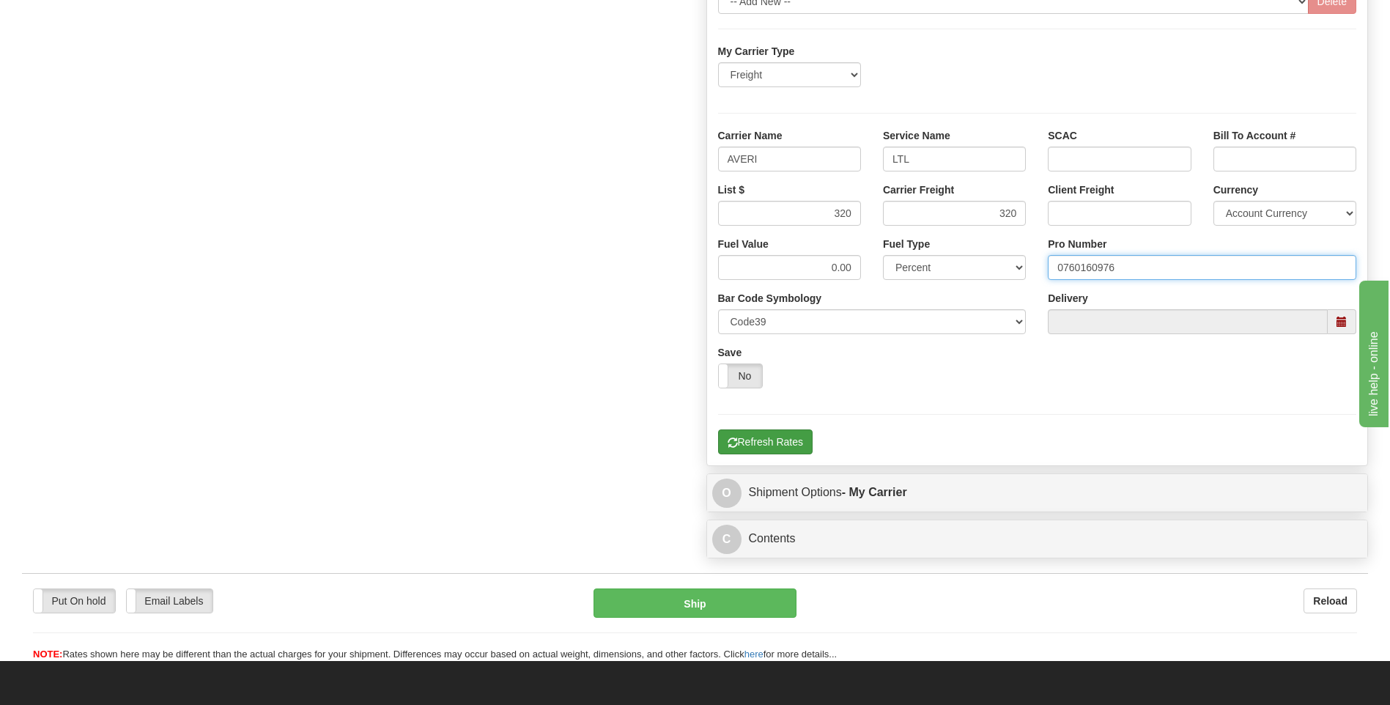
type input "0760160976"
click at [775, 435] on button "Refresh Rates" at bounding box center [765, 441] width 95 height 25
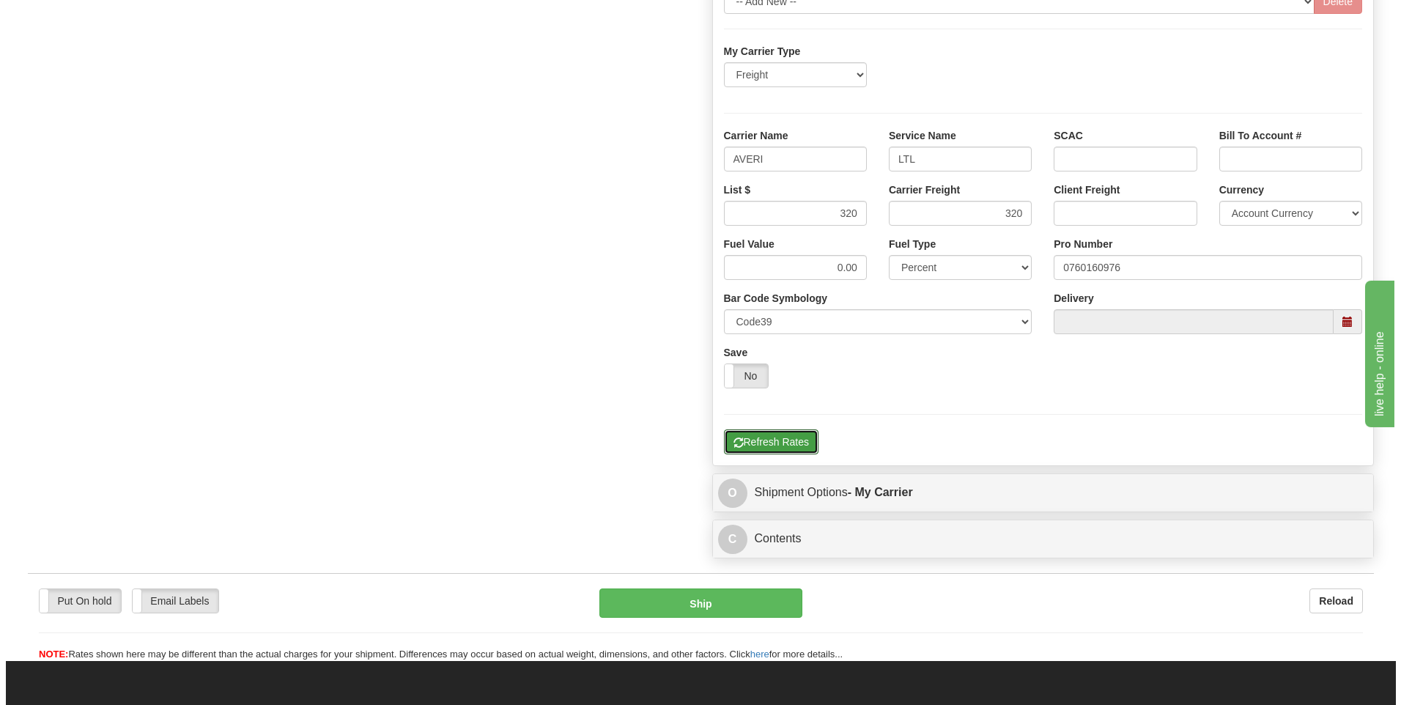
scroll to position [329, 0]
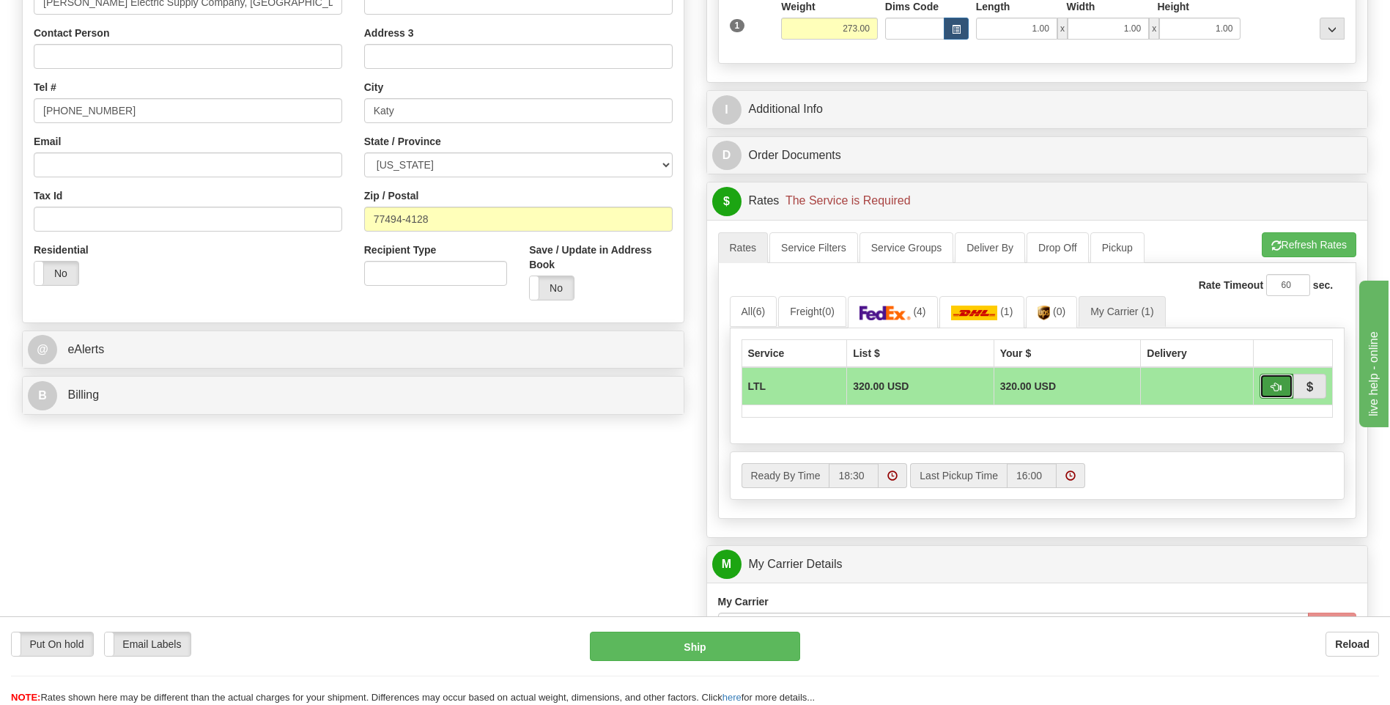
click at [1272, 388] on span "button" at bounding box center [1277, 388] width 10 height 10
type input "00"
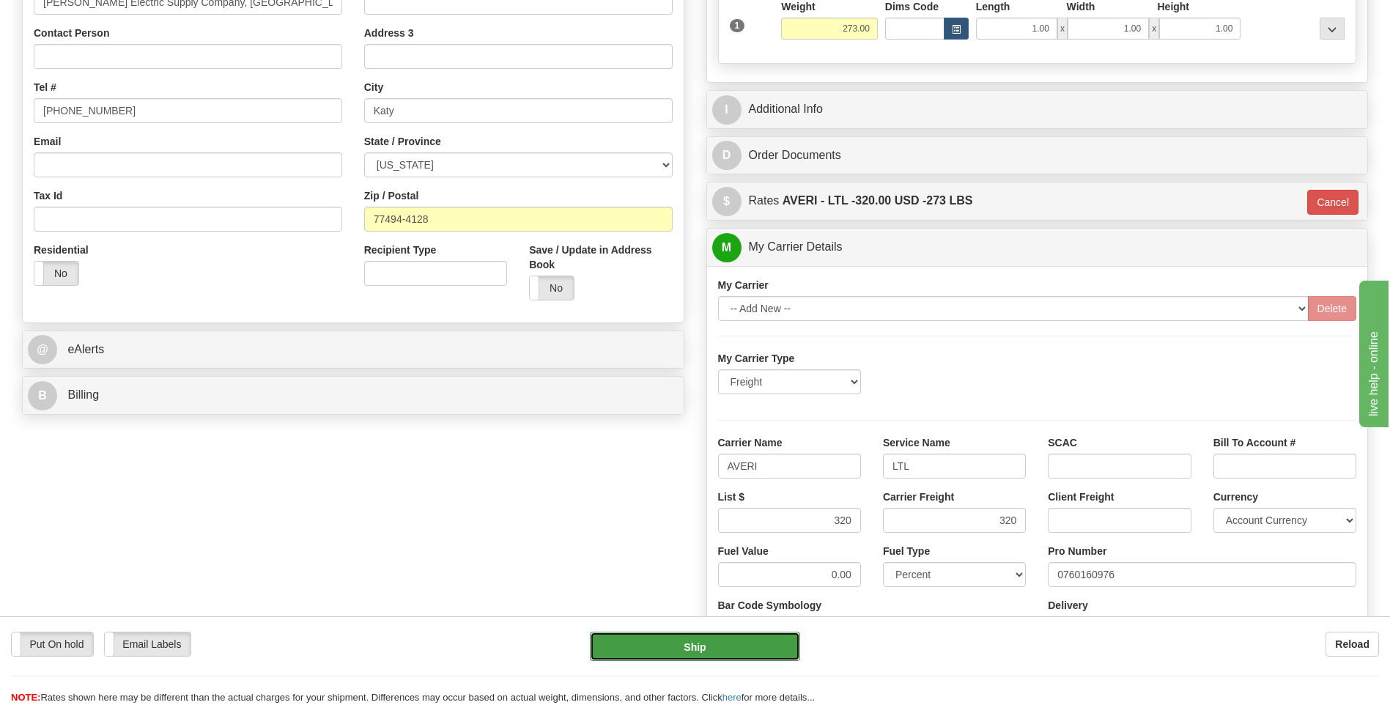
click at [721, 642] on button "Ship" at bounding box center [695, 646] width 210 height 29
